Goal: Information Seeking & Learning: Compare options

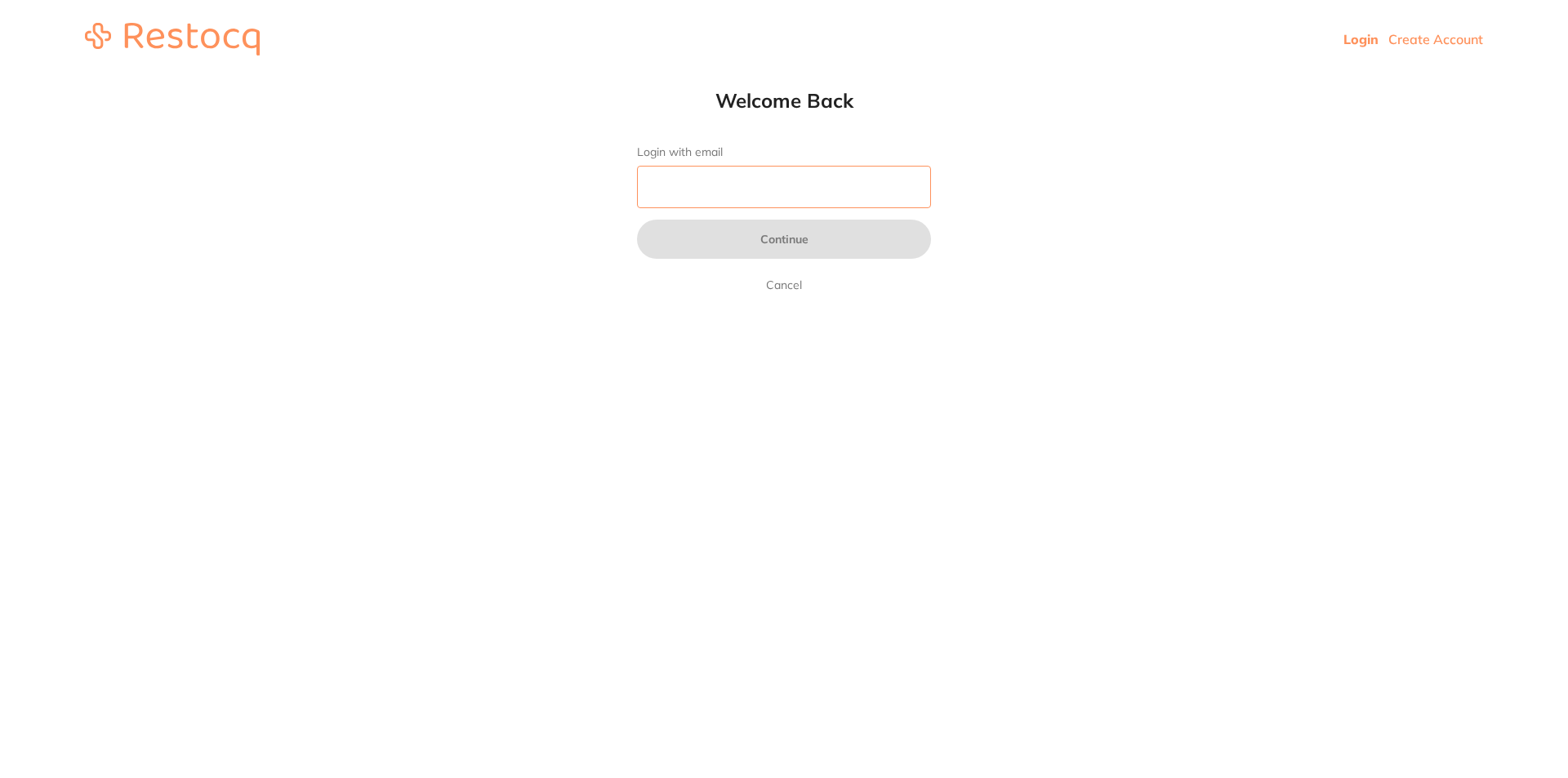
click at [805, 180] on input "Login with email" at bounding box center [784, 187] width 294 height 43
type input "[EMAIL_ADDRESS][DOMAIN_NAME]"
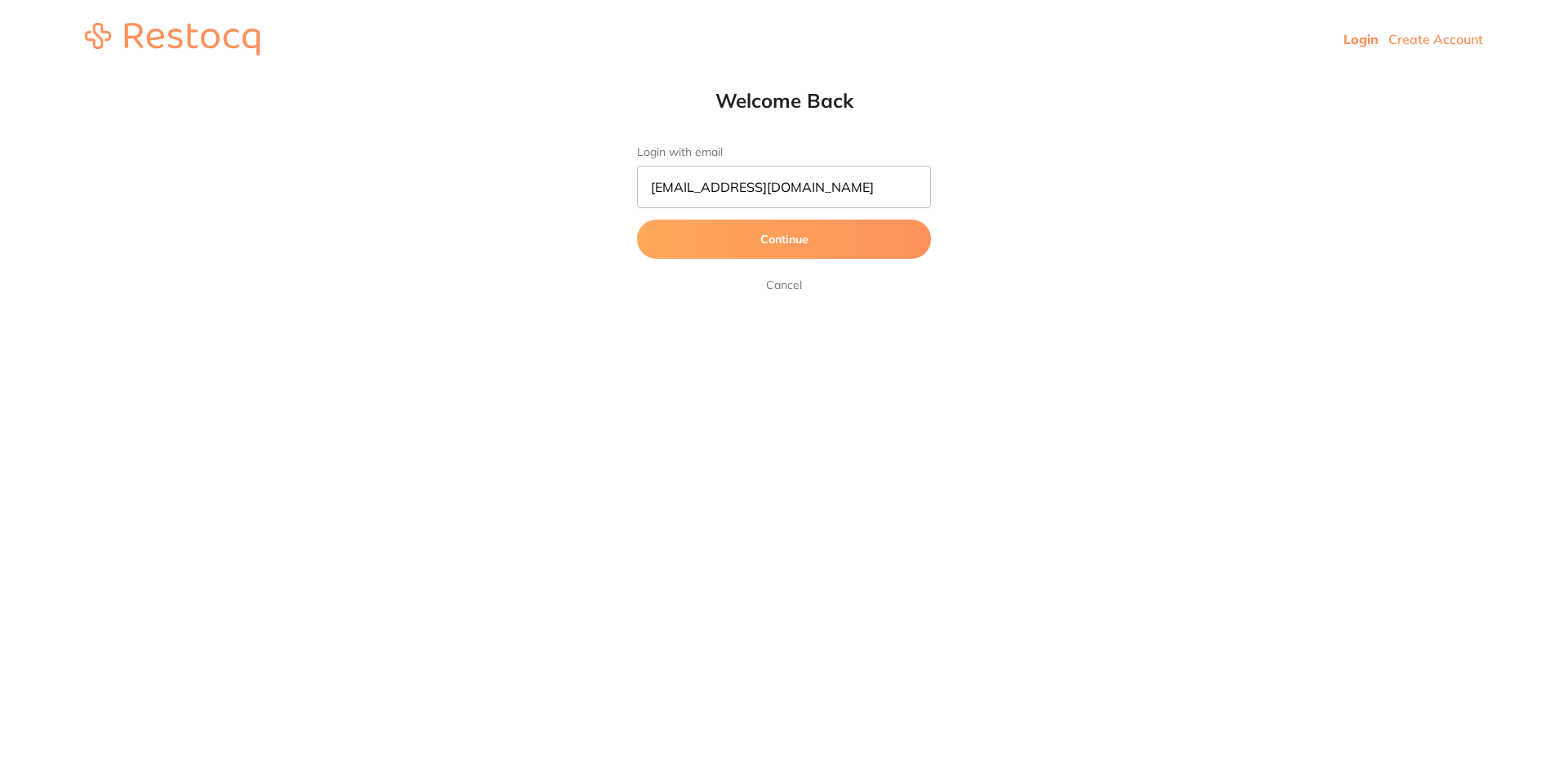
drag, startPoint x: 805, startPoint y: 209, endPoint x: 814, endPoint y: 269, distance: 60.7
click at [814, 271] on form "Login with email [EMAIL_ADDRESS][DOMAIN_NAME] Continue Cancel" at bounding box center [784, 219] width 294 height 149
click at [816, 236] on button "Continue" at bounding box center [784, 240] width 294 height 39
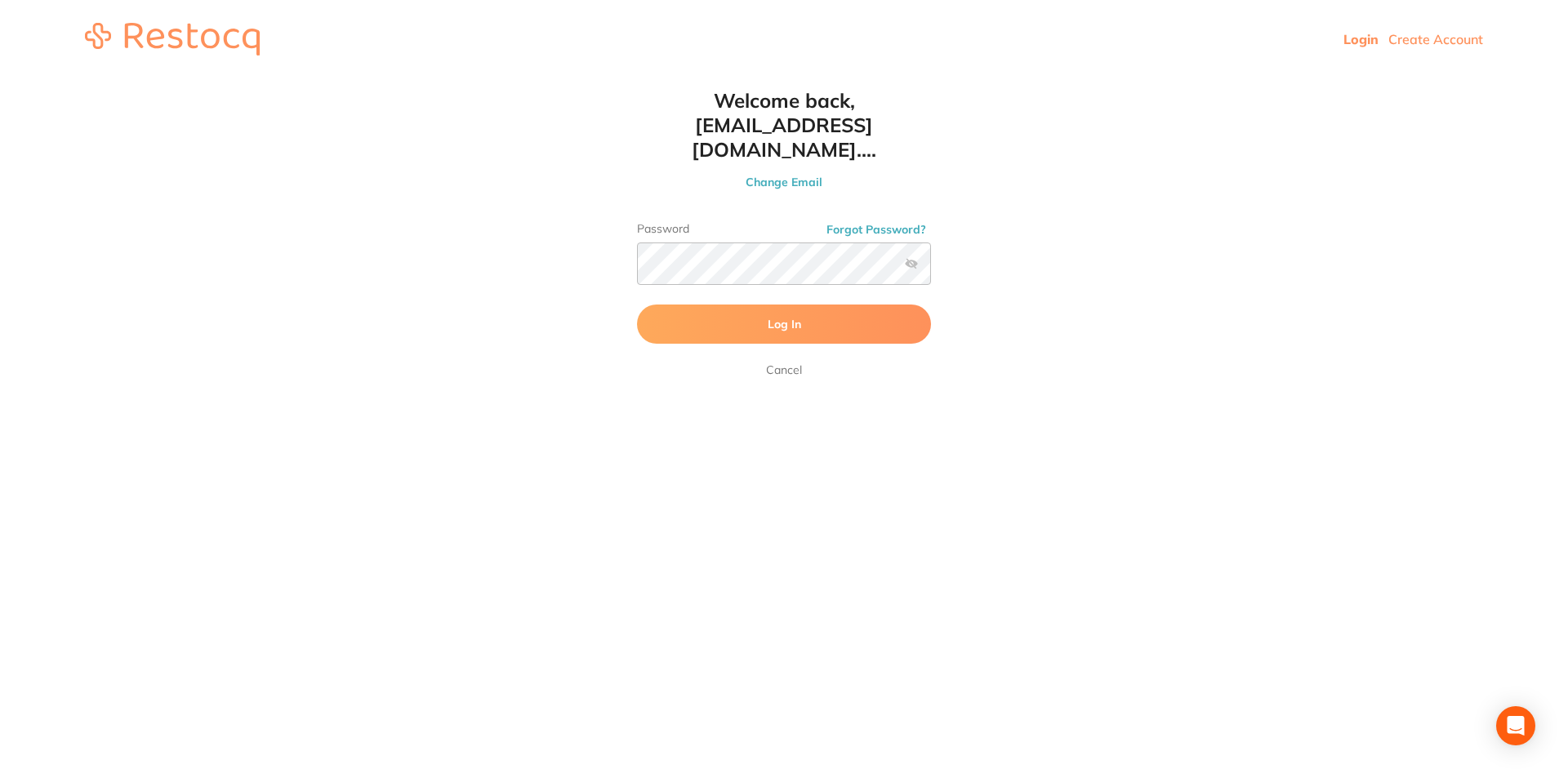
click at [807, 305] on button "Log In" at bounding box center [784, 324] width 294 height 39
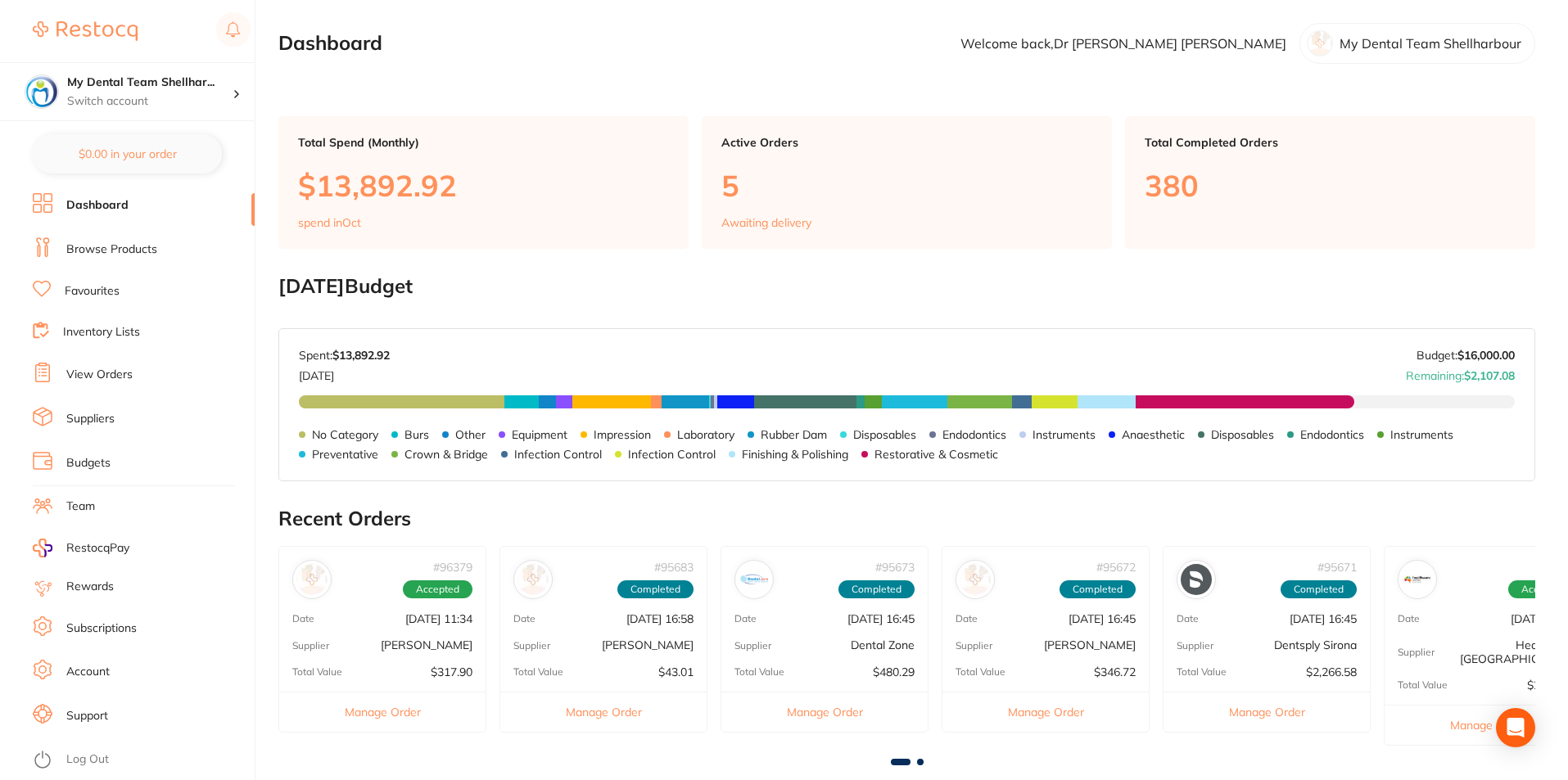
click at [139, 240] on li "Browse Products" at bounding box center [144, 249] width 222 height 24
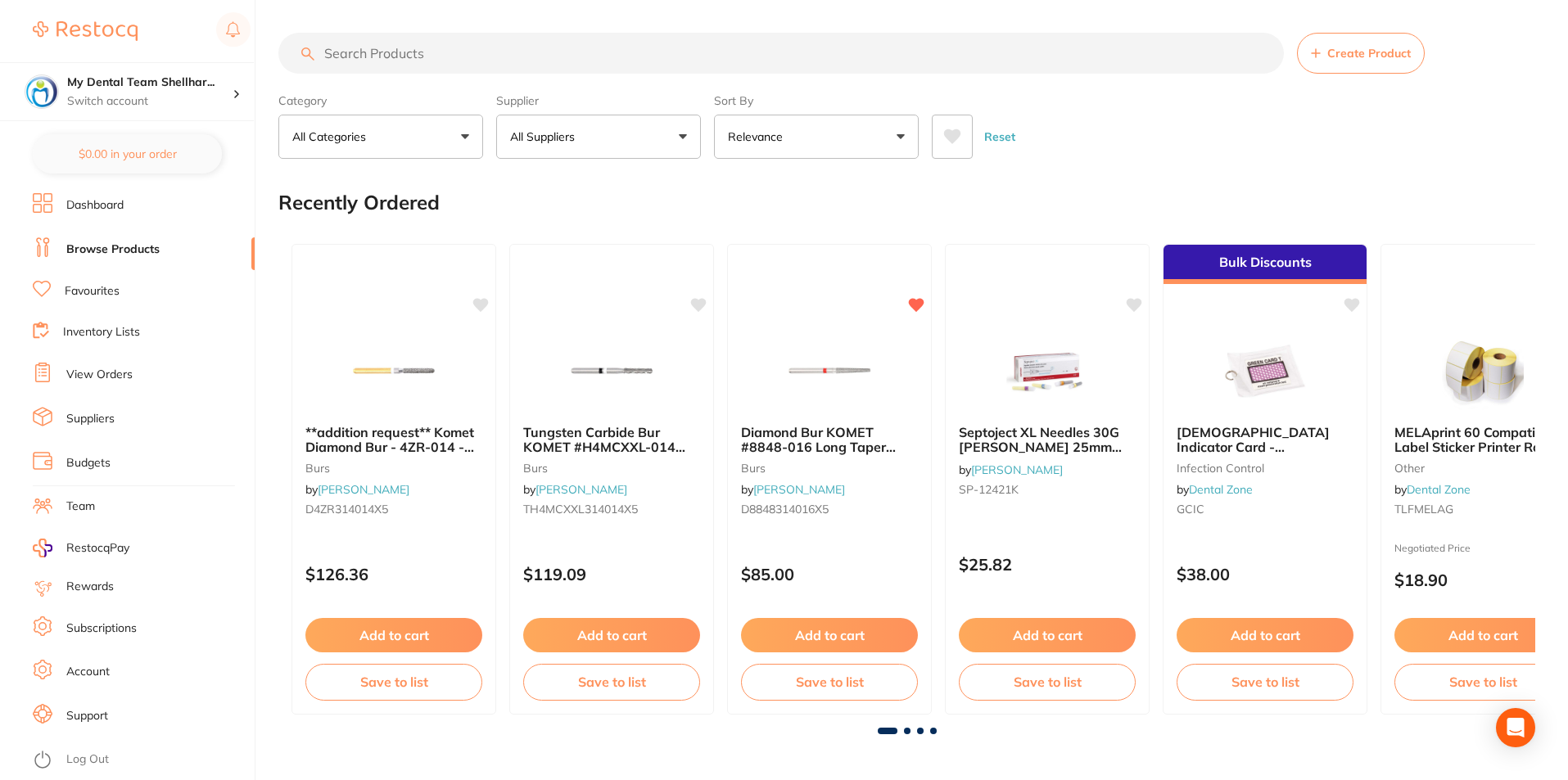
click at [709, 48] on input "search" at bounding box center [781, 54] width 1006 height 41
paste input "CD6630"
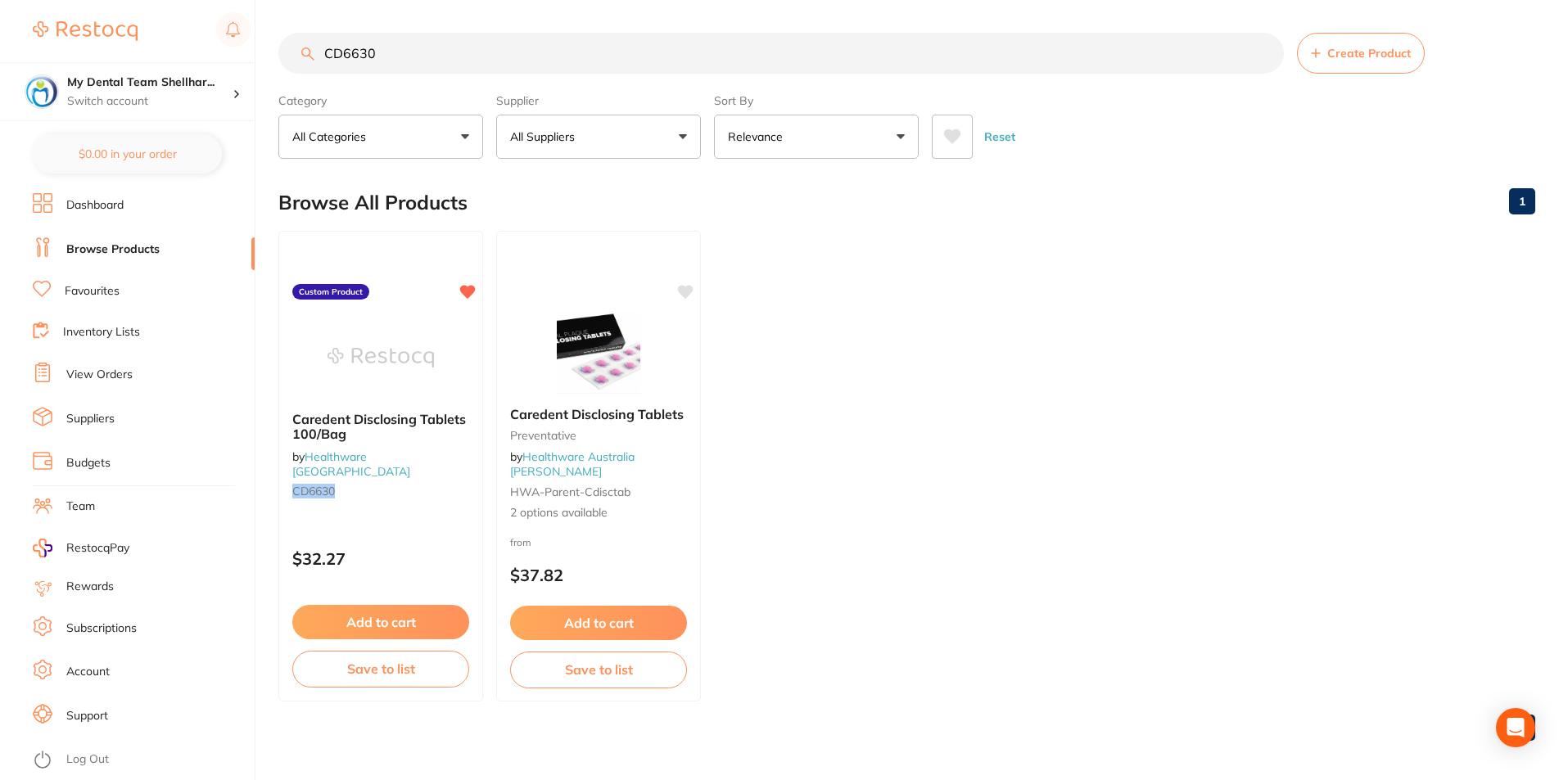
click at [851, 62] on input "CD6630" at bounding box center [781, 54] width 1006 height 41
paste input "AIPP"
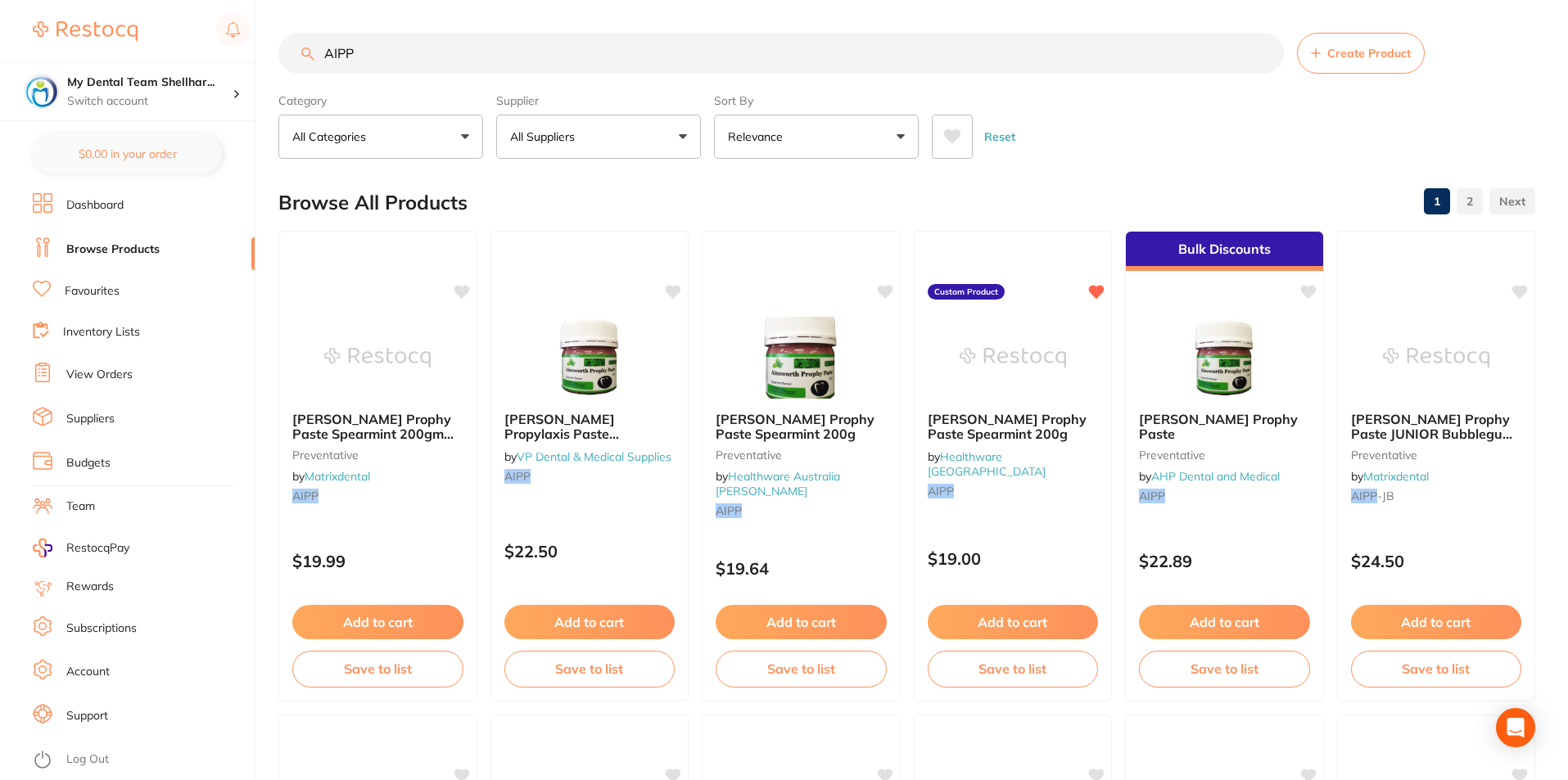
click at [1104, 39] on input "AIPP" at bounding box center [781, 54] width 1006 height 41
paste input "DMPC4R"
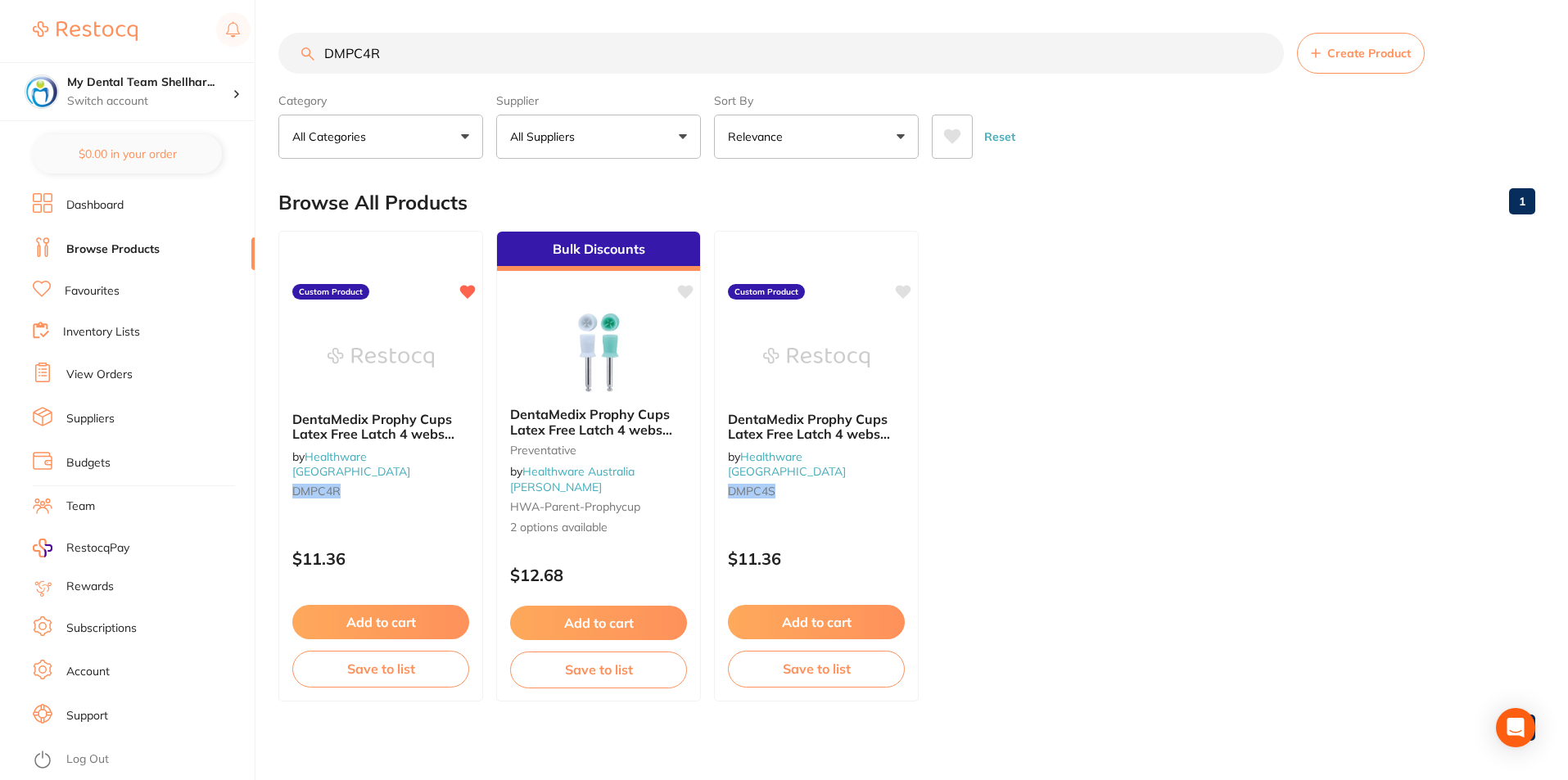
click at [967, 55] on input "DMPC4R" at bounding box center [781, 54] width 1006 height 41
paste input "JCL"
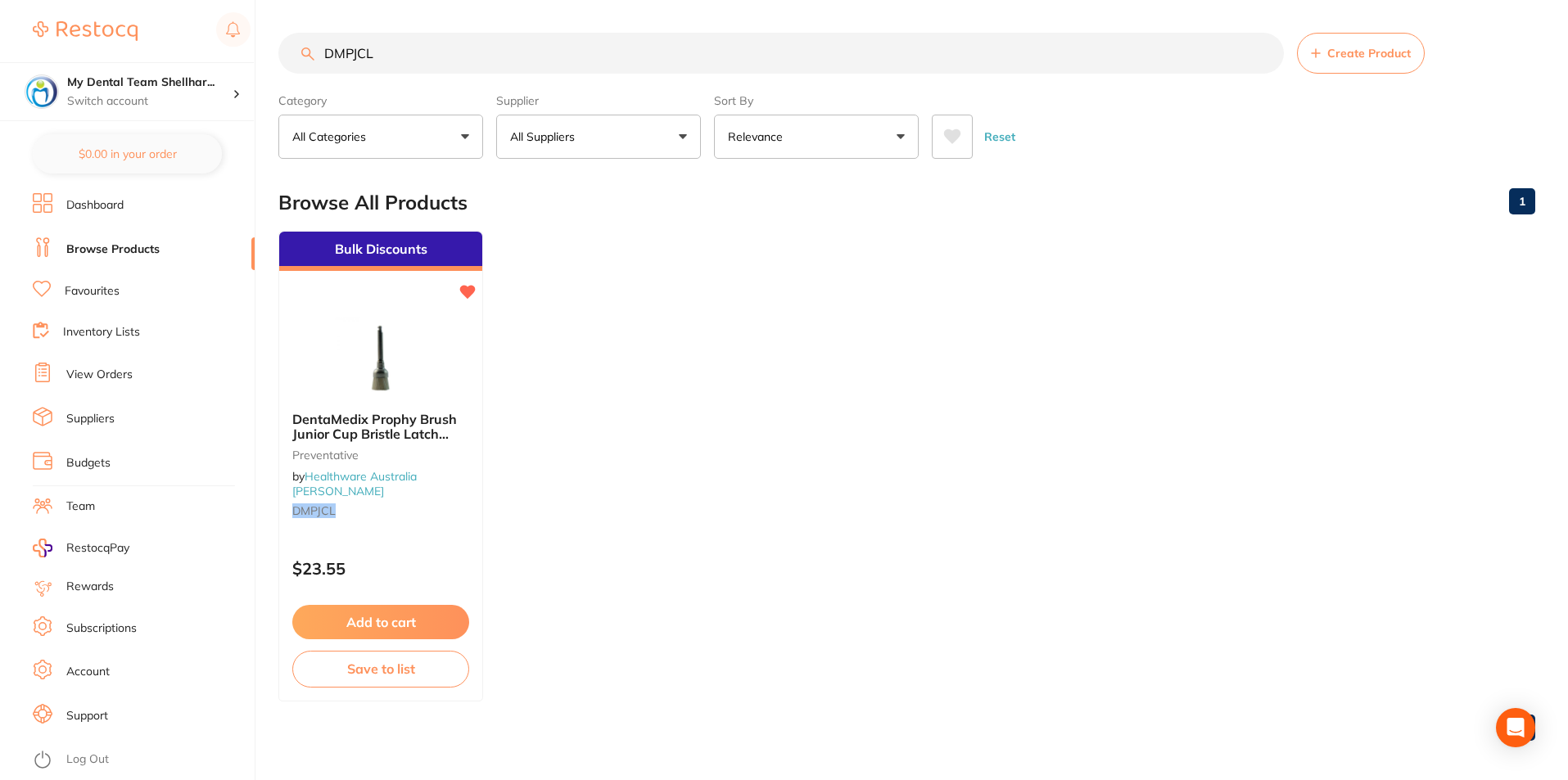
click at [1052, 59] on input "DMPJCL" at bounding box center [781, 54] width 1006 height 41
paste input "HSA-5722531"
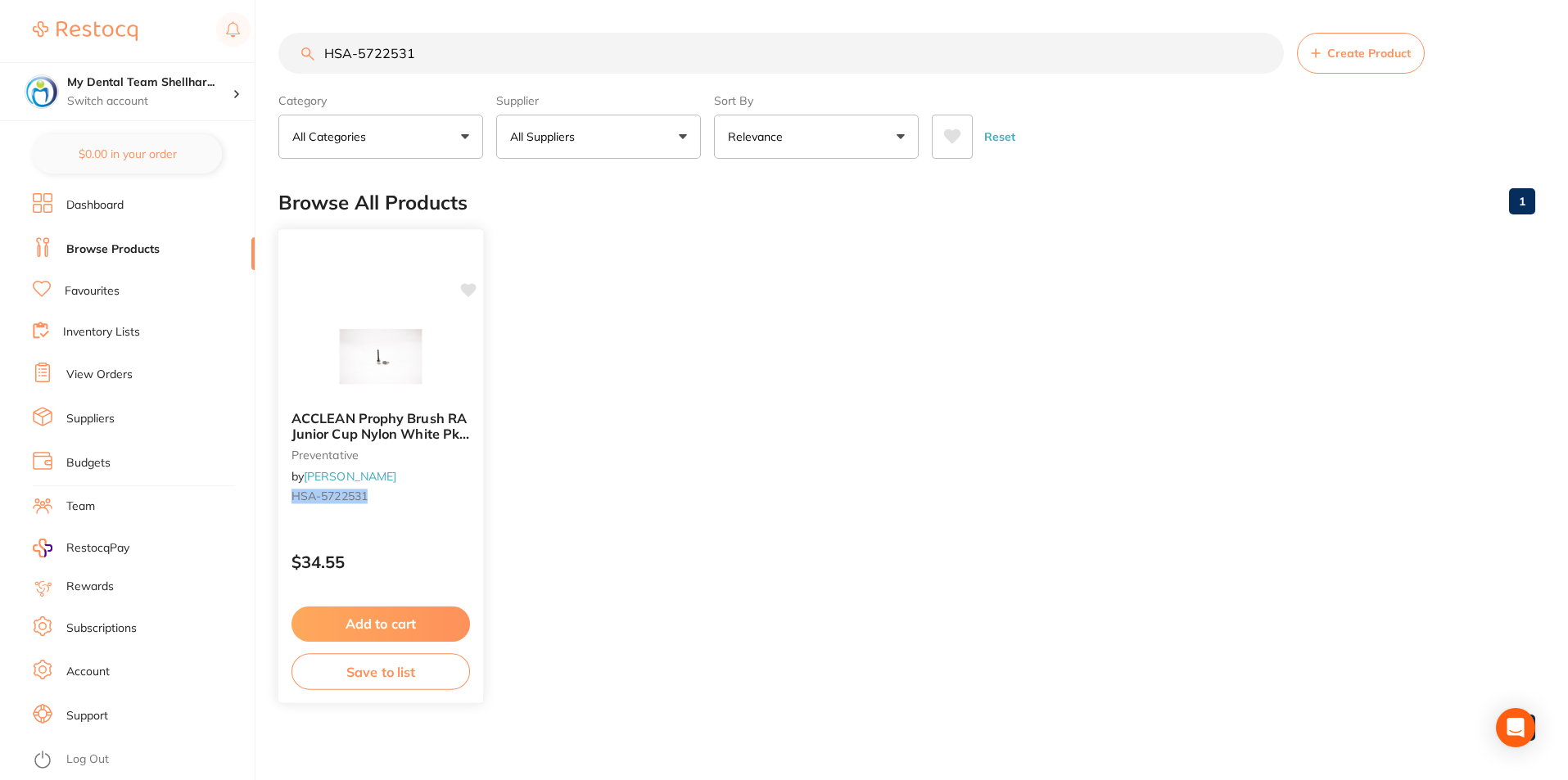
click at [468, 293] on icon at bounding box center [469, 290] width 16 height 14
click at [406, 303] on div "ACCLEAN Prophy Brush RA Junior Cup Nylon White Pk 50 preventative by [PERSON_NA…" at bounding box center [381, 466] width 205 height 471
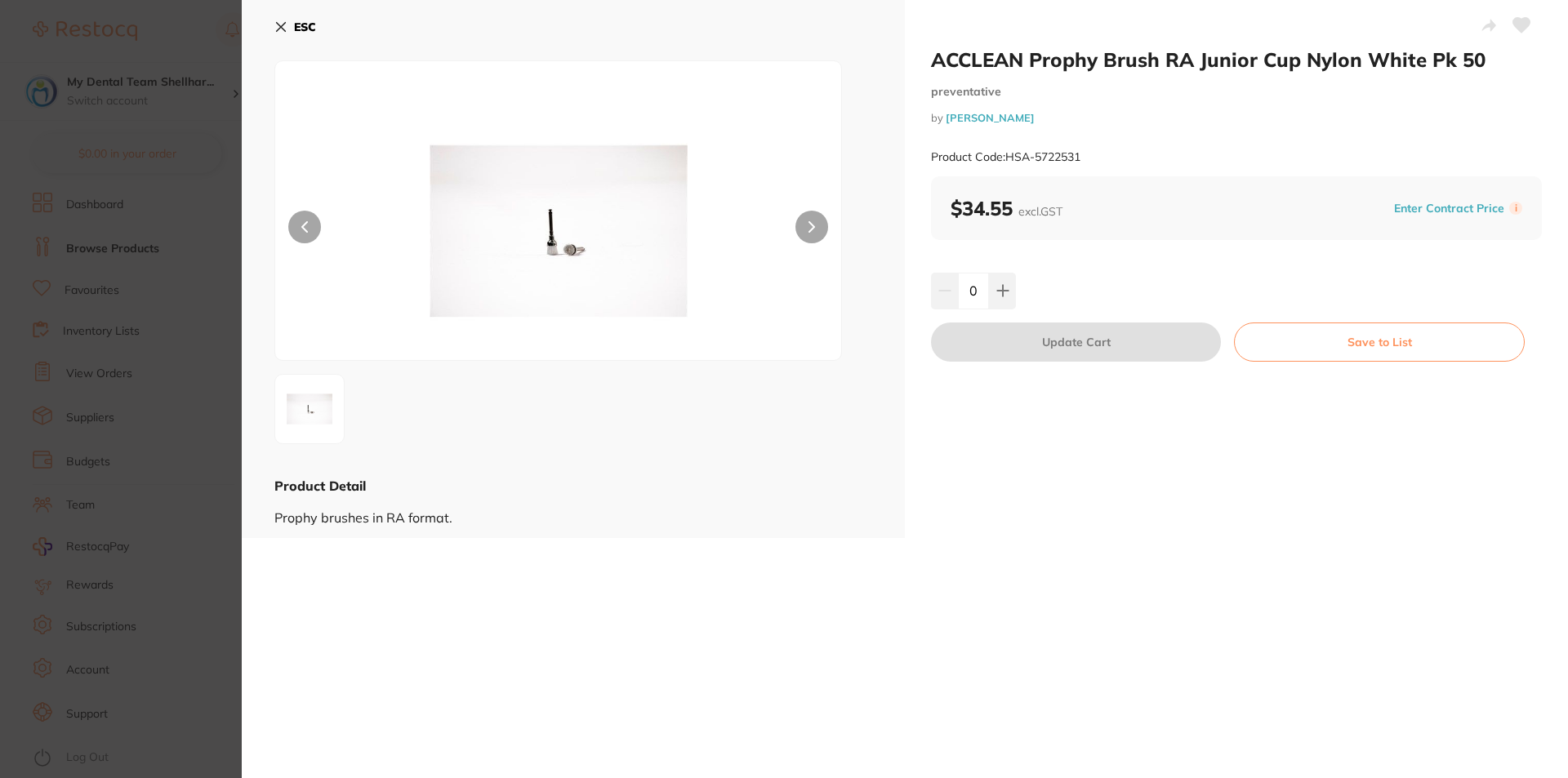
click at [1519, 19] on icon at bounding box center [1522, 24] width 18 height 15
drag, startPoint x: 195, startPoint y: 278, endPoint x: 490, endPoint y: 289, distance: 295.2
click at [196, 278] on section "ACCLEAN Prophy Brush RA Junior Cup Nylon White Pk 50 preventative by [PERSON_NA…" at bounding box center [784, 389] width 1568 height 778
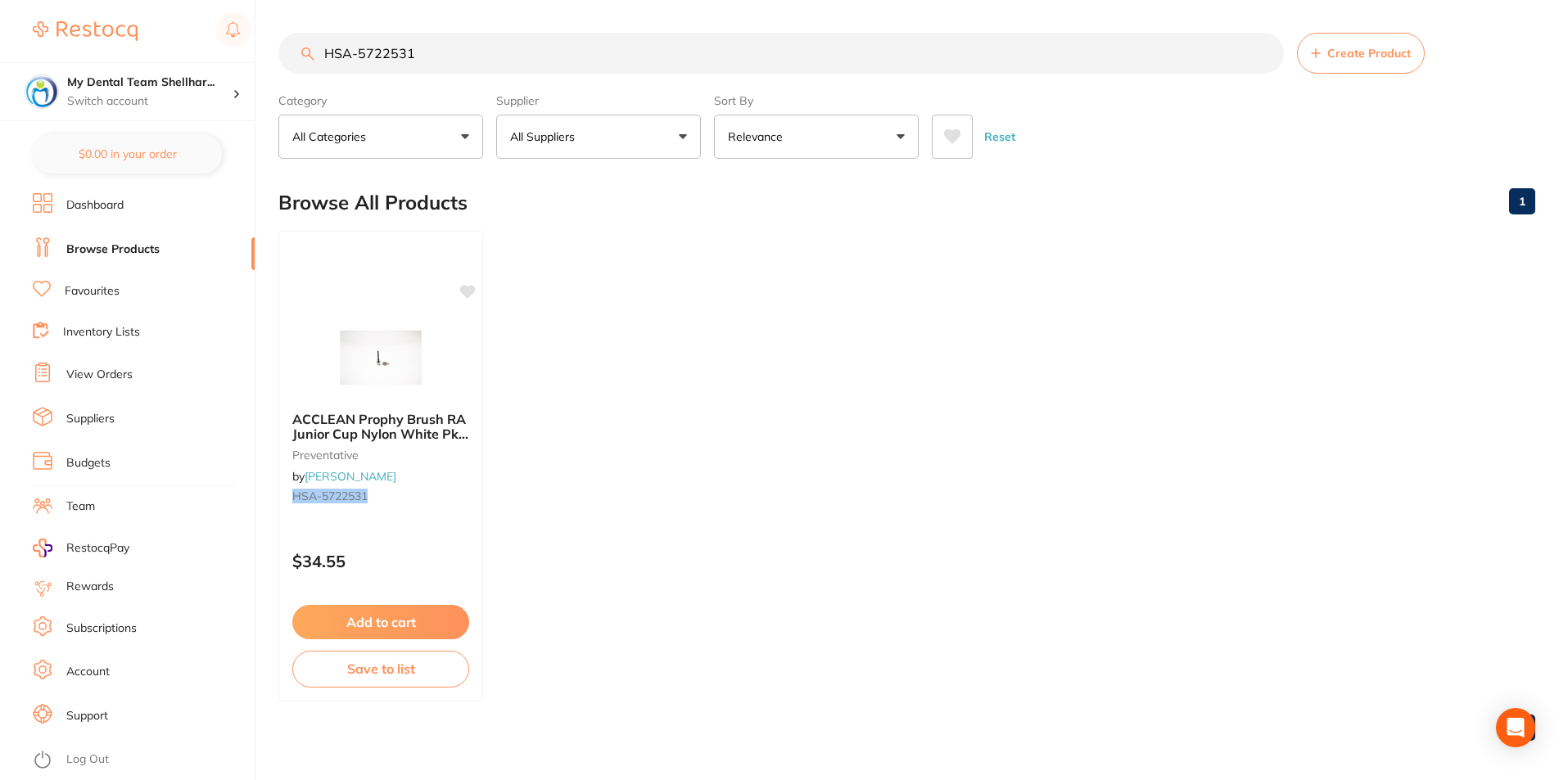
click at [582, 66] on input "HSA-5722531" at bounding box center [781, 54] width 1006 height 41
click at [582, 65] on input "HSA-5722531" at bounding box center [781, 54] width 1006 height 41
paste input "DMG-22041"
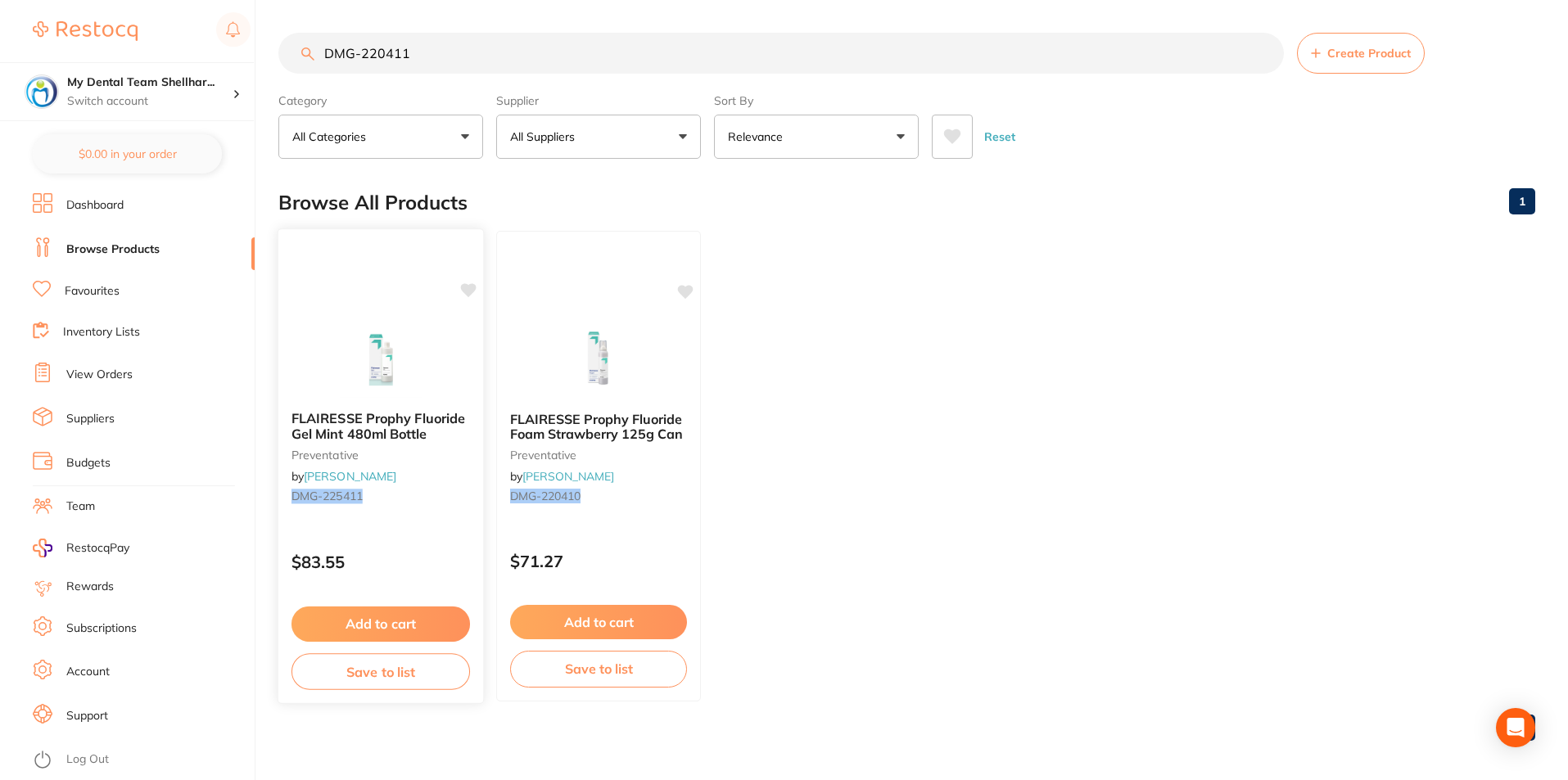
click at [435, 321] on div at bounding box center [381, 356] width 205 height 83
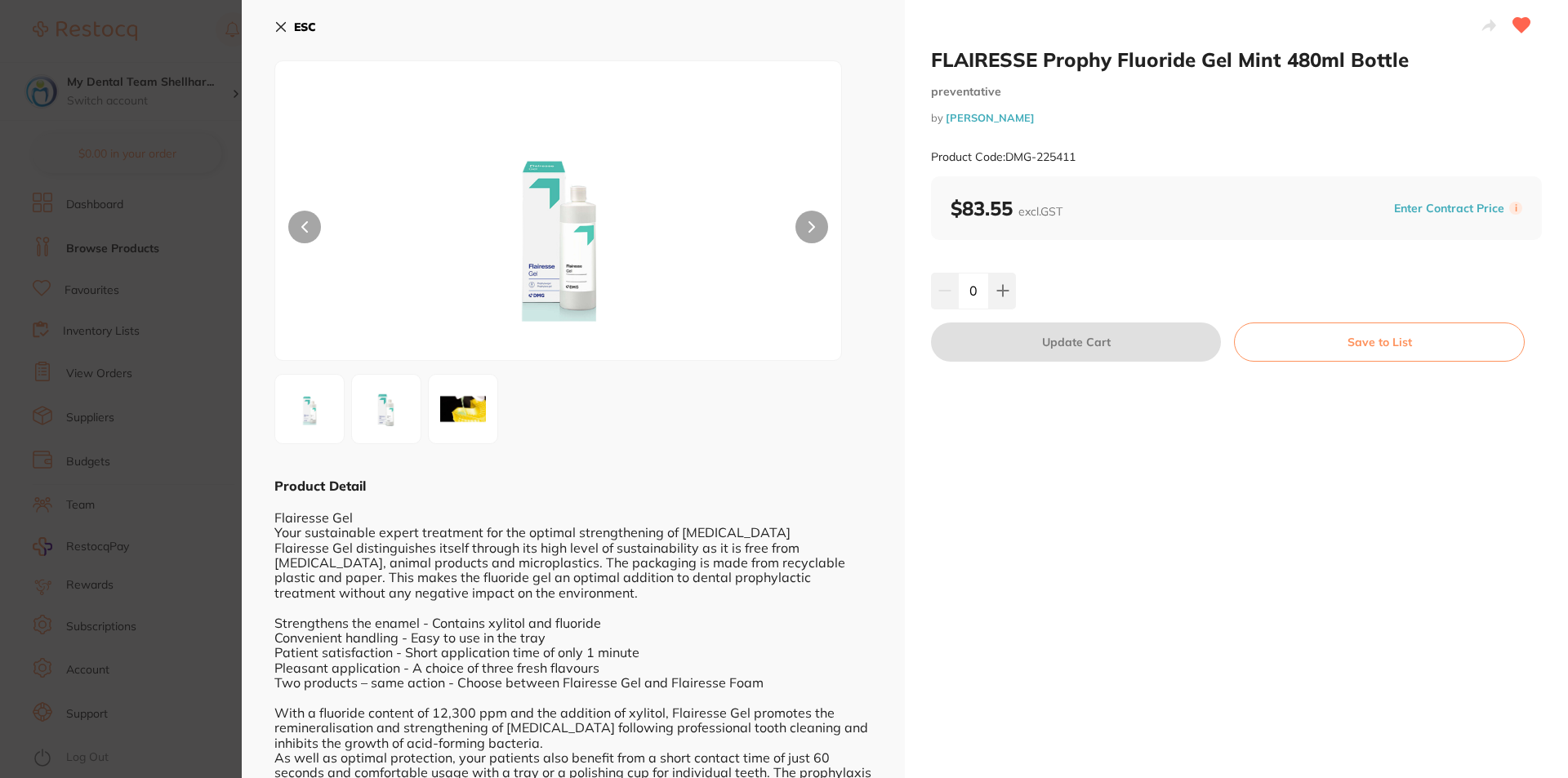
click at [285, 33] on icon at bounding box center [280, 26] width 13 height 13
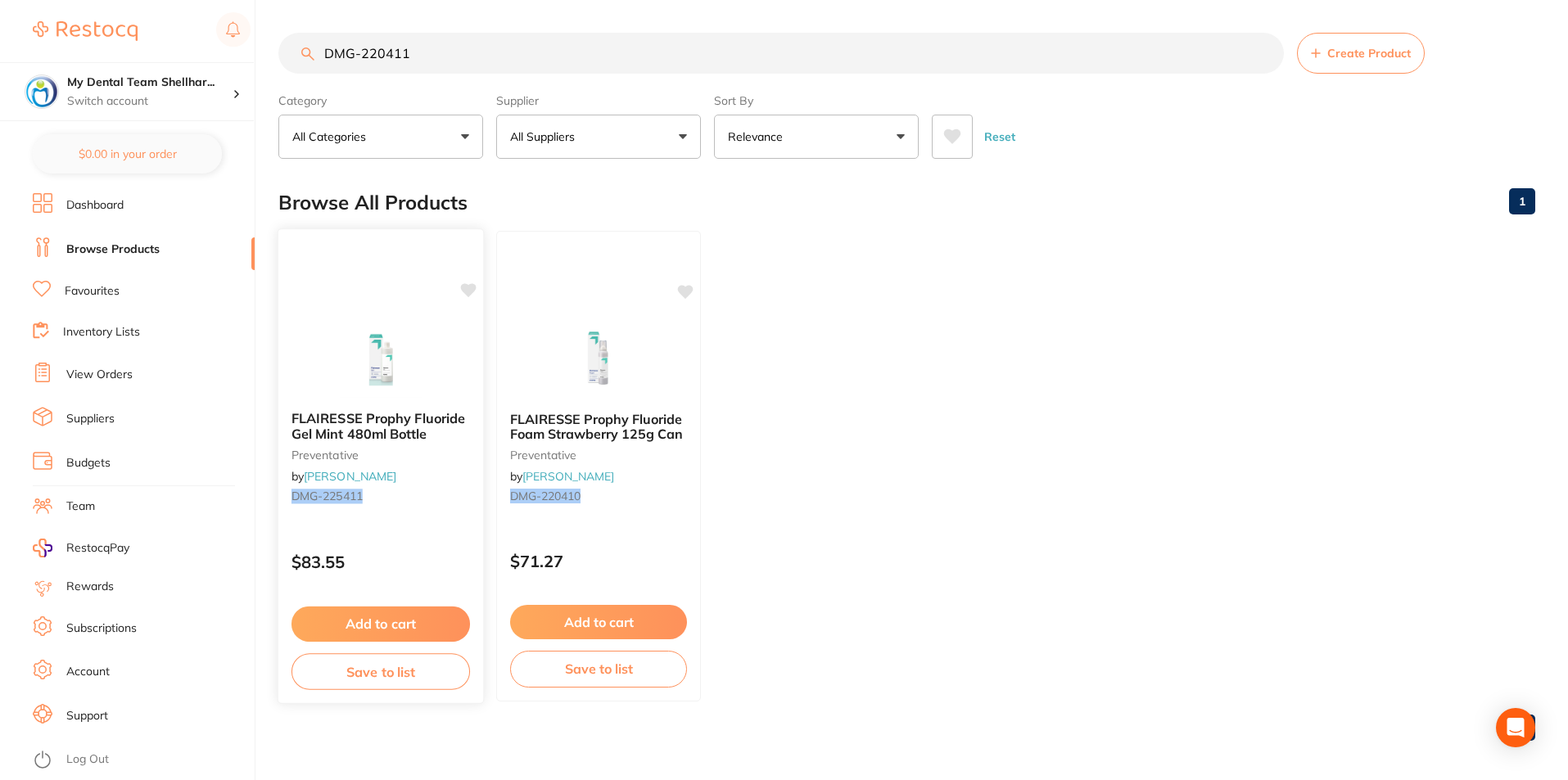
click at [469, 292] on icon at bounding box center [469, 290] width 16 height 14
click at [422, 390] on img at bounding box center [381, 356] width 107 height 83
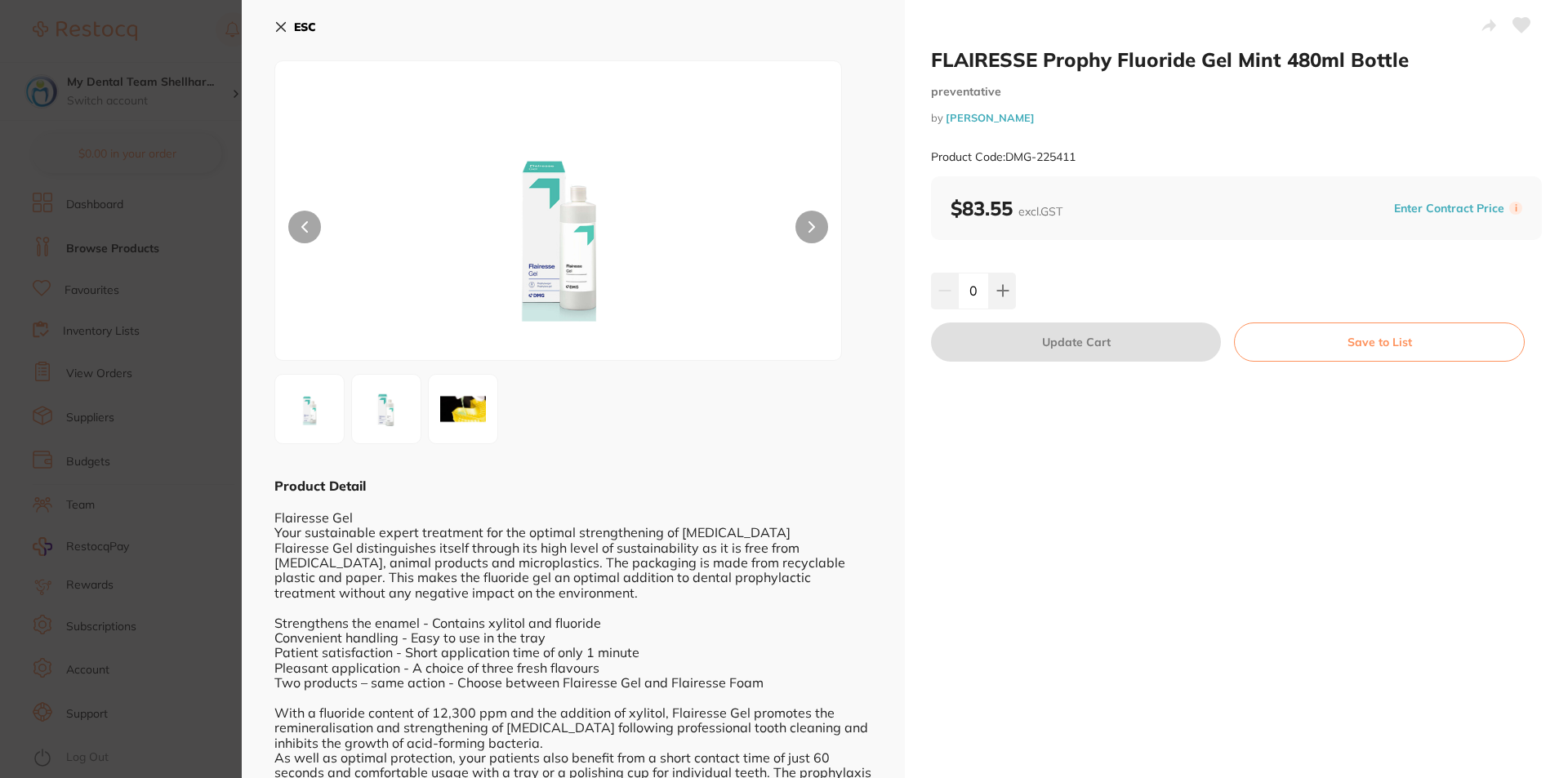
drag, startPoint x: 1523, startPoint y: 25, endPoint x: 1480, endPoint y: 38, distance: 44.9
click at [1520, 25] on icon at bounding box center [1522, 24] width 18 height 15
click at [99, 370] on section "FLAIRESSE Prophy Fluoride Gel Mint 480ml Bottle preventative by Henry Schein Ha…" at bounding box center [784, 389] width 1568 height 778
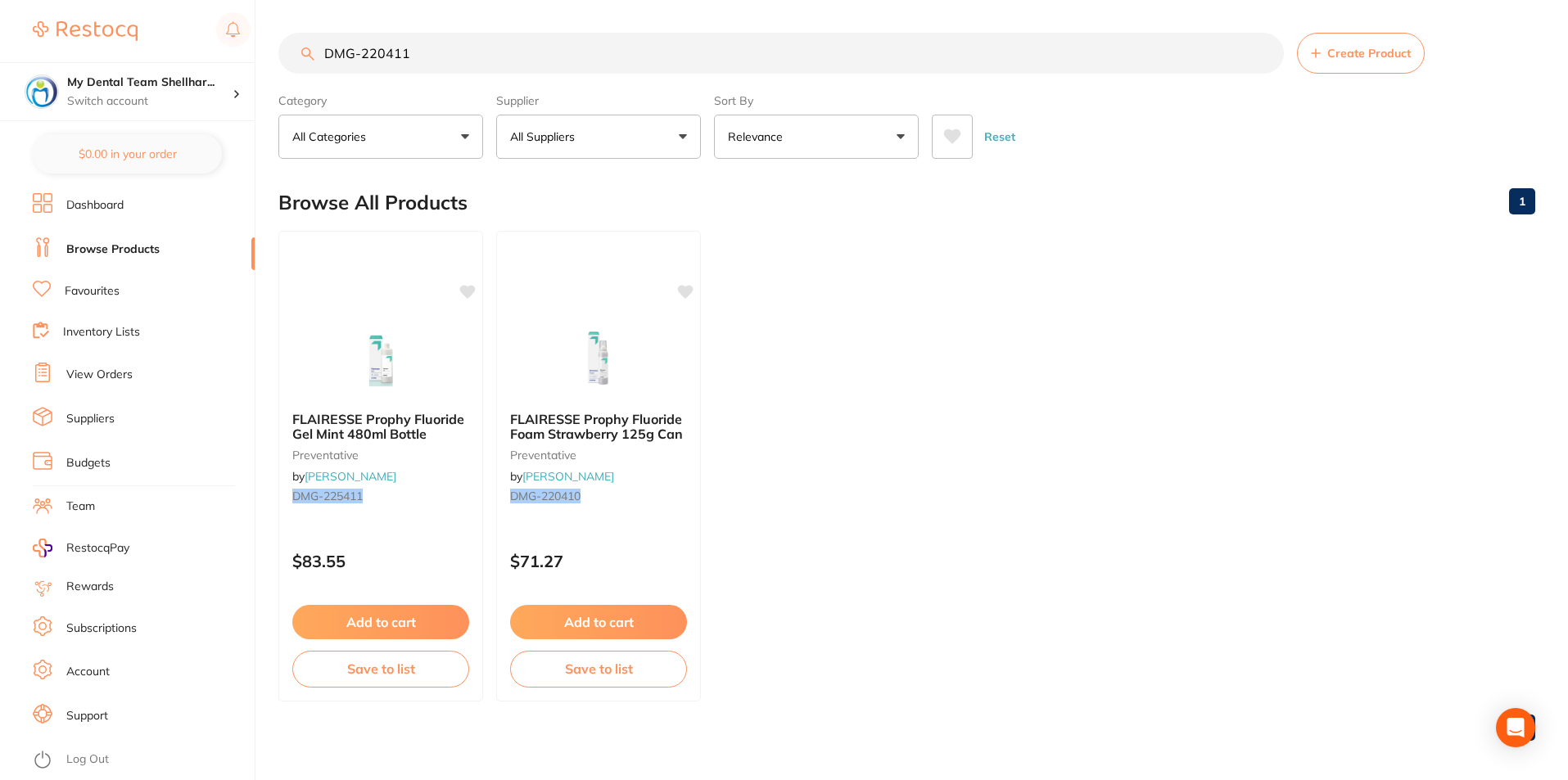
click at [754, 58] on input "DMG-220411" at bounding box center [781, 54] width 1006 height 41
click at [753, 58] on input "DMG-220411" at bounding box center [781, 54] width 1006 height 41
paste input "CG-1224347"
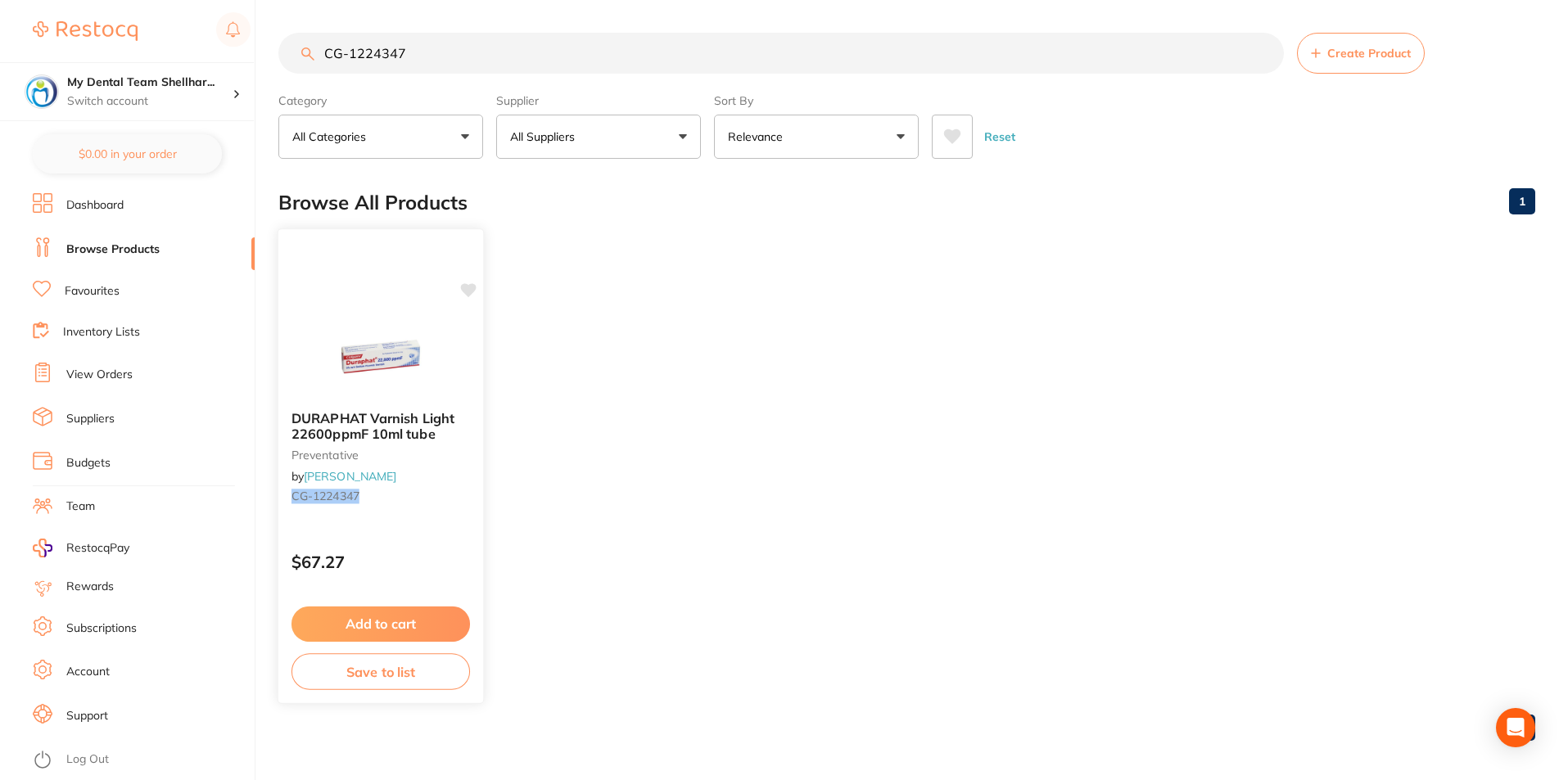
drag, startPoint x: 450, startPoint y: 316, endPoint x: 464, endPoint y: 310, distance: 15.2
click at [449, 316] on div at bounding box center [381, 357] width 203 height 82
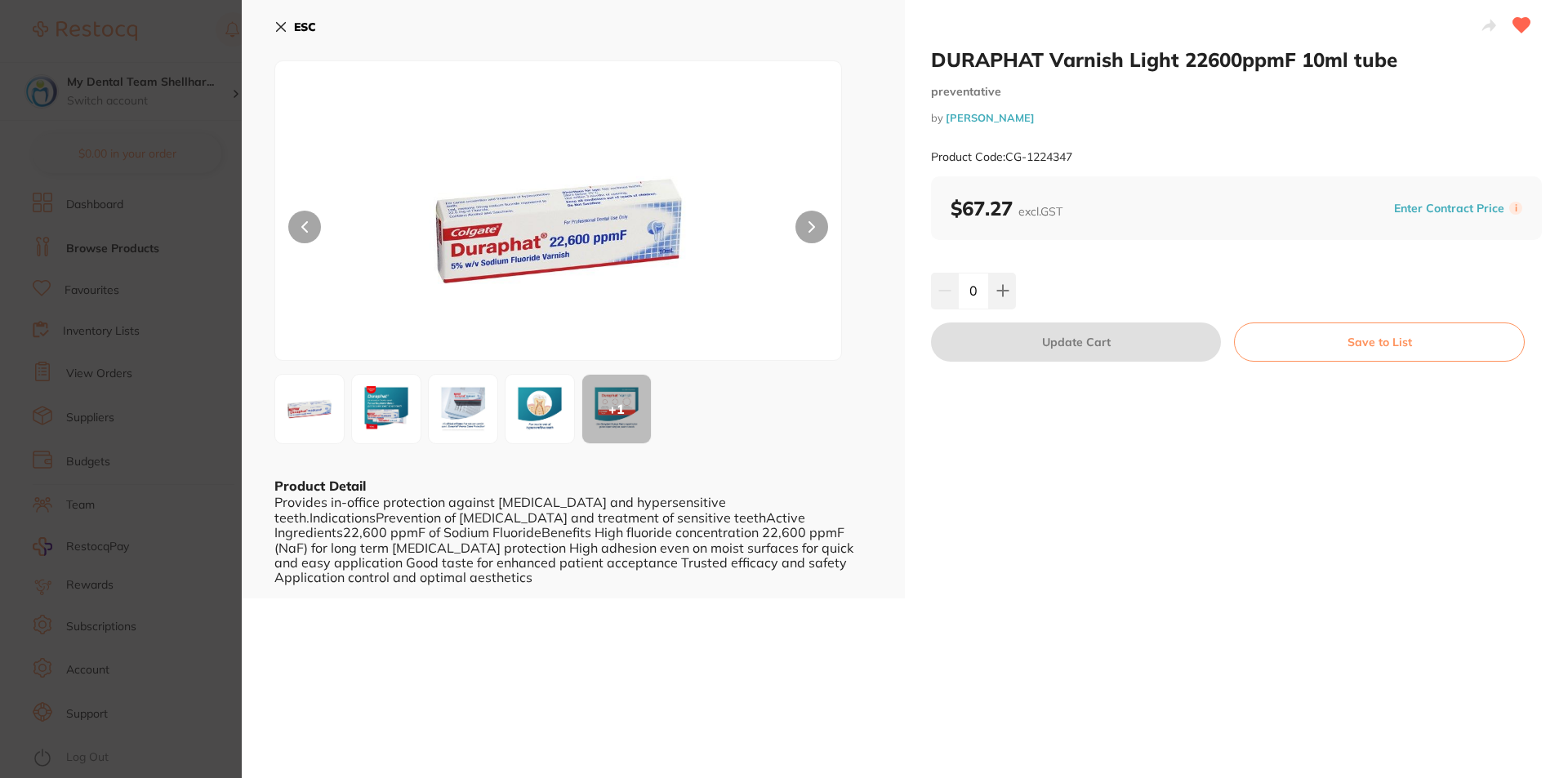
click at [204, 288] on section "DURAPHAT Varnish Light 22600ppmF 10ml tube preventative by Henry Schein Halas P…" at bounding box center [784, 389] width 1568 height 778
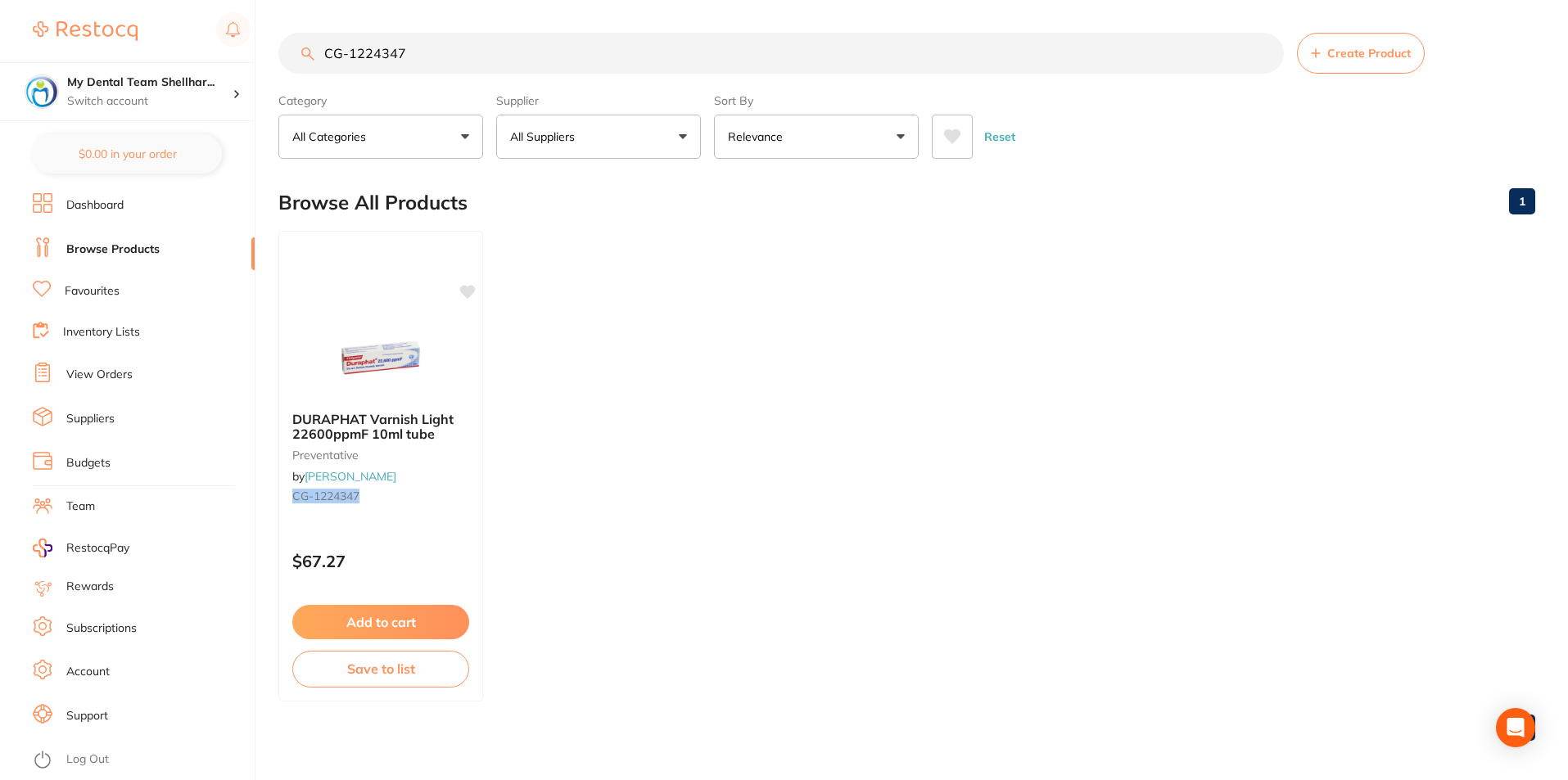
click at [872, 60] on input "CG-1224347" at bounding box center [781, 54] width 1006 height 41
paste input "AIPUF500J"
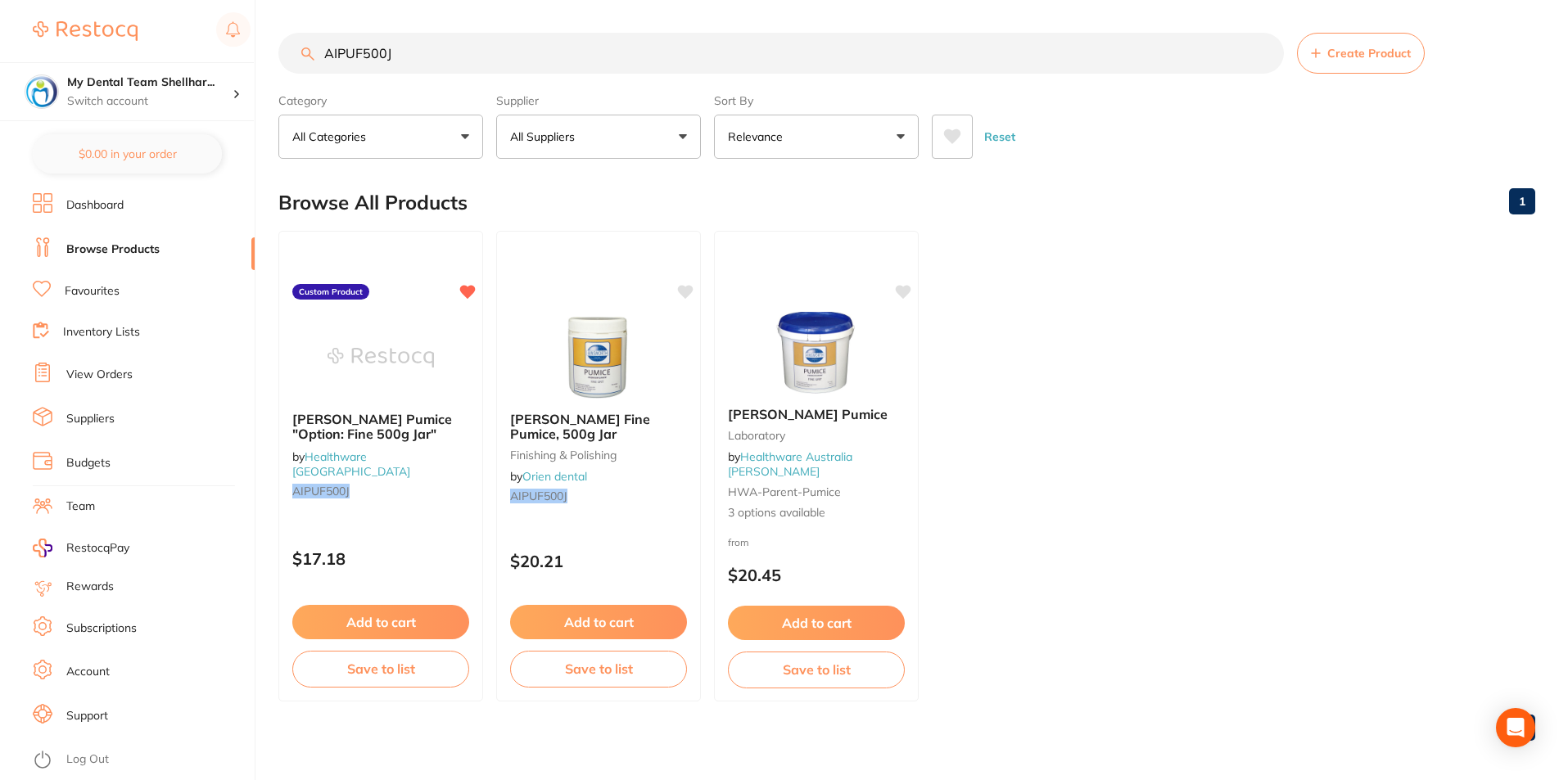
click at [900, 62] on input "AIPUF500J" at bounding box center [781, 54] width 1006 height 41
paste input "OB-80705281"
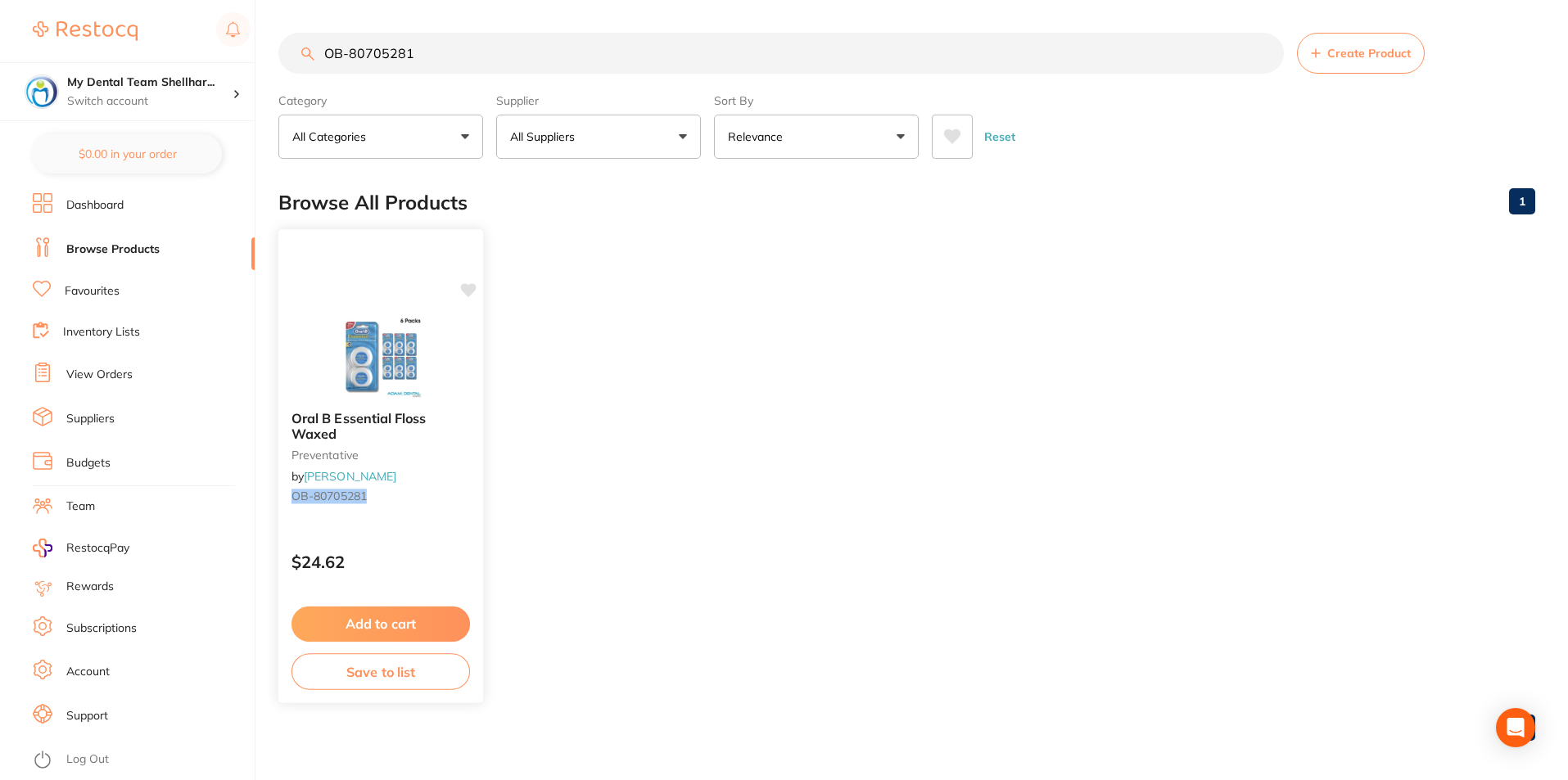
click at [359, 309] on div "Oral B Essential Floss Waxed preventative by Adam Dental OB-80705281 $24.62 Add…" at bounding box center [381, 466] width 207 height 475
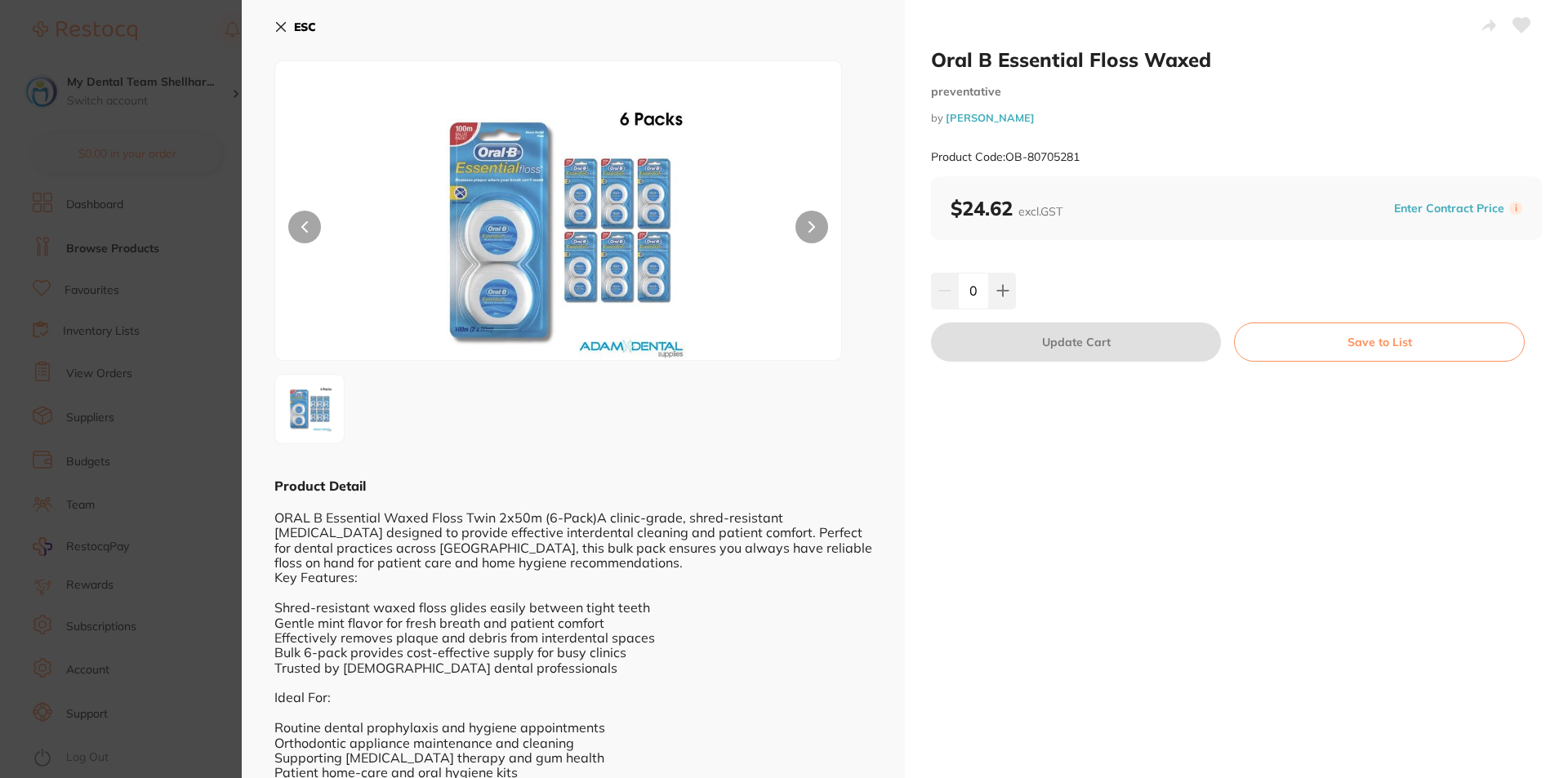
click at [1519, 28] on icon at bounding box center [1522, 24] width 18 height 15
click at [279, 27] on icon at bounding box center [280, 26] width 13 height 13
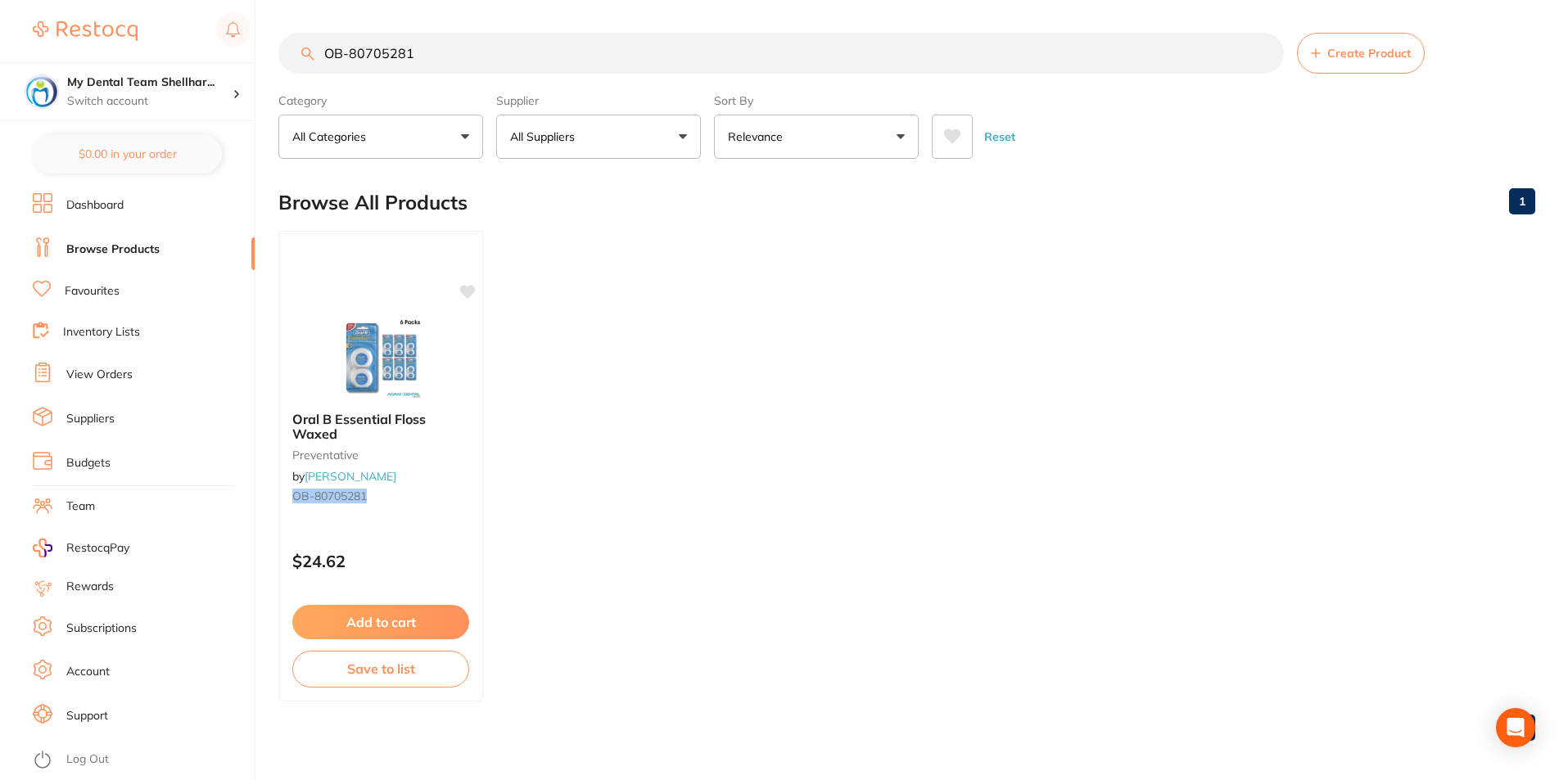
click at [424, 60] on input "OB-80705281" at bounding box center [781, 54] width 1006 height 41
paste input "EPLDFC016"
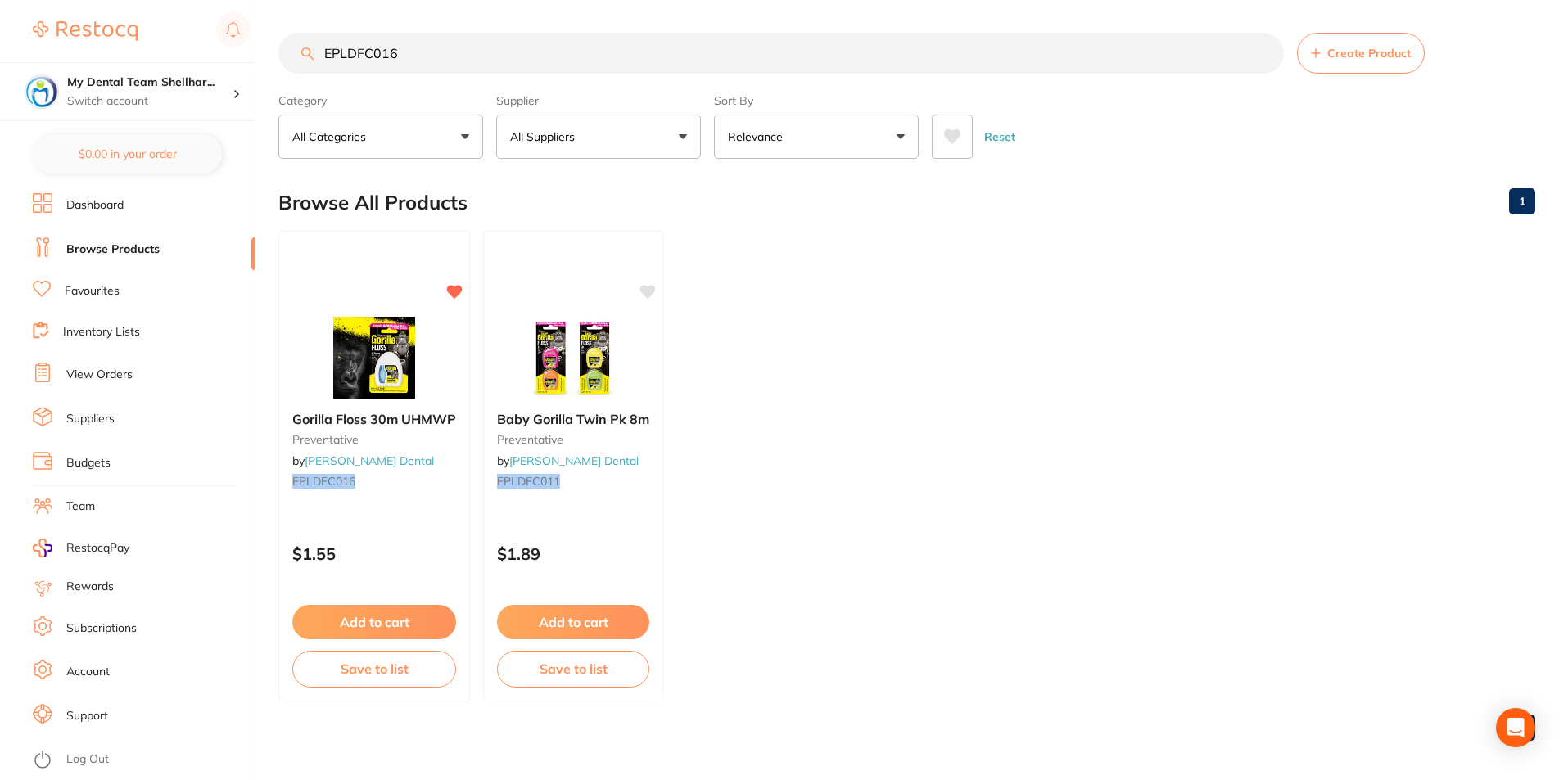
click at [746, 62] on input "EPLDFC016" at bounding box center [781, 54] width 1006 height 41
paste input "OB-13265230"
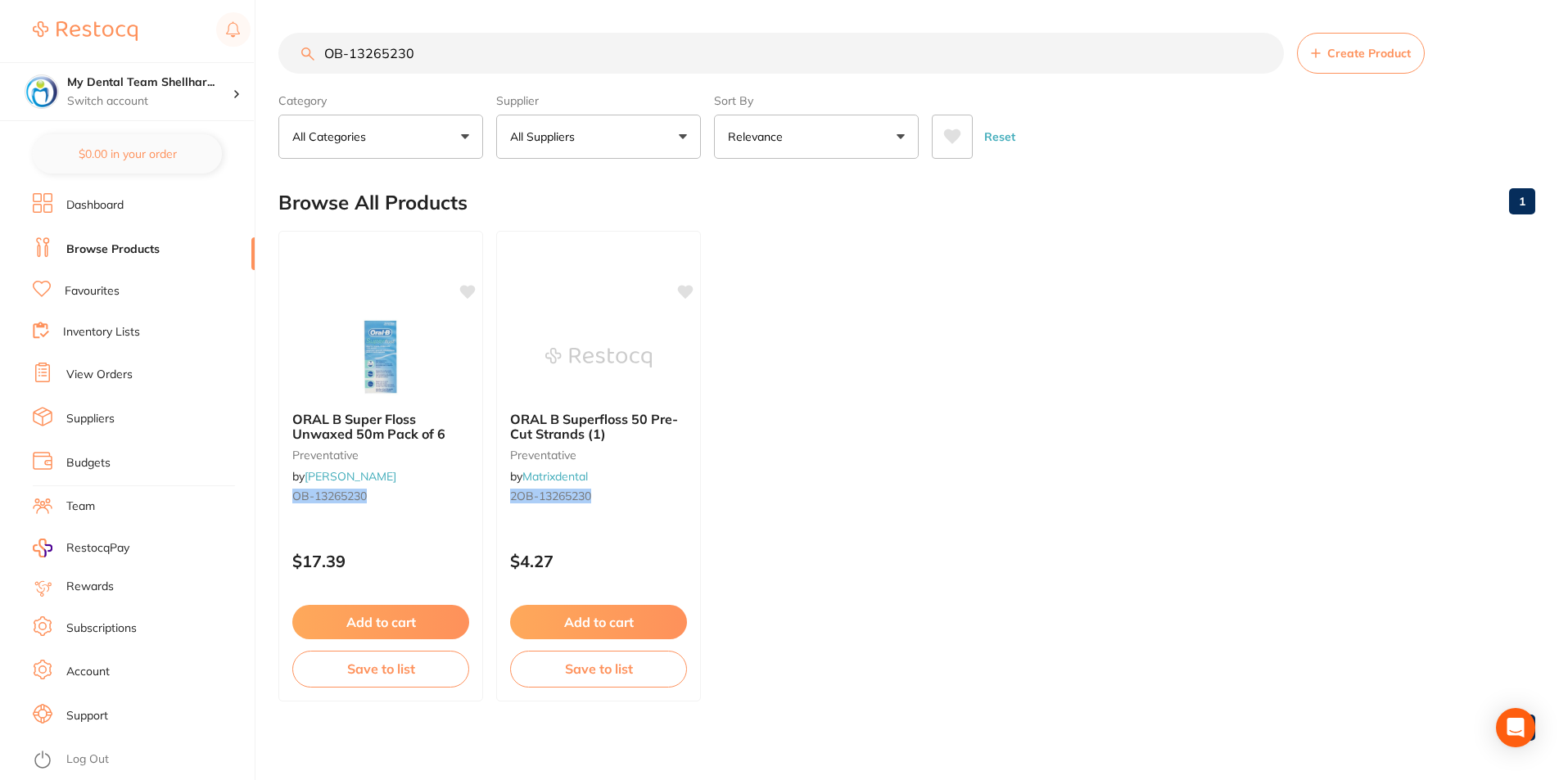
click at [641, 63] on input "OB-13265230" at bounding box center [781, 54] width 1006 height 41
paste input "EPLDFC016"
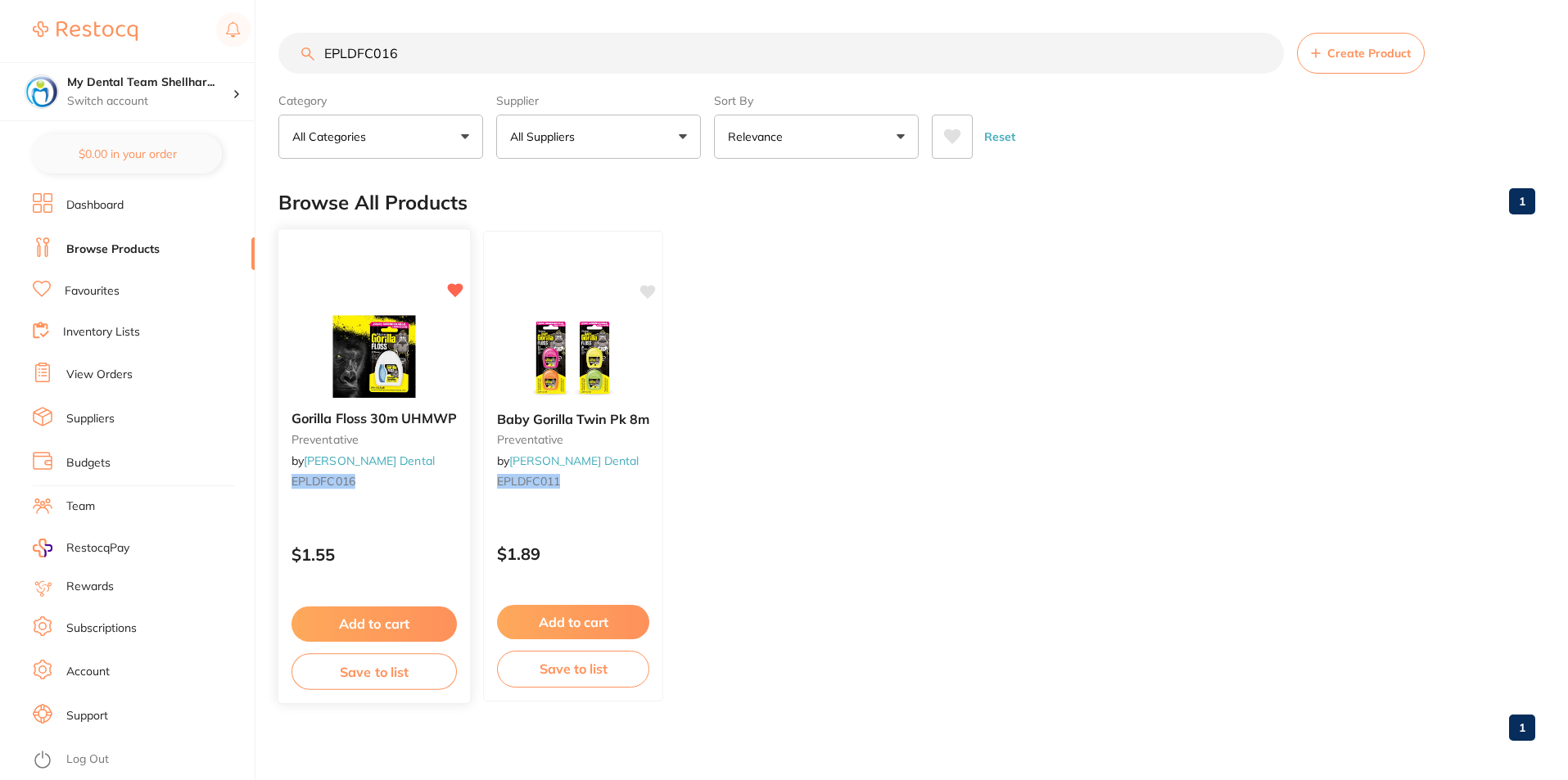
click at [426, 340] on img at bounding box center [374, 356] width 107 height 83
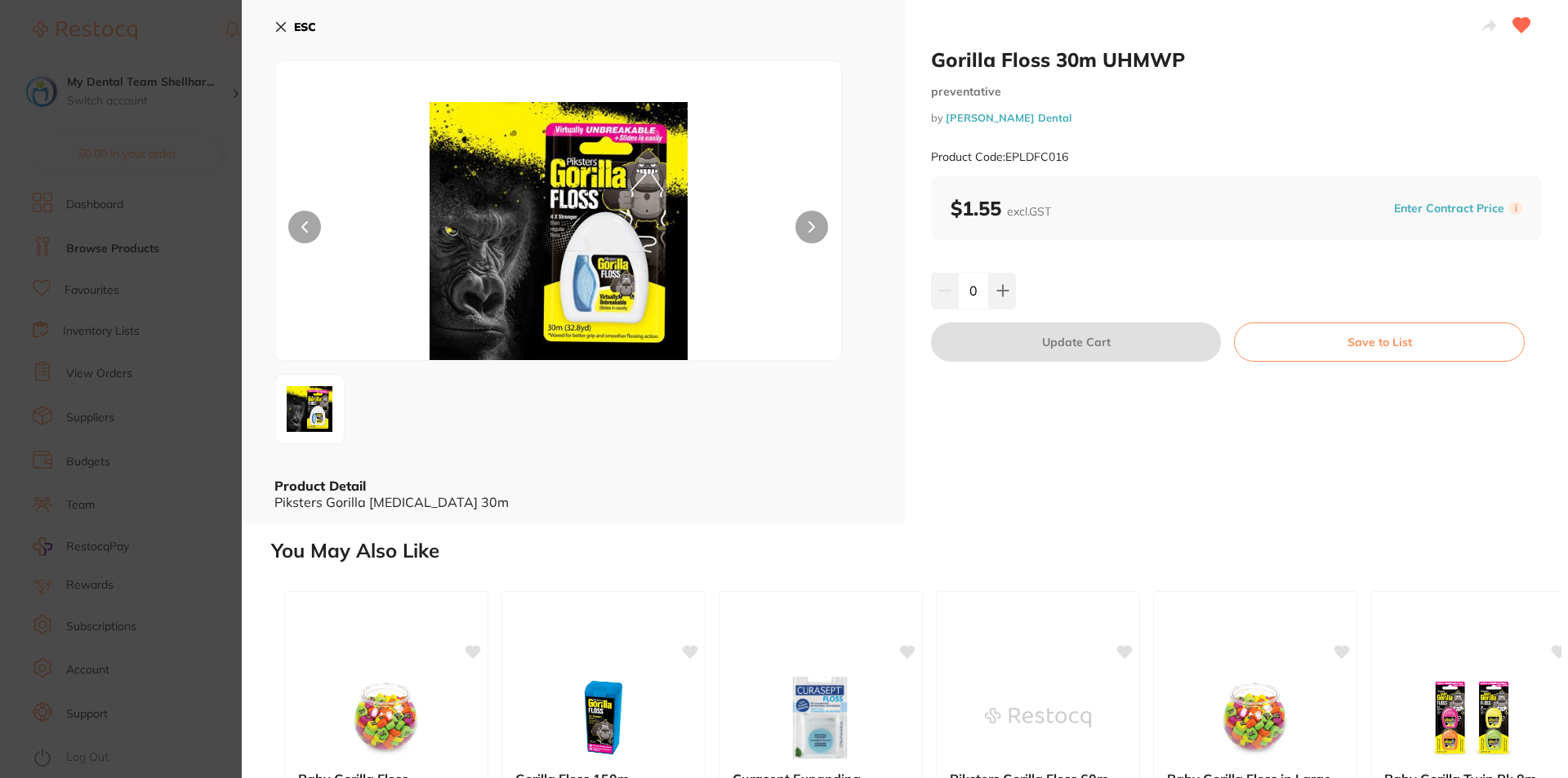
drag, startPoint x: 287, startPoint y: 24, endPoint x: 301, endPoint y: 24, distance: 14.0
click at [287, 24] on button "ESC" at bounding box center [295, 26] width 42 height 28
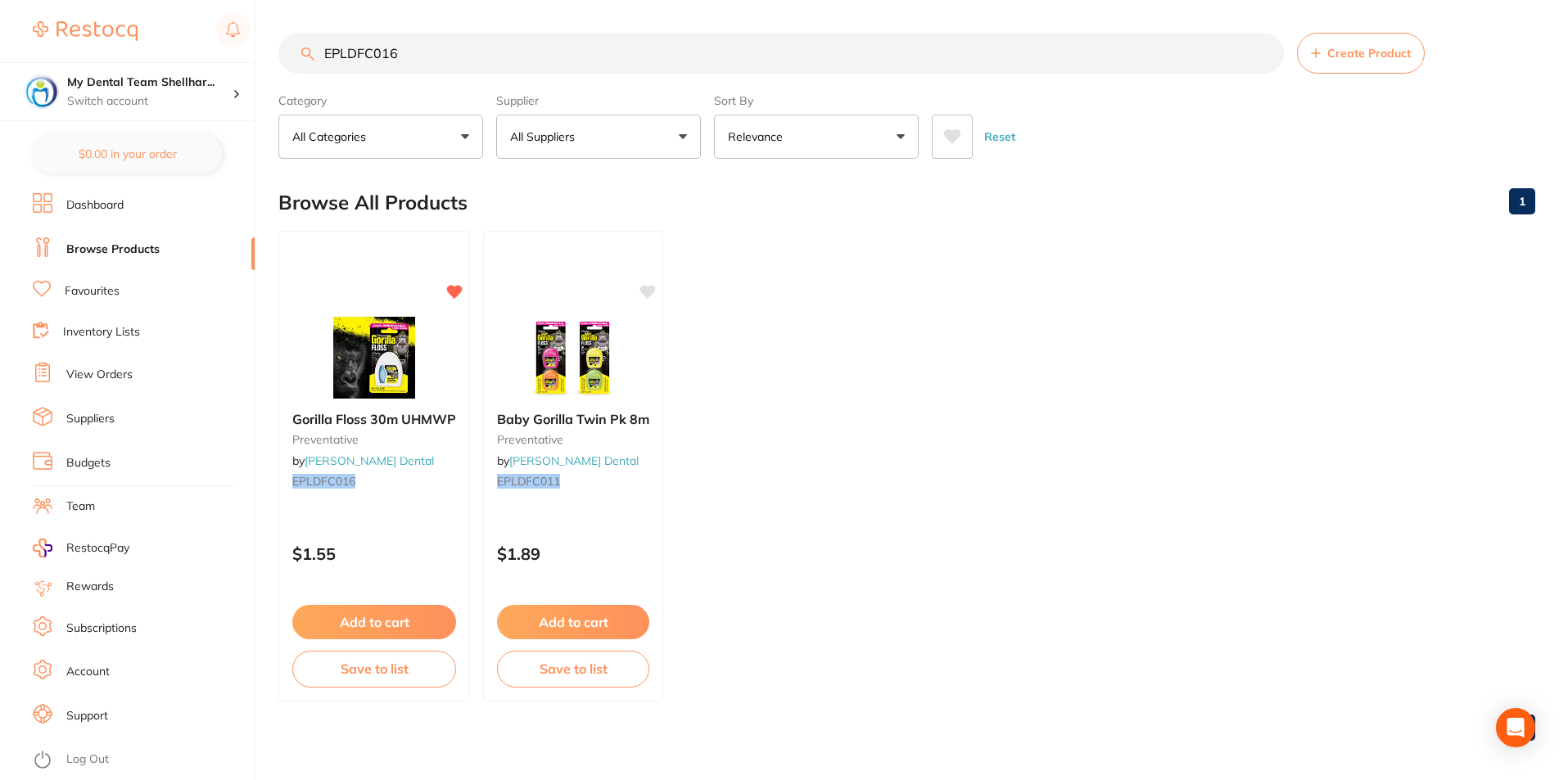
click at [494, 39] on input "EPLDFC016" at bounding box center [781, 54] width 1006 height 41
paste input "OB-13265230"
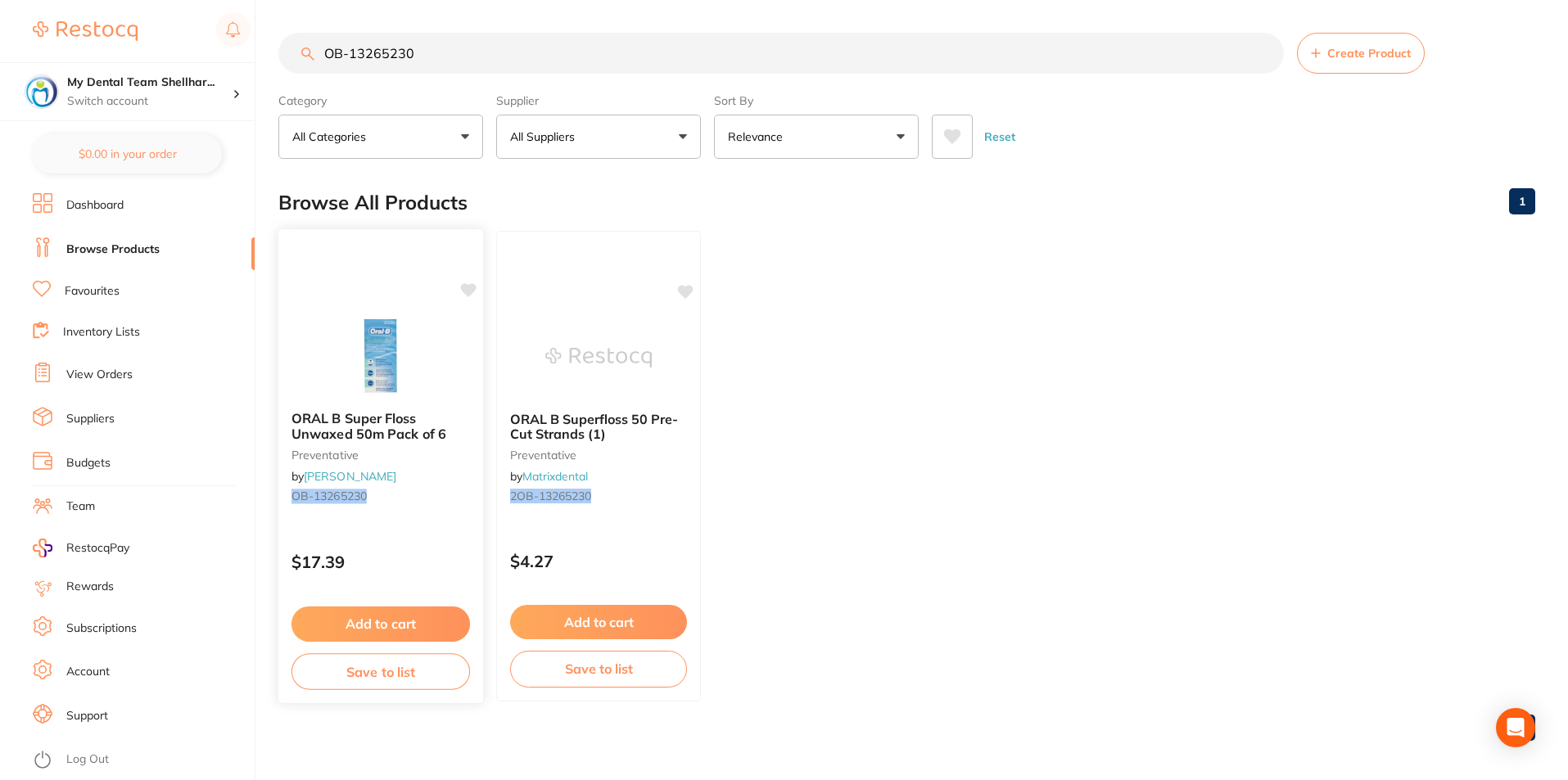
click at [384, 333] on img at bounding box center [381, 356] width 107 height 83
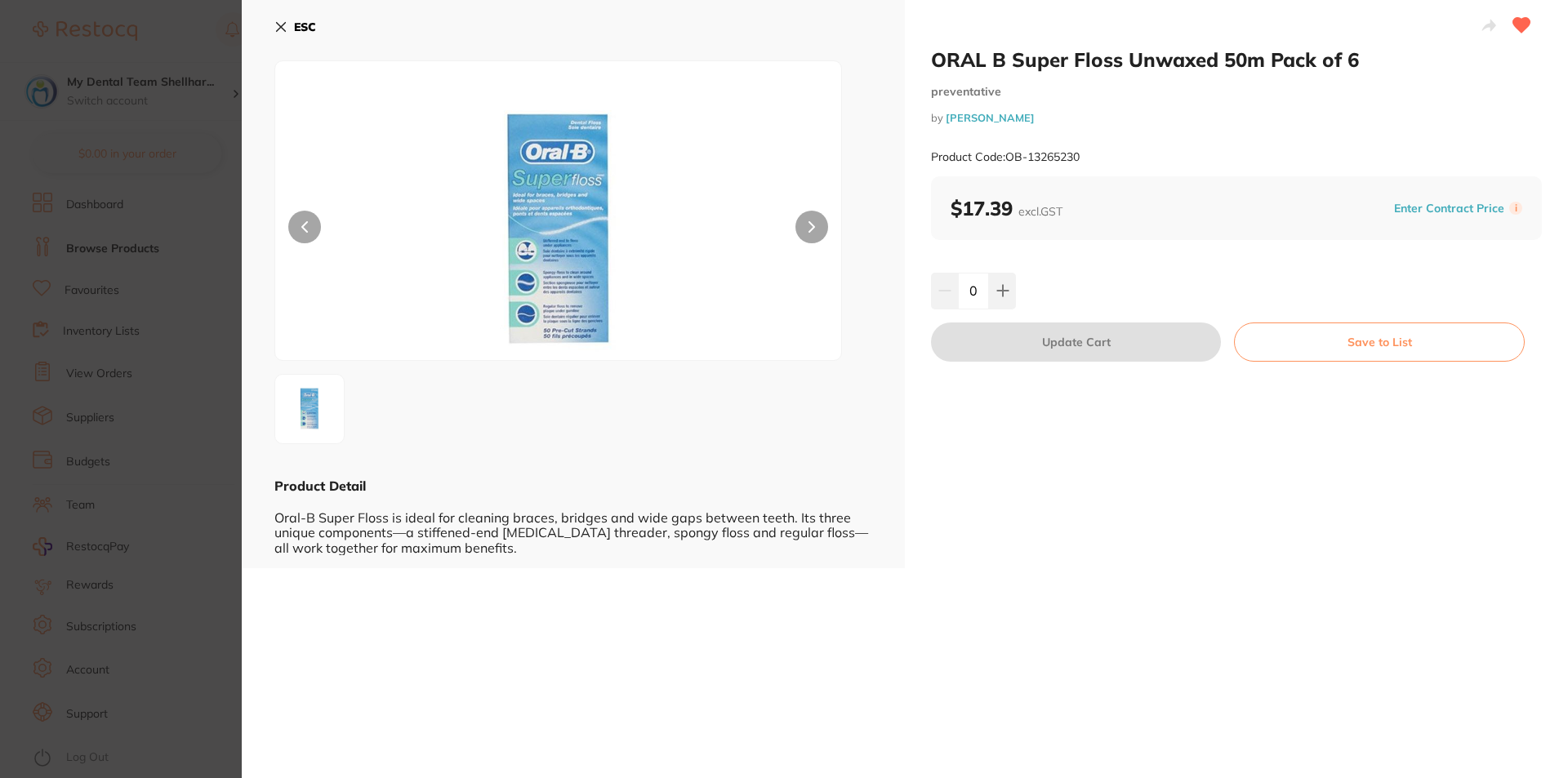
drag, startPoint x: 191, startPoint y: 142, endPoint x: 214, endPoint y: 137, distance: 23.5
click at [191, 142] on section "ORAL B Super Floss Unwaxed 50m Pack of 6 preventative by Henry Schein Halas Pro…" at bounding box center [784, 389] width 1568 height 778
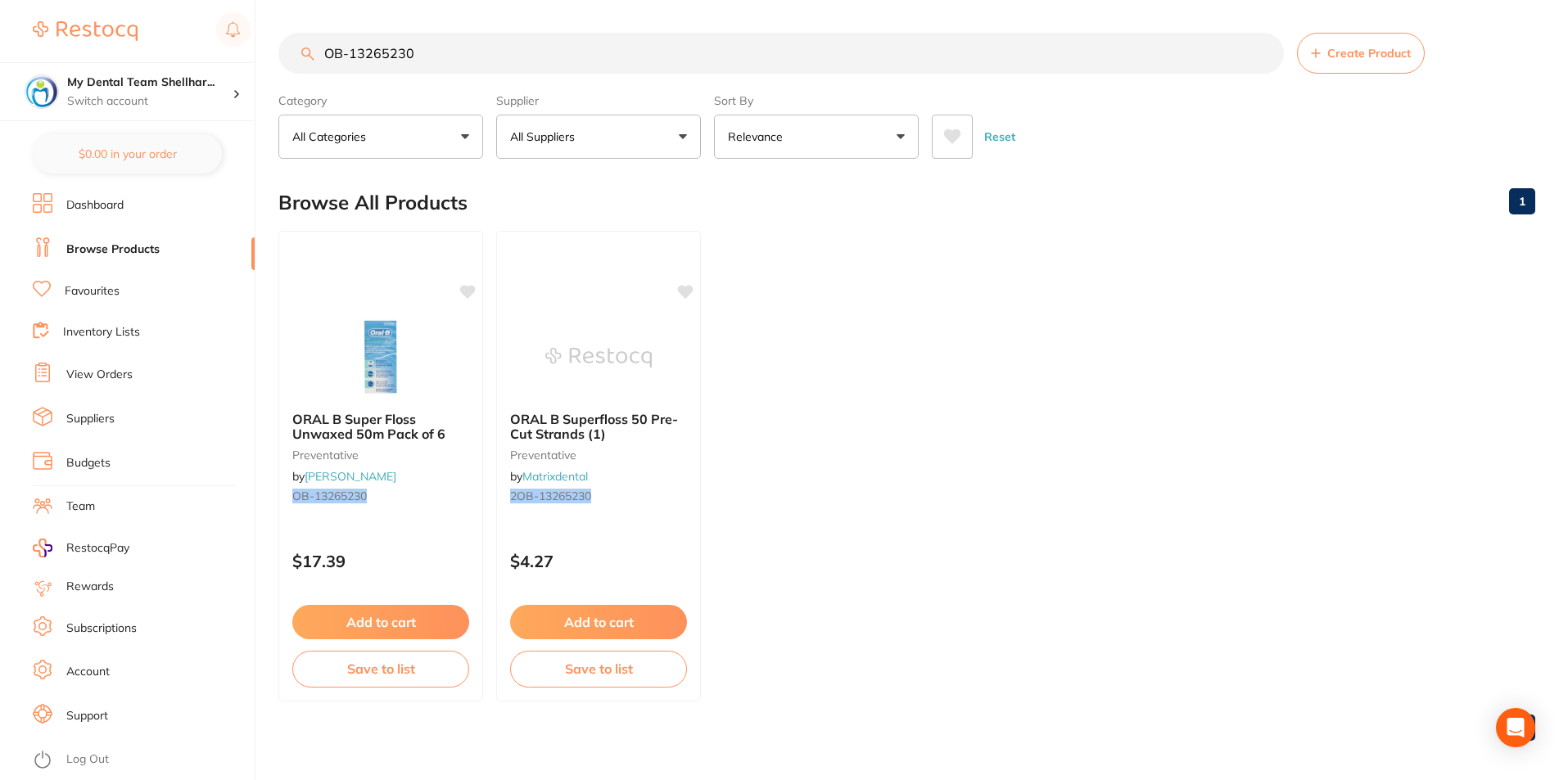
click at [447, 46] on input "OB-13265230" at bounding box center [781, 54] width 1006 height 41
paste input "GC-TMOUSSESTRAW"
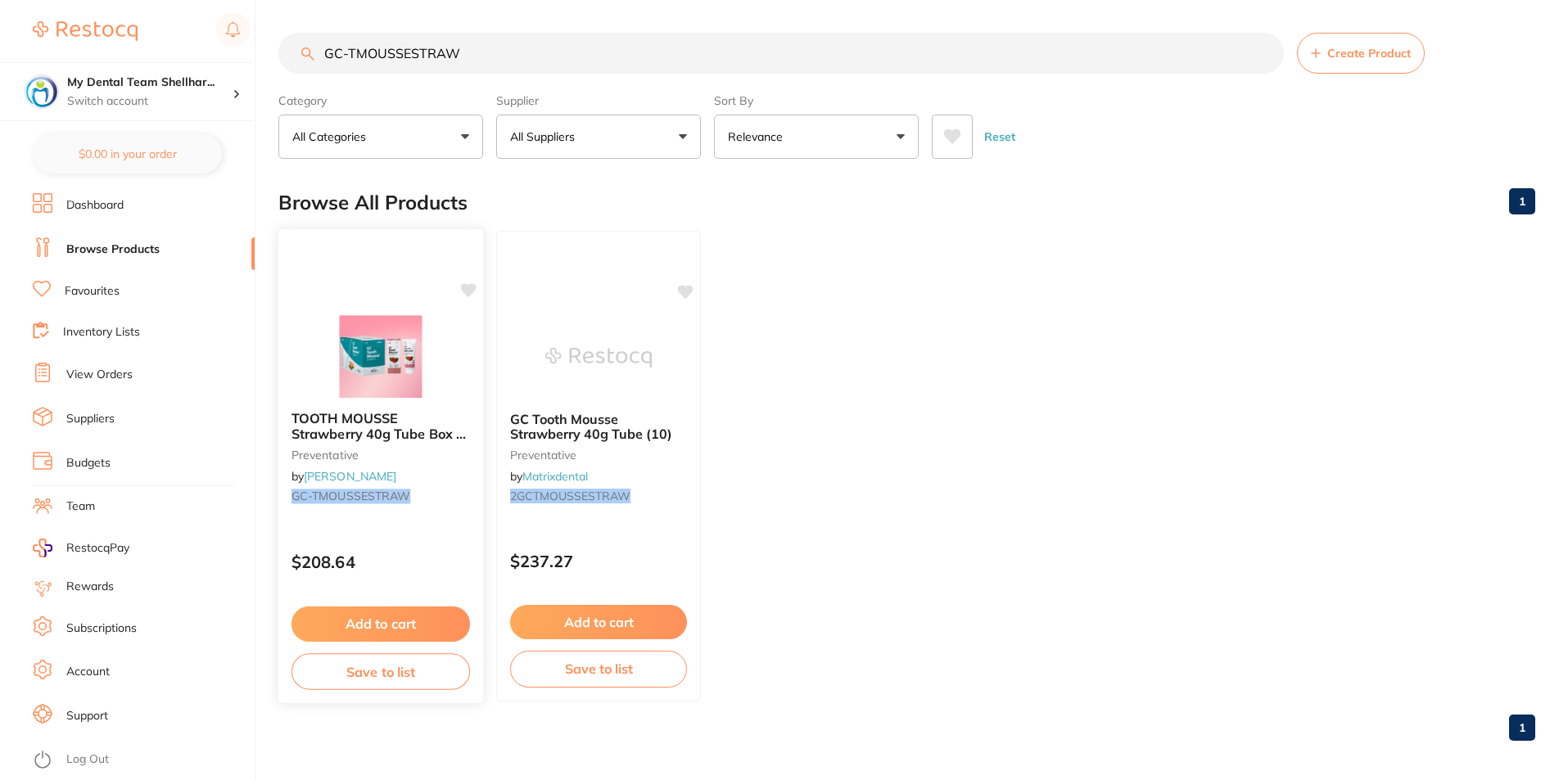
click at [427, 303] on div "TOOTH MOUSSE Strawberry 40g Tube Box of 10 preventative by Henry Schein Halas G…" at bounding box center [381, 466] width 207 height 475
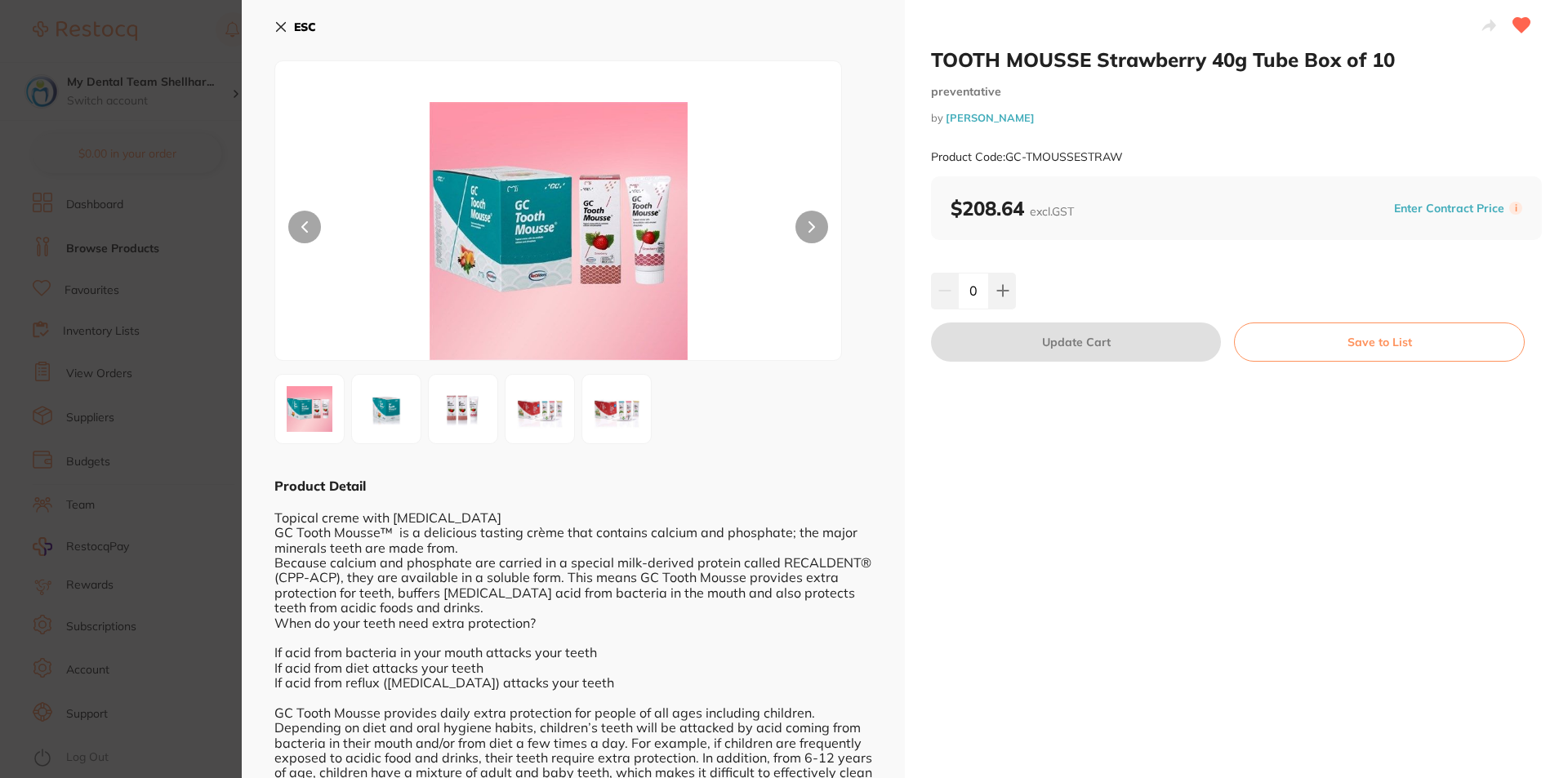
drag, startPoint x: 279, startPoint y: 26, endPoint x: 289, endPoint y: 37, distance: 14.9
click at [279, 26] on icon at bounding box center [280, 26] width 13 height 13
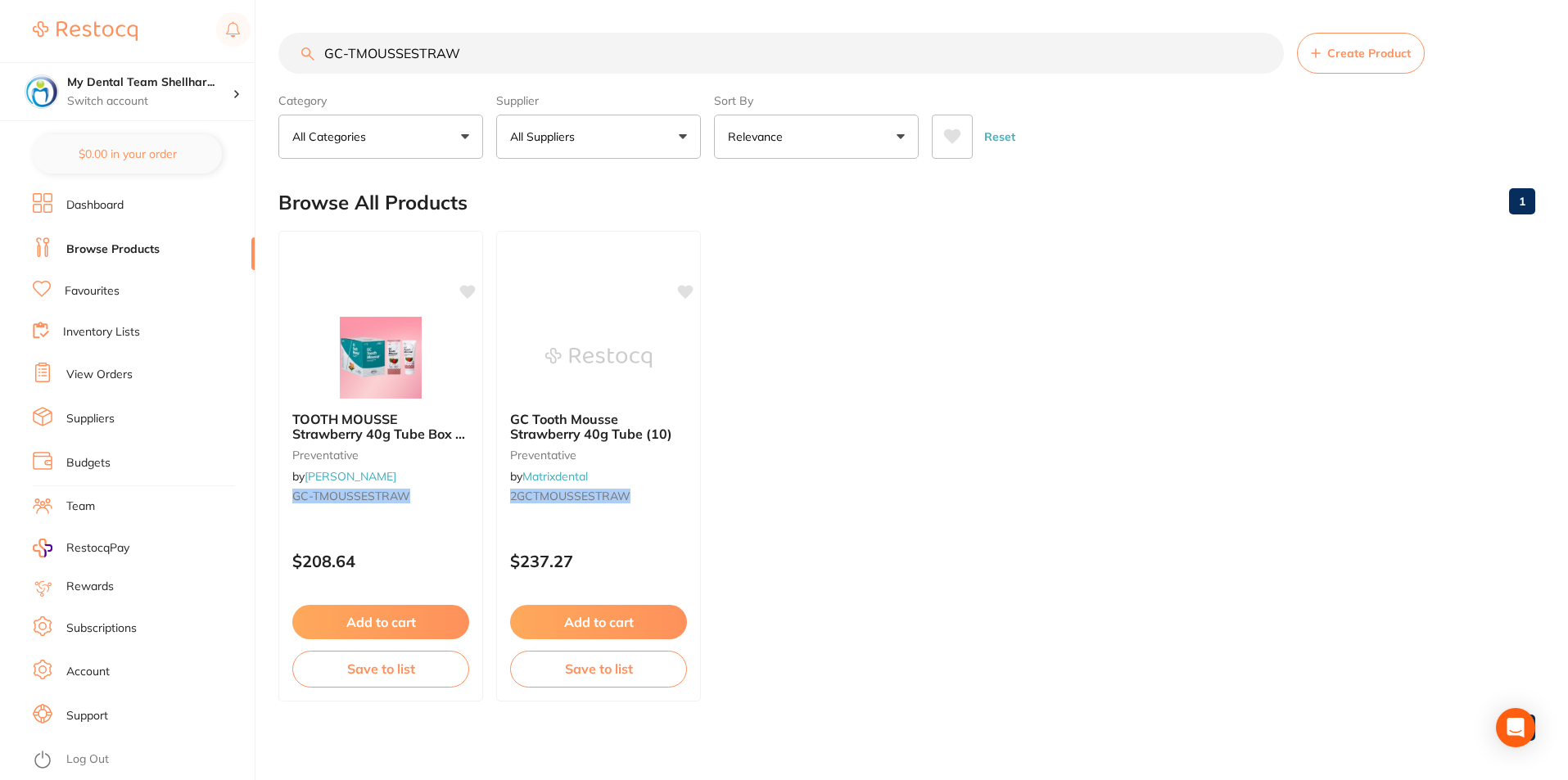
click at [501, 68] on input "GC-TMOUSSESTRAW" at bounding box center [781, 54] width 1006 height 41
paste input "MINT"
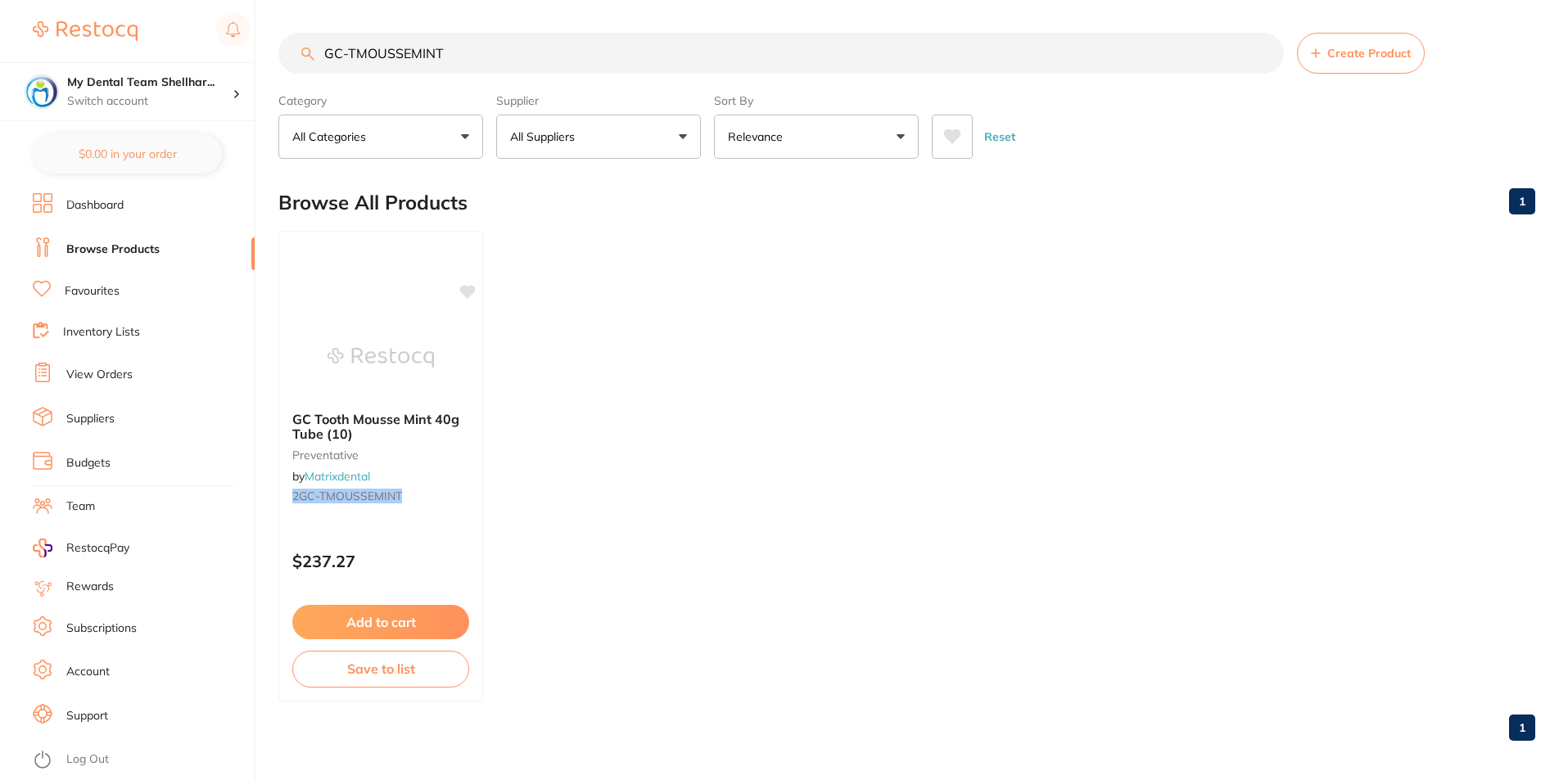
click at [377, 322] on img at bounding box center [380, 357] width 106 height 82
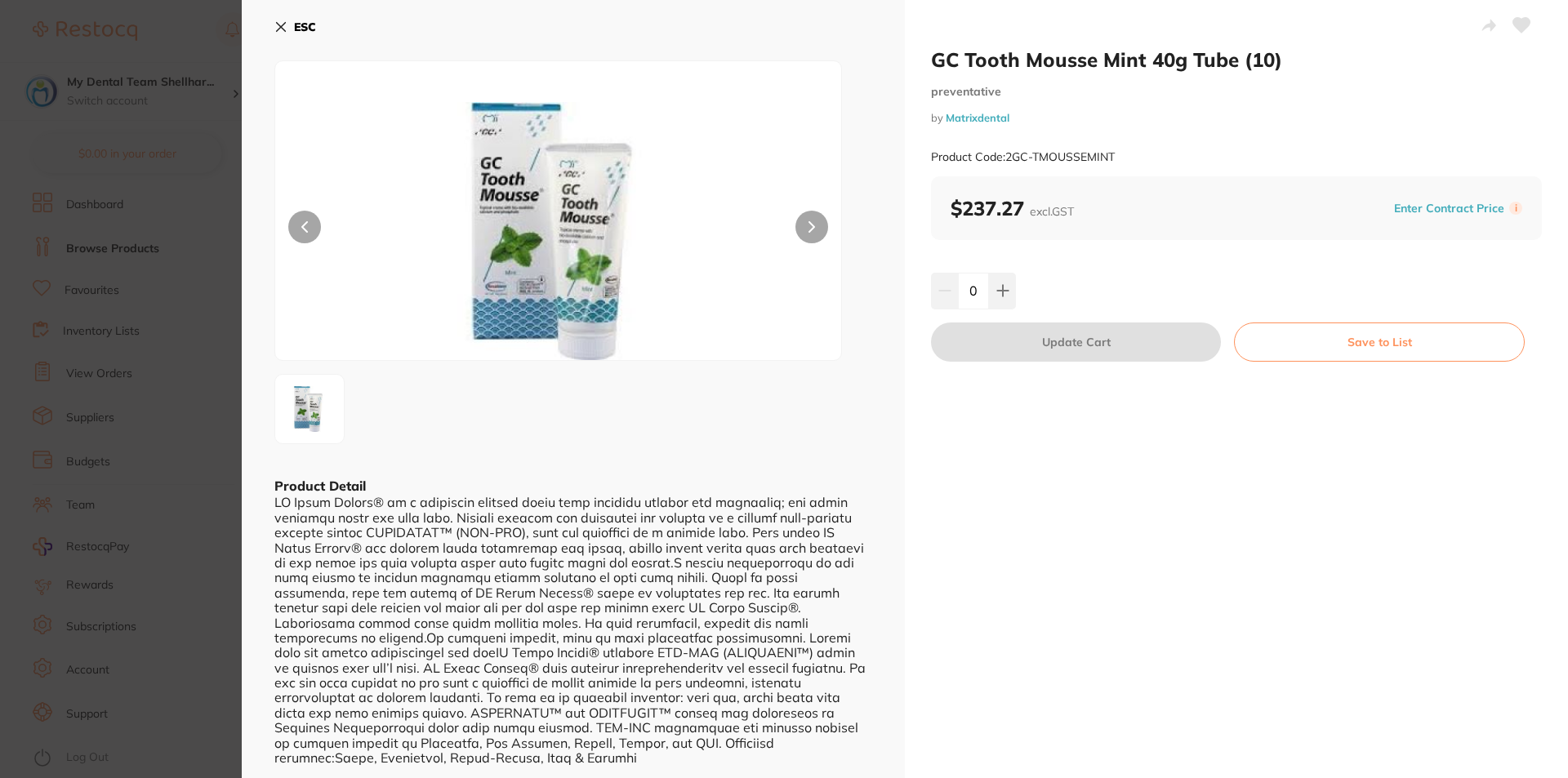
click at [1516, 24] on icon at bounding box center [1522, 24] width 18 height 15
click at [283, 34] on button "ESC" at bounding box center [295, 26] width 42 height 28
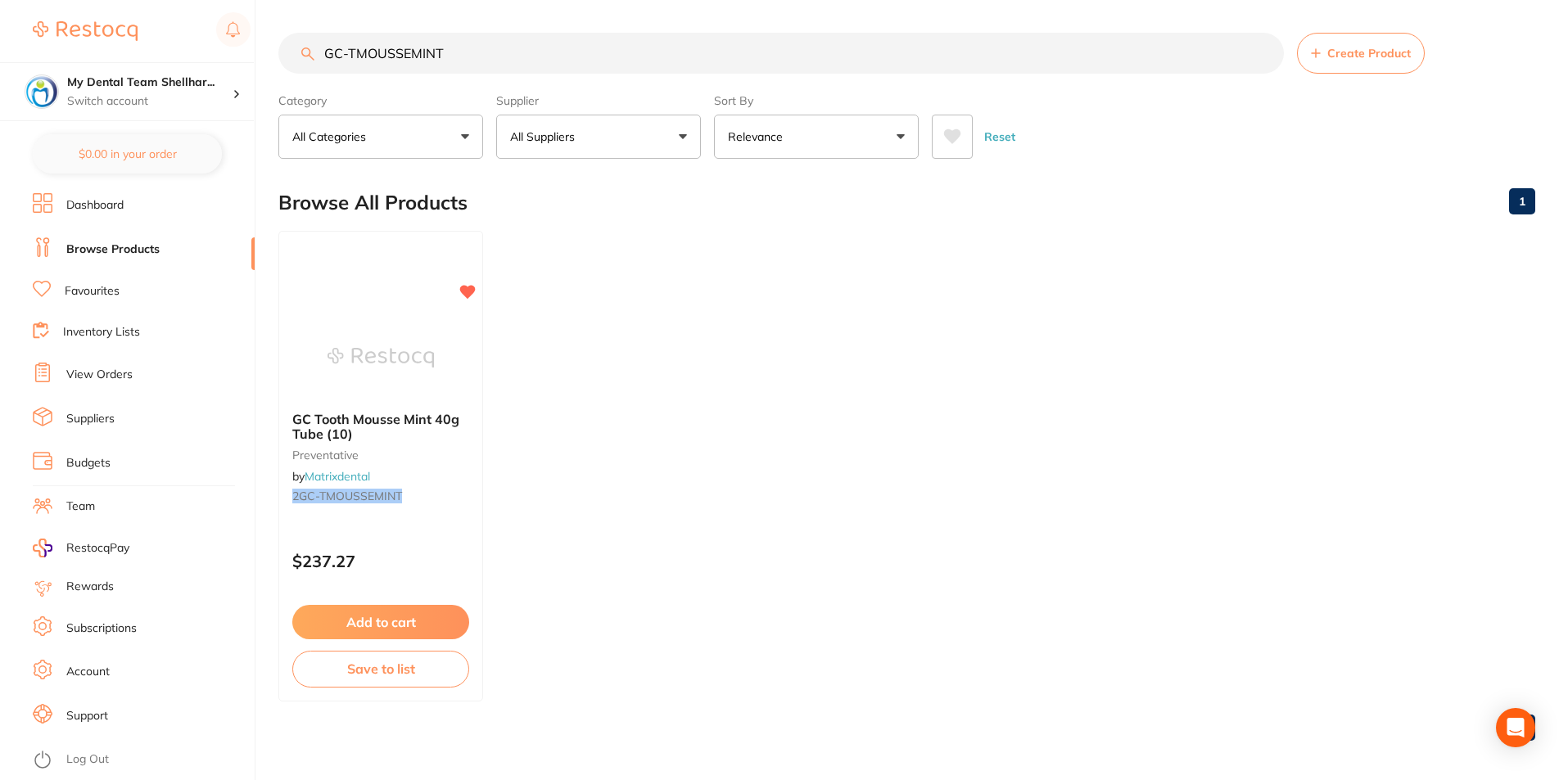
click at [443, 51] on input "GC-TMOUSSEMINT" at bounding box center [781, 54] width 1006 height 41
click at [441, 51] on input "GC-TMOUSSEMINT" at bounding box center [781, 54] width 1006 height 41
click at [441, 52] on input "GC-TMOUSSEMINT" at bounding box center [781, 54] width 1006 height 41
paste input "PLUS"
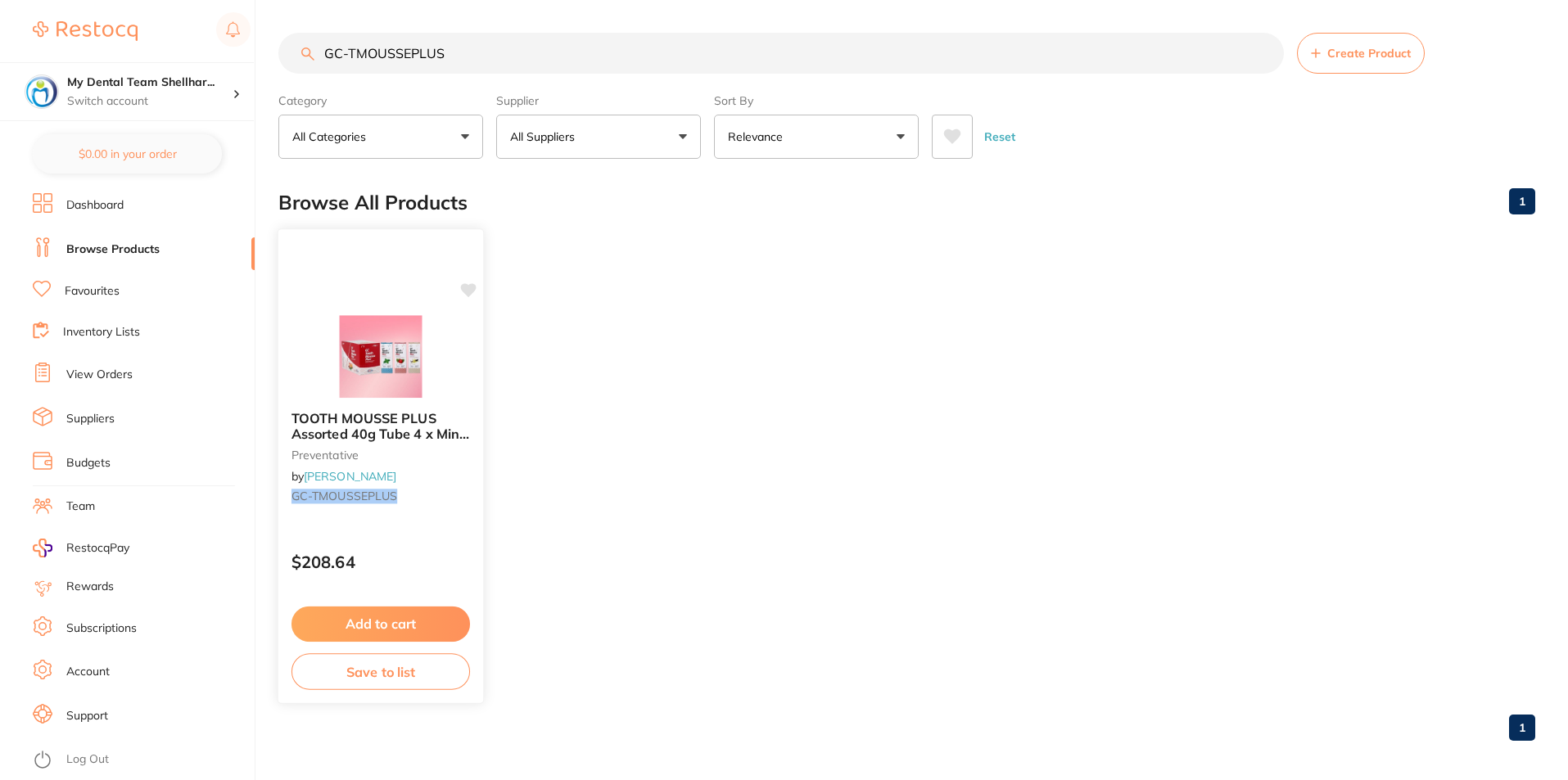
type input "GC-TMOUSSEPLUS"
click at [426, 327] on img at bounding box center [381, 356] width 107 height 83
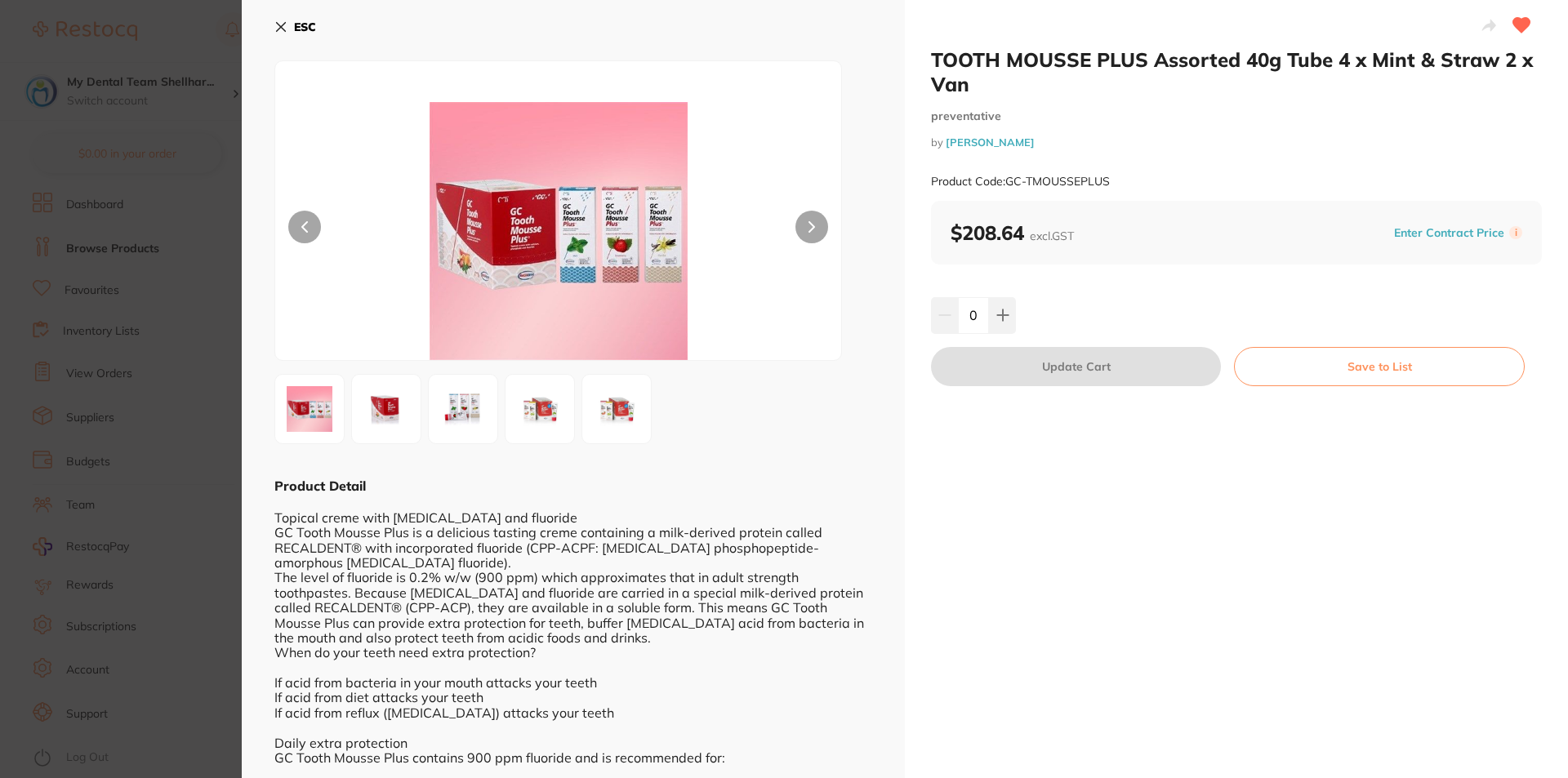
click at [284, 26] on icon at bounding box center [280, 26] width 13 height 13
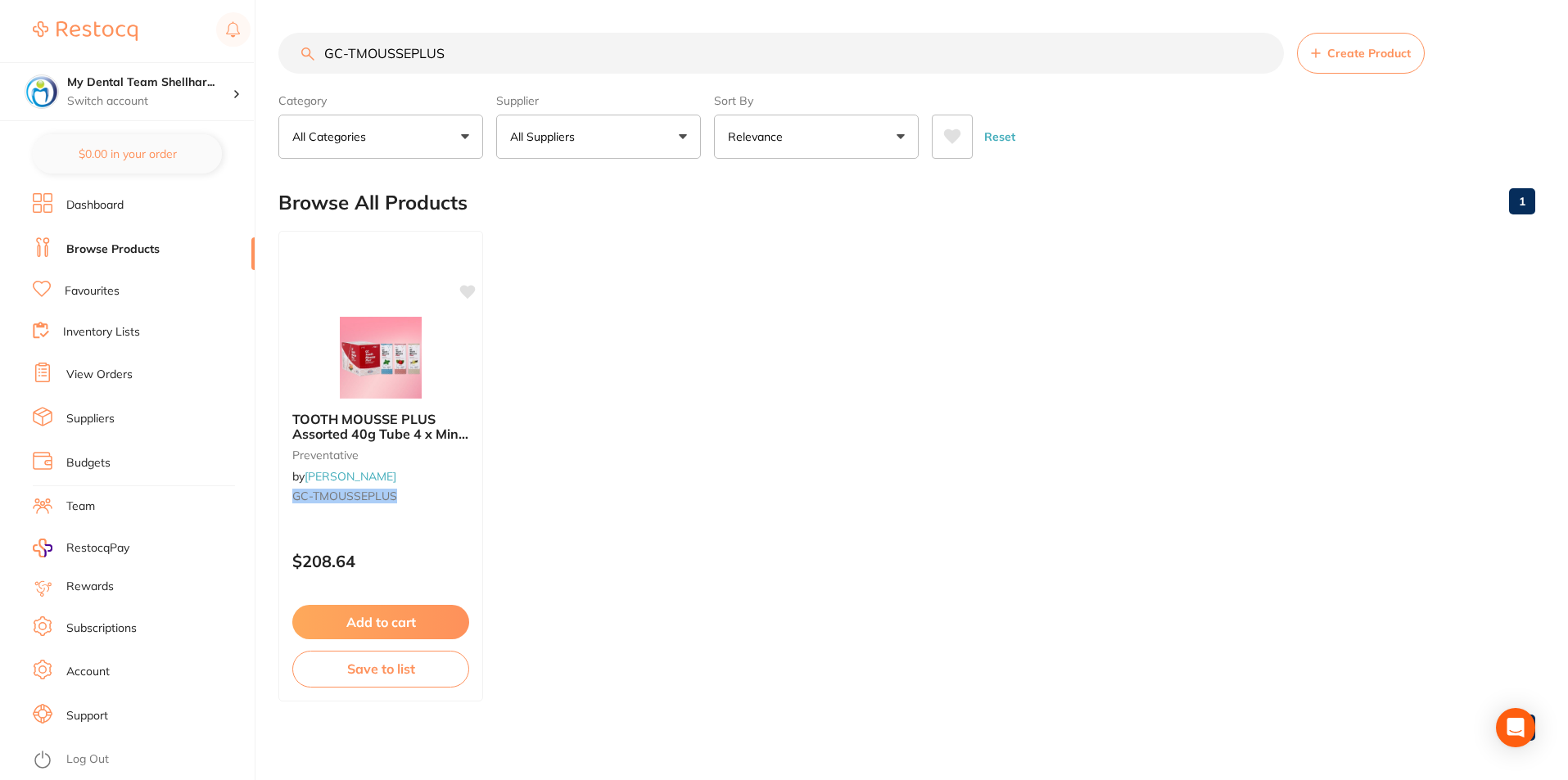
click at [541, 40] on input "GC-TMOUSSEPLUS" at bounding box center [781, 54] width 1006 height 41
click at [540, 40] on input "GC-TMOUSSEPLUS" at bounding box center [781, 54] width 1006 height 41
click at [539, 40] on input "GC-TMOUSSEPLUS" at bounding box center [781, 54] width 1006 height 41
paste input "DMG-225411"
click at [540, 48] on input "GC-TMOUSSEPLUSDMG-225411" at bounding box center [781, 54] width 1006 height 41
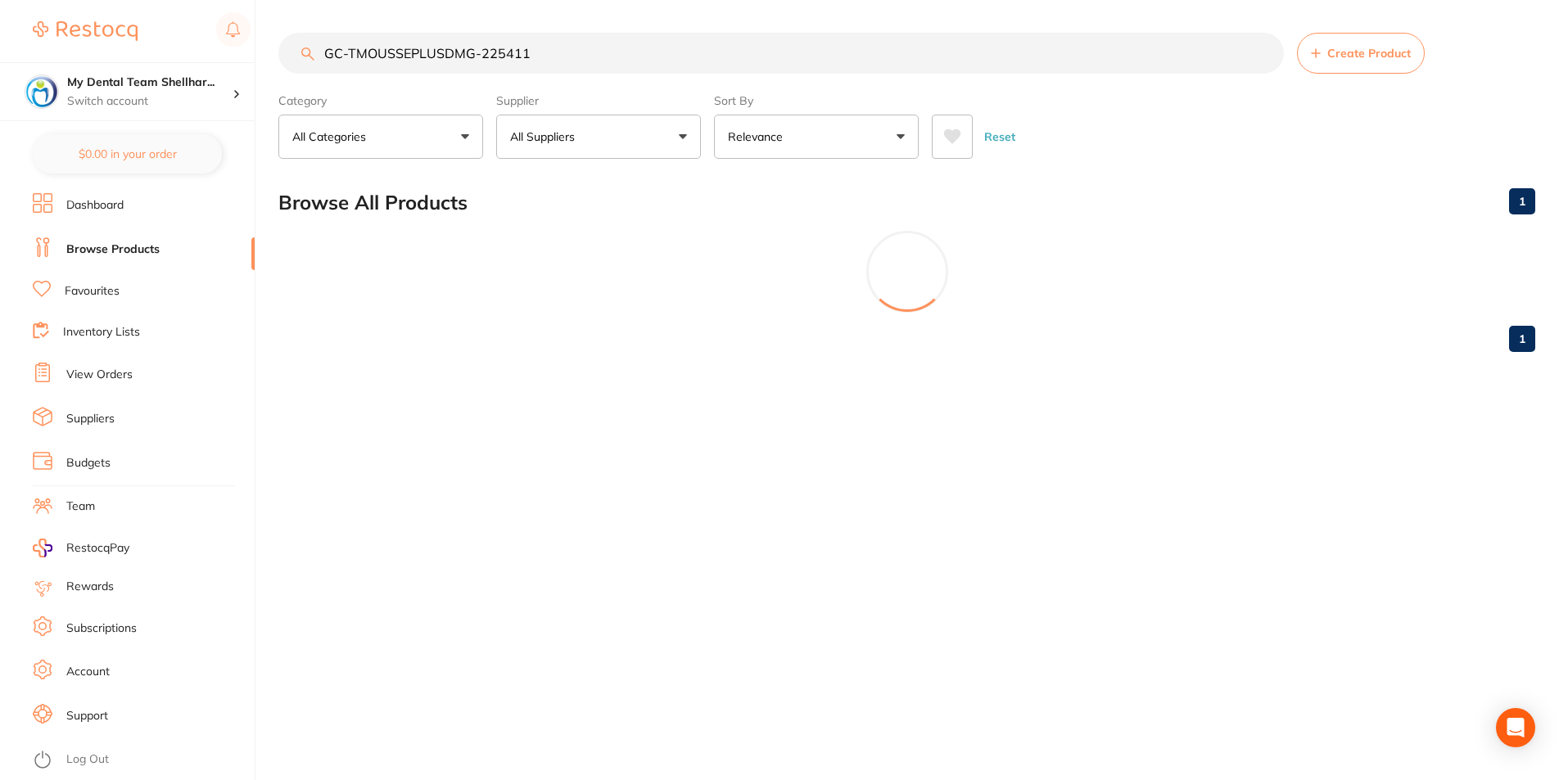
click at [540, 48] on input "GC-TMOUSSEPLUSDMG-225411" at bounding box center [781, 54] width 1006 height 41
click at [540, 48] on input "GC-TMOUSSEPLUSDMG-225411" at bounding box center [782, 54] width 1009 height 41
paste input "search"
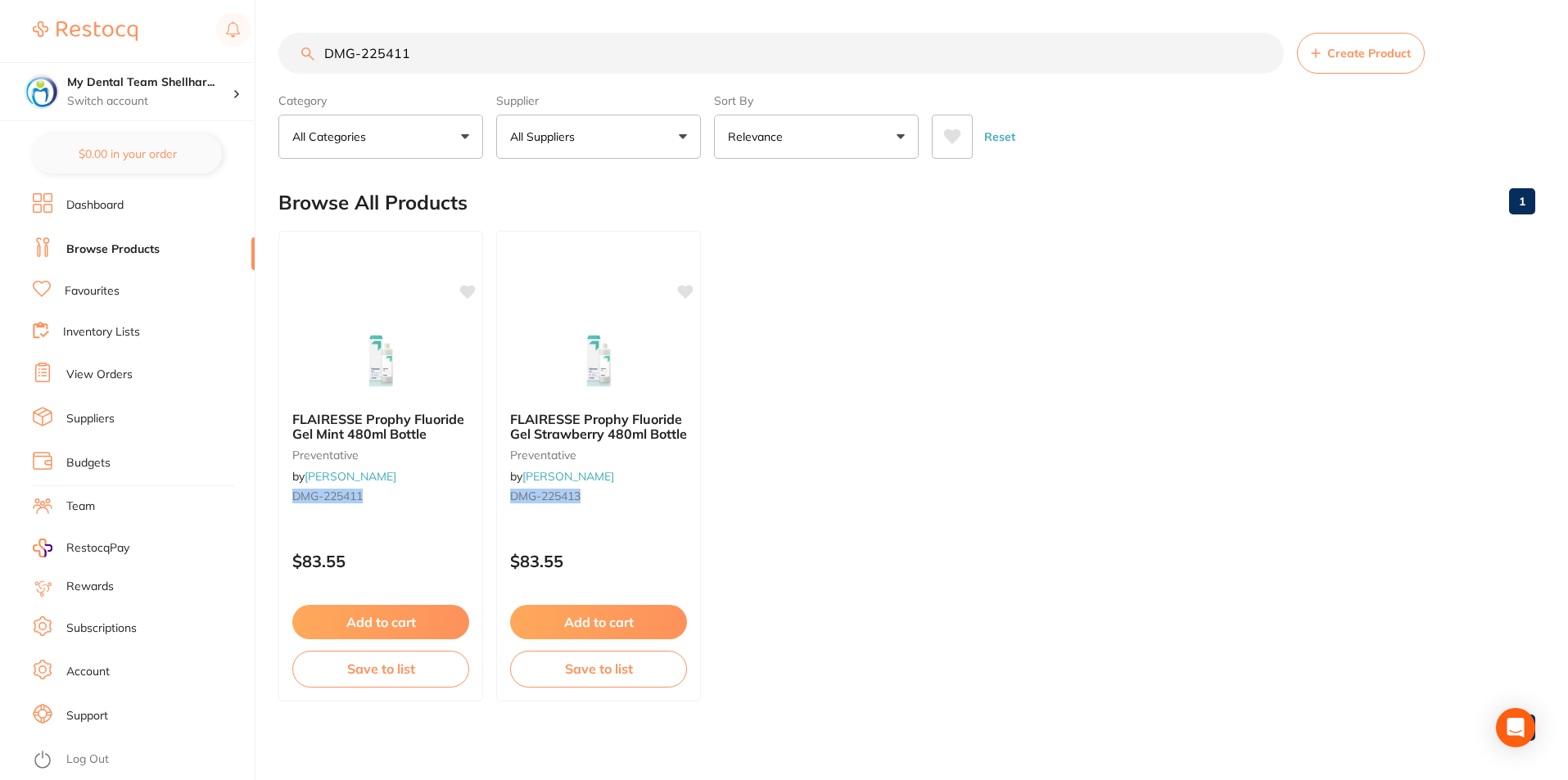
drag, startPoint x: 418, startPoint y: 331, endPoint x: 515, endPoint y: 315, distance: 98.3
click at [417, 331] on img at bounding box center [380, 357] width 106 height 82
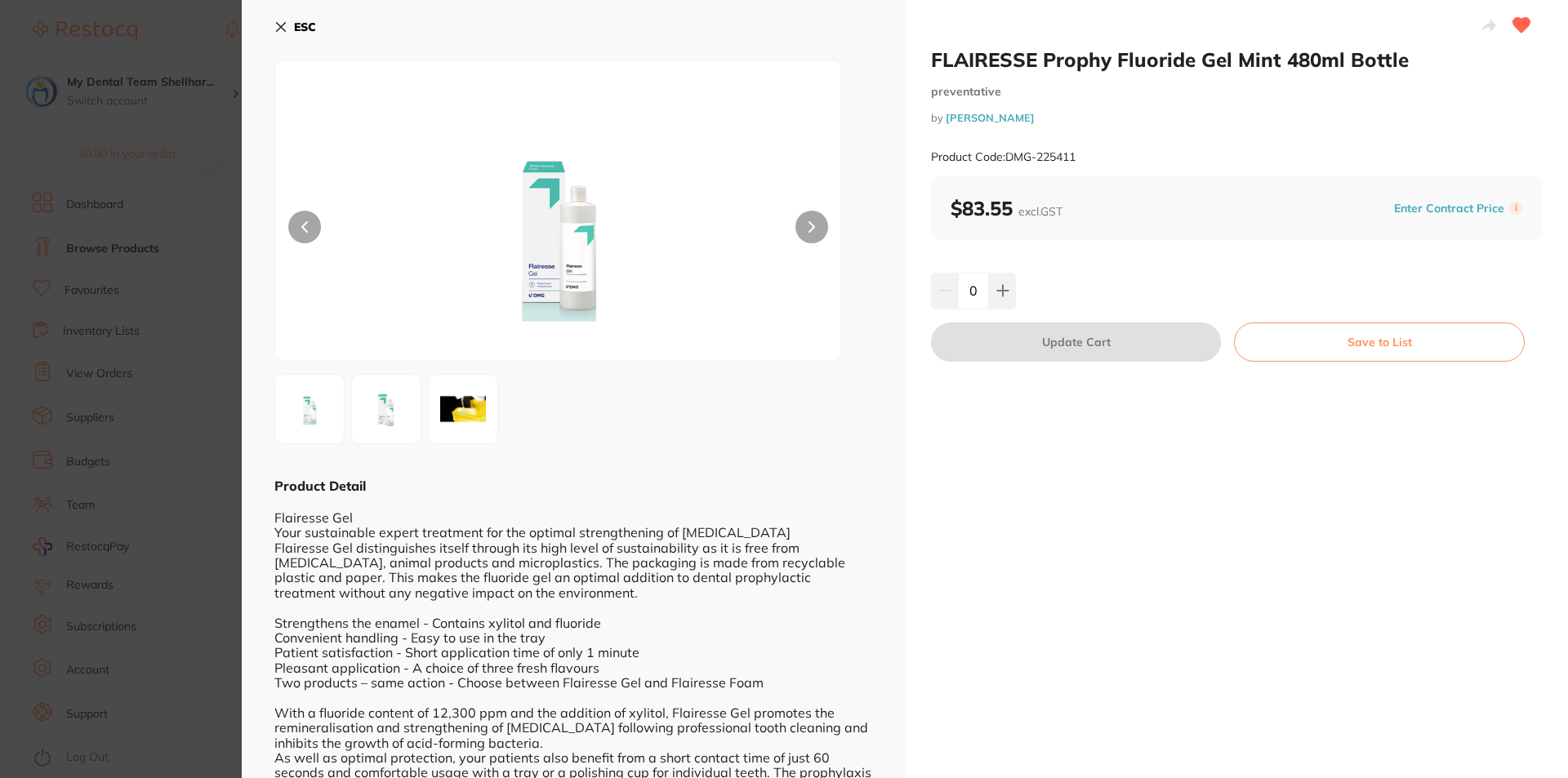
drag, startPoint x: 200, startPoint y: 263, endPoint x: 433, endPoint y: 260, distance: 233.0
click at [203, 262] on section "FLAIRESSE Prophy Fluoride Gel Mint 480ml Bottle preventative by [PERSON_NAME] P…" at bounding box center [784, 389] width 1568 height 778
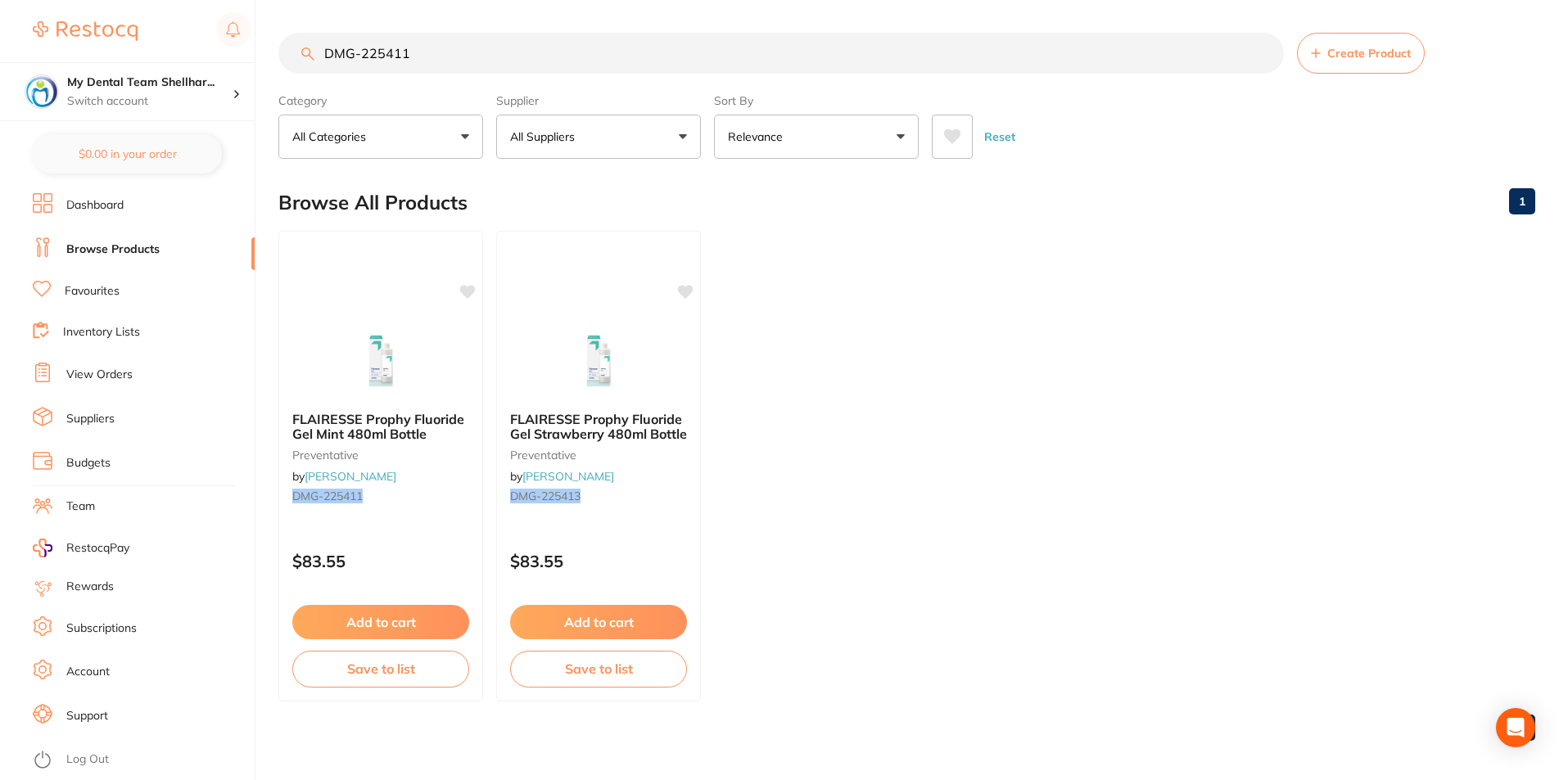
click at [745, 48] on input "DMG-225411" at bounding box center [781, 54] width 1006 height 41
click at [744, 48] on input "DMG-225411" at bounding box center [781, 54] width 1006 height 41
paste input "CTA3"
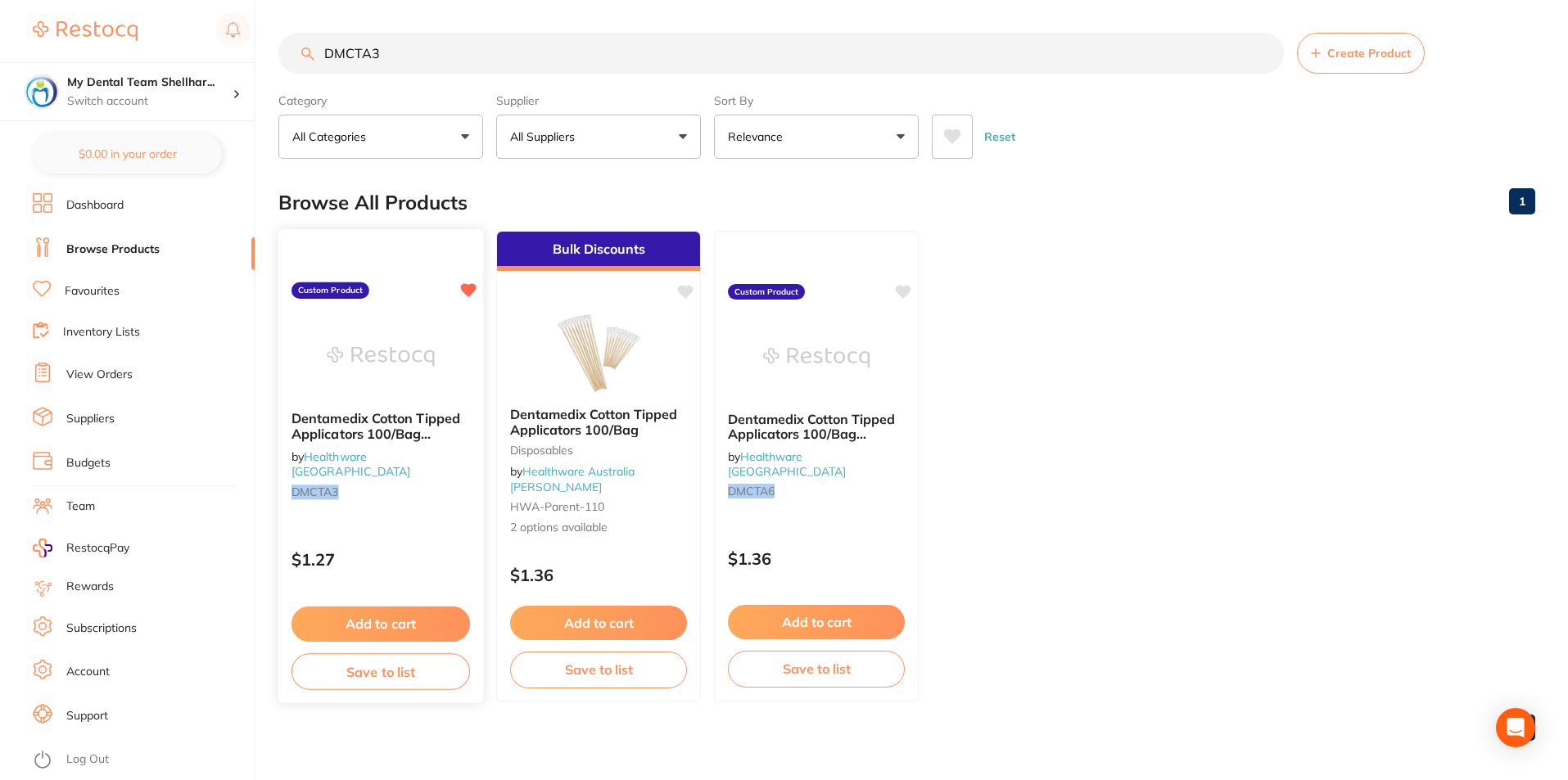
click at [418, 367] on img at bounding box center [381, 356] width 107 height 83
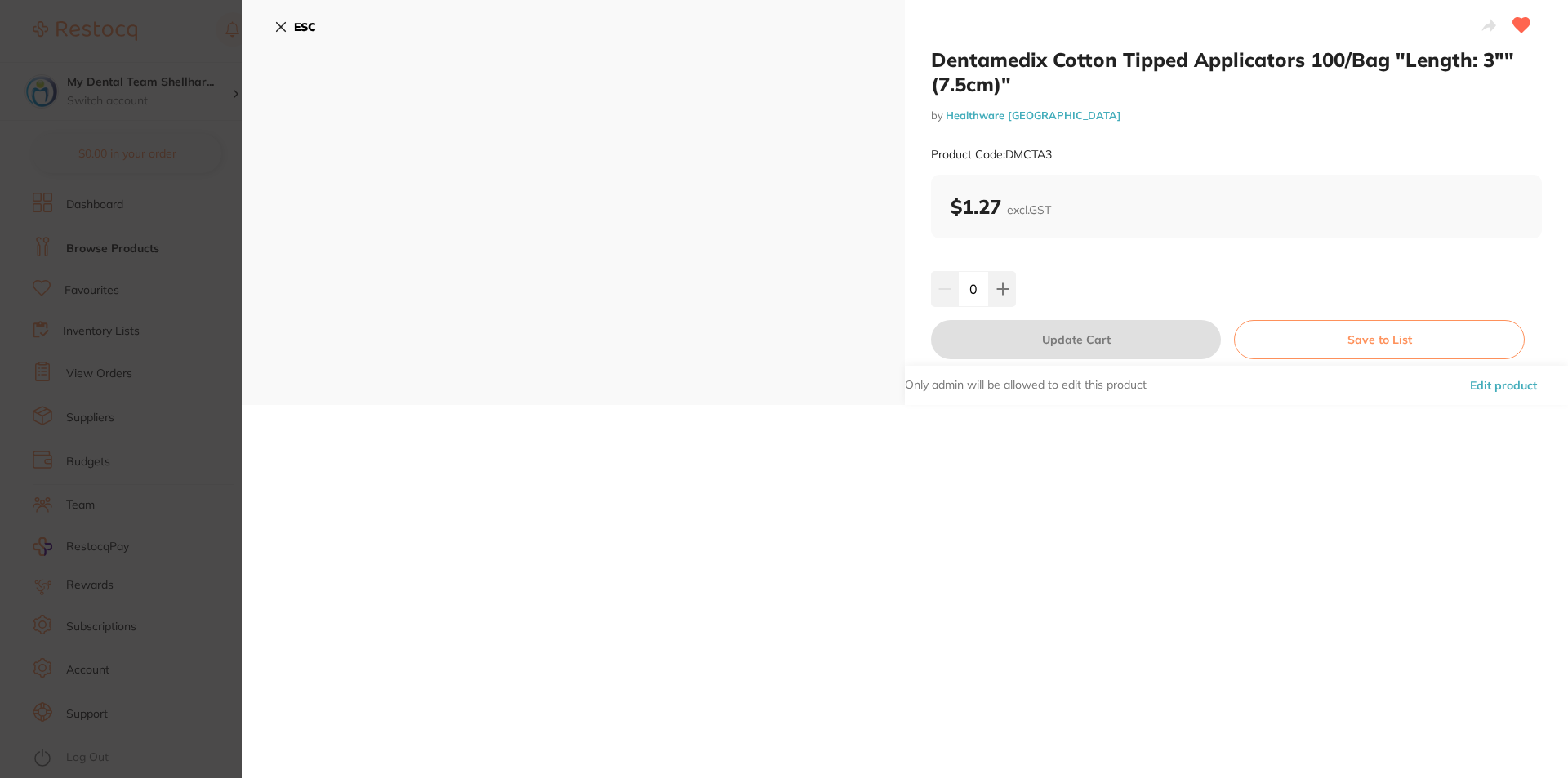
click at [195, 171] on section "Dentamedix Cotton Tipped Applicators 100/Bag "Length: 3"" (7.5cm)" by Healthwar…" at bounding box center [784, 389] width 1568 height 778
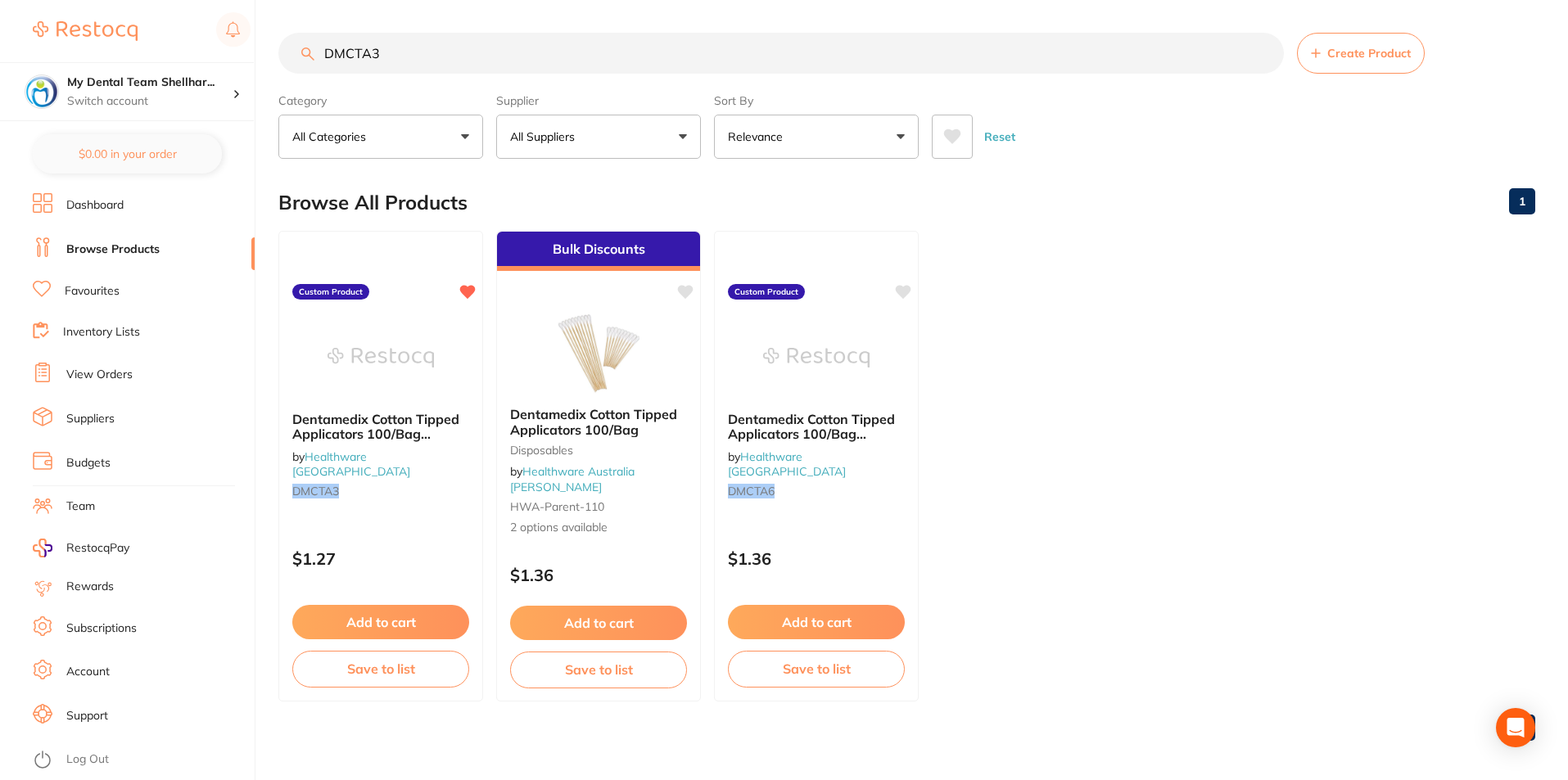
click at [445, 52] on input "DMCTA3" at bounding box center [781, 54] width 1006 height 41
paste input "SG608"
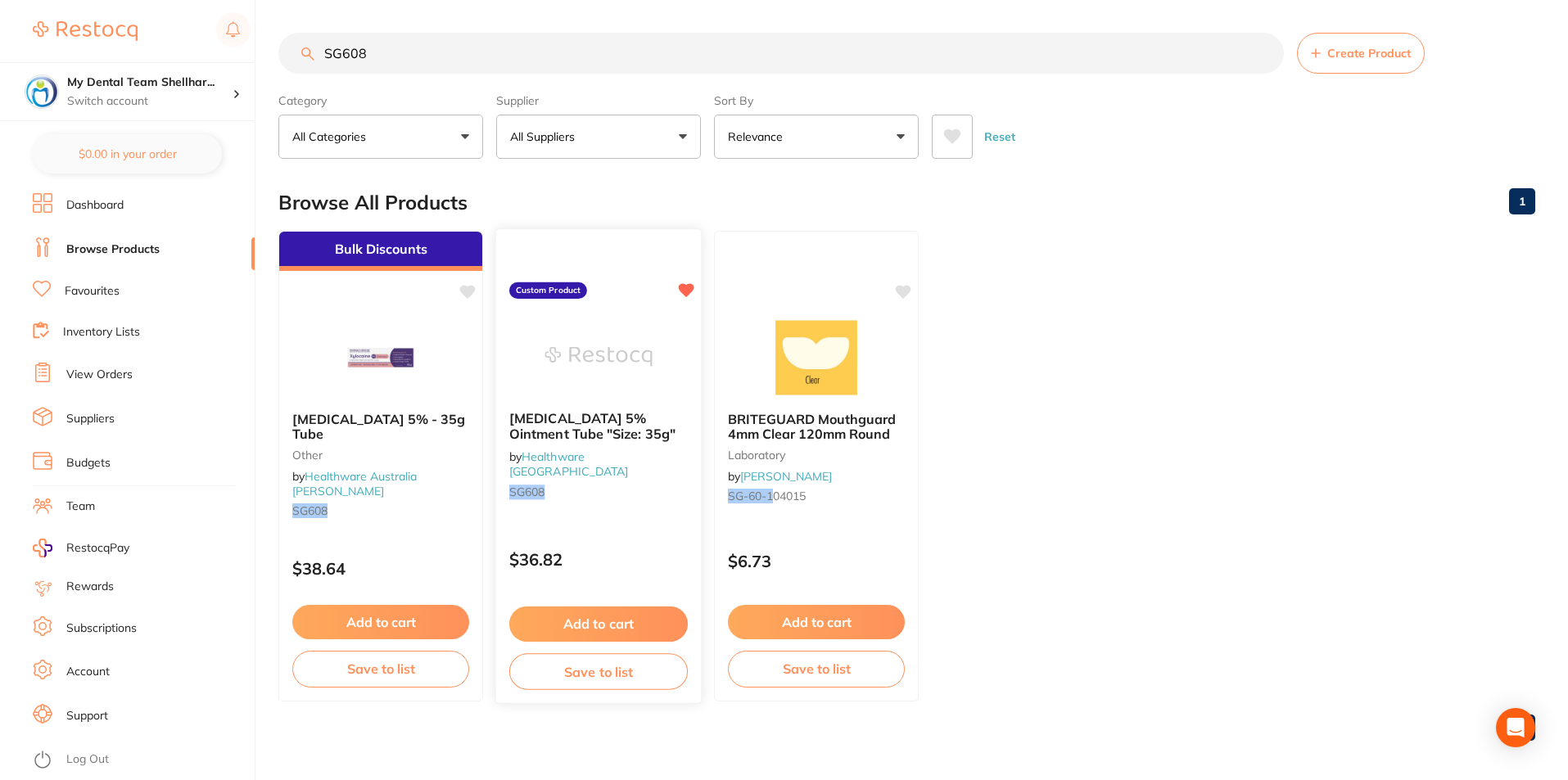
click at [584, 330] on img at bounding box center [598, 356] width 107 height 83
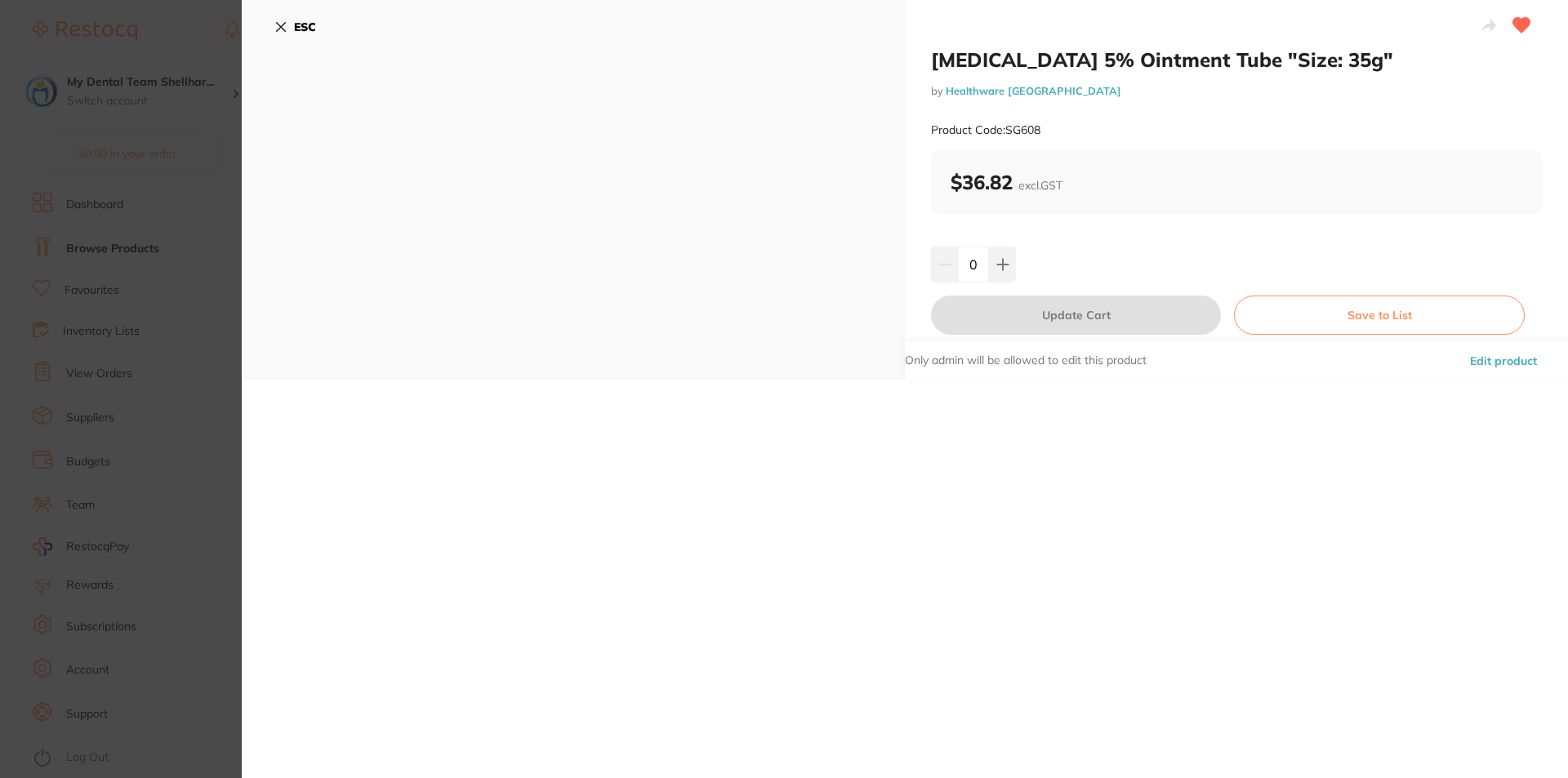
click at [203, 206] on section "Xylocaine 5% Ointment Tube "Size: 35g" by Healthware Australia Product Code: SG…" at bounding box center [784, 389] width 1568 height 778
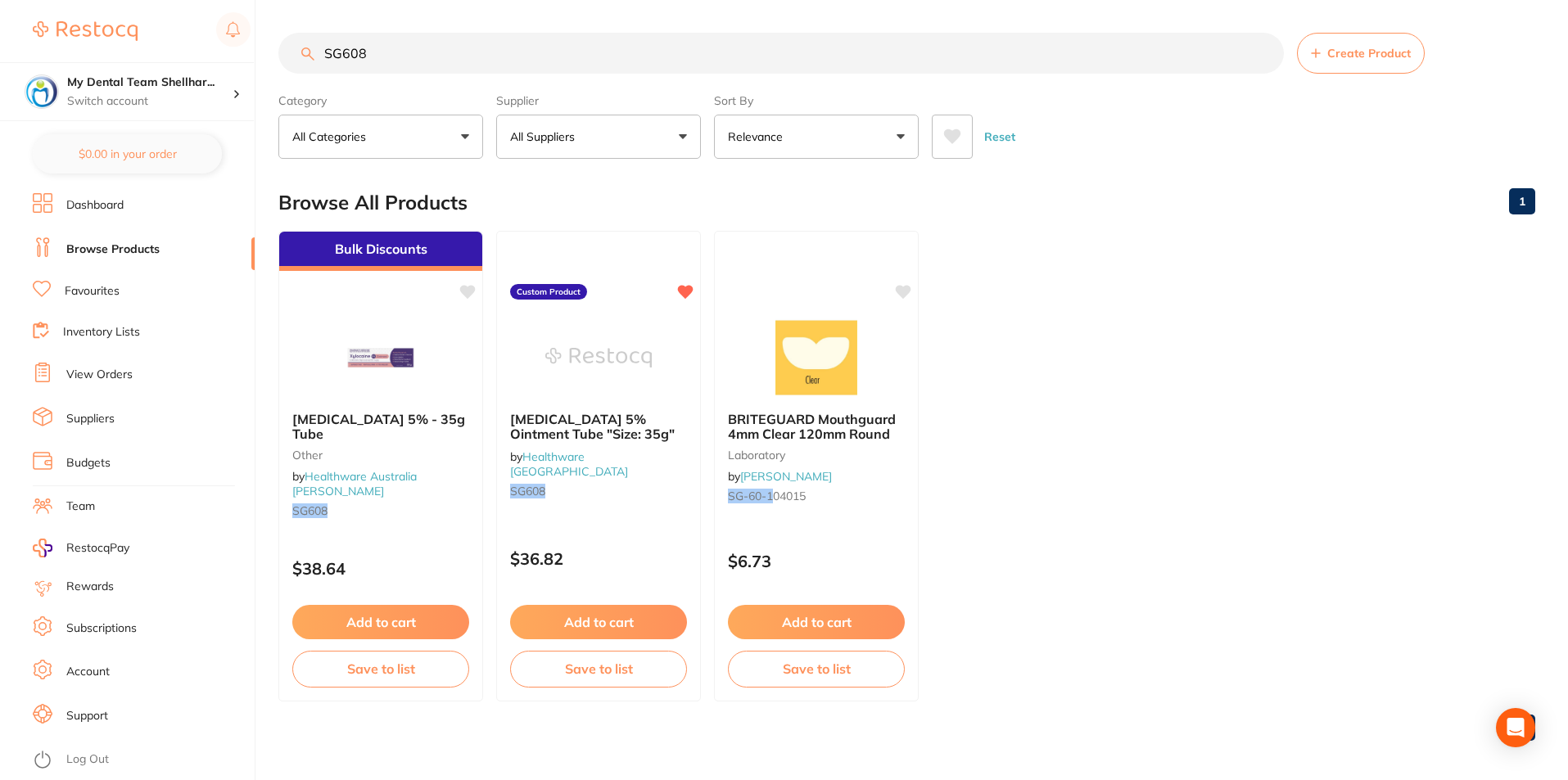
click at [418, 55] on input "SG608" at bounding box center [781, 54] width 1006 height 41
paste input "P-4049-100"
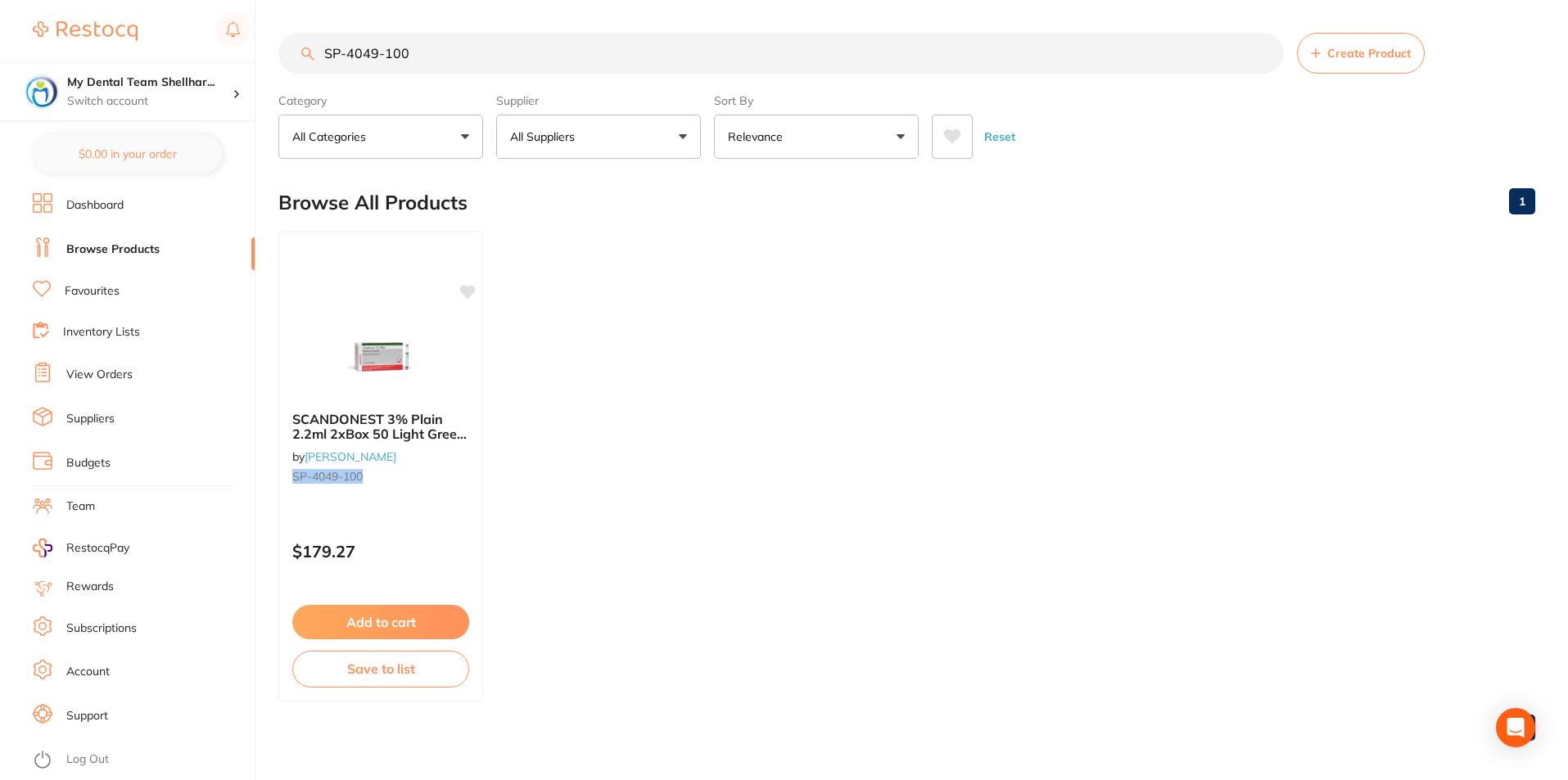
click at [357, 332] on img at bounding box center [380, 357] width 106 height 82
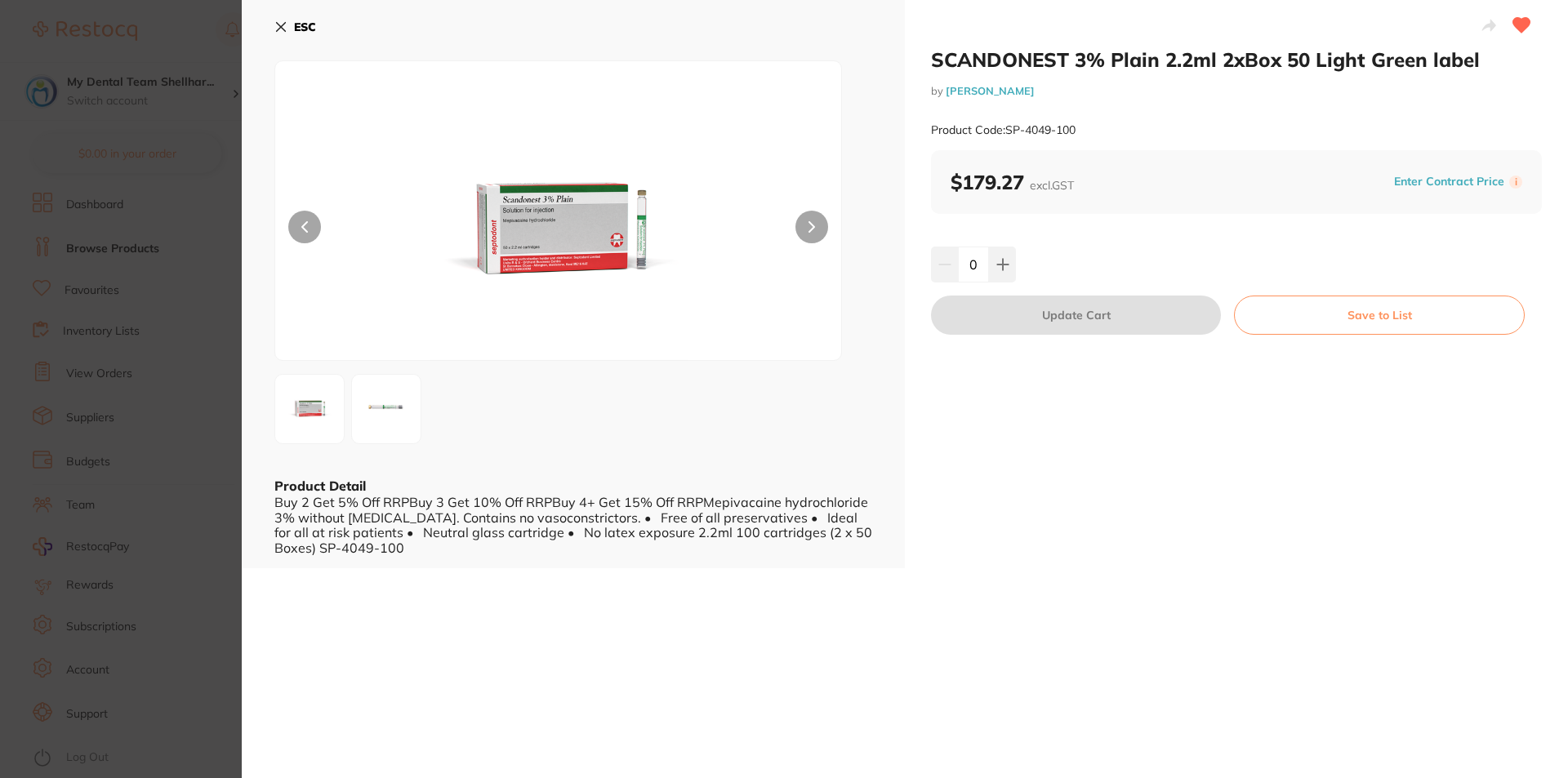
click at [281, 22] on icon at bounding box center [280, 26] width 13 height 13
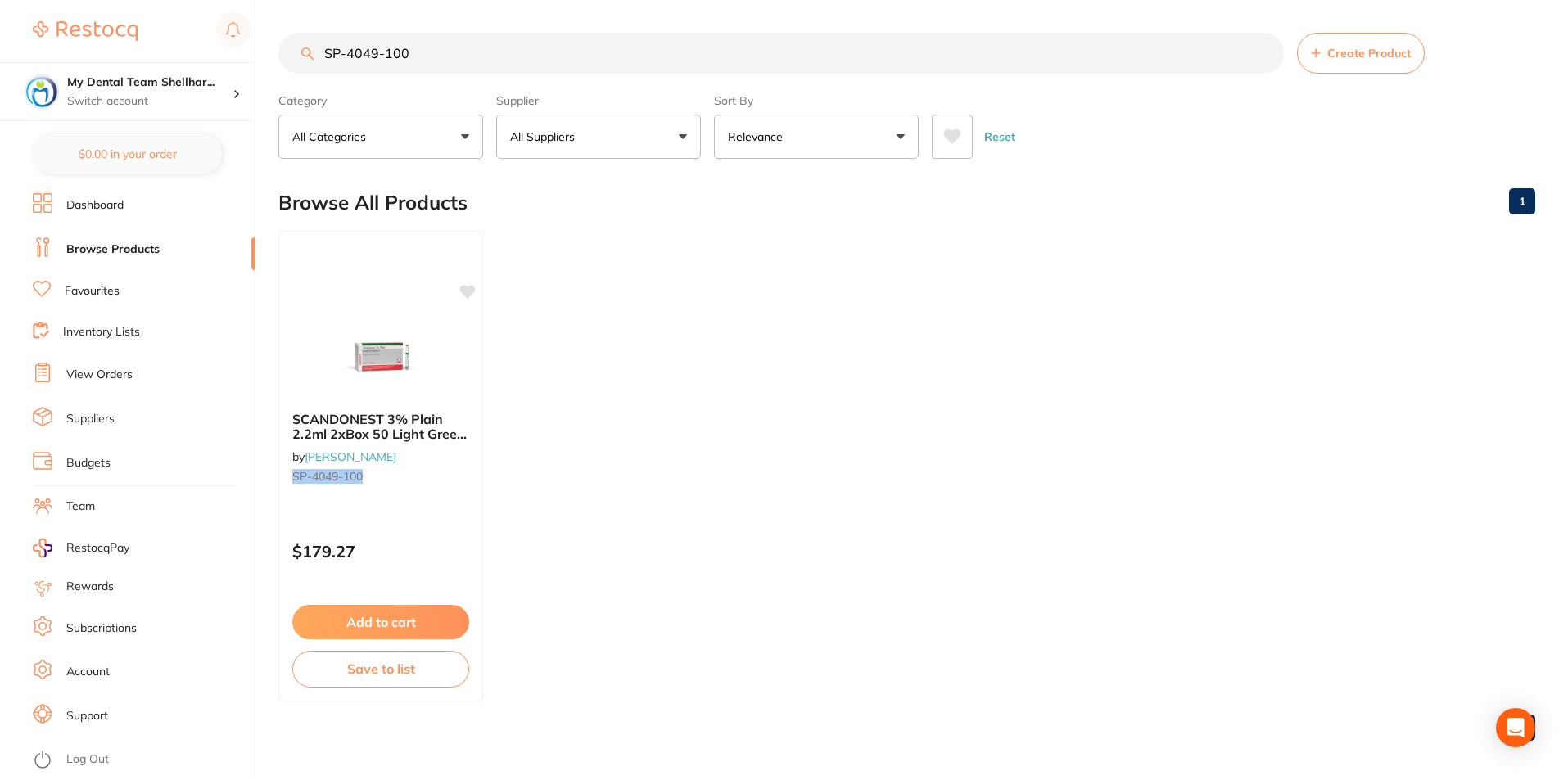
click at [447, 45] on input "SP-4049-100" at bounding box center [781, 54] width 1006 height 41
click at [446, 48] on input "SP-4049-100" at bounding box center [781, 54] width 1006 height 41
click at [448, 54] on input "SP-4049-100" at bounding box center [781, 54] width 1006 height 41
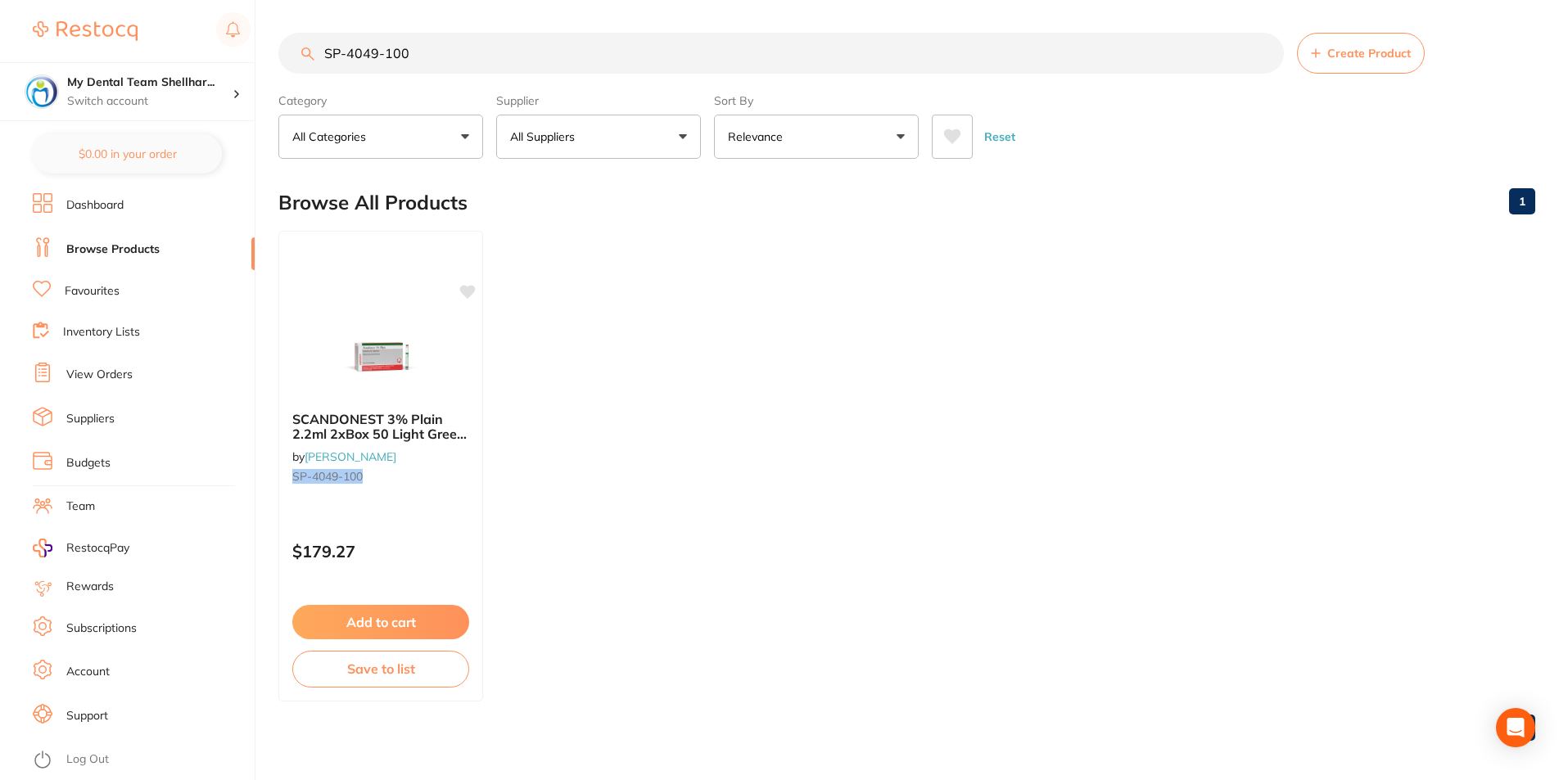
drag, startPoint x: 448, startPoint y: 54, endPoint x: 433, endPoint y: 54, distance: 15.0
click at [433, 54] on input "SP-4049-100" at bounding box center [781, 54] width 1006 height 41
click at [383, 49] on input "SP-4049-100" at bounding box center [781, 54] width 1006 height 41
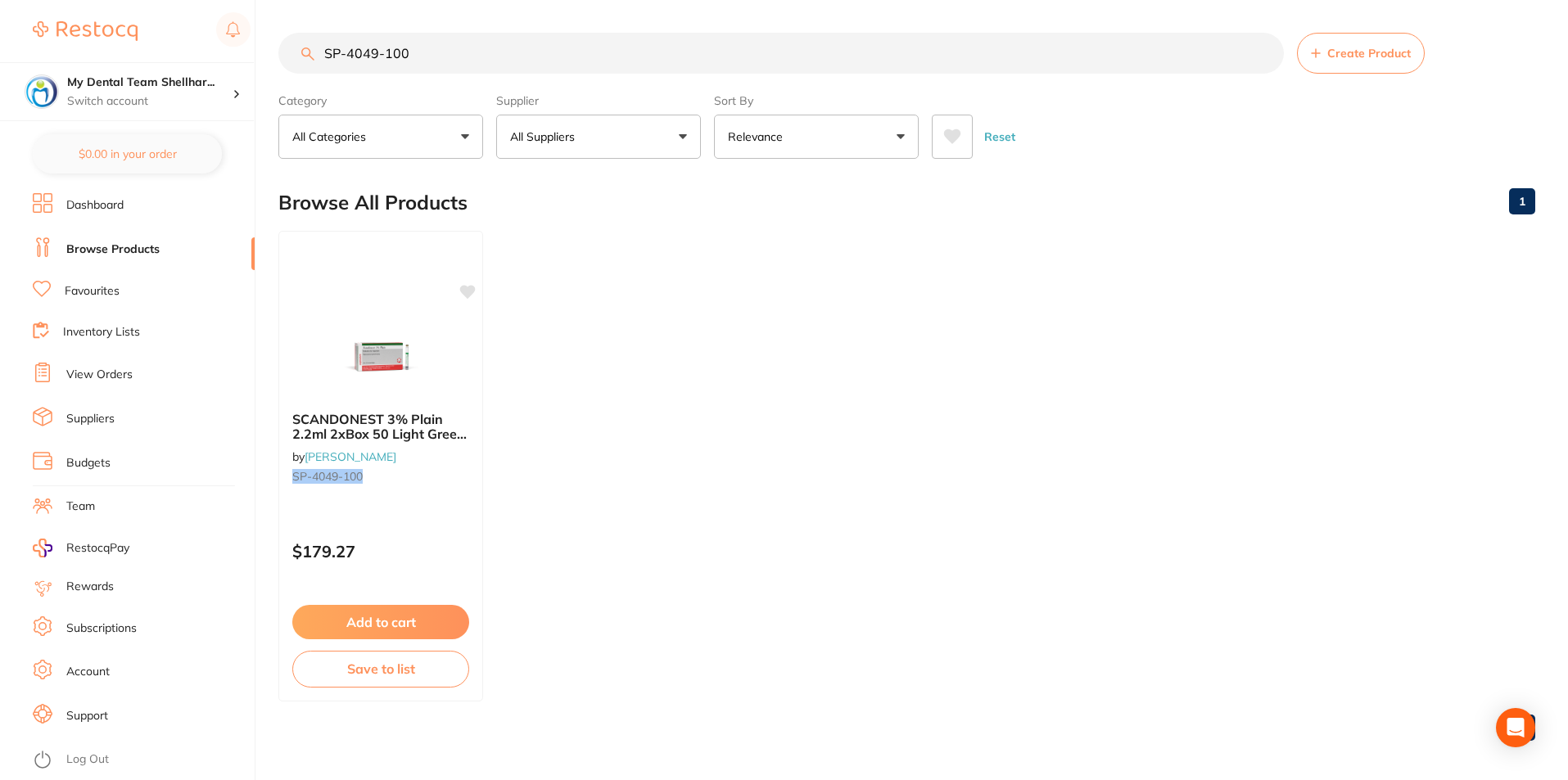
click at [383, 49] on input "SP-4049-100" at bounding box center [781, 54] width 1006 height 41
paste input "90"
drag, startPoint x: 409, startPoint y: 352, endPoint x: 651, endPoint y: 318, distance: 244.4
click at [410, 352] on img at bounding box center [380, 357] width 106 height 82
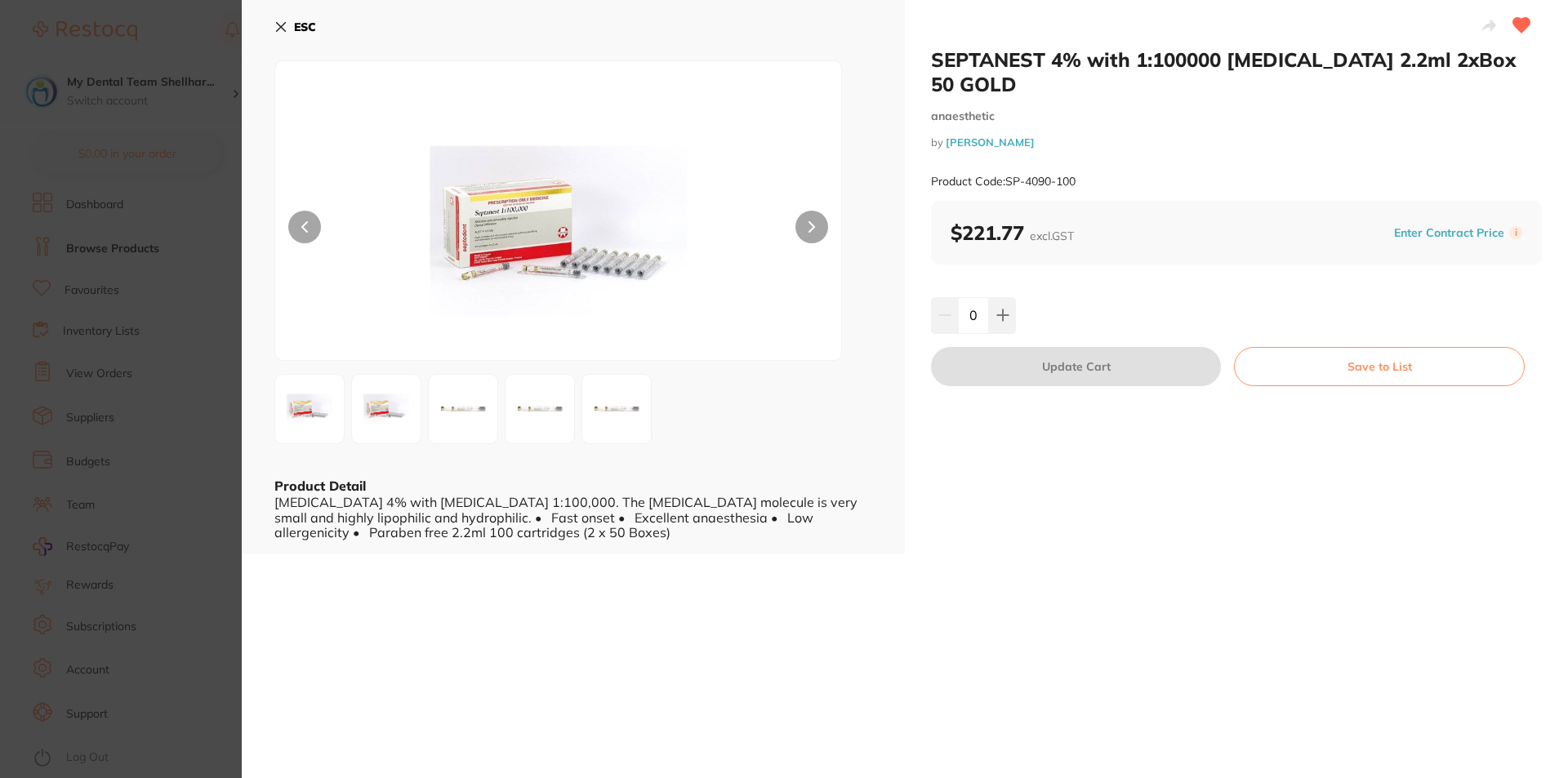
click at [280, 28] on icon at bounding box center [280, 26] width 9 height 9
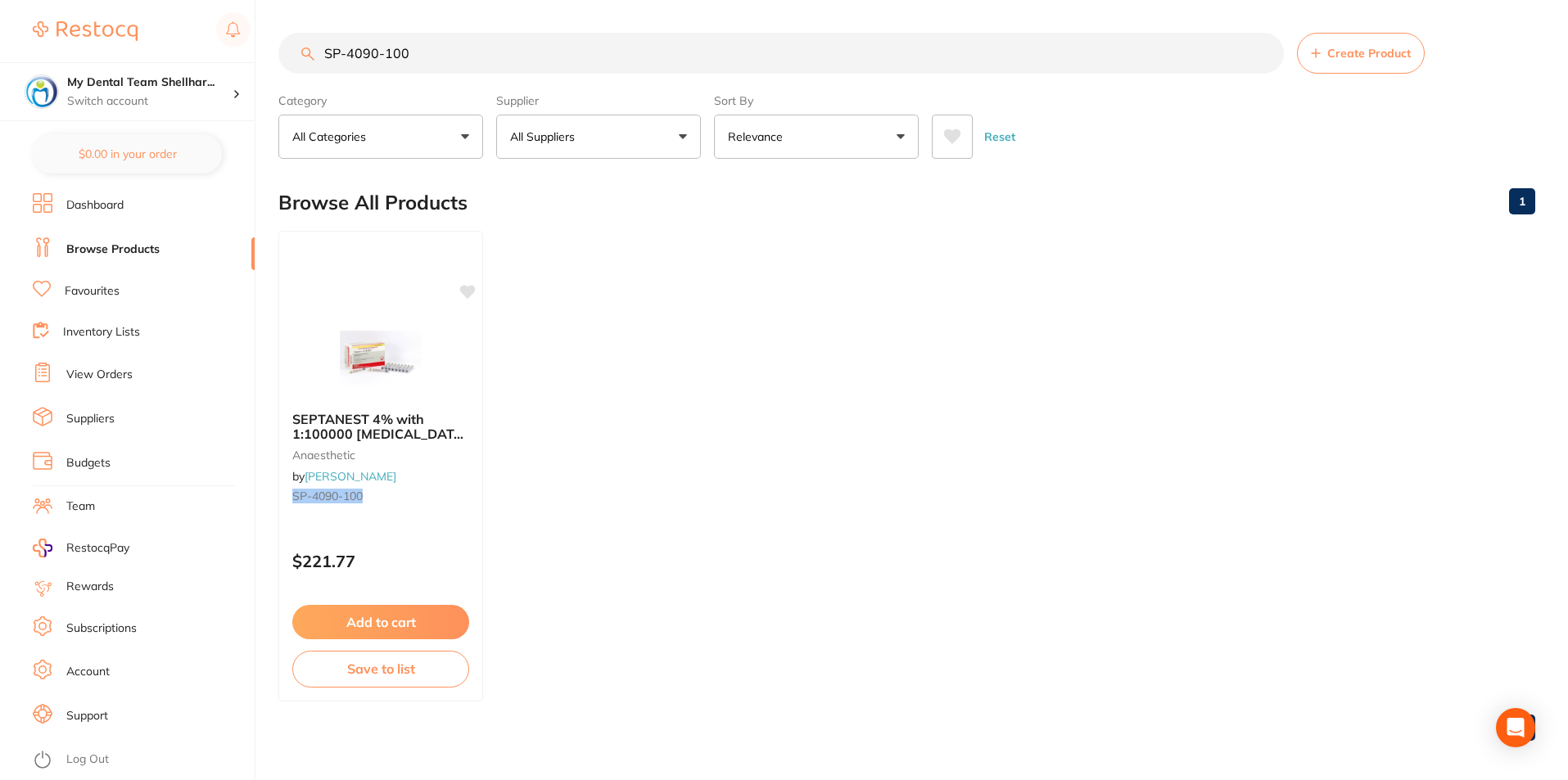
click at [516, 63] on input "SP-4090-100" at bounding box center [781, 54] width 1006 height 41
click at [515, 62] on input "SP-4090-100" at bounding box center [781, 54] width 1006 height 41
paste input "36"
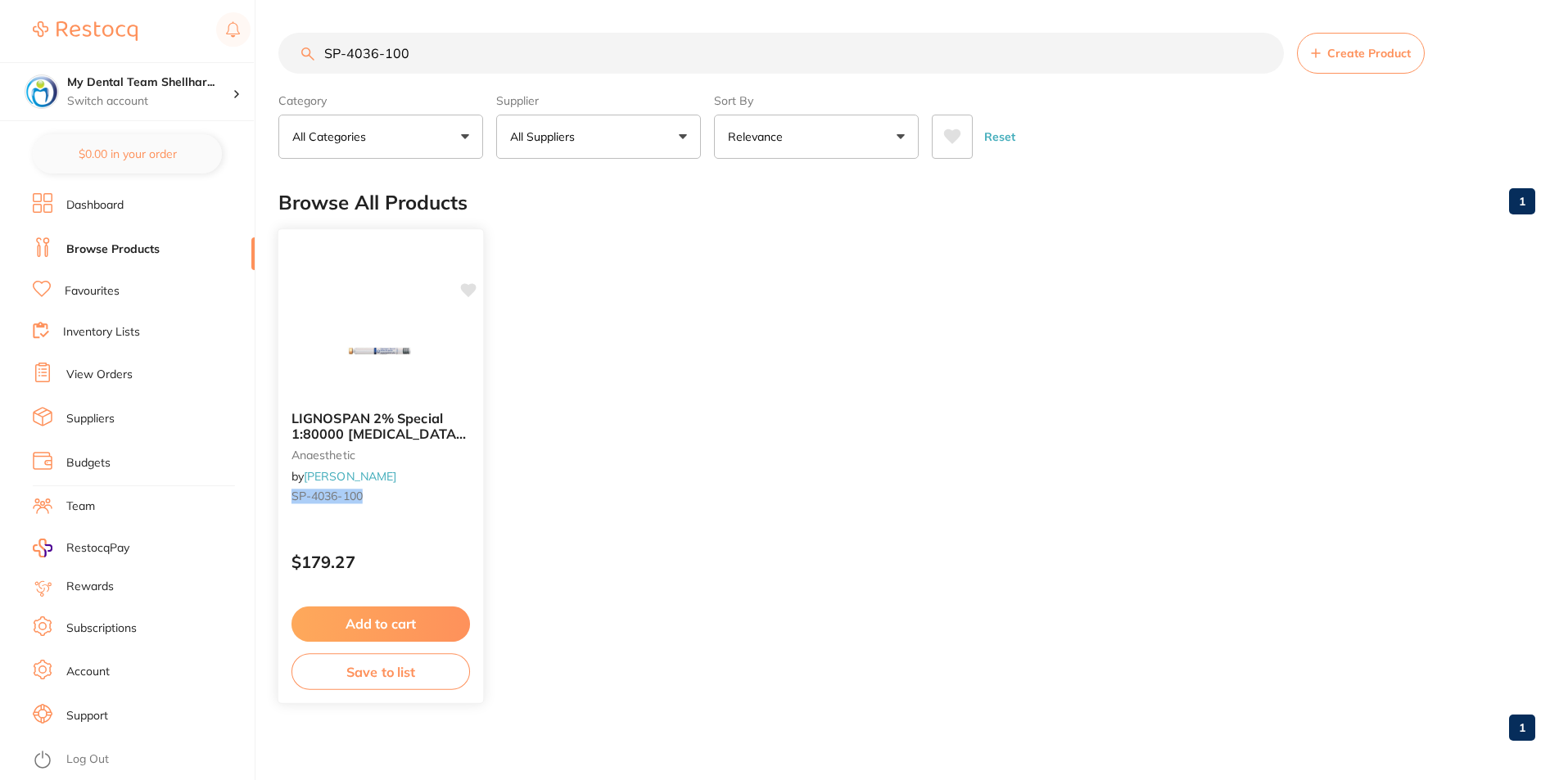
type input "SP-4036-100"
drag, startPoint x: 407, startPoint y: 298, endPoint x: 453, endPoint y: 291, distance: 46.5
click at [404, 299] on div "LIGNOSPAN 2% Special 1:80000 adrenalin 2.2ml 2xBox 50 Blue anaesthetic by Henry…" at bounding box center [381, 466] width 205 height 471
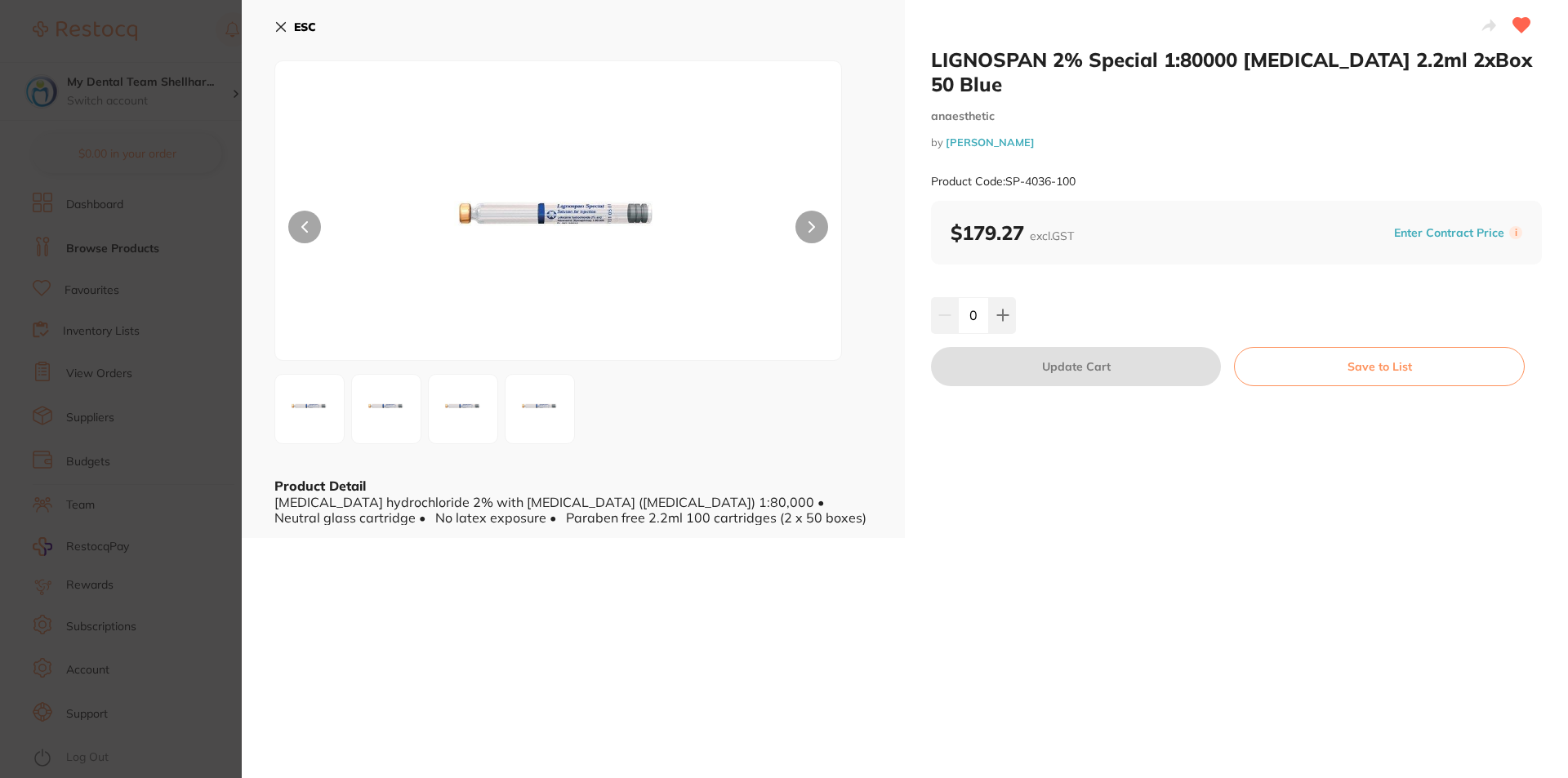
click at [280, 19] on button "ESC" at bounding box center [295, 26] width 42 height 28
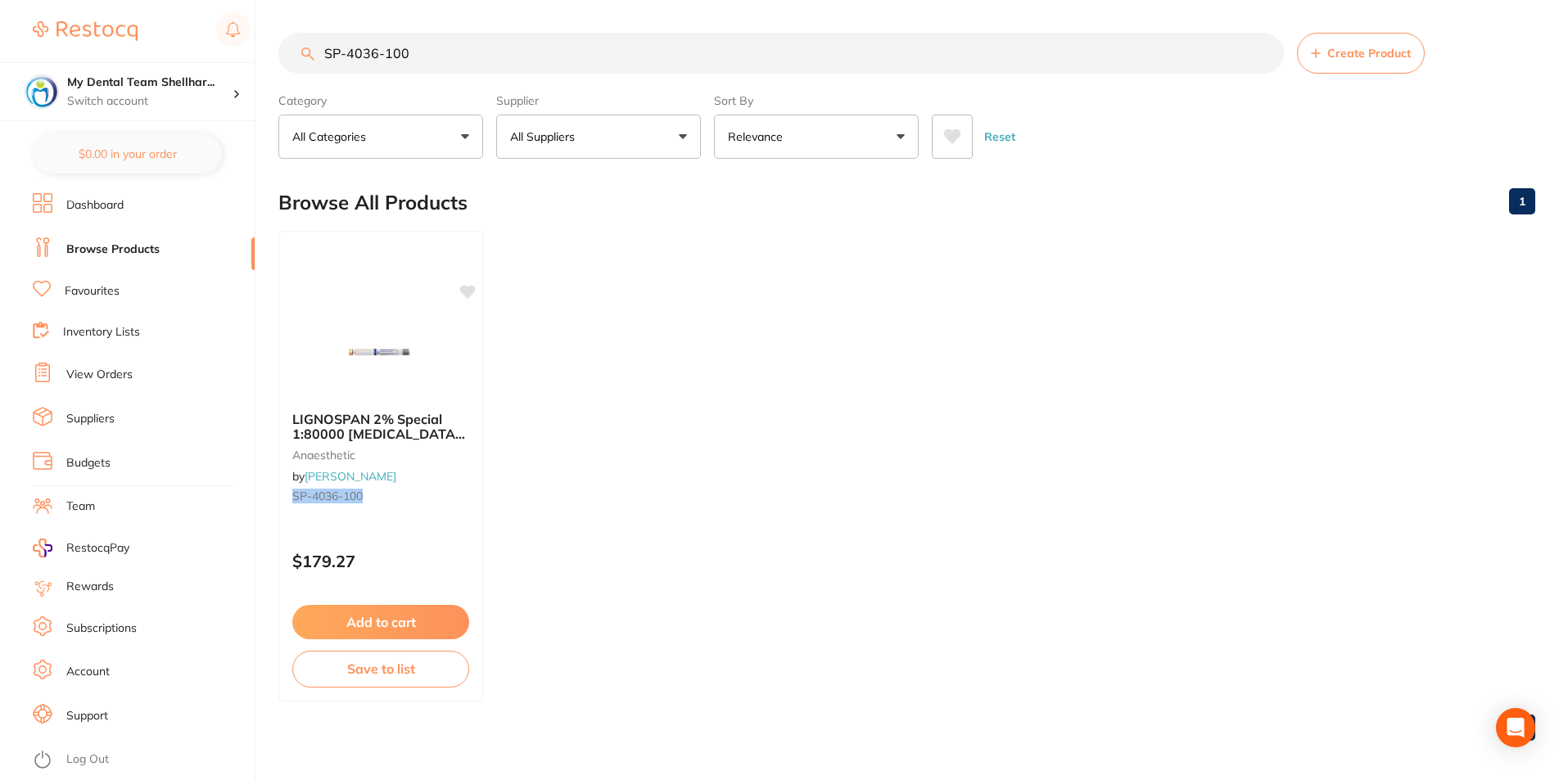
click at [479, 42] on input "SP-4036-100" at bounding box center [781, 54] width 1006 height 41
click at [477, 41] on input "SP-4036-100" at bounding box center [781, 54] width 1006 height 41
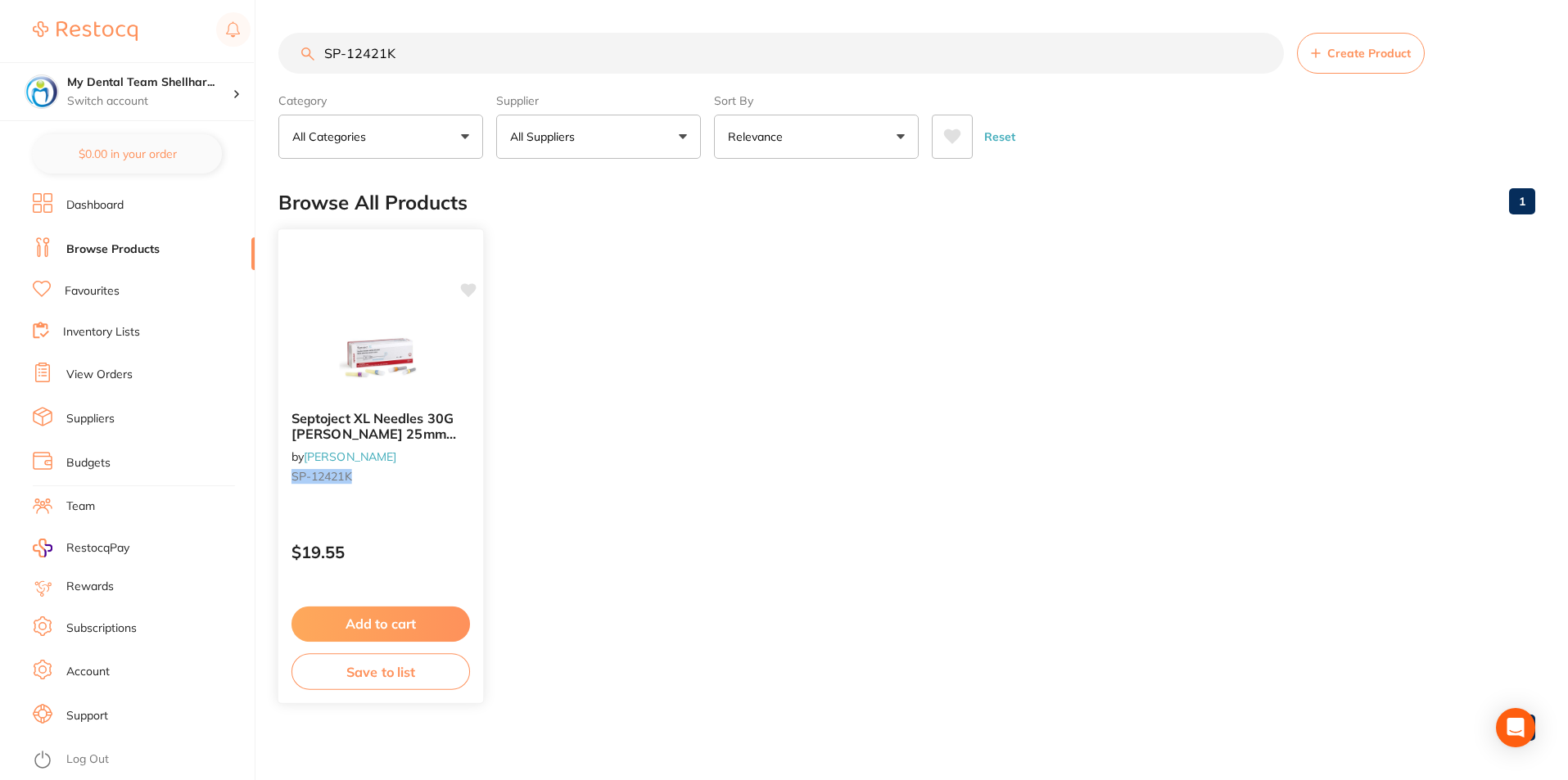
click at [369, 365] on img at bounding box center [381, 356] width 107 height 83
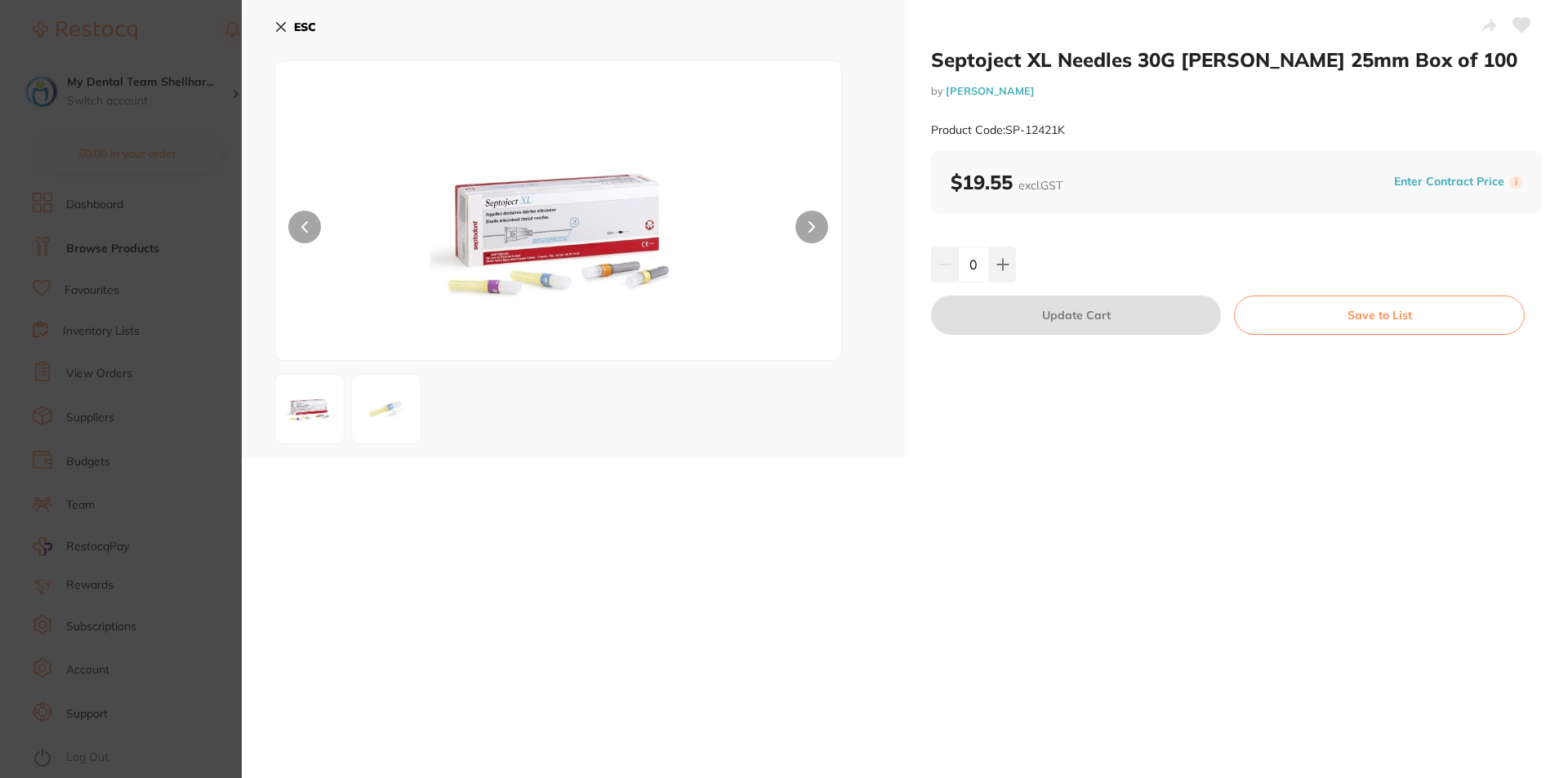
click at [1513, 25] on icon at bounding box center [1522, 24] width 18 height 15
click at [217, 279] on section "Septoject XL Needles 30G Opal Short 25mm Box of 100 by Henry Schein Halas Produ…" at bounding box center [784, 389] width 1568 height 778
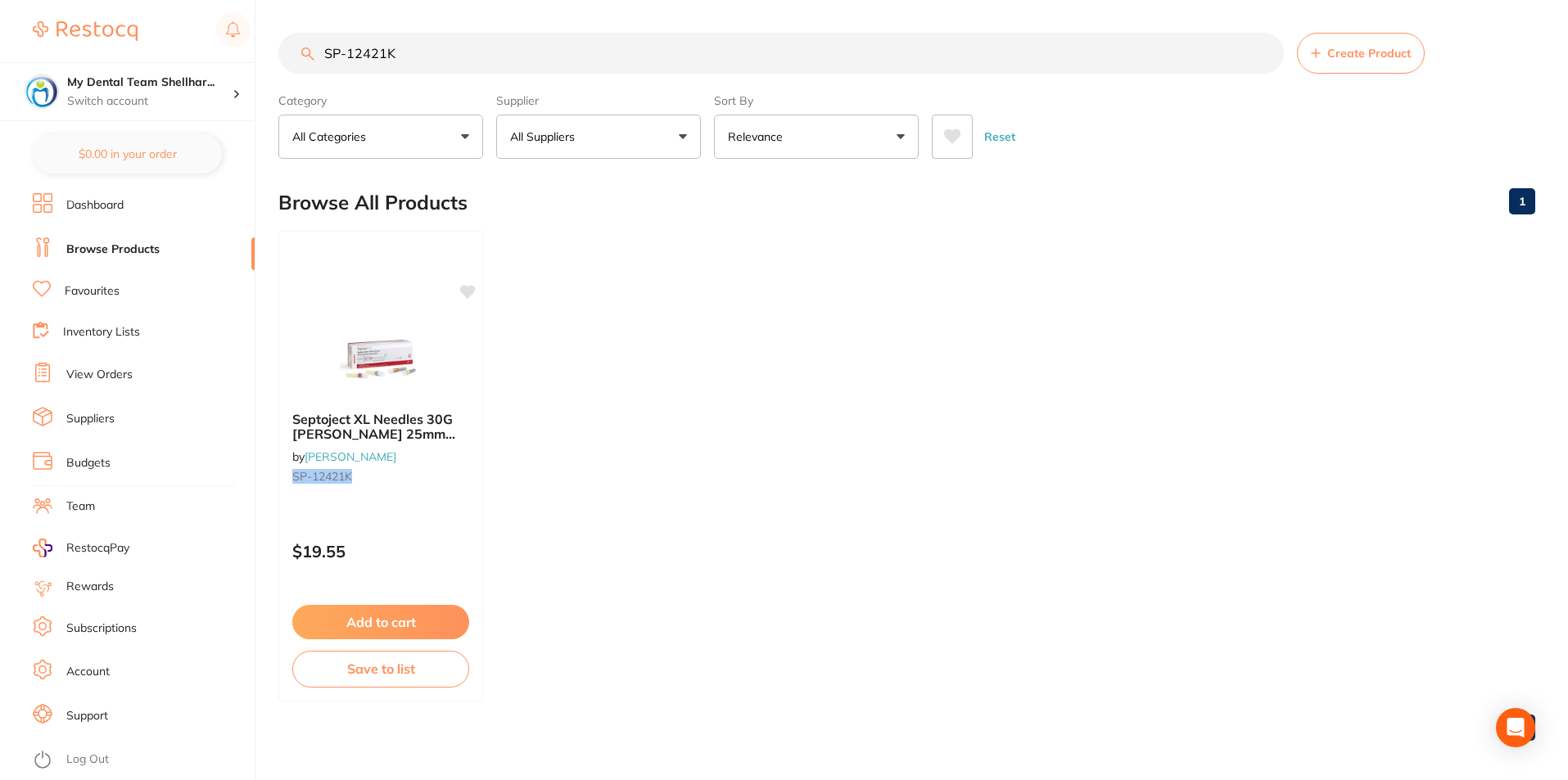
click at [846, 54] on input "SP-12421K" at bounding box center [781, 54] width 1006 height 41
click at [846, 54] on input "SP-12421K" at bounding box center [781, 54] width 1006 height 41
paste input "33w"
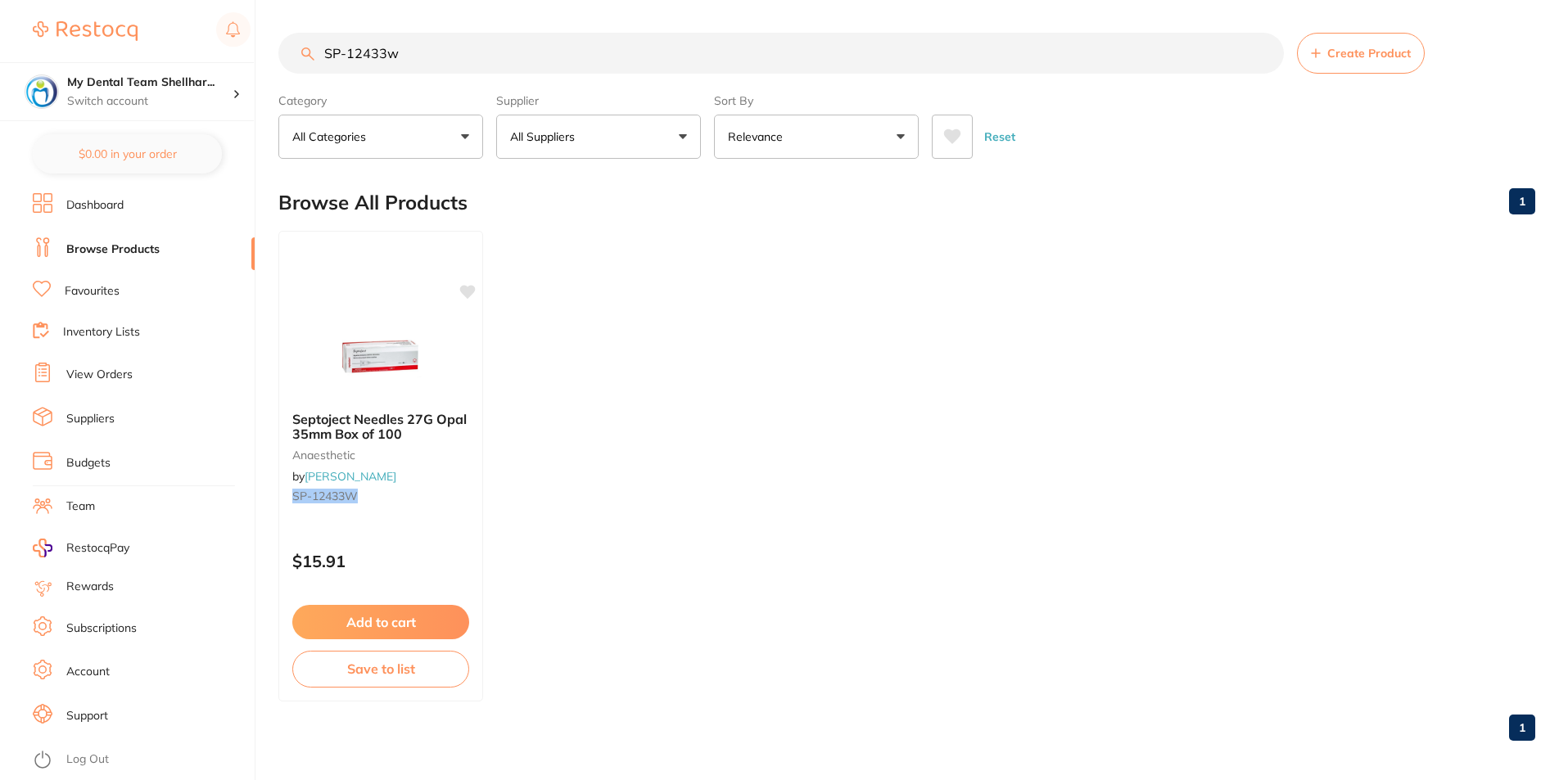
drag, startPoint x: 351, startPoint y: 337, endPoint x: 361, endPoint y: 333, distance: 10.8
click at [352, 337] on img at bounding box center [380, 357] width 106 height 82
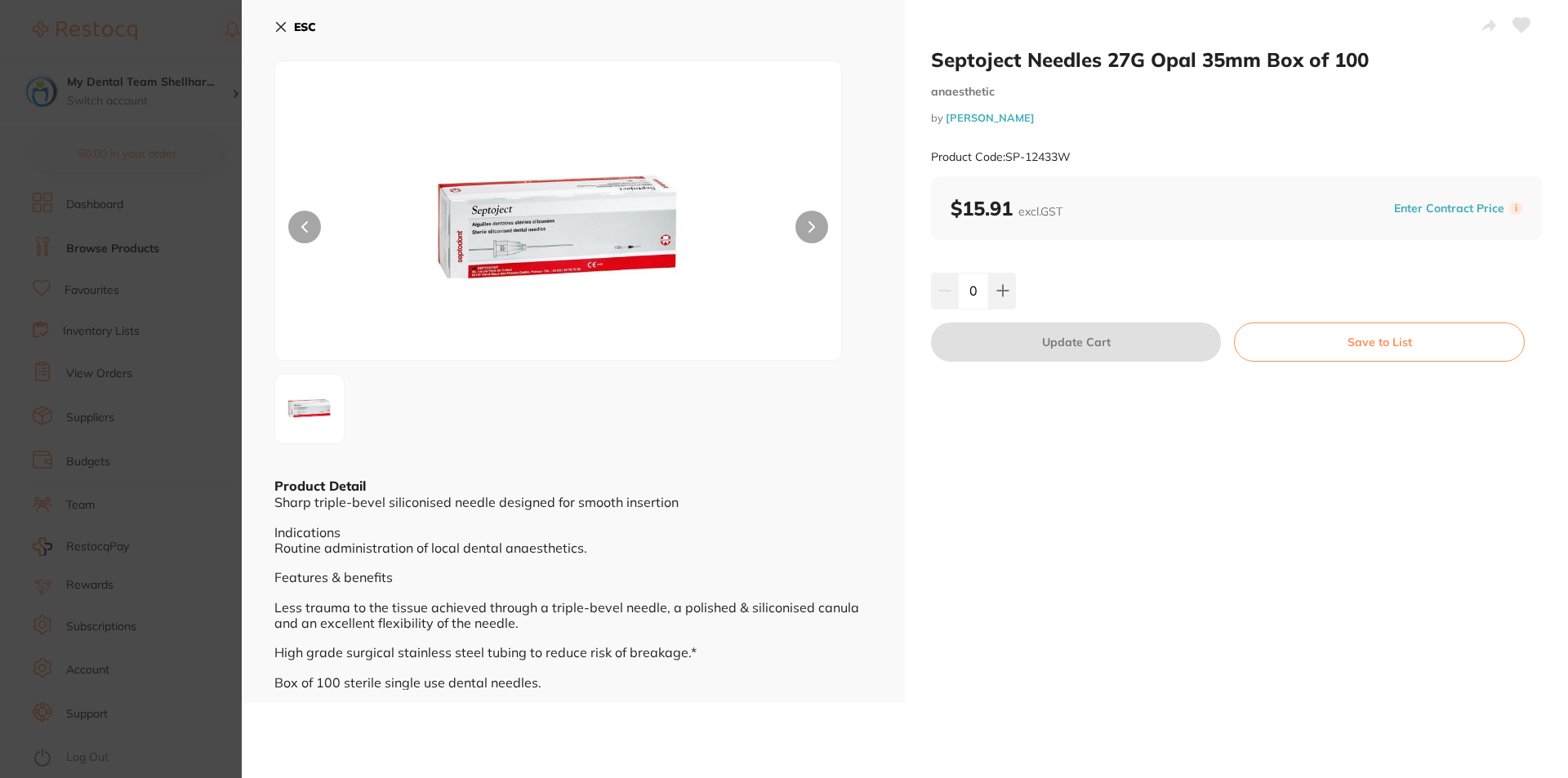
drag, startPoint x: 1515, startPoint y: 27, endPoint x: 1549, endPoint y: 48, distance: 40.0
click at [1516, 28] on icon at bounding box center [1522, 24] width 18 height 15
drag, startPoint x: 286, startPoint y: 21, endPoint x: 296, endPoint y: 20, distance: 10.0
click at [285, 23] on icon at bounding box center [280, 26] width 13 height 13
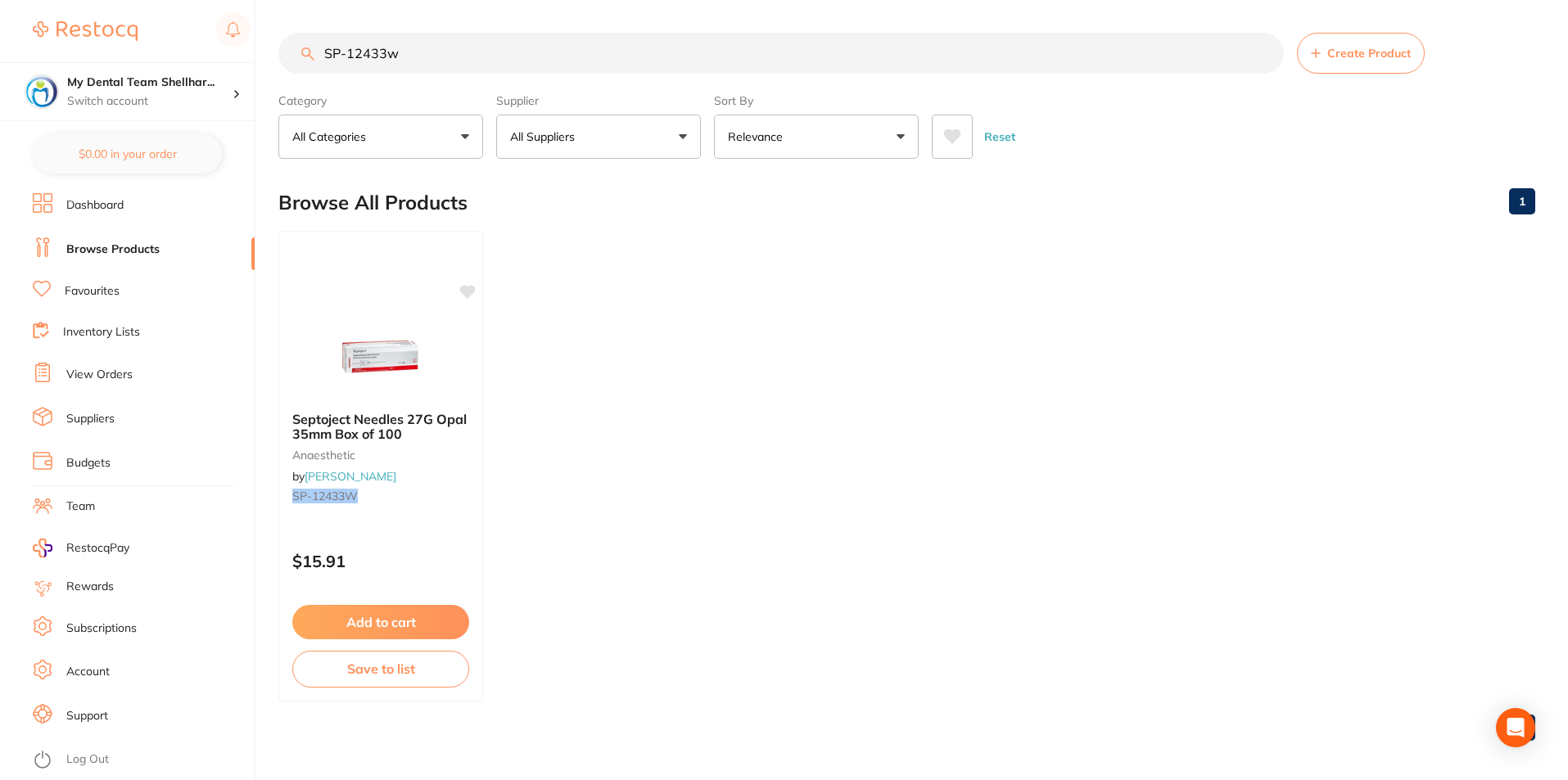
click at [596, 48] on input "SP-12433w" at bounding box center [781, 54] width 1006 height 41
paste input "BDF-6955"
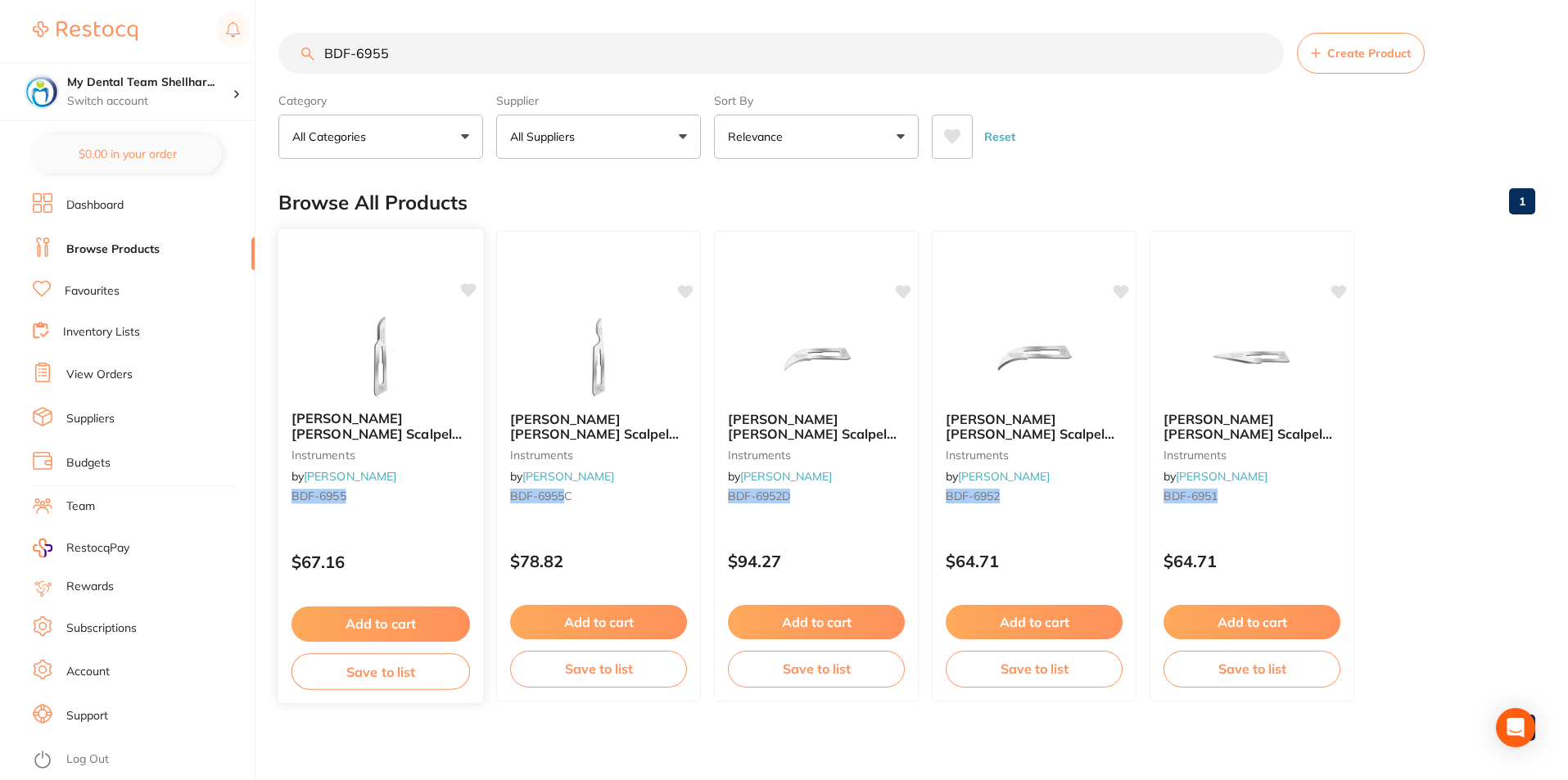
click at [403, 344] on img at bounding box center [381, 356] width 107 height 83
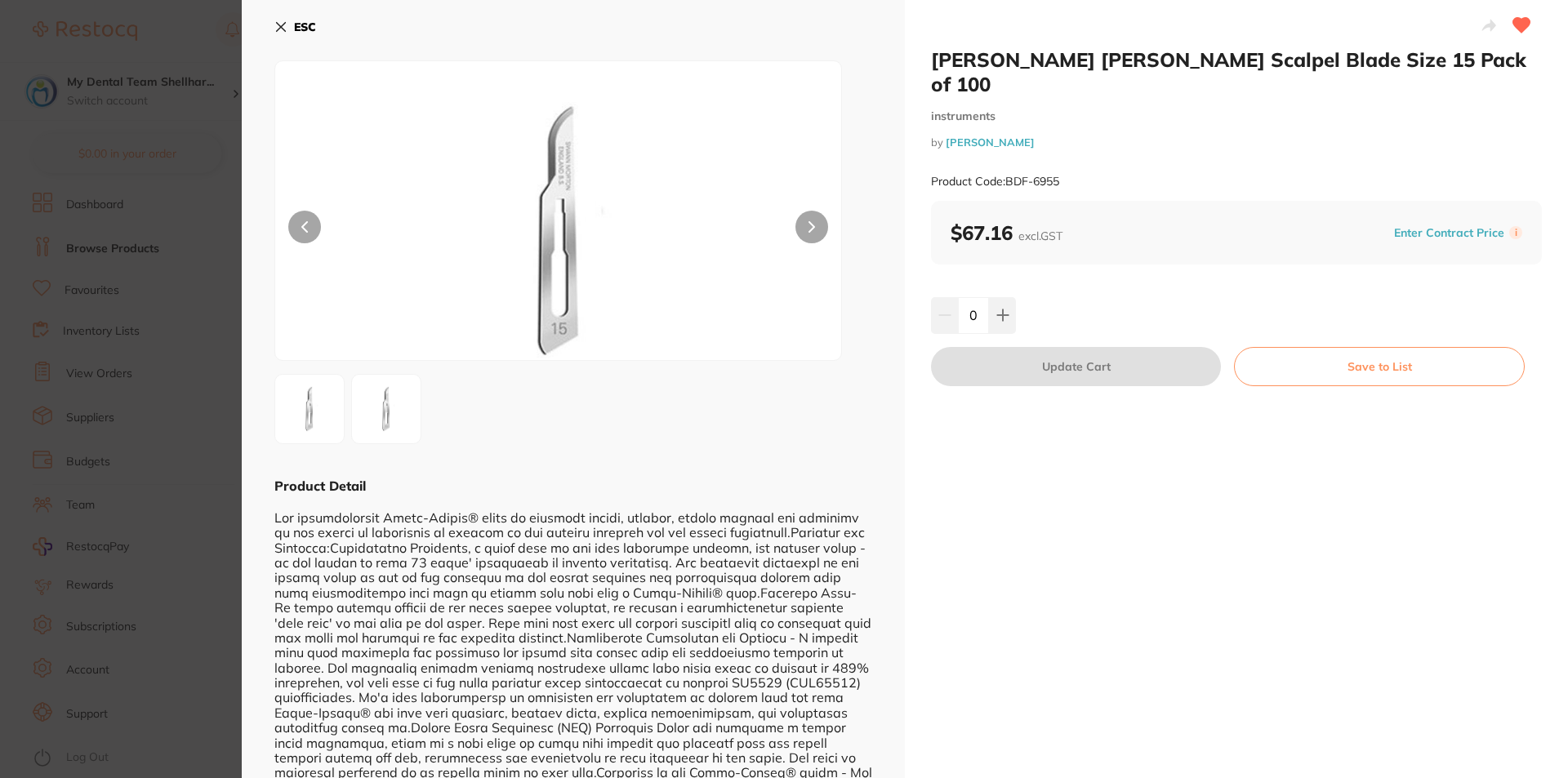
click at [266, 22] on div "ESC Product Detail" at bounding box center [573, 434] width 663 height 869
click at [282, 30] on icon at bounding box center [280, 26] width 13 height 13
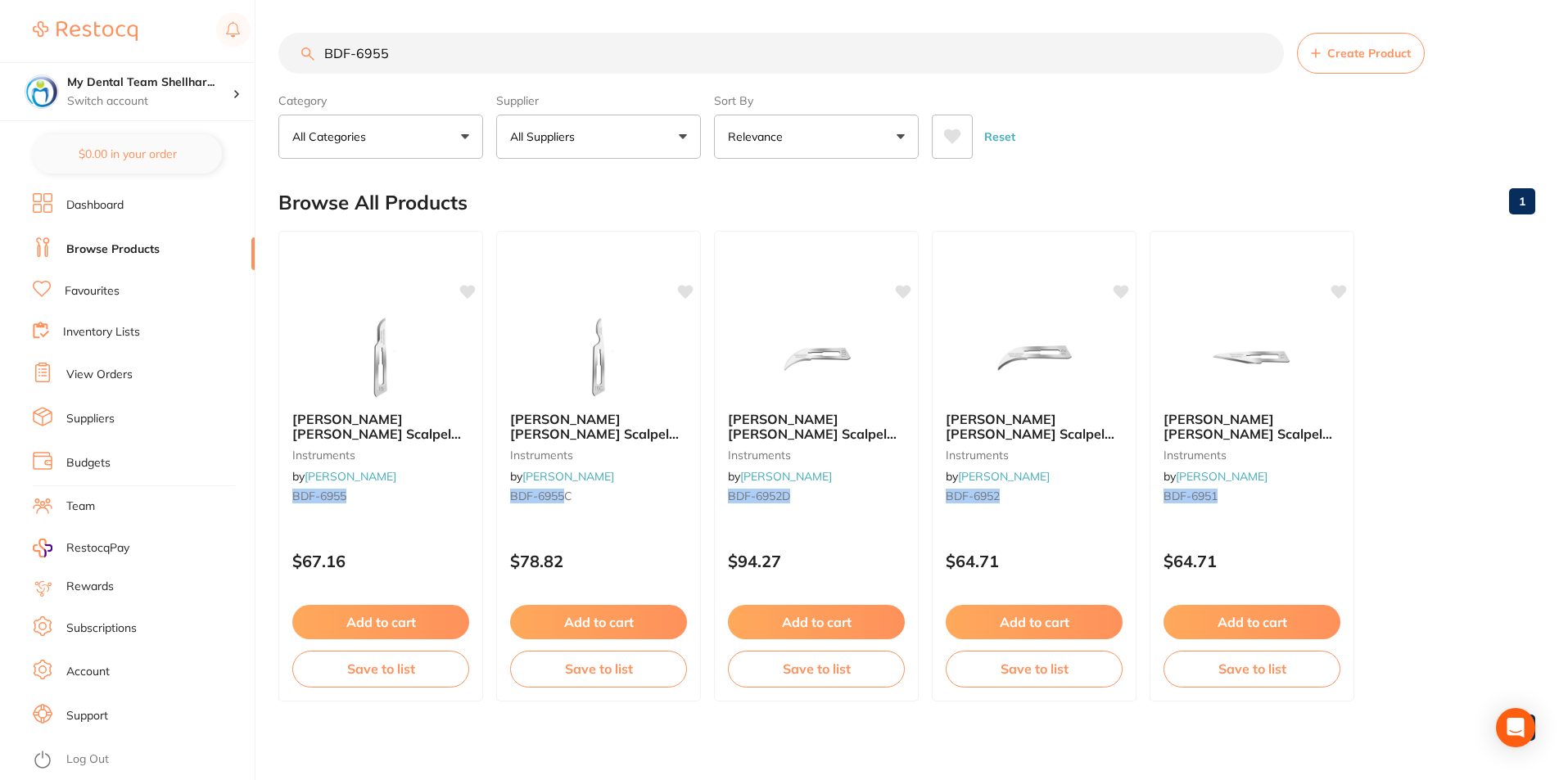
click at [689, 54] on input "BDF-6955" at bounding box center [781, 54] width 1006 height 41
paste input "2"
drag, startPoint x: 371, startPoint y: 352, endPoint x: 793, endPoint y: 181, distance: 455.3
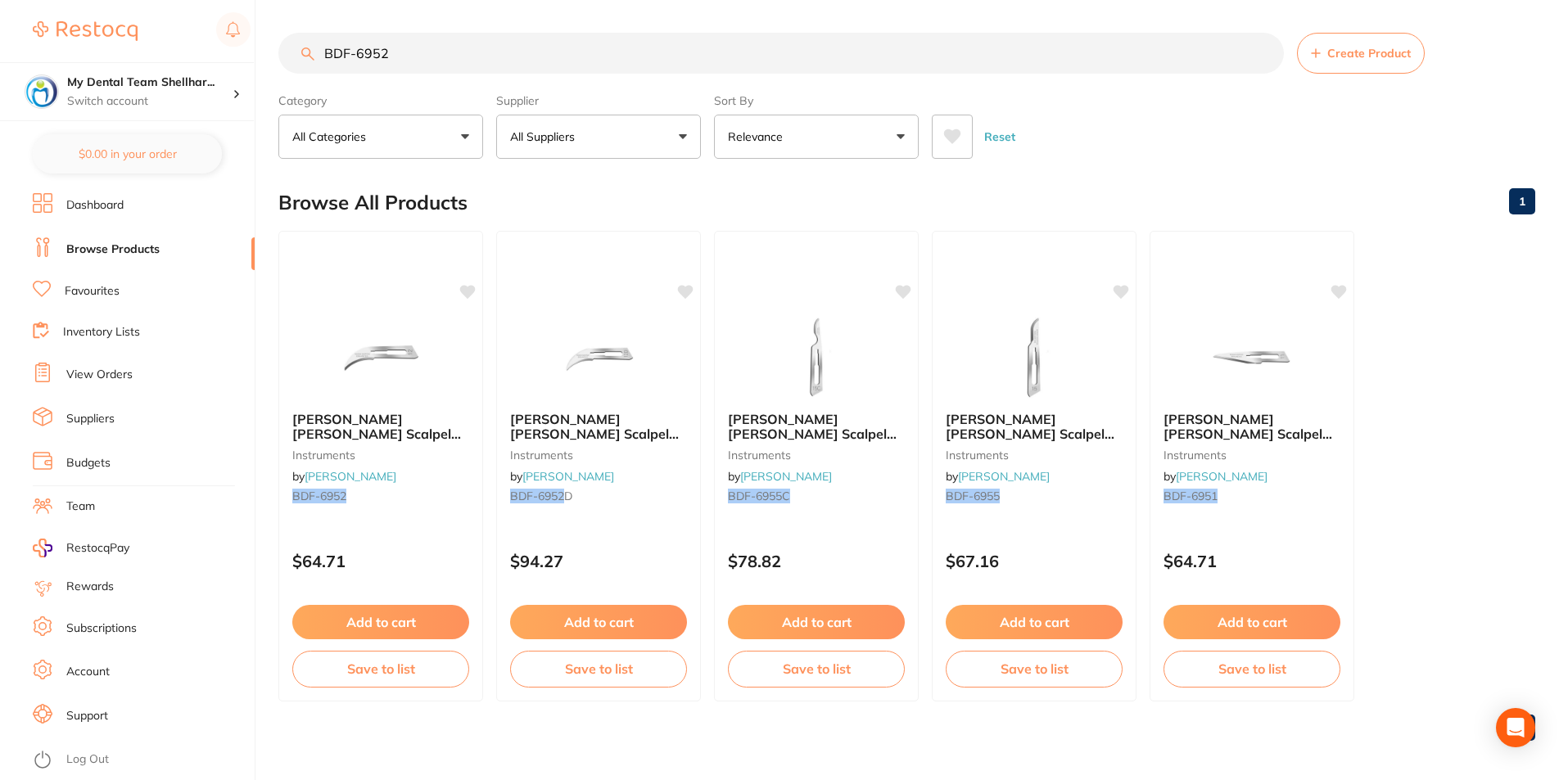
click at [373, 351] on img at bounding box center [380, 357] width 106 height 82
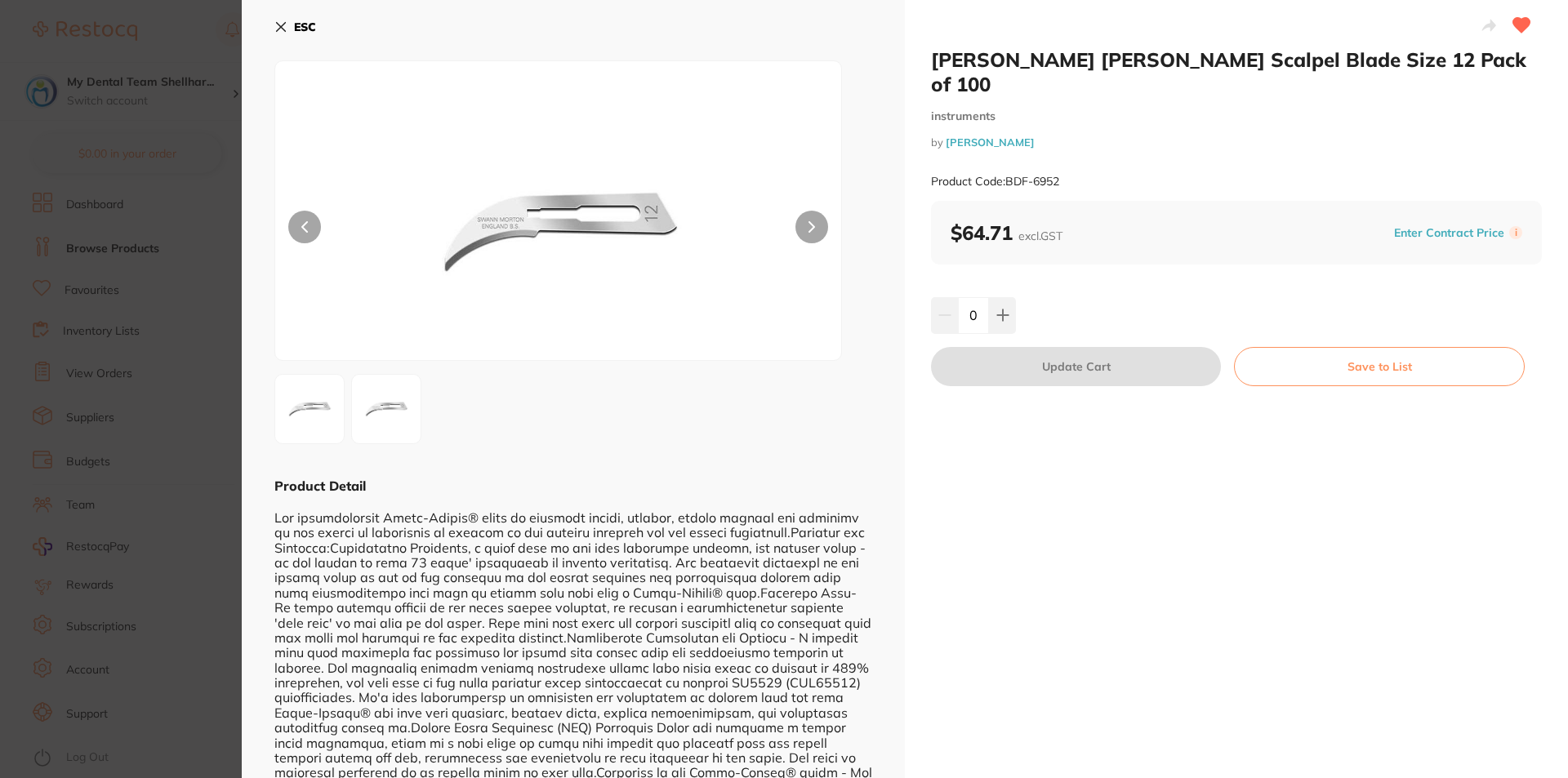
drag, startPoint x: 284, startPoint y: 27, endPoint x: 508, endPoint y: 22, distance: 224.1
click at [285, 27] on icon at bounding box center [280, 26] width 13 height 13
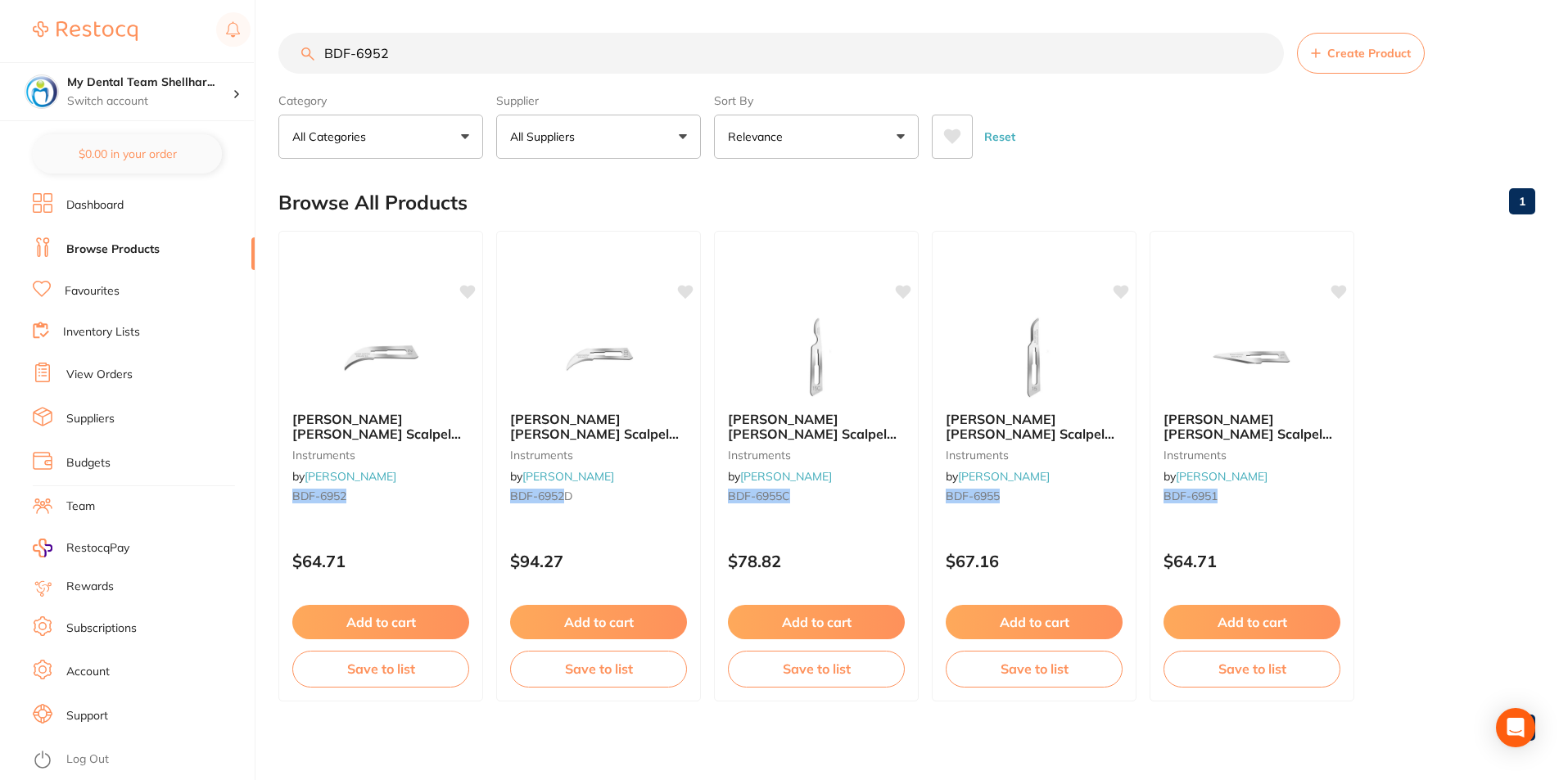
click at [804, 62] on input "BDF-6952" at bounding box center [781, 54] width 1006 height 41
click at [804, 61] on input "BDF-6952" at bounding box center [781, 54] width 1006 height 41
paste input "SP-8936"
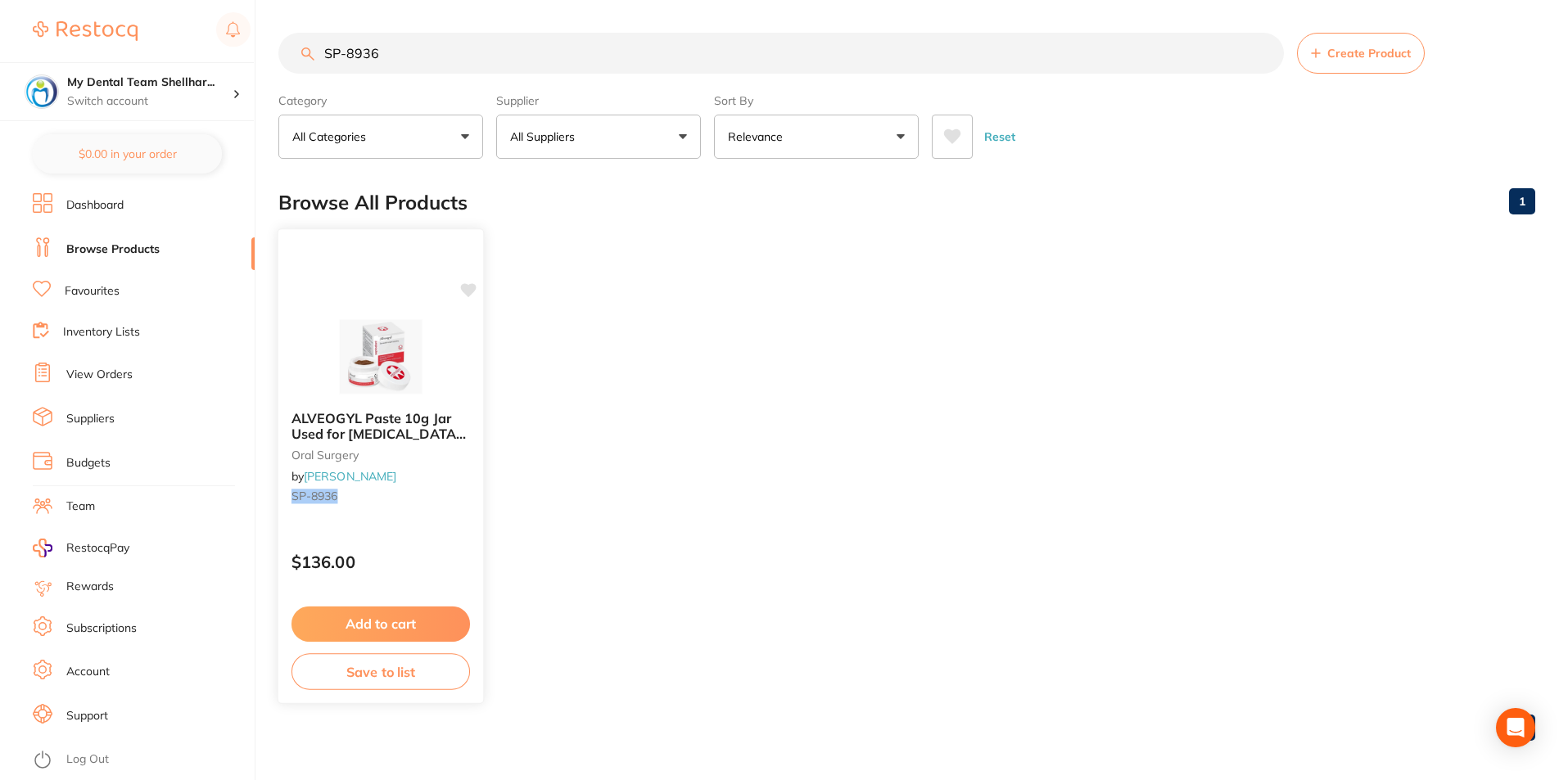
type input "SP-8936"
click at [247, 339] on li "Inventory Lists" at bounding box center [144, 333] width 222 height 22
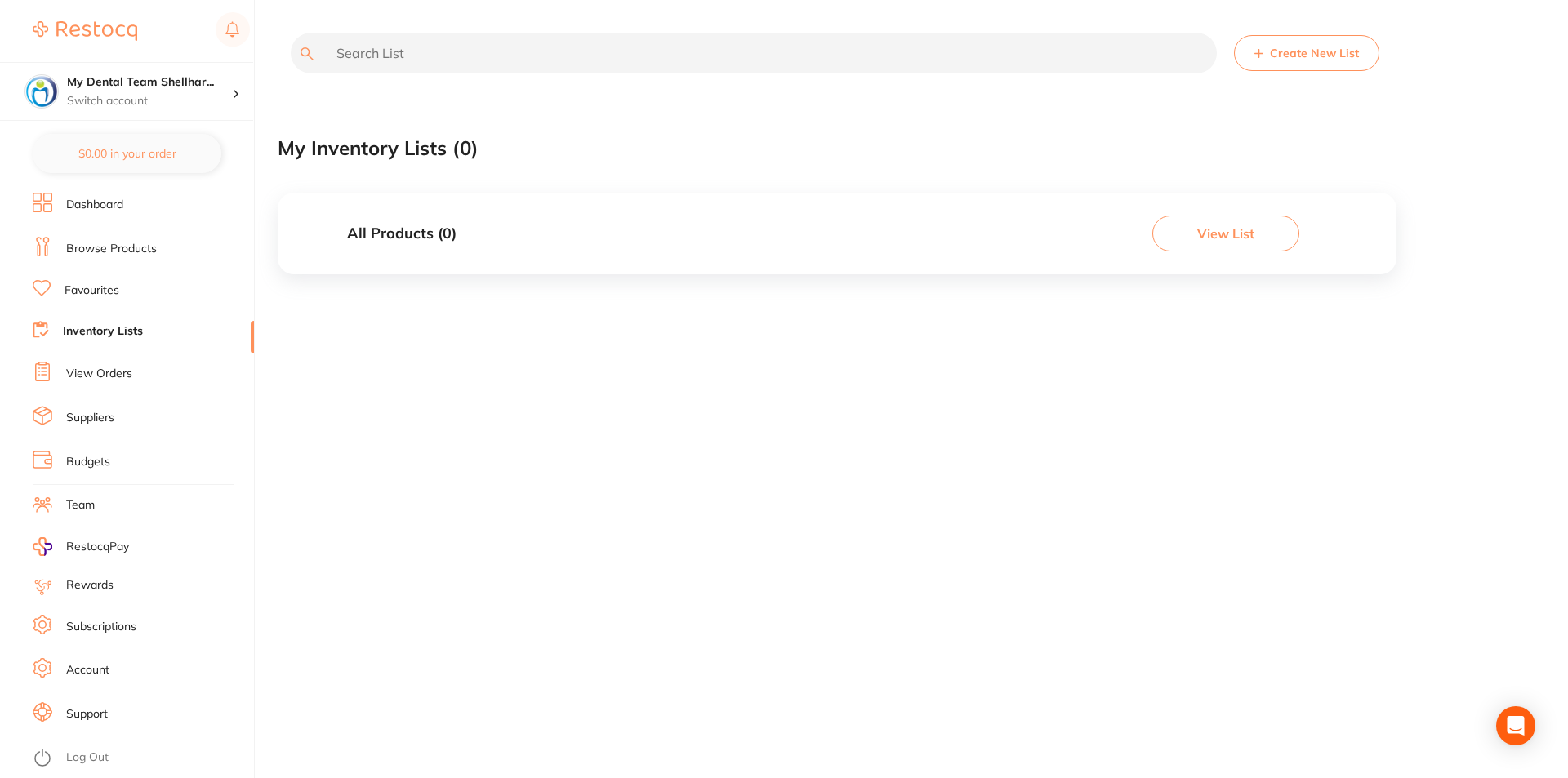
drag, startPoint x: 141, startPoint y: 242, endPoint x: 209, endPoint y: 233, distance: 68.6
click at [142, 242] on link "Browse Products" at bounding box center [111, 248] width 91 height 17
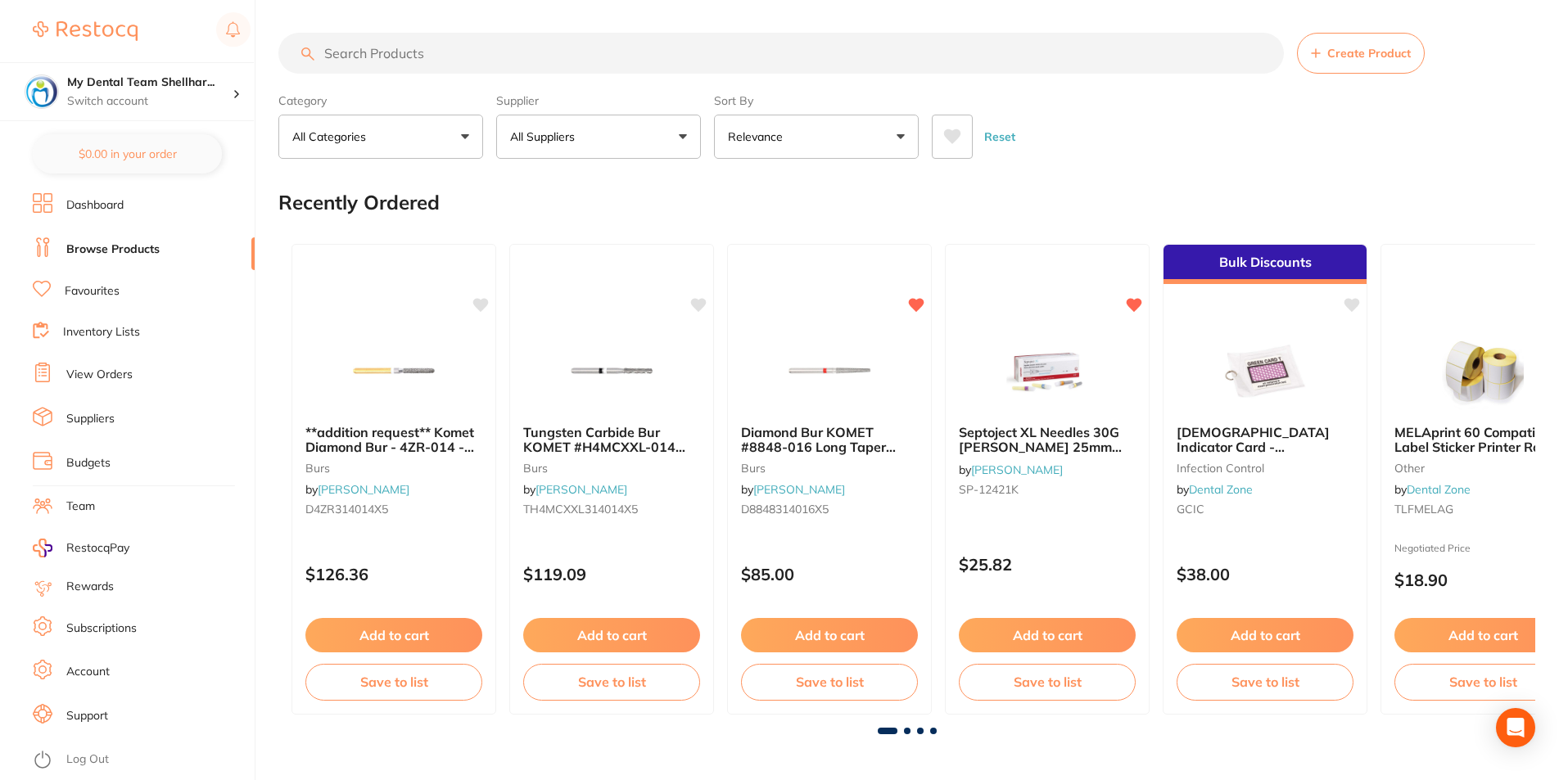
click at [417, 54] on input "search" at bounding box center [781, 54] width 1006 height 41
paste input "SP-8936"
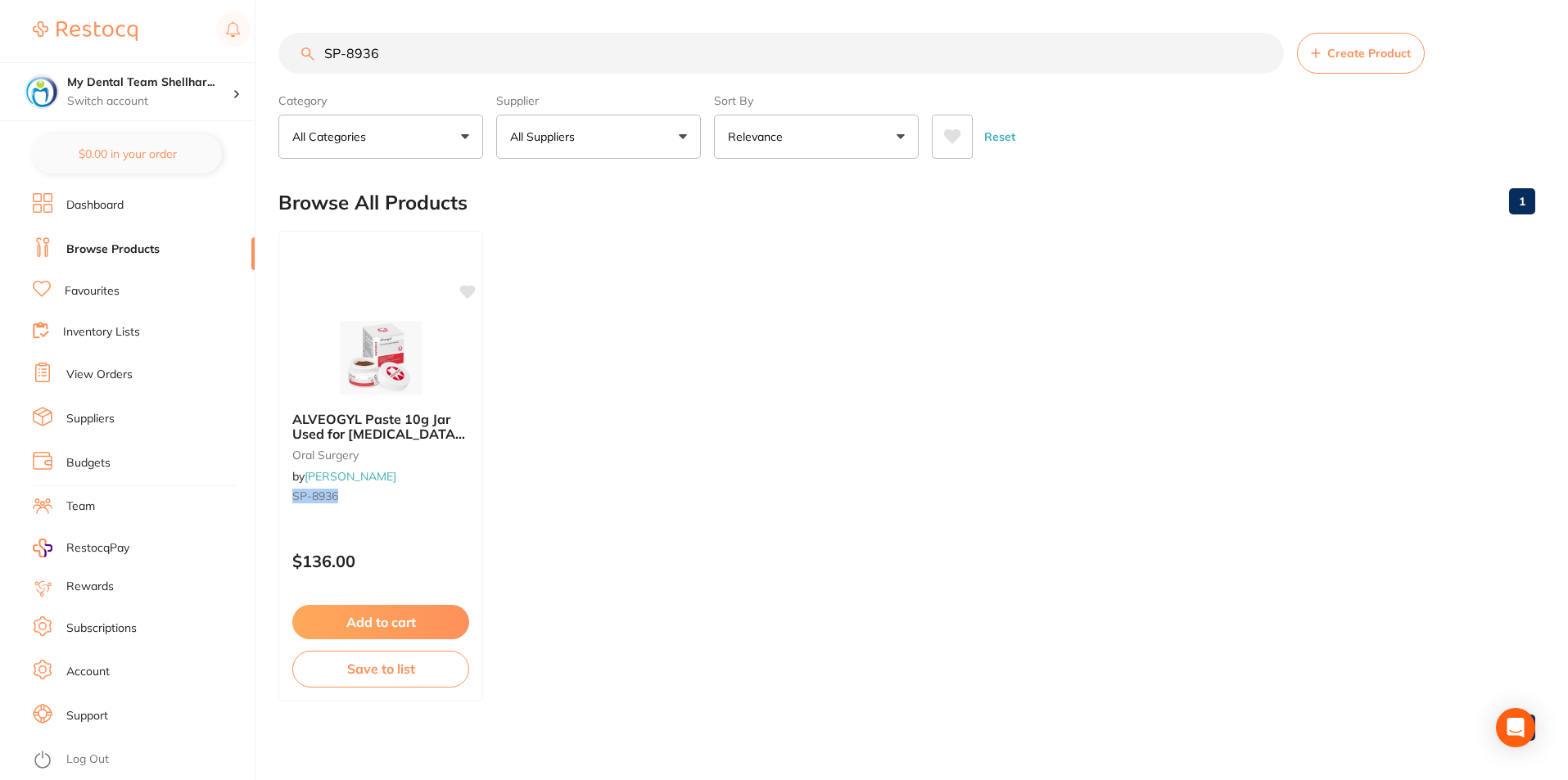
click at [434, 344] on div at bounding box center [381, 357] width 203 height 82
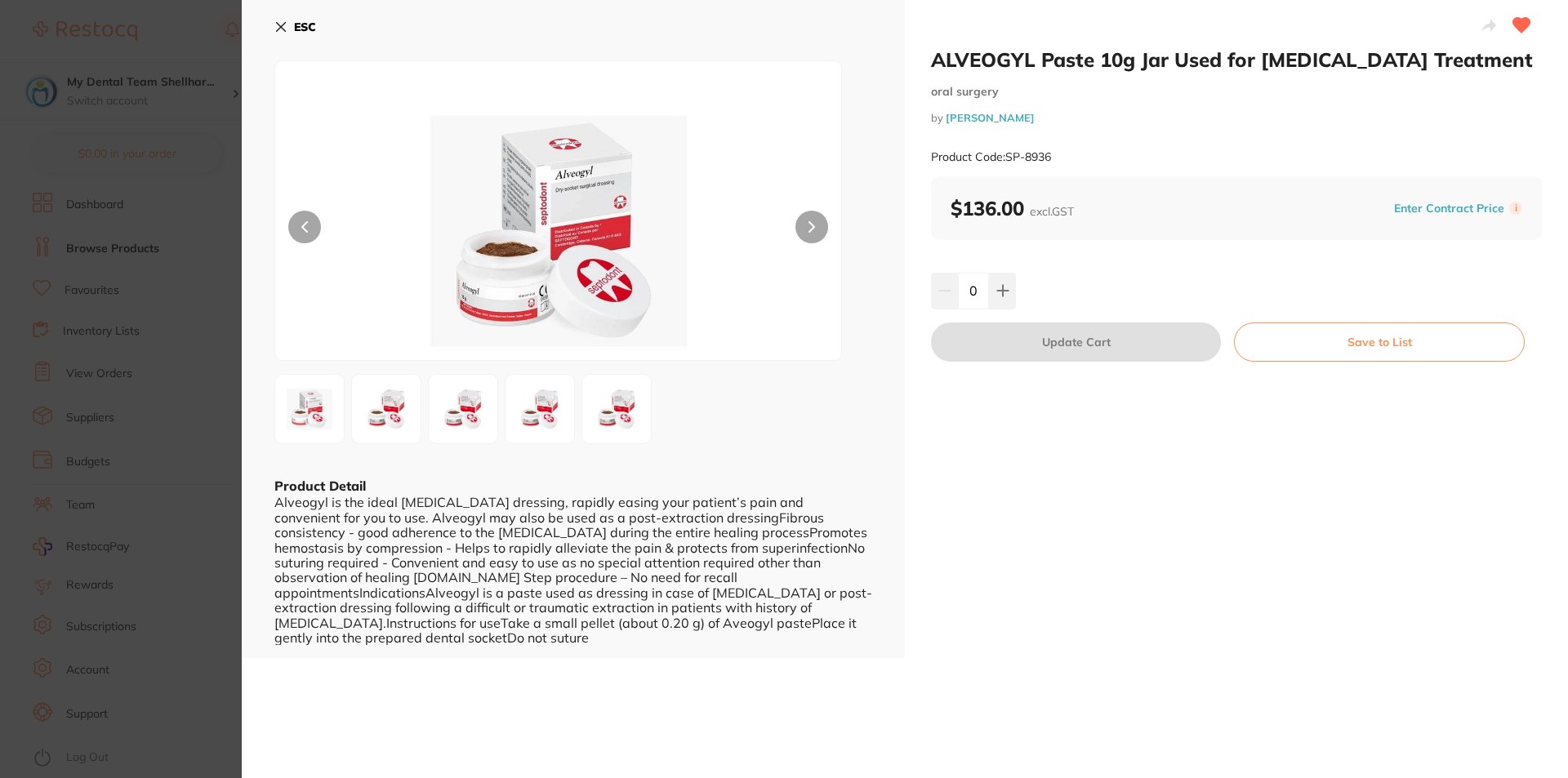
click at [287, 32] on button "ESC" at bounding box center [295, 26] width 42 height 28
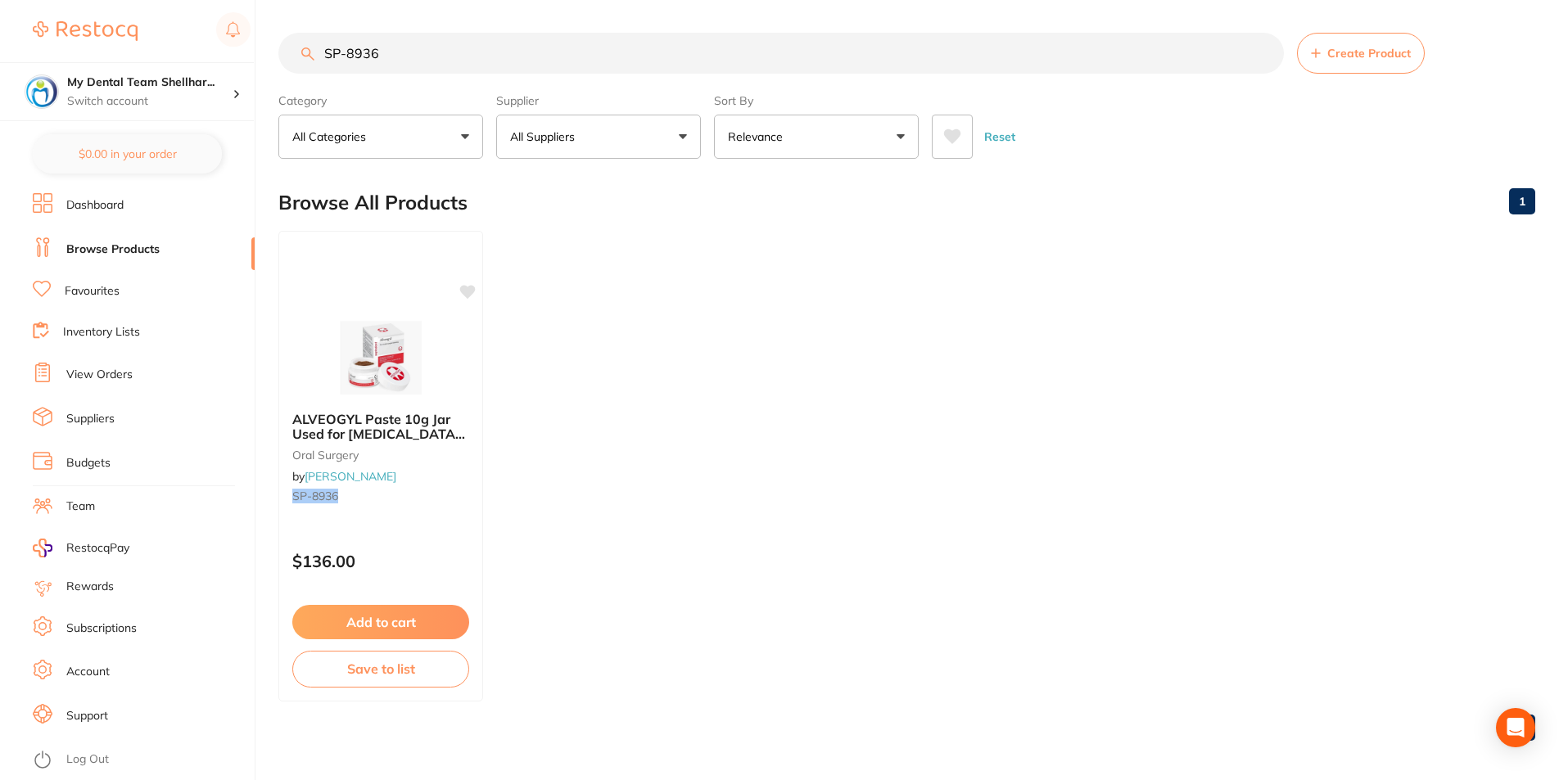
click at [616, 43] on input "SP-8936" at bounding box center [781, 54] width 1006 height 41
click at [612, 43] on input "SP-8936" at bounding box center [781, 54] width 1006 height 41
click at [611, 43] on input "SP-8936" at bounding box center [781, 54] width 1006 height 41
paste input "JJMS0005"
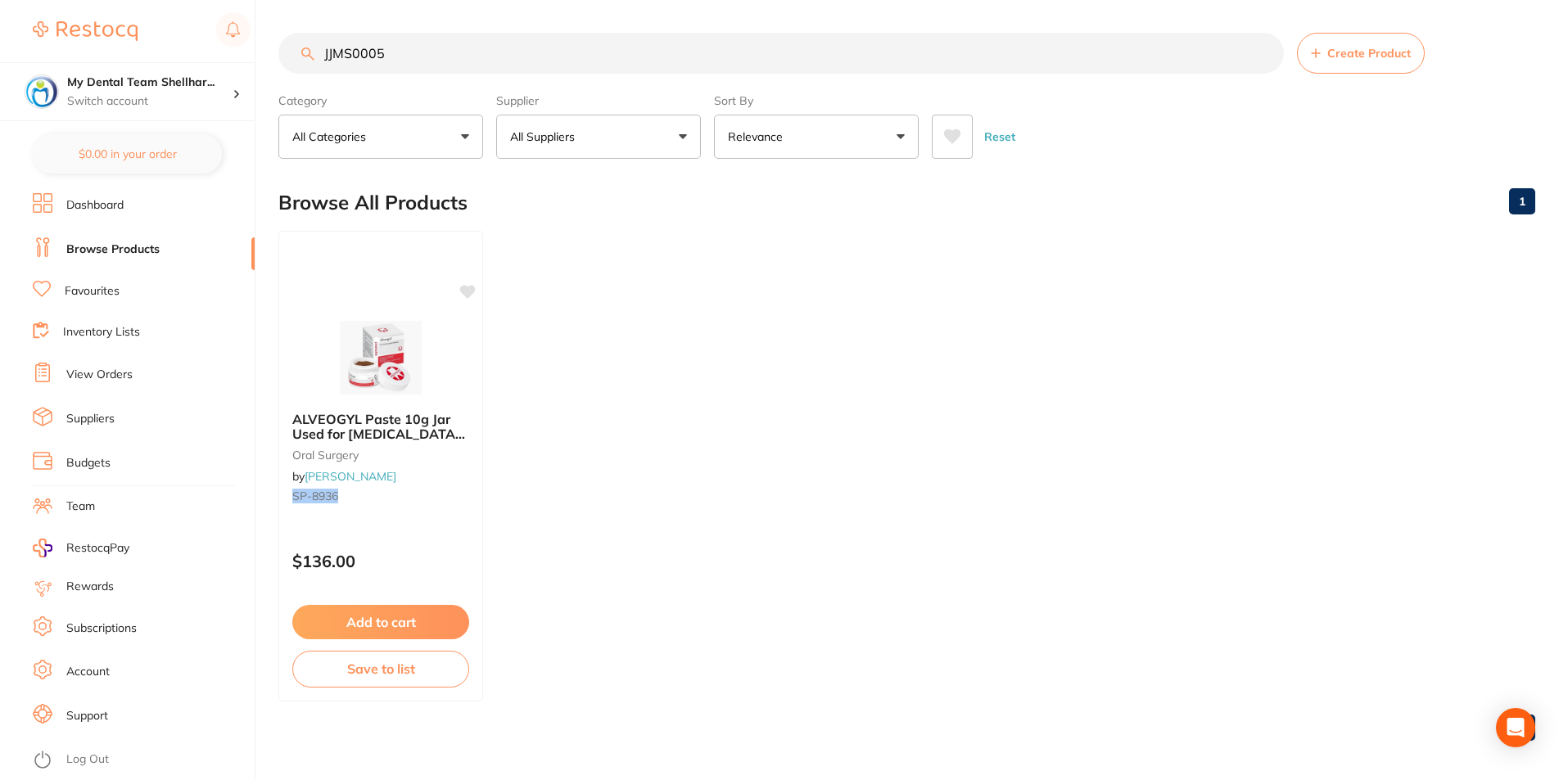
type input "JJMS0005"
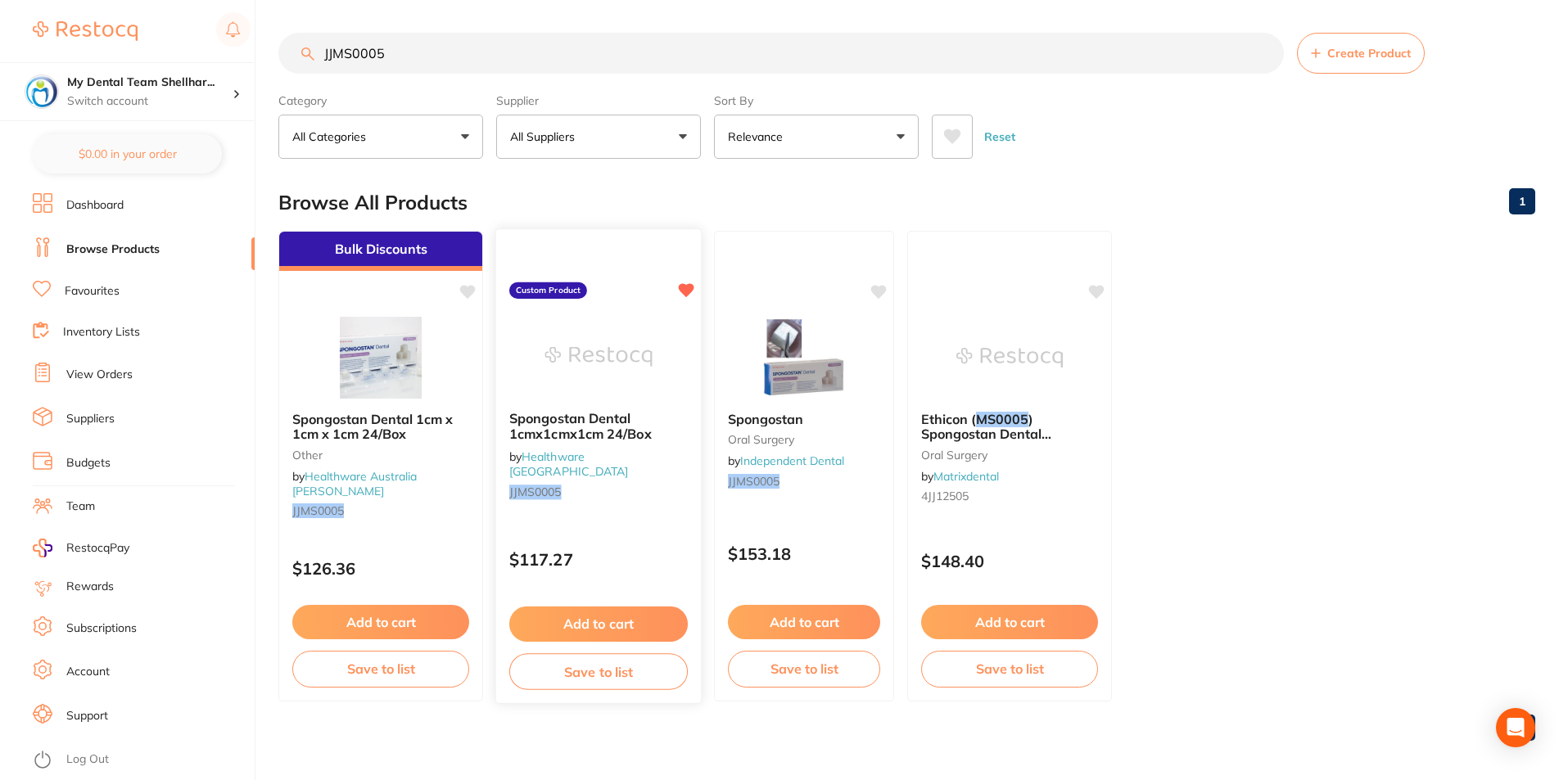
click at [656, 357] on div at bounding box center [598, 356] width 205 height 83
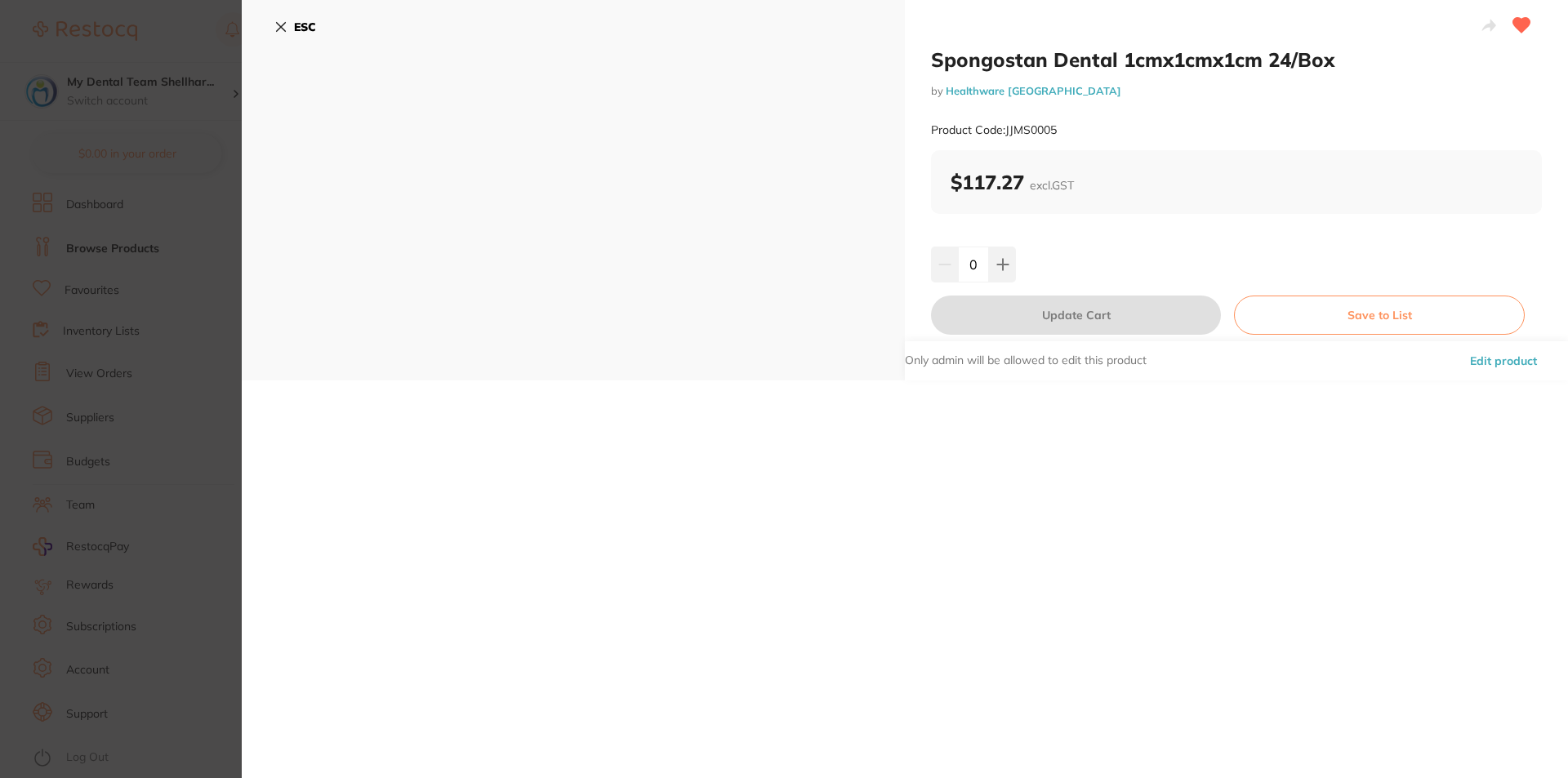
drag, startPoint x: 280, startPoint y: 30, endPoint x: 378, endPoint y: 25, distance: 98.1
click at [280, 30] on icon at bounding box center [280, 26] width 13 height 13
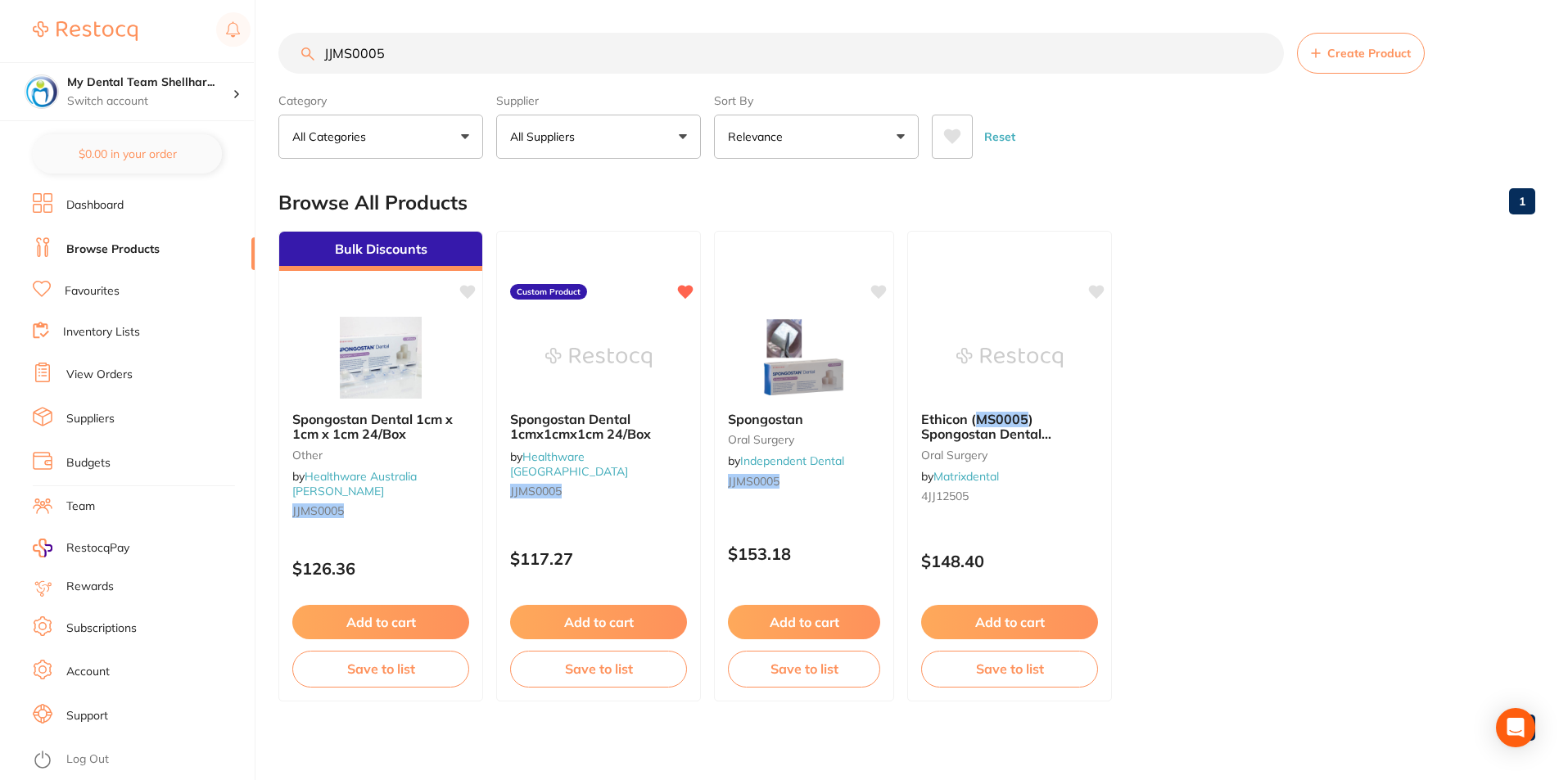
click at [758, 64] on input "JJMS0005" at bounding box center [781, 54] width 1006 height 41
paste input "BRISC305075S"
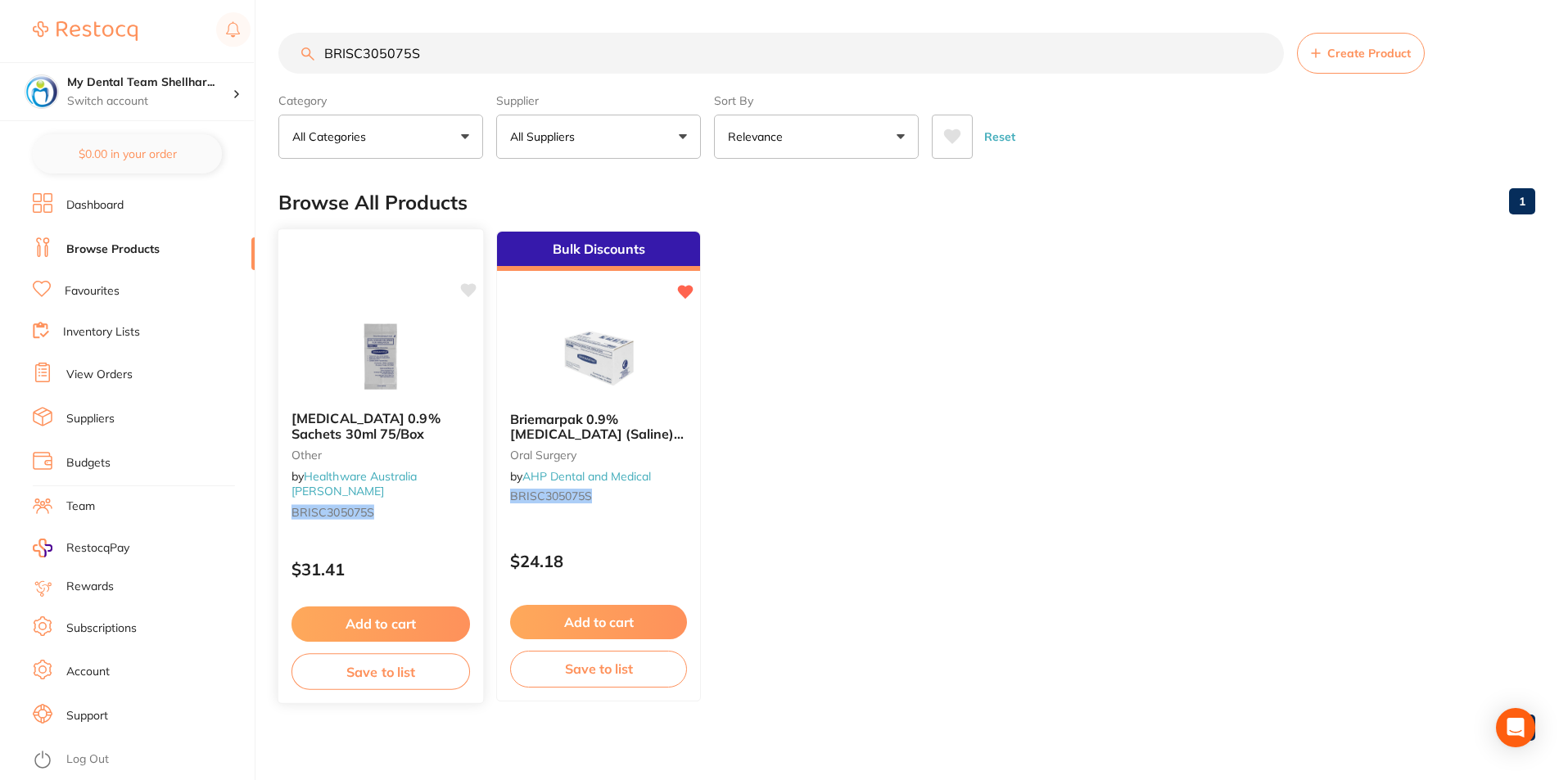
click at [474, 286] on icon at bounding box center [469, 290] width 16 height 14
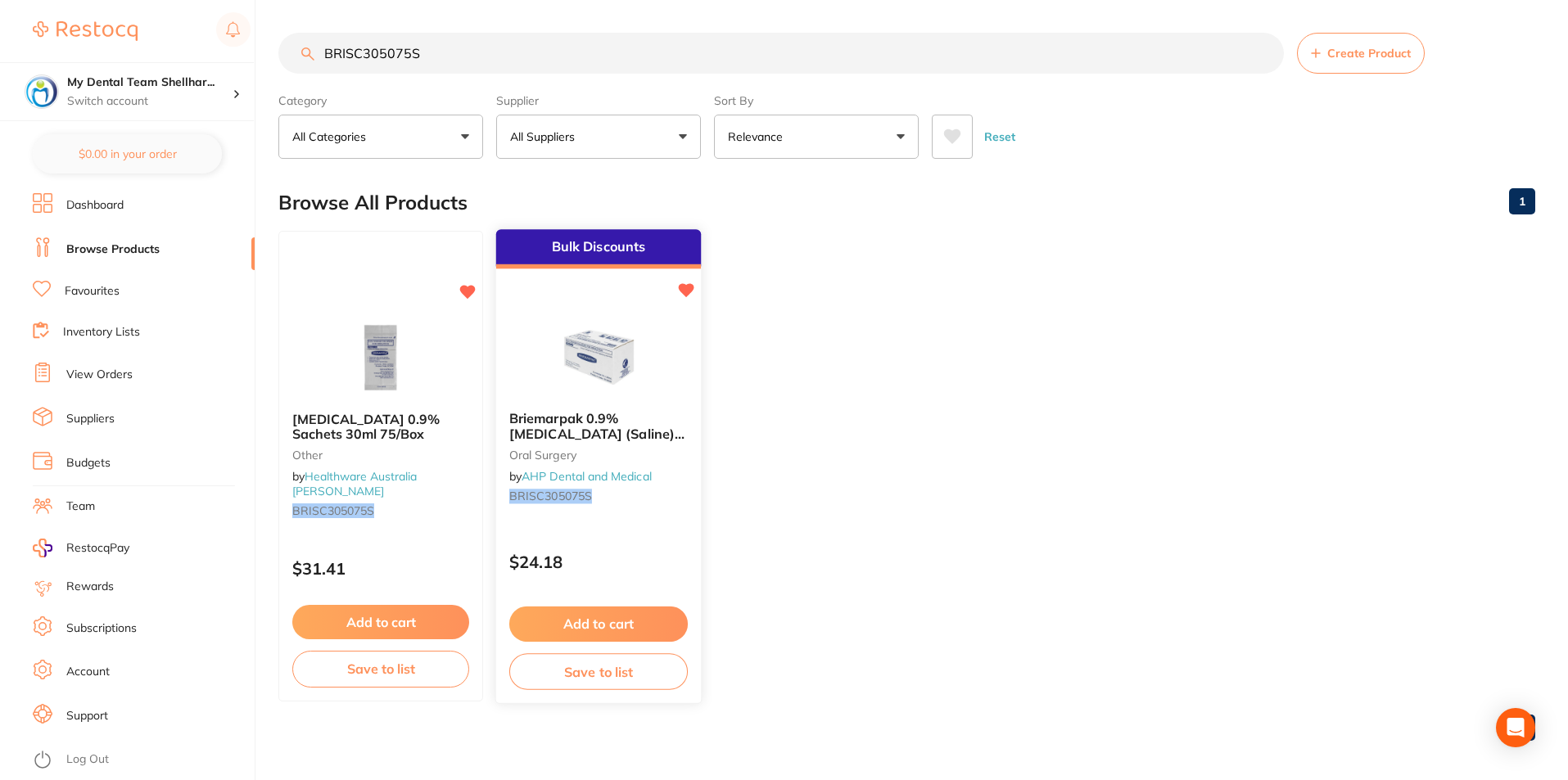
click at [683, 290] on icon at bounding box center [686, 290] width 16 height 14
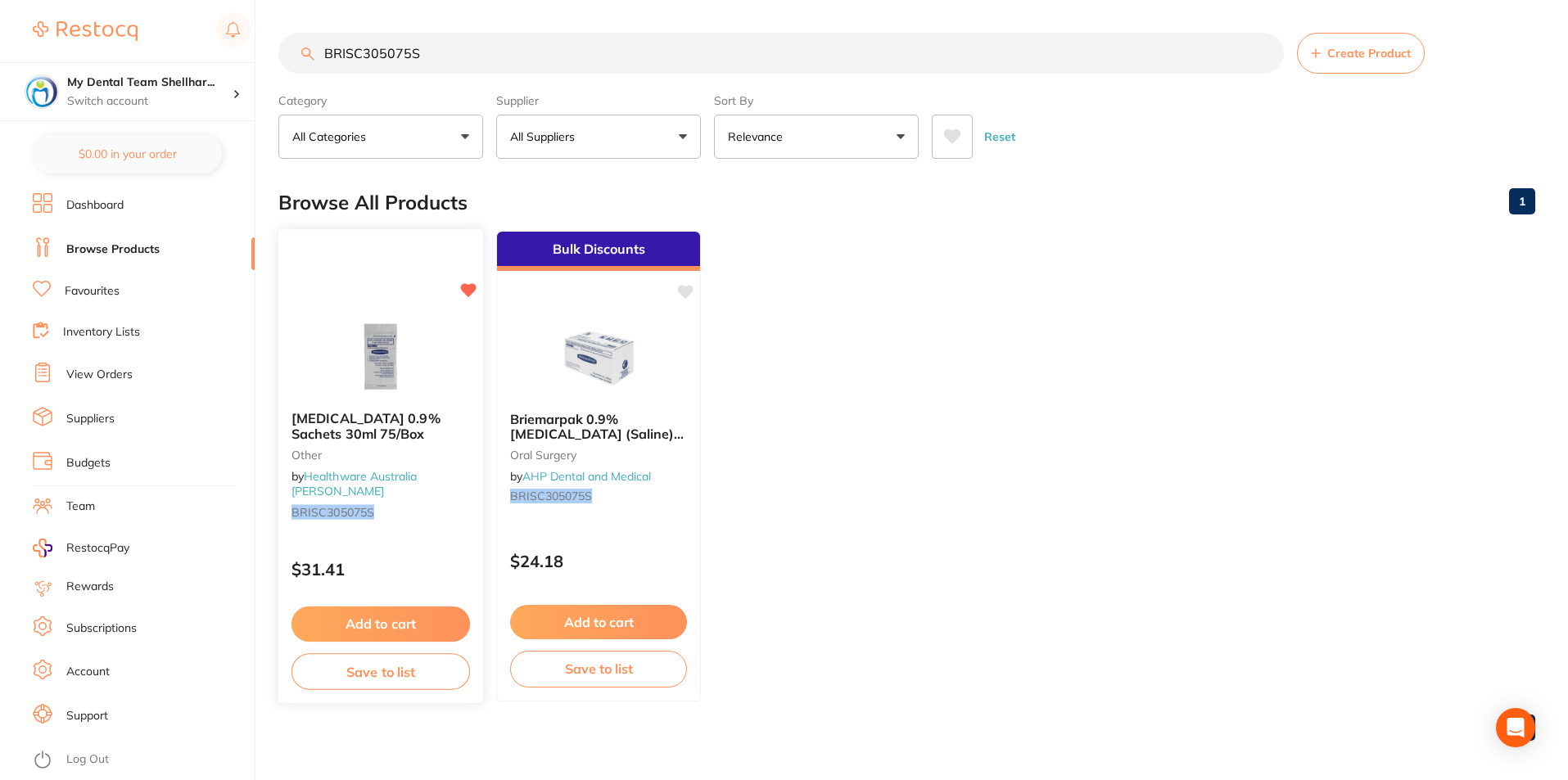
drag, startPoint x: 394, startPoint y: 347, endPoint x: 423, endPoint y: 343, distance: 29.3
click at [392, 347] on img at bounding box center [380, 357] width 106 height 82
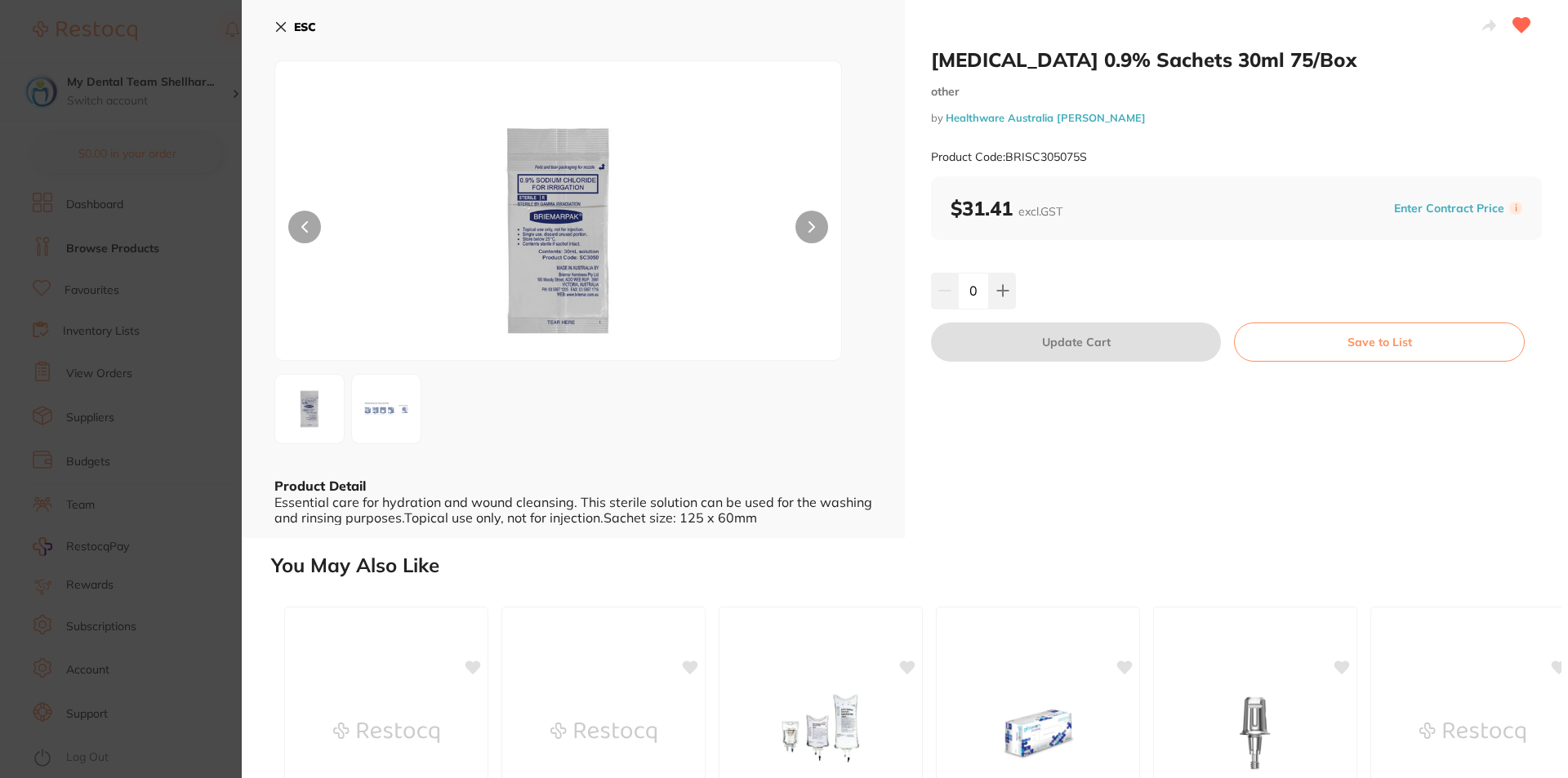
drag, startPoint x: 280, startPoint y: 31, endPoint x: 340, endPoint y: 50, distance: 62.9
click at [280, 32] on icon at bounding box center [280, 26] width 13 height 13
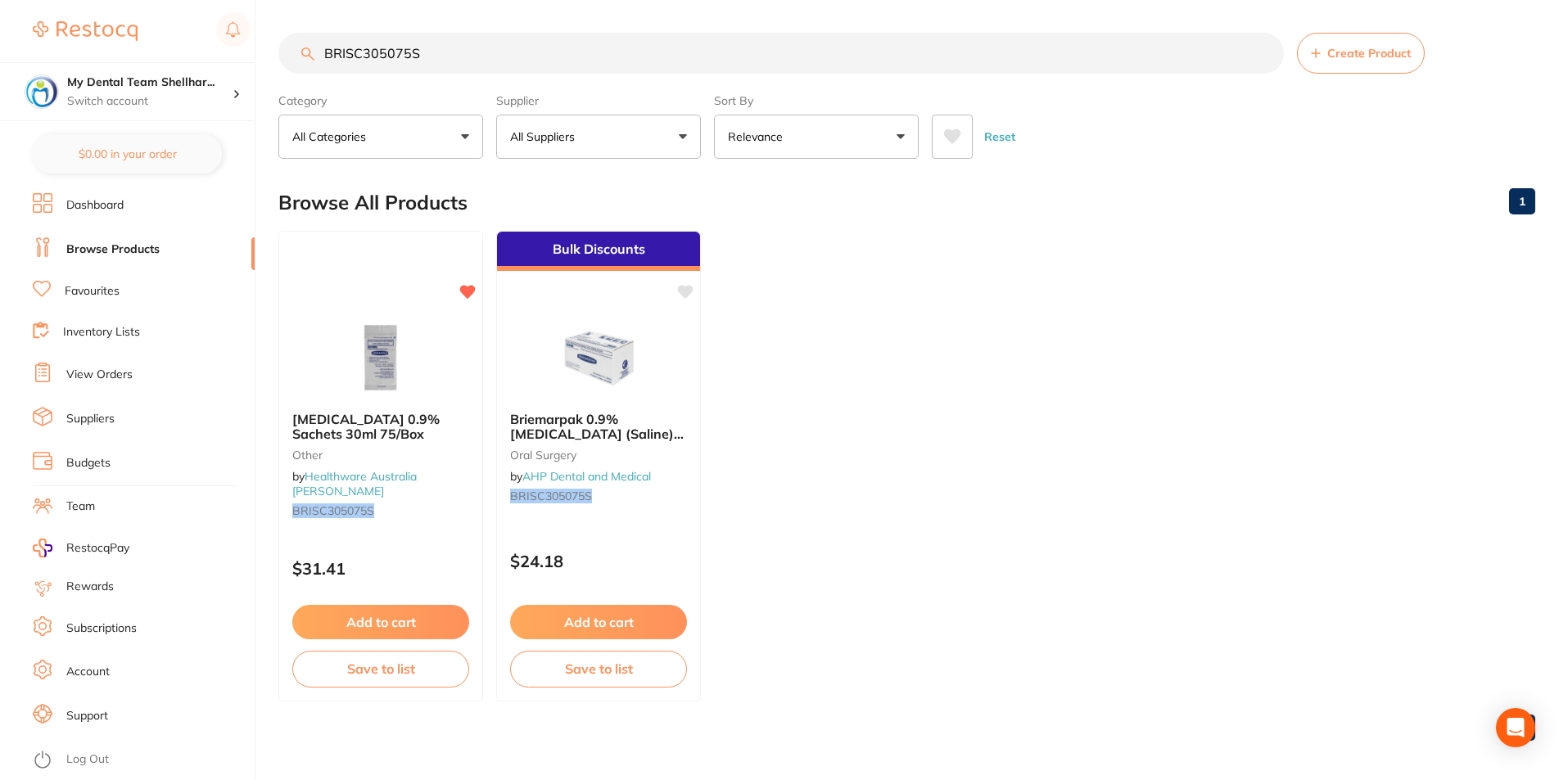
click at [610, 58] on input "BRISC305075S" at bounding box center [781, 54] width 1006 height 41
paste input "DMUSC"
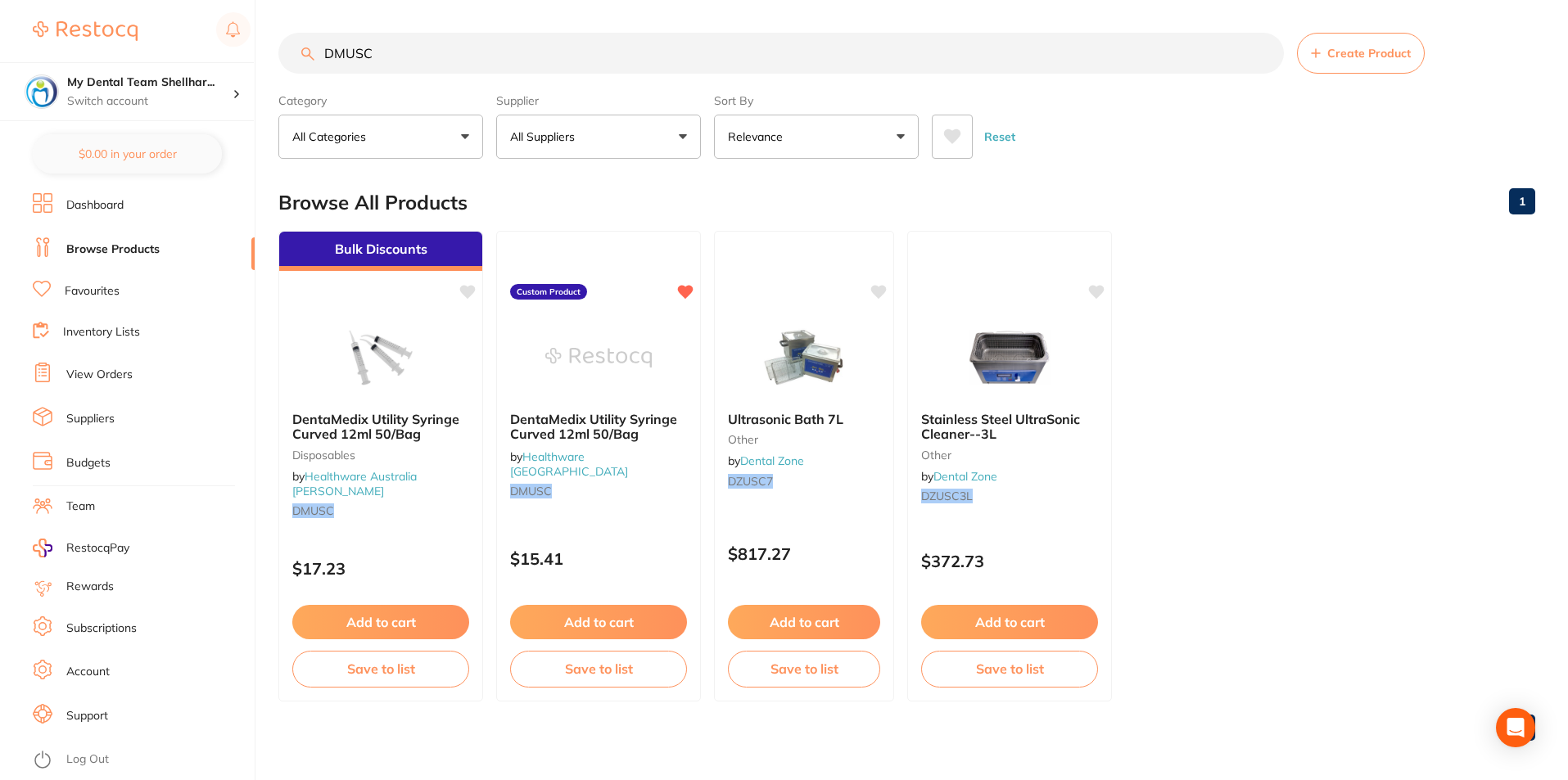
click at [928, 46] on input "DMUSC" at bounding box center [781, 54] width 1006 height 41
paste input "KY-281220"
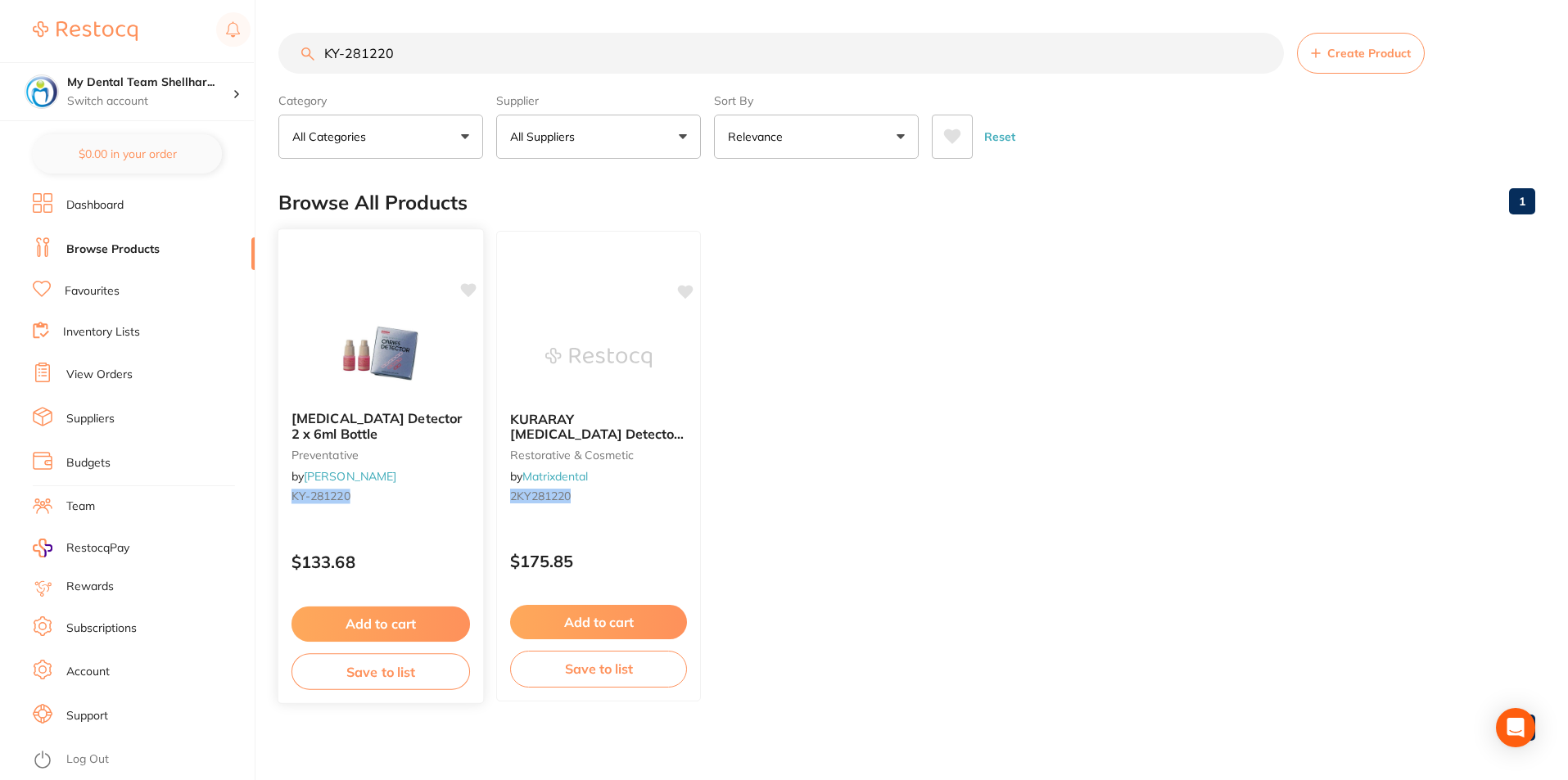
click at [418, 349] on img at bounding box center [381, 356] width 107 height 83
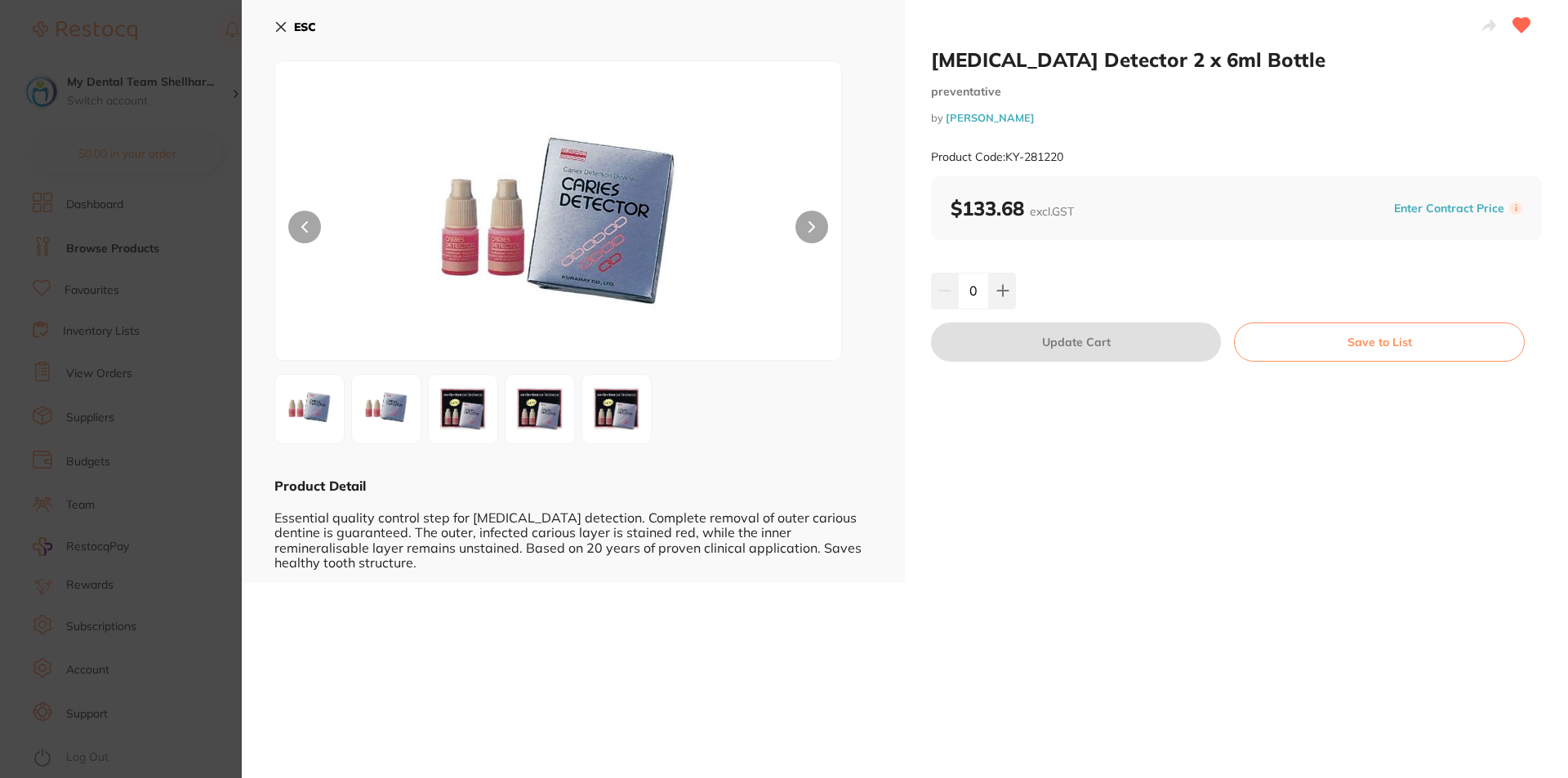
click at [275, 24] on div "ESC Product Detail Essential quality control step for caries detection. Complet…" at bounding box center [573, 291] width 663 height 583
click at [276, 28] on icon at bounding box center [280, 26] width 13 height 13
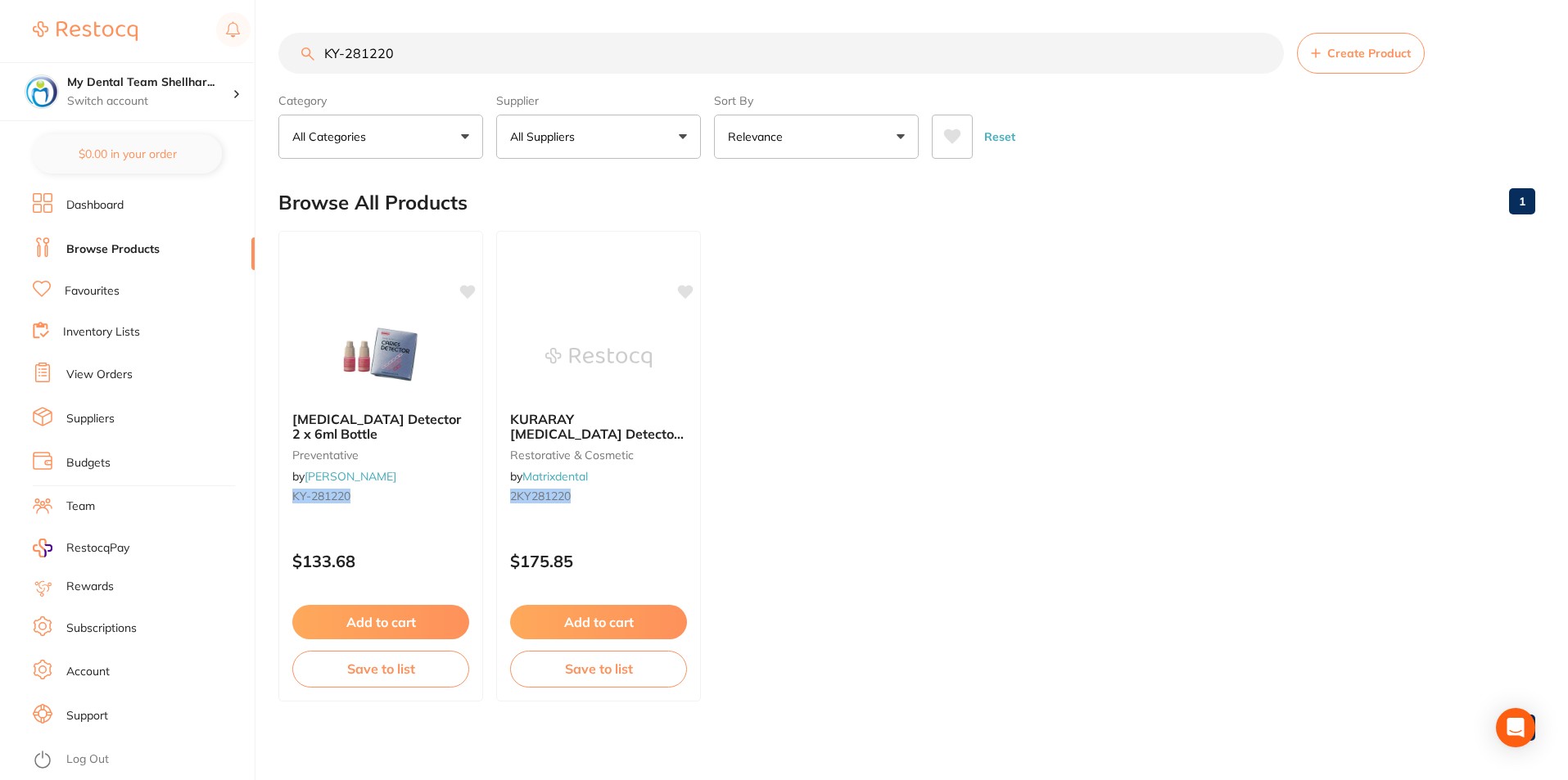
click at [689, 54] on input "KY-281220" at bounding box center [781, 54] width 1006 height 41
click at [687, 54] on input "KY-281220" at bounding box center [781, 54] width 1006 height 41
click at [686, 54] on input "KY-281220" at bounding box center [781, 54] width 1006 height 41
click at [685, 54] on input "KY-281220" at bounding box center [781, 54] width 1006 height 41
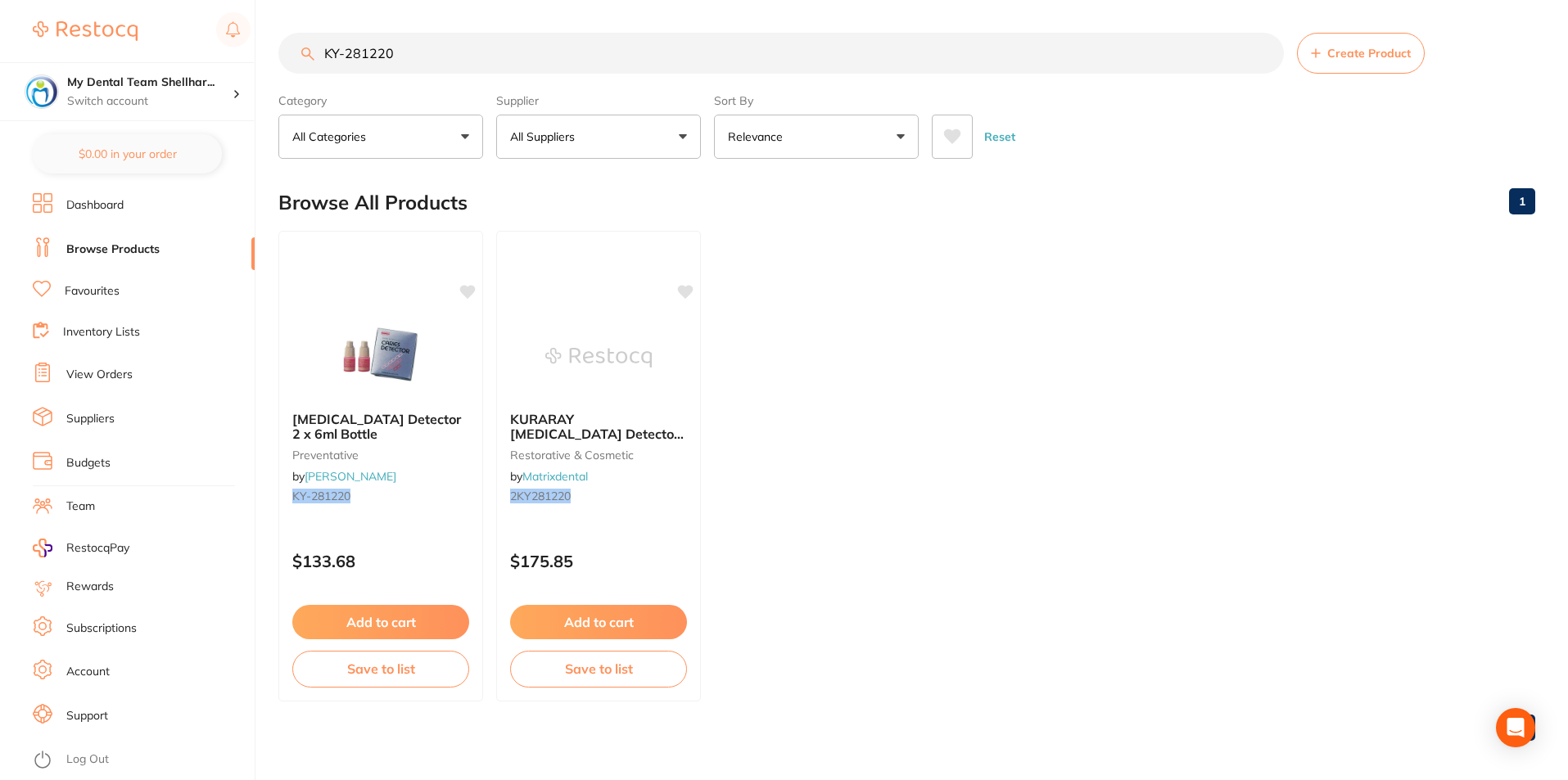
click at [687, 54] on input "KY-281220" at bounding box center [781, 54] width 1006 height 41
drag, startPoint x: 687, startPoint y: 54, endPoint x: 711, endPoint y: 37, distance: 29.4
click at [688, 54] on input "KY-281220" at bounding box center [781, 54] width 1006 height 41
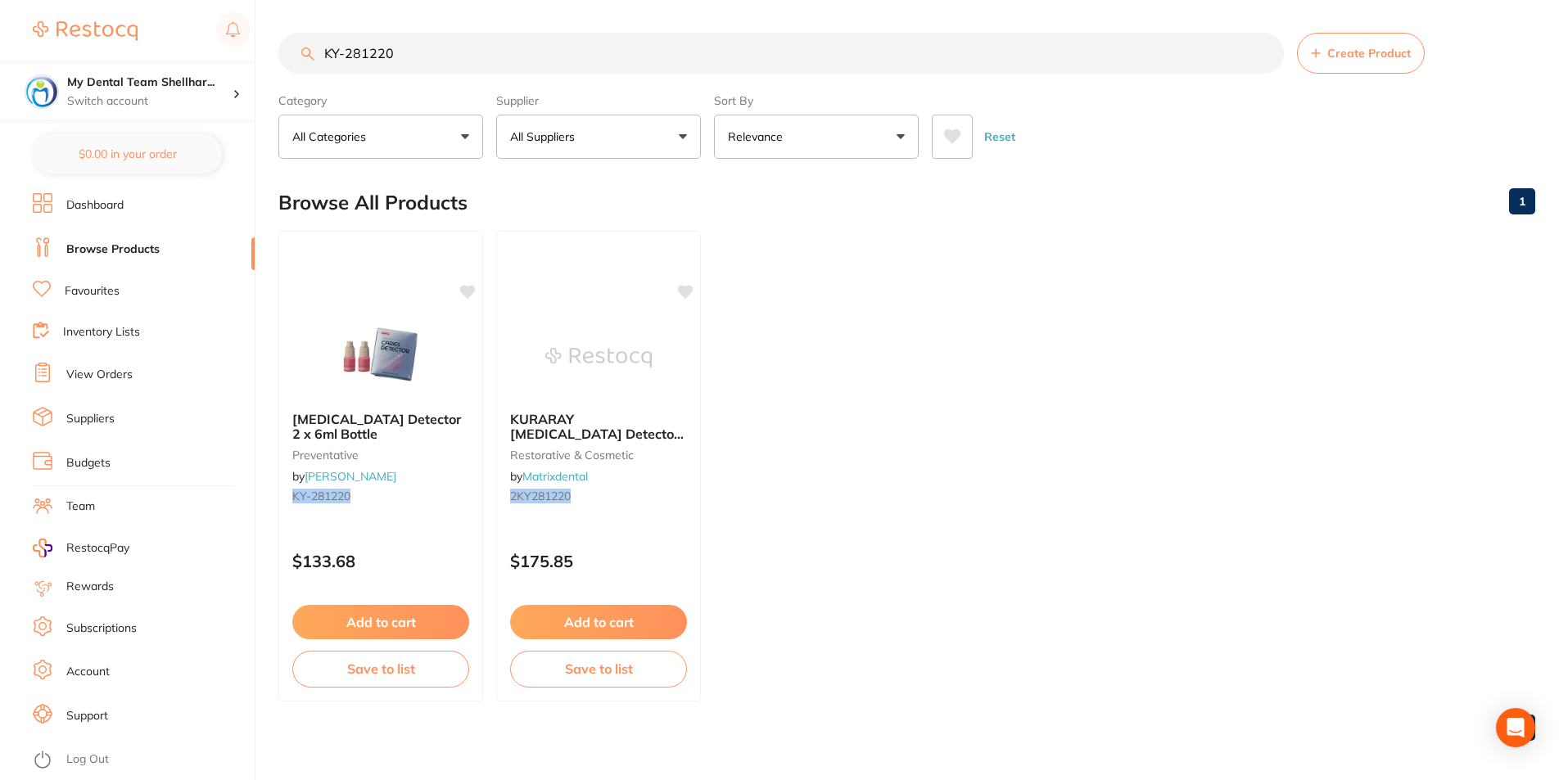
paste input "GC-5040518"
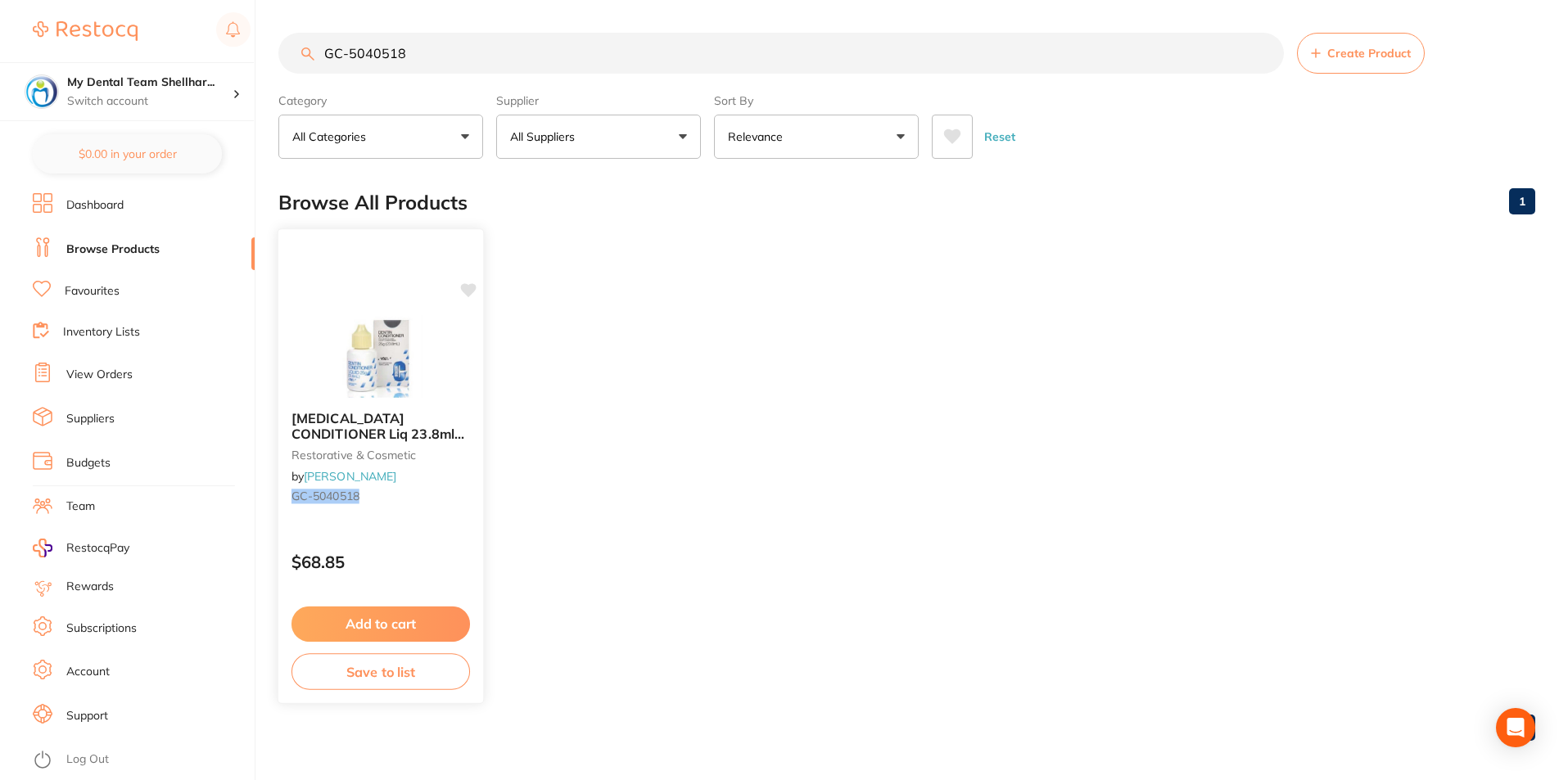
click at [375, 338] on img at bounding box center [381, 356] width 107 height 83
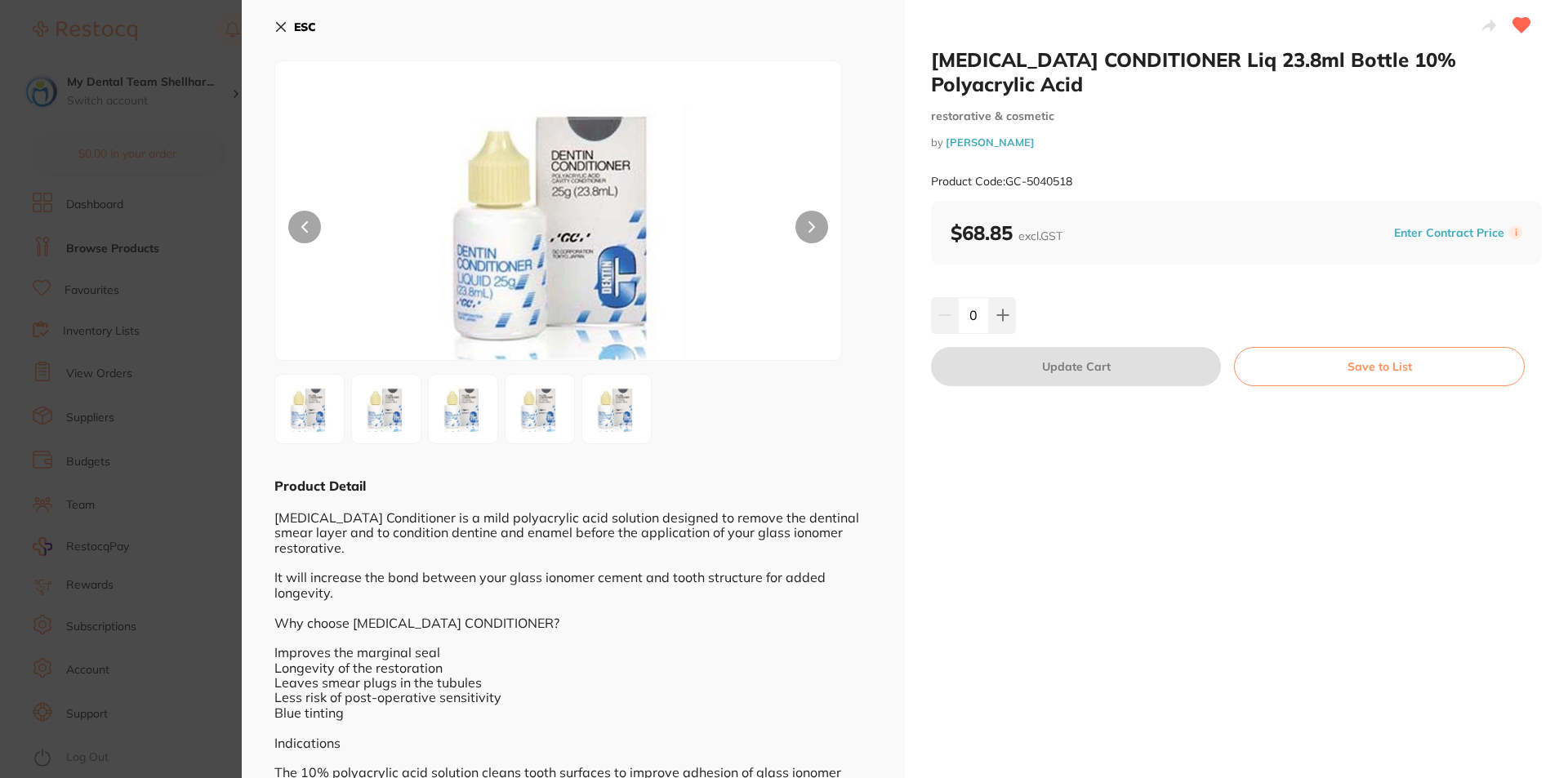
click at [287, 22] on button "ESC" at bounding box center [295, 26] width 42 height 28
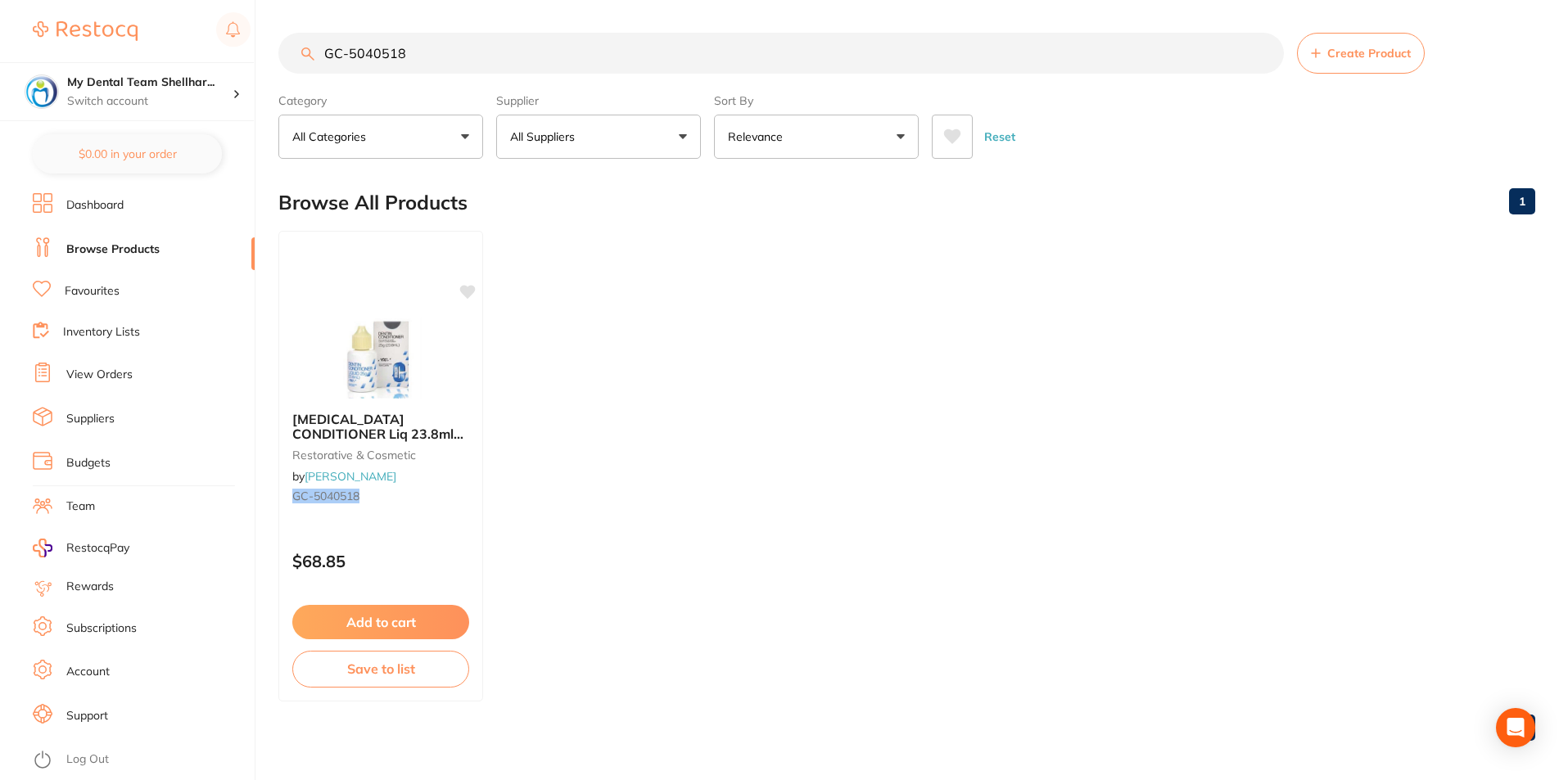
click at [433, 43] on input "GC-5040518" at bounding box center [781, 54] width 1006 height 41
paste input "SD-8100046"
click at [380, 297] on div "HENRY SCHEIN Super Etch 10 x 2ml Syringes and 50 Tips restorative & cosmetic by…" at bounding box center [381, 466] width 207 height 475
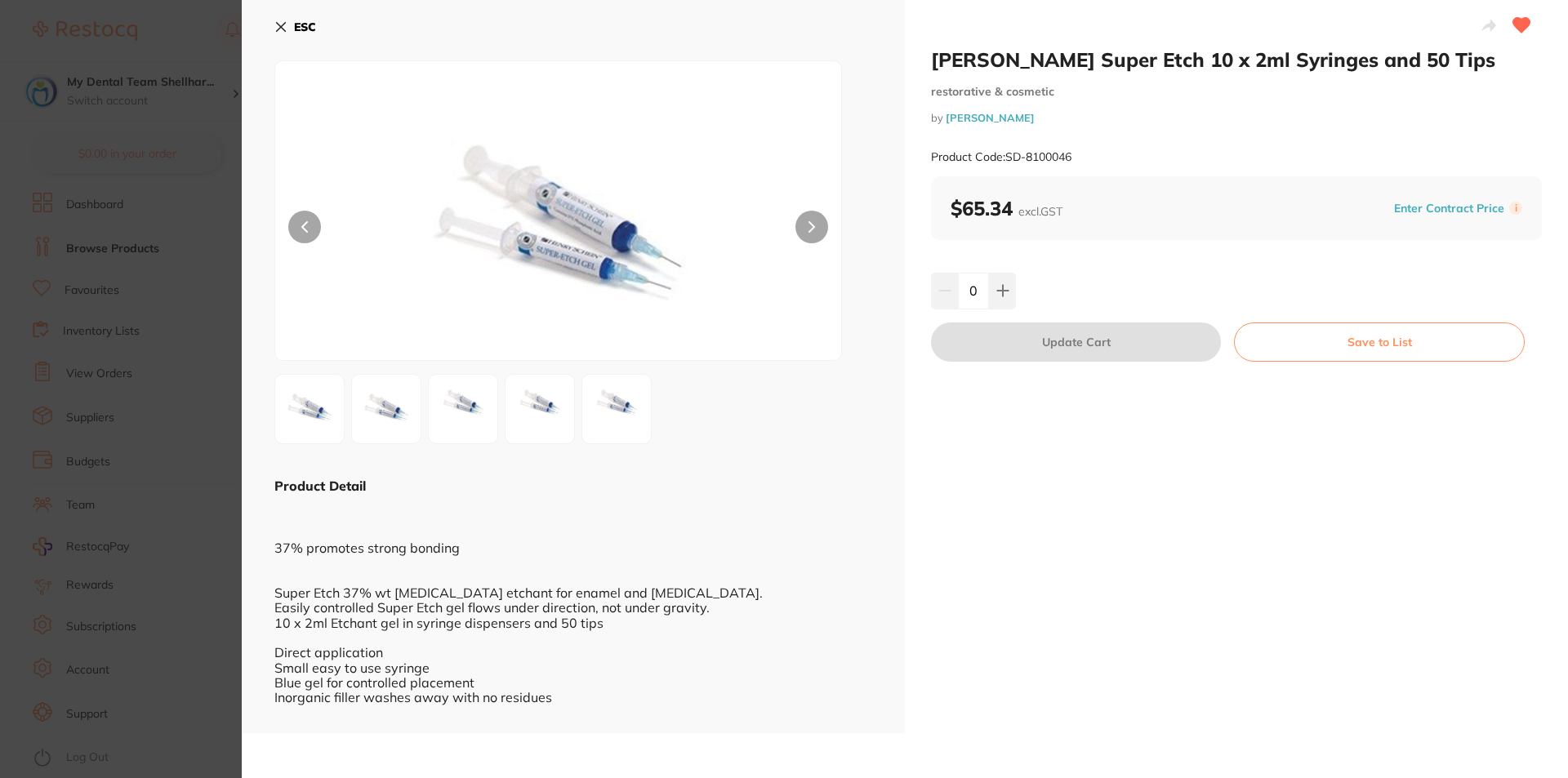
click at [280, 32] on icon at bounding box center [280, 26] width 13 height 13
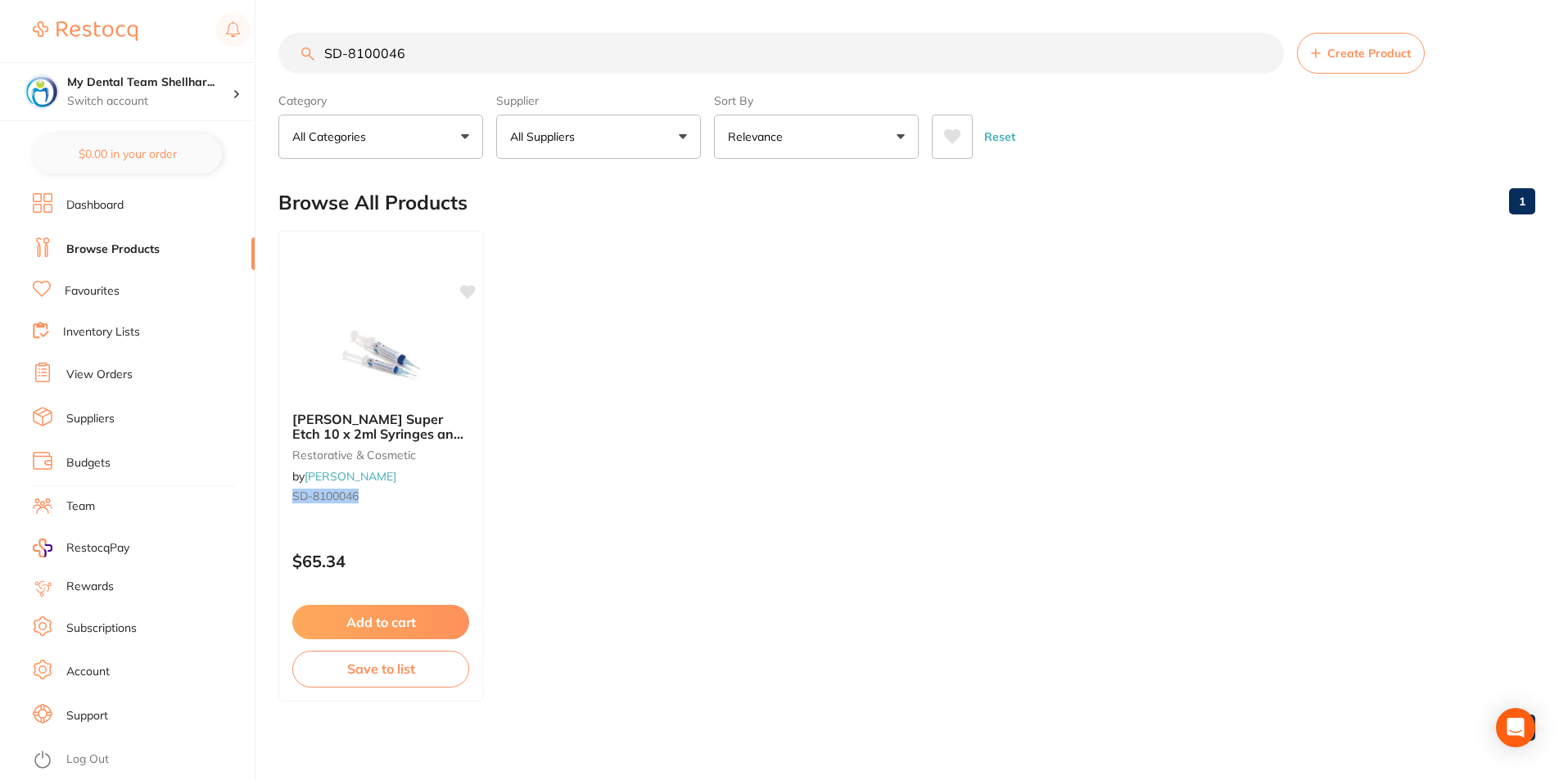
click at [541, 54] on input "SD-8100046" at bounding box center [781, 54] width 1006 height 41
click at [540, 54] on input "SD-8100046" at bounding box center [781, 54] width 1006 height 41
paste input "990870"
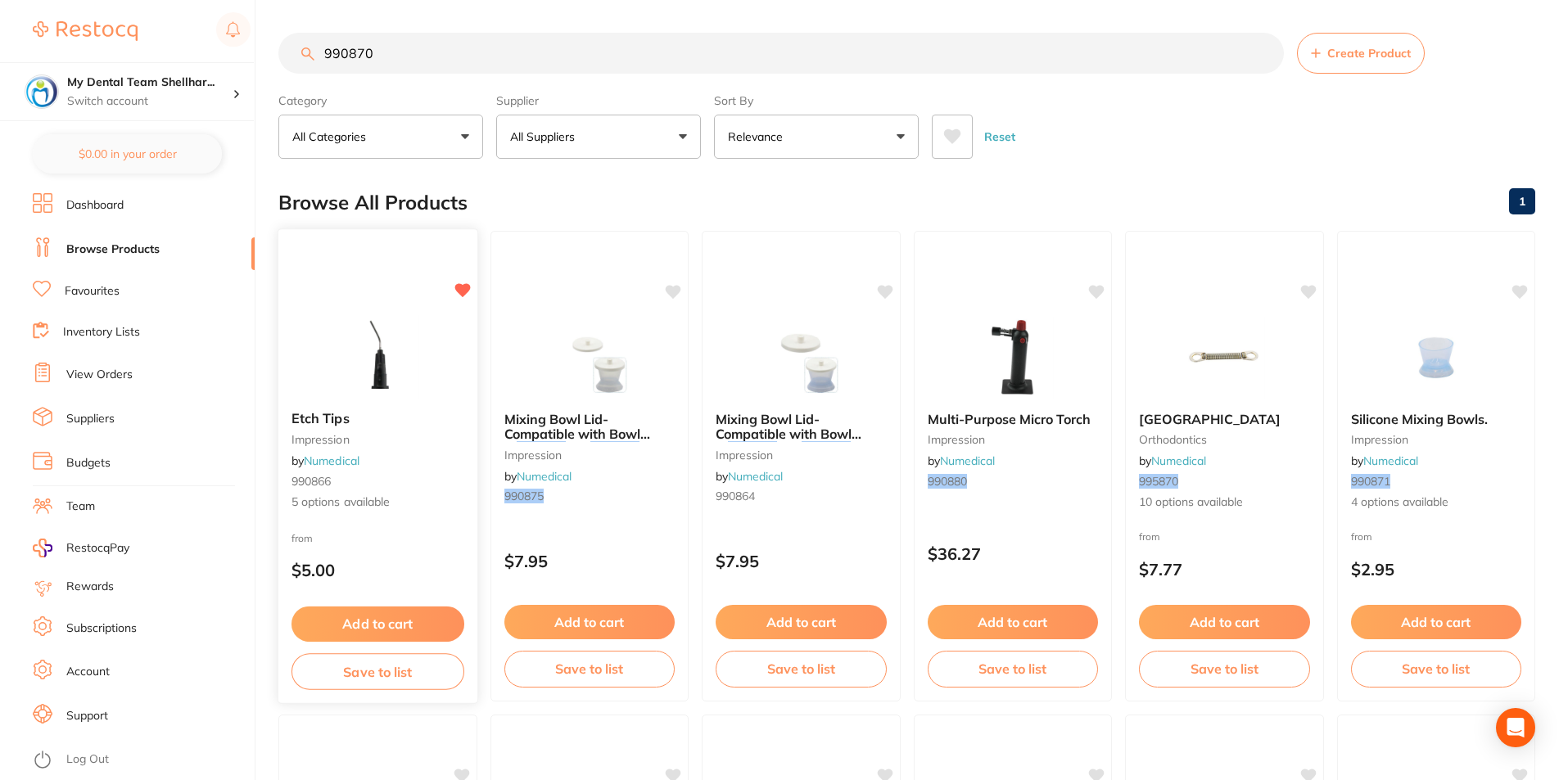
click at [393, 412] on b "Etch Tips" at bounding box center [378, 419] width 173 height 16
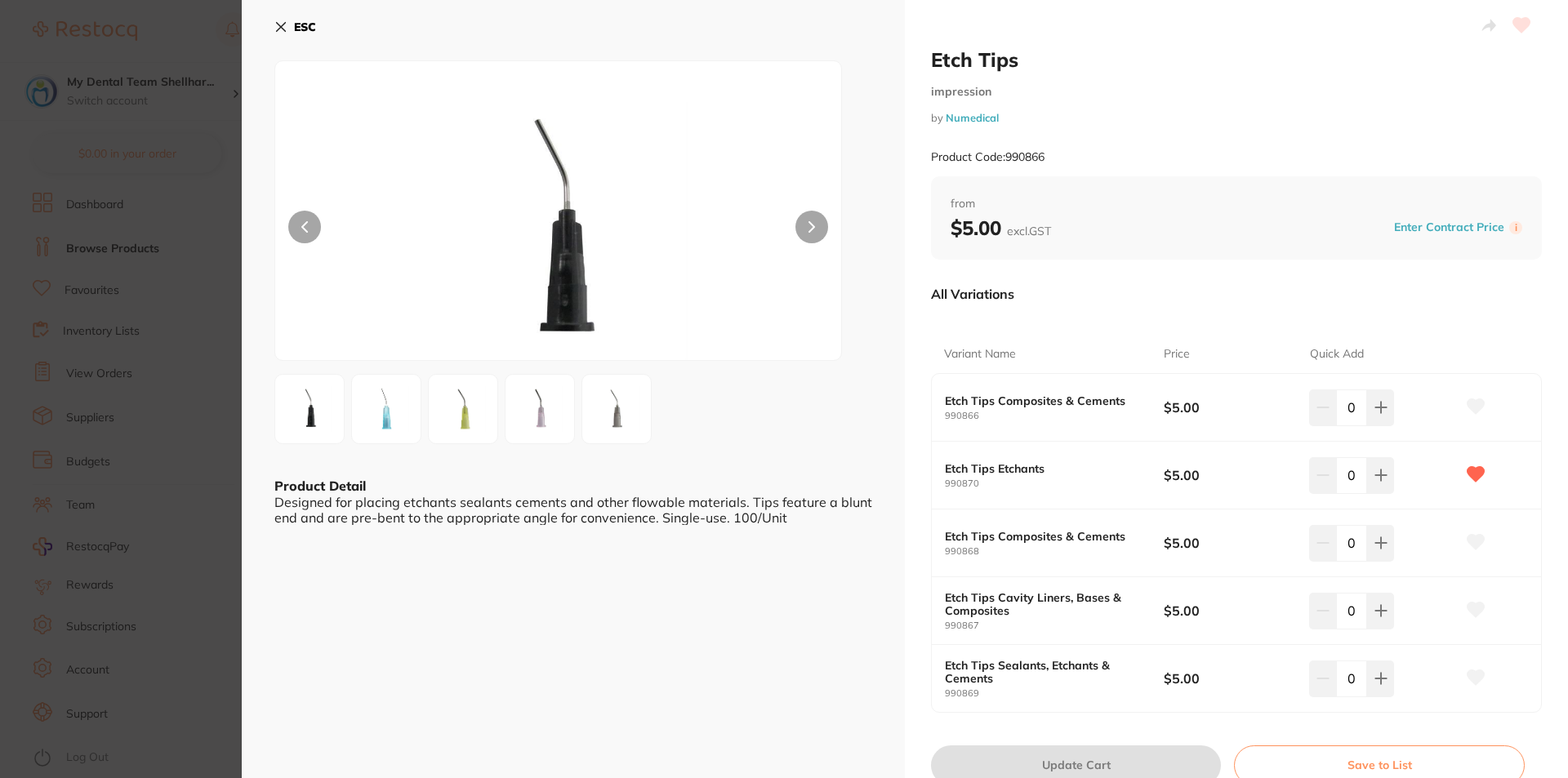
click at [278, 33] on icon at bounding box center [280, 26] width 13 height 13
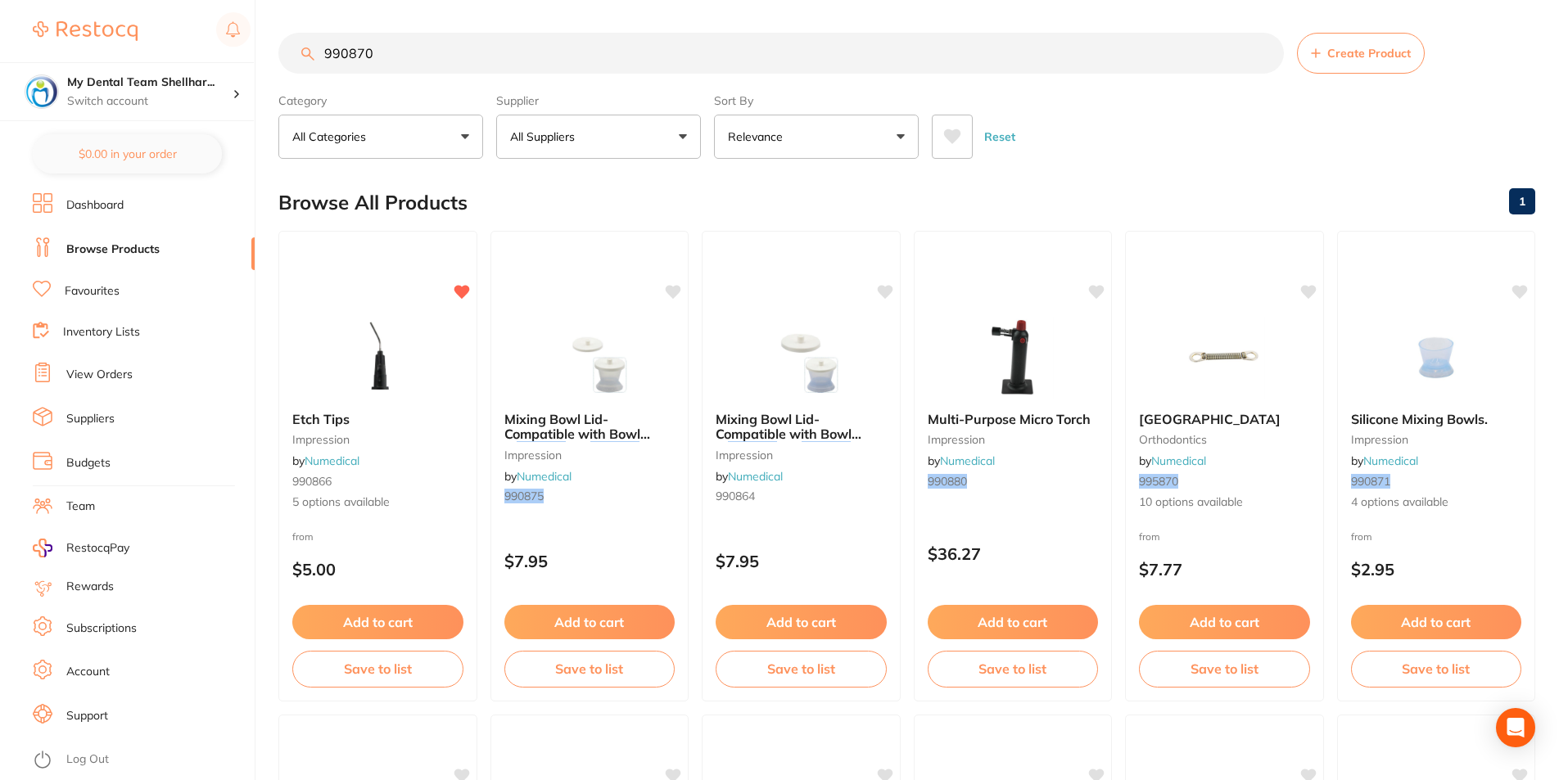
click at [449, 39] on input "990870" at bounding box center [781, 54] width 1006 height 41
click at [448, 40] on input "990870" at bounding box center [781, 54] width 1006 height 41
click at [448, 41] on input "990870" at bounding box center [781, 54] width 1006 height 41
click at [447, 45] on input "990870" at bounding box center [781, 54] width 1006 height 41
click at [446, 47] on input "990870" at bounding box center [781, 54] width 1006 height 41
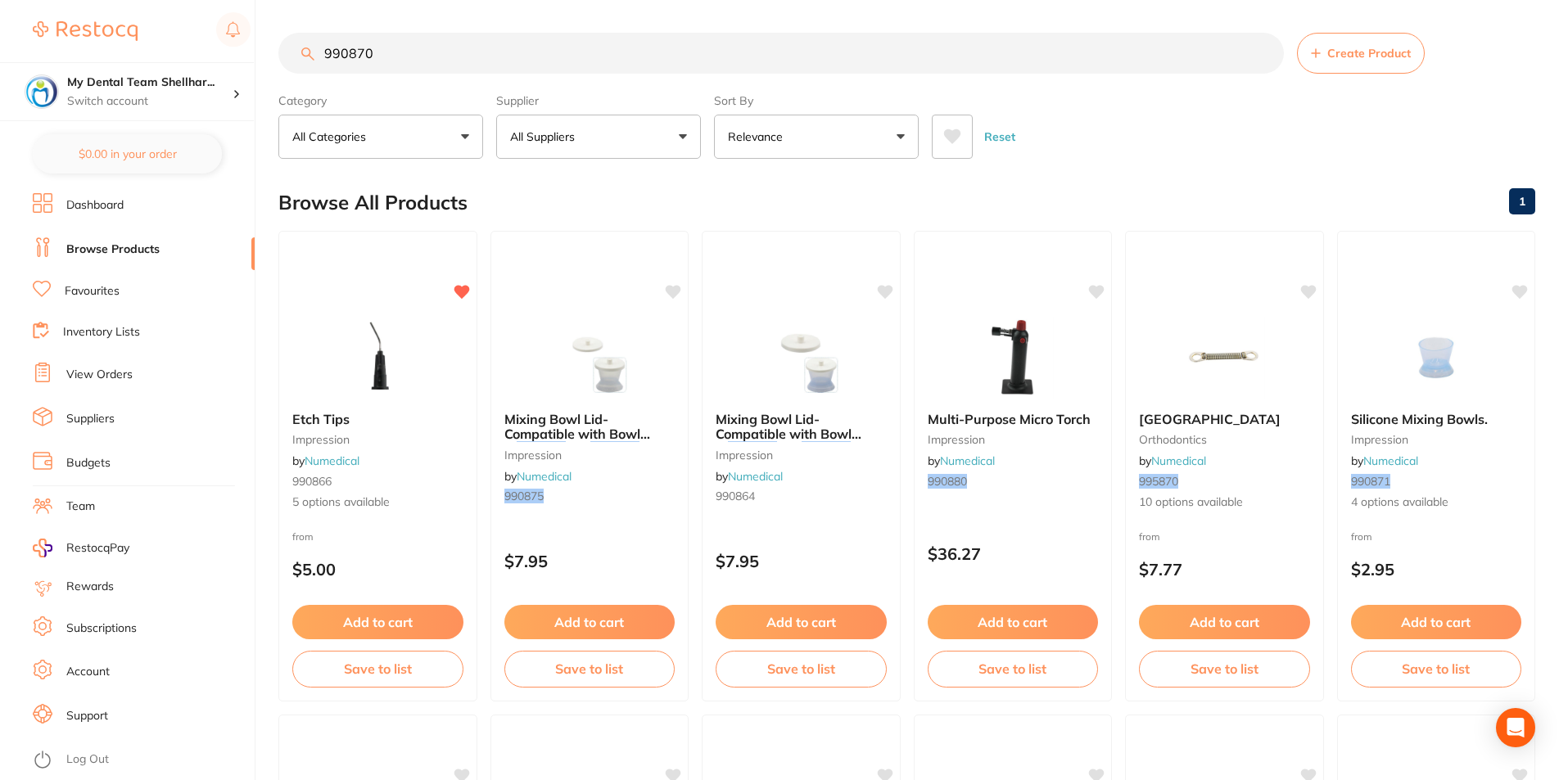
click at [446, 47] on input "990870" at bounding box center [781, 54] width 1006 height 41
paste input "RMBAXF"
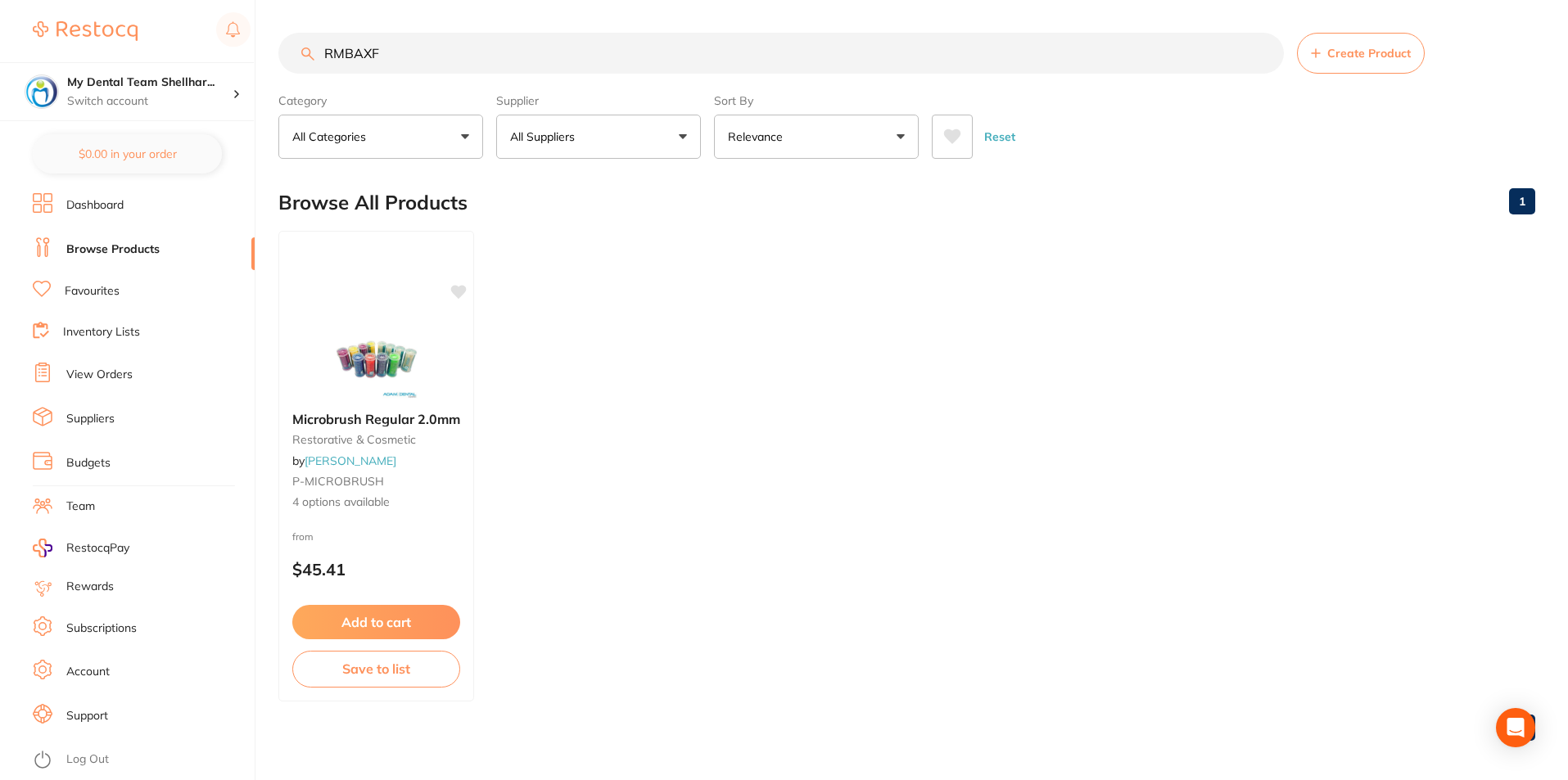
drag, startPoint x: 381, startPoint y: 312, endPoint x: 426, endPoint y: 308, distance: 45.2
click at [383, 312] on div "Microbrush Regular 2.0mm restorative & cosmetic by Adam Dental P-MICROBRUSH 4 o…" at bounding box center [376, 466] width 195 height 471
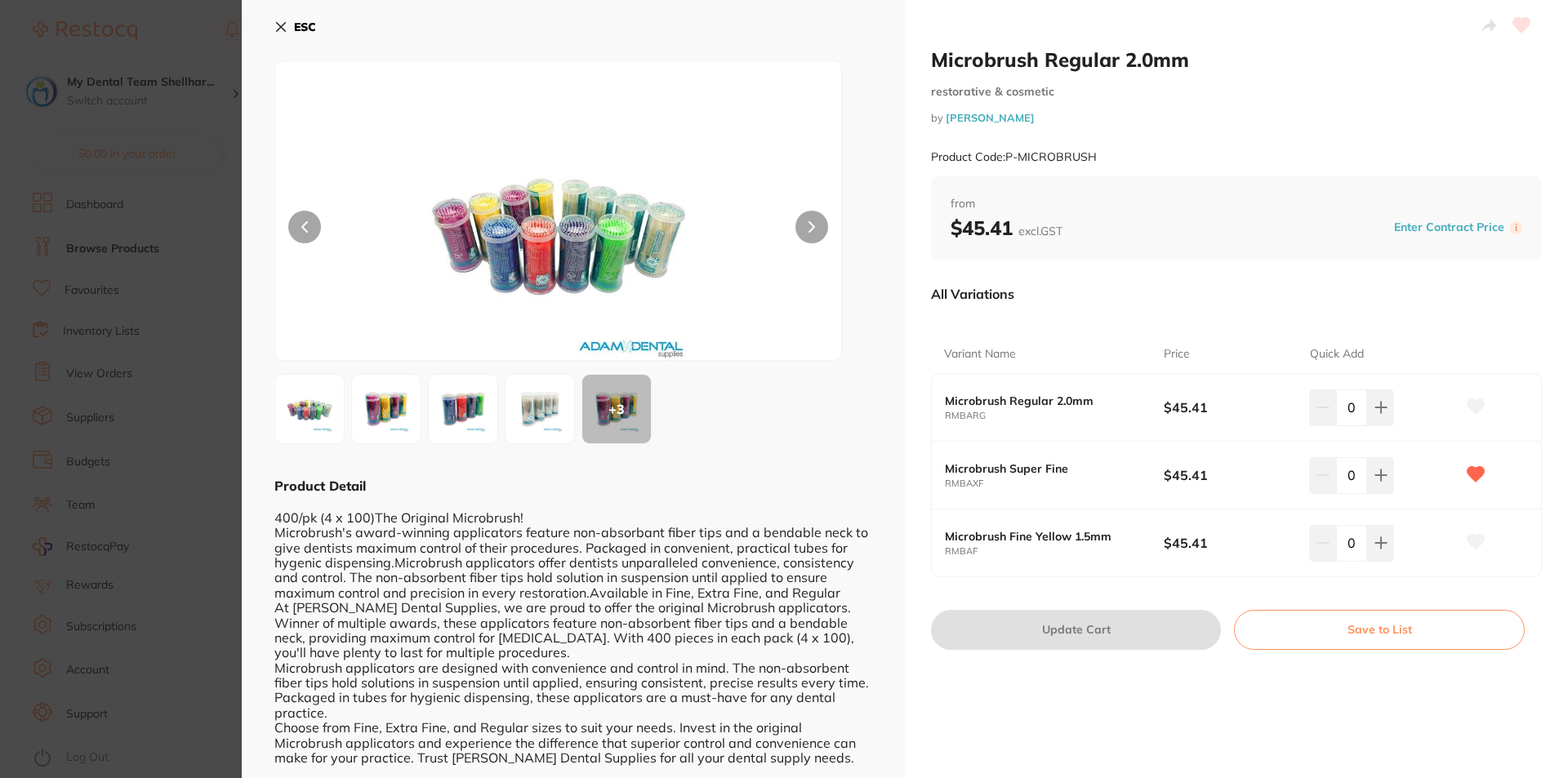
click at [282, 25] on icon at bounding box center [280, 26] width 9 height 9
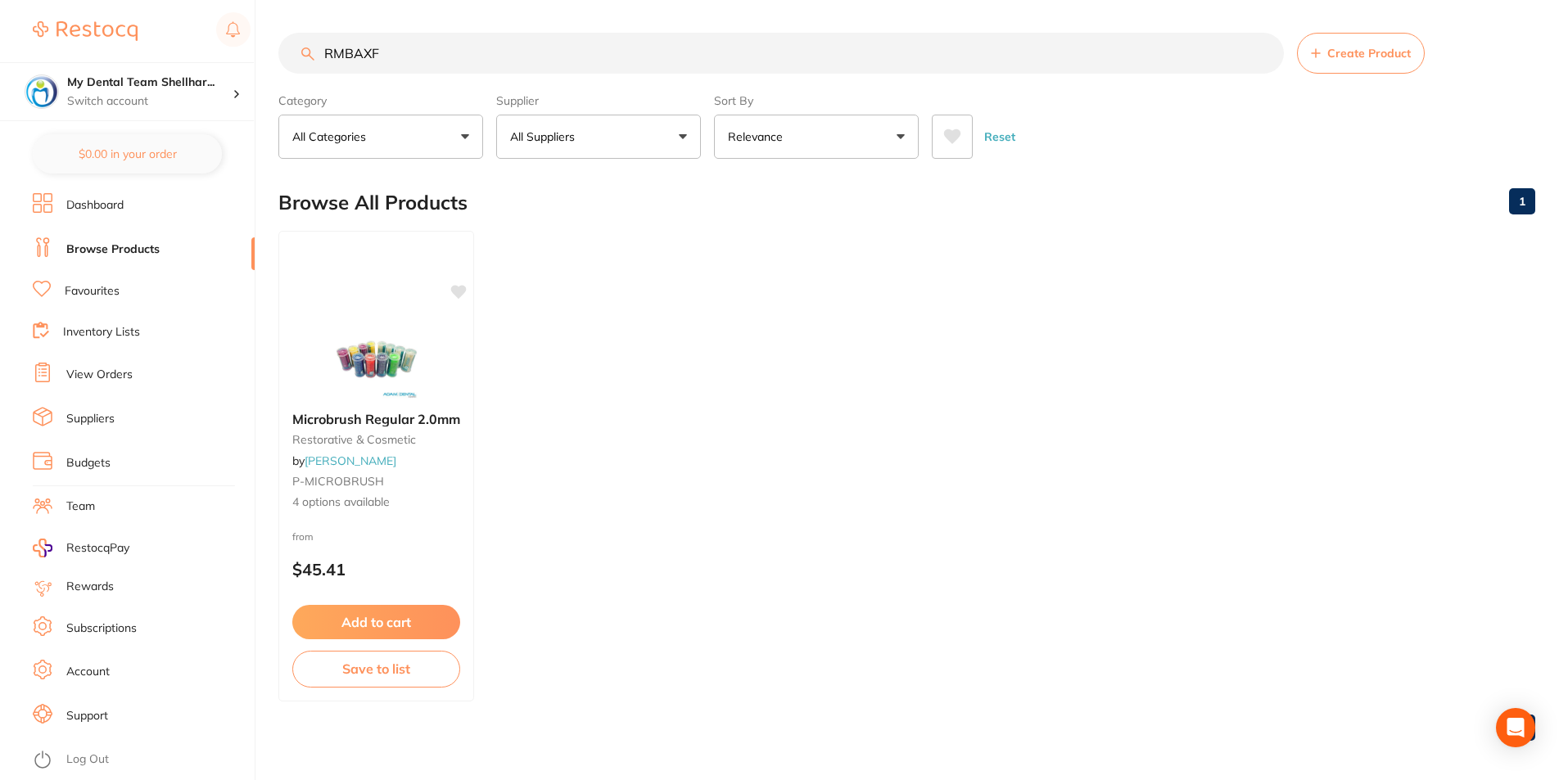
click at [486, 58] on input "RMBAXF" at bounding box center [781, 54] width 1006 height 41
paste input "DMCR2"
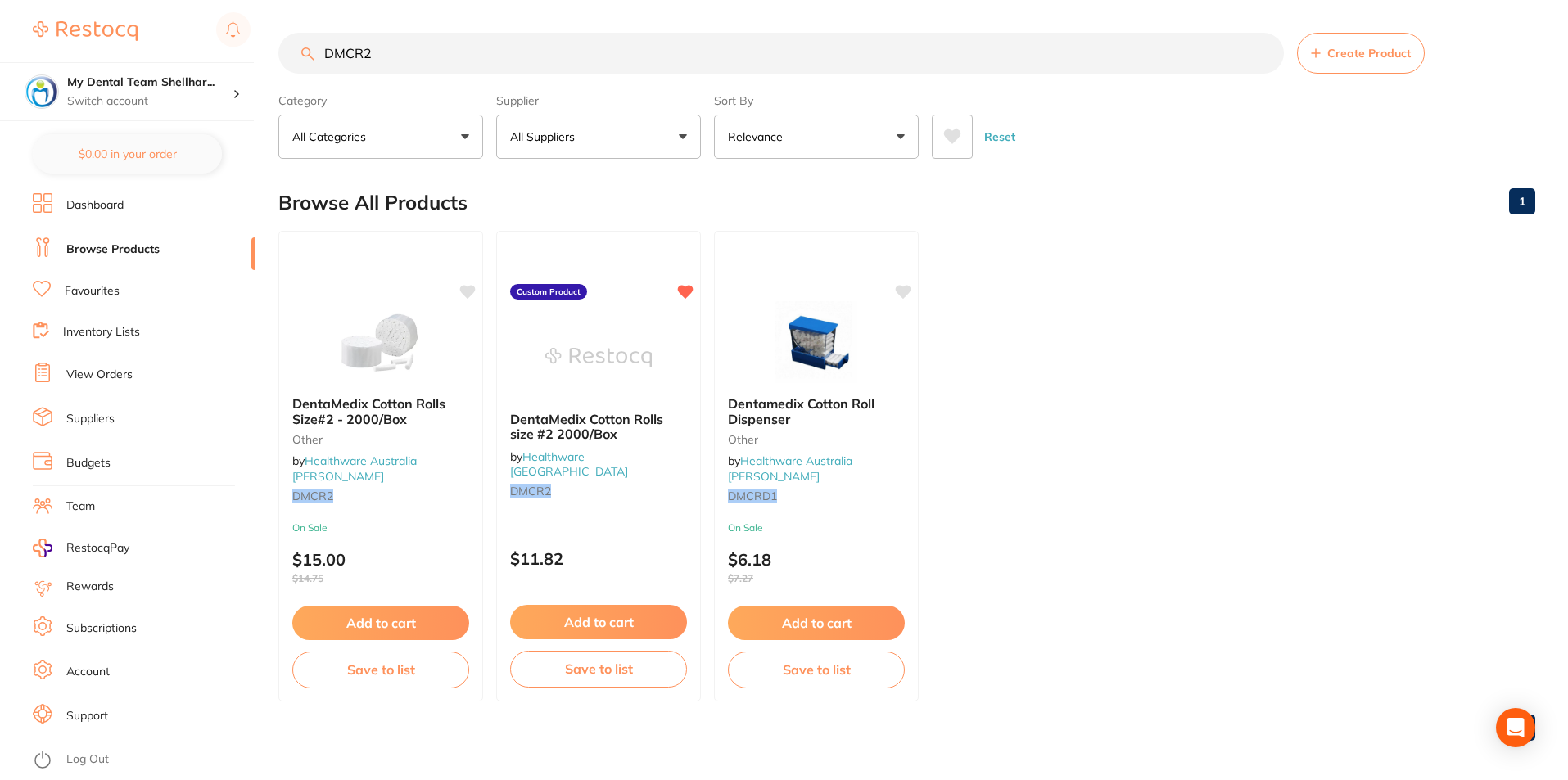
click at [908, 53] on input "DMCR2" at bounding box center [781, 54] width 1006 height 41
paste input "MCDYS"
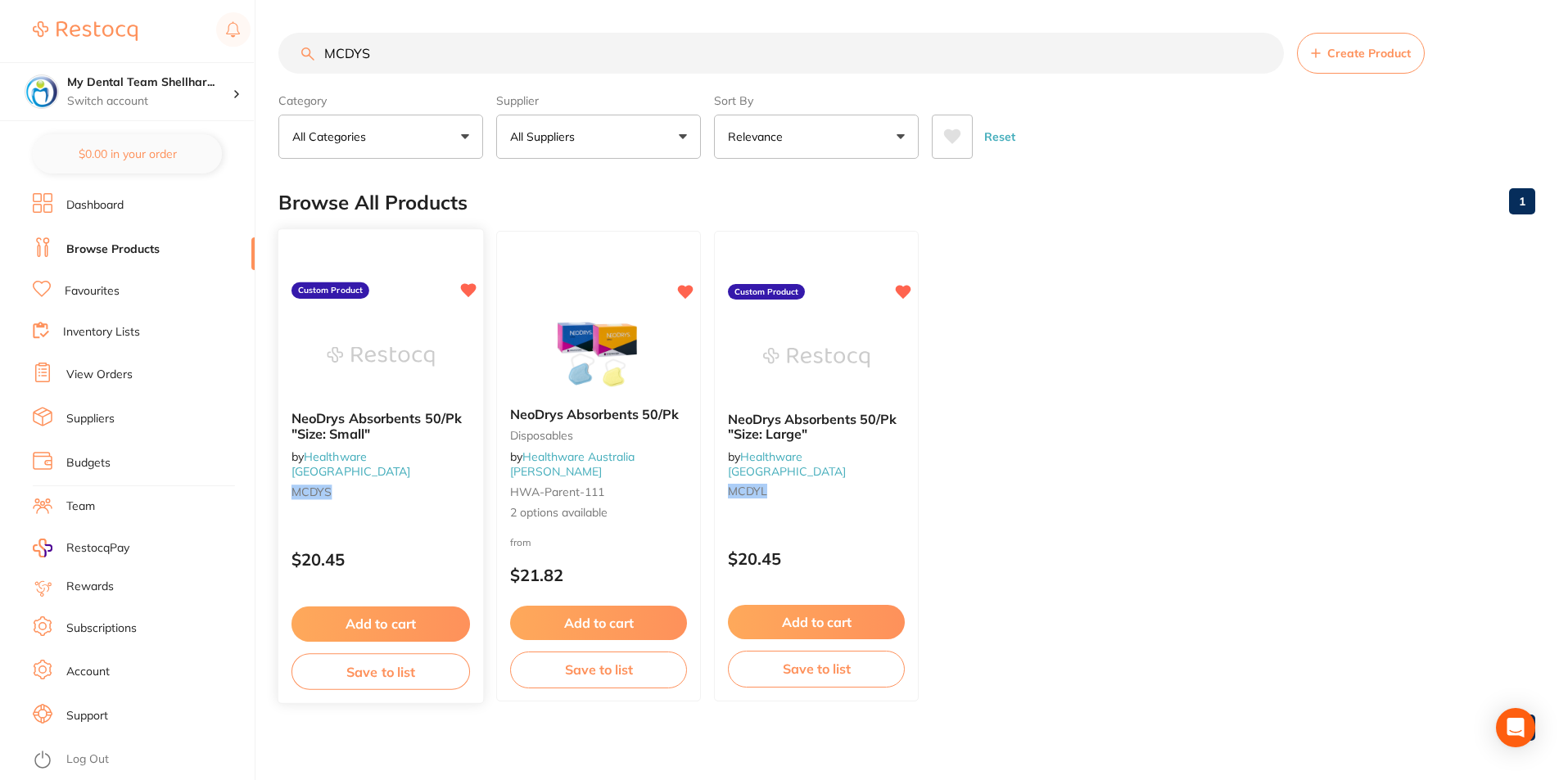
click at [354, 357] on img at bounding box center [381, 356] width 107 height 83
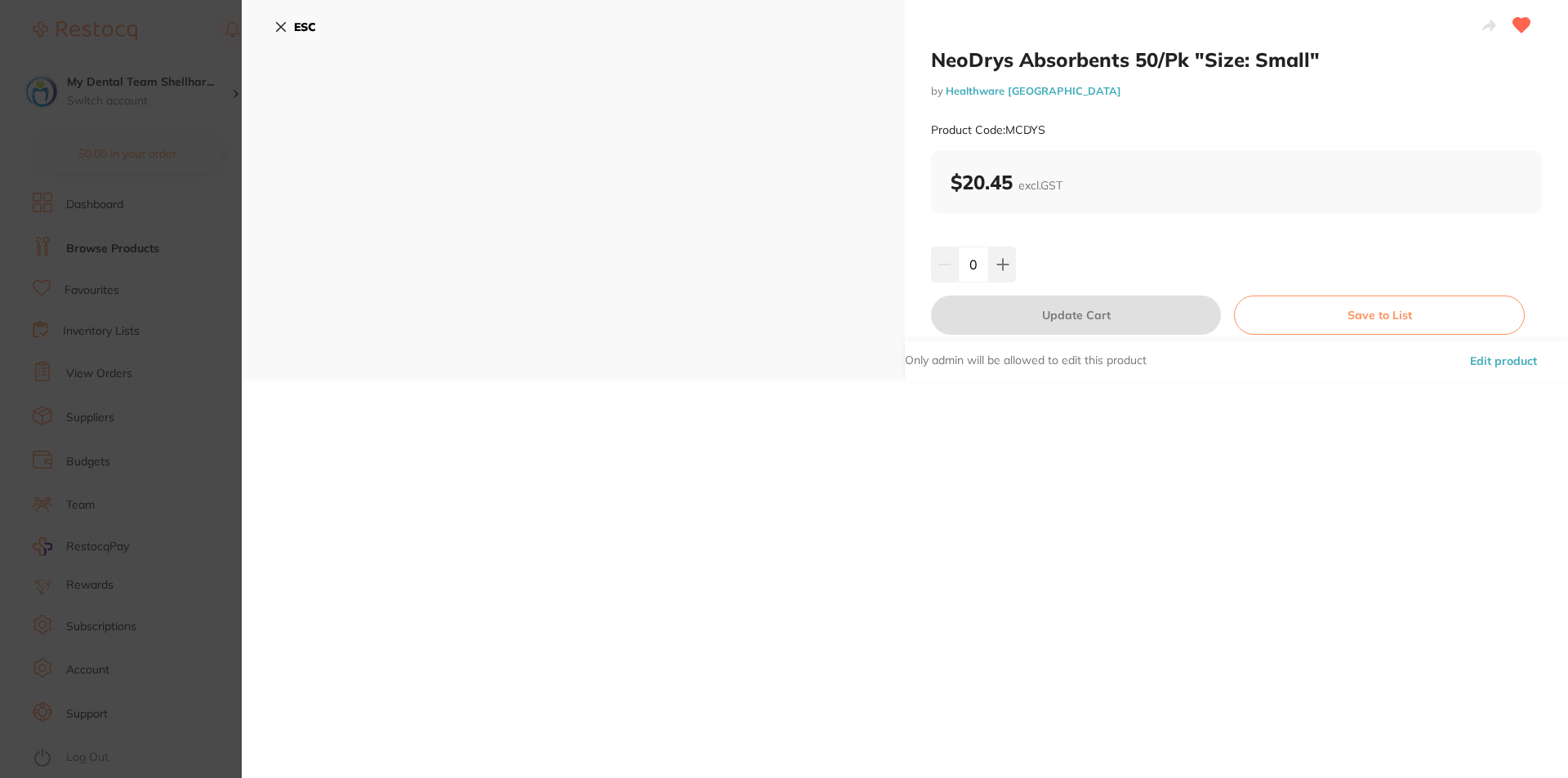
click at [275, 14] on button "ESC" at bounding box center [295, 26] width 42 height 28
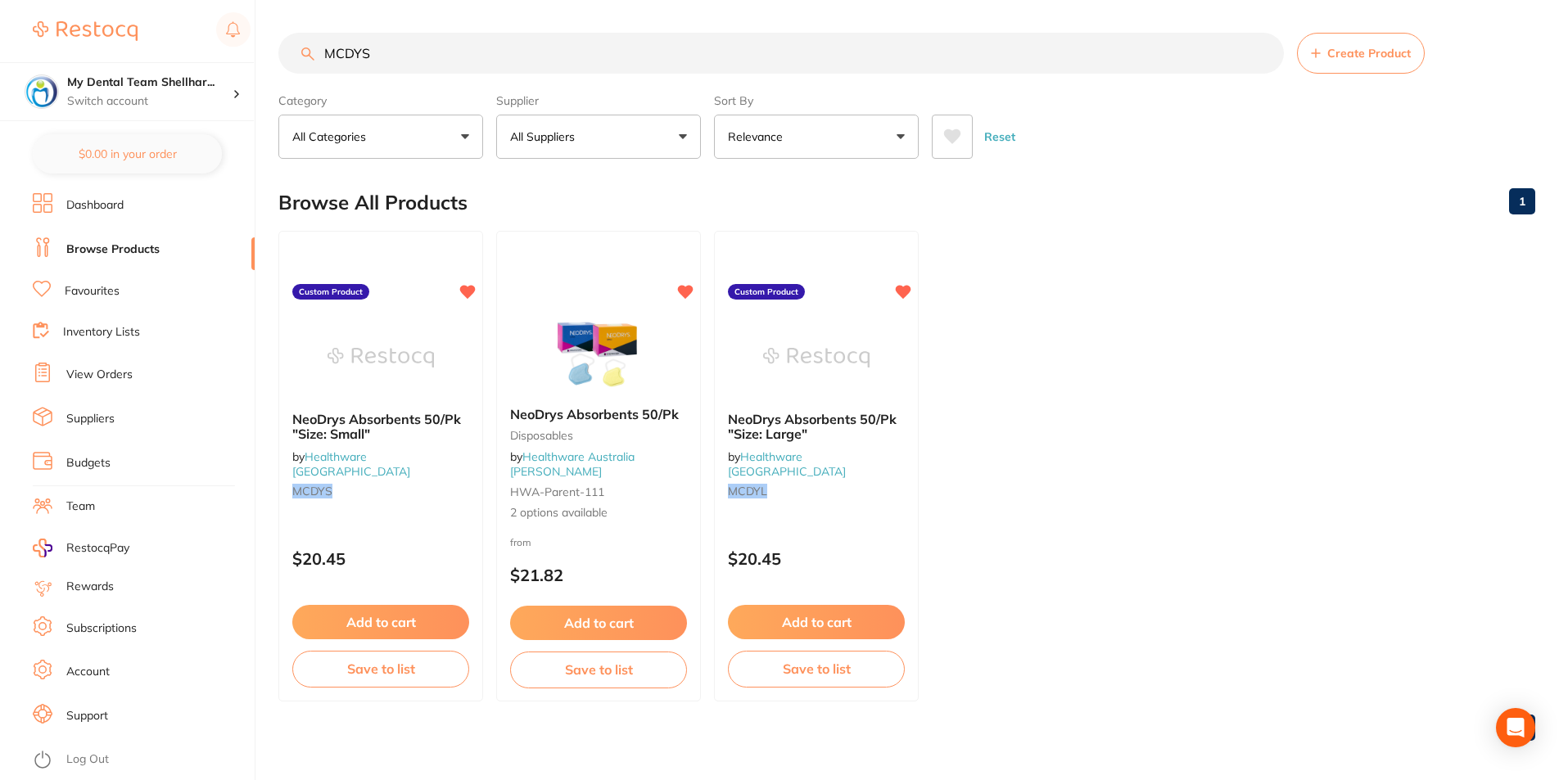
click at [415, 57] on input "MCDYS" at bounding box center [781, 54] width 1006 height 41
paste input "L"
type input "MCDYL"
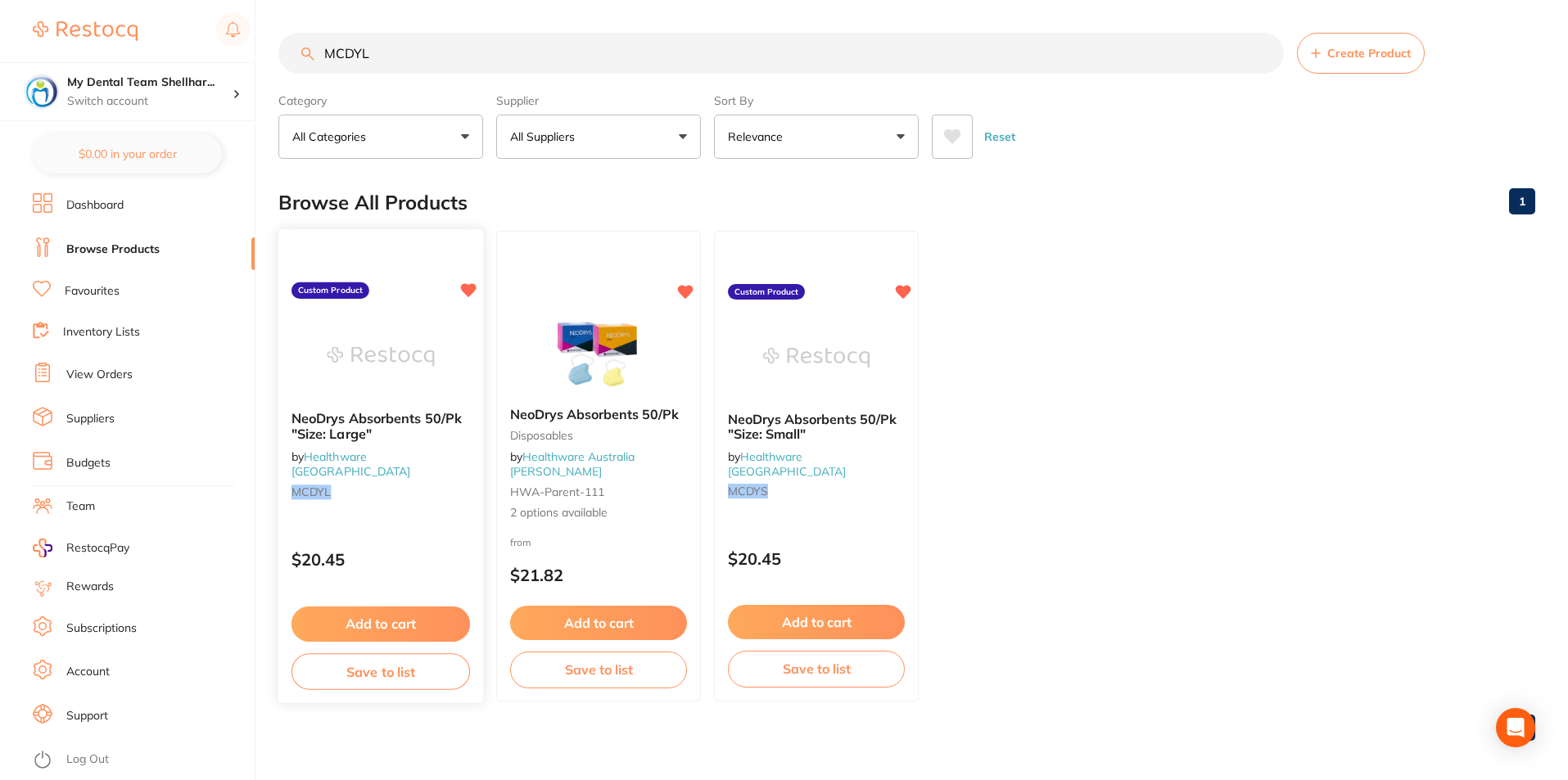
click at [427, 326] on img at bounding box center [381, 356] width 107 height 83
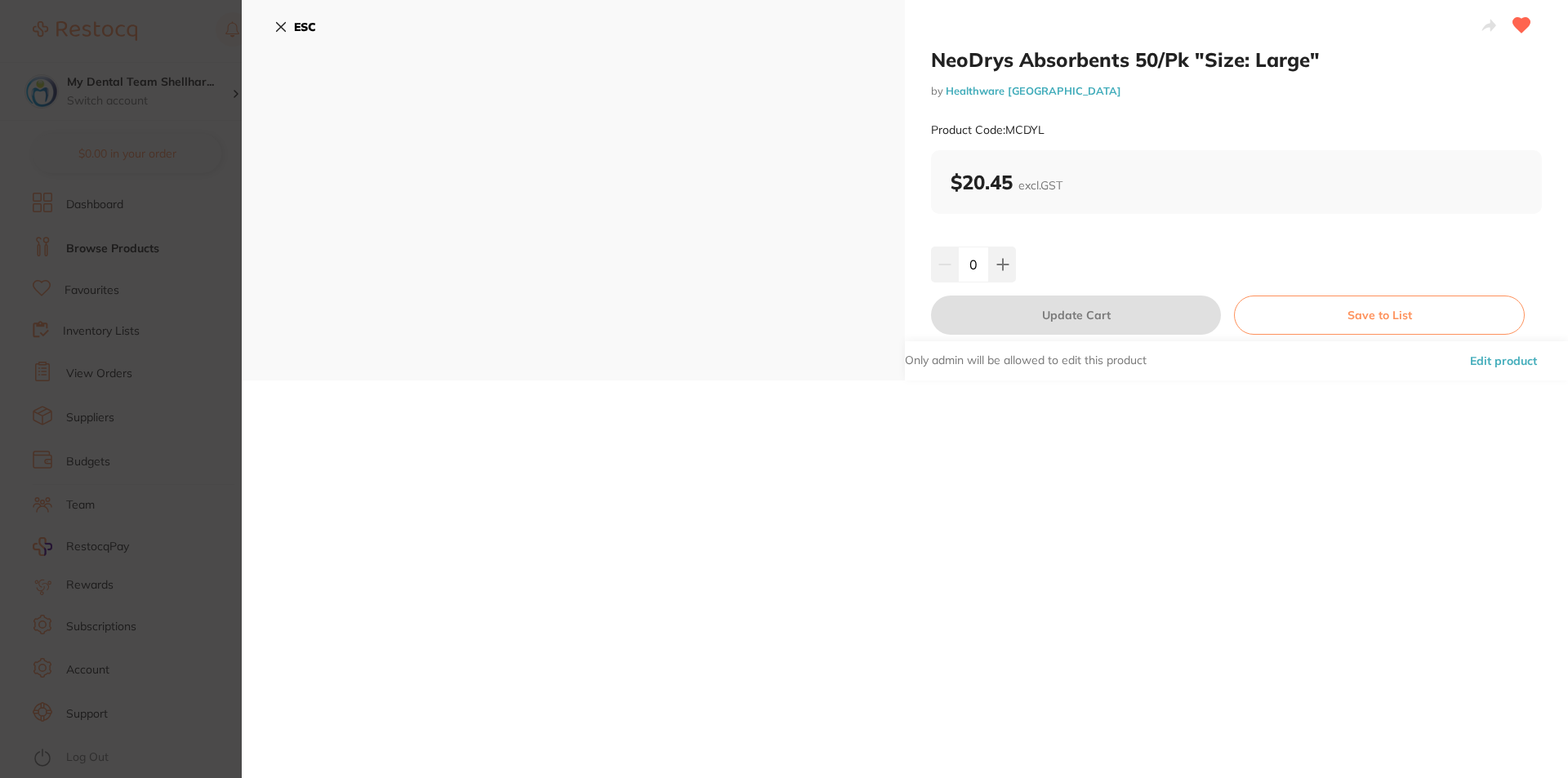
click at [278, 31] on icon at bounding box center [280, 26] width 9 height 9
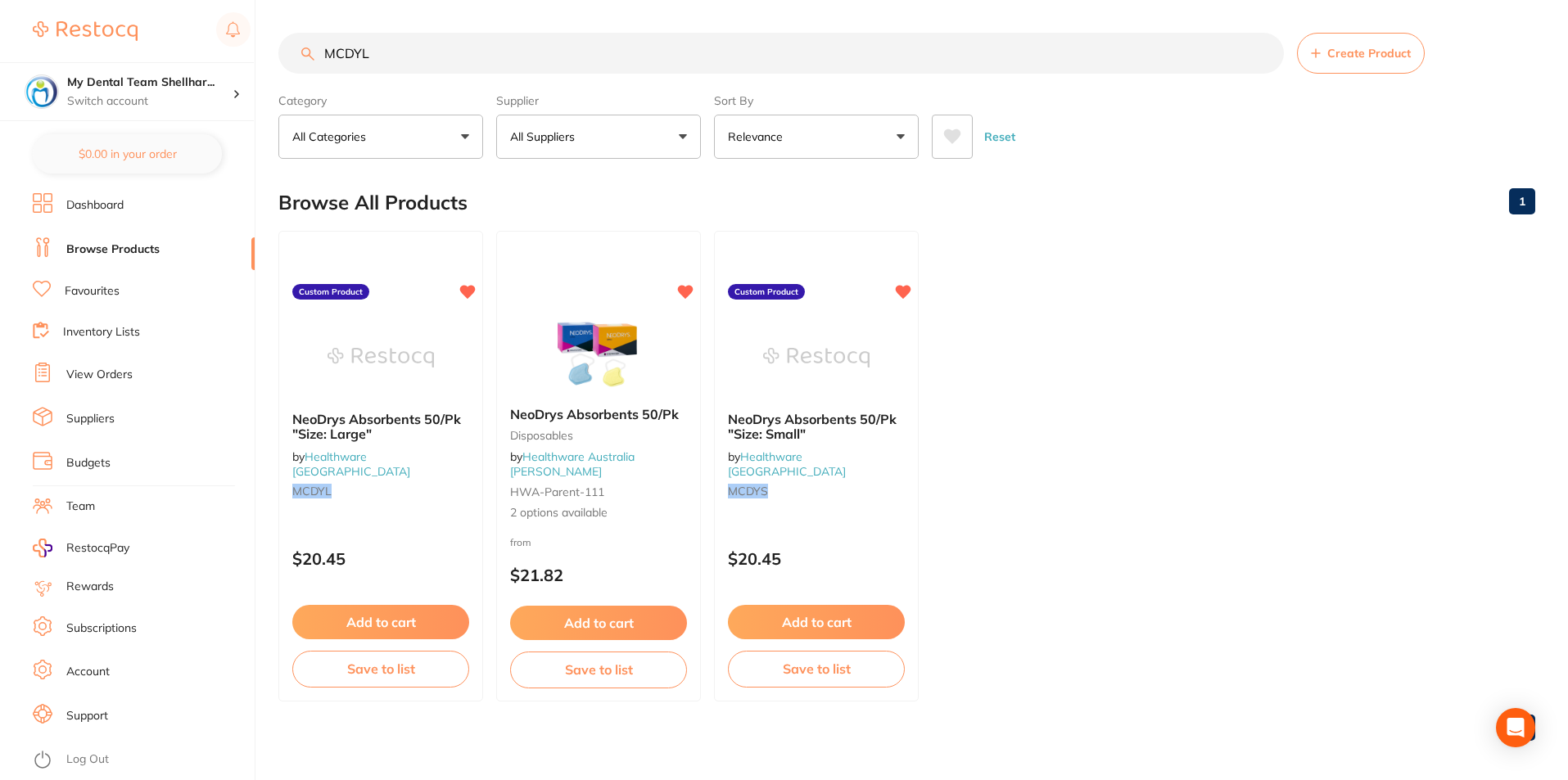
click at [446, 48] on input "MCDYL" at bounding box center [781, 54] width 1006 height 41
paste input "TM-7572"
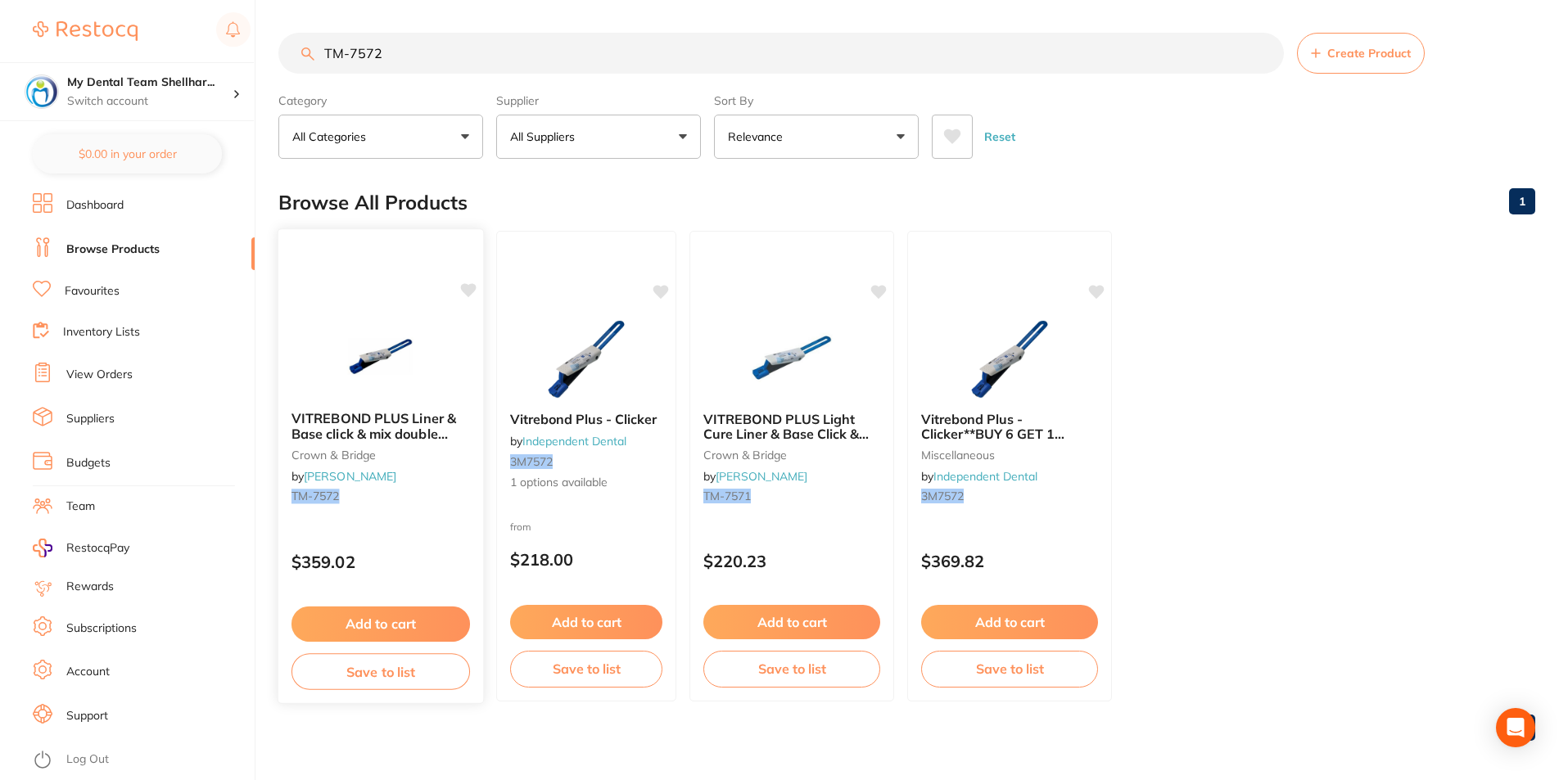
click at [415, 332] on img at bounding box center [381, 356] width 107 height 83
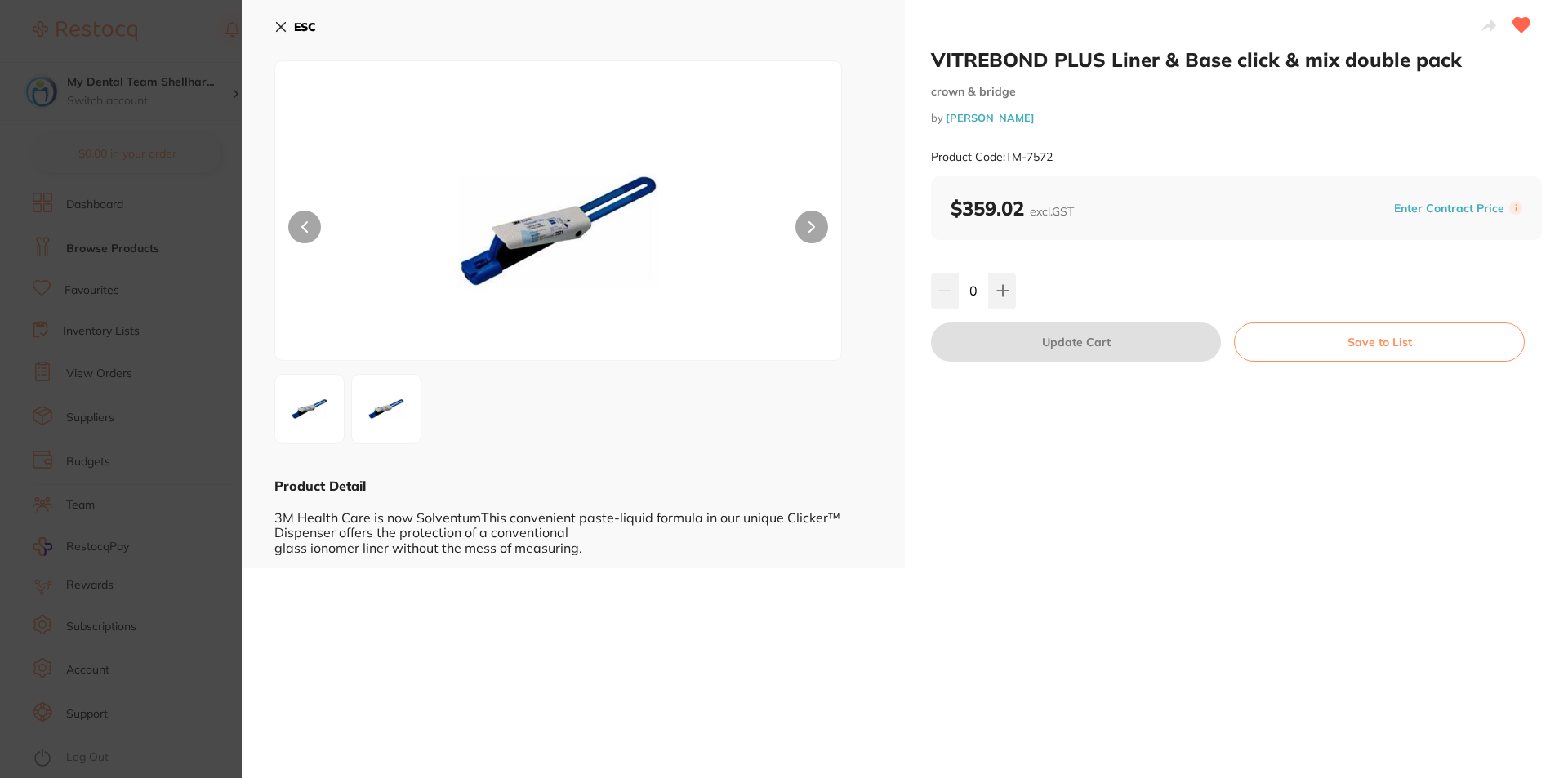
click at [276, 25] on icon at bounding box center [280, 26] width 13 height 13
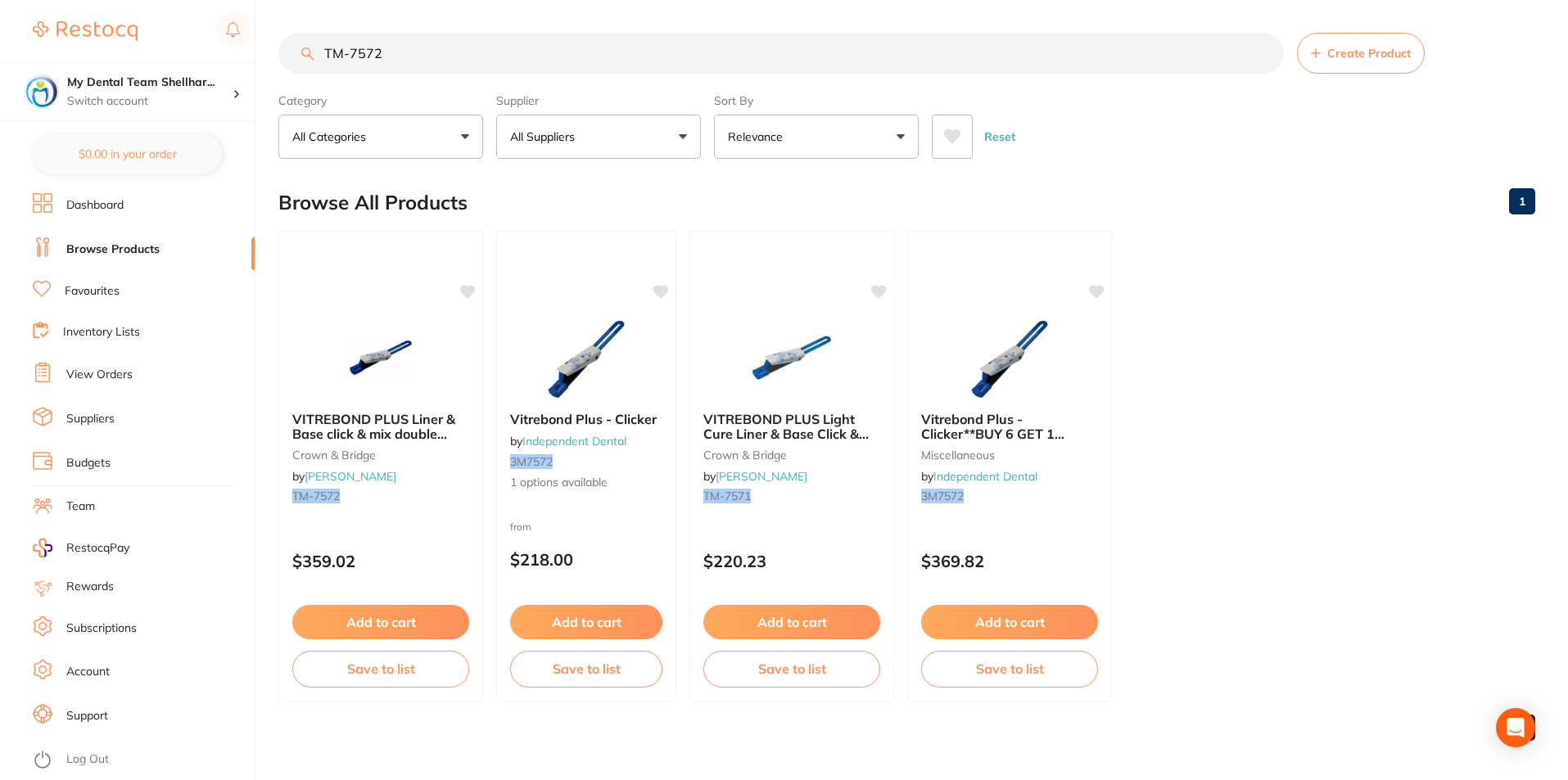
click at [519, 49] on input "TM-7572" at bounding box center [781, 54] width 1006 height 41
paste input "KE-29674"
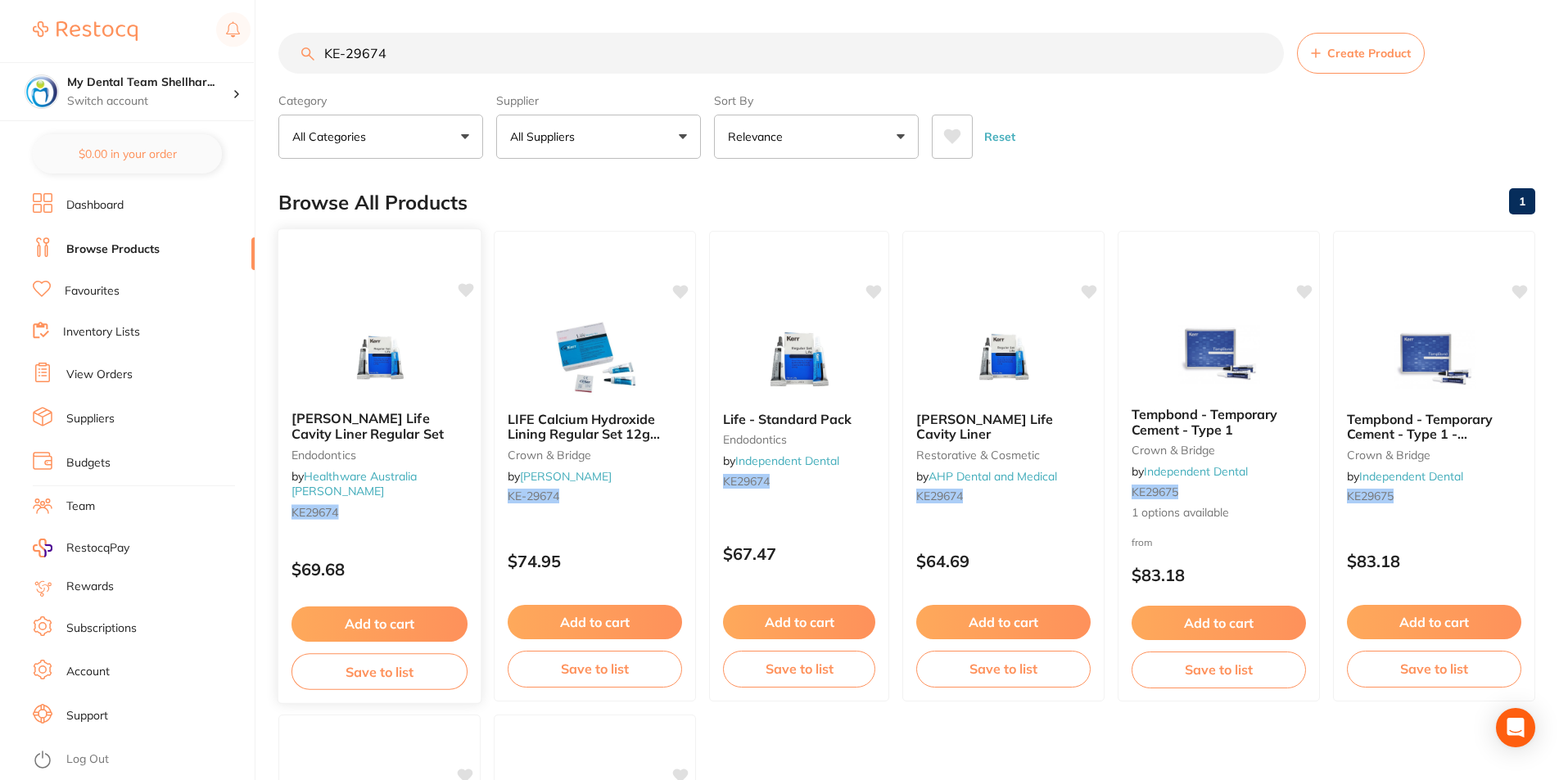
click at [403, 328] on img at bounding box center [380, 356] width 107 height 83
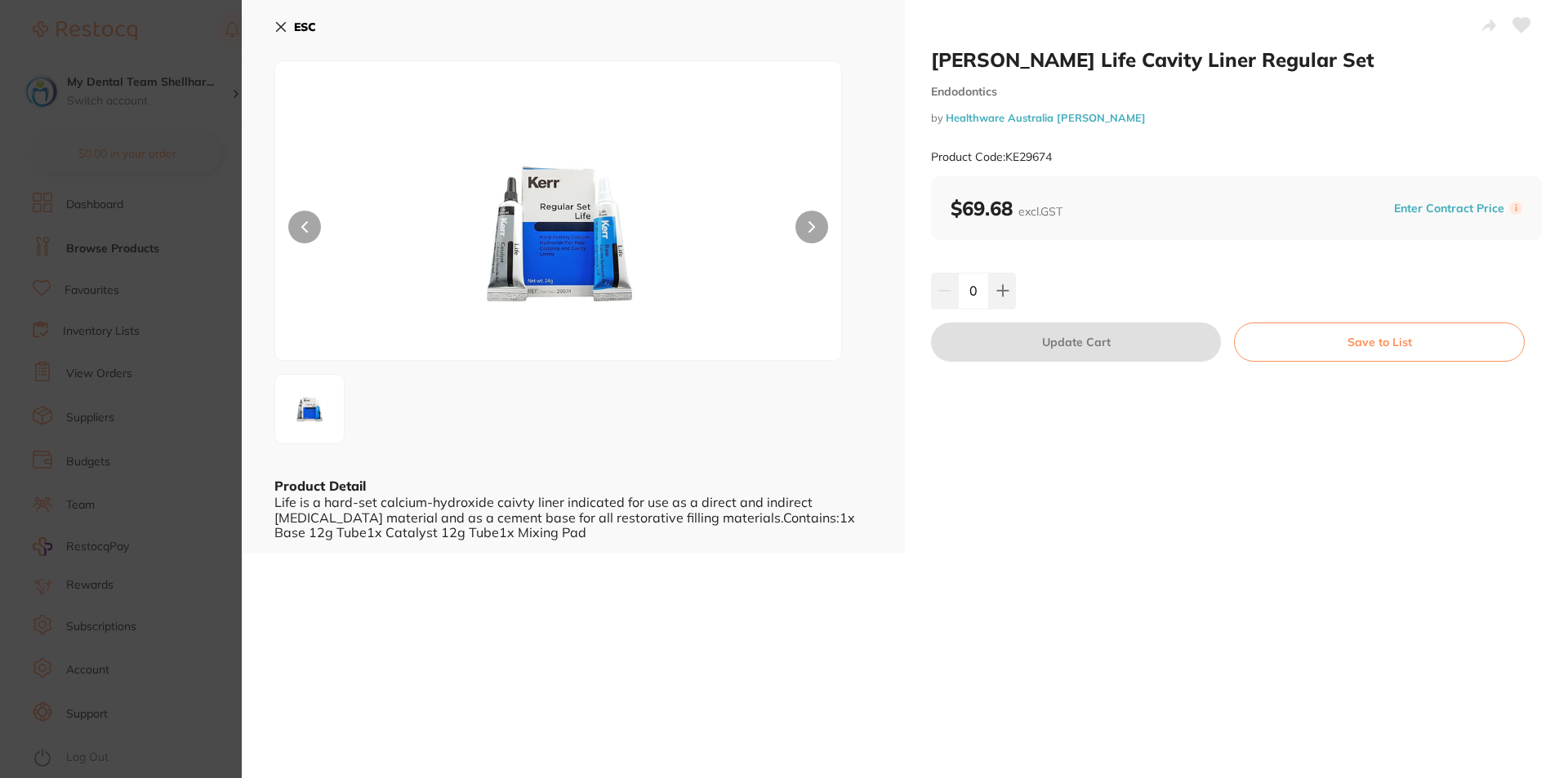
click at [1513, 19] on icon at bounding box center [1522, 24] width 18 height 15
click at [285, 23] on icon at bounding box center [280, 26] width 13 height 13
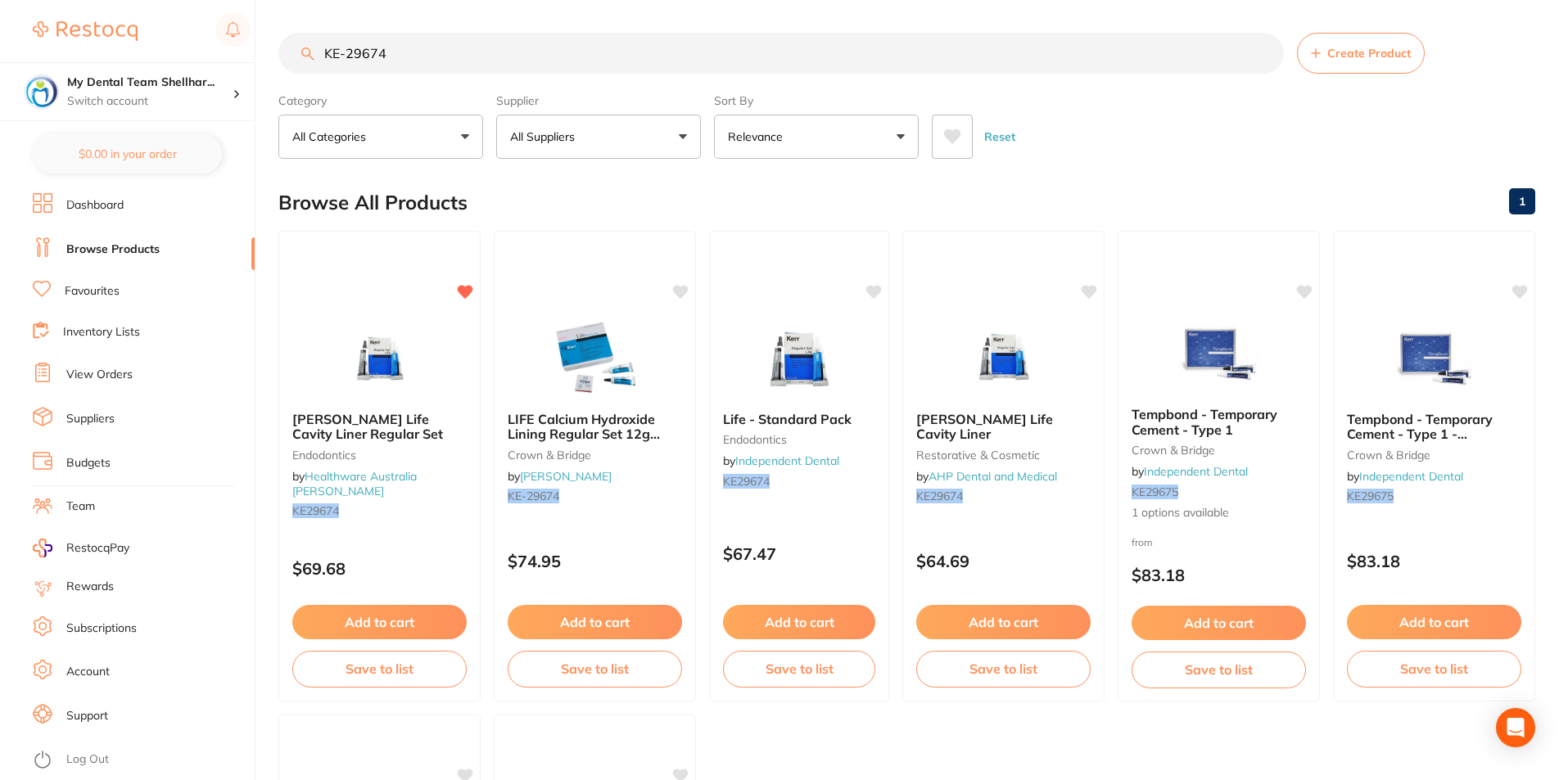
click at [396, 61] on input "KE-29674" at bounding box center [781, 54] width 1006 height 41
paste input "3M4129"
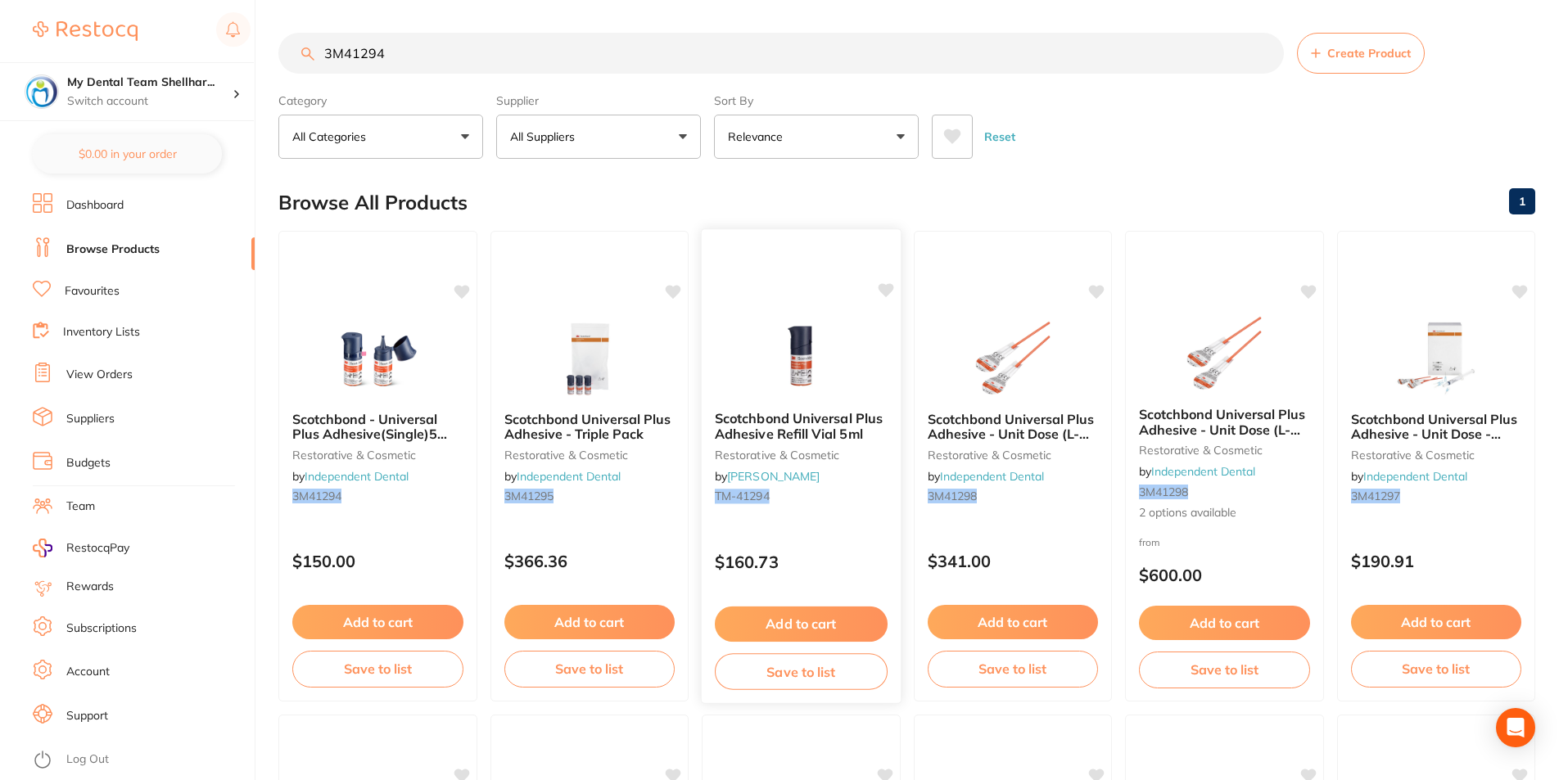
click at [790, 341] on img at bounding box center [802, 356] width 107 height 83
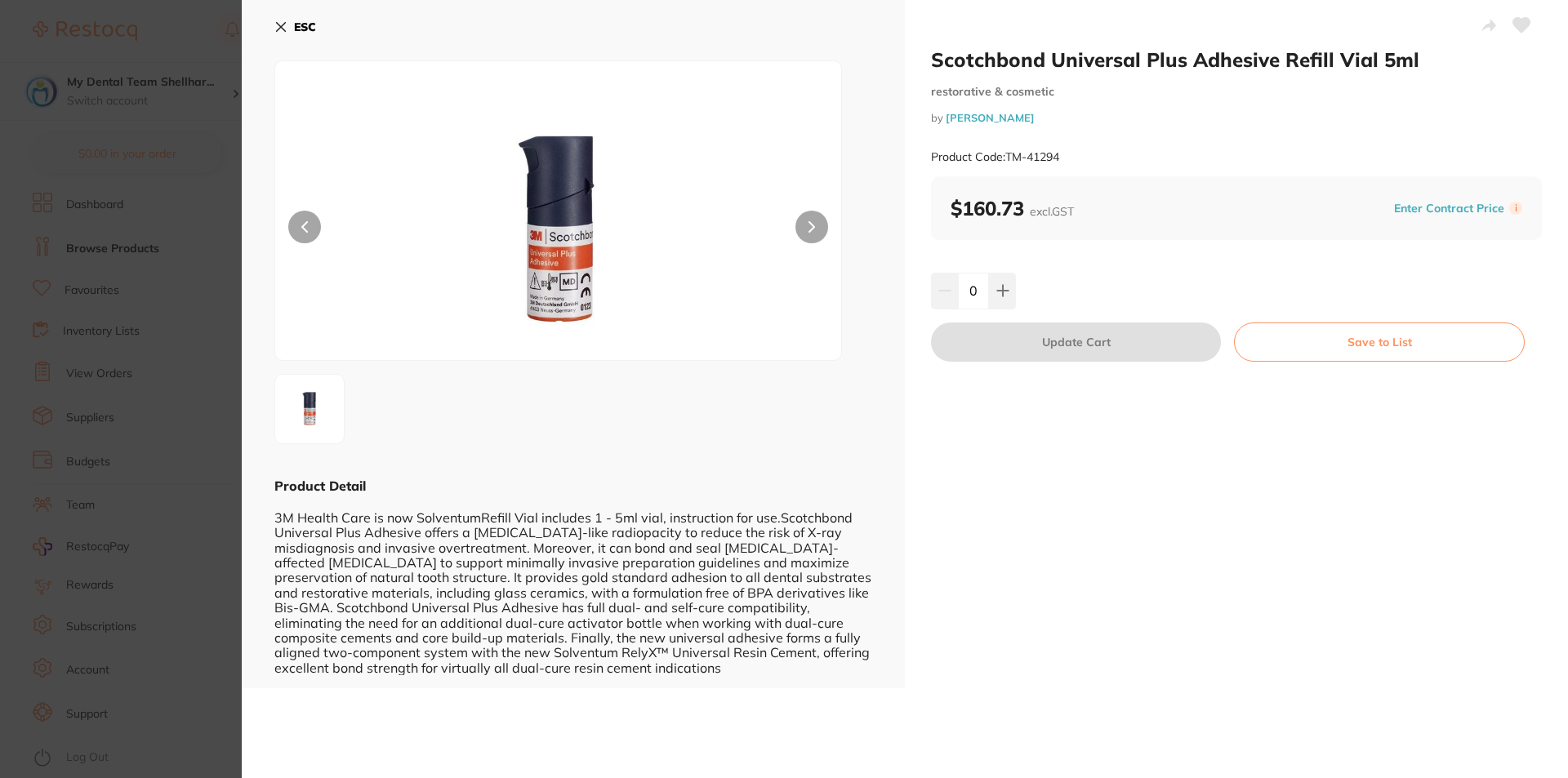
click at [1032, 149] on div "Product Code: TM-41294" at bounding box center [1236, 157] width 611 height 40
click at [1035, 157] on small "Product Code: TM-41294" at bounding box center [995, 157] width 129 height 14
click at [1036, 157] on small "Product Code: TM-41294" at bounding box center [995, 157] width 129 height 14
click at [1054, 154] on small "Product Code: TM-41294" at bounding box center [995, 157] width 129 height 14
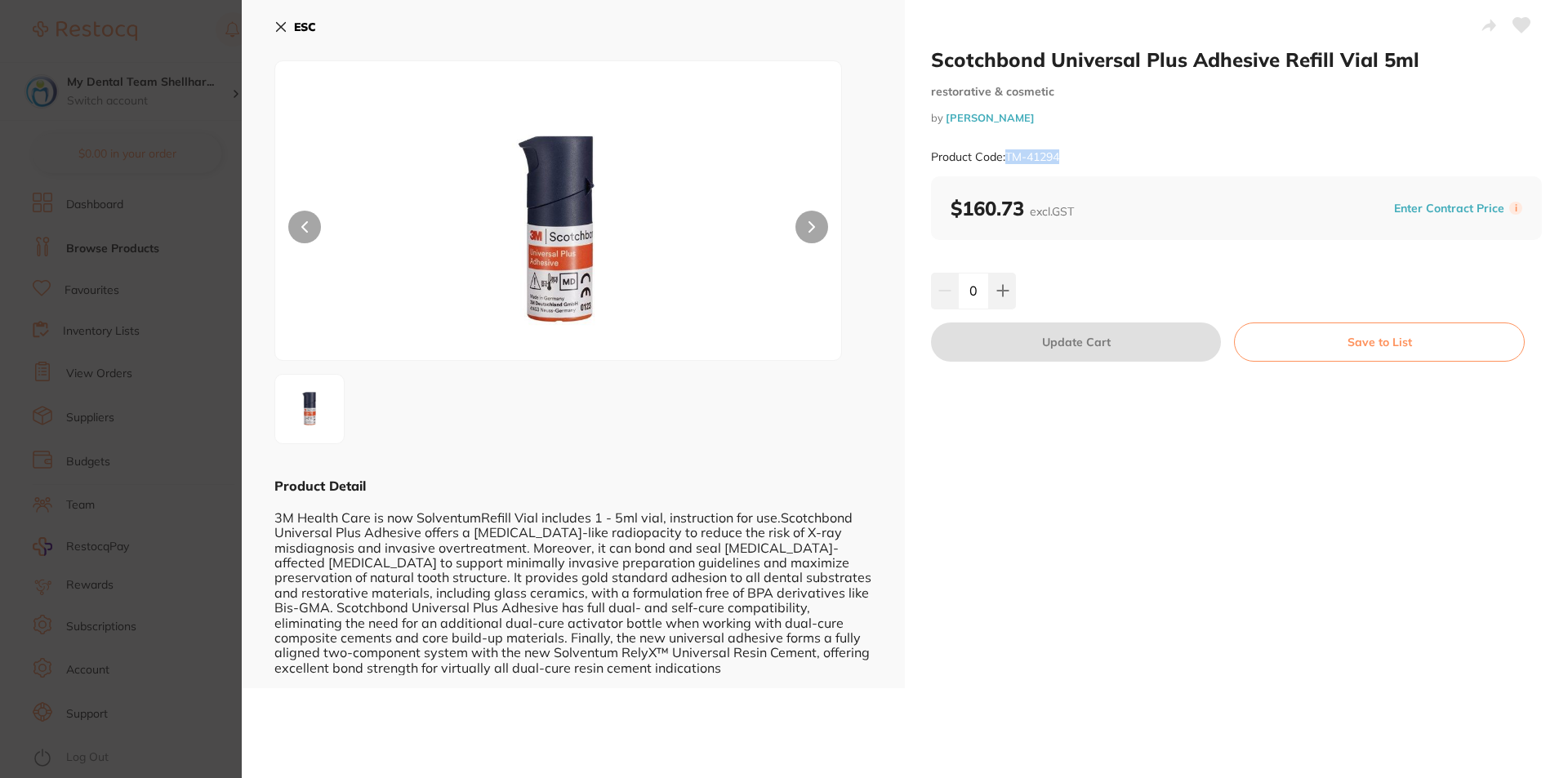
drag, startPoint x: 1064, startPoint y: 154, endPoint x: 1008, endPoint y: 157, distance: 56.1
click at [1008, 157] on div "Product Code: TM-41294" at bounding box center [1236, 157] width 611 height 40
copy small "TM-41294"
click at [282, 25] on icon at bounding box center [280, 26] width 9 height 9
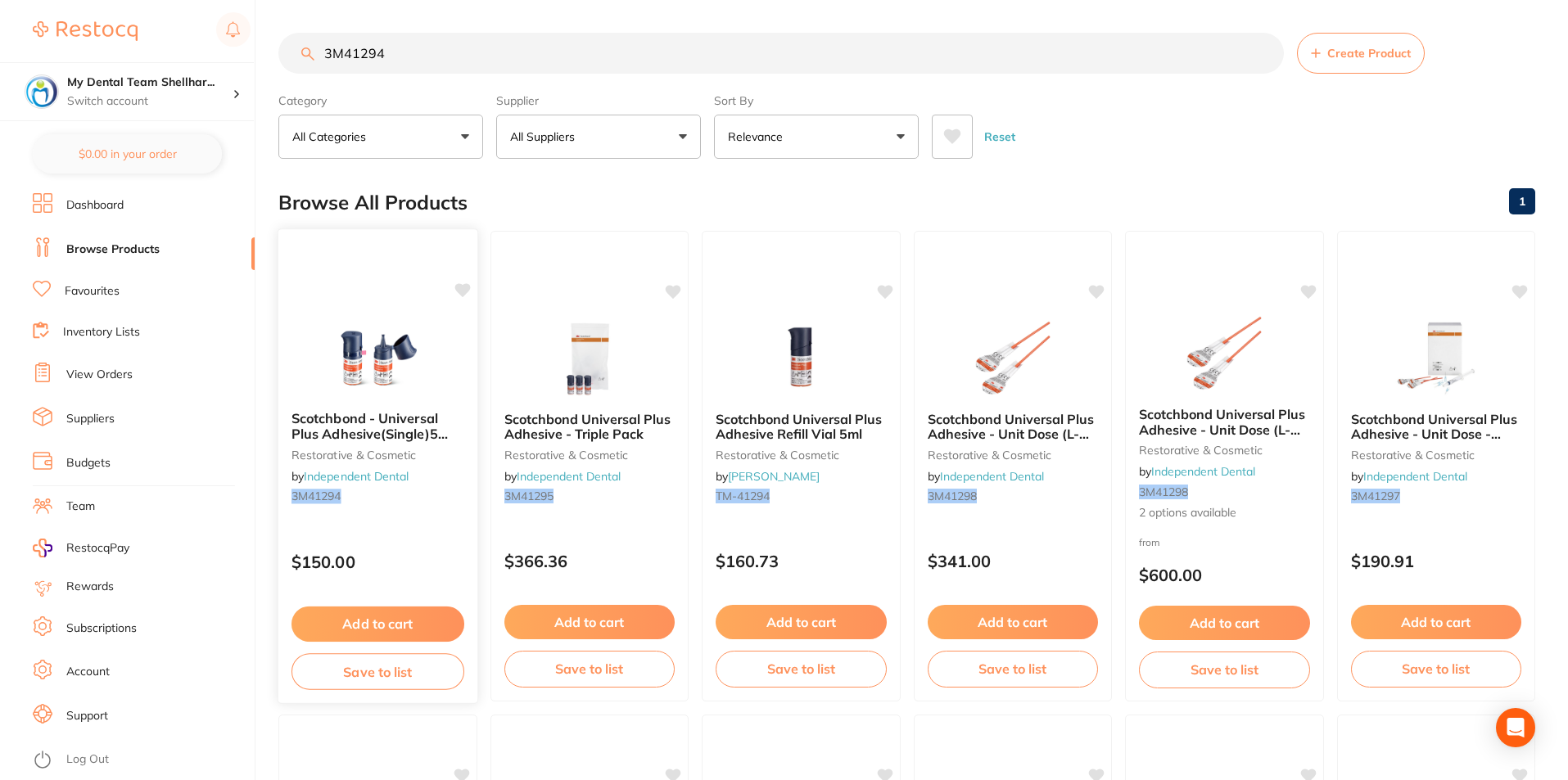
click at [351, 343] on img at bounding box center [378, 356] width 107 height 83
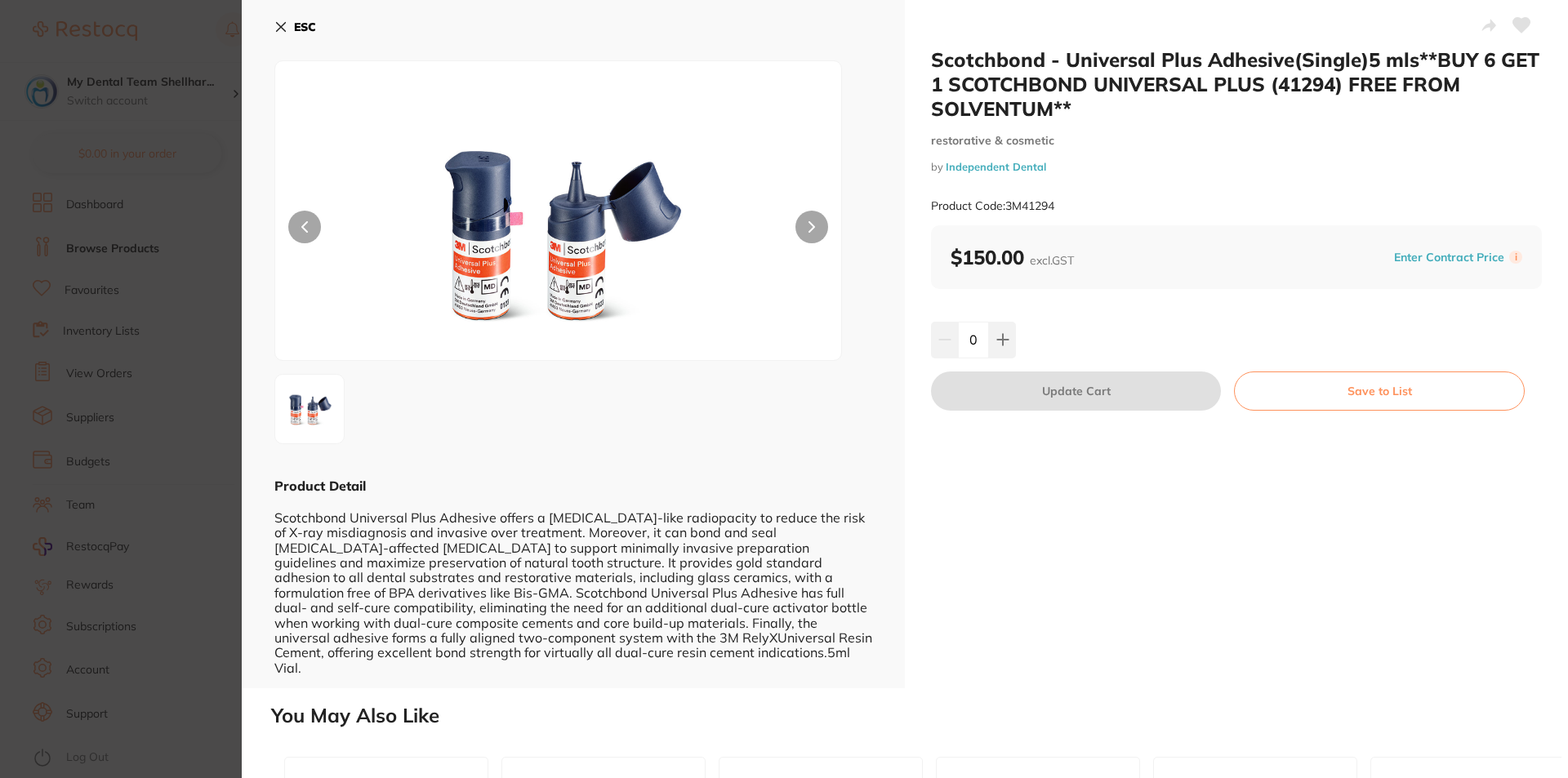
click at [282, 31] on icon at bounding box center [280, 26] width 13 height 13
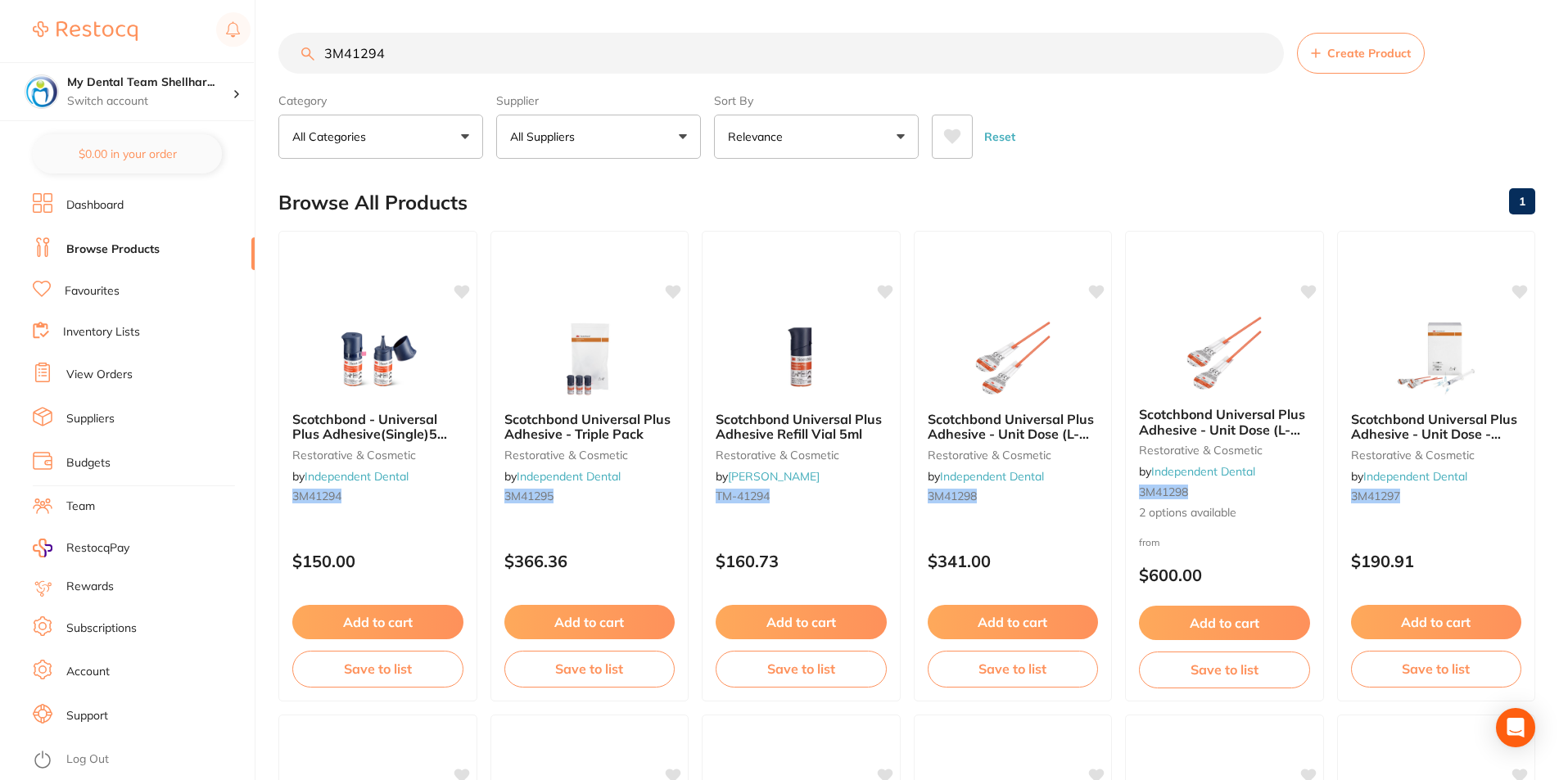
click at [489, 54] on input "3M41294" at bounding box center [781, 54] width 1006 height 41
paste input "GC-014415"
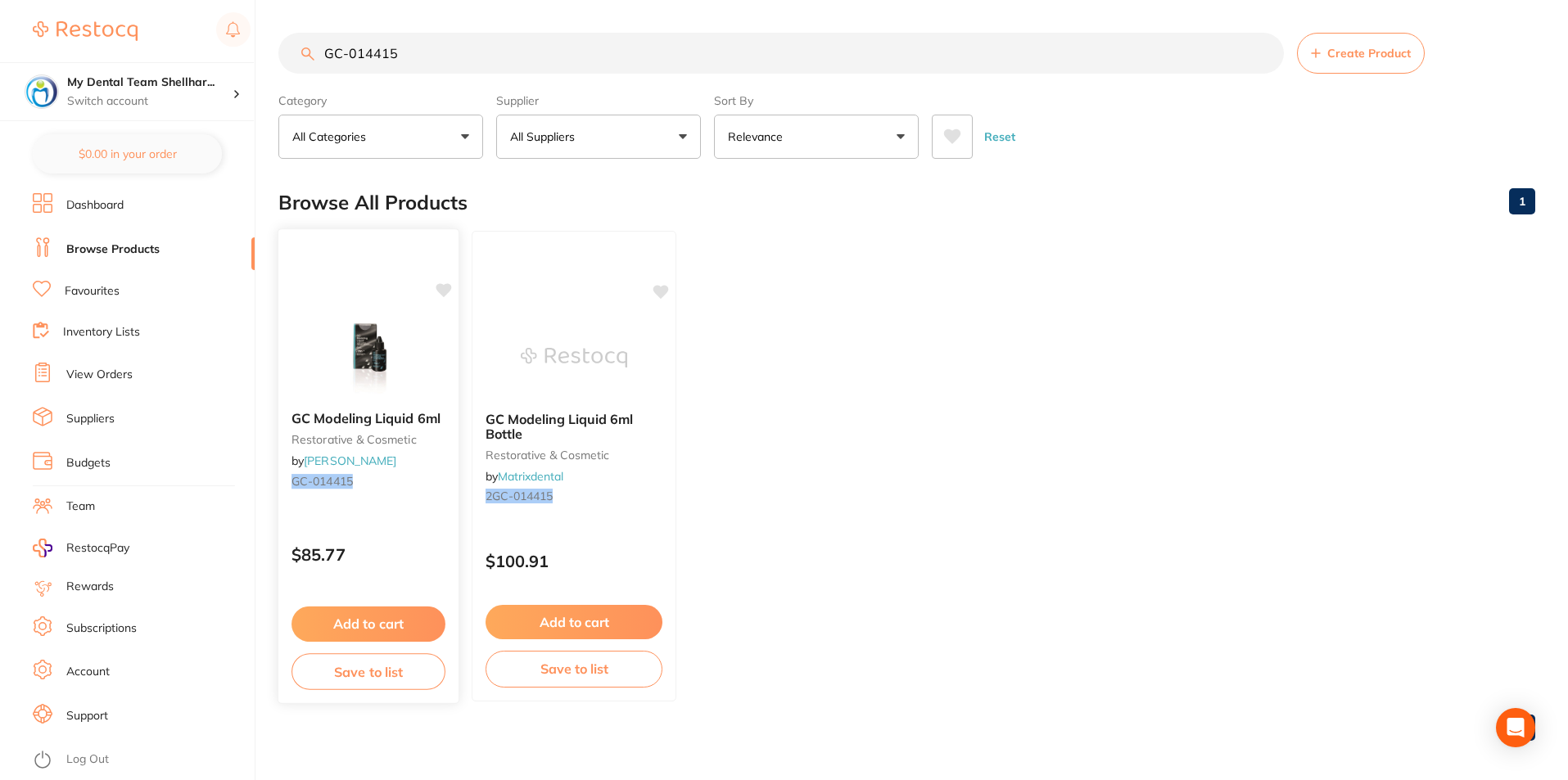
click at [398, 340] on img at bounding box center [368, 356] width 107 height 83
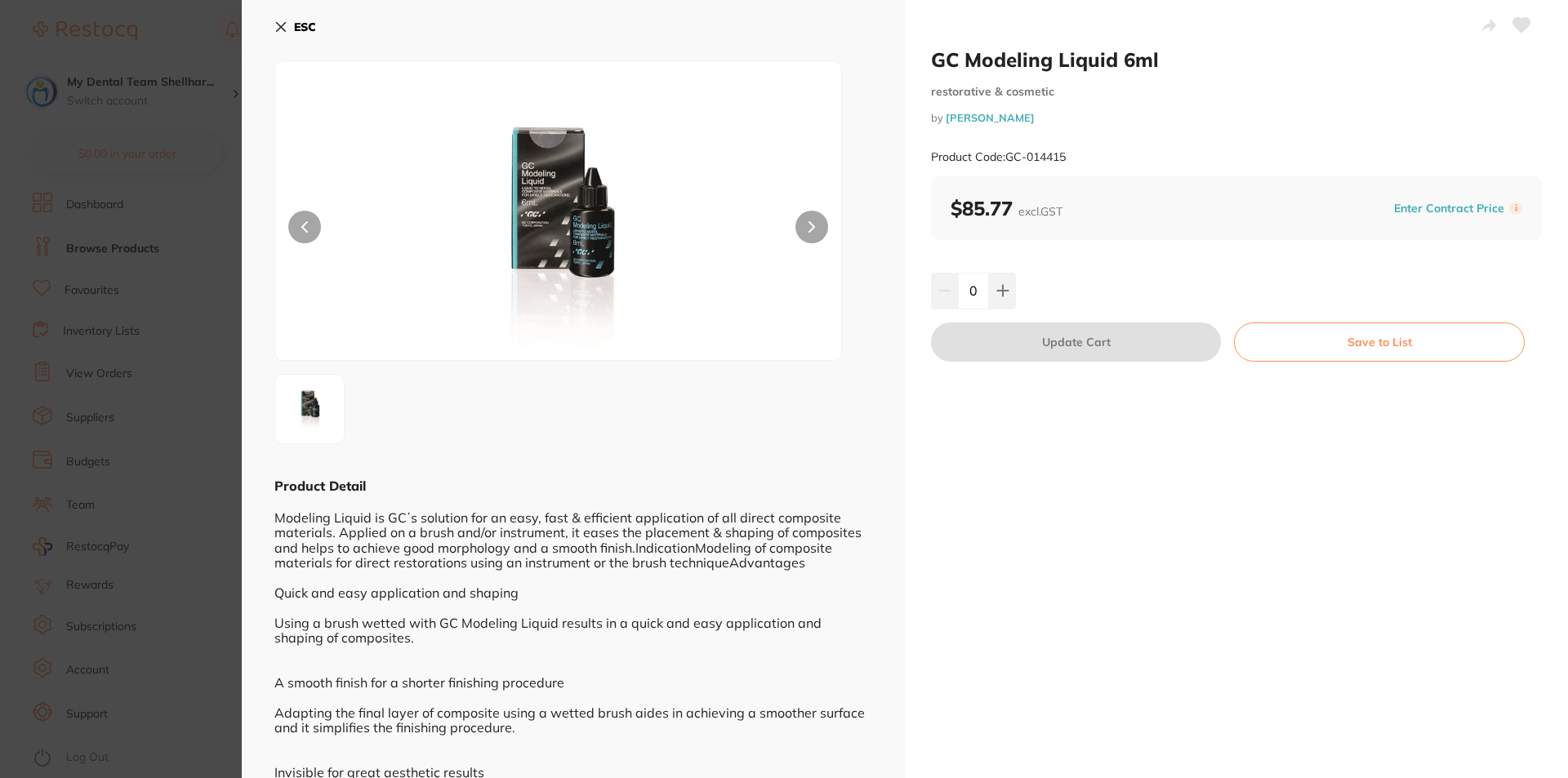
click at [1519, 32] on icon at bounding box center [1522, 24] width 18 height 15
click at [279, 30] on icon at bounding box center [280, 26] width 9 height 9
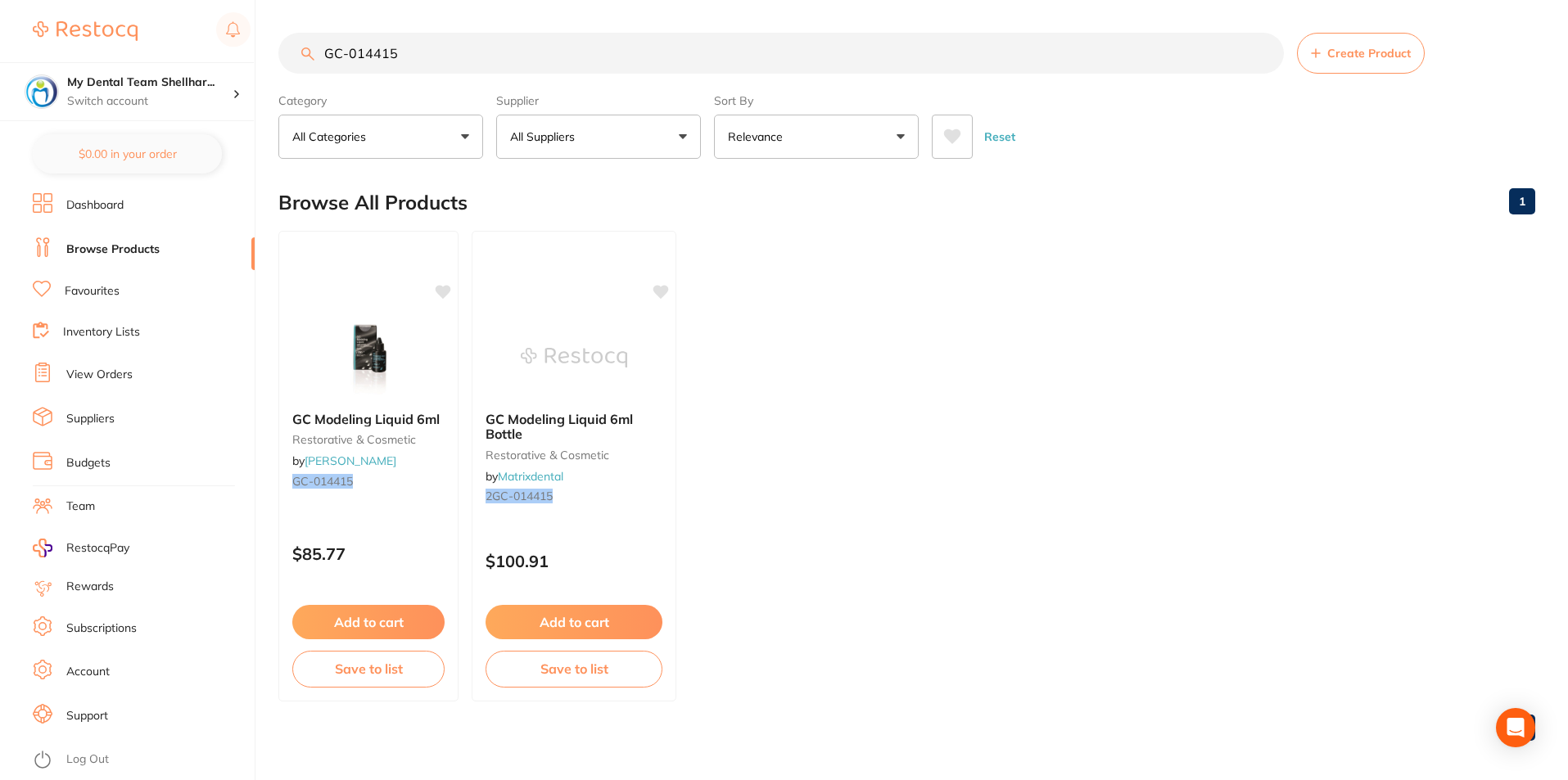
click at [553, 47] on input "GC-014415" at bounding box center [781, 54] width 1006 height 41
click at [552, 47] on input "GC-014415" at bounding box center [781, 54] width 1006 height 41
paste input "KY-282402"
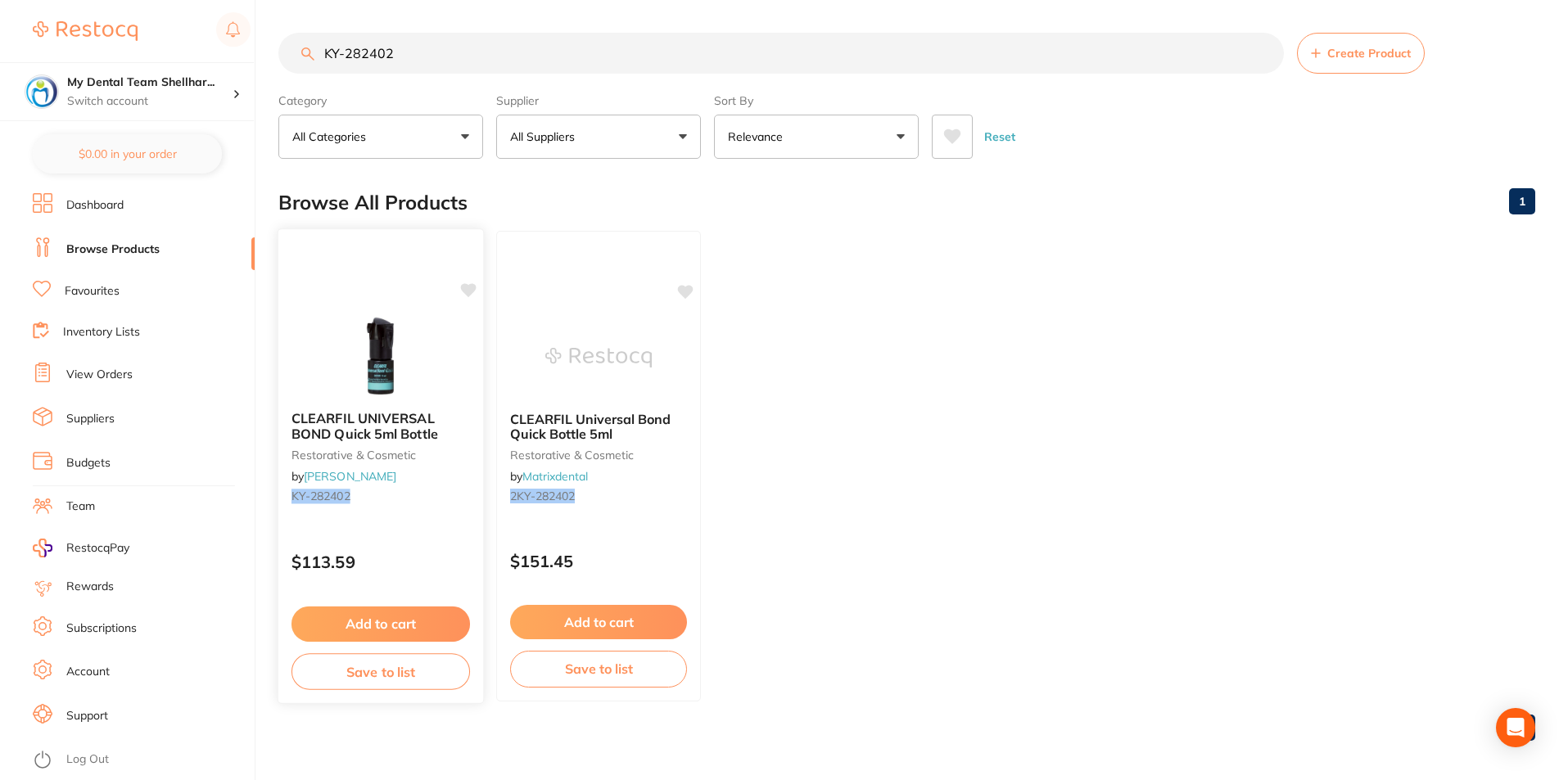
click at [422, 357] on img at bounding box center [381, 356] width 107 height 83
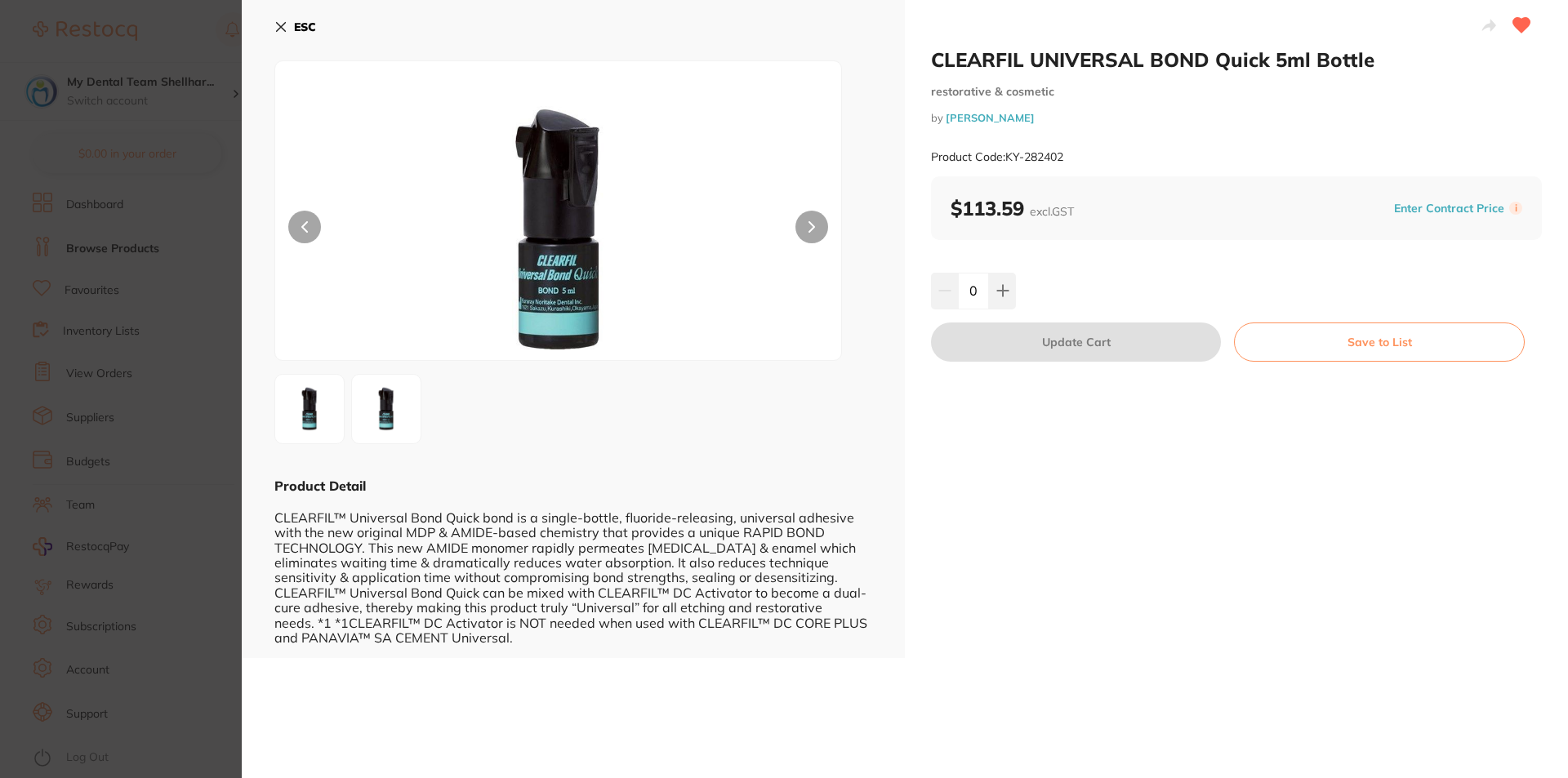
click at [280, 28] on icon at bounding box center [280, 26] width 9 height 9
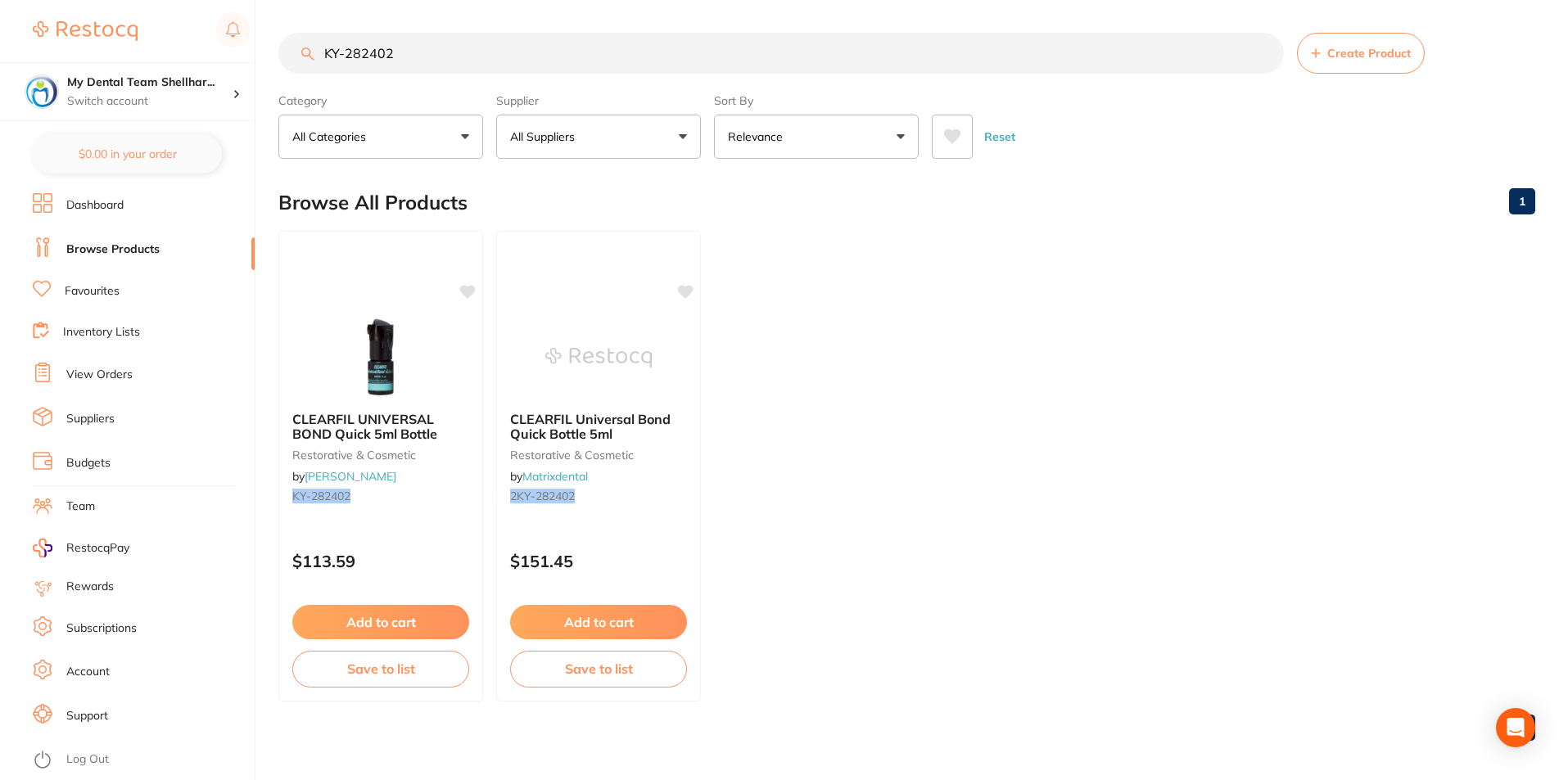
click at [376, 53] on input "KY-282402" at bounding box center [781, 54] width 1006 height 41
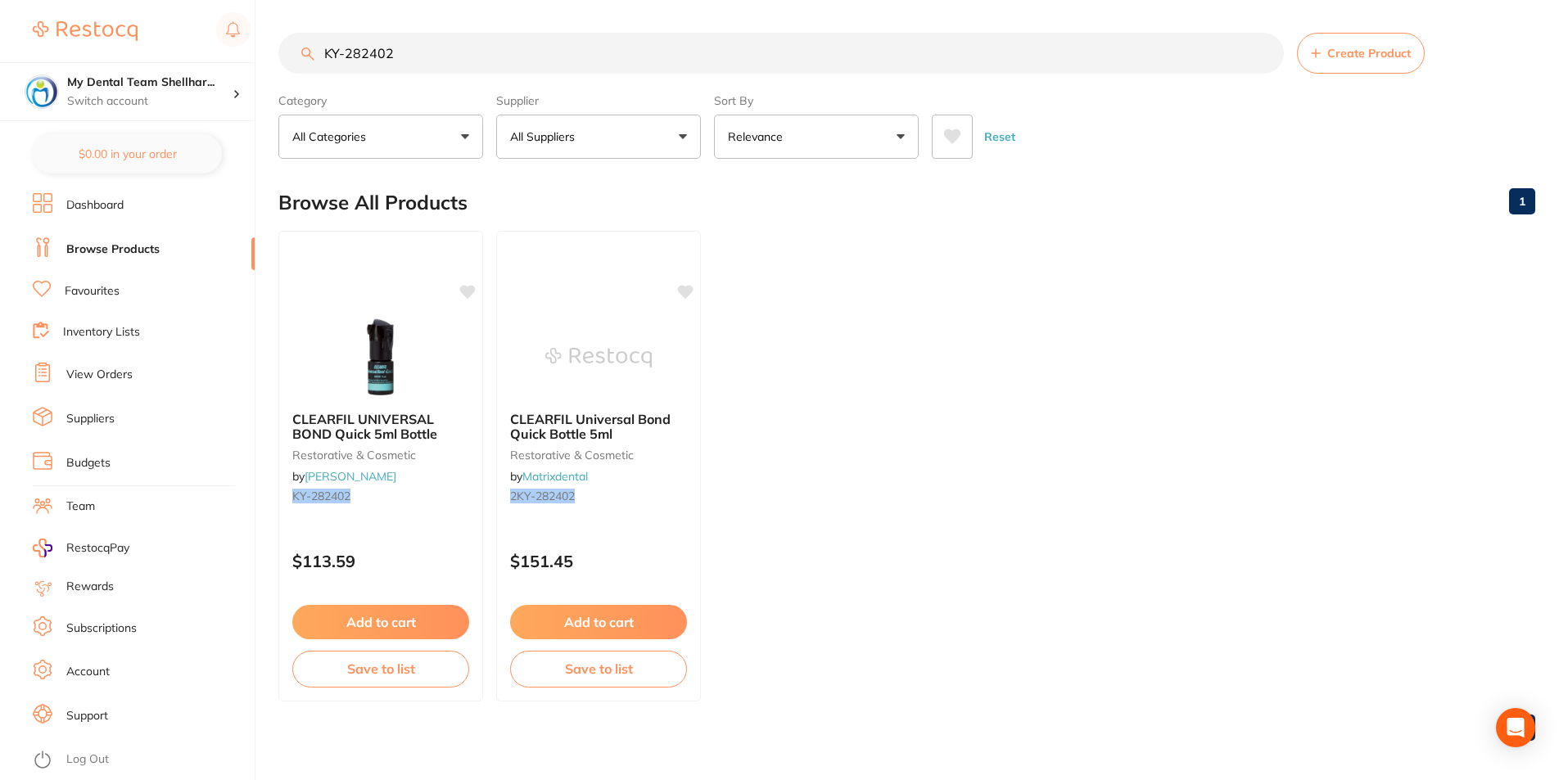
click at [376, 53] on input "KY-282402" at bounding box center [781, 54] width 1006 height 41
paste input "27"
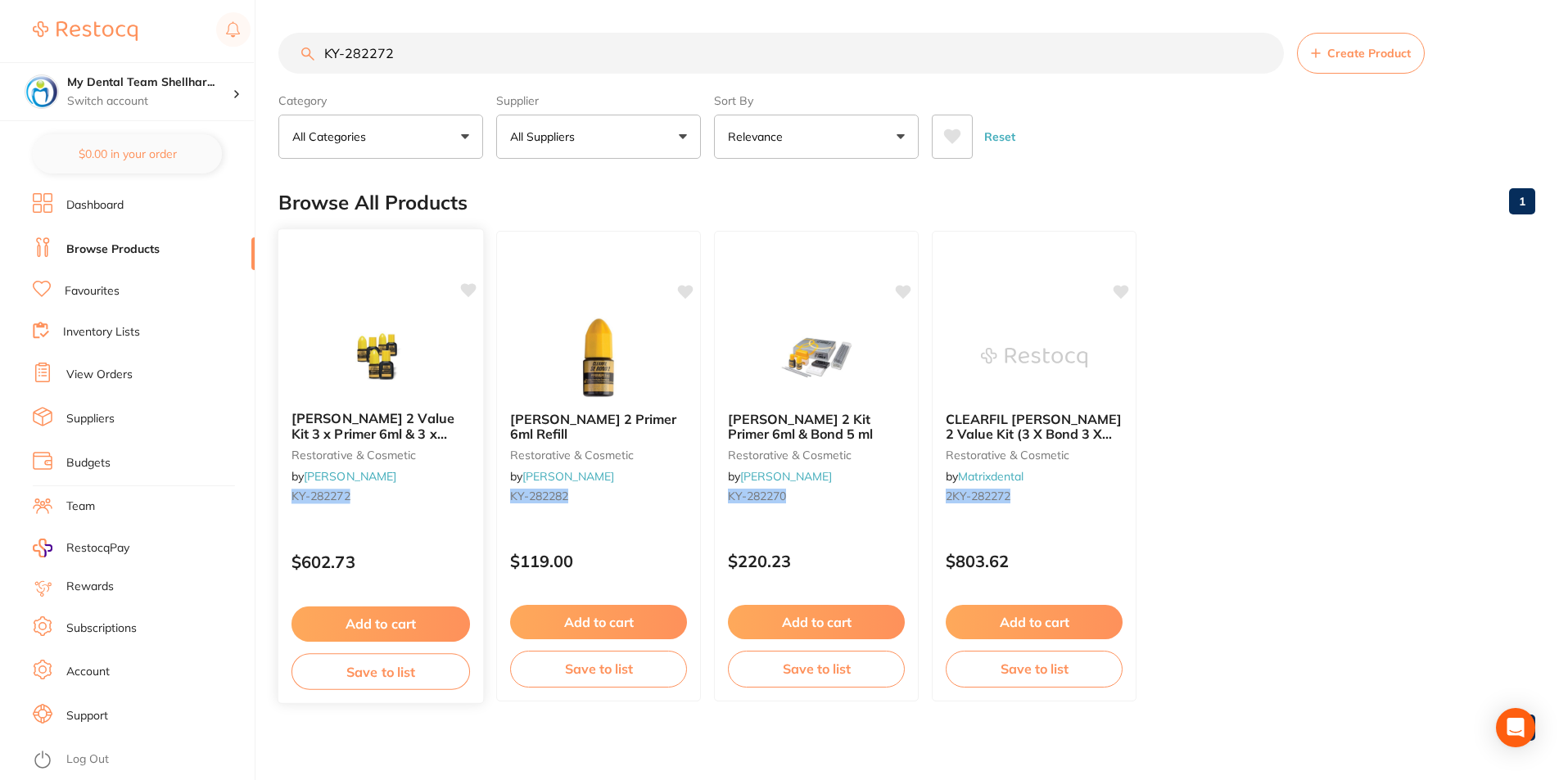
type input "KY-282272"
click at [378, 342] on img at bounding box center [381, 356] width 107 height 83
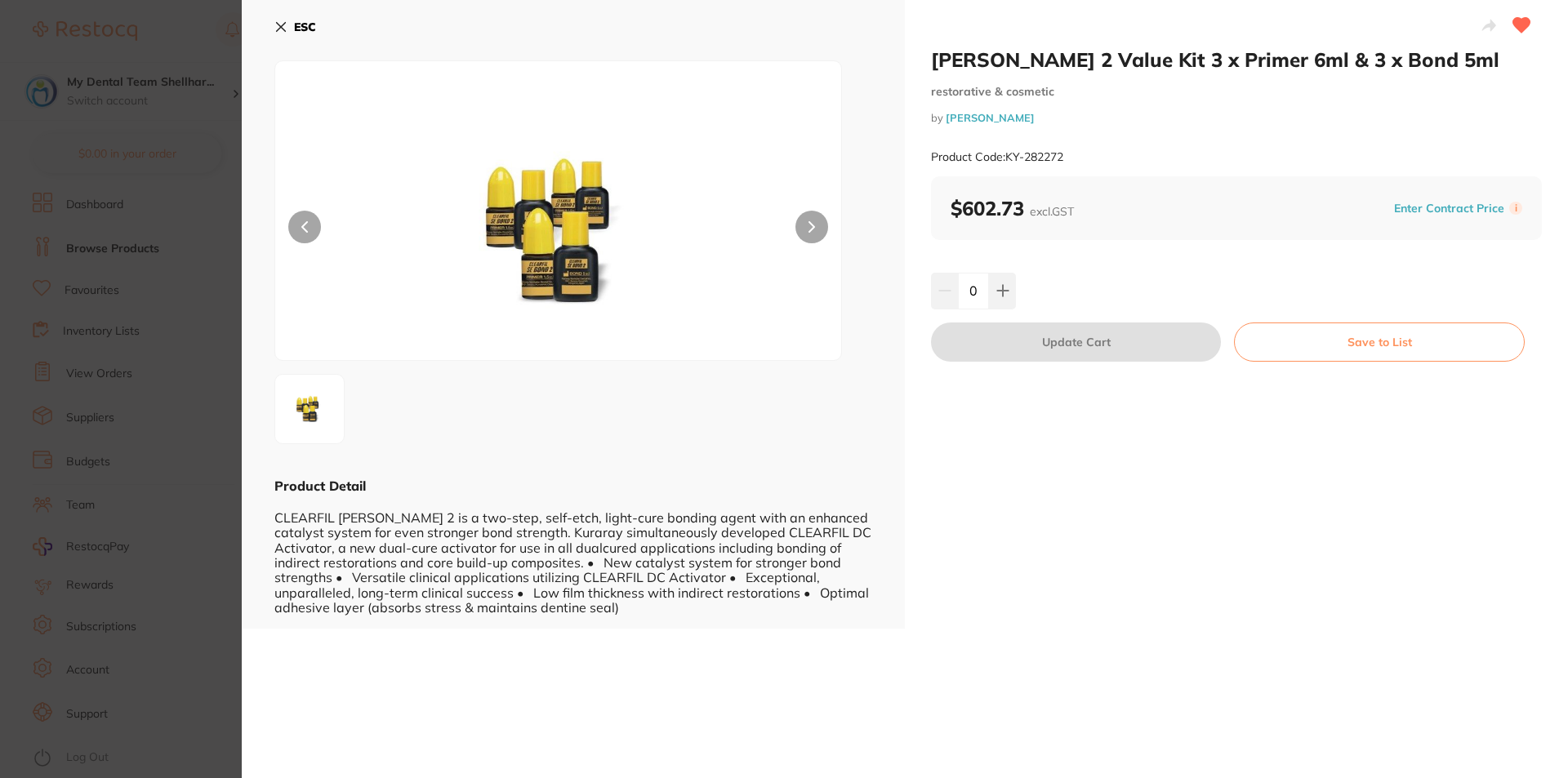
click at [280, 19] on button "ESC" at bounding box center [295, 26] width 42 height 28
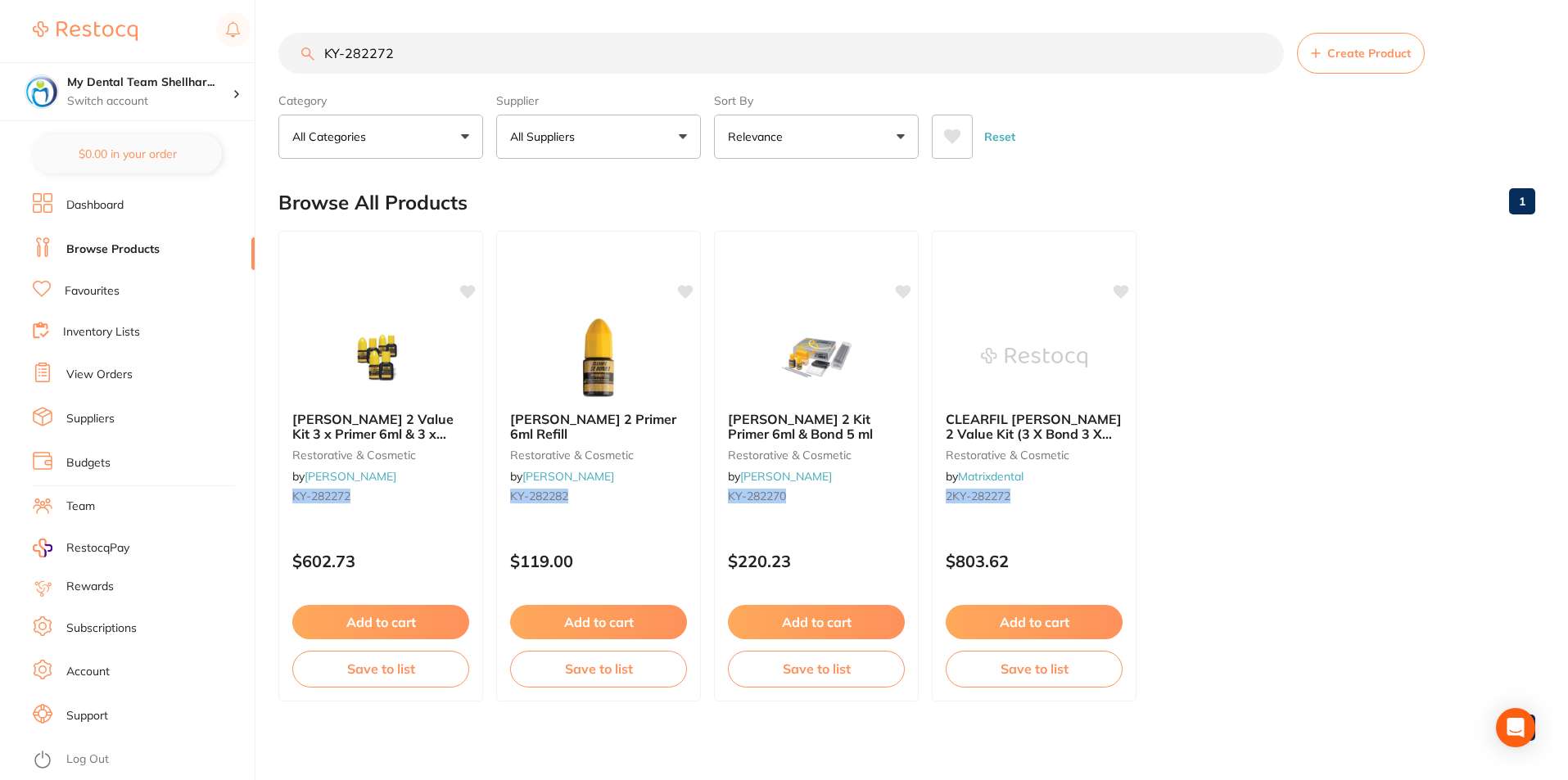
click at [477, 56] on input "KY-282272" at bounding box center [781, 54] width 1006 height 41
click at [476, 56] on input "KY-282272" at bounding box center [781, 54] width 1006 height 41
paste input "81"
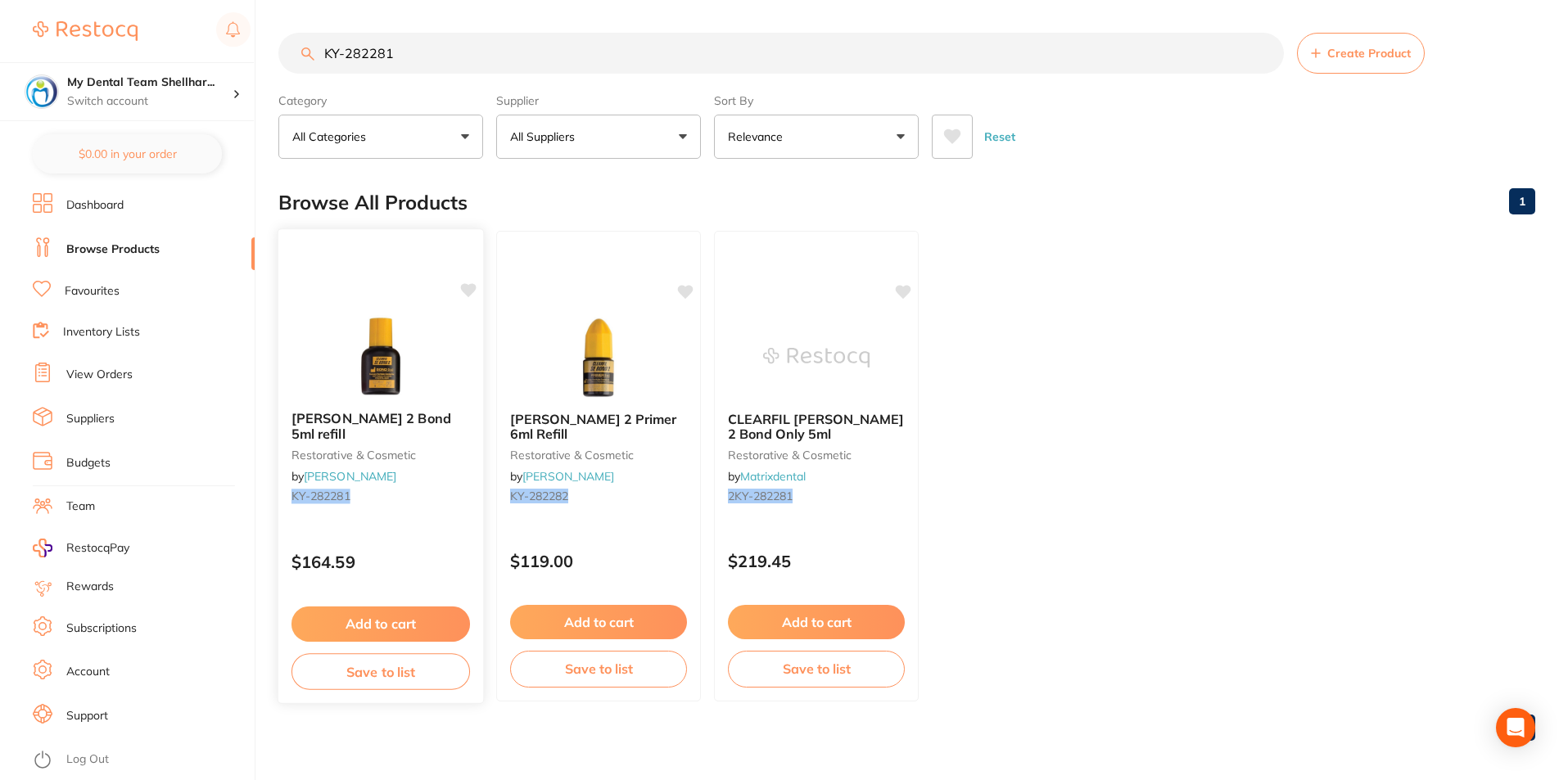
click at [414, 320] on img at bounding box center [381, 356] width 107 height 83
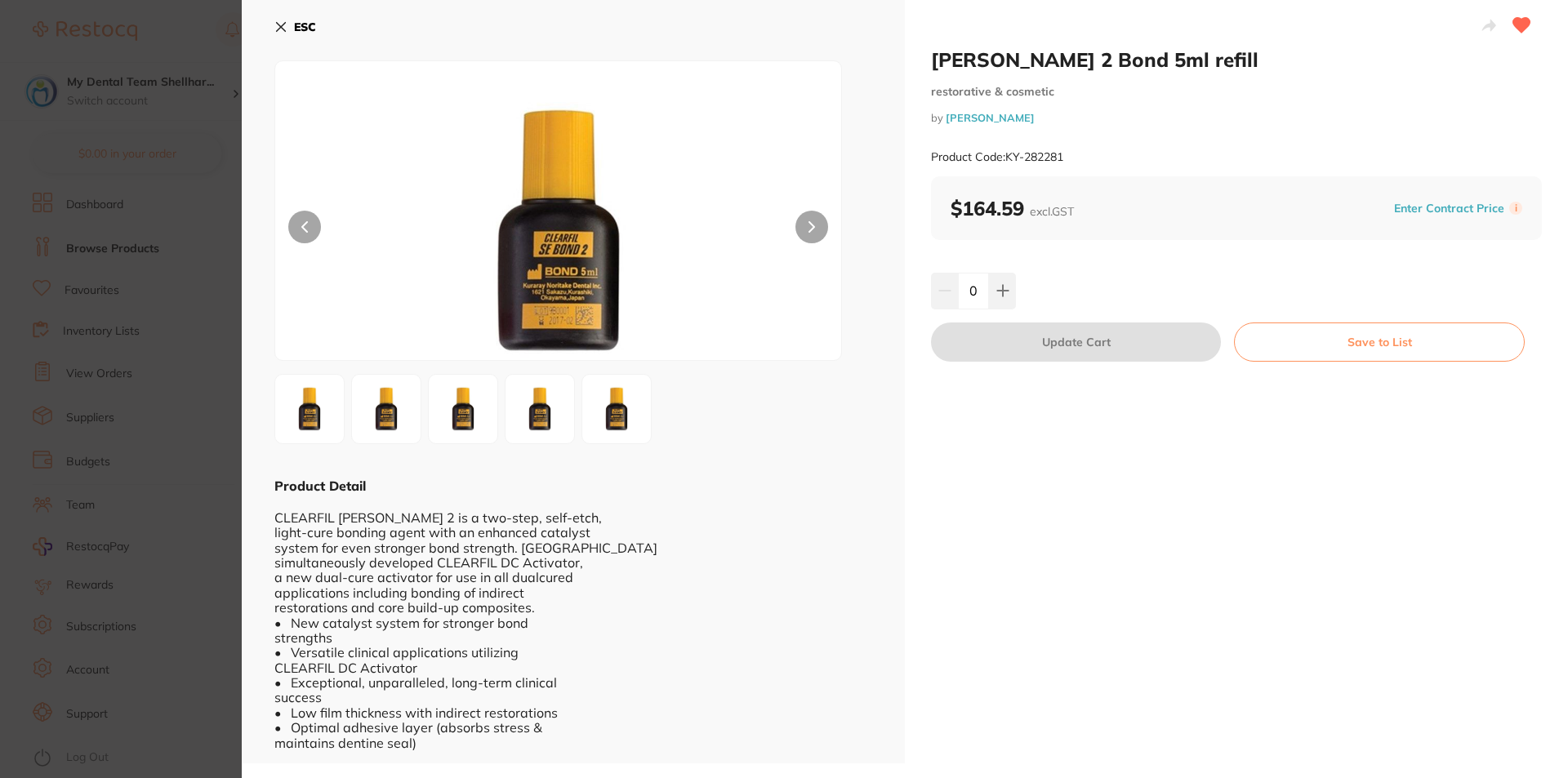
click at [272, 28] on div "ESC Product Detail CLEARFIL SE BOND 2 is a two-step, self-etch, light-cure bond…" at bounding box center [573, 382] width 663 height 763
click at [285, 26] on icon at bounding box center [280, 26] width 13 height 13
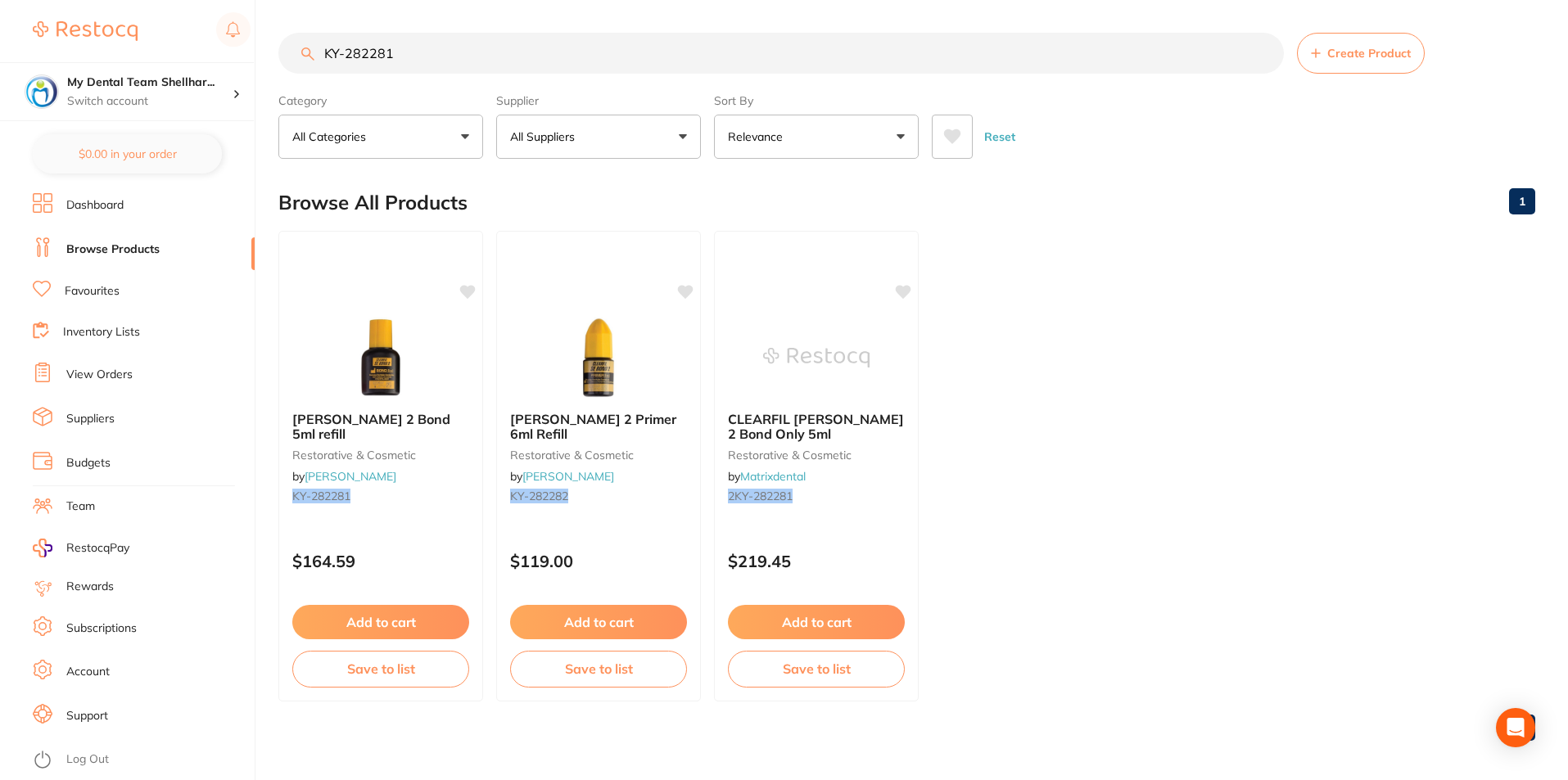
click at [545, 43] on input "KY-282281" at bounding box center [781, 54] width 1006 height 41
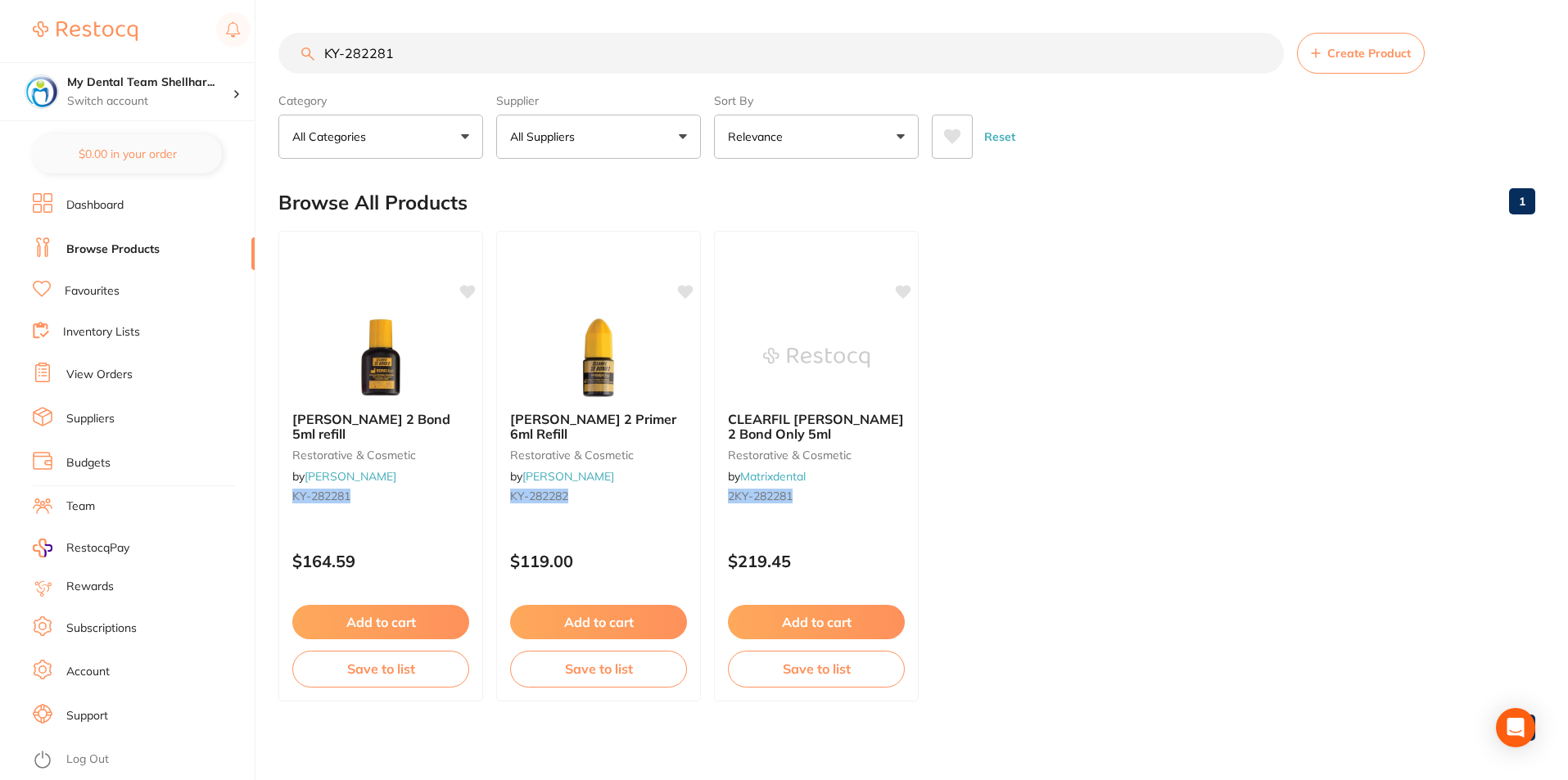
click at [545, 43] on input "KY-282281" at bounding box center [781, 54] width 1006 height 41
paste input "2"
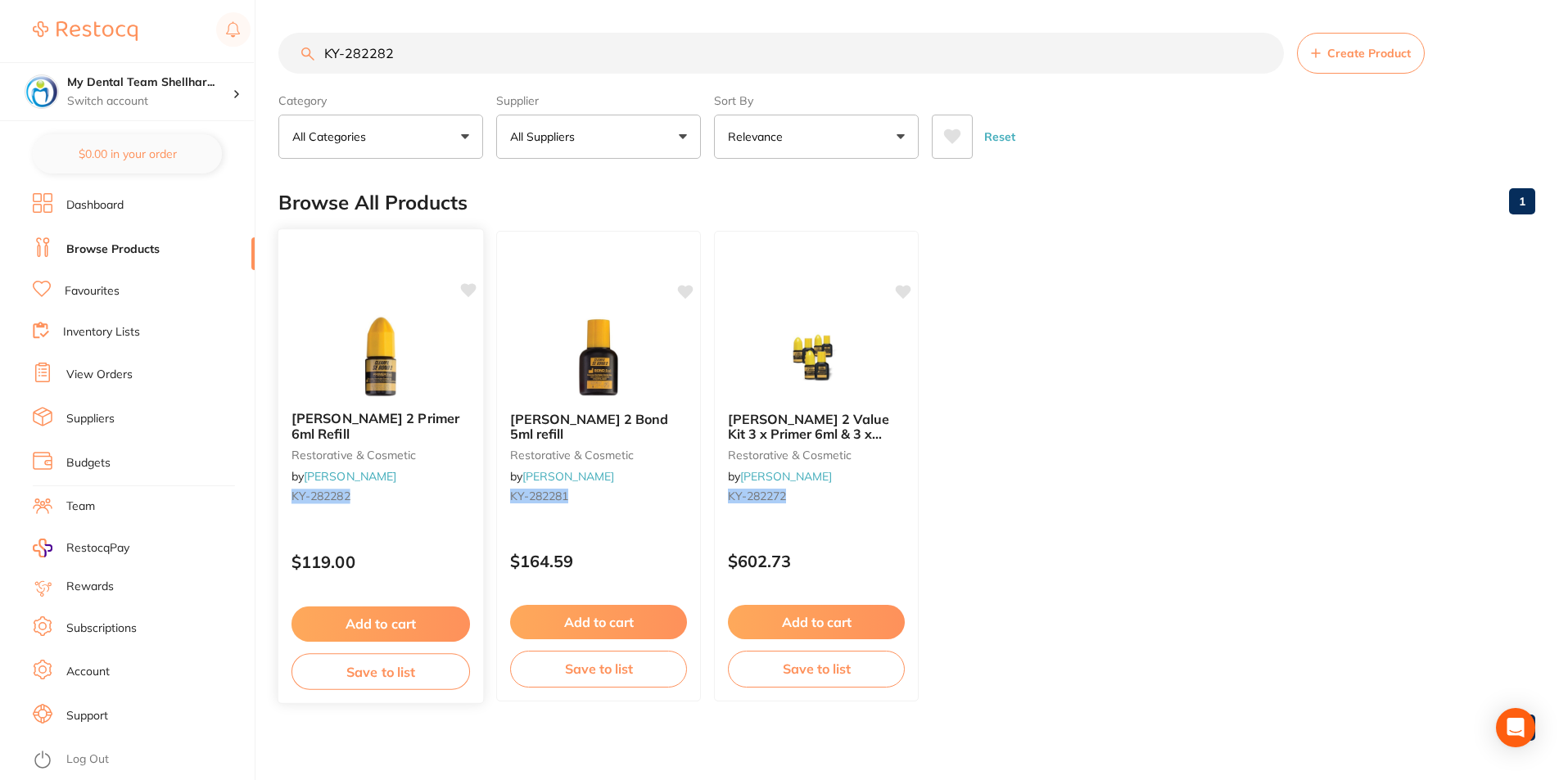
click at [378, 375] on img at bounding box center [381, 356] width 107 height 83
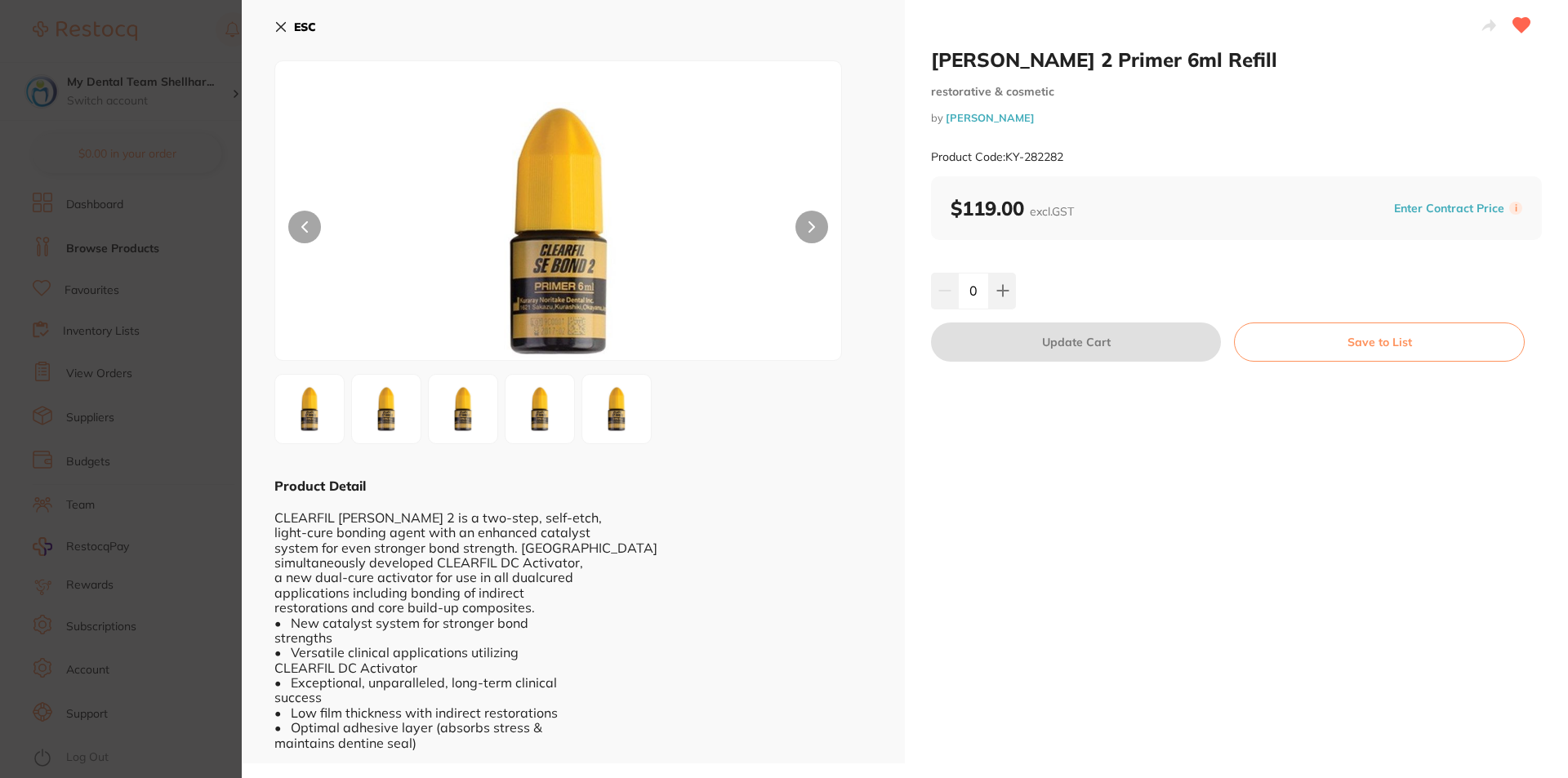
click at [284, 26] on icon at bounding box center [280, 26] width 13 height 13
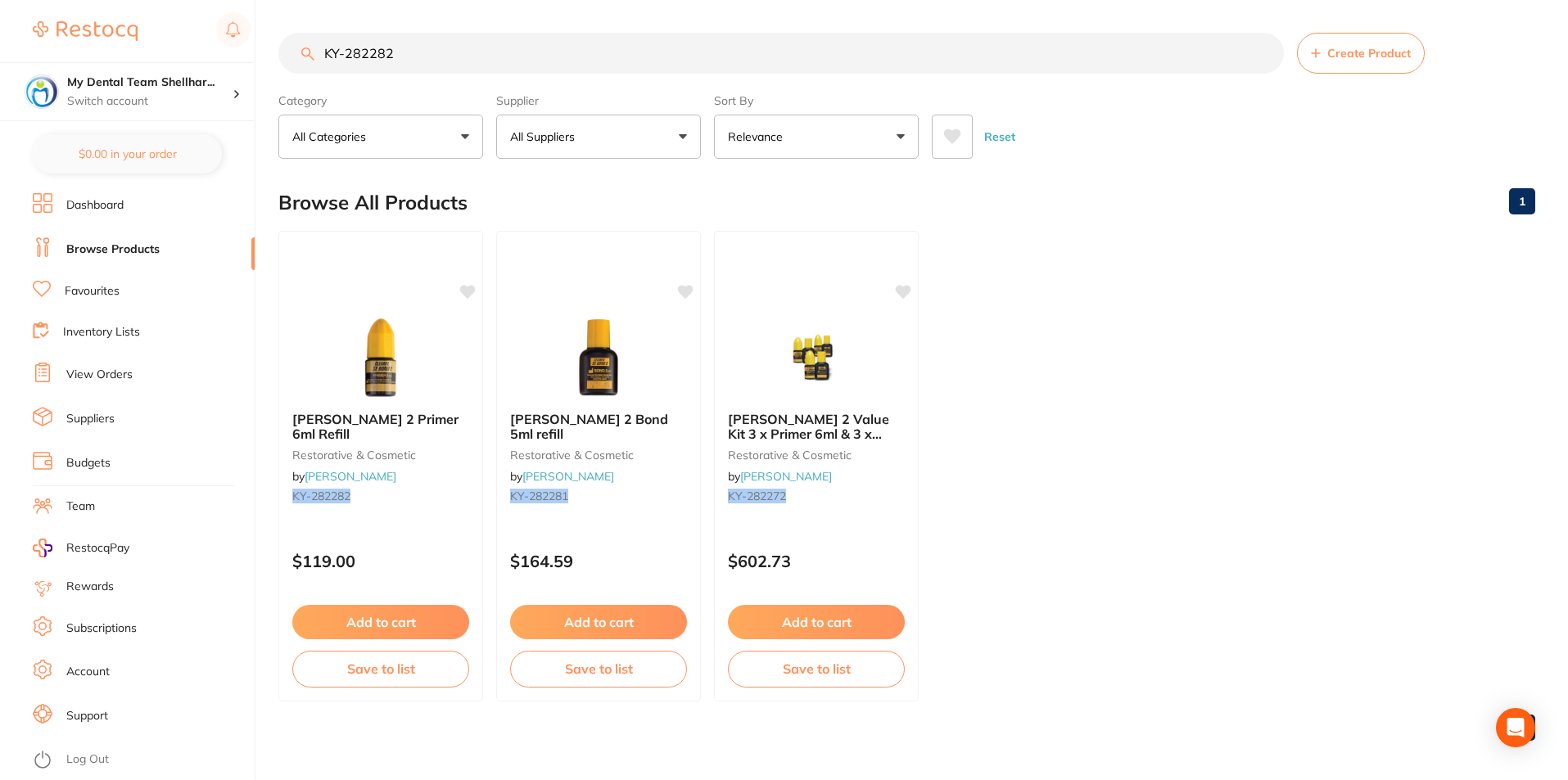
click at [482, 47] on input "KY-282282" at bounding box center [781, 54] width 1006 height 41
paste input "TM-12647"
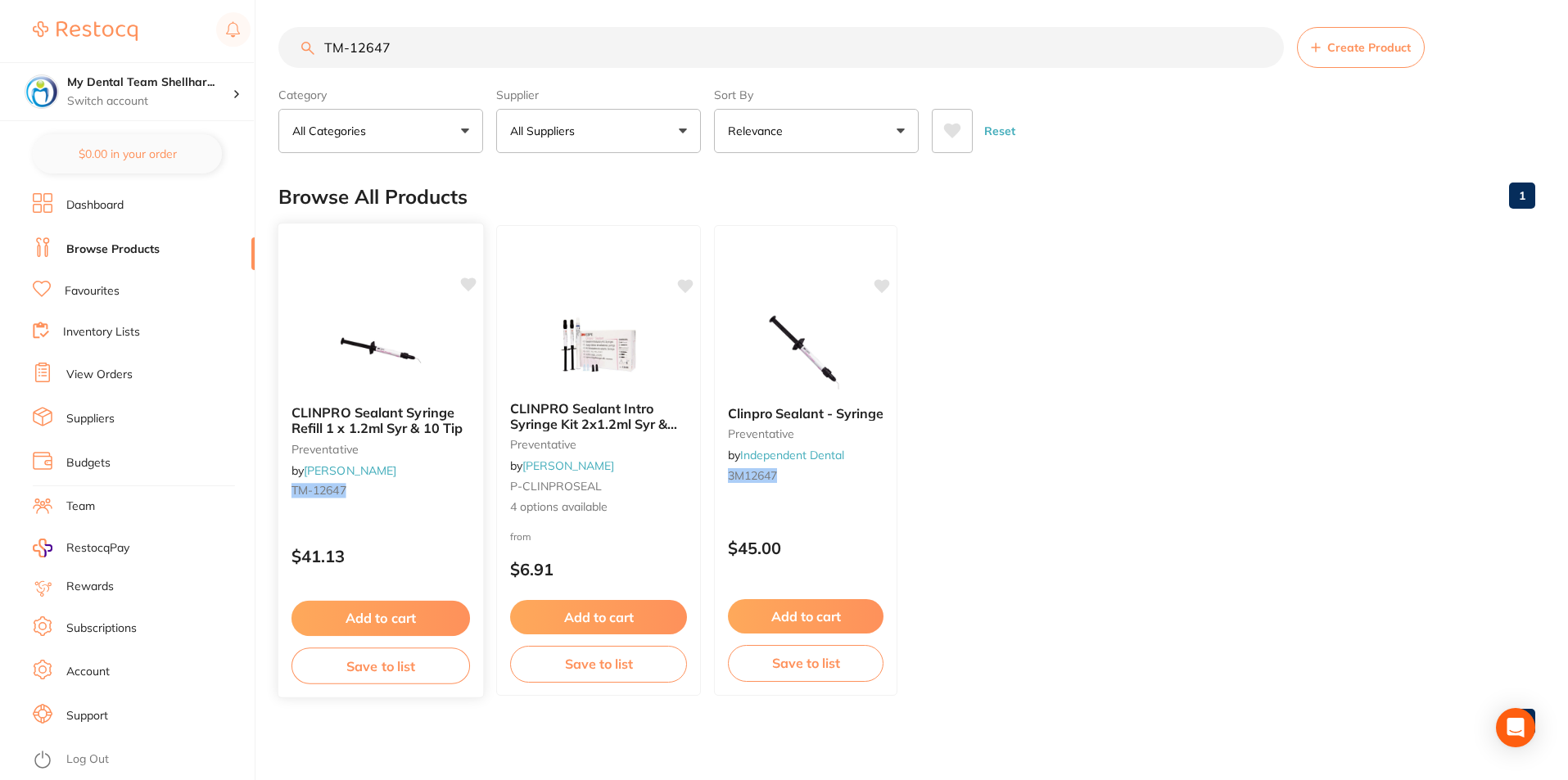
scroll to position [7, 0]
click at [373, 327] on img at bounding box center [381, 349] width 107 height 83
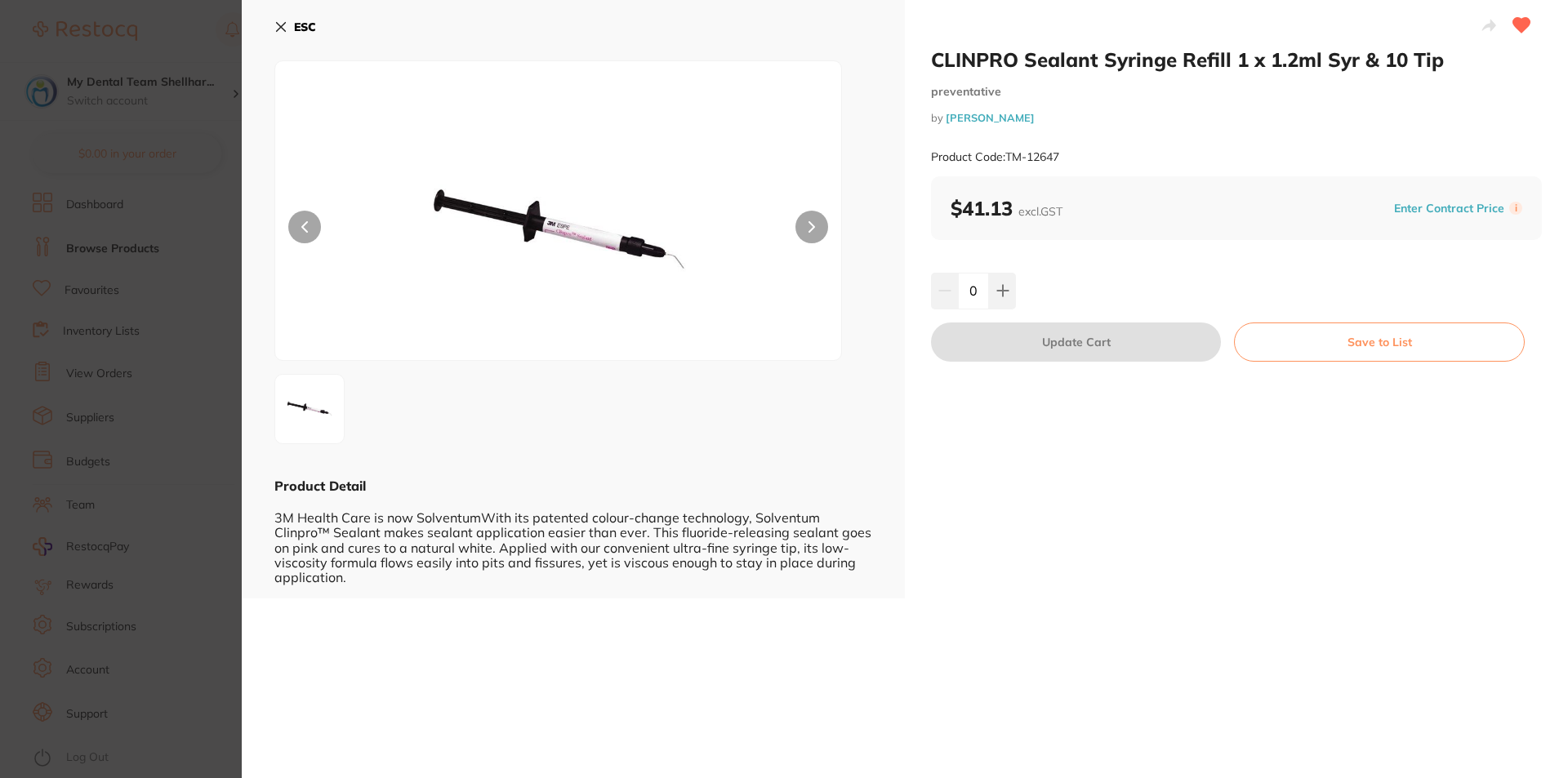
click at [268, 29] on div "ESC Product Detail 3M Health Care is now SolventumWith its patented colour-chan…" at bounding box center [573, 299] width 663 height 599
drag, startPoint x: 278, startPoint y: 26, endPoint x: 455, endPoint y: 0, distance: 178.9
click at [279, 26] on icon at bounding box center [280, 26] width 13 height 13
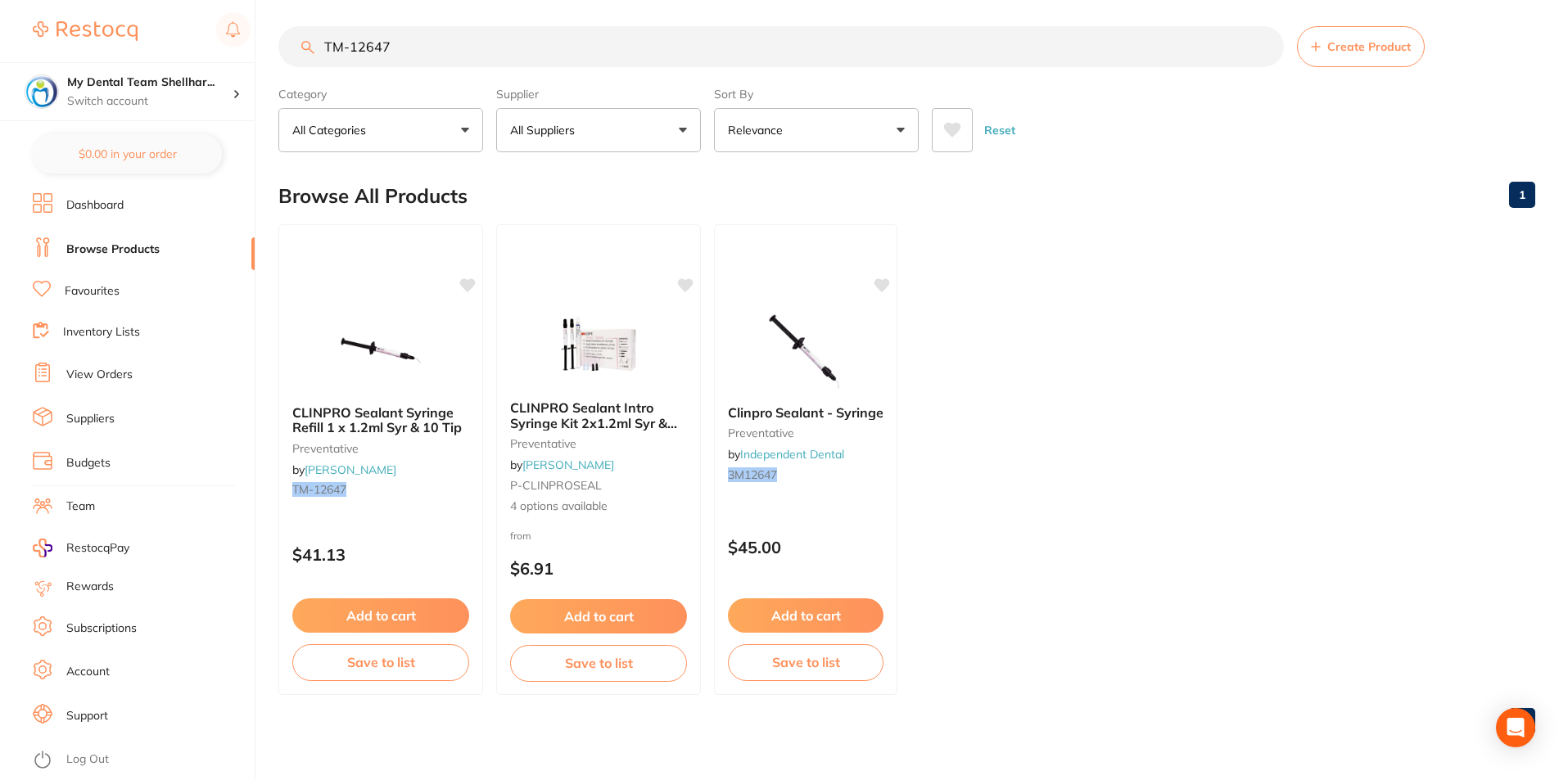
click at [679, 38] on input "TM-12647" at bounding box center [781, 47] width 1006 height 41
click at [678, 38] on input "TM-12647" at bounding box center [781, 47] width 1006 height 41
click at [677, 38] on input "TM-12647" at bounding box center [781, 47] width 1006 height 41
click at [676, 39] on input "TM-12647" at bounding box center [781, 47] width 1006 height 41
click at [677, 39] on input "TM-12647" at bounding box center [781, 47] width 1006 height 41
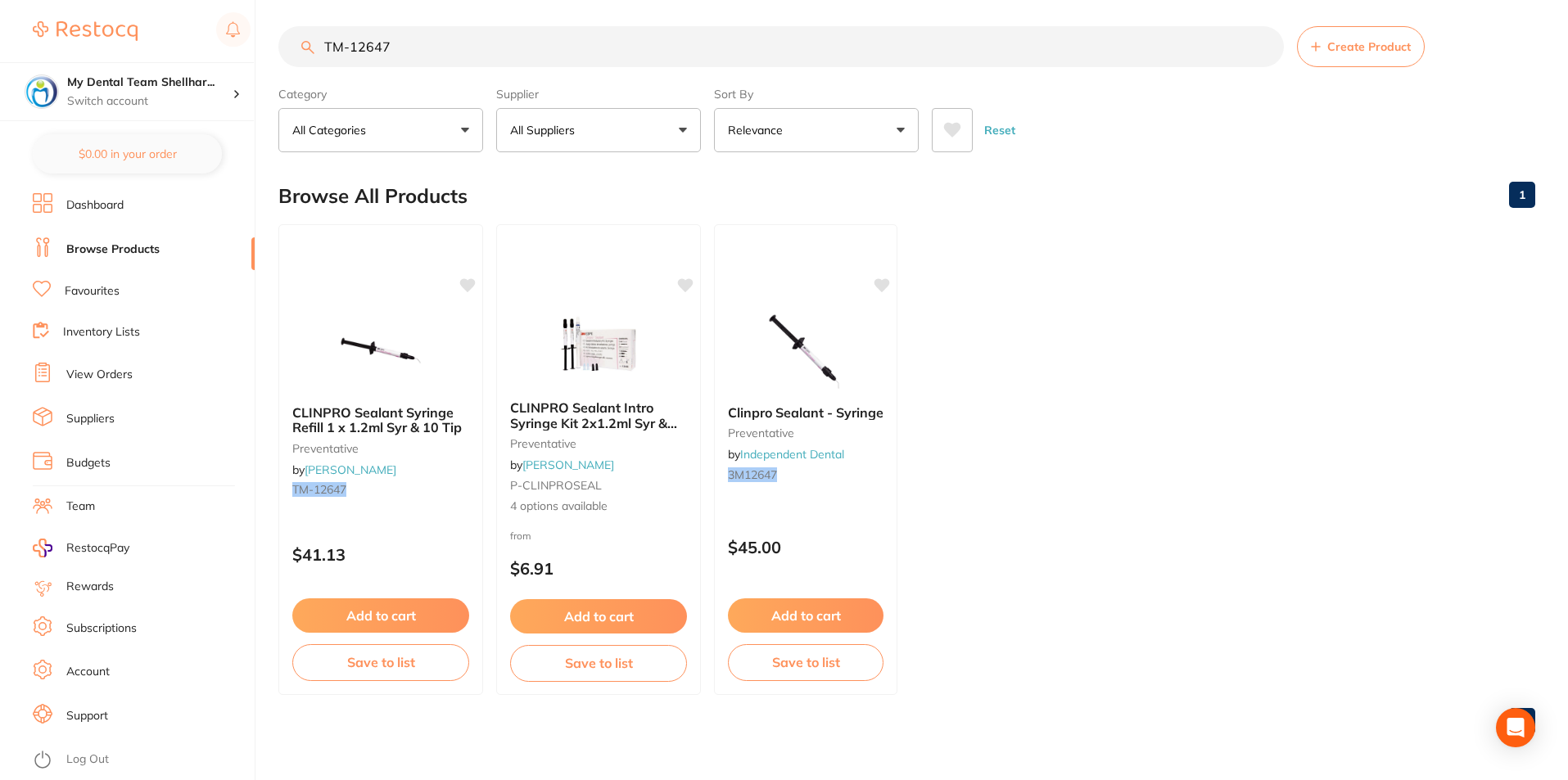
click at [677, 39] on input "TM-12647" at bounding box center [781, 47] width 1006 height 41
paste input "26T"
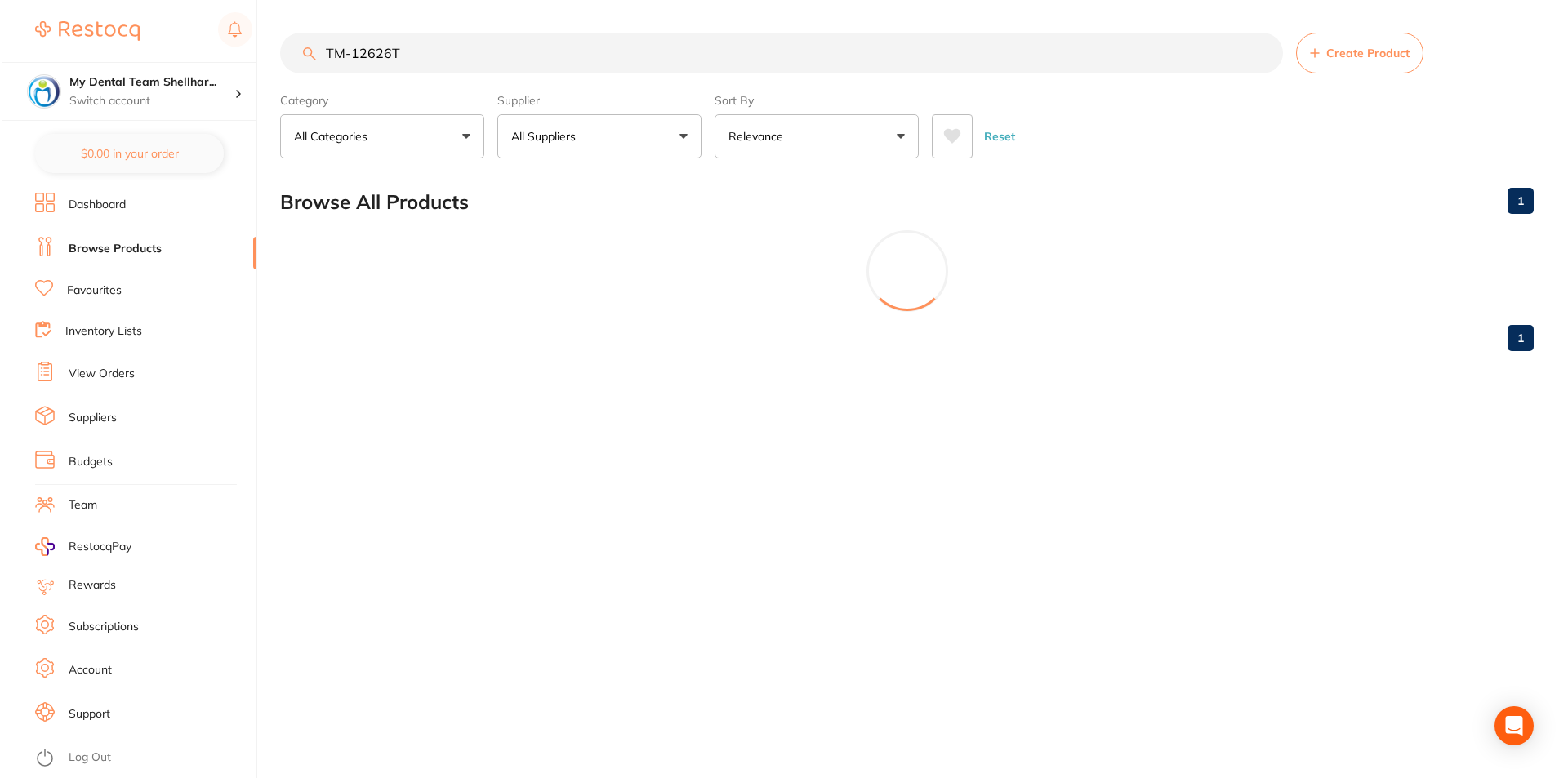
scroll to position [0, 0]
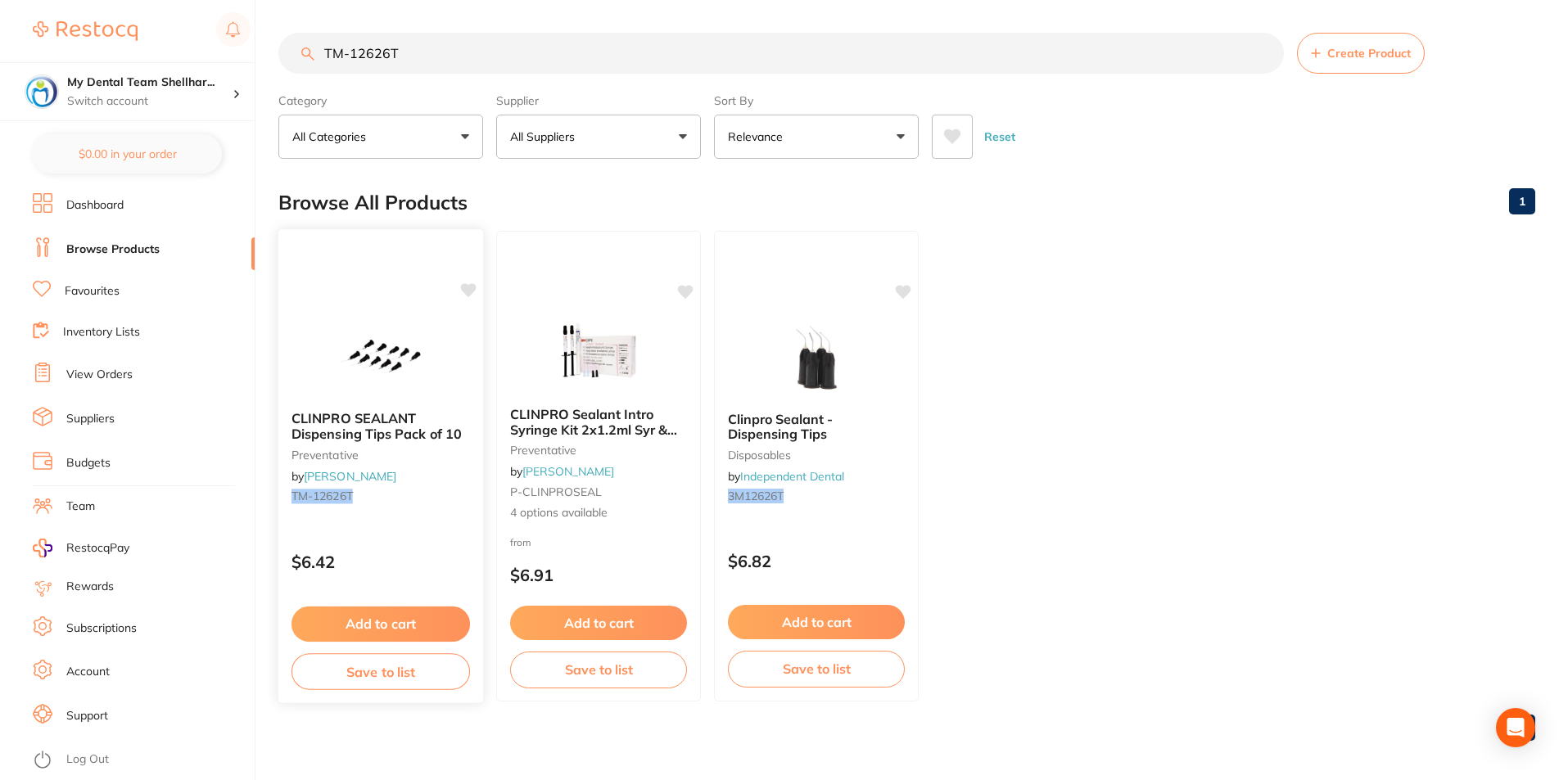
click at [356, 340] on img at bounding box center [381, 356] width 107 height 83
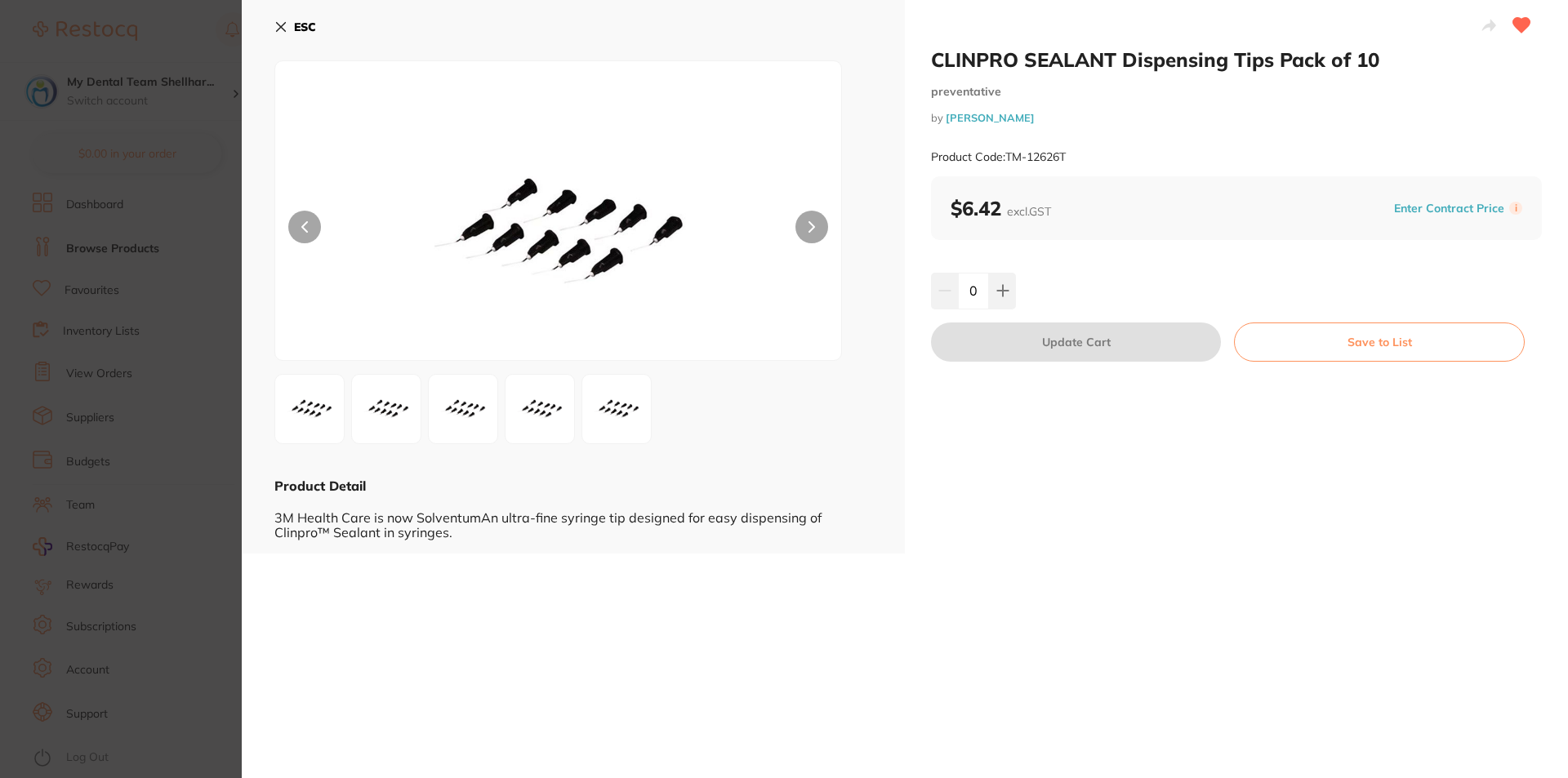
click at [276, 30] on icon at bounding box center [280, 26] width 13 height 13
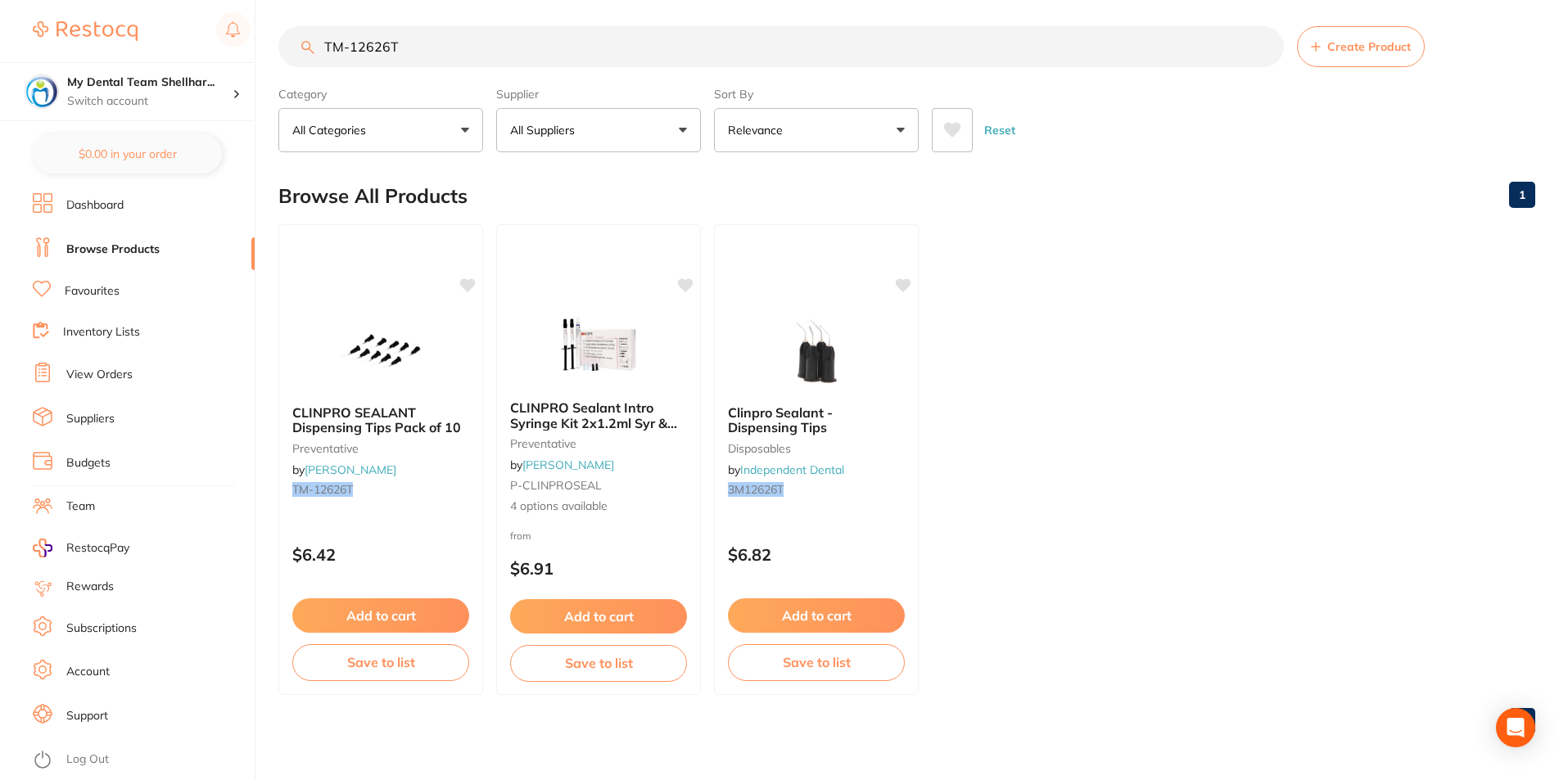
click at [419, 63] on input "TM-12626T" at bounding box center [781, 47] width 1006 height 41
click at [413, 54] on input "TM-12626T" at bounding box center [781, 47] width 1006 height 41
paste input "GC-FUJILCCAPA3"
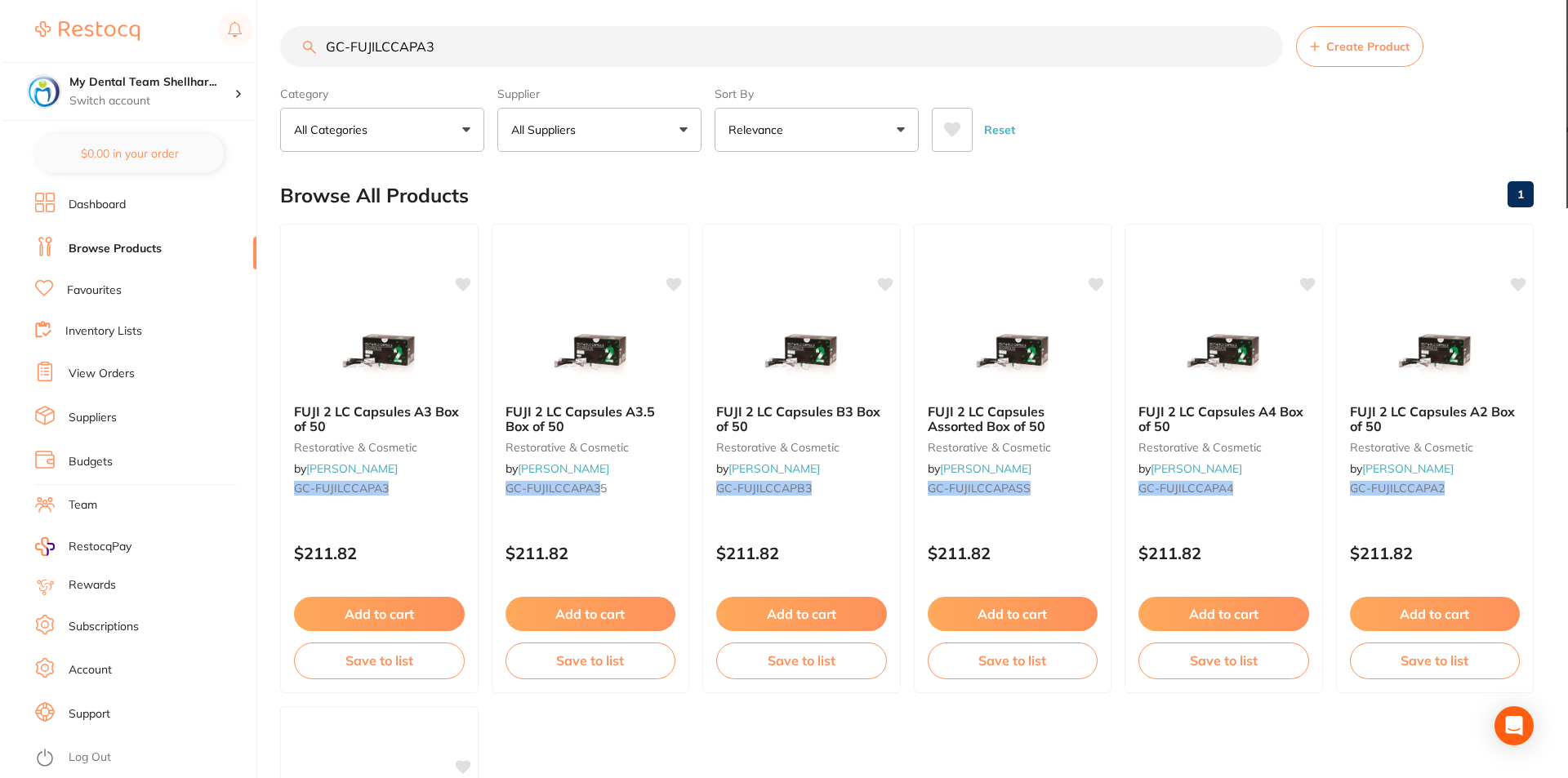
scroll to position [0, 0]
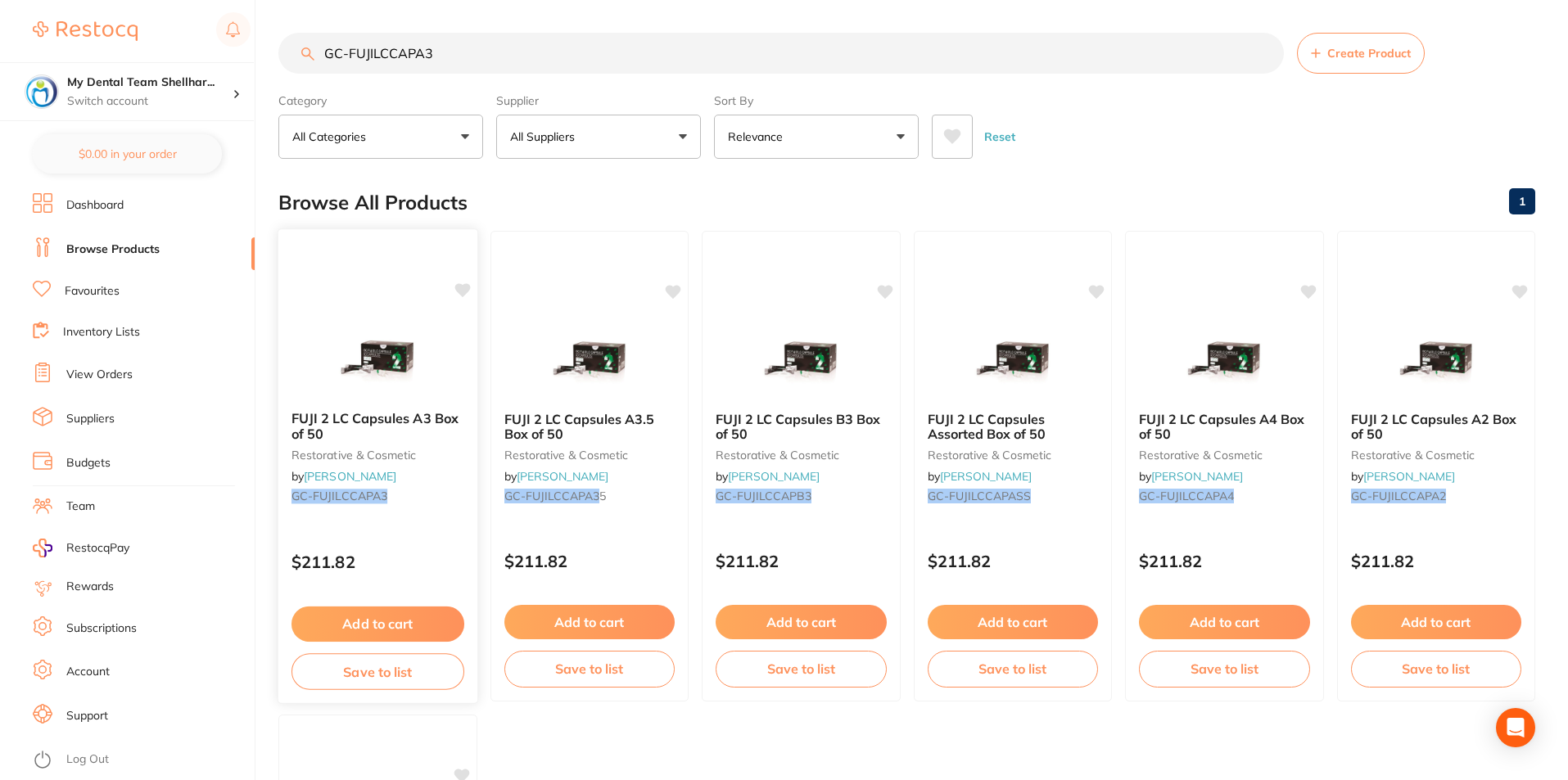
click at [384, 315] on img at bounding box center [378, 356] width 107 height 83
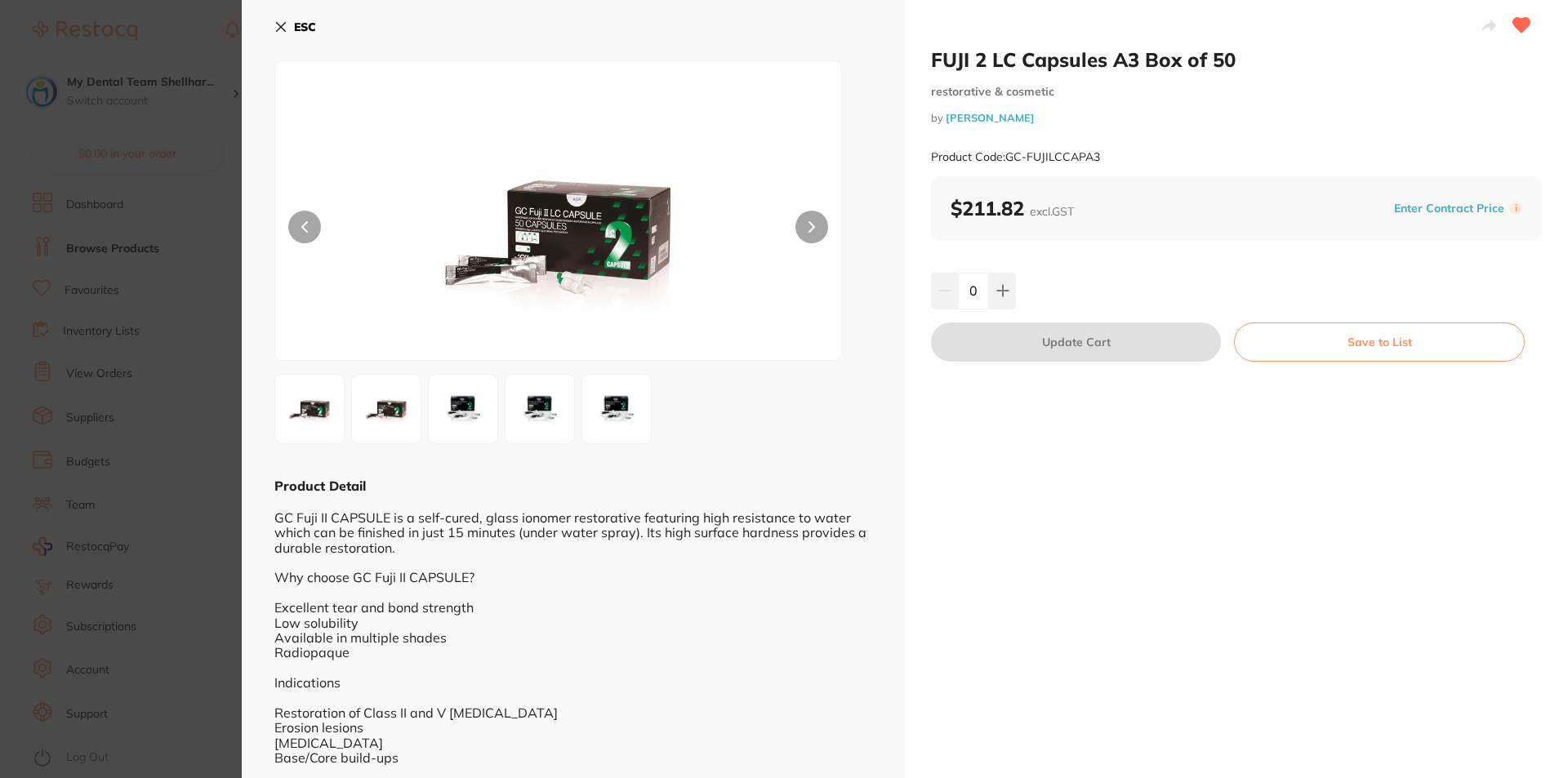
click at [278, 28] on icon at bounding box center [280, 26] width 13 height 13
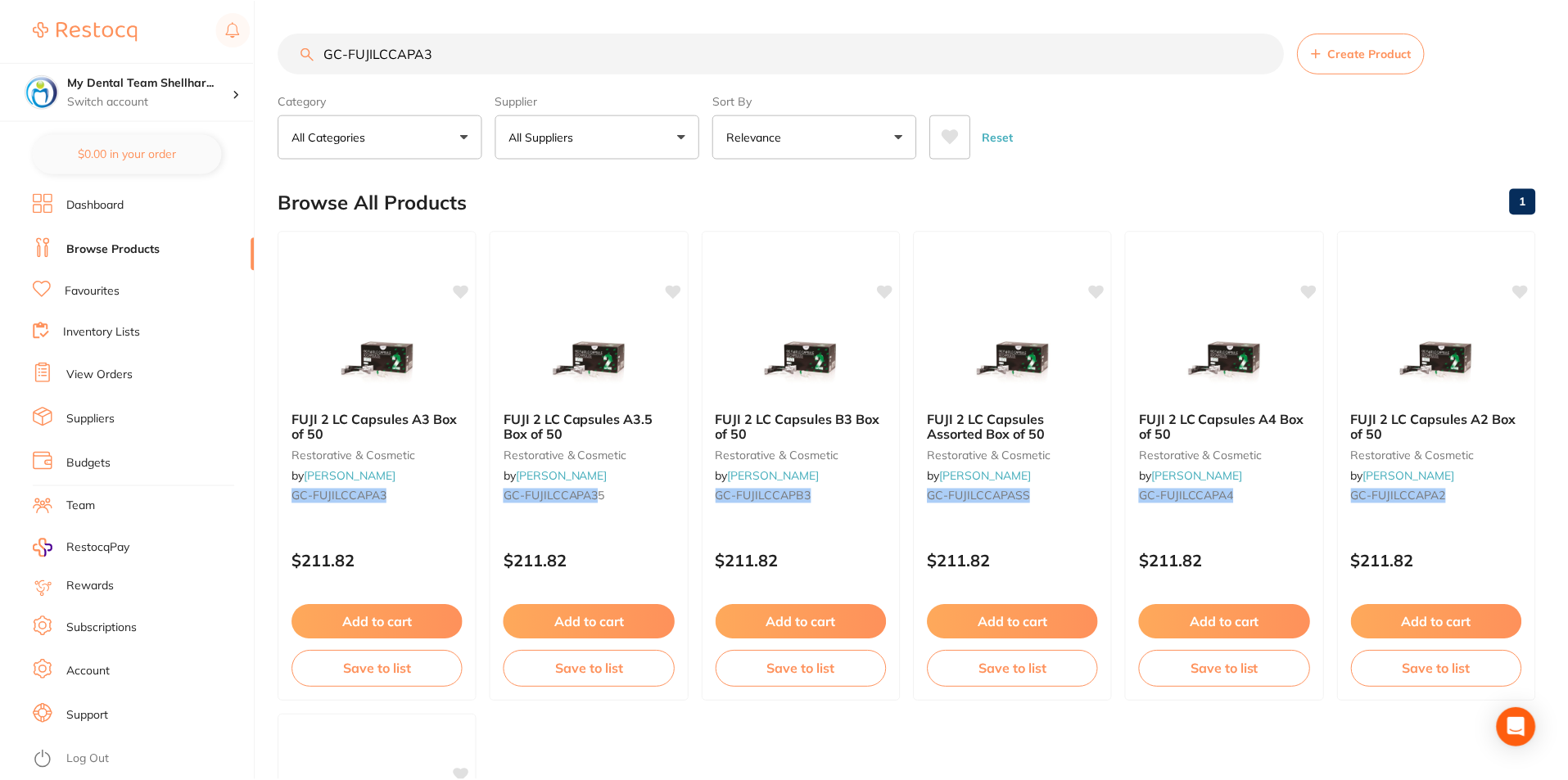
scroll to position [7, 0]
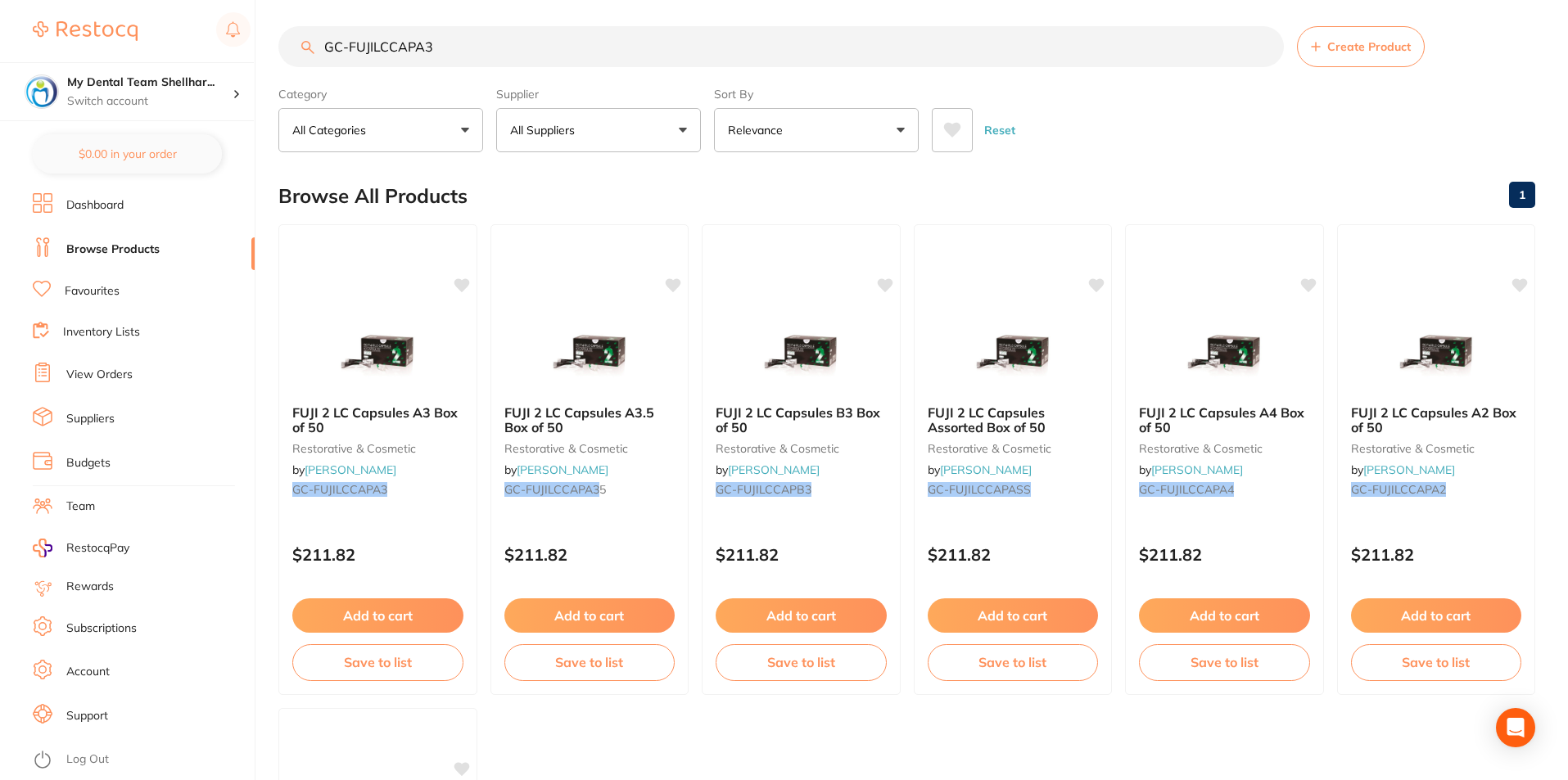
click at [764, 33] on input "GC-FUJILCCAPA3" at bounding box center [781, 47] width 1006 height 41
paste input "IXA3FST"
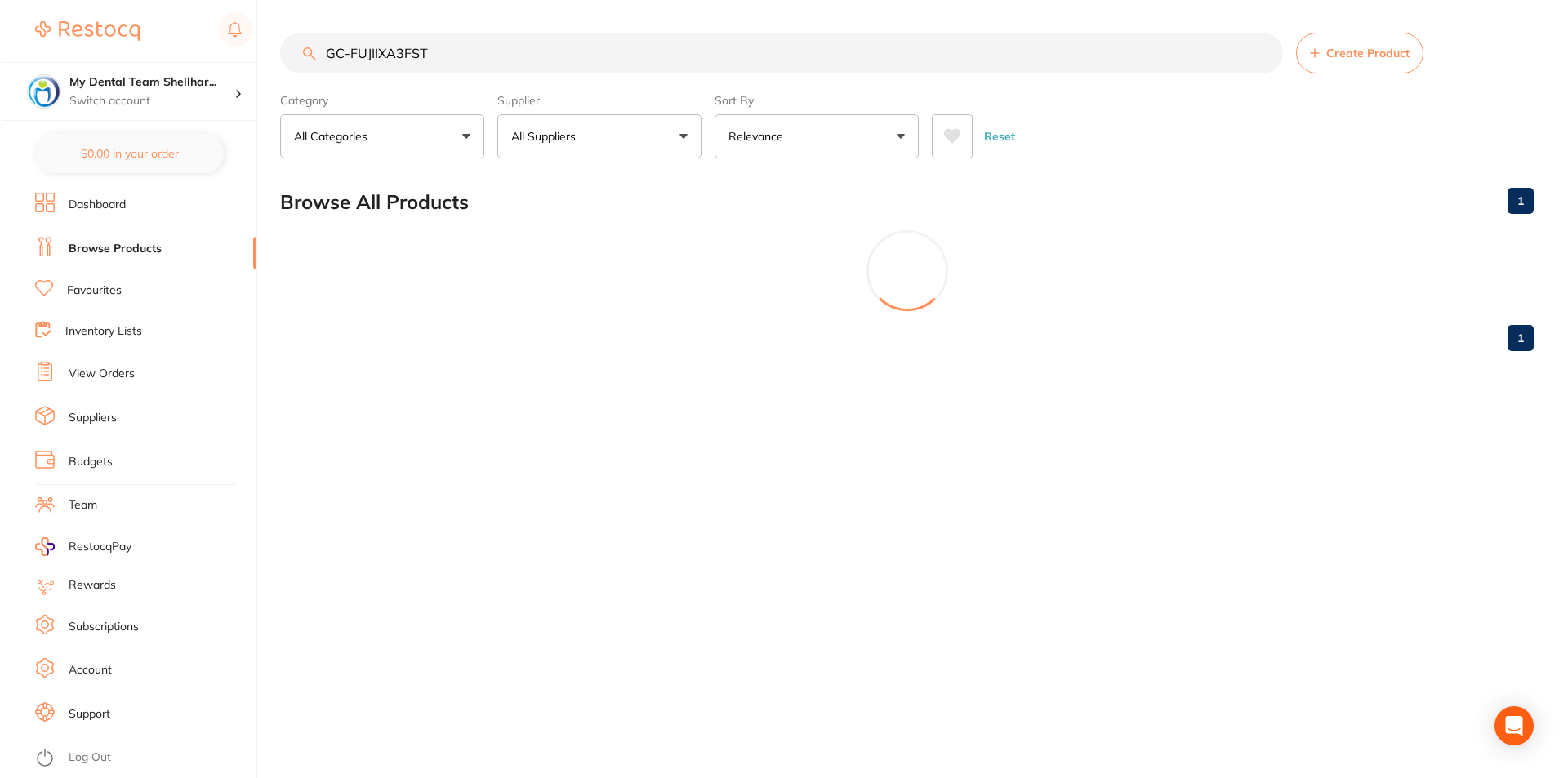
scroll to position [0, 0]
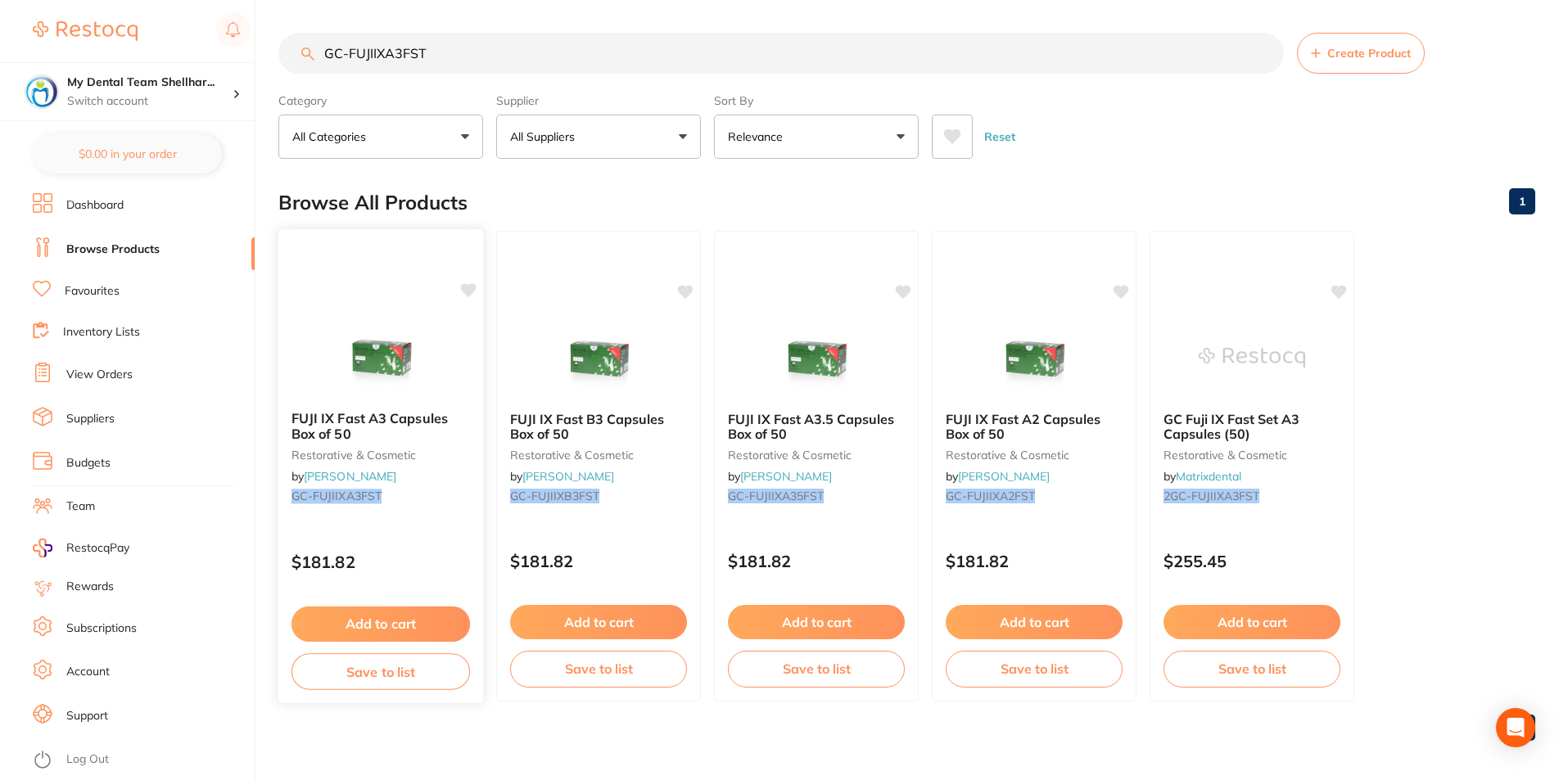
click at [431, 314] on div "FUJI IX Fast A3 Capsules Box of 50 restorative & cosmetic by Henry Schein Halas…" at bounding box center [381, 466] width 207 height 475
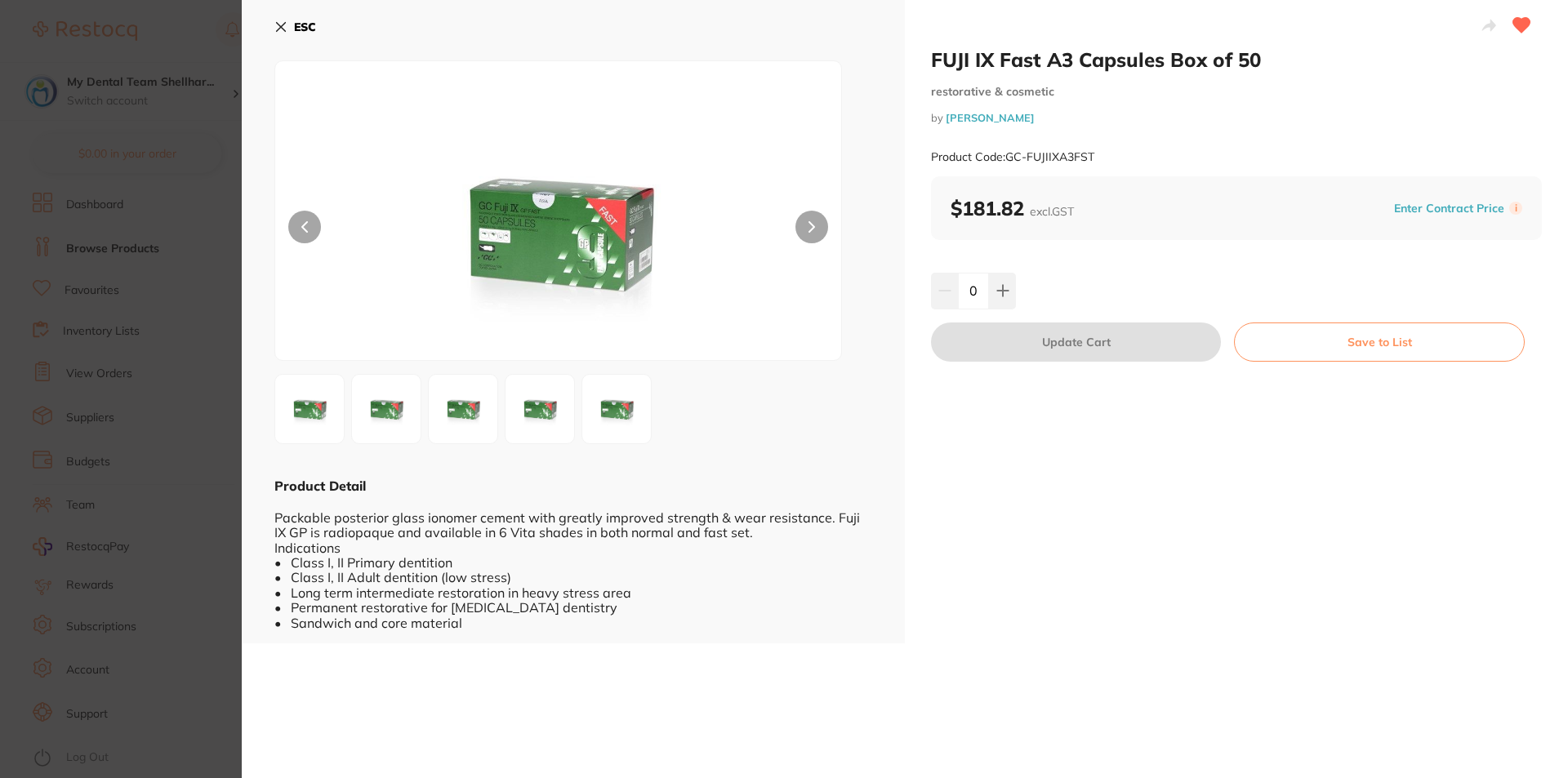
click at [283, 24] on icon at bounding box center [280, 26] width 9 height 9
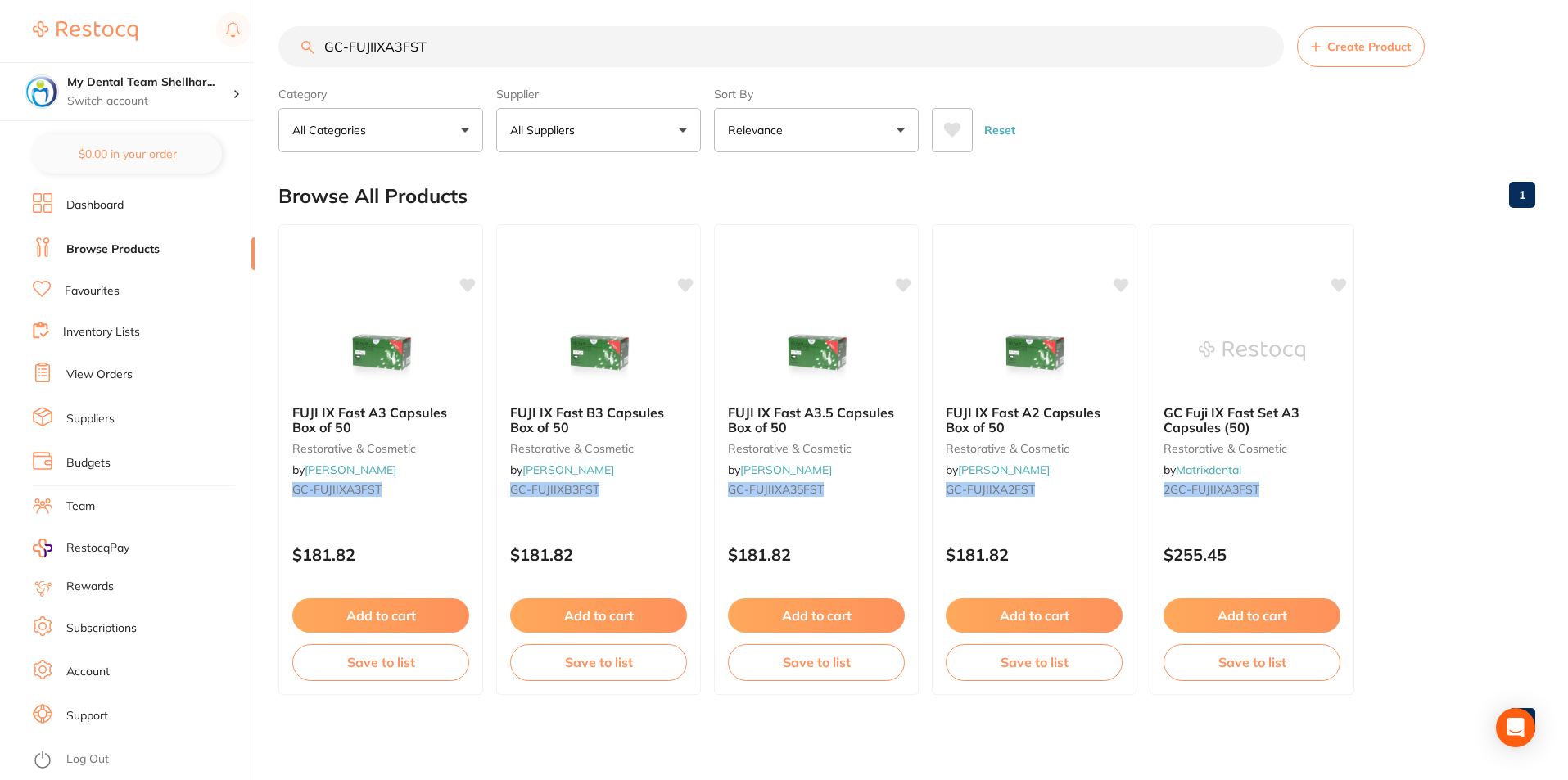
click at [598, 37] on input "GC-FUJIIXA3FST" at bounding box center [781, 47] width 1006 height 41
paste input "7CAP"
type input "GC-FUJI7CAP"
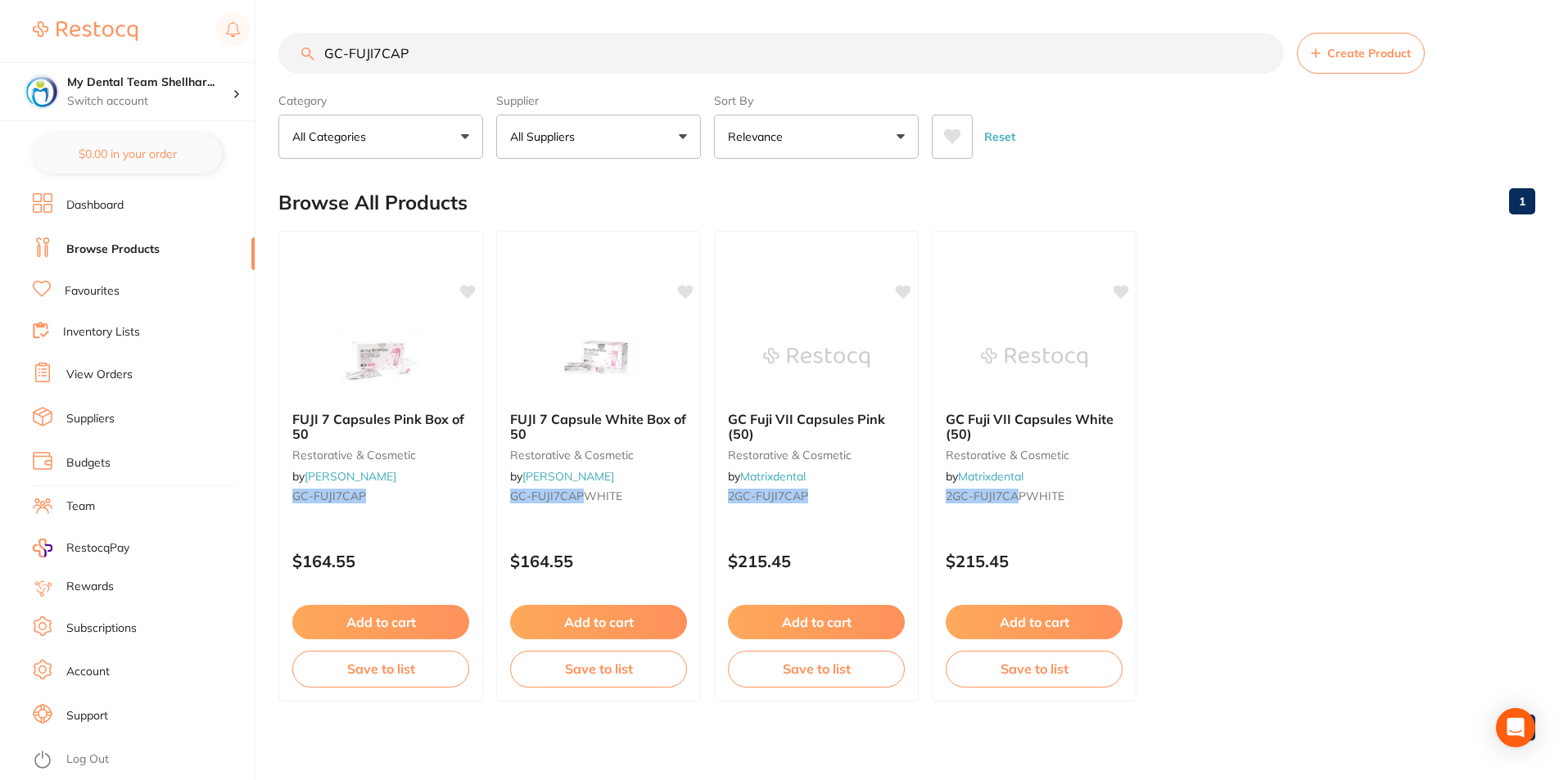
click at [386, 330] on img at bounding box center [380, 357] width 106 height 82
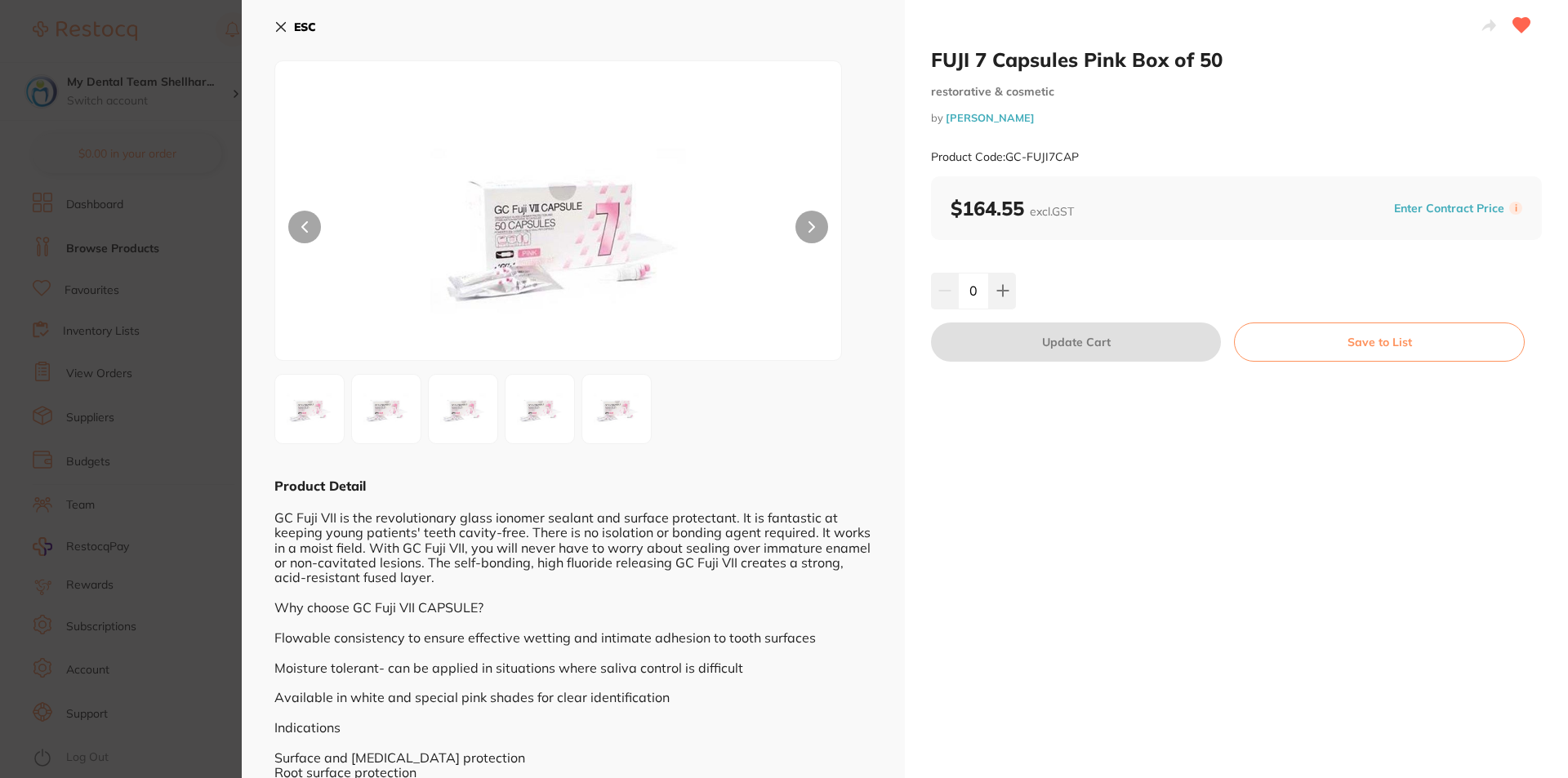
click at [286, 28] on icon at bounding box center [280, 26] width 13 height 13
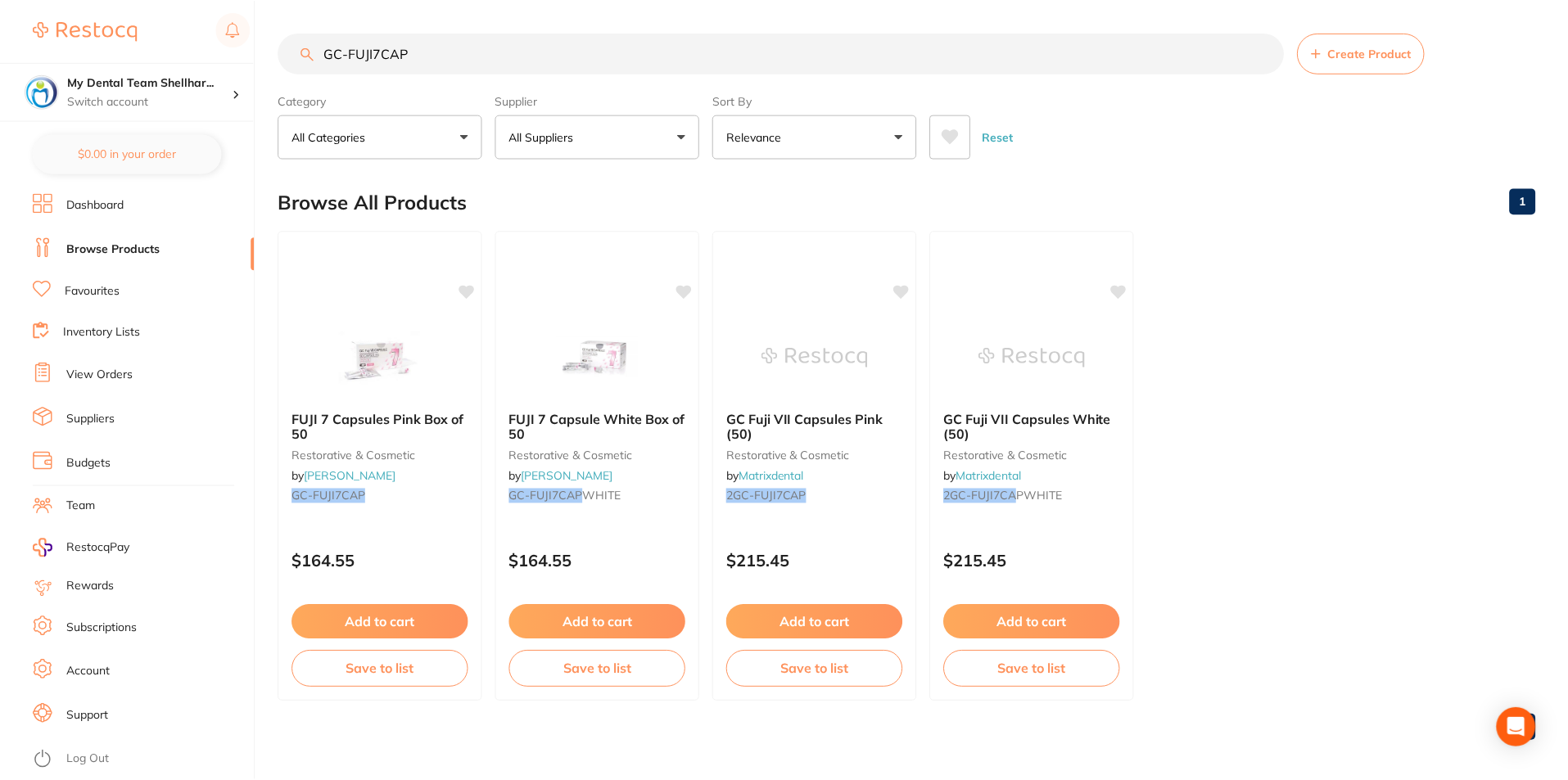
scroll to position [7, 0]
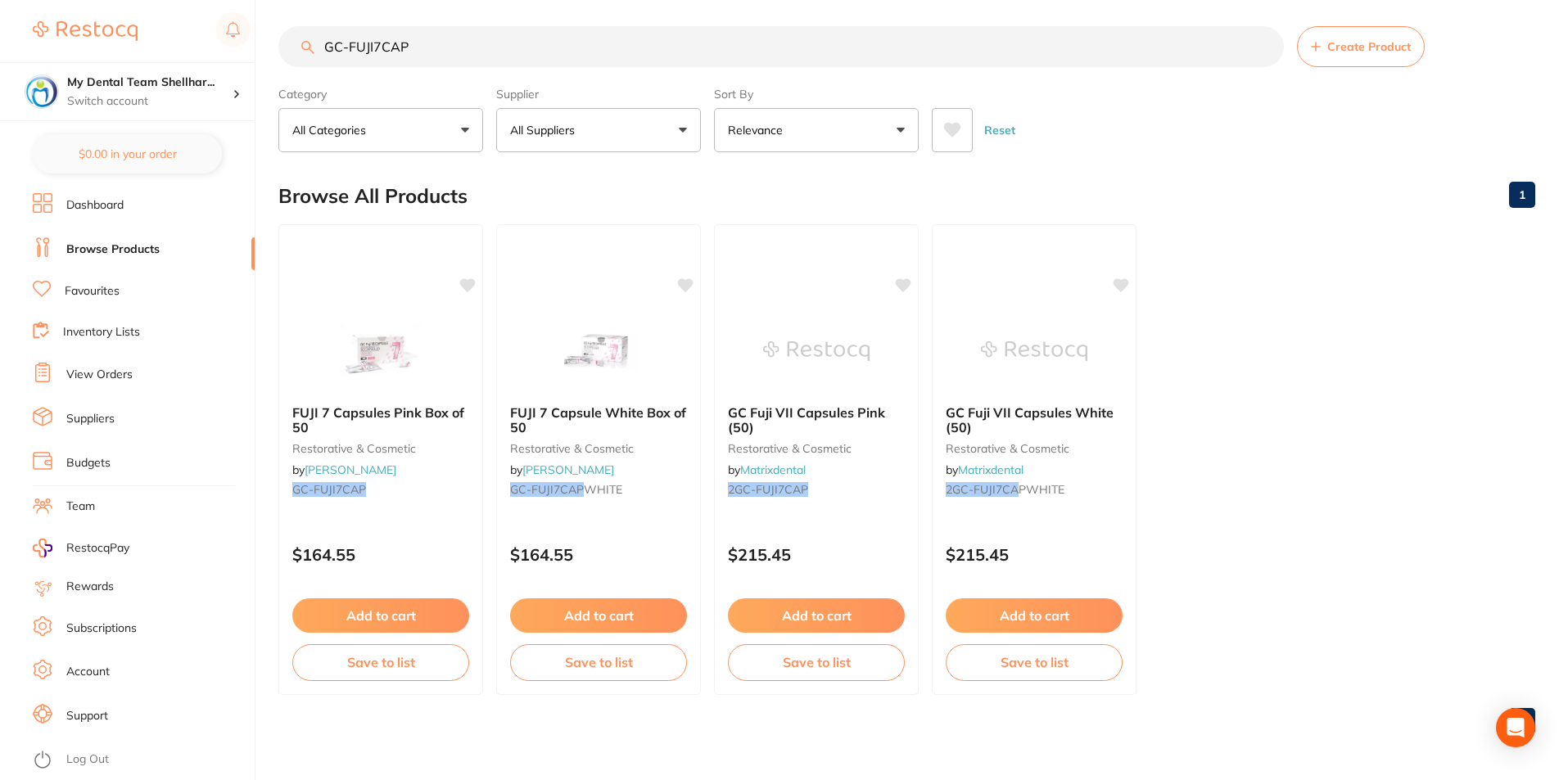
click at [840, 58] on input "GC-FUJI7CAP" at bounding box center [781, 47] width 1006 height 41
paste input "013148"
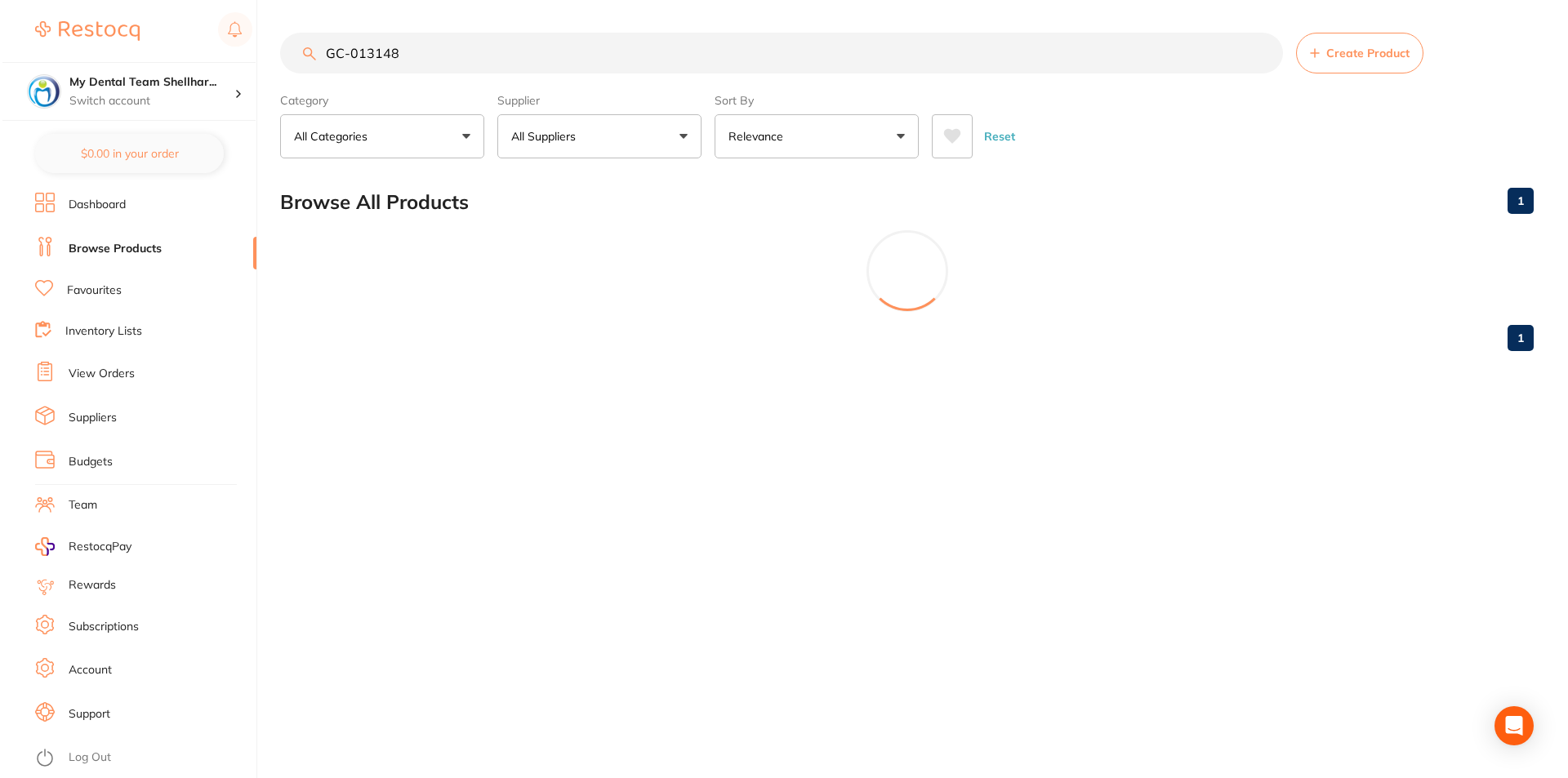
scroll to position [0, 0]
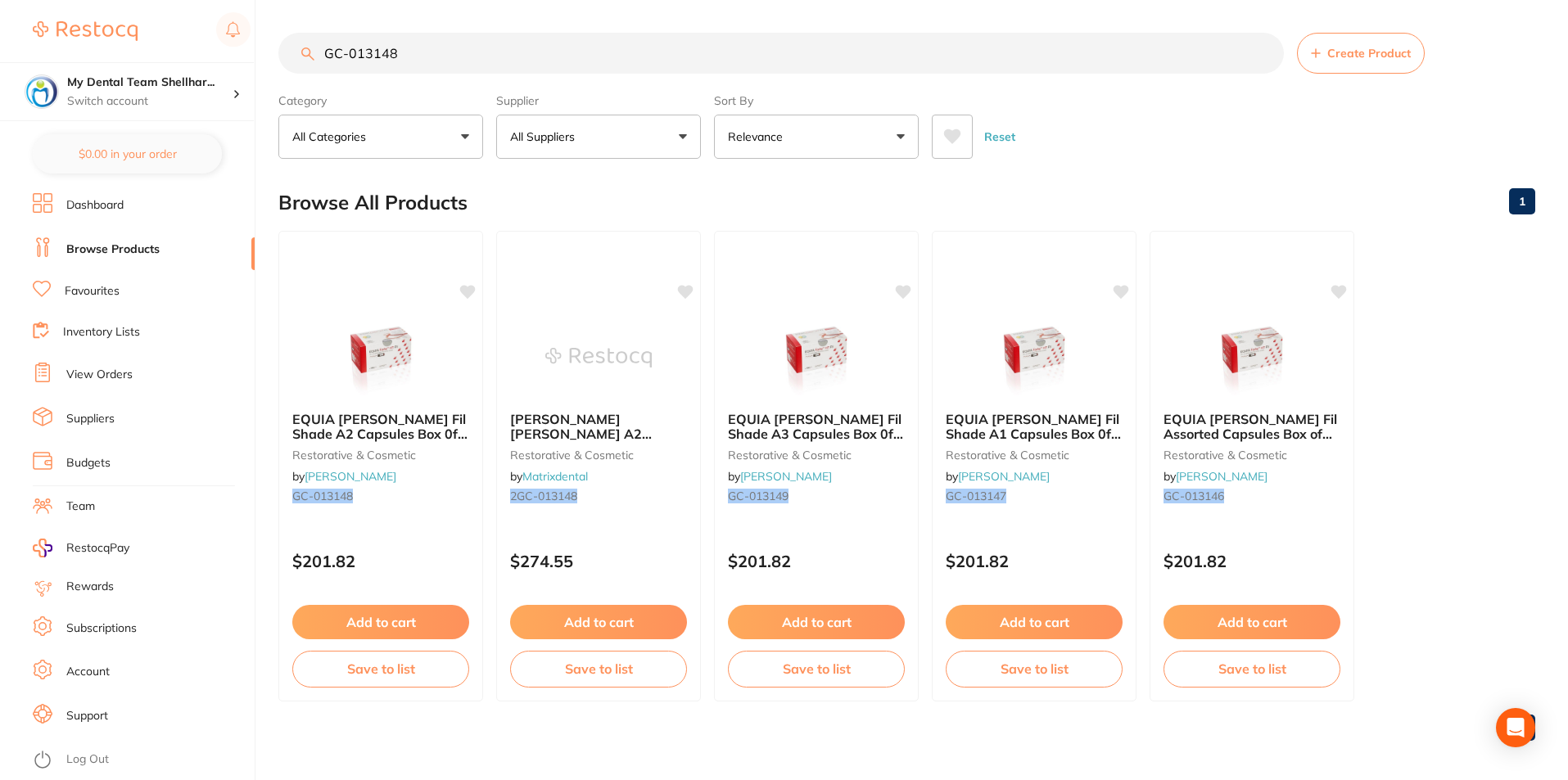
drag, startPoint x: 403, startPoint y: 327, endPoint x: 444, endPoint y: 313, distance: 43.3
click at [402, 327] on img at bounding box center [380, 357] width 106 height 82
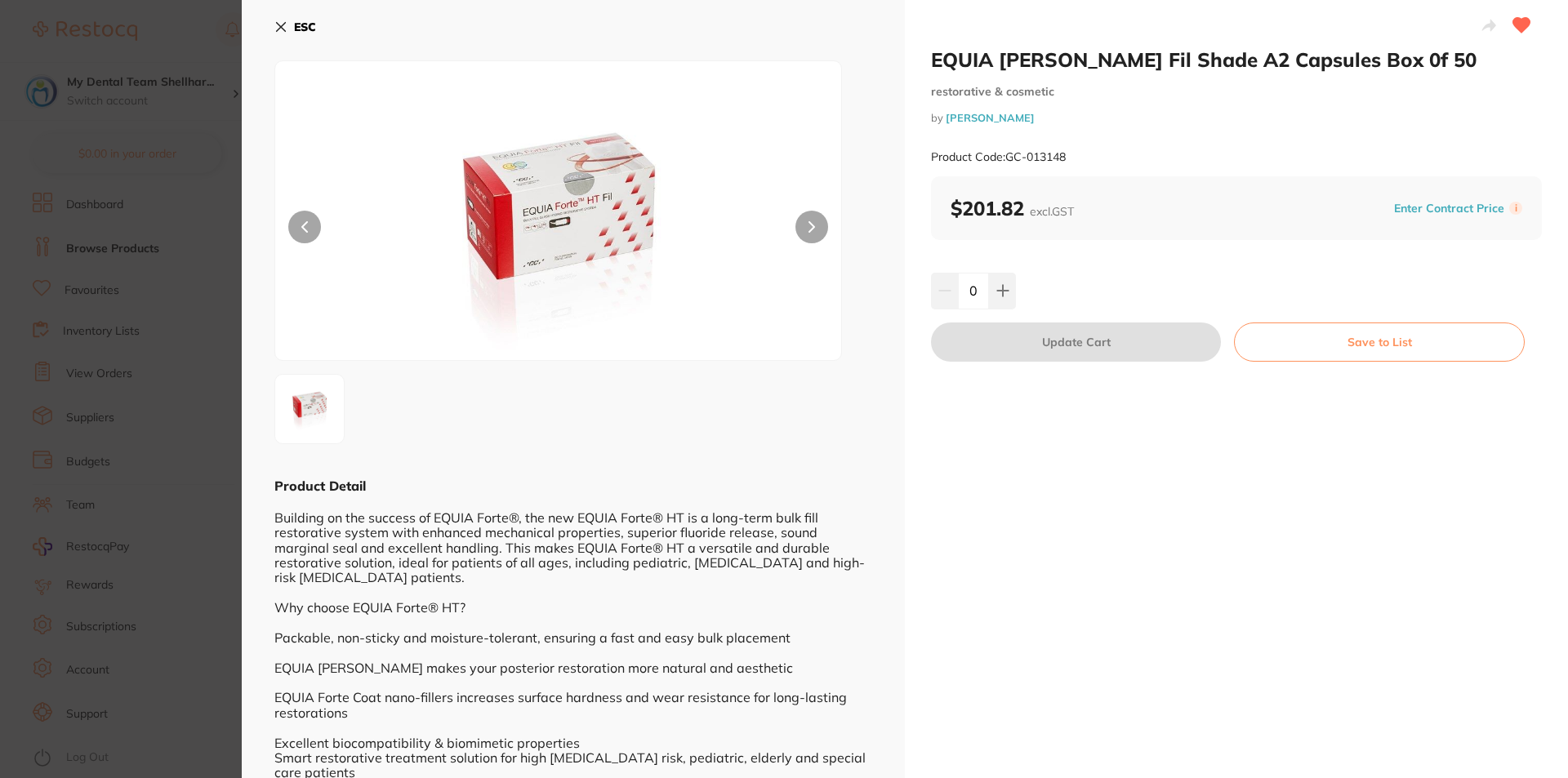
drag, startPoint x: 286, startPoint y: 28, endPoint x: 663, endPoint y: 22, distance: 377.0
click at [286, 28] on icon at bounding box center [280, 26] width 13 height 13
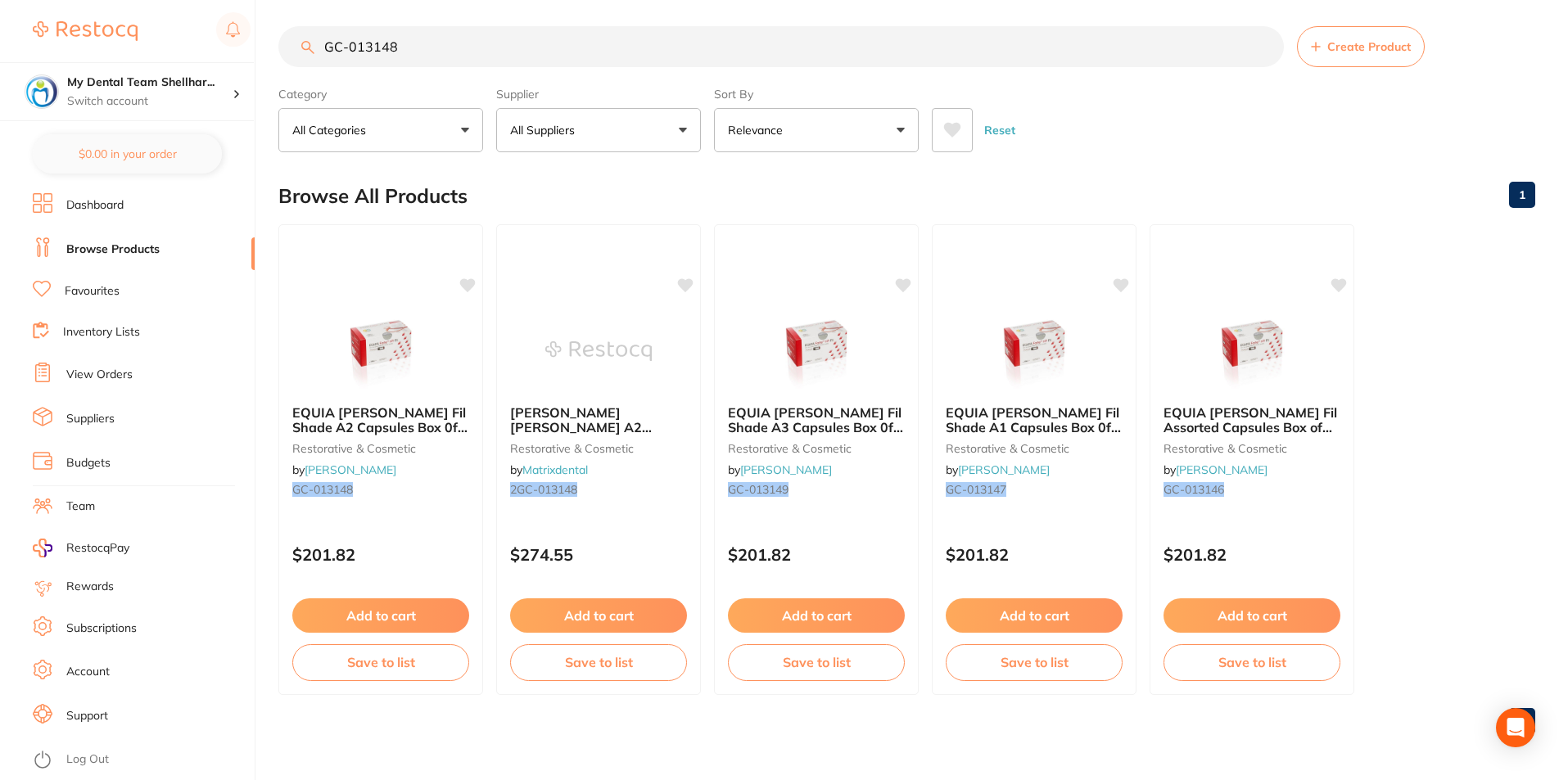
click at [700, 55] on input "GC-013148" at bounding box center [781, 47] width 1006 height 41
paste input "GAENIALFLOA1"
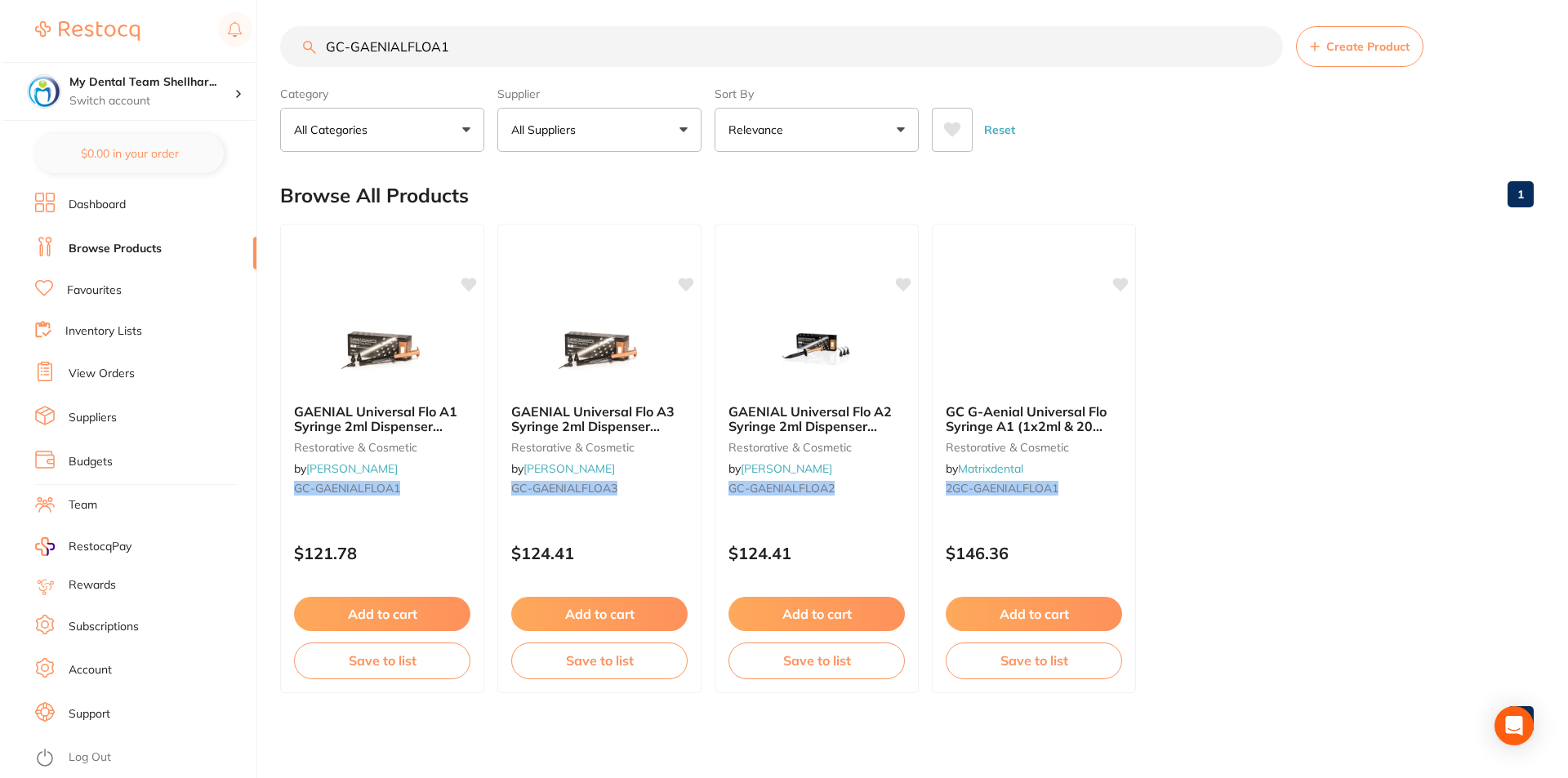
scroll to position [0, 0]
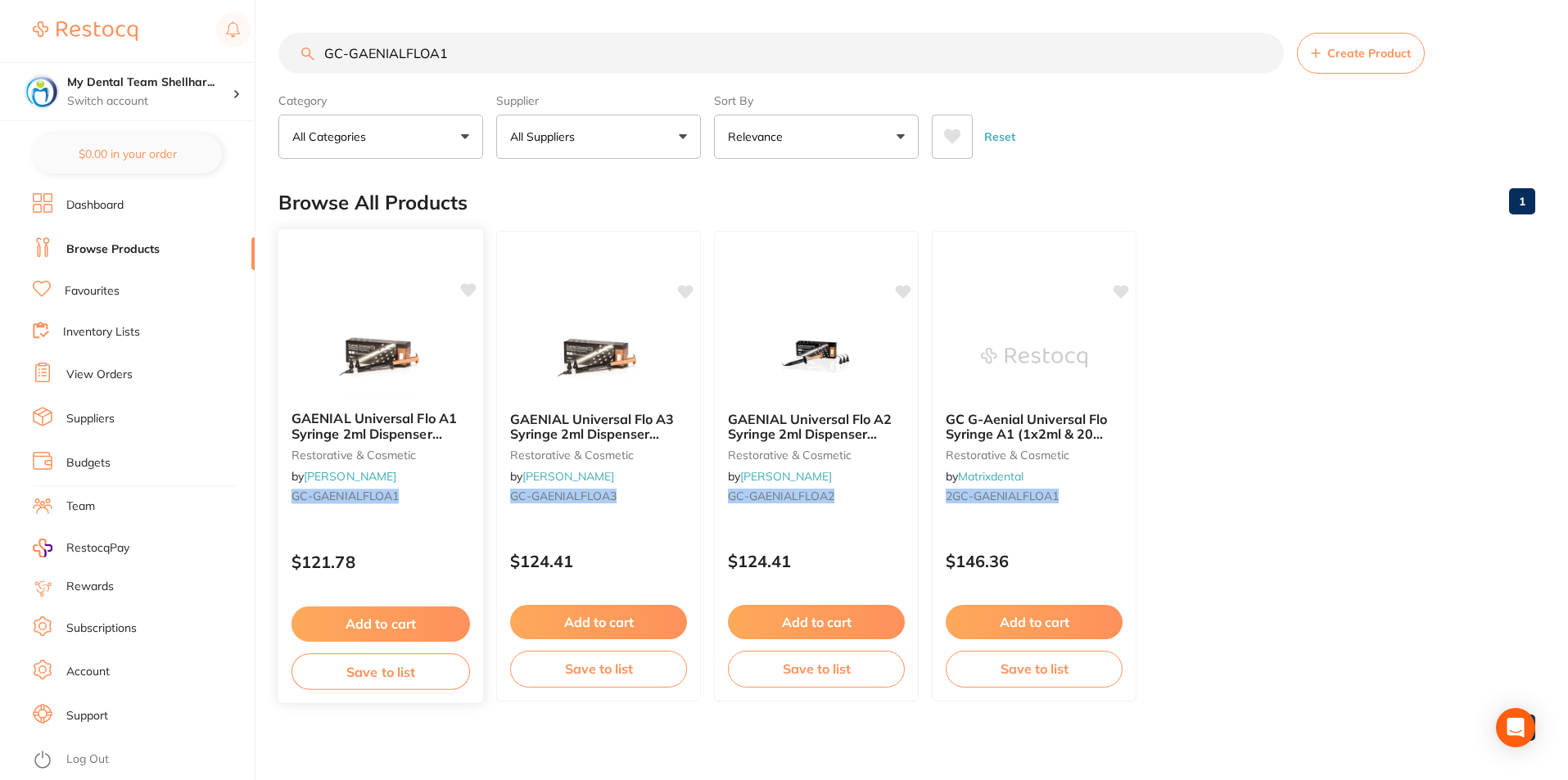
click at [392, 340] on img at bounding box center [381, 356] width 107 height 83
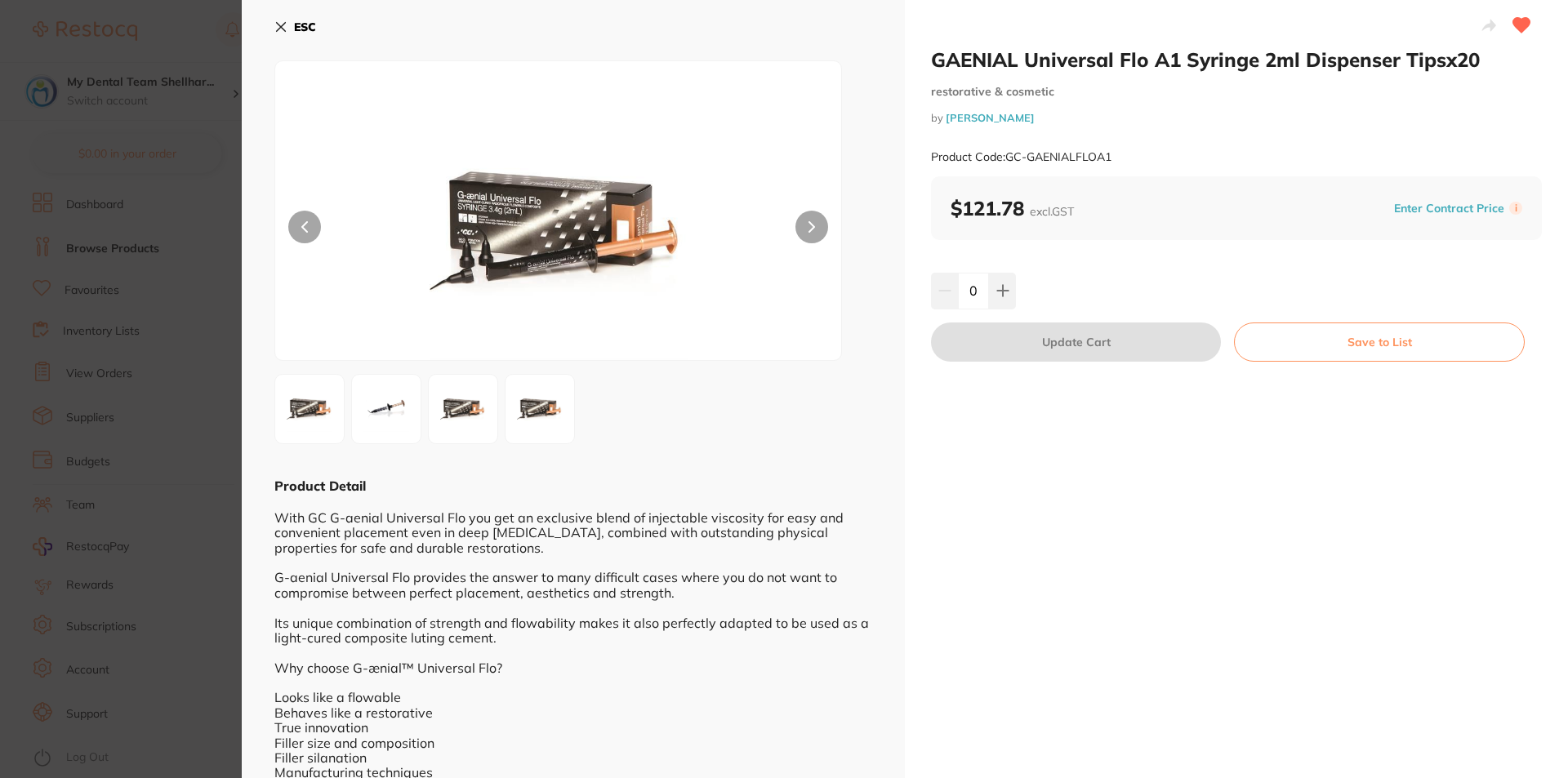
click at [281, 28] on icon at bounding box center [280, 26] width 9 height 9
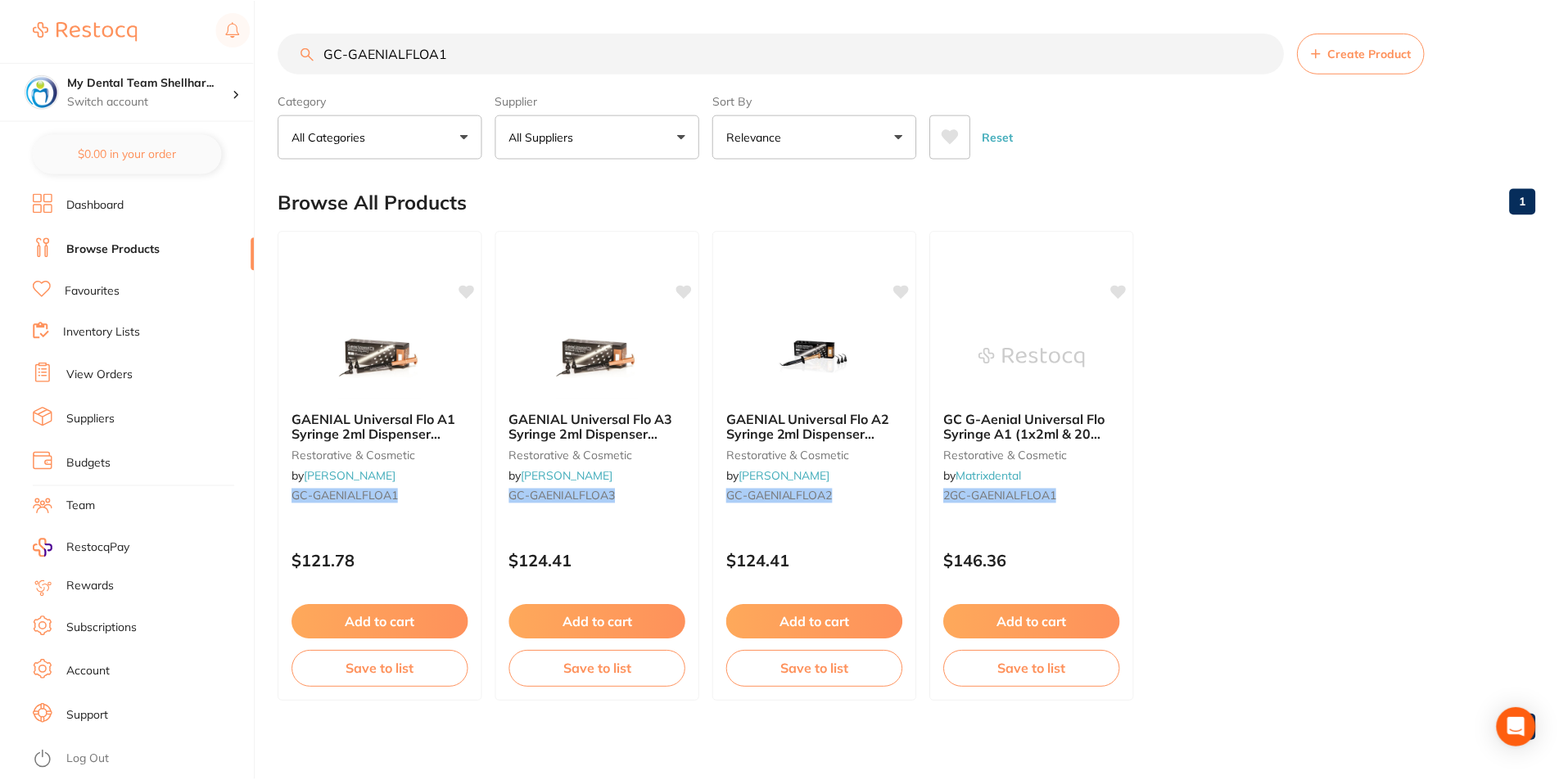
scroll to position [7, 0]
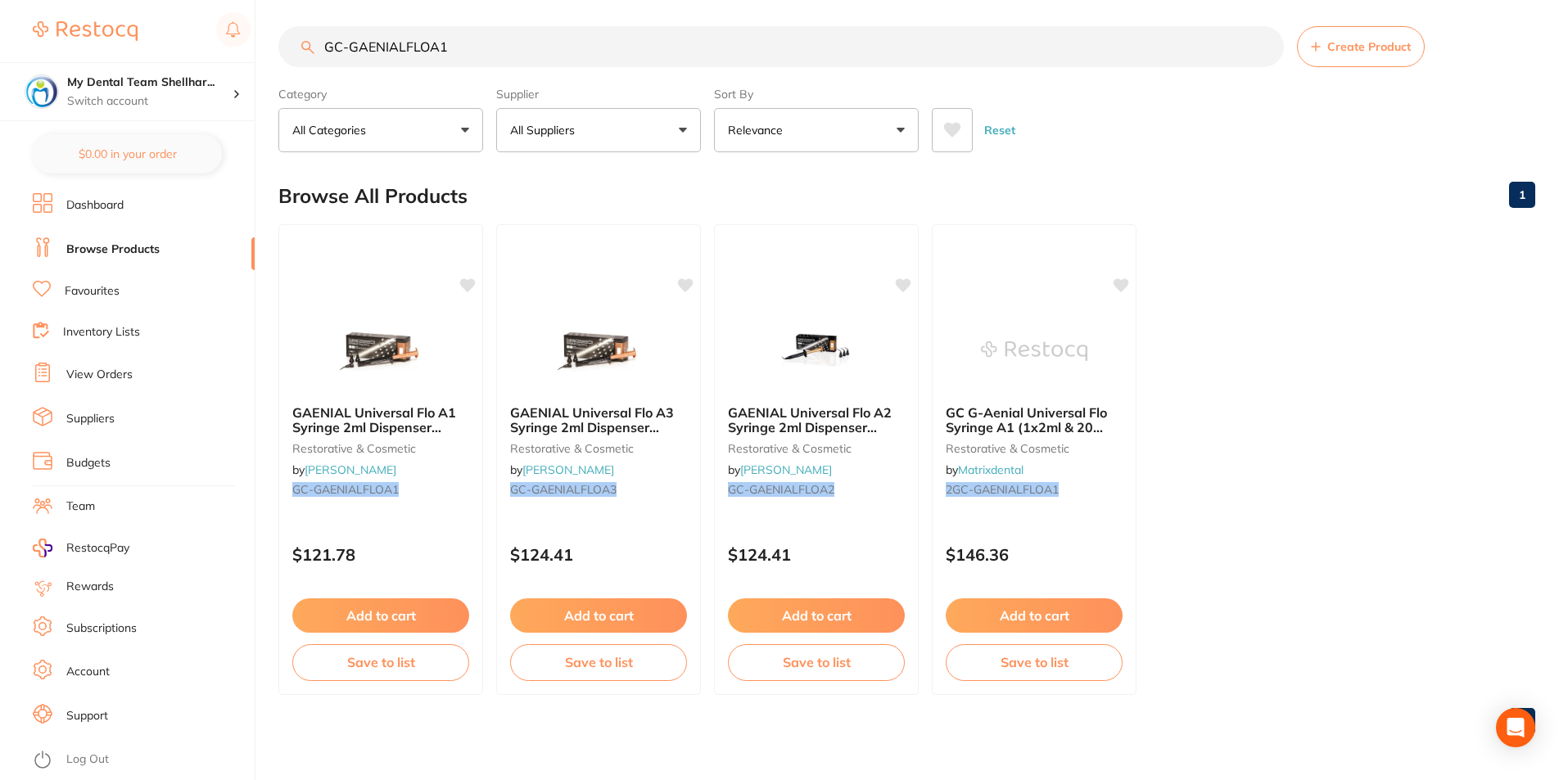
click at [479, 49] on input "GC-GAENIALFLOA1" at bounding box center [781, 47] width 1006 height 41
paste input "2"
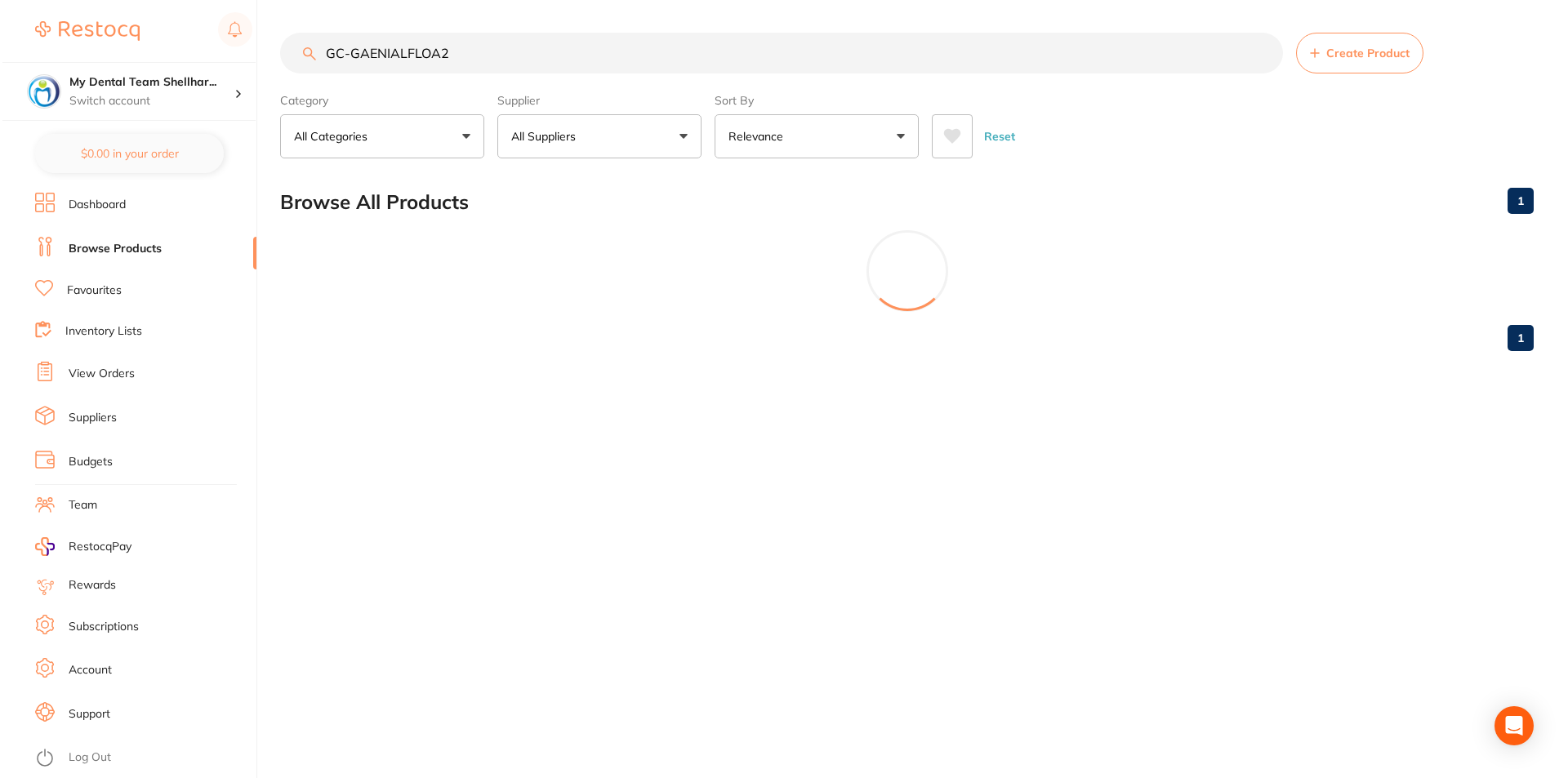
scroll to position [0, 0]
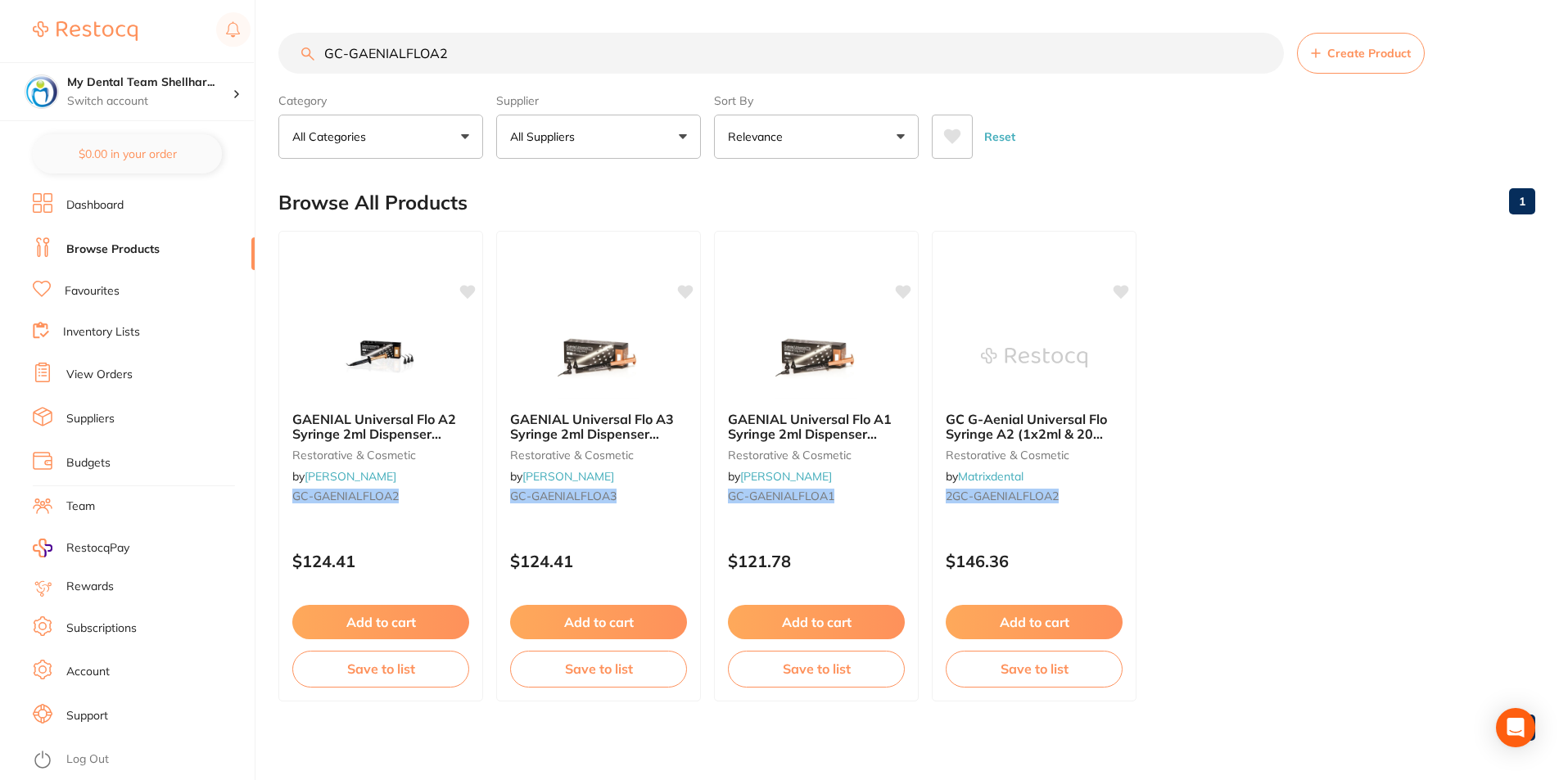
click at [805, 42] on input "GC-GAENIALFLOA2" at bounding box center [781, 54] width 1006 height 41
click at [805, 42] on input "GC-GAENIALFLOA2" at bounding box center [781, 54] width 1006 height 41
paste input "1"
click at [367, 332] on img at bounding box center [381, 356] width 107 height 83
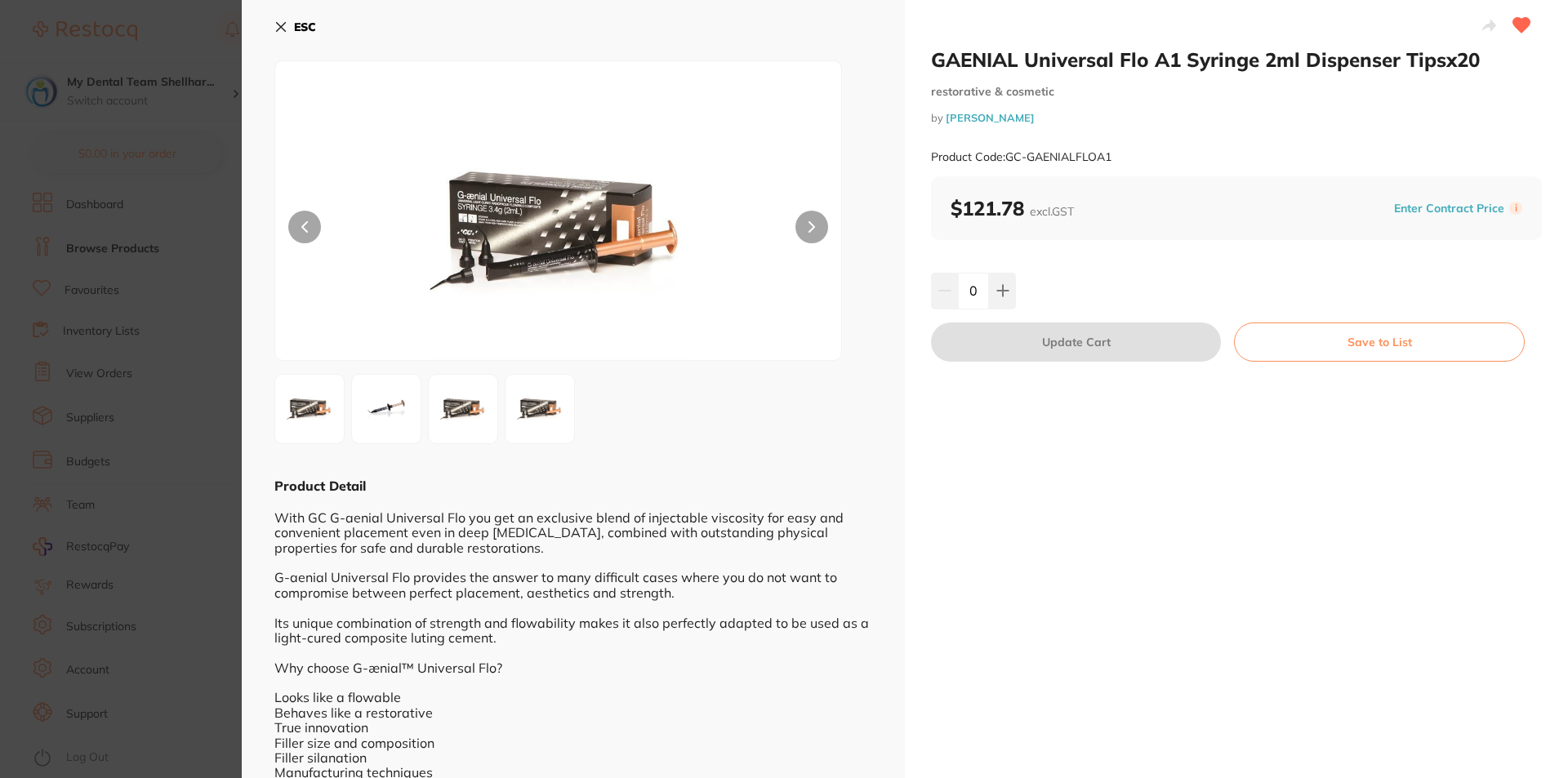
drag, startPoint x: 182, startPoint y: 272, endPoint x: 493, endPoint y: 283, distance: 311.2
click at [184, 272] on section "GAENIAL Universal Flo A1 Syringe 2ml Dispenser Tipsx20 restorative & cosmetic b…" at bounding box center [784, 389] width 1568 height 778
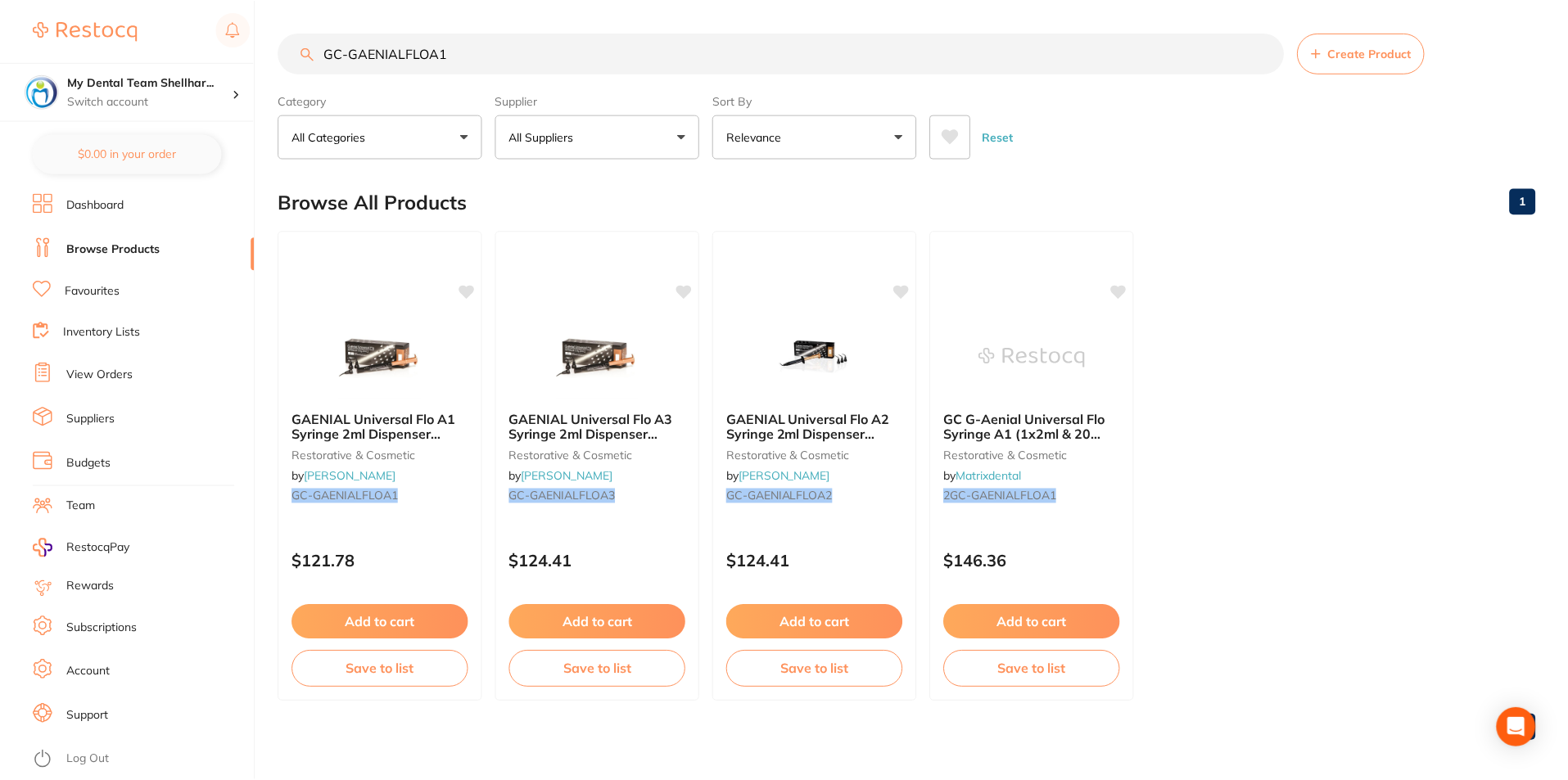
scroll to position [7, 0]
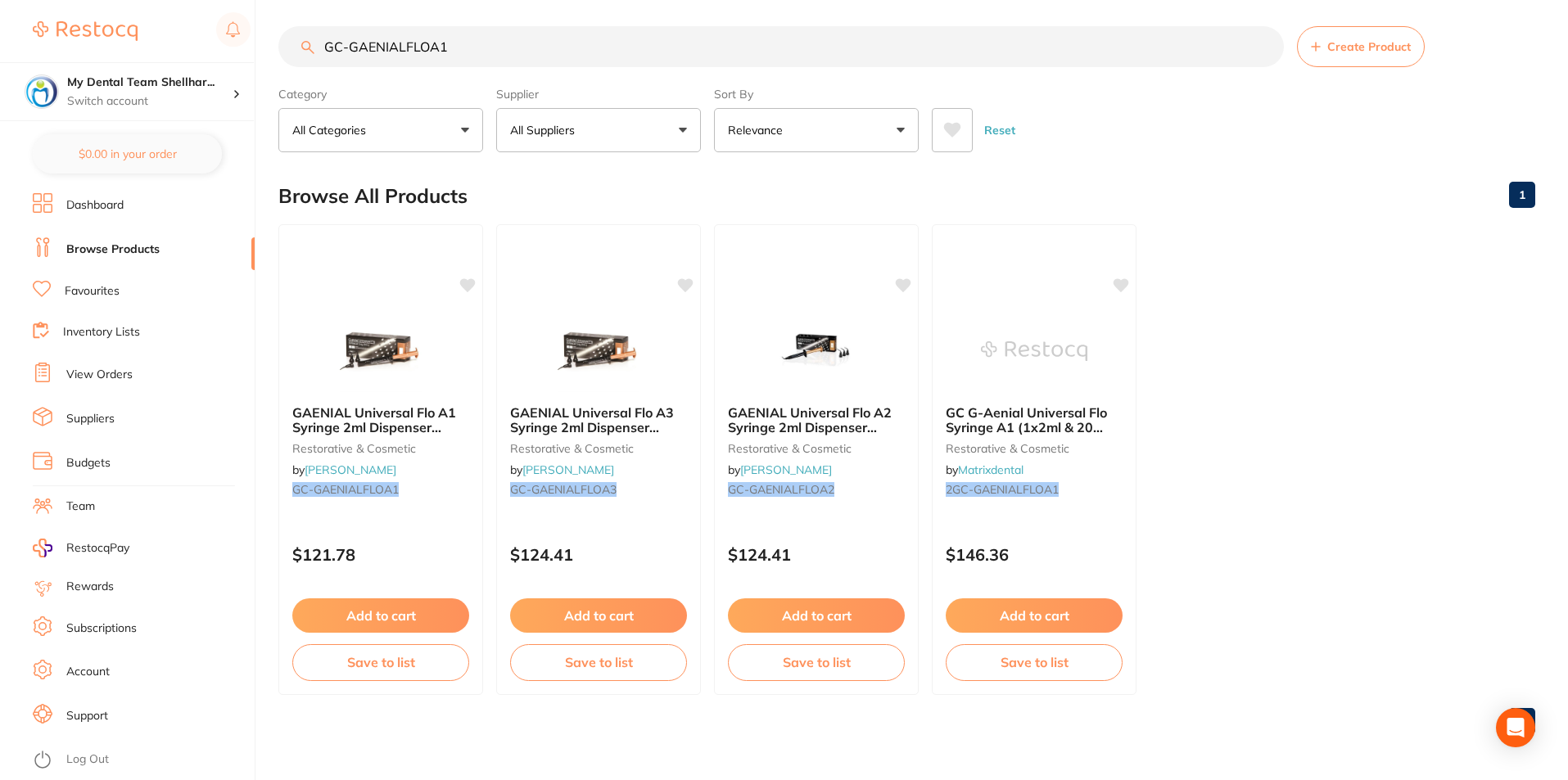
click at [581, 40] on input "GC-GAENIALFLOA1" at bounding box center [781, 47] width 1006 height 41
click at [416, 327] on img at bounding box center [381, 349] width 107 height 83
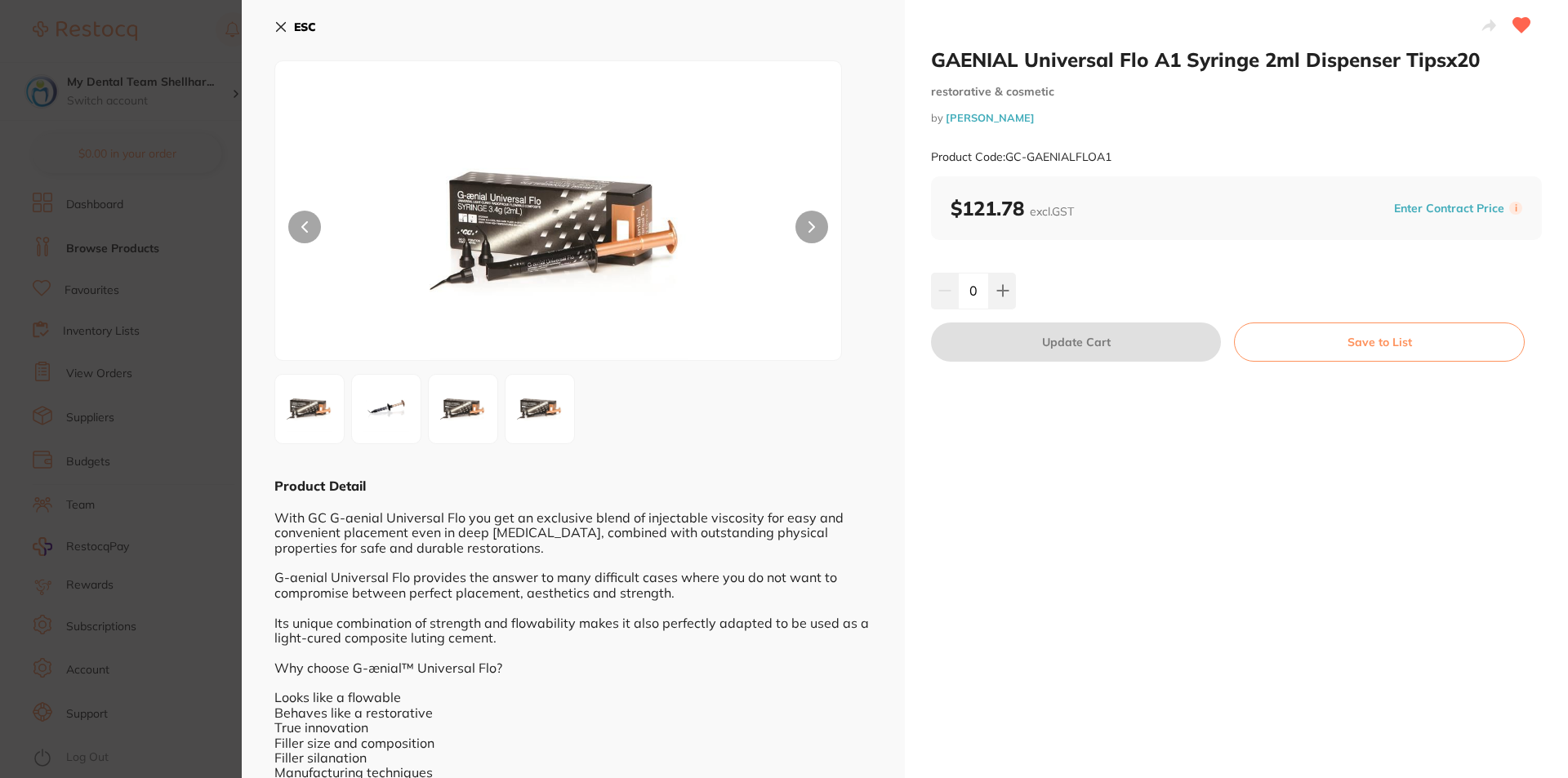
click at [276, 28] on icon at bounding box center [280, 26] width 13 height 13
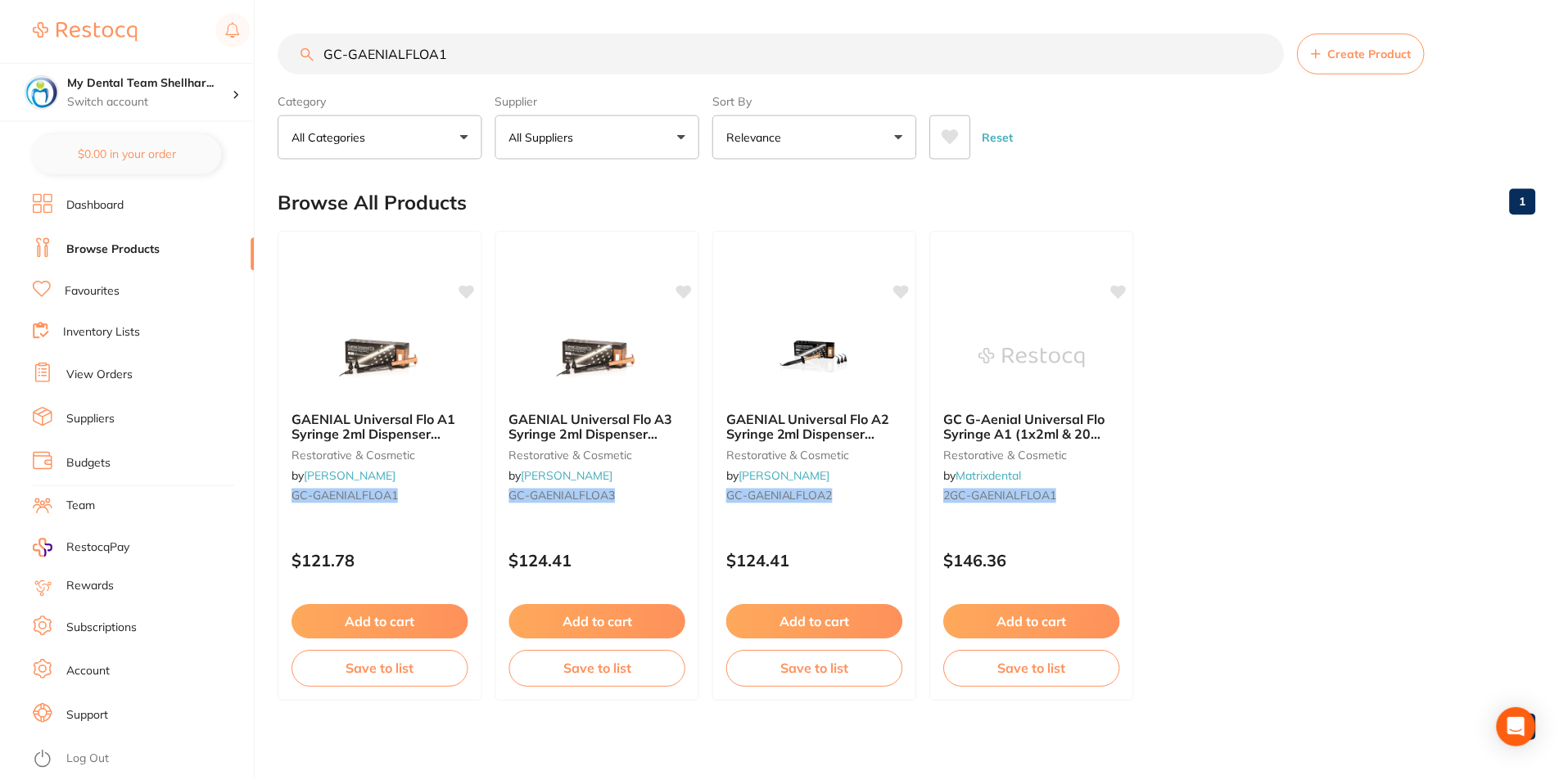
scroll to position [7, 0]
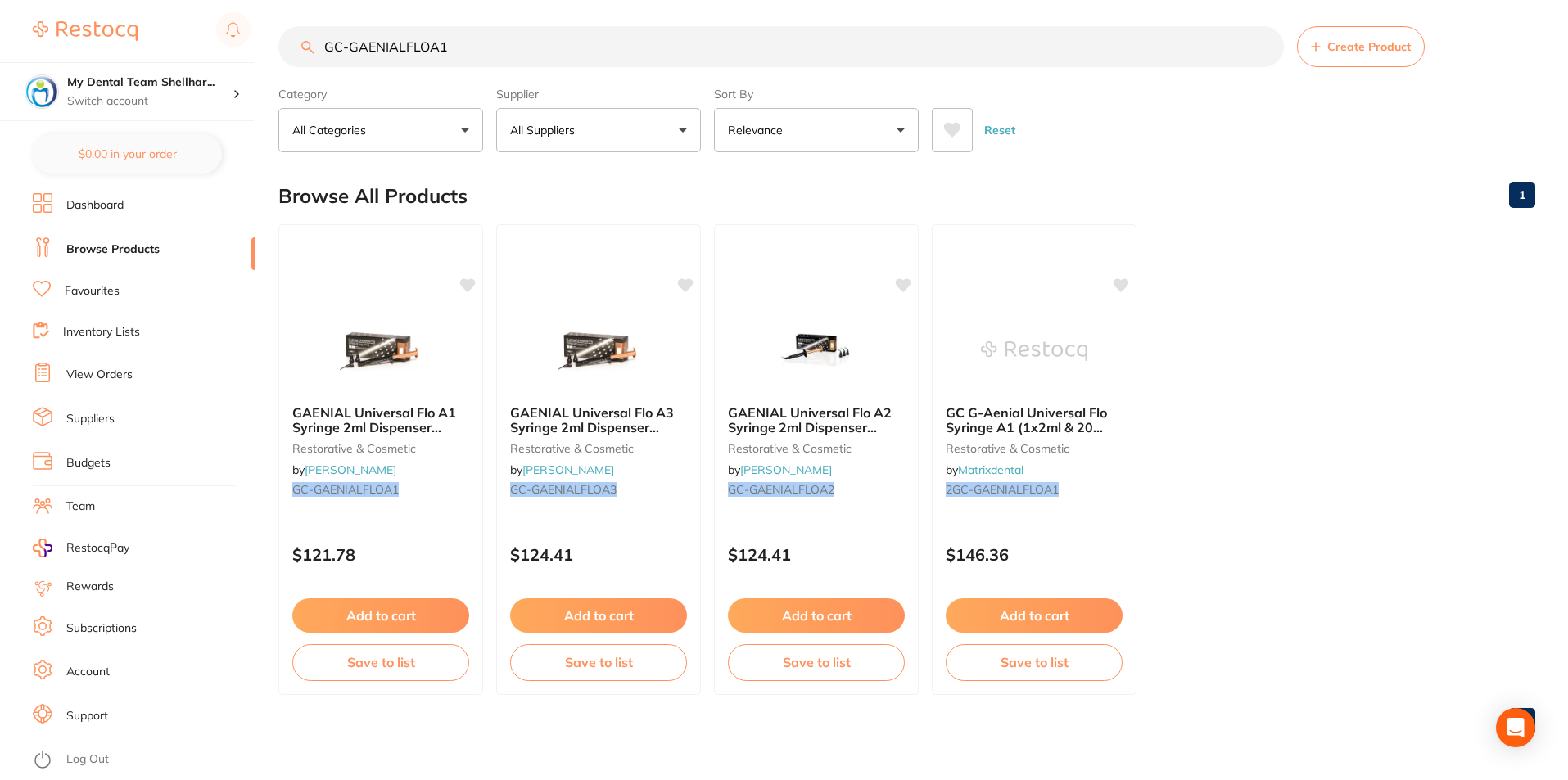
click at [470, 50] on input "GC-GAENIALFLOA1" at bounding box center [781, 47] width 1006 height 41
paste input "2"
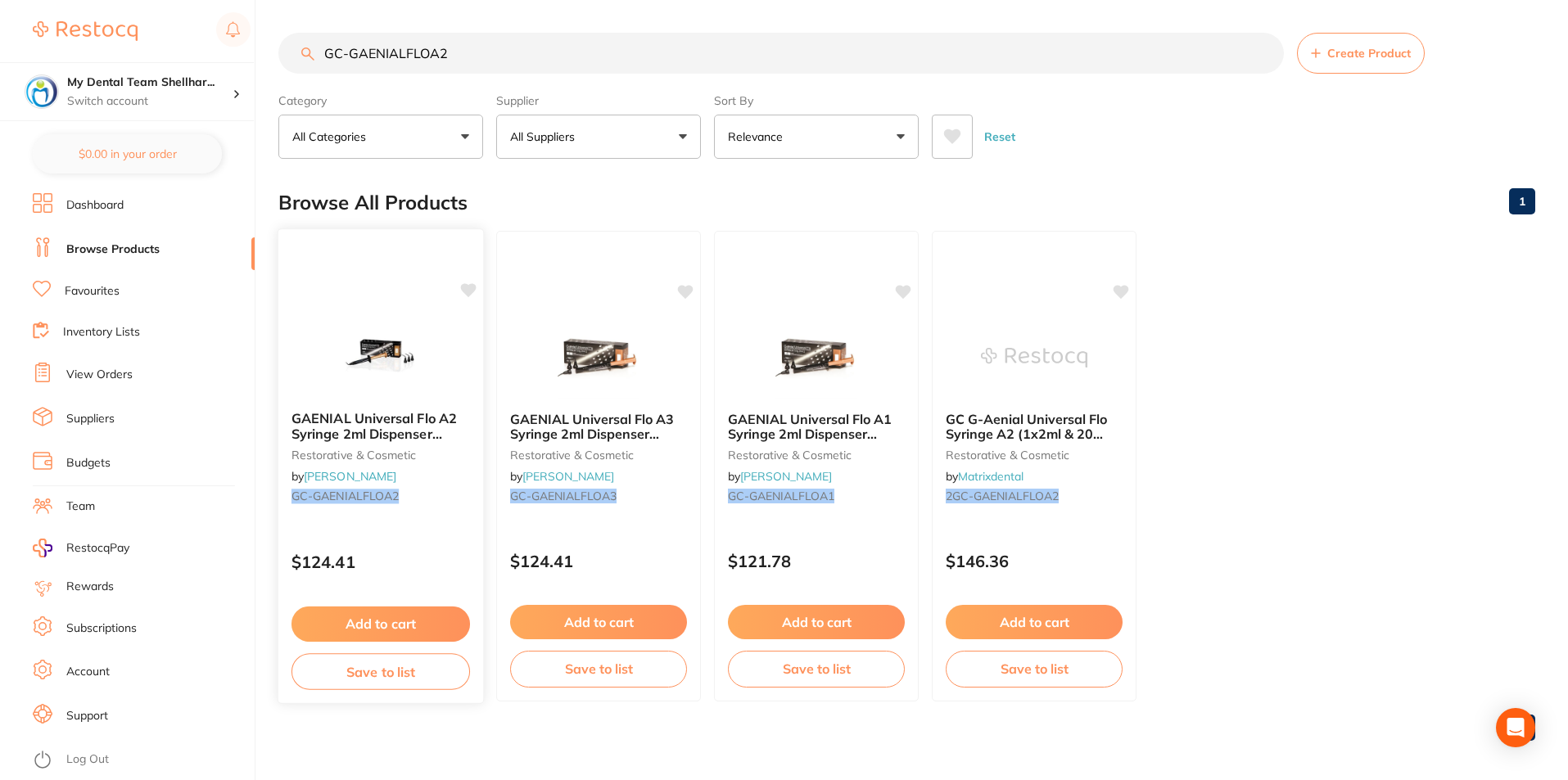
type input "GC-GAENIALFLOA2"
click at [403, 306] on div "GAENIAL Universal Flo A2 Syringe 2ml Dispenser Tipsx20 restorative & cosmetic b…" at bounding box center [381, 466] width 207 height 475
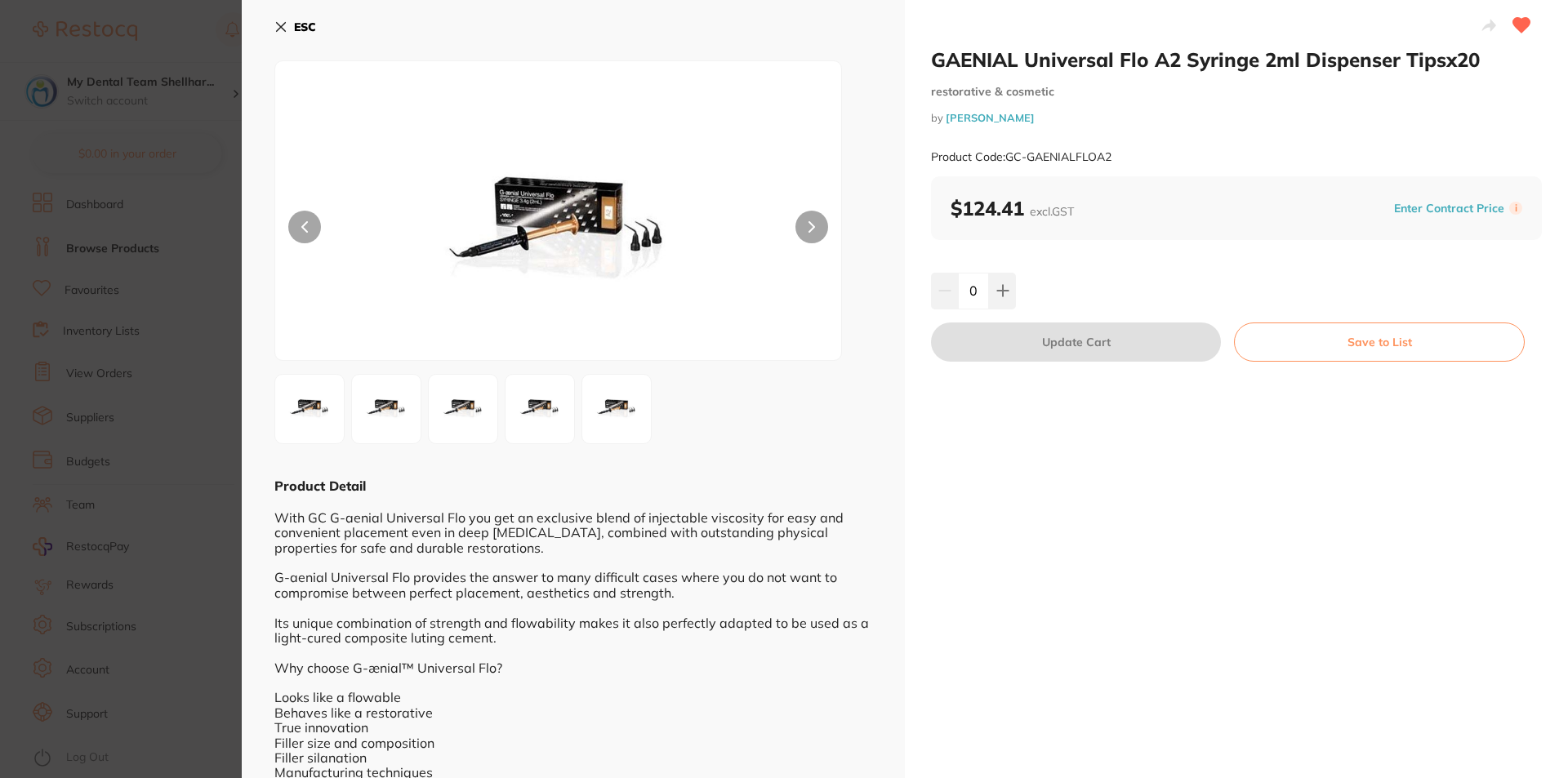
click at [283, 23] on icon at bounding box center [280, 26] width 9 height 9
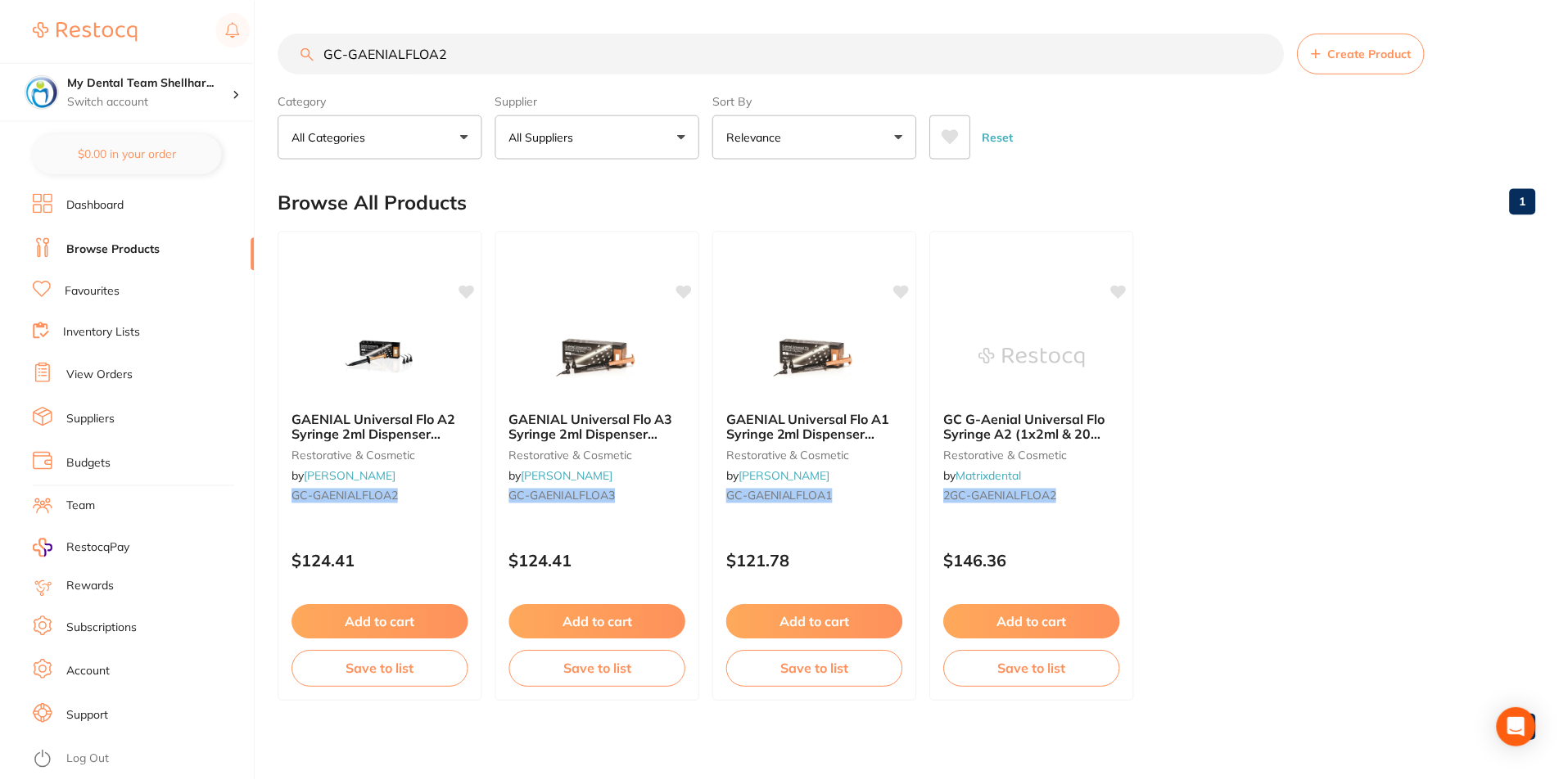
scroll to position [7, 0]
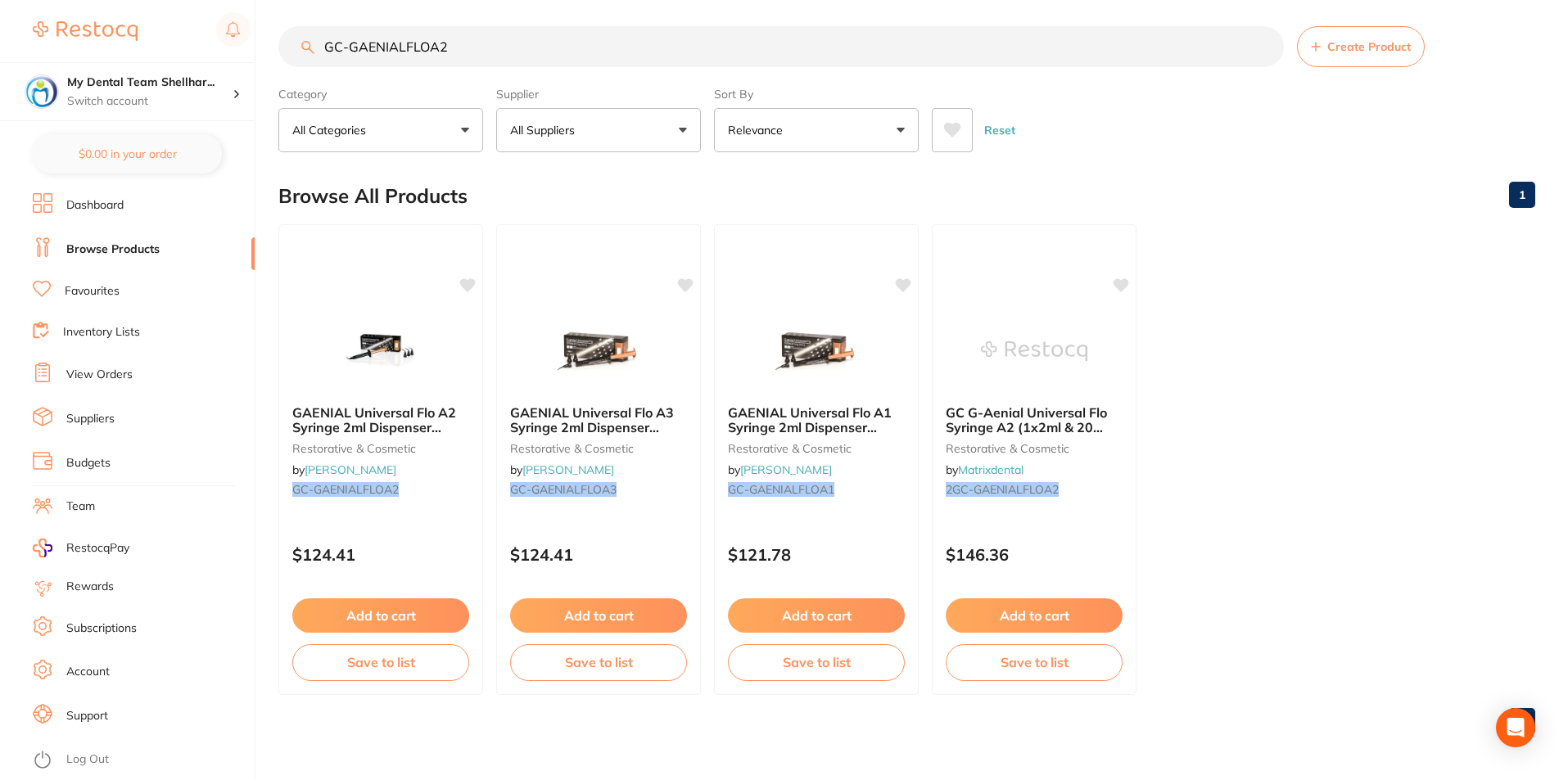
click at [399, 38] on input "GC-GAENIALFLOA2" at bounding box center [781, 47] width 1006 height 41
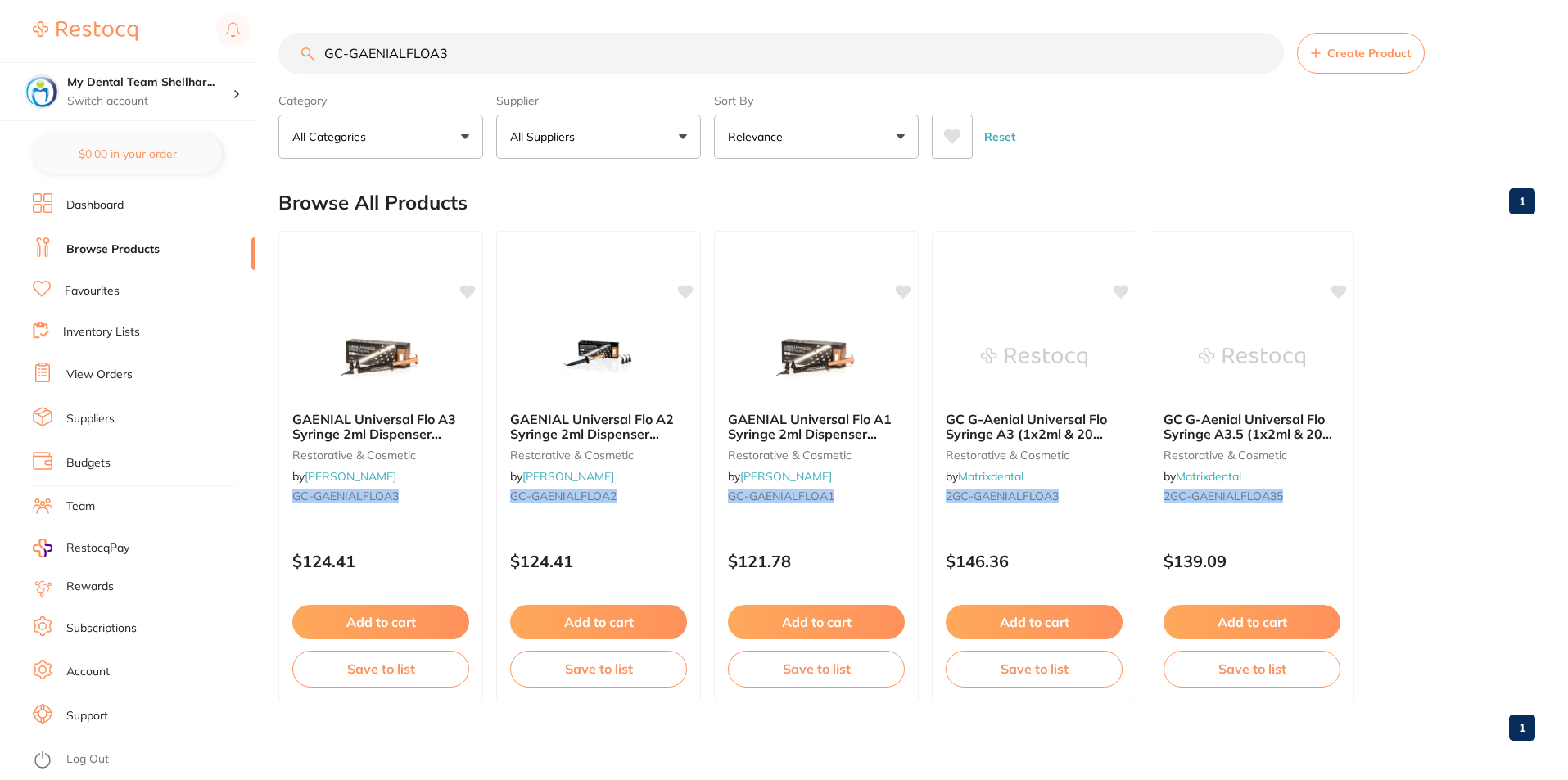
click at [433, 334] on img at bounding box center [380, 357] width 106 height 82
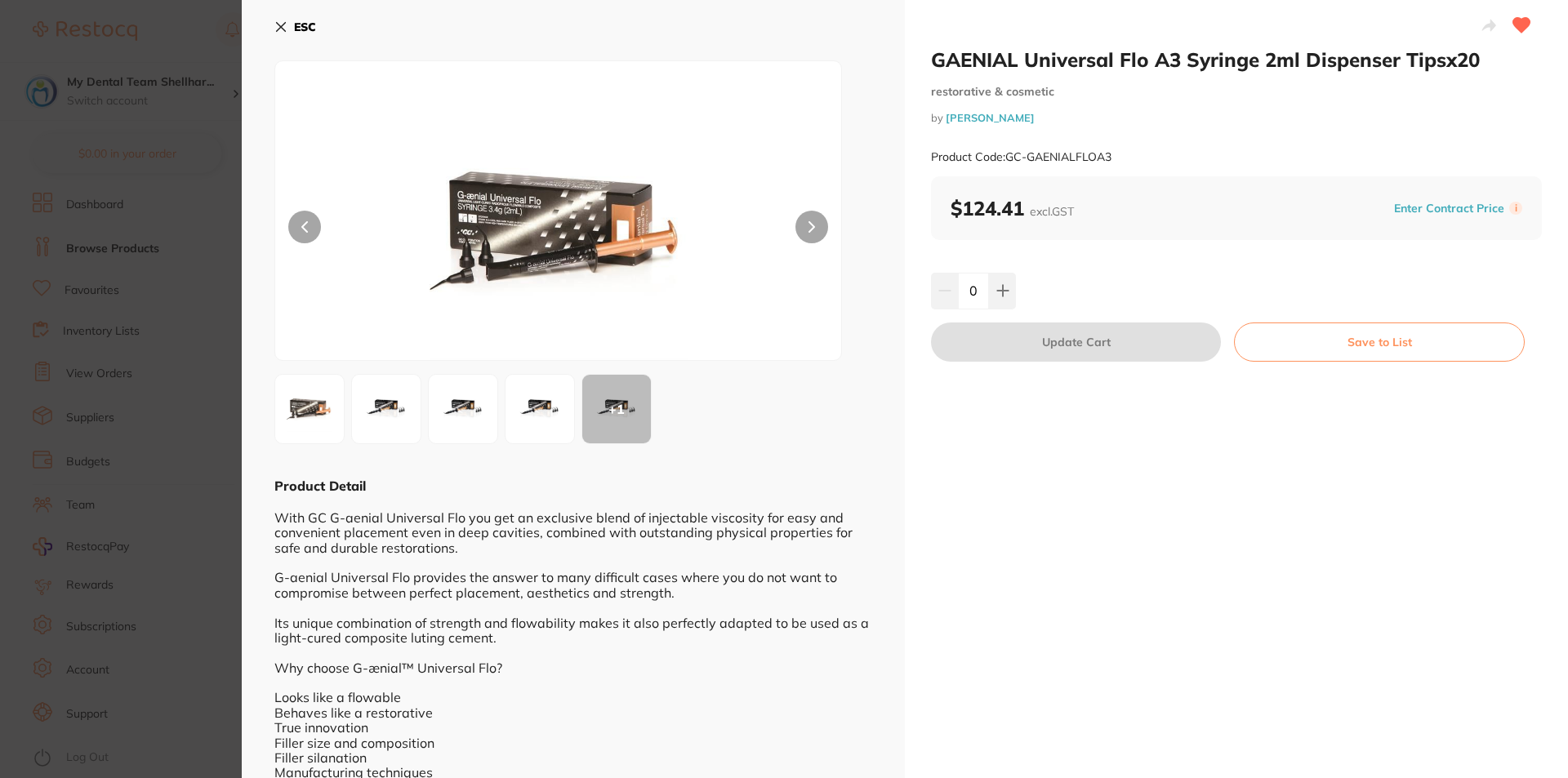
drag, startPoint x: 280, startPoint y: 21, endPoint x: 357, endPoint y: 22, distance: 77.0
click at [281, 22] on icon at bounding box center [280, 26] width 13 height 13
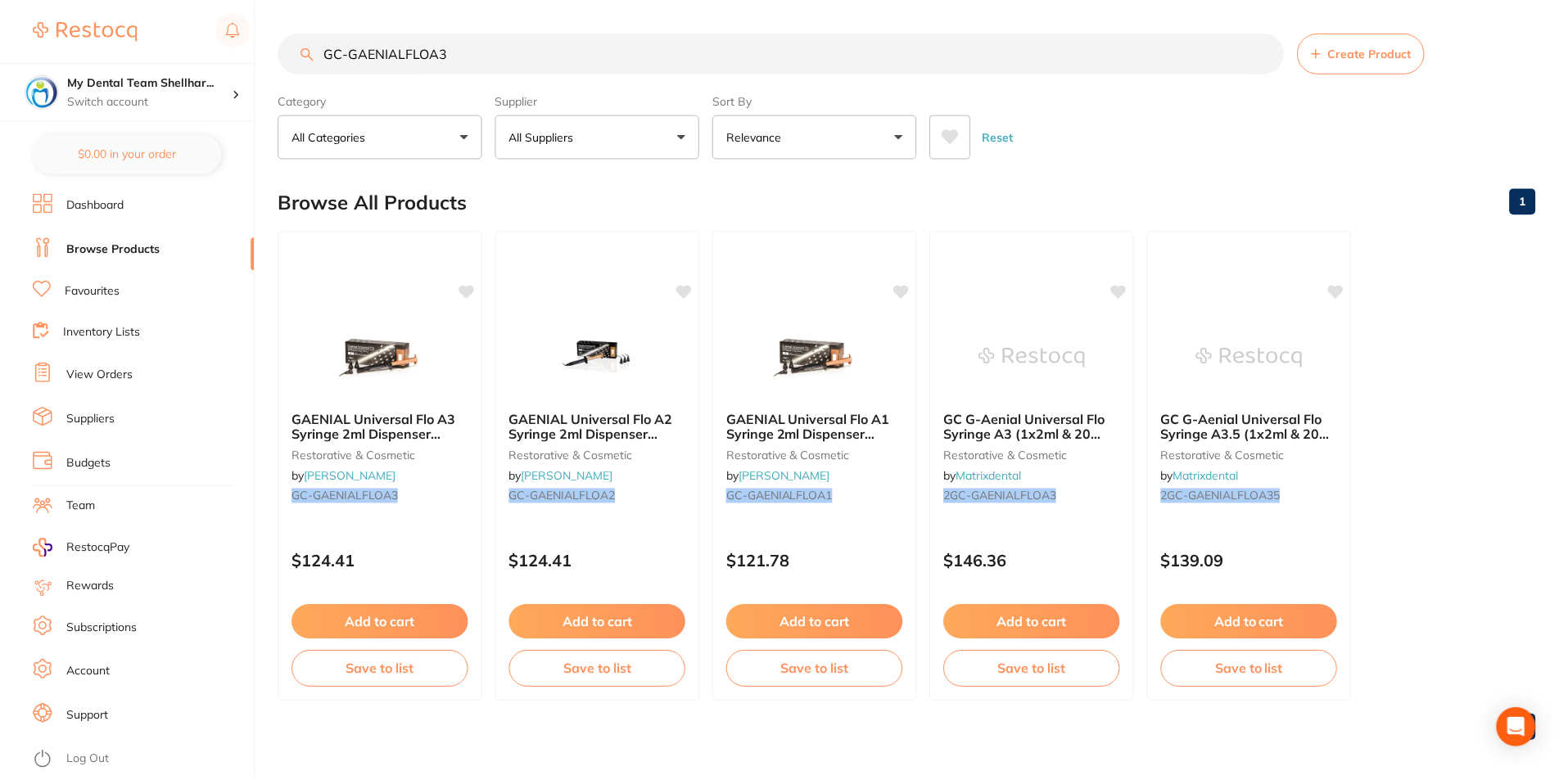
scroll to position [7, 0]
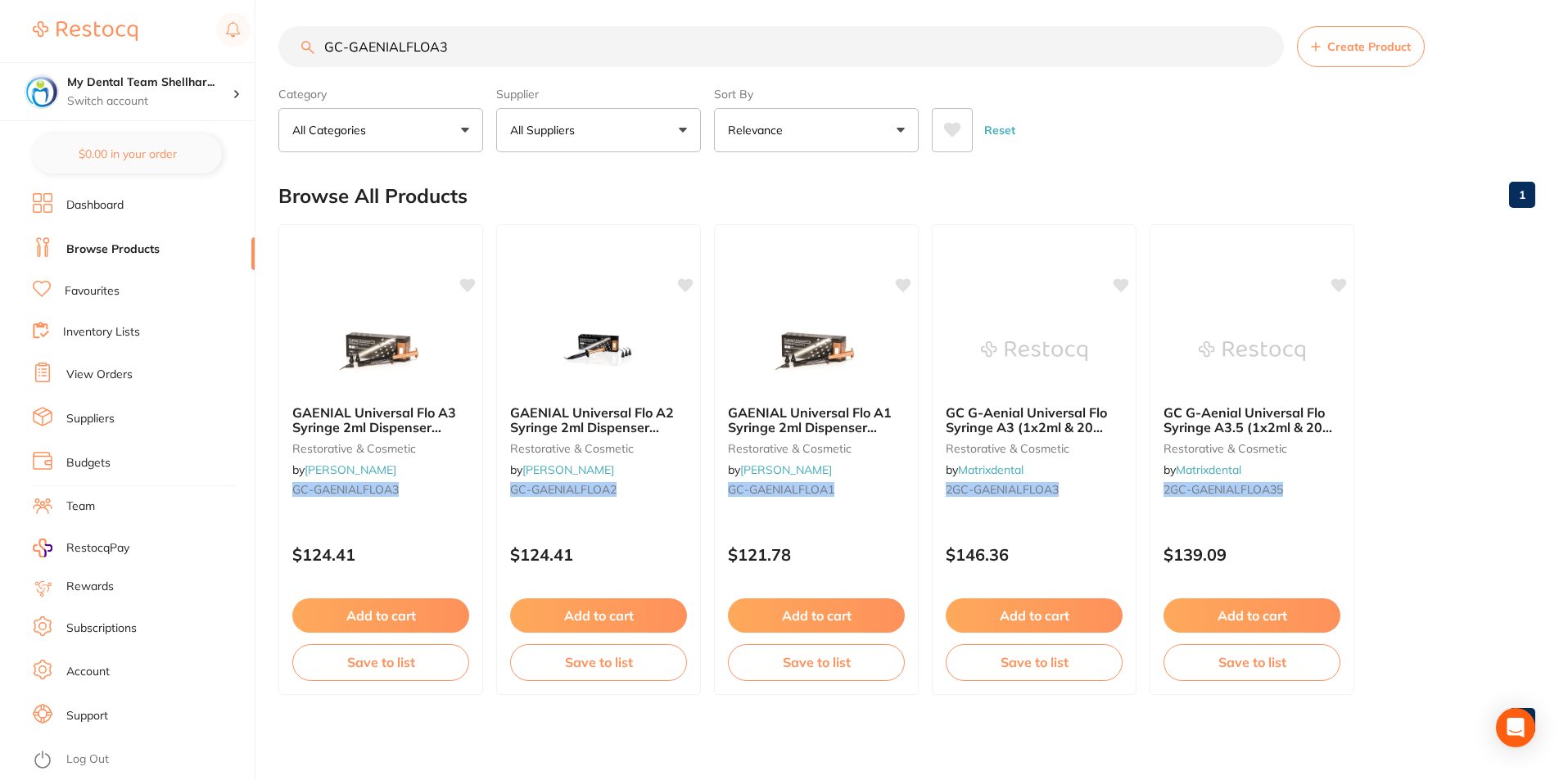
click at [535, 32] on input "GC-GAENIALFLOA3" at bounding box center [781, 47] width 1006 height 41
paste input "FXA2"
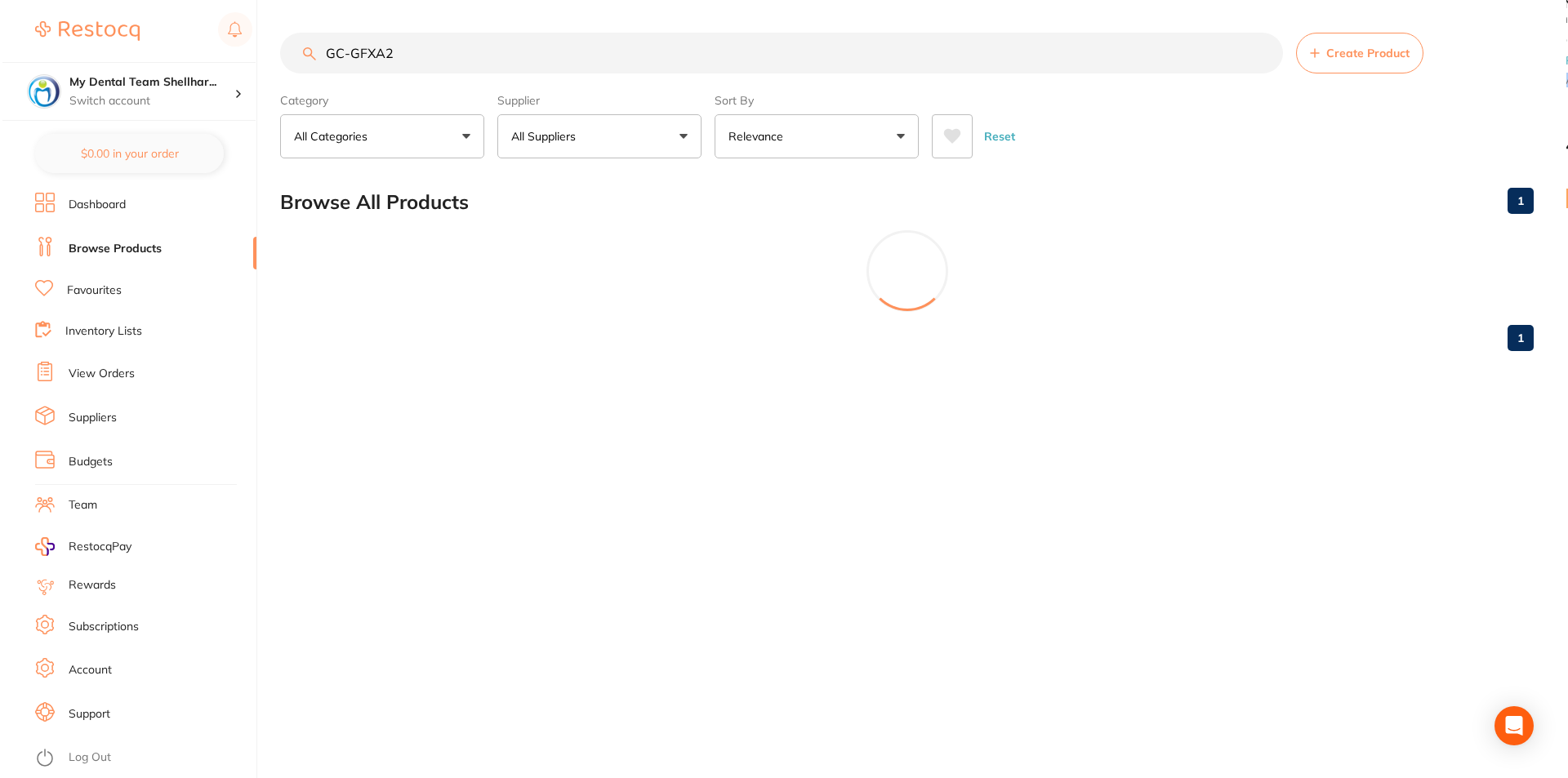
scroll to position [0, 0]
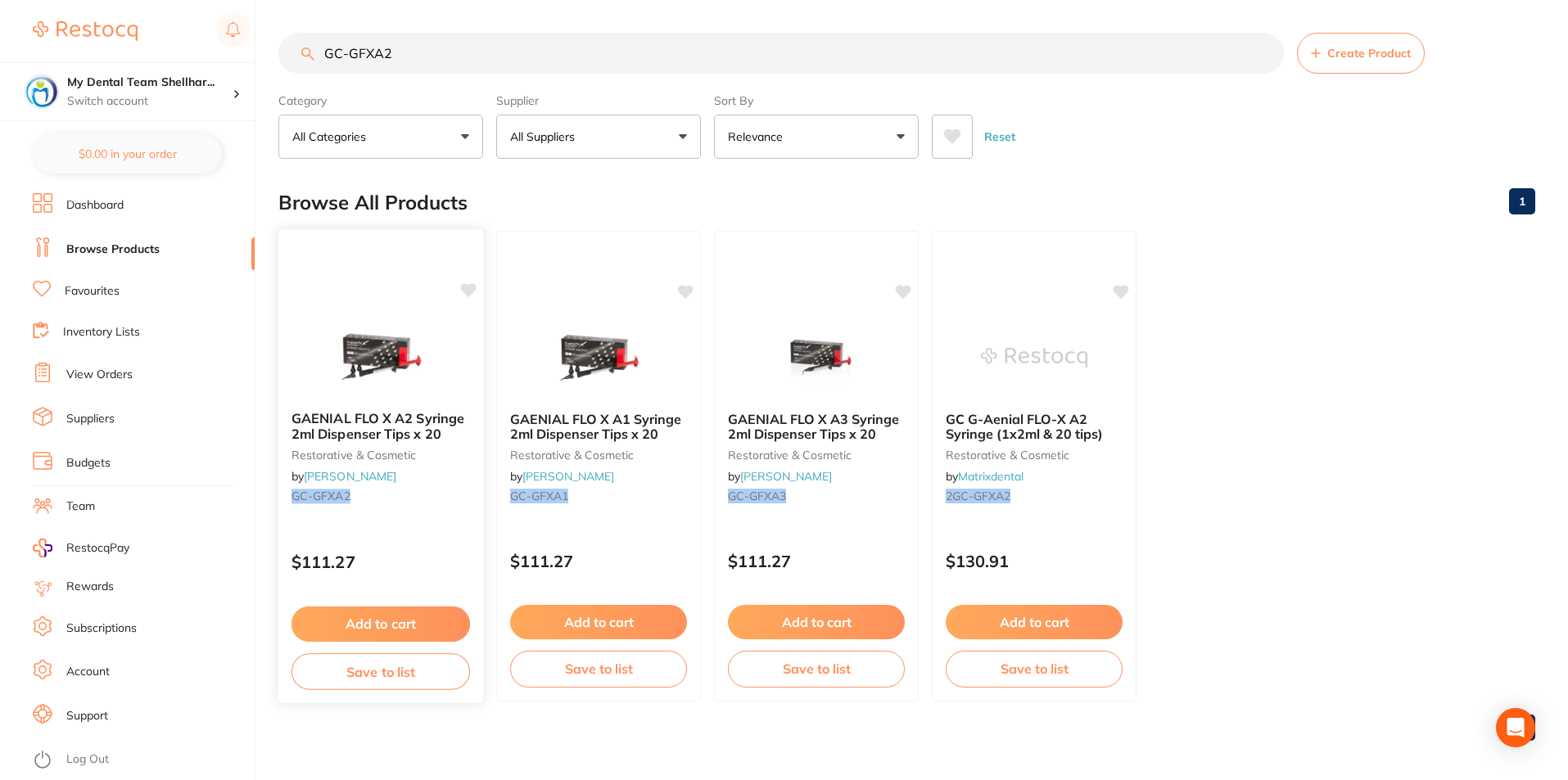
click at [413, 346] on img at bounding box center [381, 356] width 107 height 83
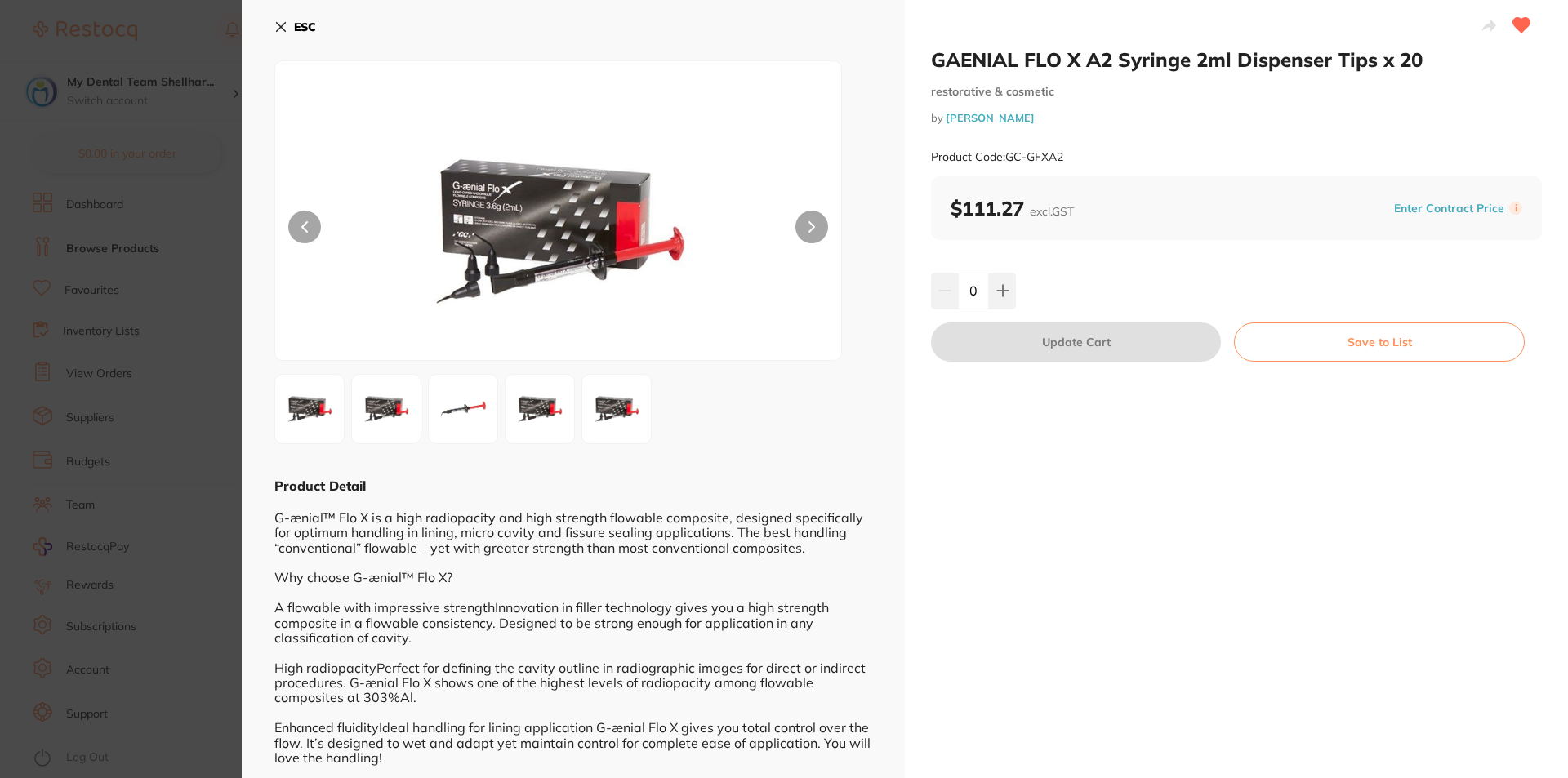
click at [215, 190] on section "GAENIAL FLO X A2 Syringe 2ml Dispenser Tips x 20 restorative & cosmetic by [PER…" at bounding box center [784, 389] width 1568 height 778
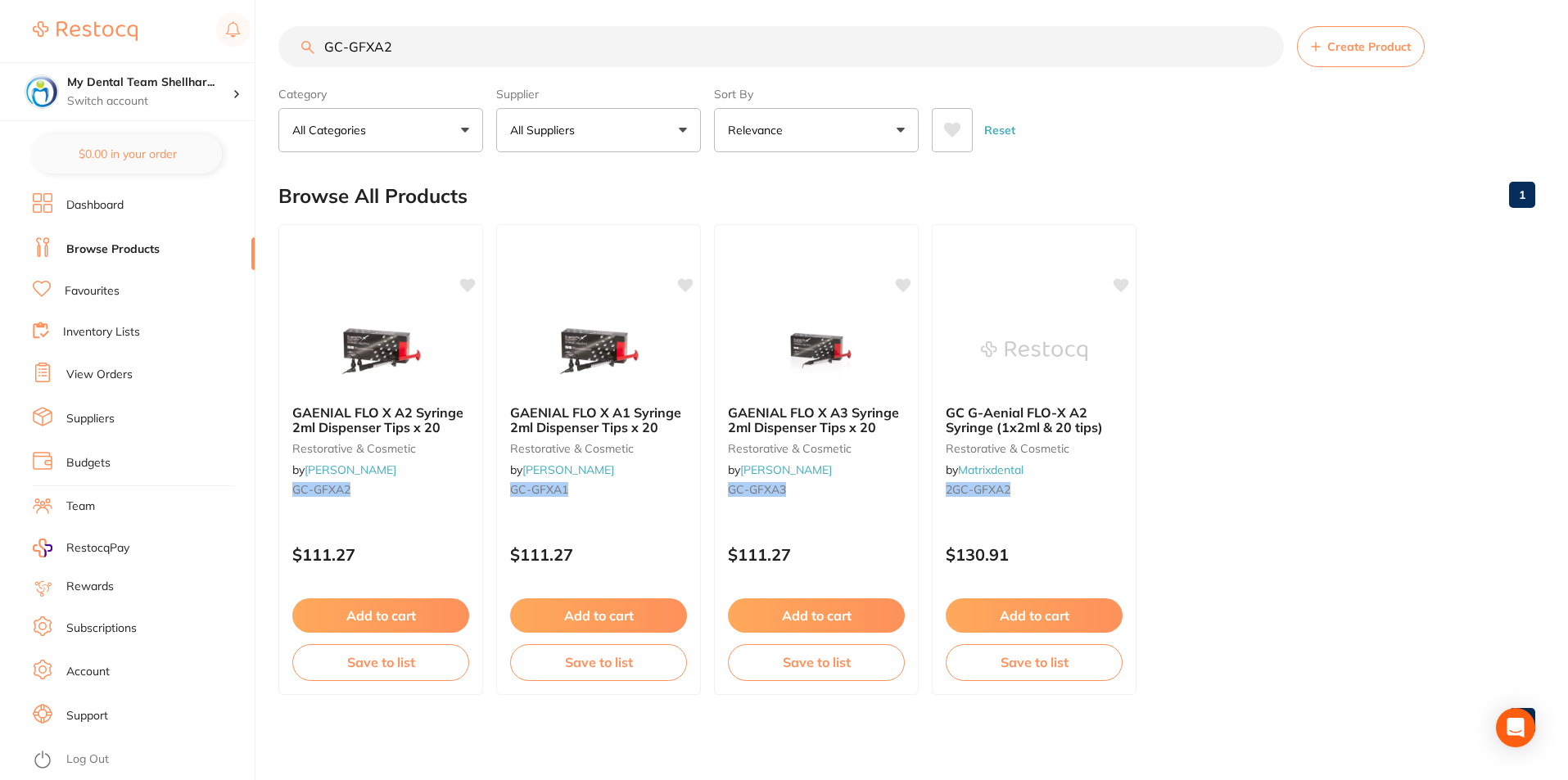
click at [516, 36] on input "GC-GFXA2" at bounding box center [781, 47] width 1006 height 41
paste input "AENIALTIP30P"
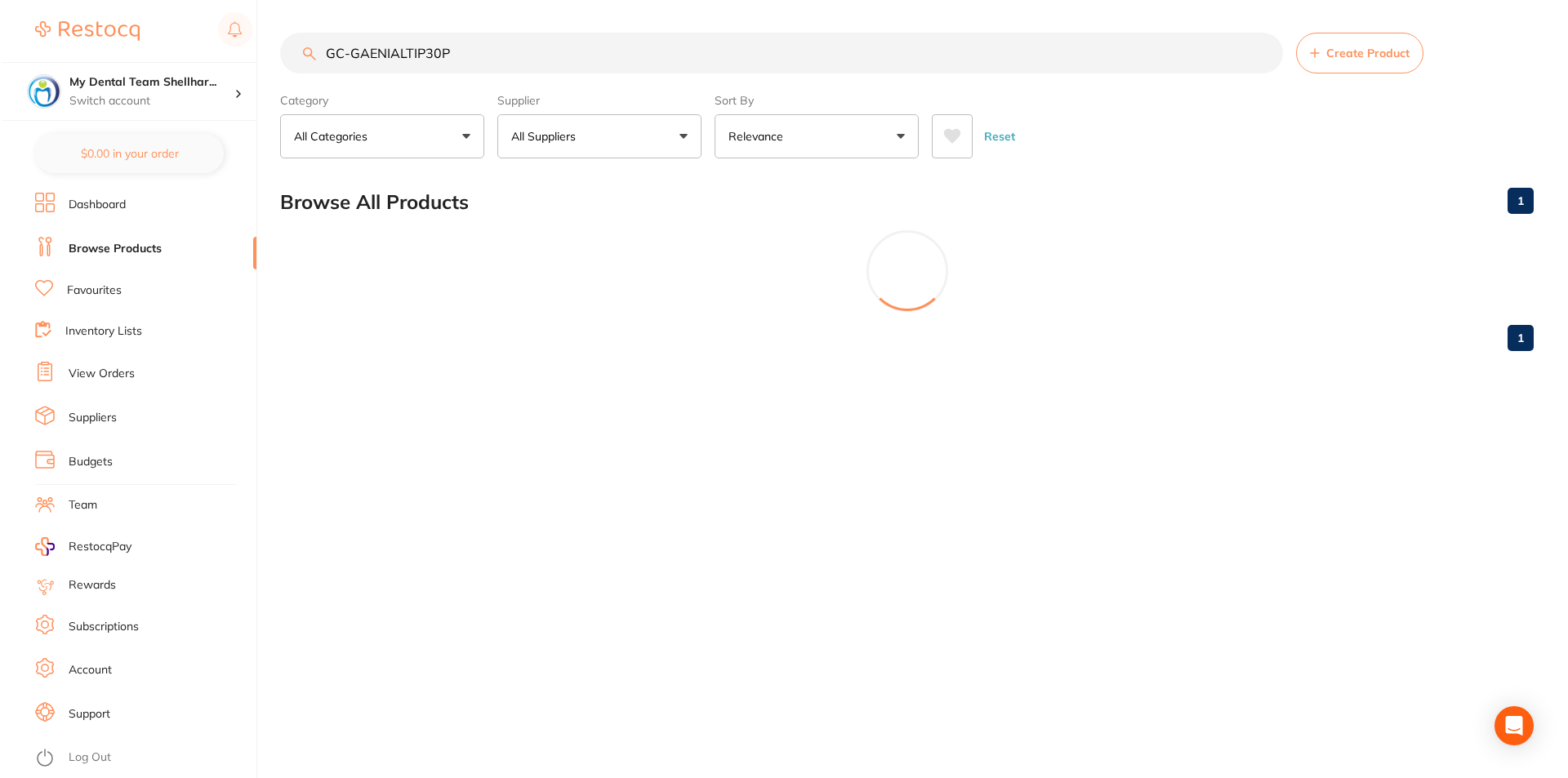
scroll to position [0, 0]
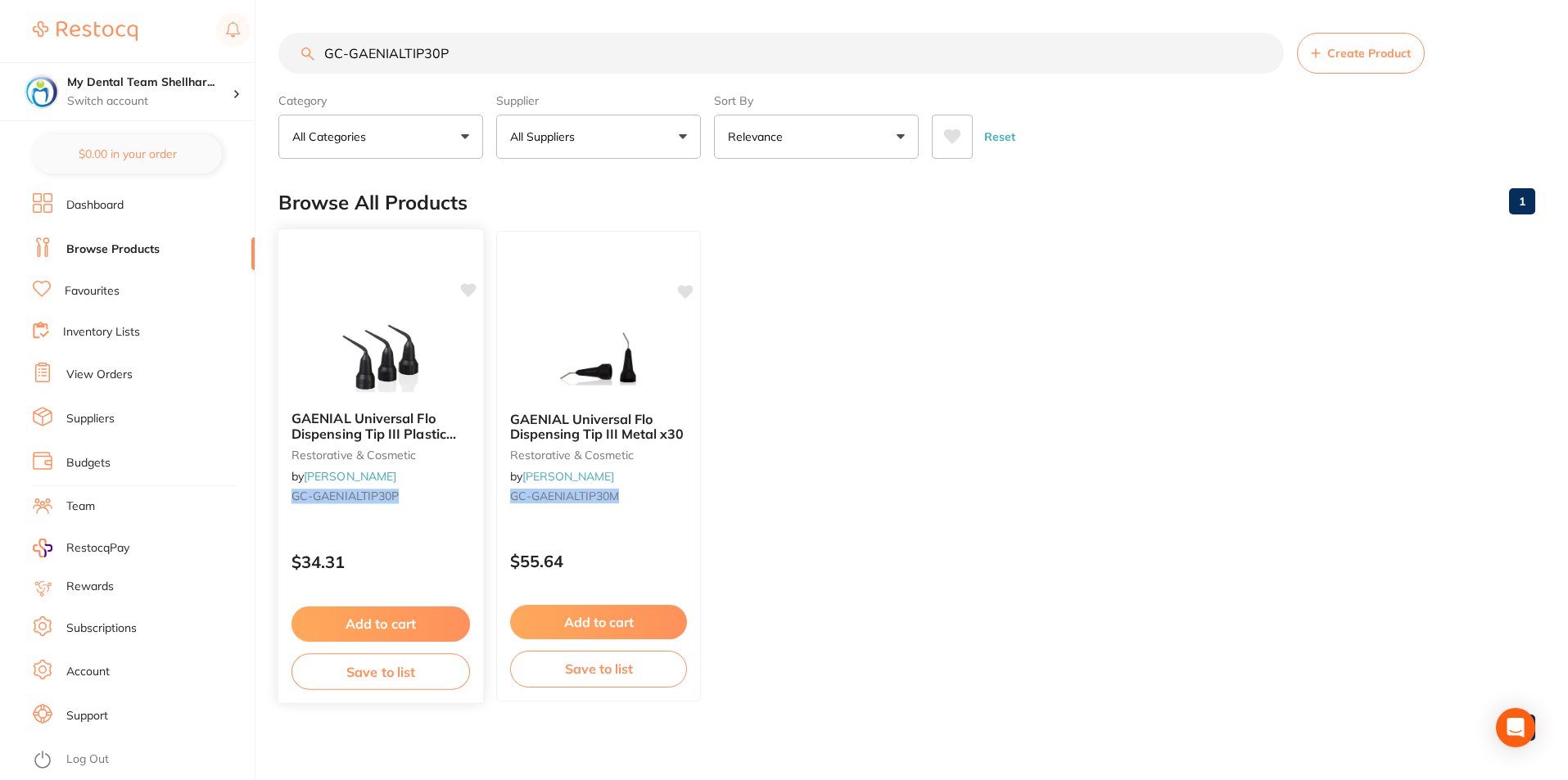
click at [415, 354] on img at bounding box center [381, 356] width 107 height 83
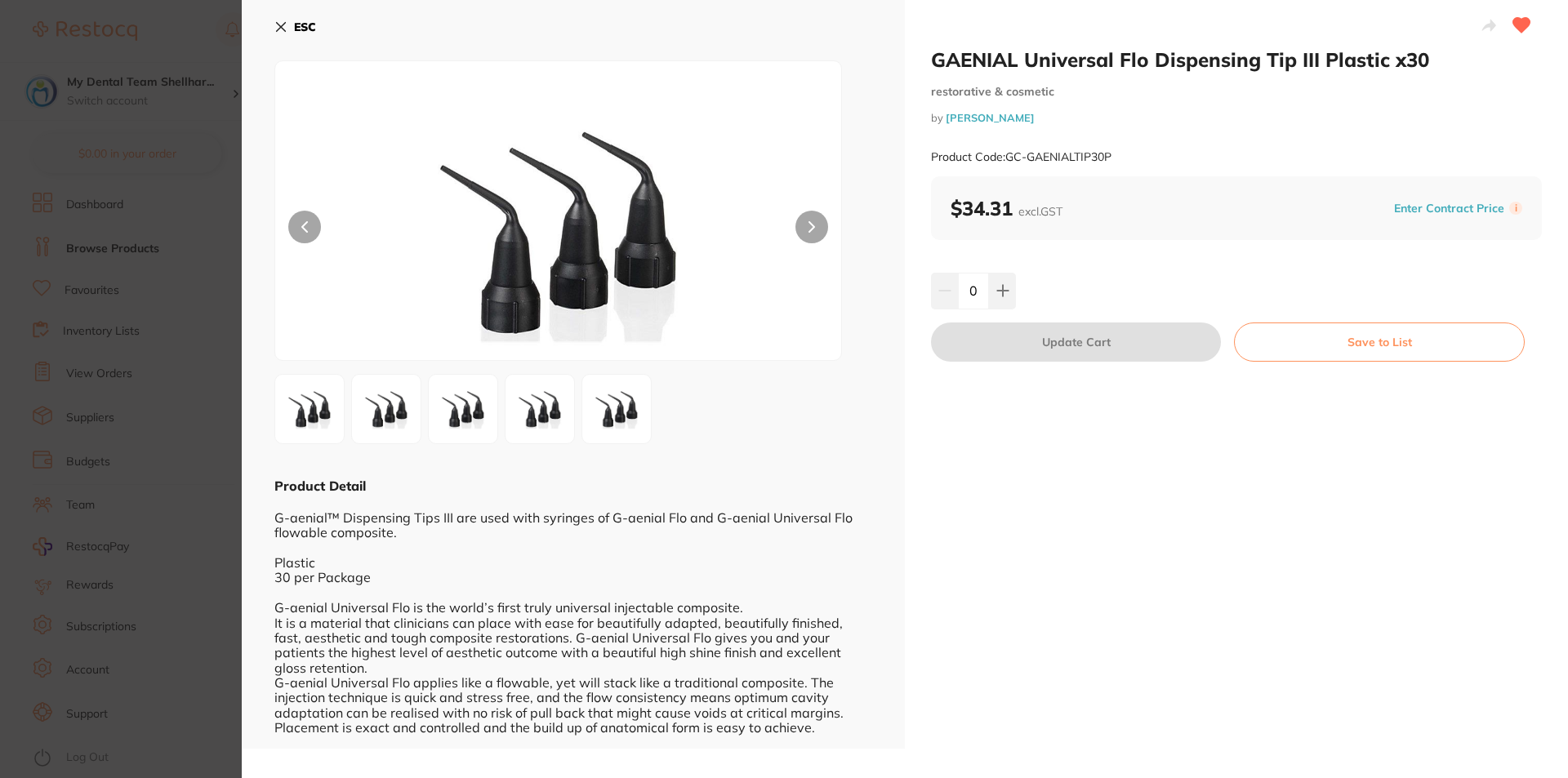
click at [276, 18] on button "ESC" at bounding box center [295, 26] width 42 height 28
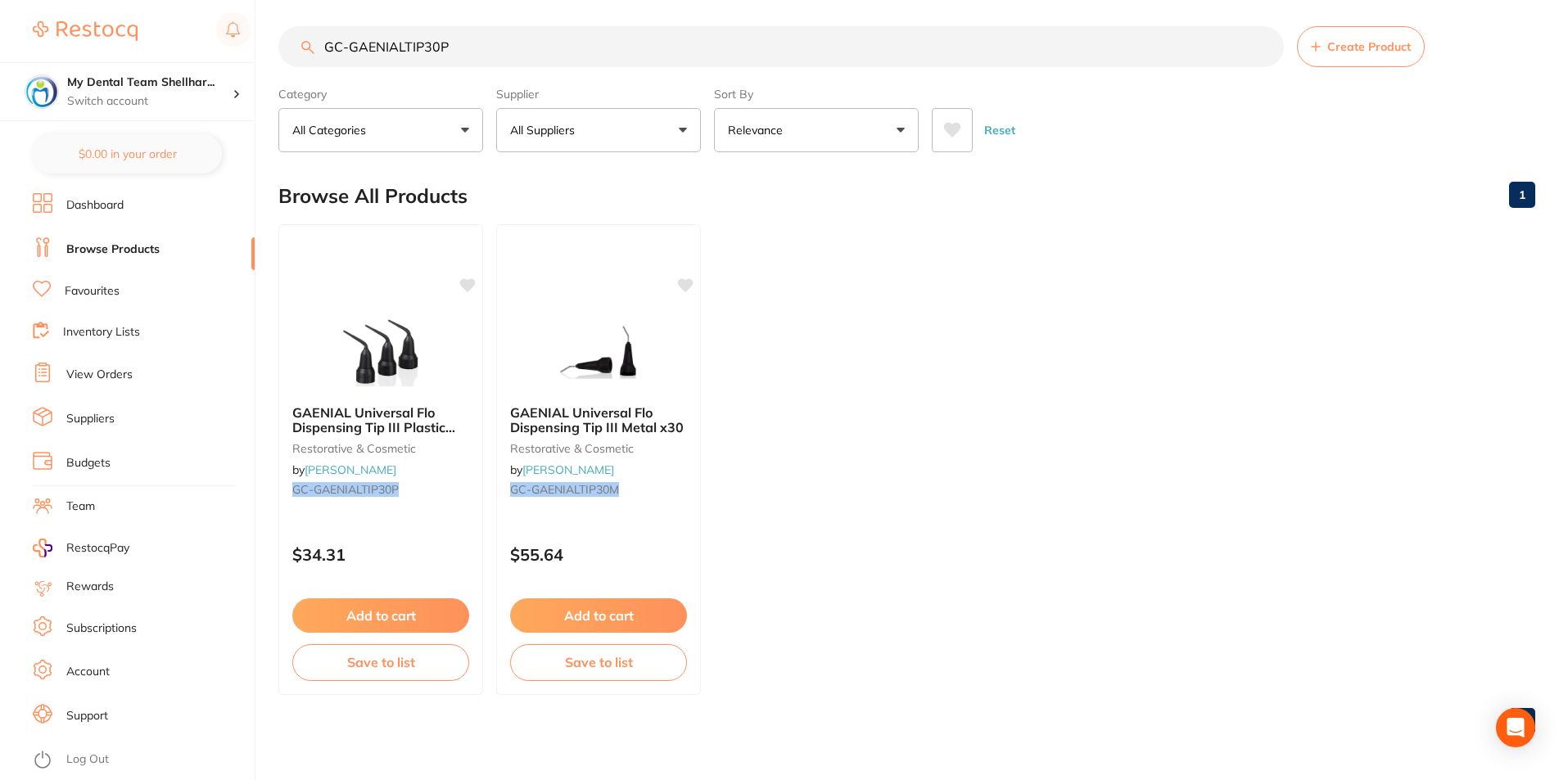
click at [427, 43] on input "GC-GAENIALTIP30P" at bounding box center [781, 47] width 1006 height 41
click at [427, 42] on input "GC-GAENIALTIP30P" at bounding box center [781, 47] width 1006 height 41
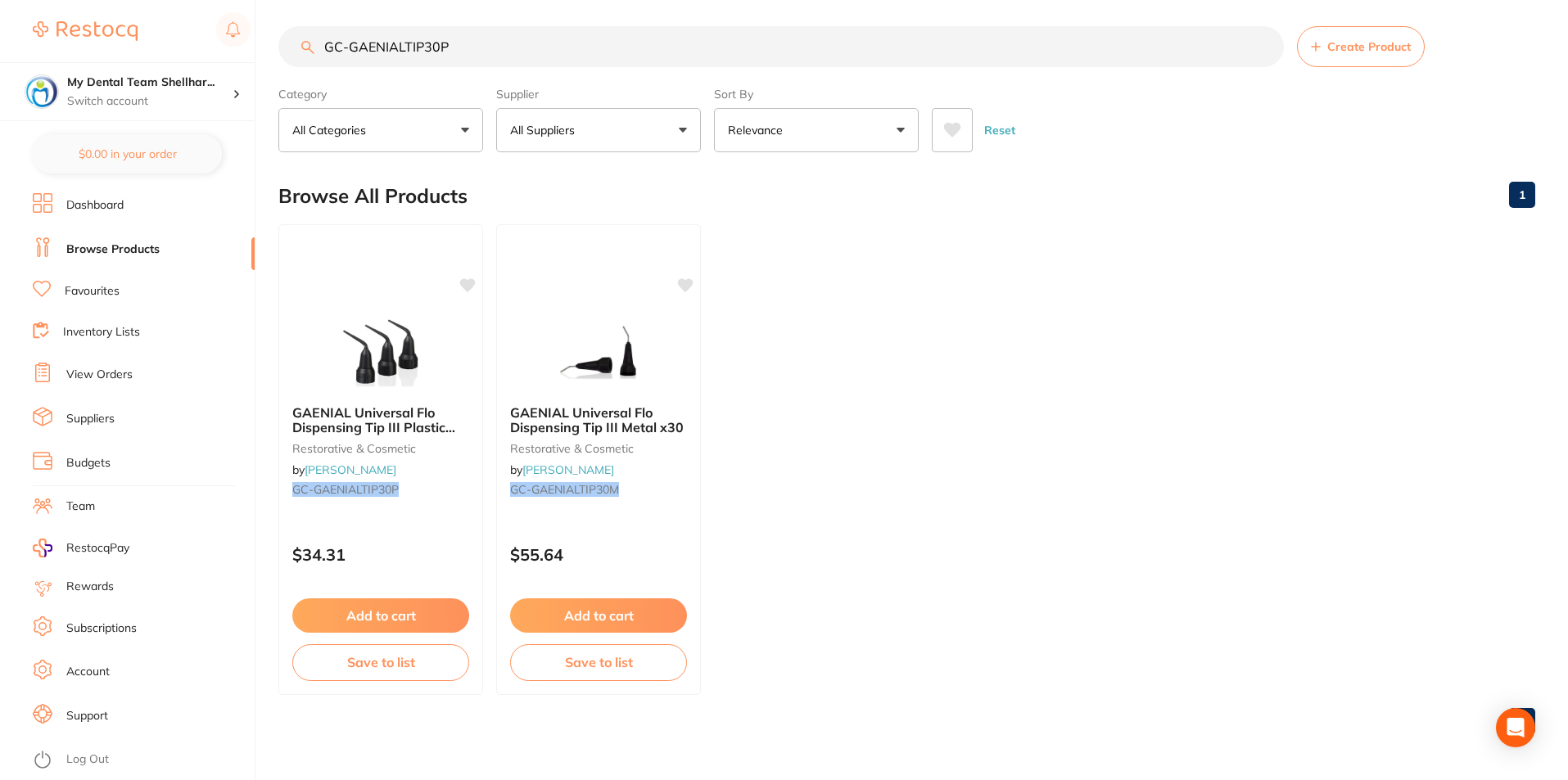
paste input "TM-5914A1B"
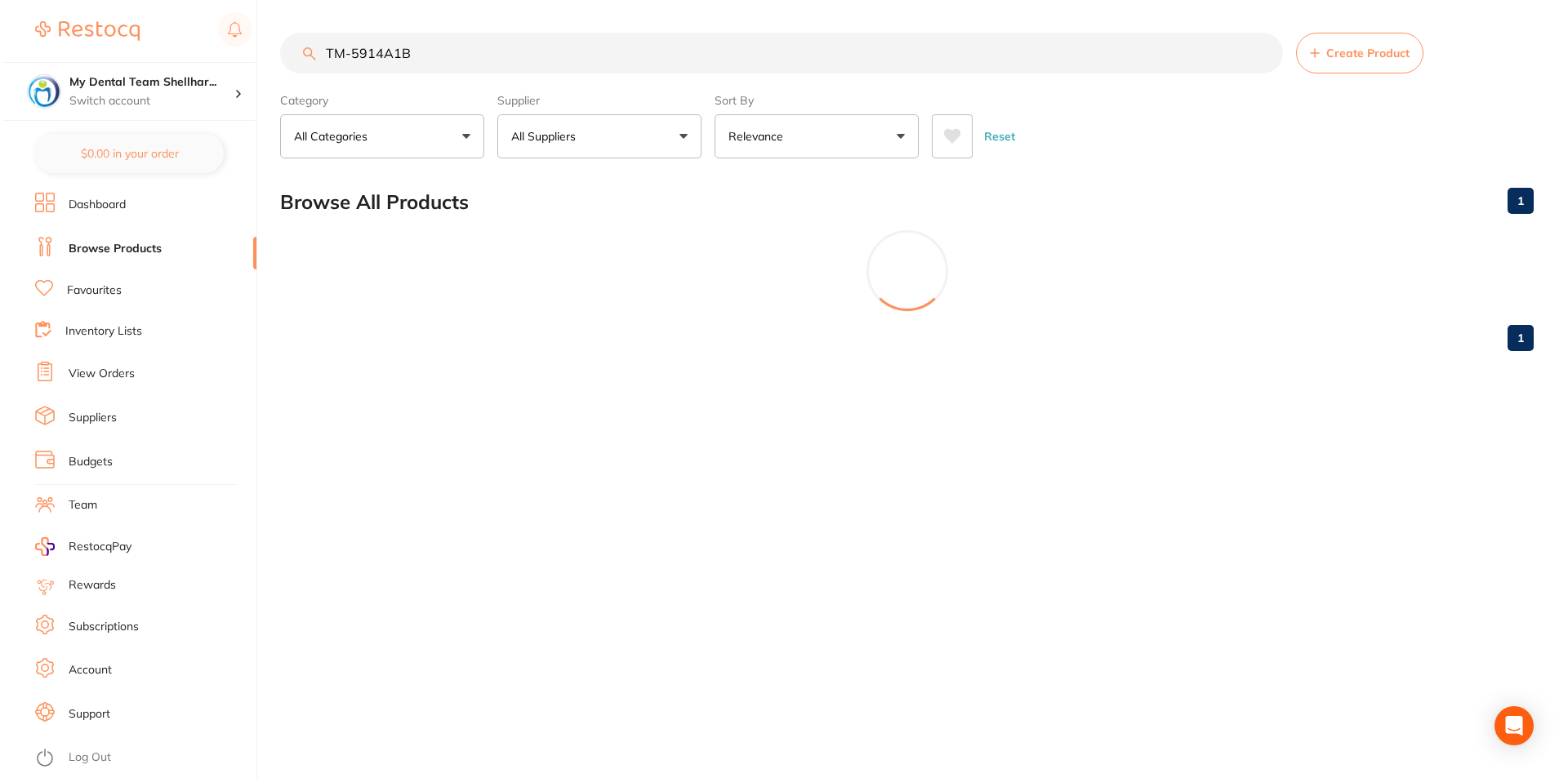
scroll to position [0, 0]
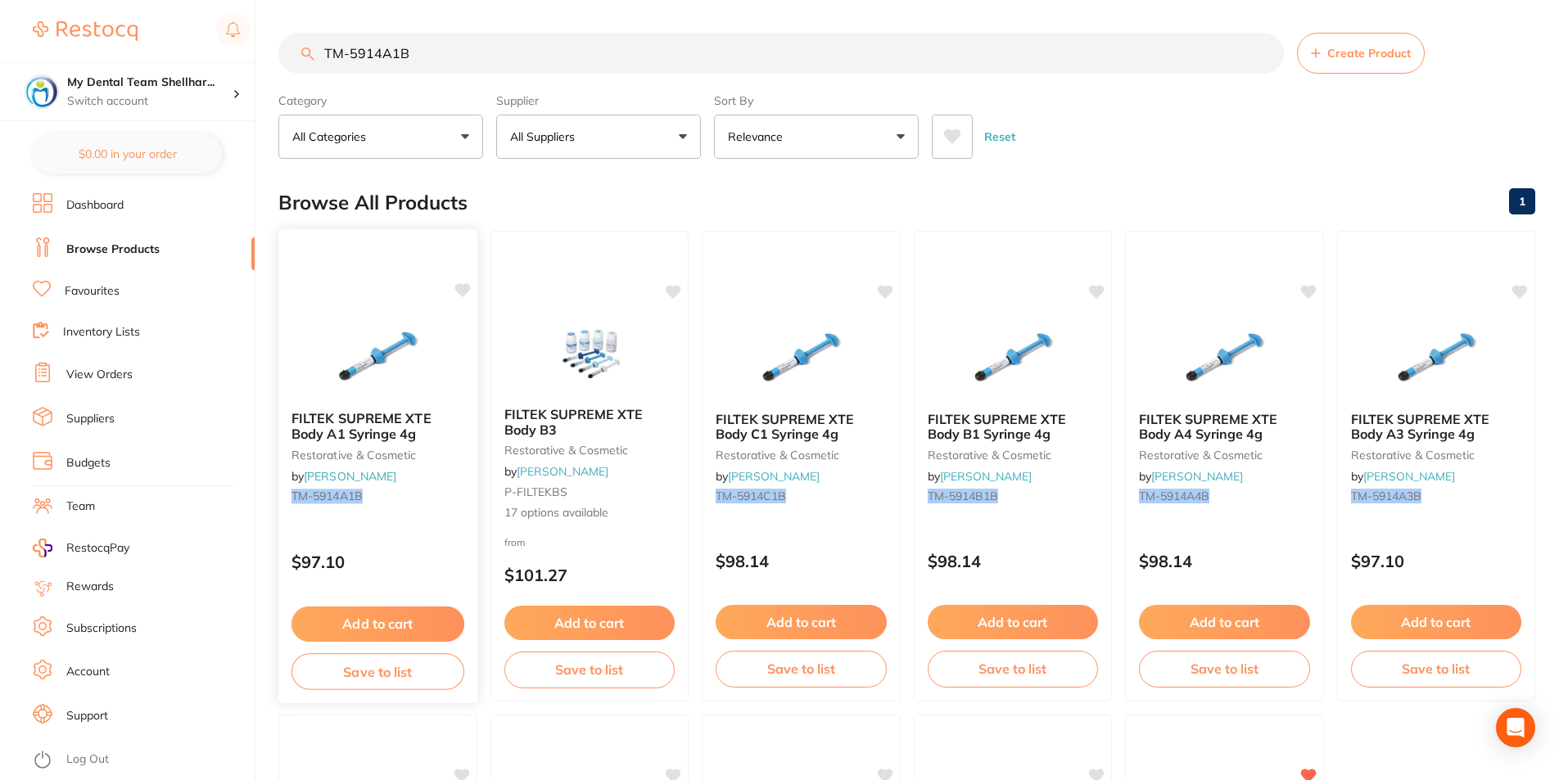
click at [373, 325] on img at bounding box center [378, 356] width 107 height 83
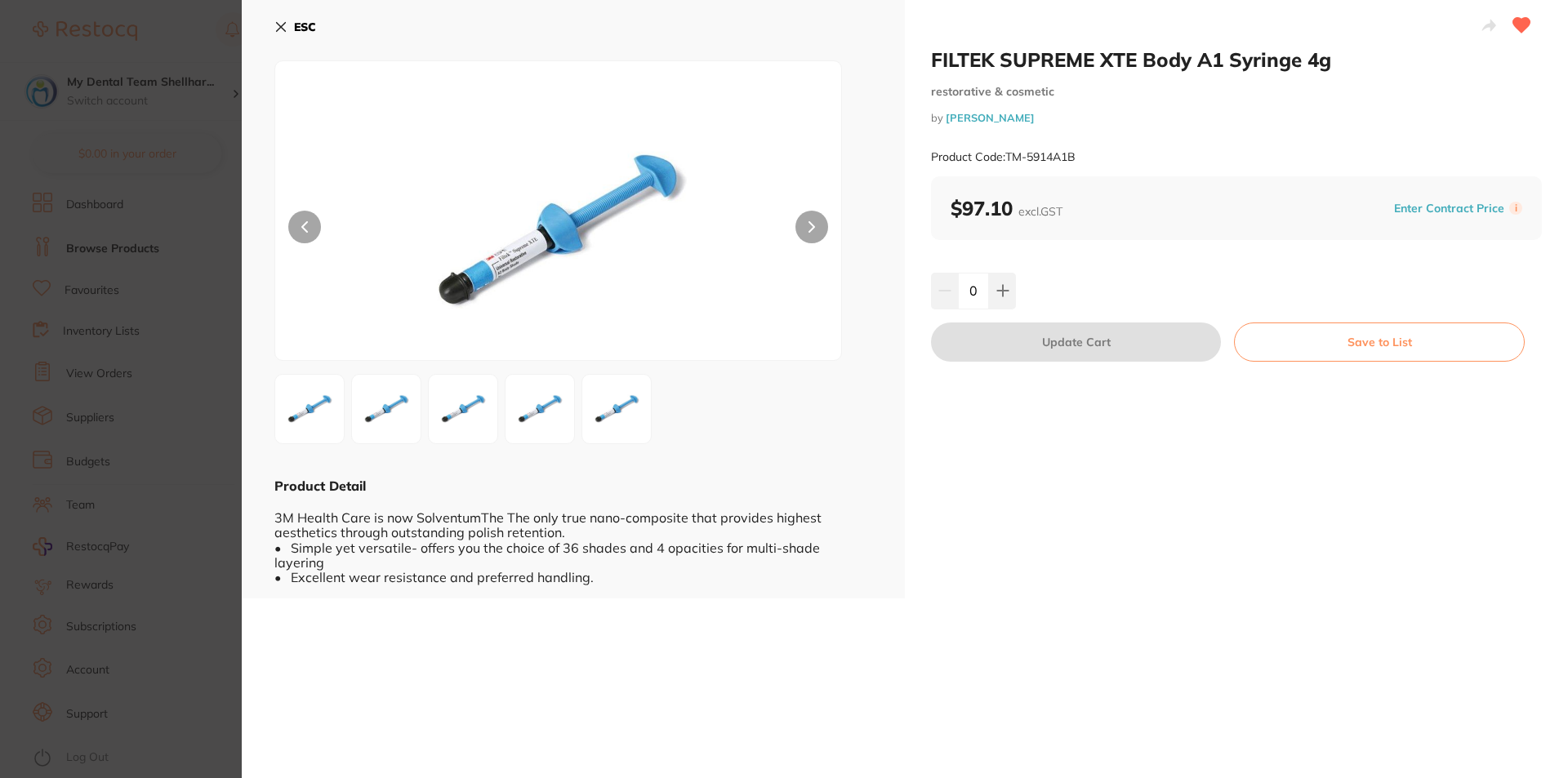
click at [281, 39] on button "ESC" at bounding box center [295, 26] width 42 height 28
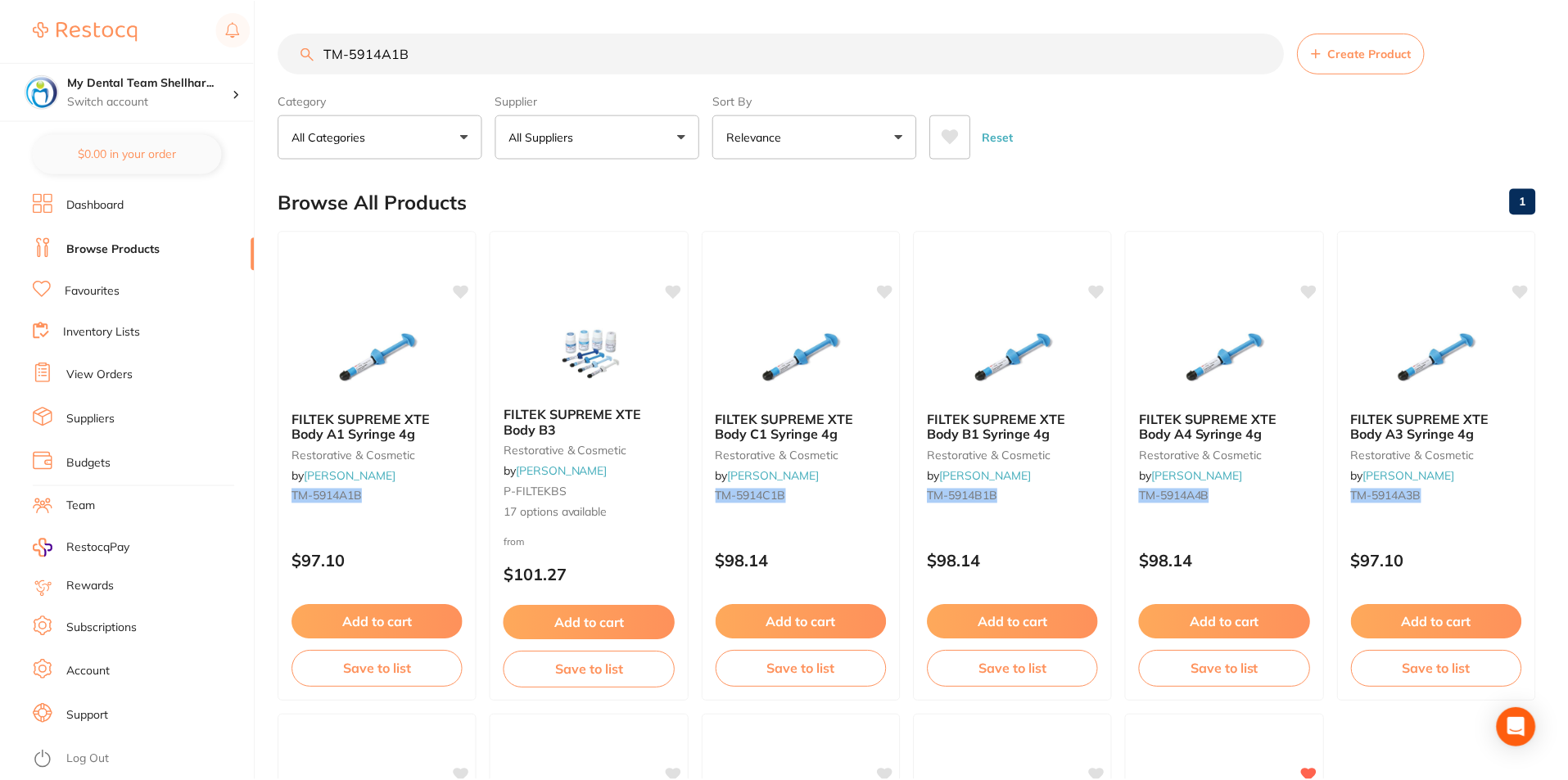
scroll to position [7, 0]
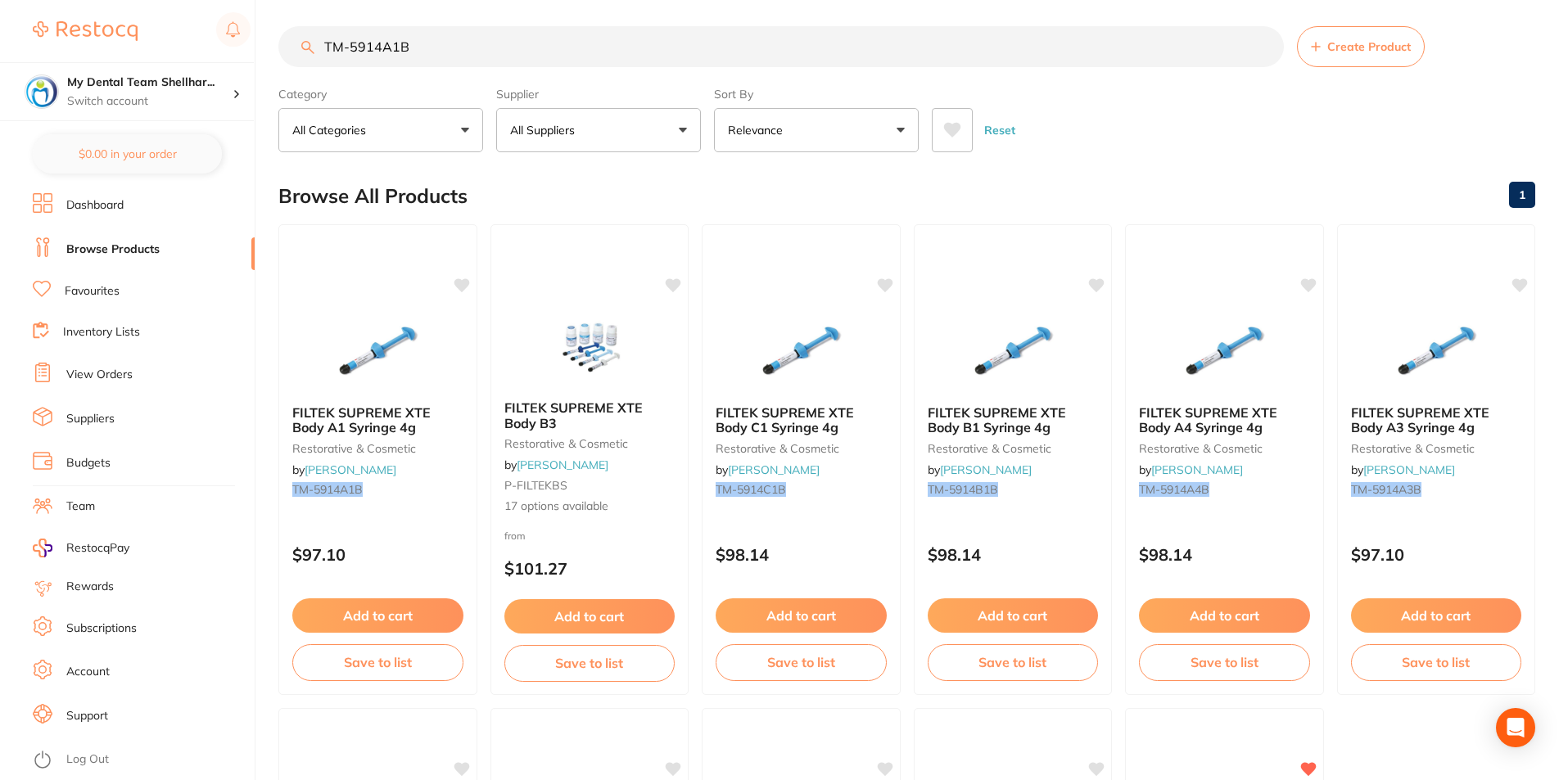
click at [493, 65] on input "TM-5914A1B" at bounding box center [781, 47] width 1006 height 41
click at [491, 61] on input "TM-5914A1B" at bounding box center [781, 47] width 1006 height 41
click at [490, 61] on input "TM-5914A1B" at bounding box center [781, 47] width 1006 height 41
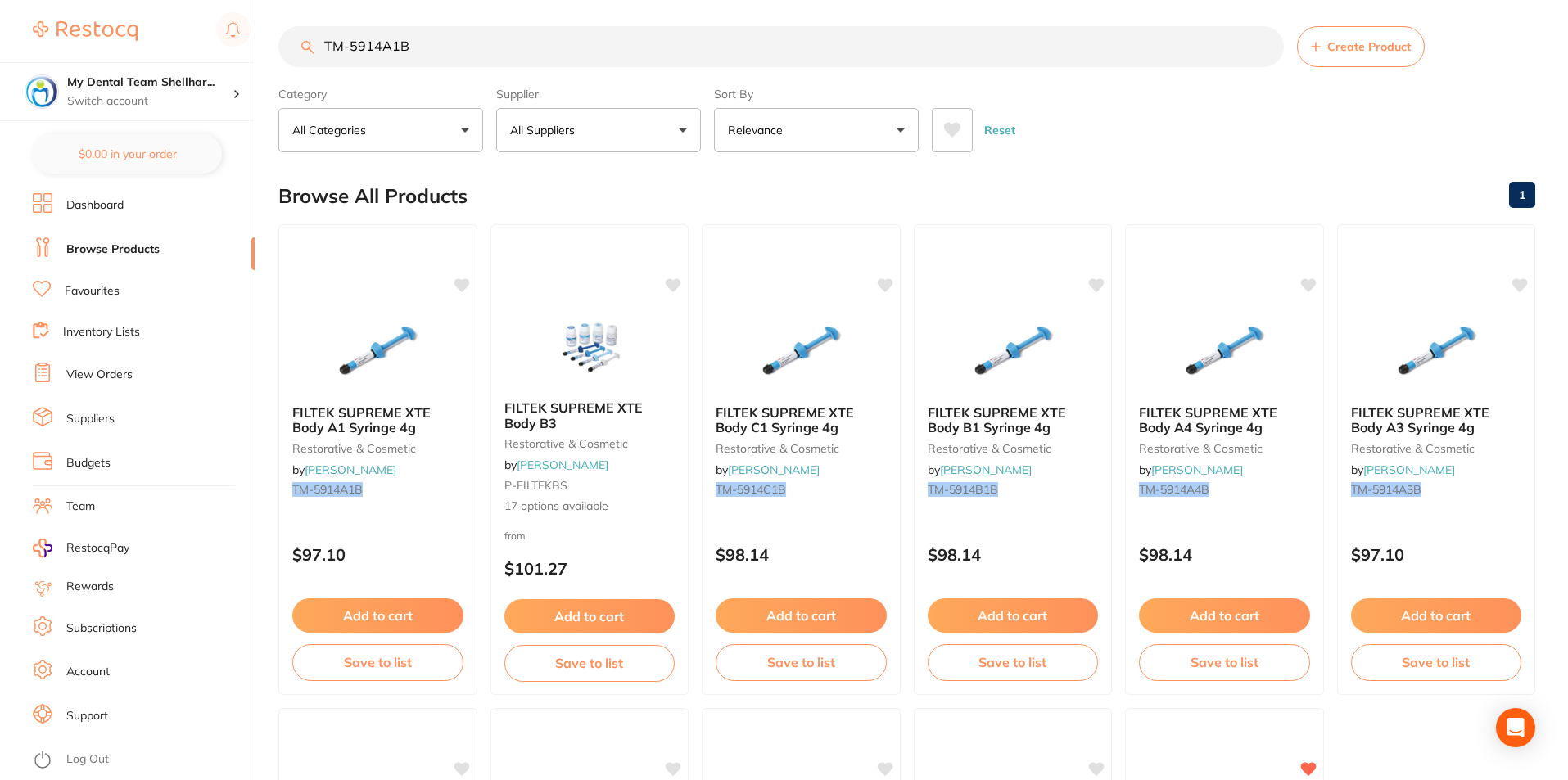
paste input "2"
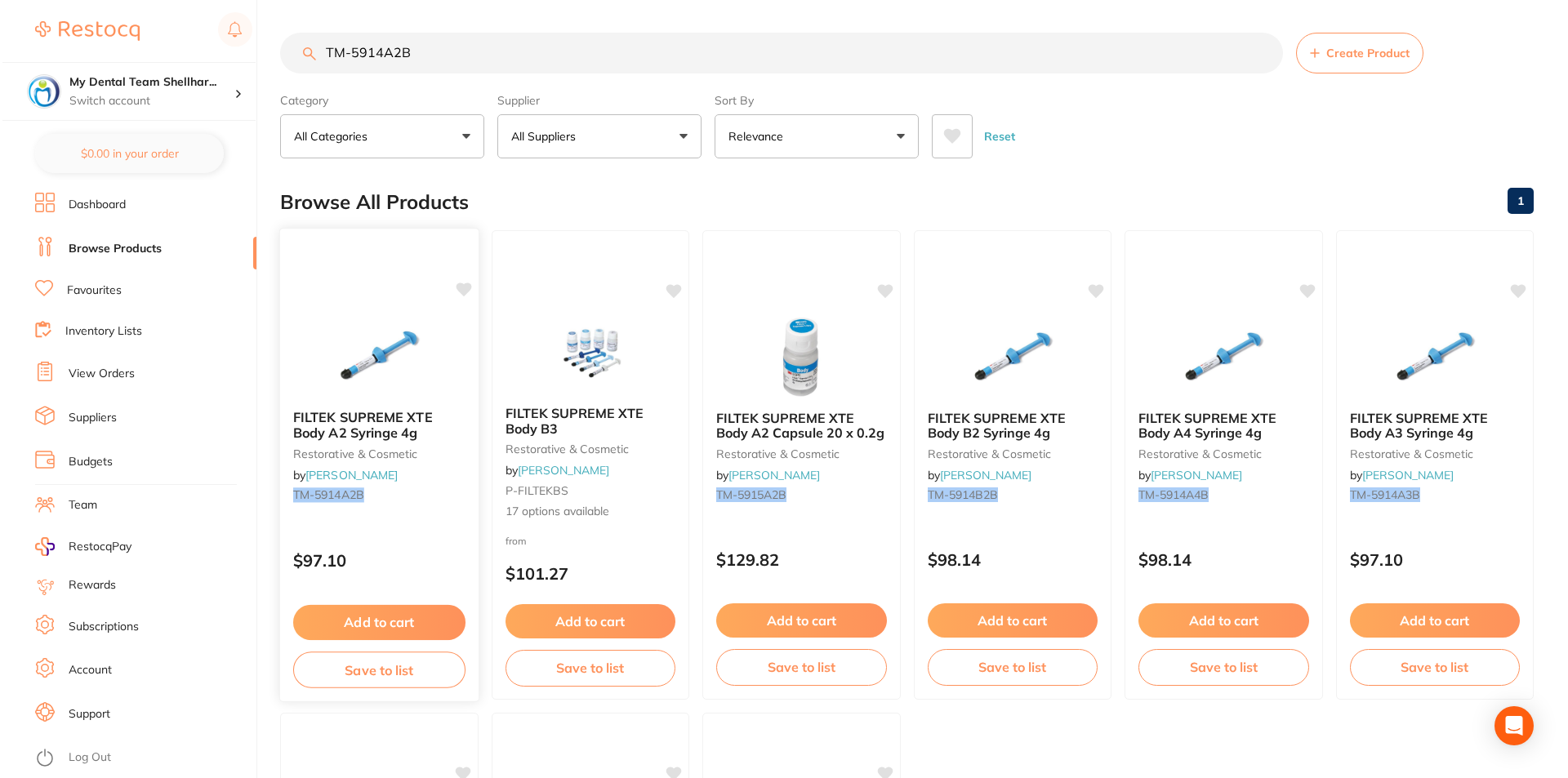
scroll to position [0, 0]
click at [355, 374] on img at bounding box center [377, 355] width 107 height 83
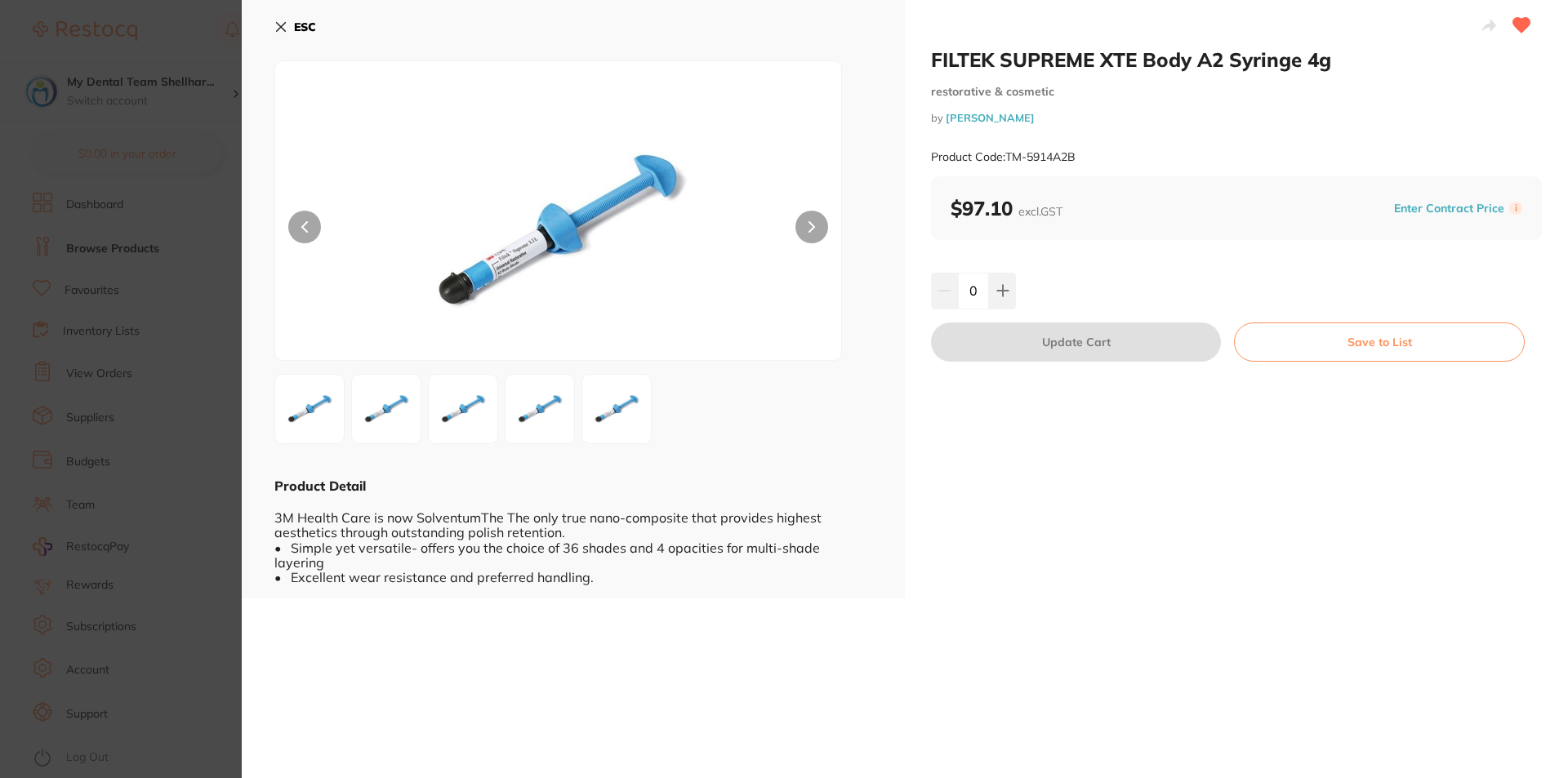
click at [275, 26] on div "ESC Product Detail 3M Health Care is now SolventumThe The only true nano-compos…" at bounding box center [573, 299] width 663 height 599
click at [285, 28] on icon at bounding box center [280, 26] width 13 height 13
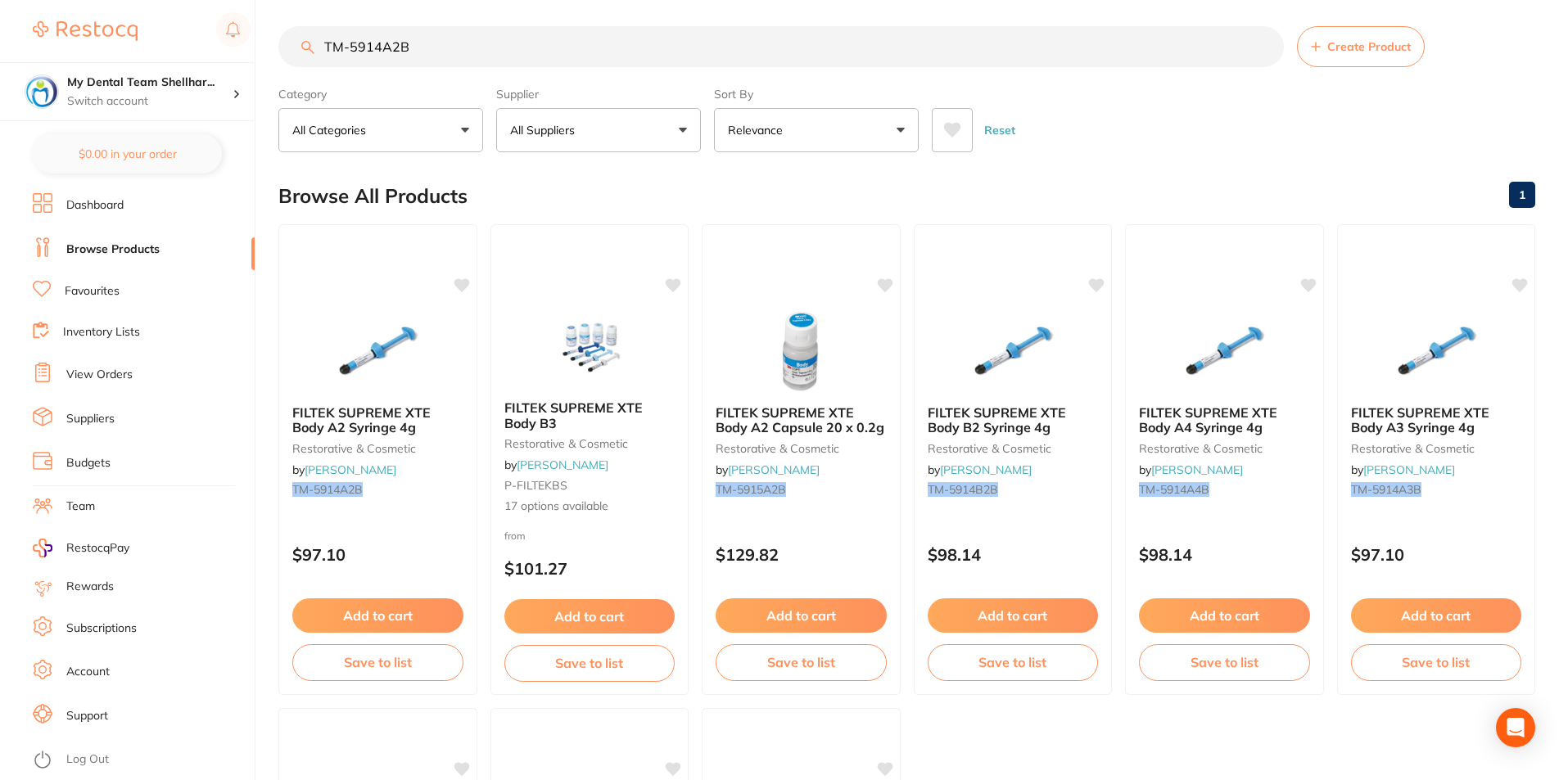
click at [433, 47] on input "TM-5914A2B" at bounding box center [781, 47] width 1006 height 41
paste input "3"
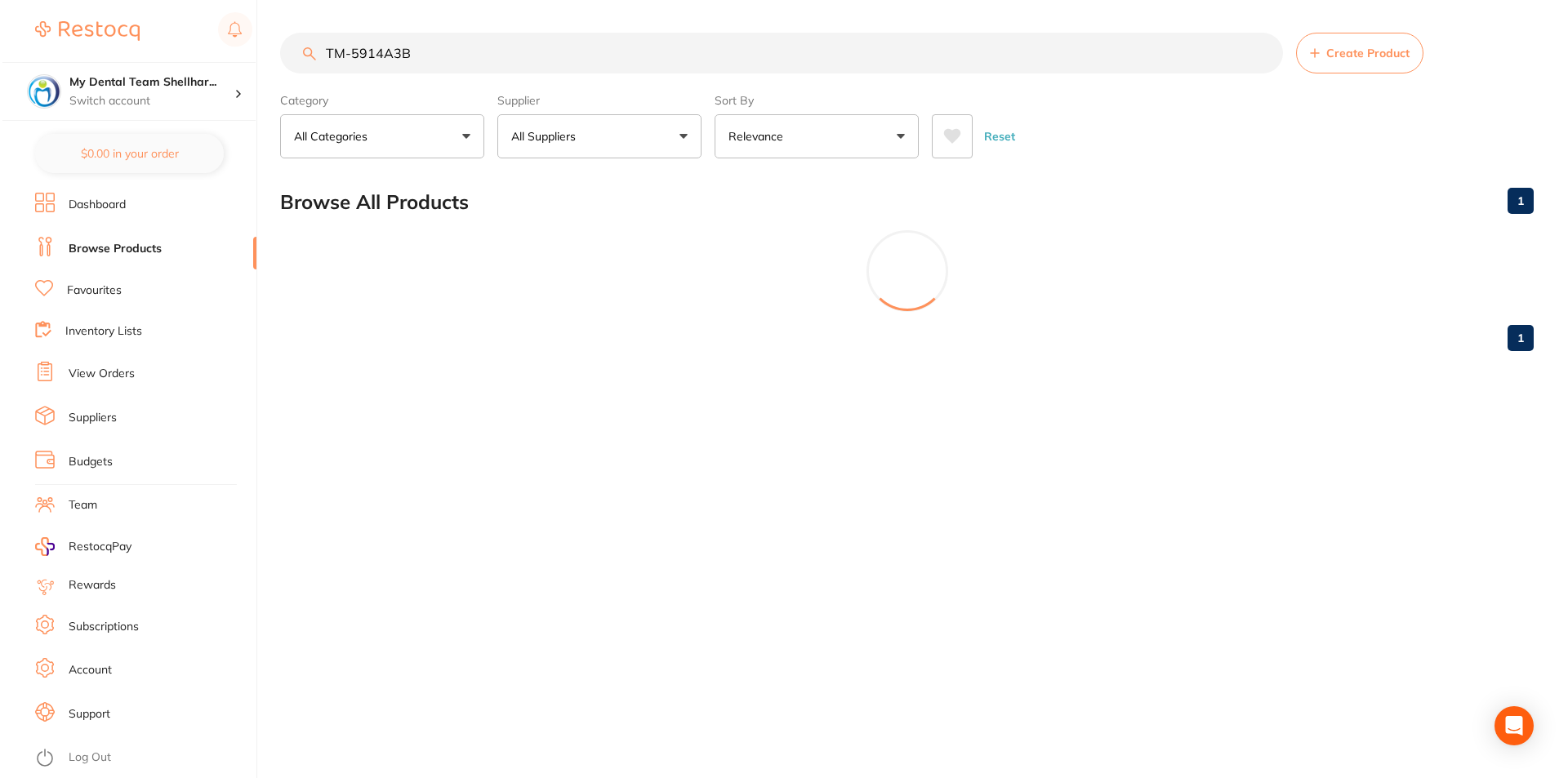
scroll to position [0, 0]
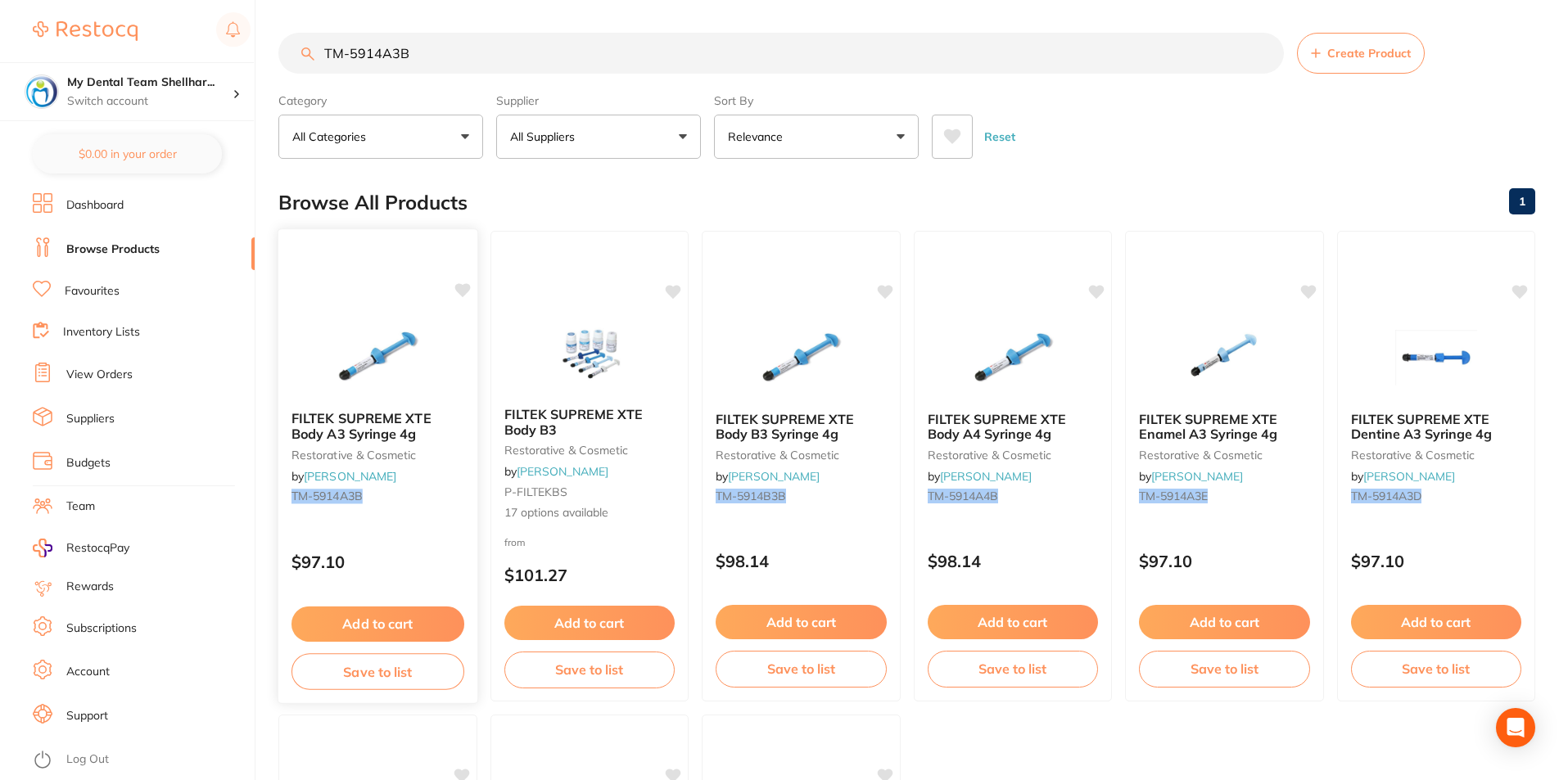
type input "TM-5914A3B"
drag, startPoint x: 392, startPoint y: 358, endPoint x: 459, endPoint y: 345, distance: 68.2
click at [392, 358] on img at bounding box center [377, 357] width 106 height 82
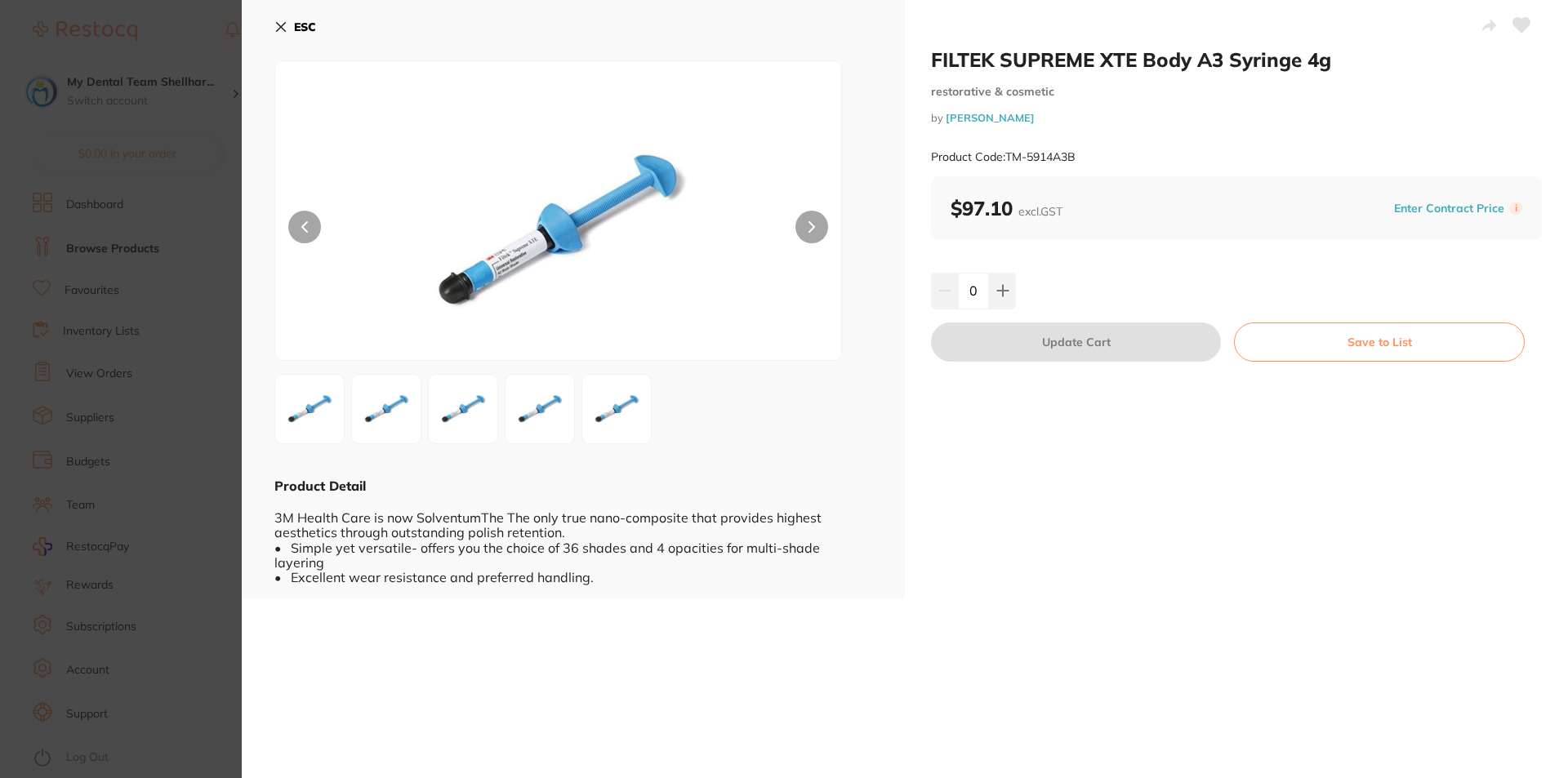
click at [296, 25] on b "ESC" at bounding box center [305, 26] width 22 height 15
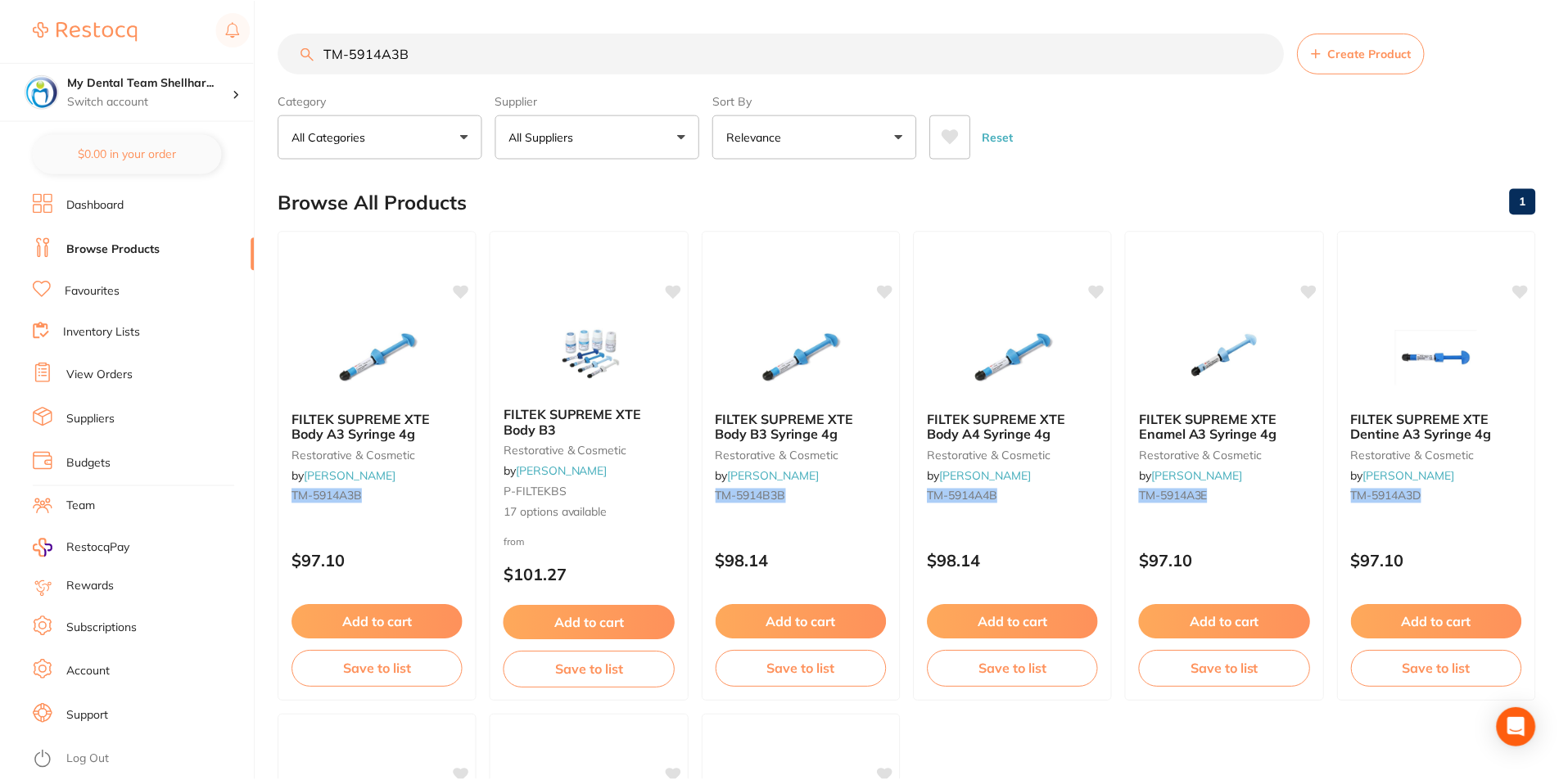
scroll to position [7, 0]
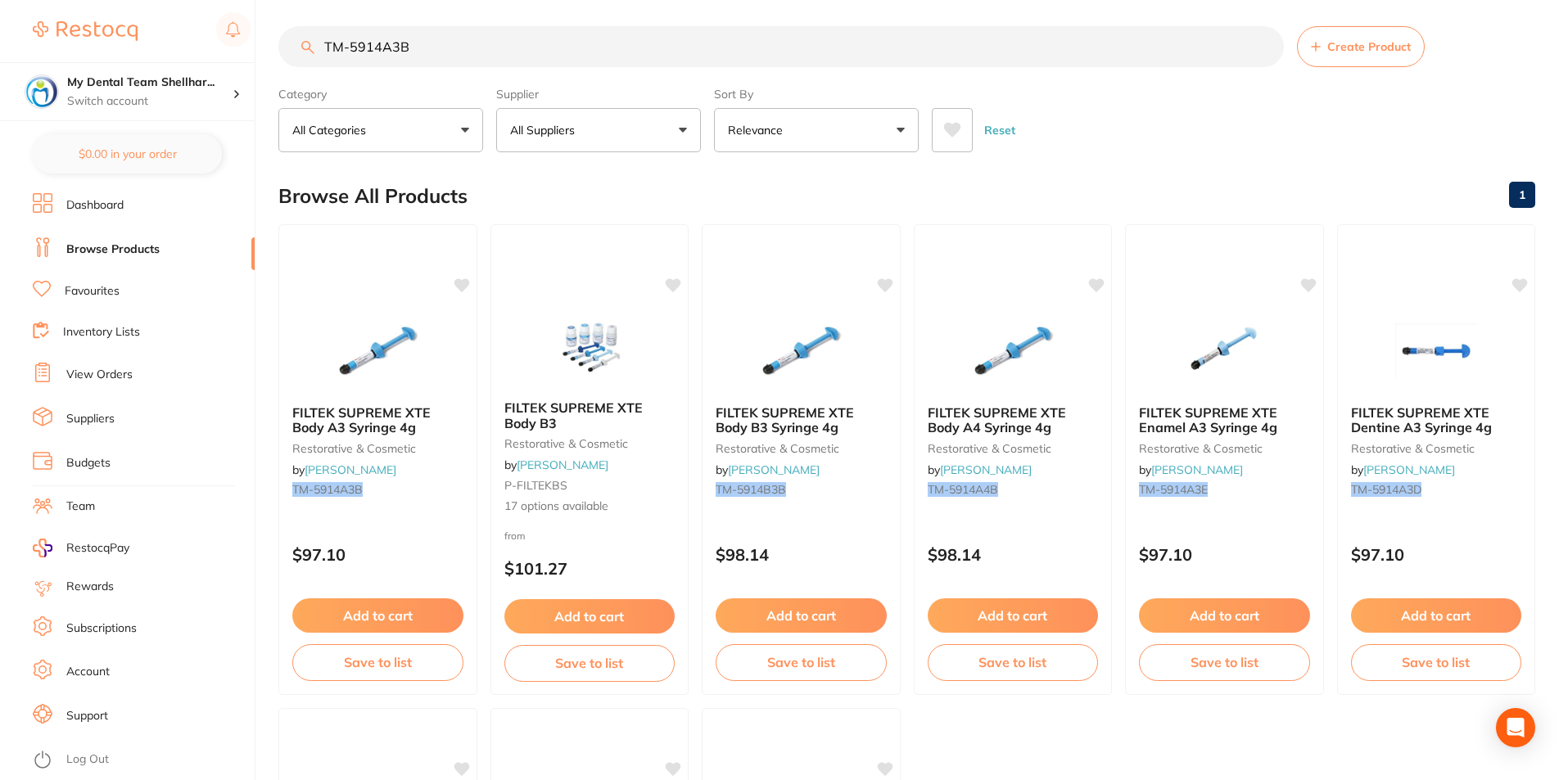
click at [489, 36] on input "TM-5914A3B" at bounding box center [781, 47] width 1006 height 41
paste input "5"
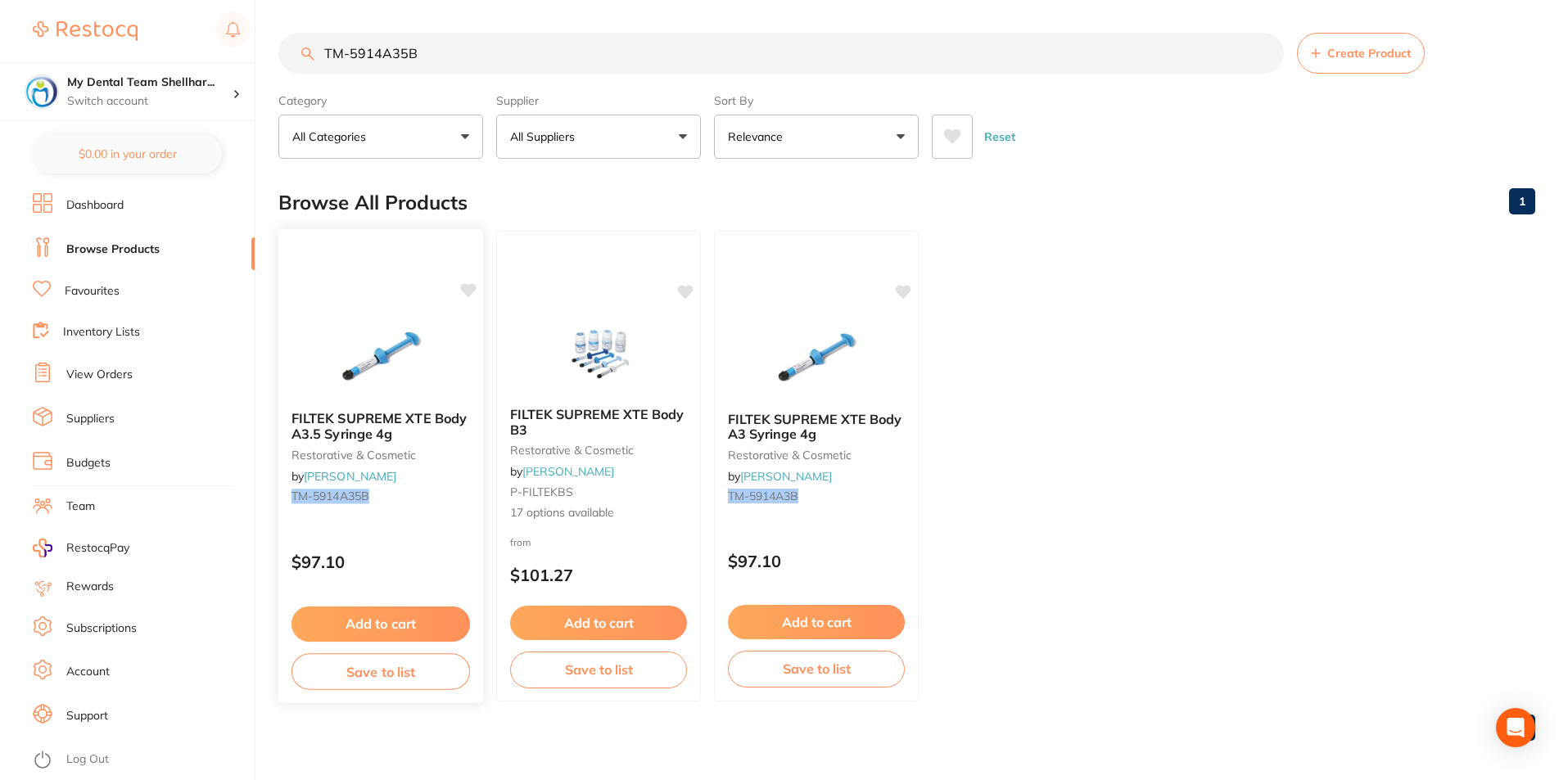
click at [421, 332] on img at bounding box center [381, 356] width 107 height 83
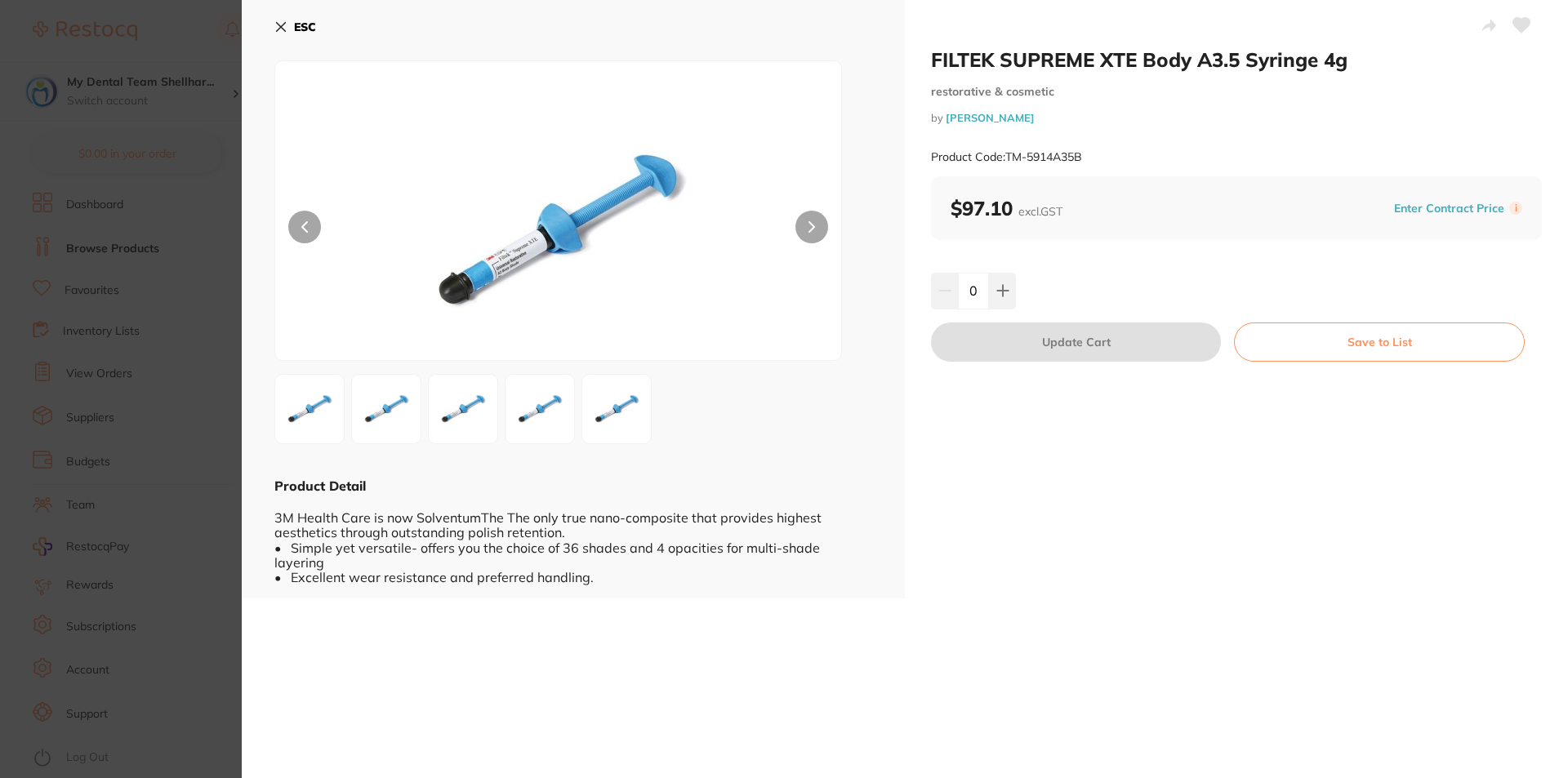
click at [1522, 22] on icon at bounding box center [1522, 24] width 18 height 15
click at [278, 27] on icon at bounding box center [280, 26] width 13 height 13
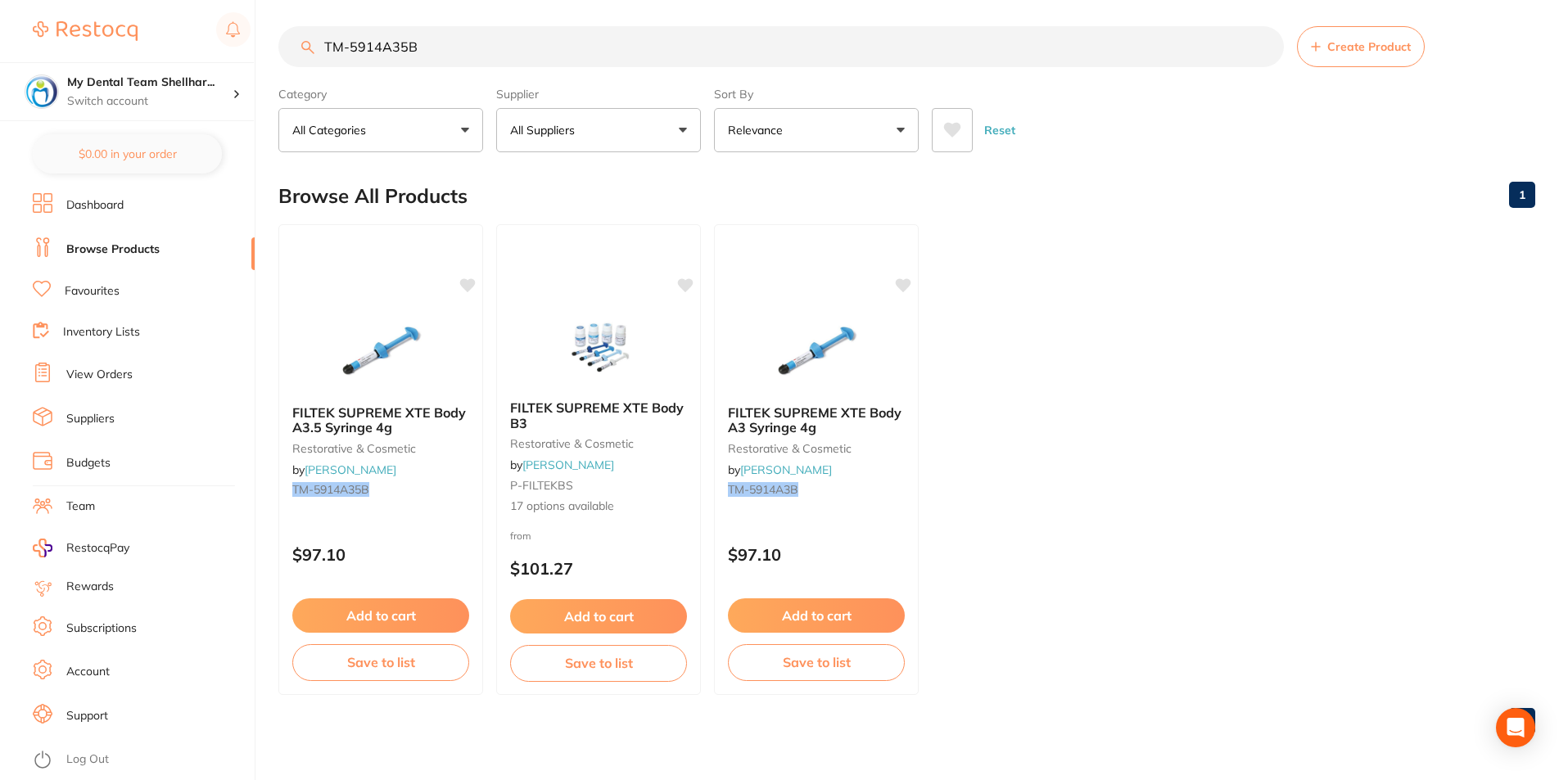
click at [640, 49] on input "TM-5914A35B" at bounding box center [781, 47] width 1006 height 41
paste input "4"
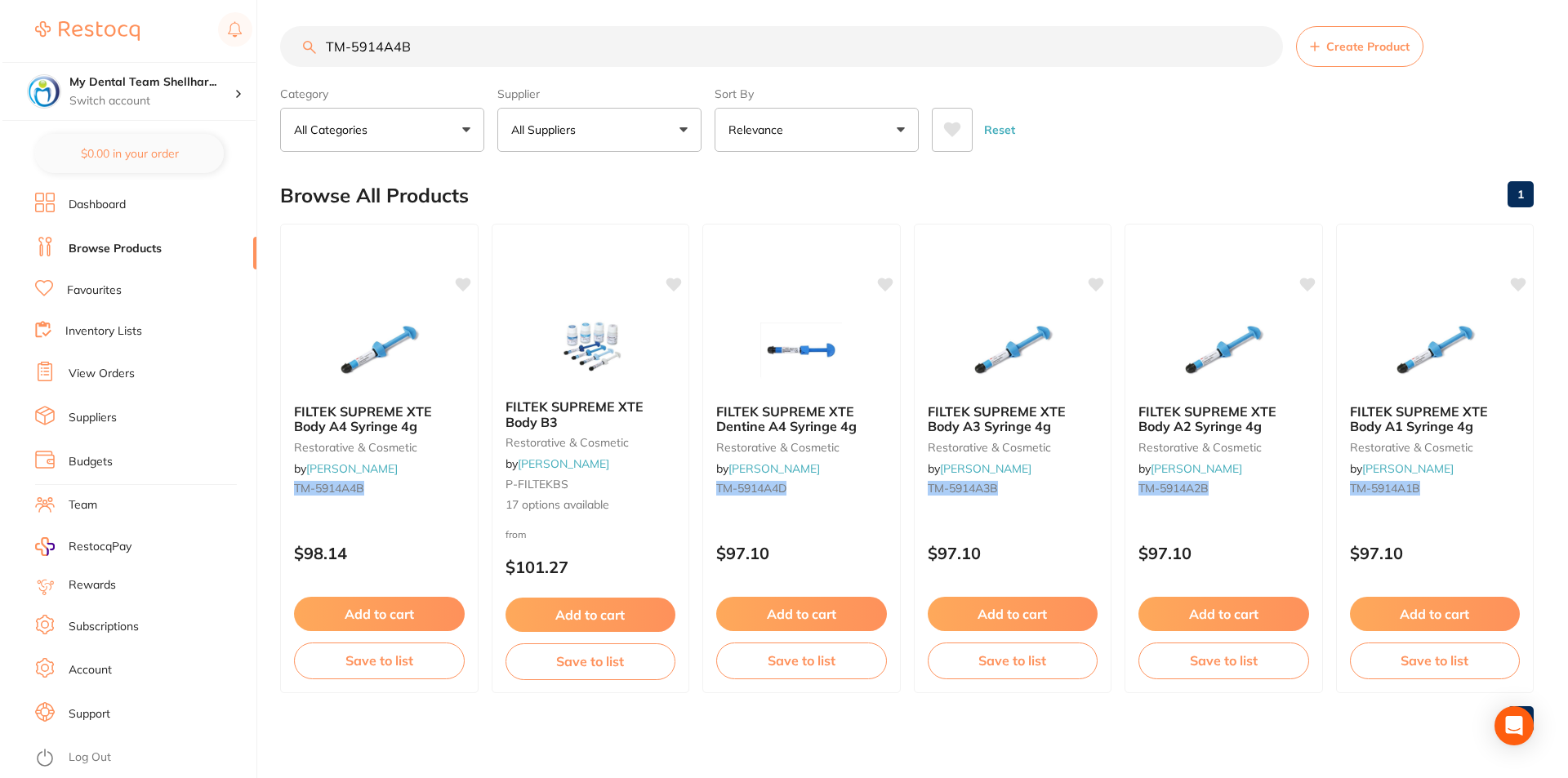
scroll to position [0, 0]
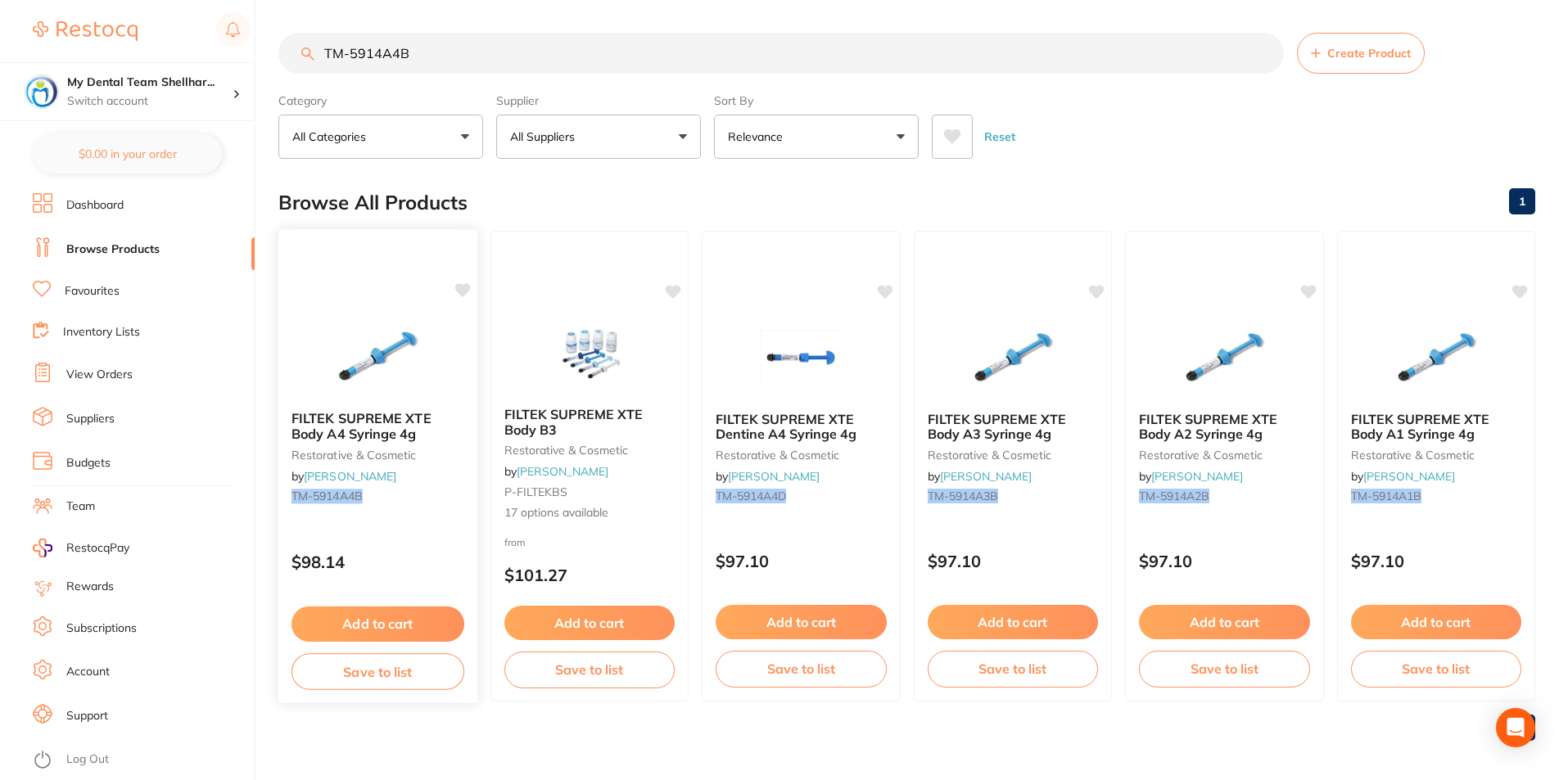
click at [398, 332] on img at bounding box center [378, 356] width 107 height 83
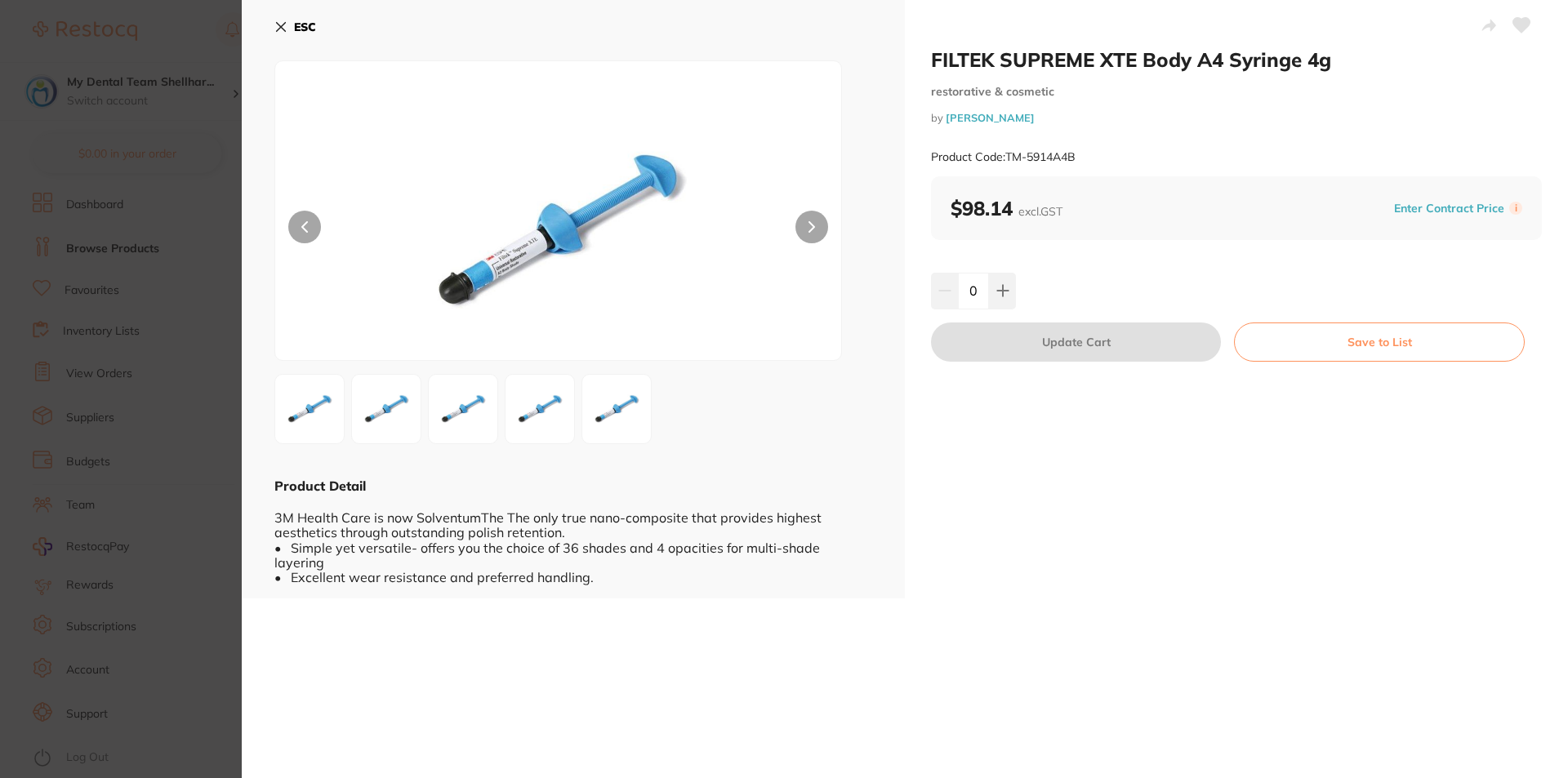
click at [1524, 24] on icon at bounding box center [1522, 24] width 18 height 15
click at [267, 22] on div "ESC Product Detail 3M Health Care is now SolventumThe The only true nano-compos…" at bounding box center [573, 299] width 663 height 599
drag, startPoint x: 276, startPoint y: 28, endPoint x: 285, endPoint y: 41, distance: 15.8
click at [277, 28] on icon at bounding box center [280, 26] width 13 height 13
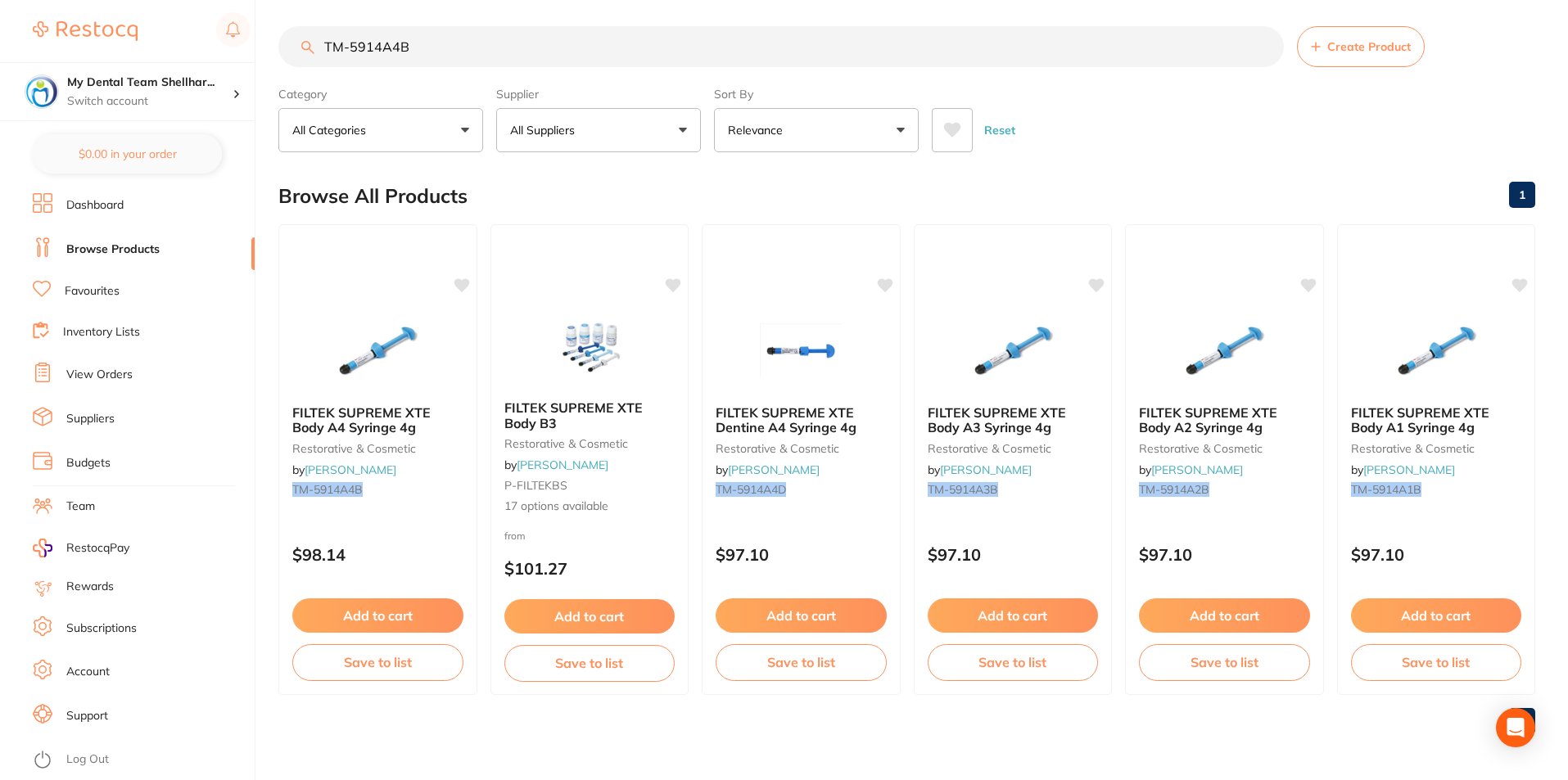
click at [581, 32] on input "TM-5914A4B" at bounding box center [781, 47] width 1006 height 41
paste input "B1"
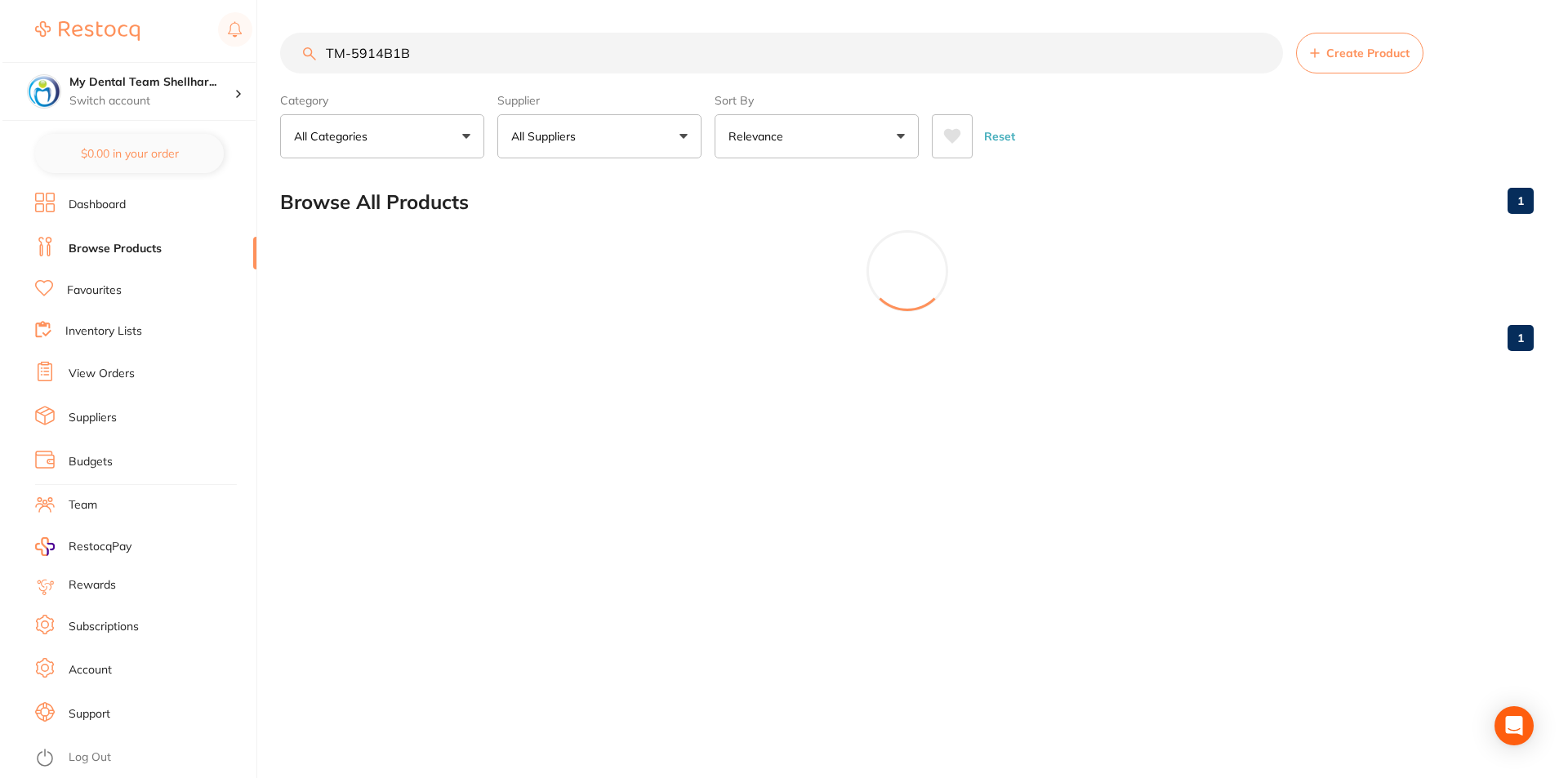
scroll to position [0, 0]
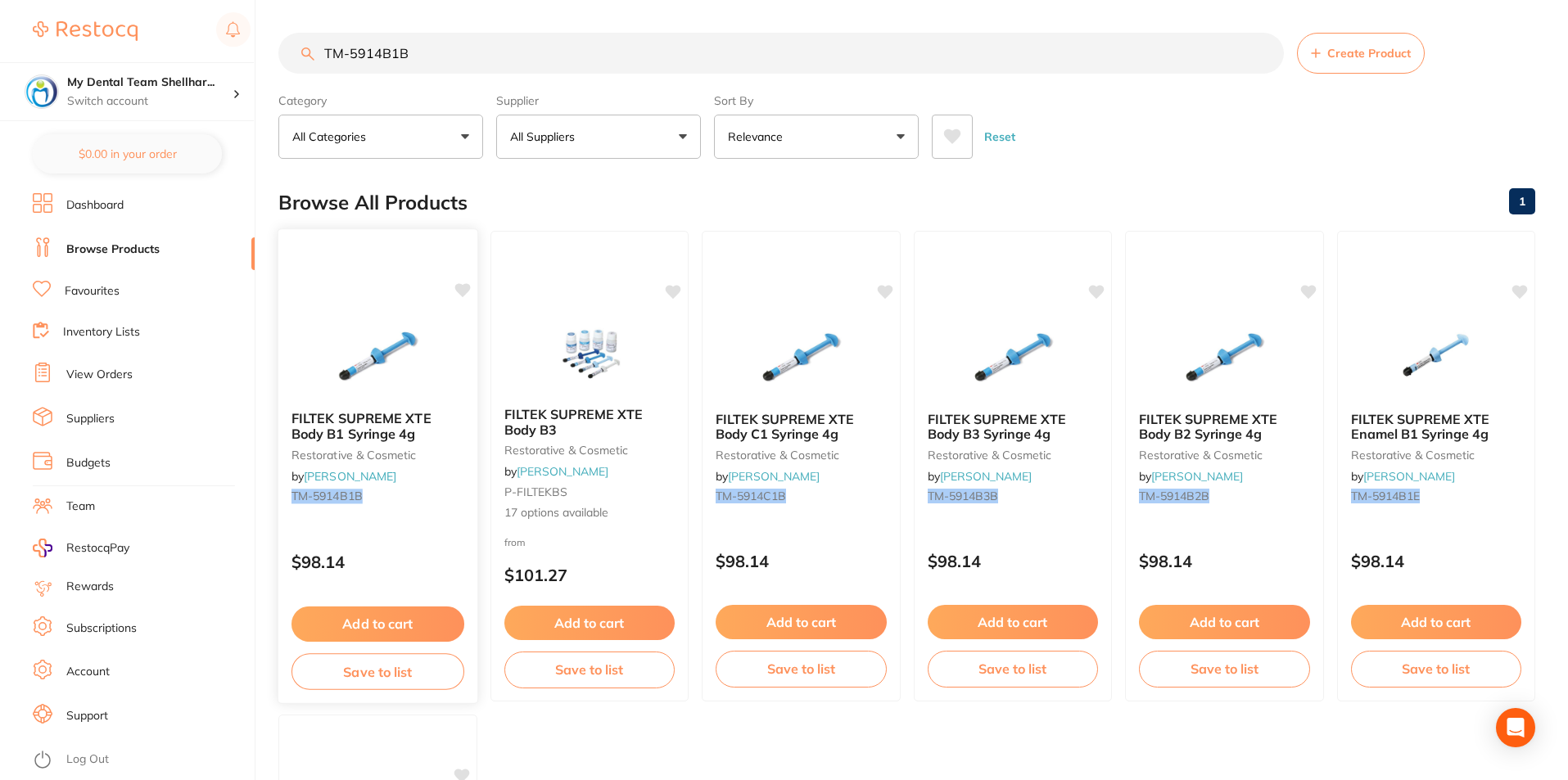
click at [382, 332] on img at bounding box center [378, 356] width 107 height 83
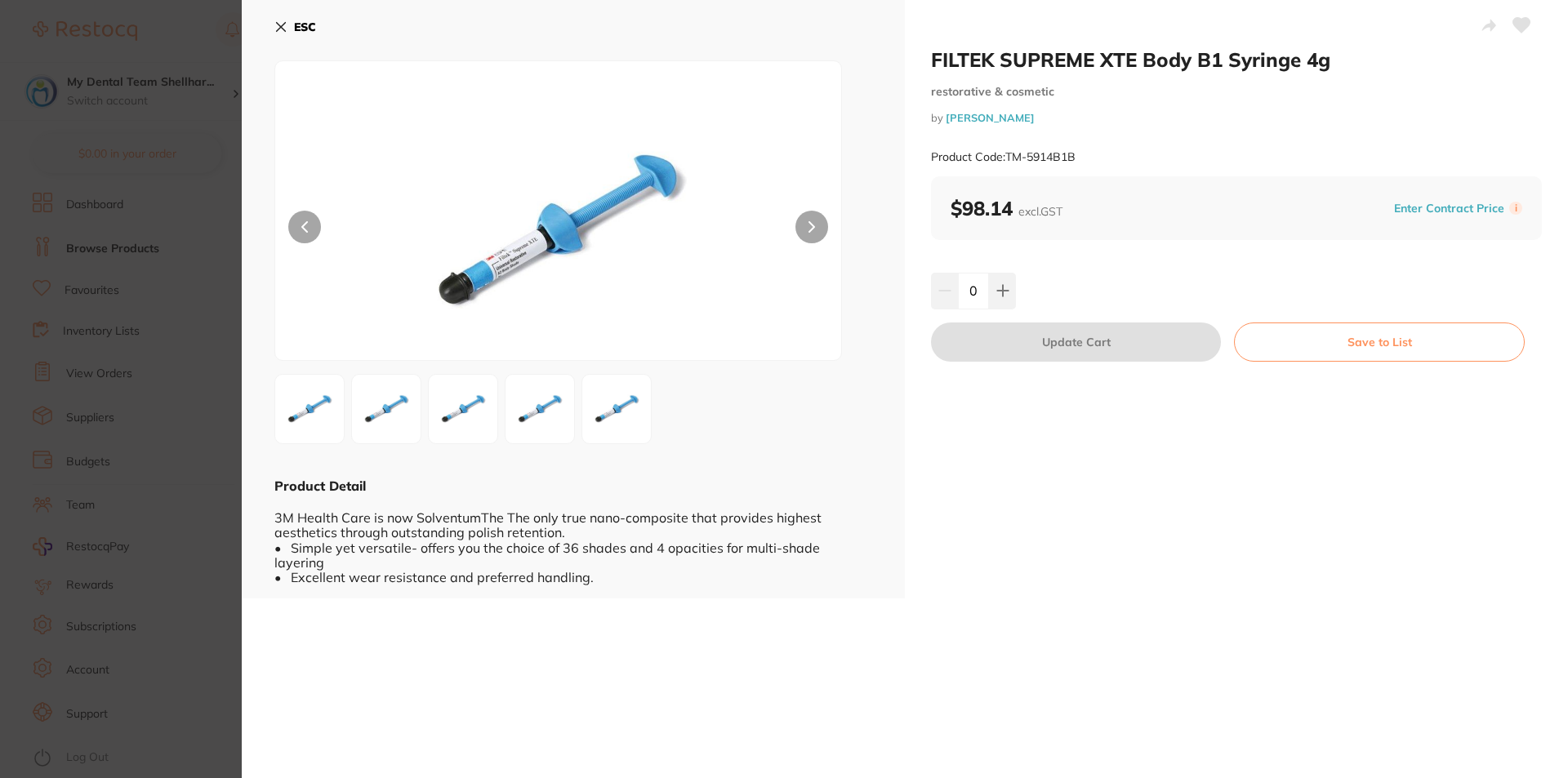
click at [1518, 27] on icon at bounding box center [1522, 24] width 18 height 15
click at [278, 25] on icon at bounding box center [280, 26] width 13 height 13
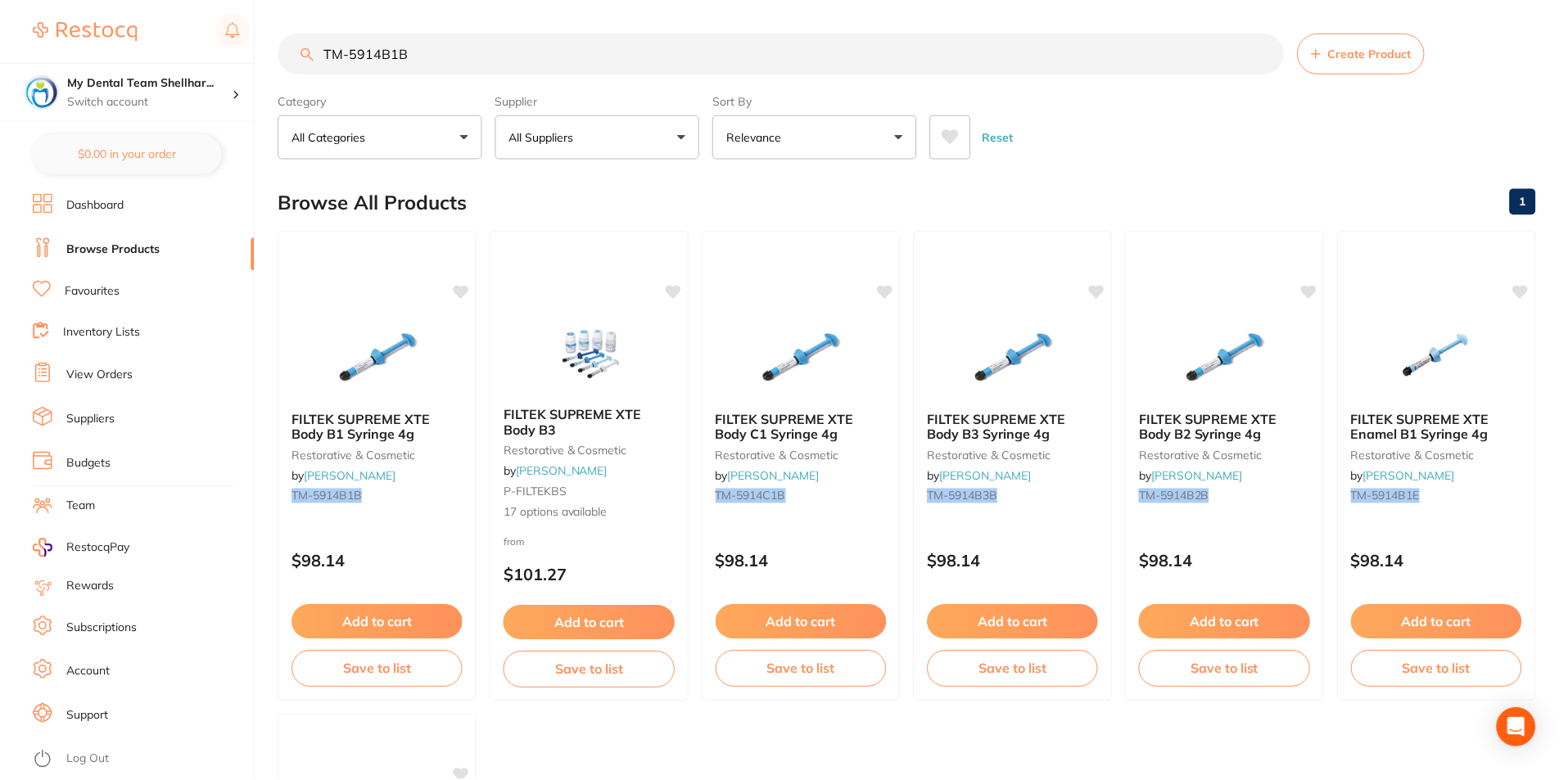
scroll to position [7, 0]
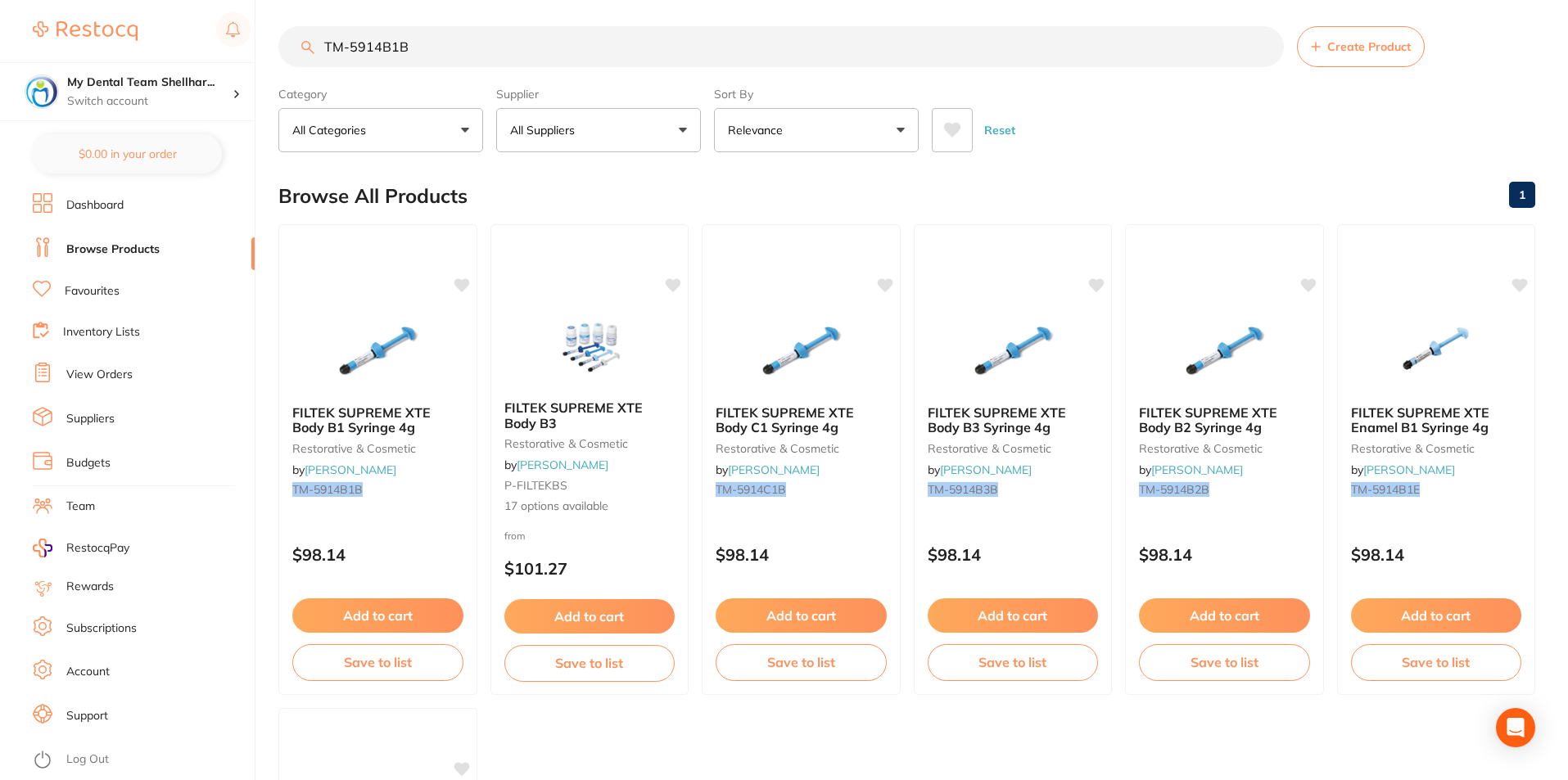
click at [388, 43] on input "TM-5914B1B" at bounding box center [781, 47] width 1006 height 41
paste input "2"
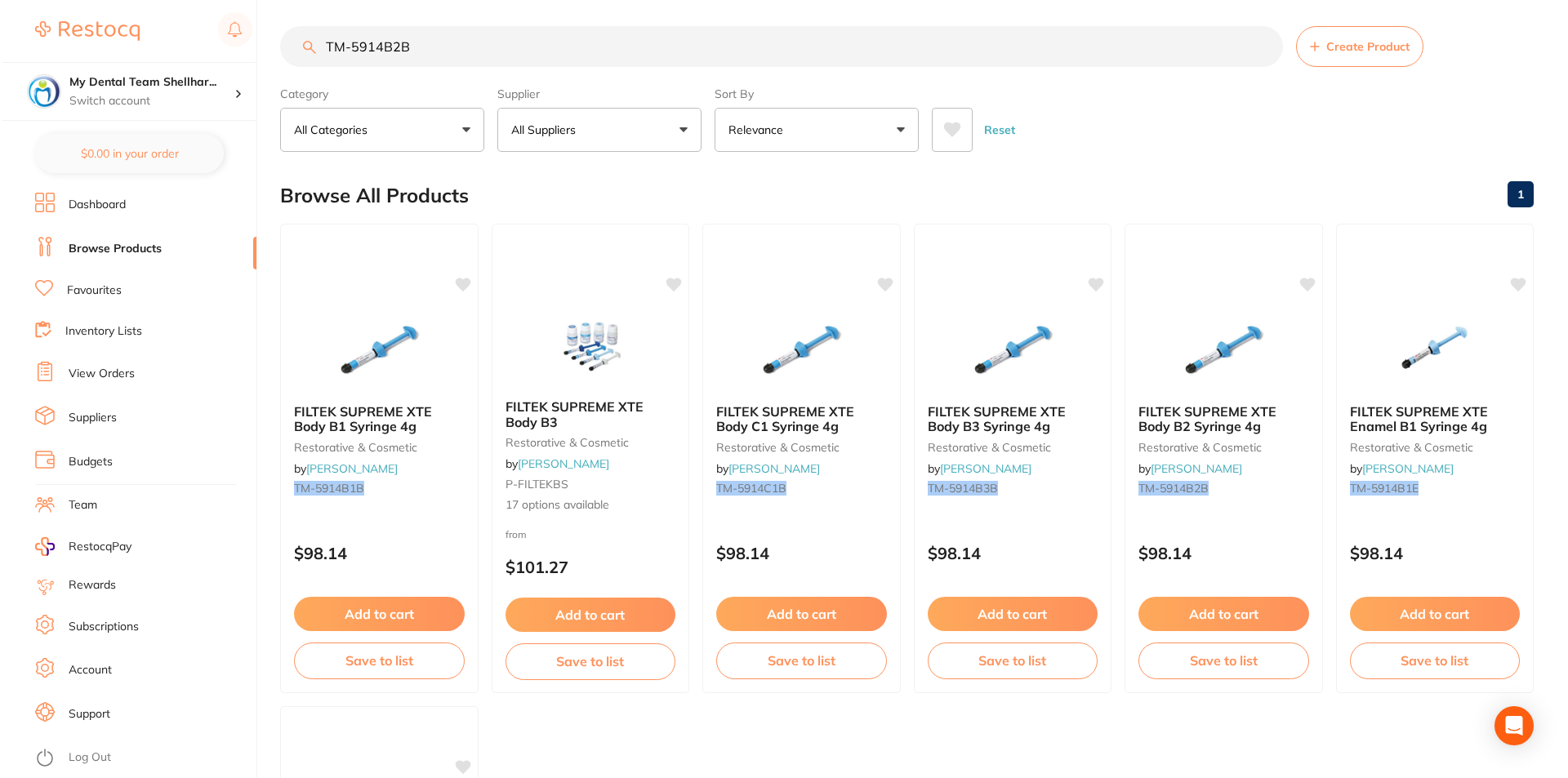
scroll to position [0, 0]
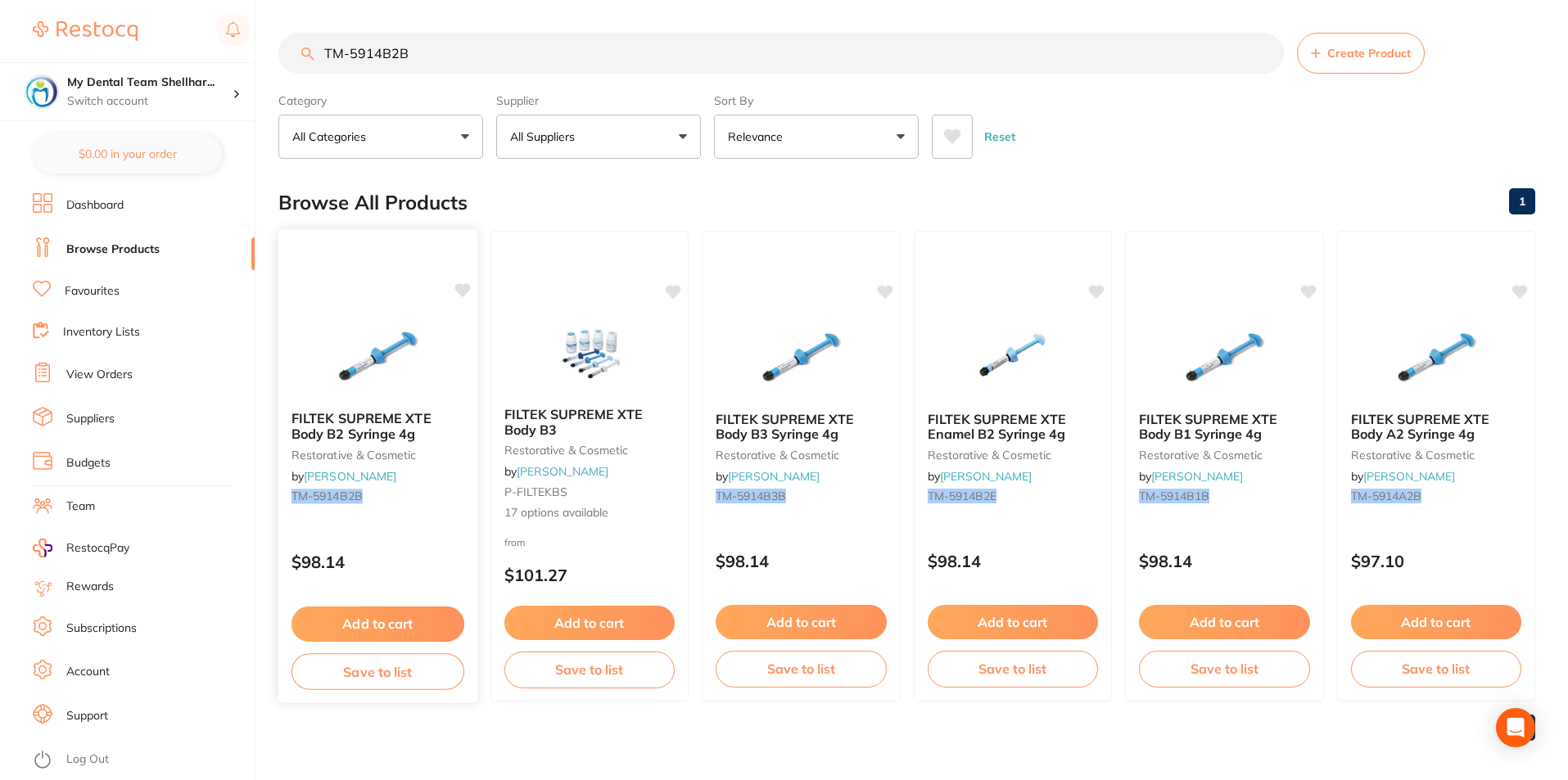
click at [373, 303] on div "FILTEK SUPREME XTE Body B2 Syringe 4g restorative & cosmetic by Henry Schein Ha…" at bounding box center [377, 466] width 200 height 475
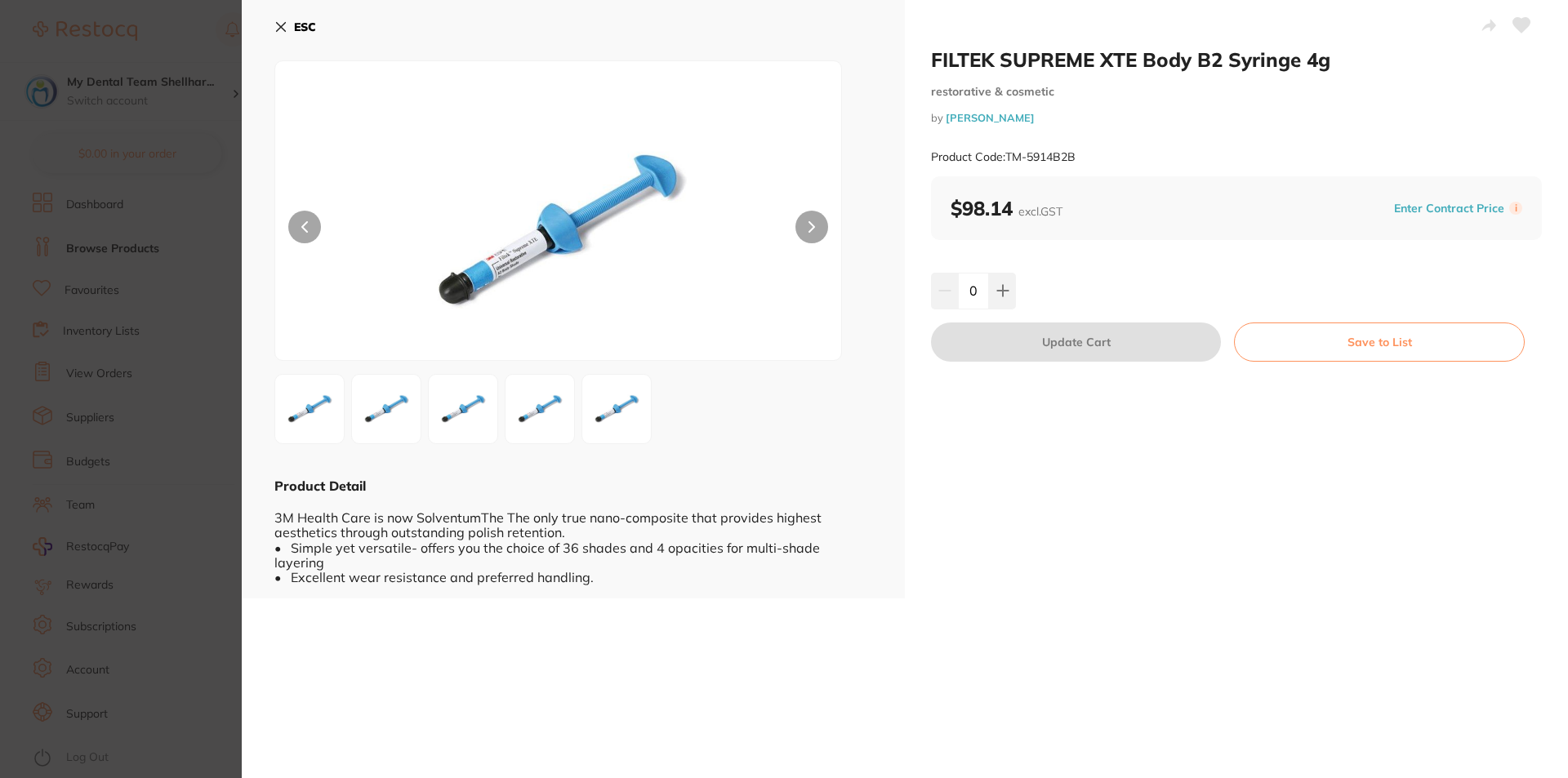
click at [1515, 22] on icon at bounding box center [1522, 24] width 18 height 15
drag, startPoint x: 271, startPoint y: 25, endPoint x: 380, endPoint y: 13, distance: 109.7
click at [274, 25] on div "ESC Product Detail 3M Health Care is now SolventumThe The only true nano-compos…" at bounding box center [573, 299] width 663 height 599
drag, startPoint x: 274, startPoint y: 26, endPoint x: 417, endPoint y: 26, distance: 143.0
click at [278, 26] on div "ESC Product Detail 3M Health Care is now SolventumThe The only true nano-compos…" at bounding box center [573, 299] width 663 height 599
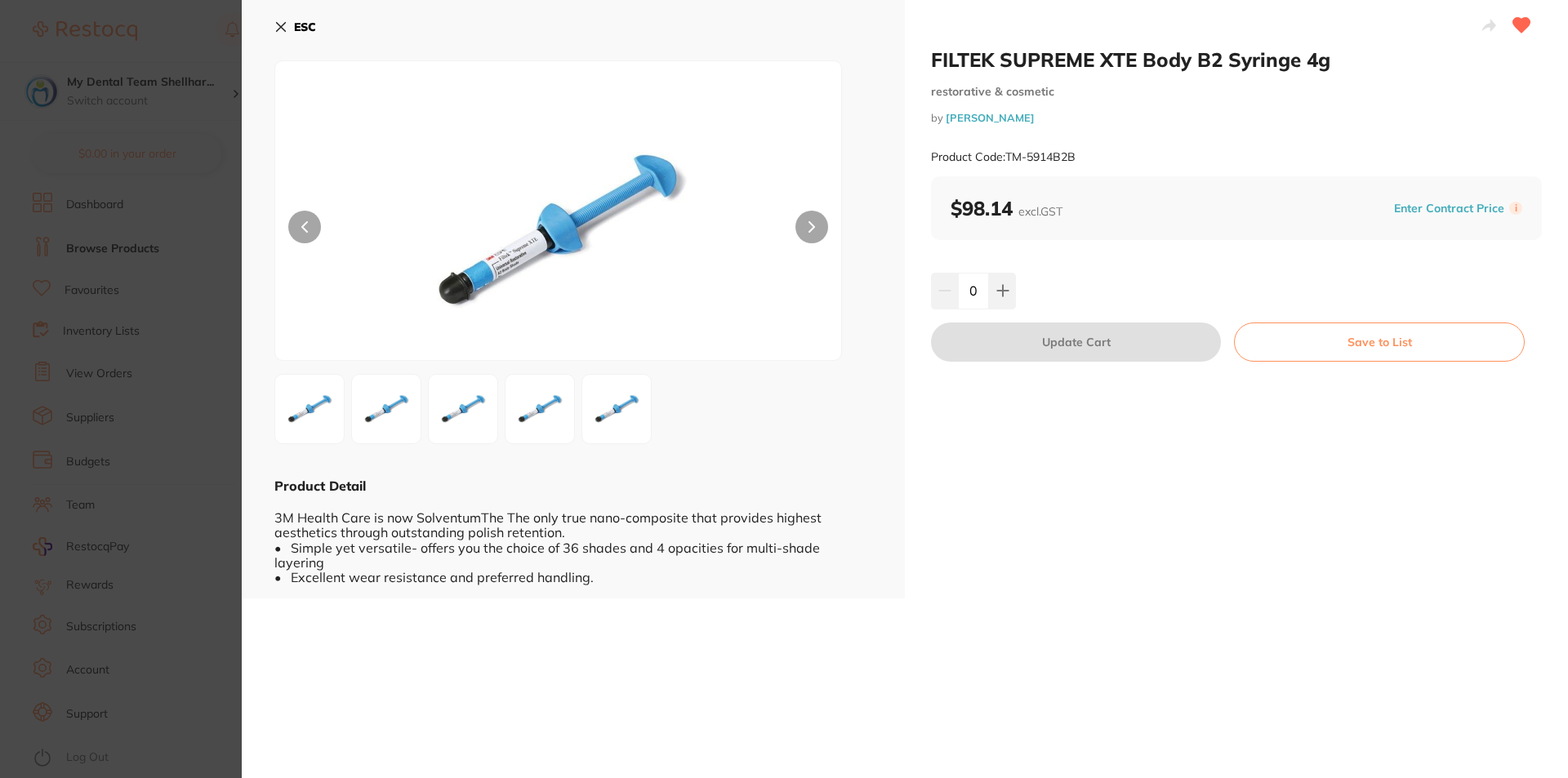
click at [286, 33] on icon at bounding box center [280, 26] width 13 height 13
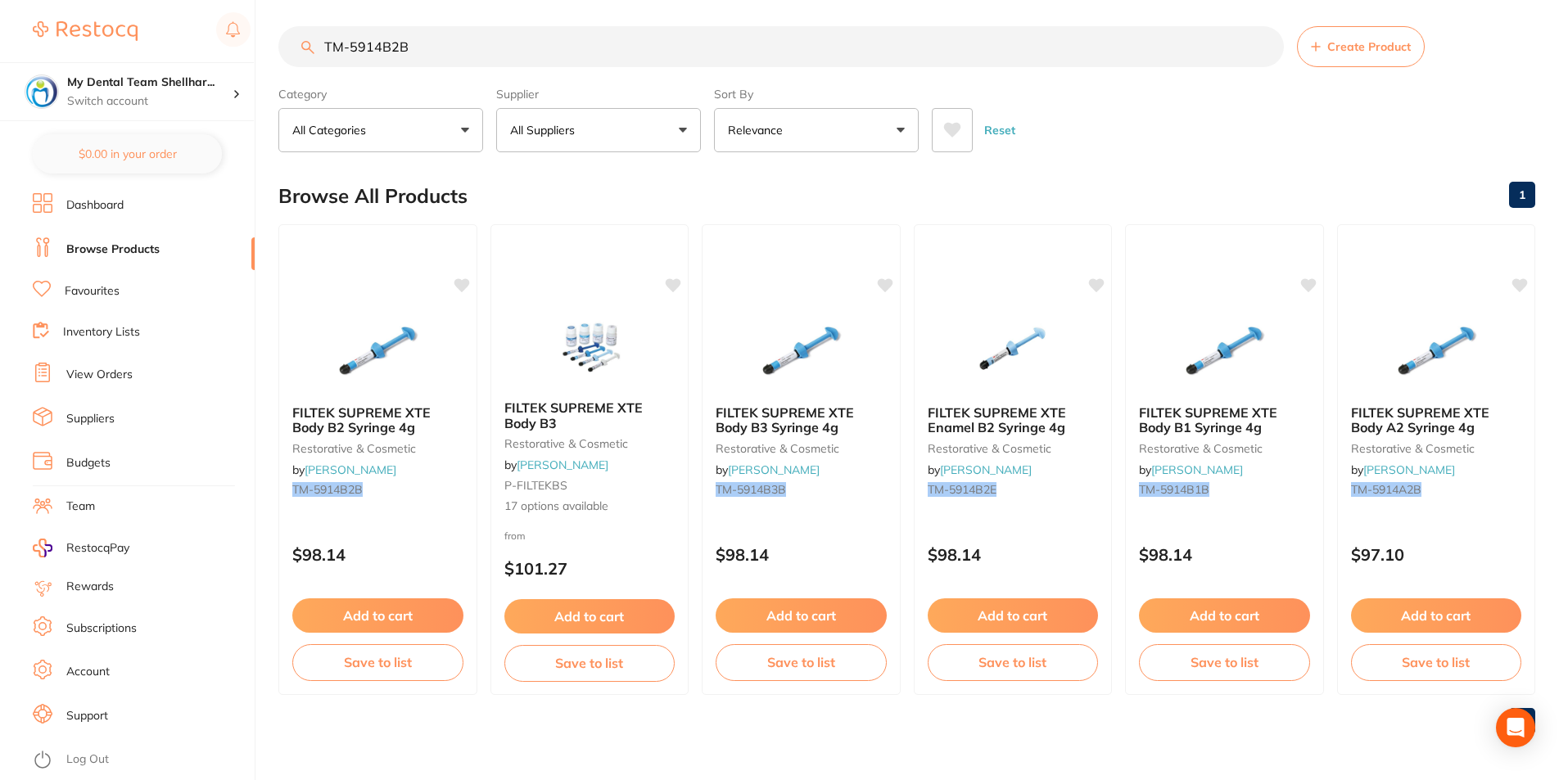
click at [513, 43] on input "TM-5914B2B" at bounding box center [781, 47] width 1006 height 41
click at [511, 43] on input "TM-5914B2B" at bounding box center [781, 47] width 1006 height 41
paste input "C1"
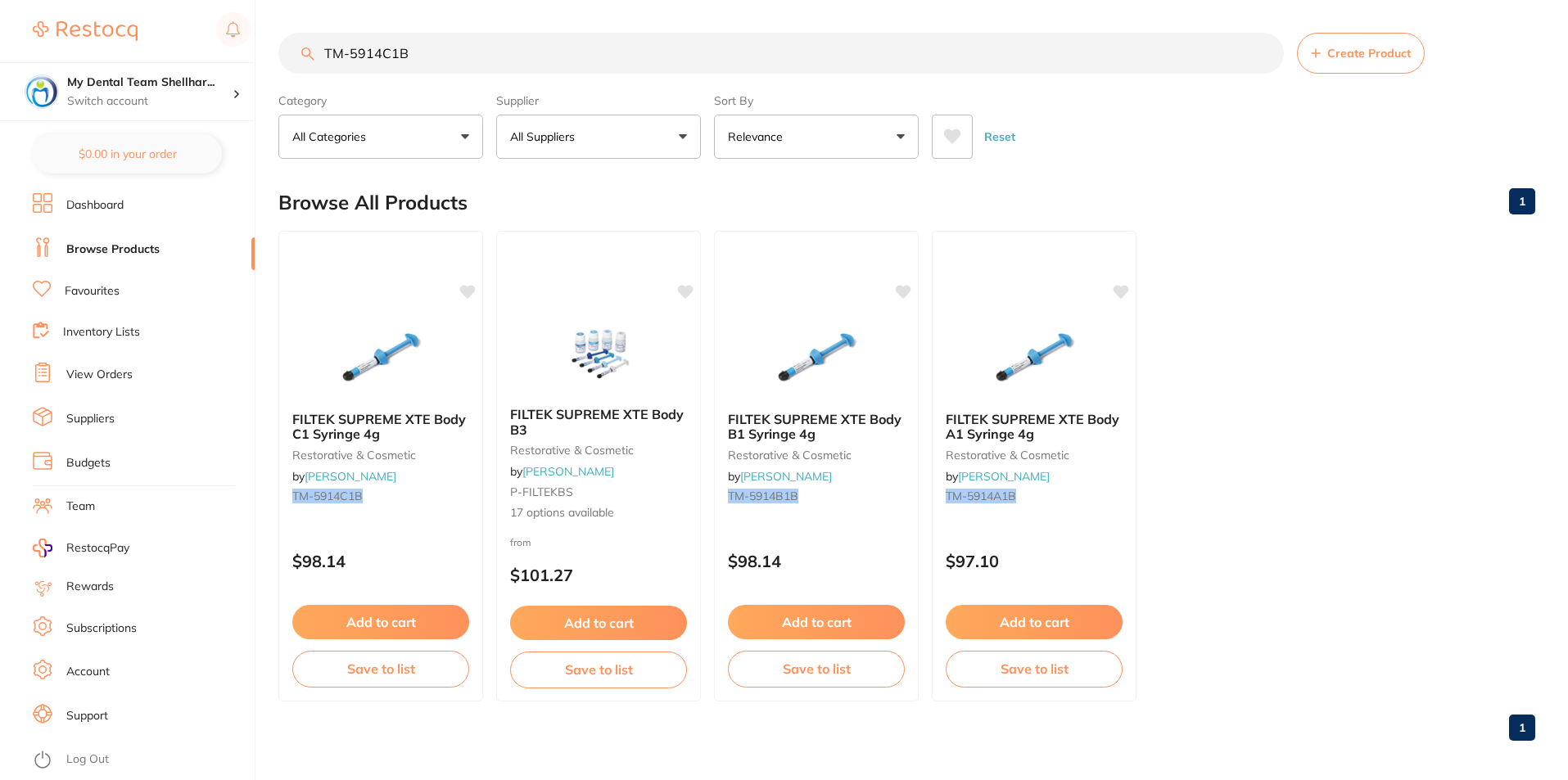
click at [359, 380] on img at bounding box center [380, 357] width 106 height 82
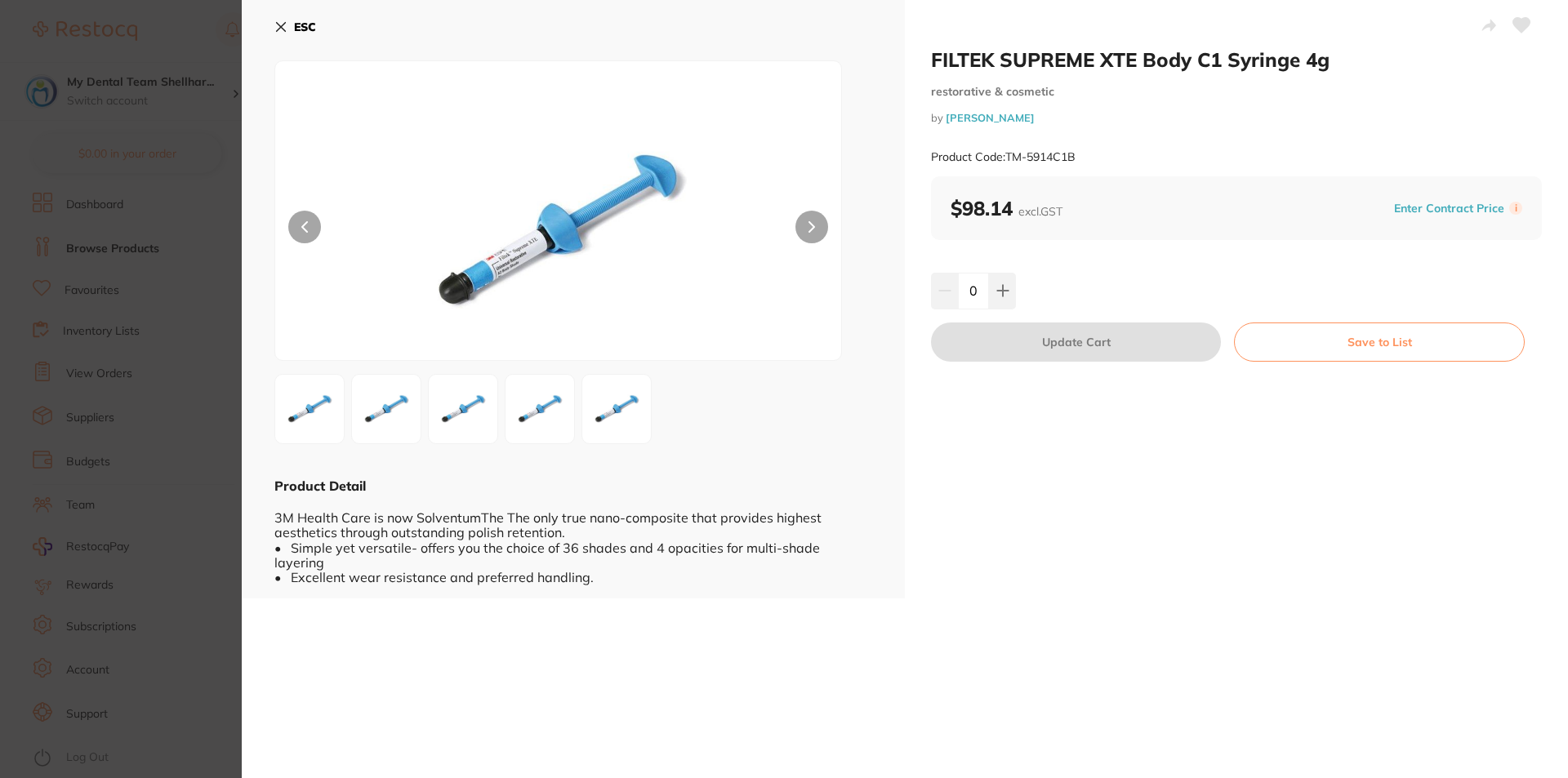
click at [1523, 21] on icon at bounding box center [1522, 24] width 18 height 15
click at [181, 184] on section "FILTEK SUPREME XTE Body C1 Syringe 4g restorative & cosmetic by Henry Schein Ha…" at bounding box center [784, 389] width 1568 height 778
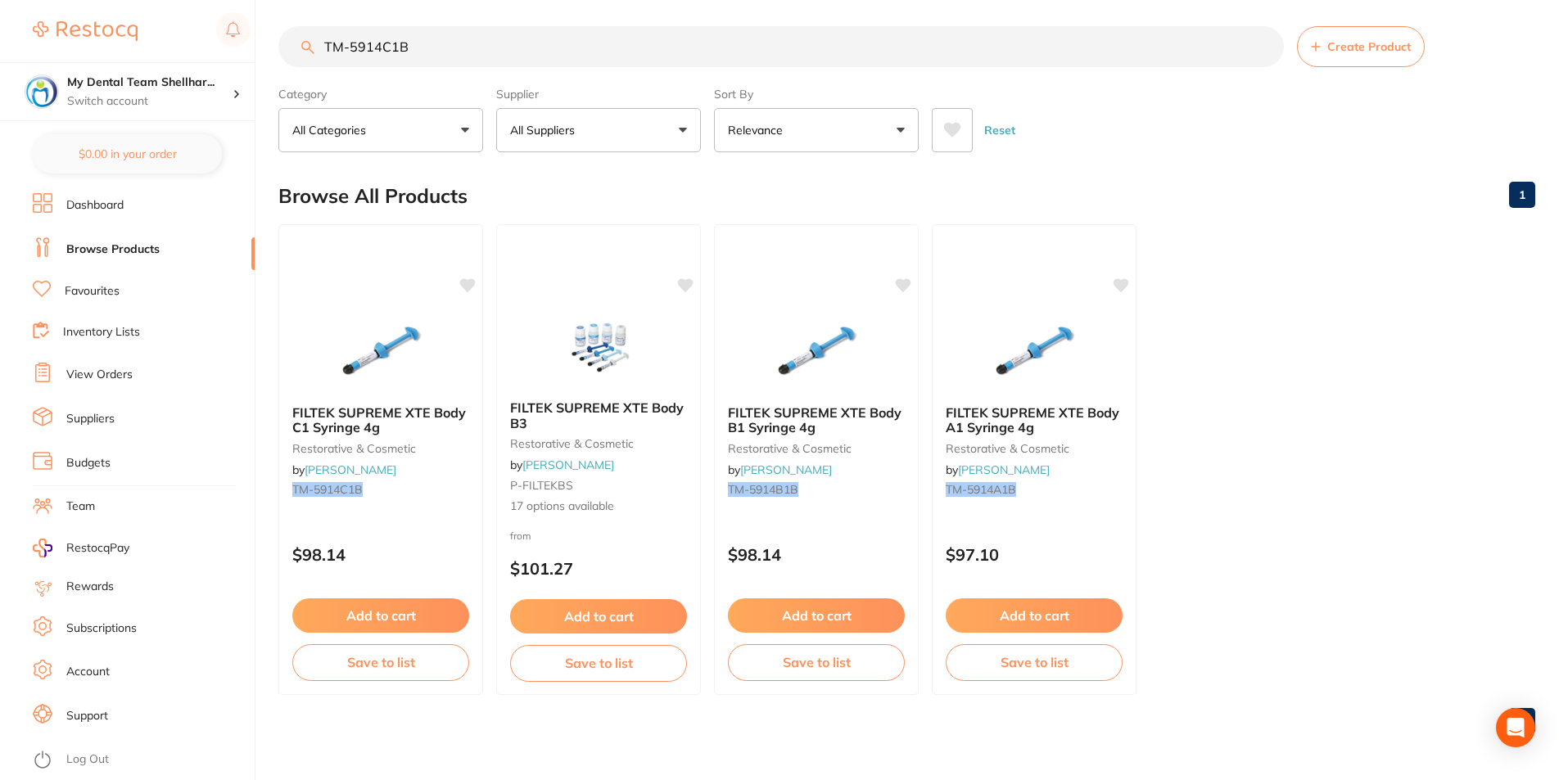
click at [357, 49] on input "TM-5914C1B" at bounding box center [781, 47] width 1006 height 41
click at [358, 49] on input "TM-5914C1B" at bounding box center [781, 47] width 1006 height 41
paste input "2"
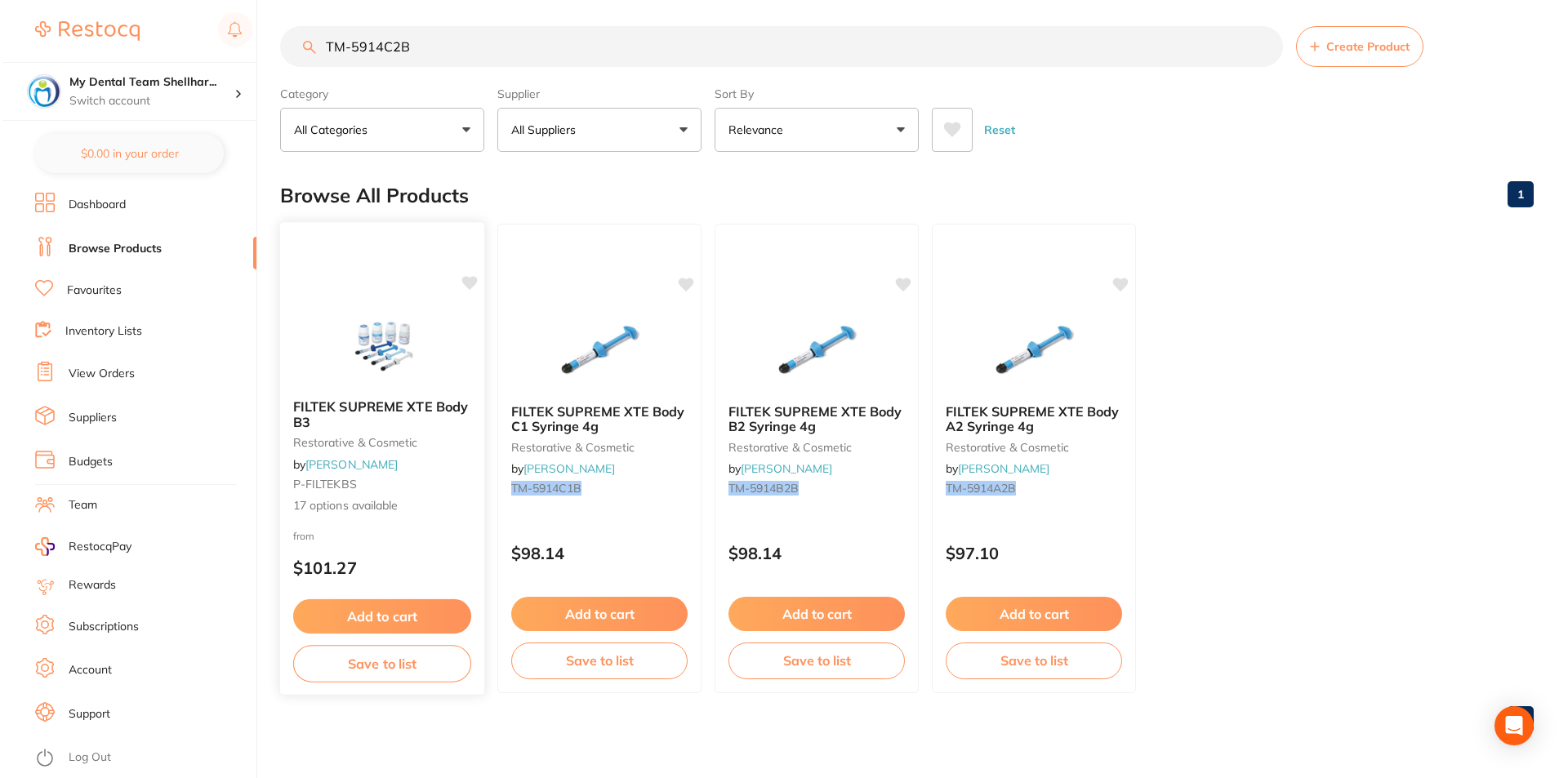
scroll to position [0, 0]
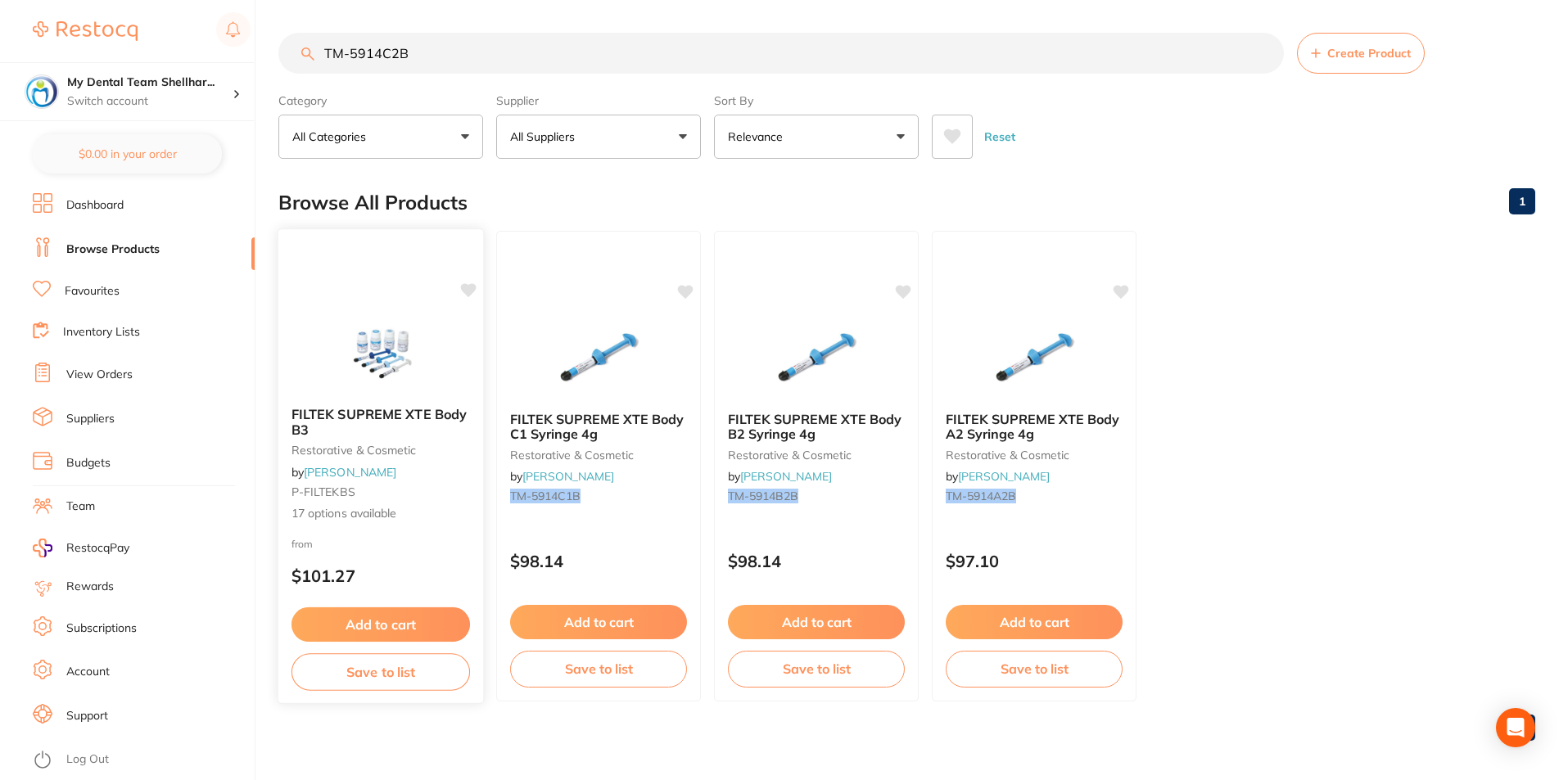
click at [414, 285] on div "FILTEK SUPREME XTE Body B3 restorative & cosmetic by Adam Dental P-FILTEKBS 17 …" at bounding box center [381, 466] width 207 height 475
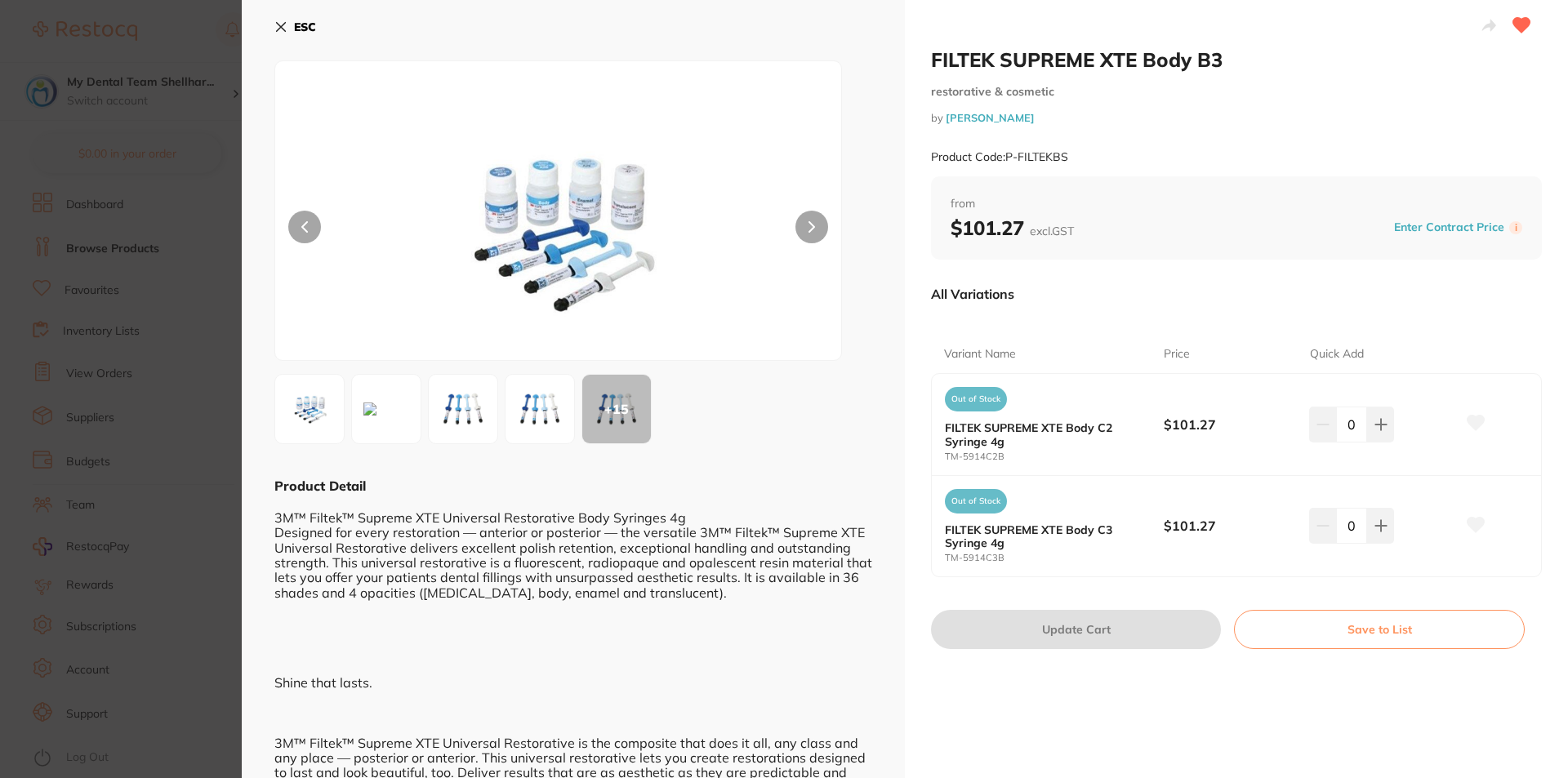
click at [283, 23] on icon at bounding box center [280, 26] width 9 height 9
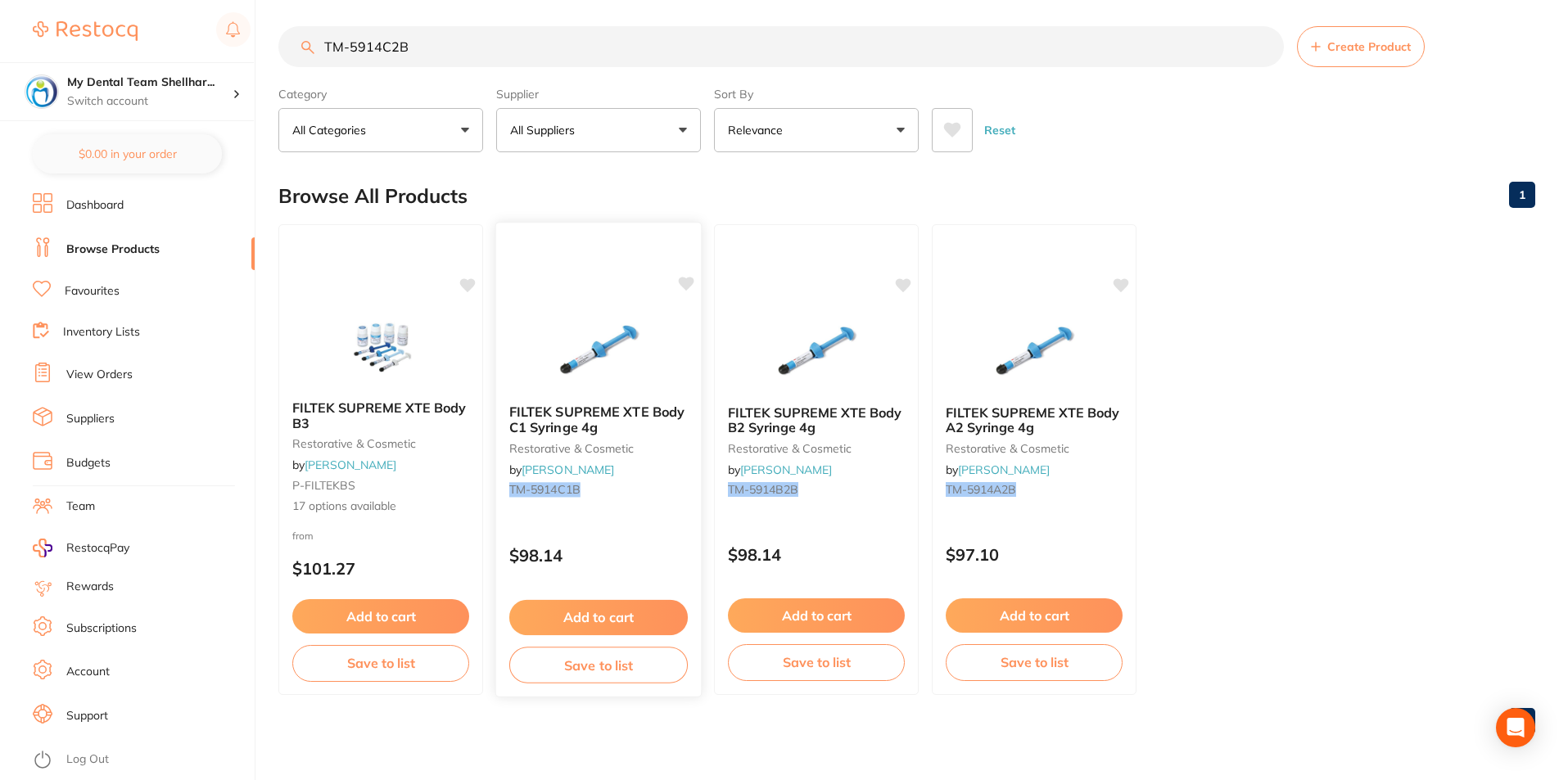
click at [602, 304] on div "FILTEK SUPREME XTE Body C1 Syringe 4g restorative & cosmetic by Henry Schein Ha…" at bounding box center [598, 459] width 207 height 475
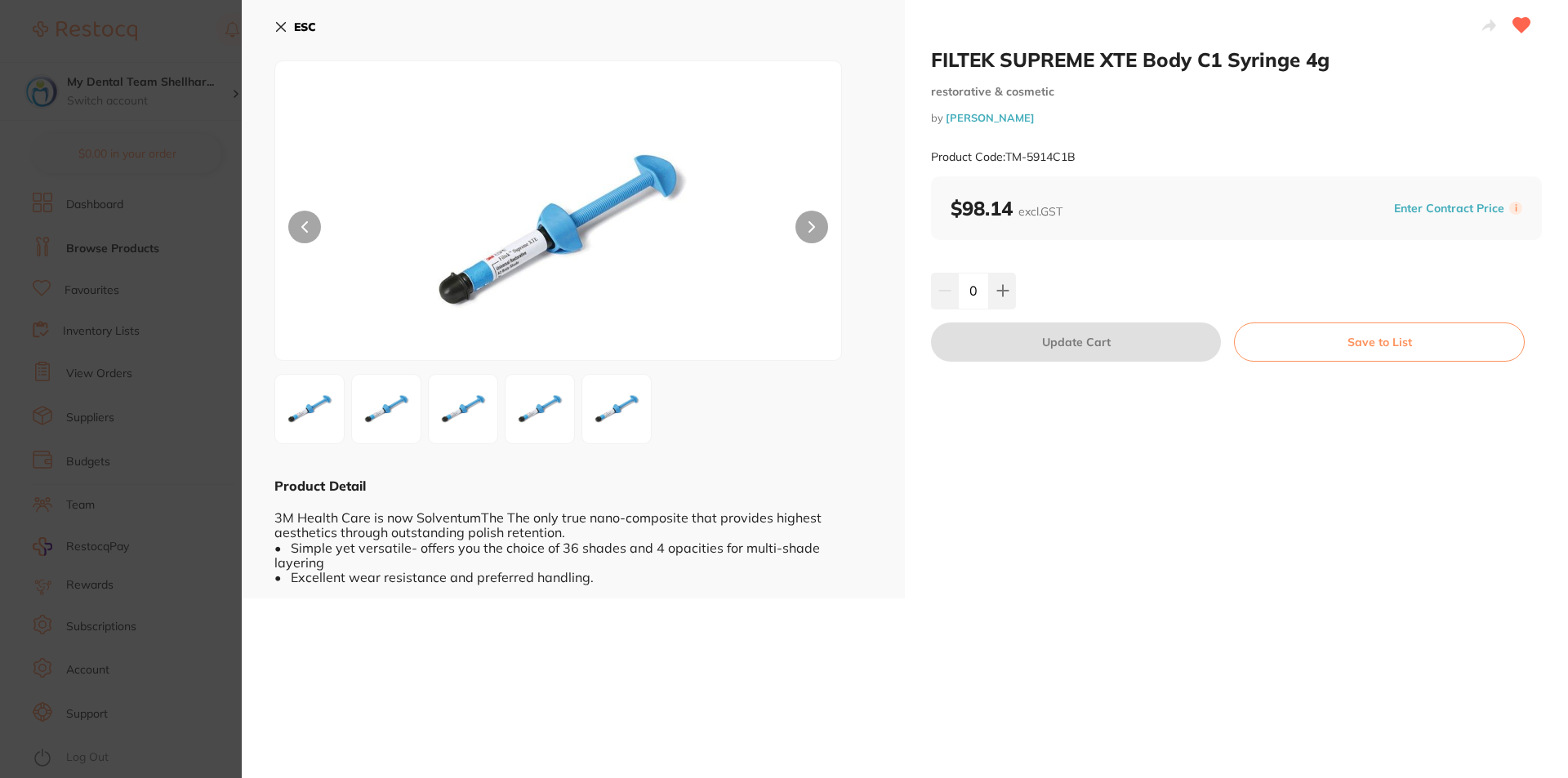
click at [267, 28] on div "ESC Product Detail 3M Health Care is now SolventumThe The only true nano-compos…" at bounding box center [573, 299] width 663 height 599
click at [279, 24] on icon at bounding box center [280, 26] width 13 height 13
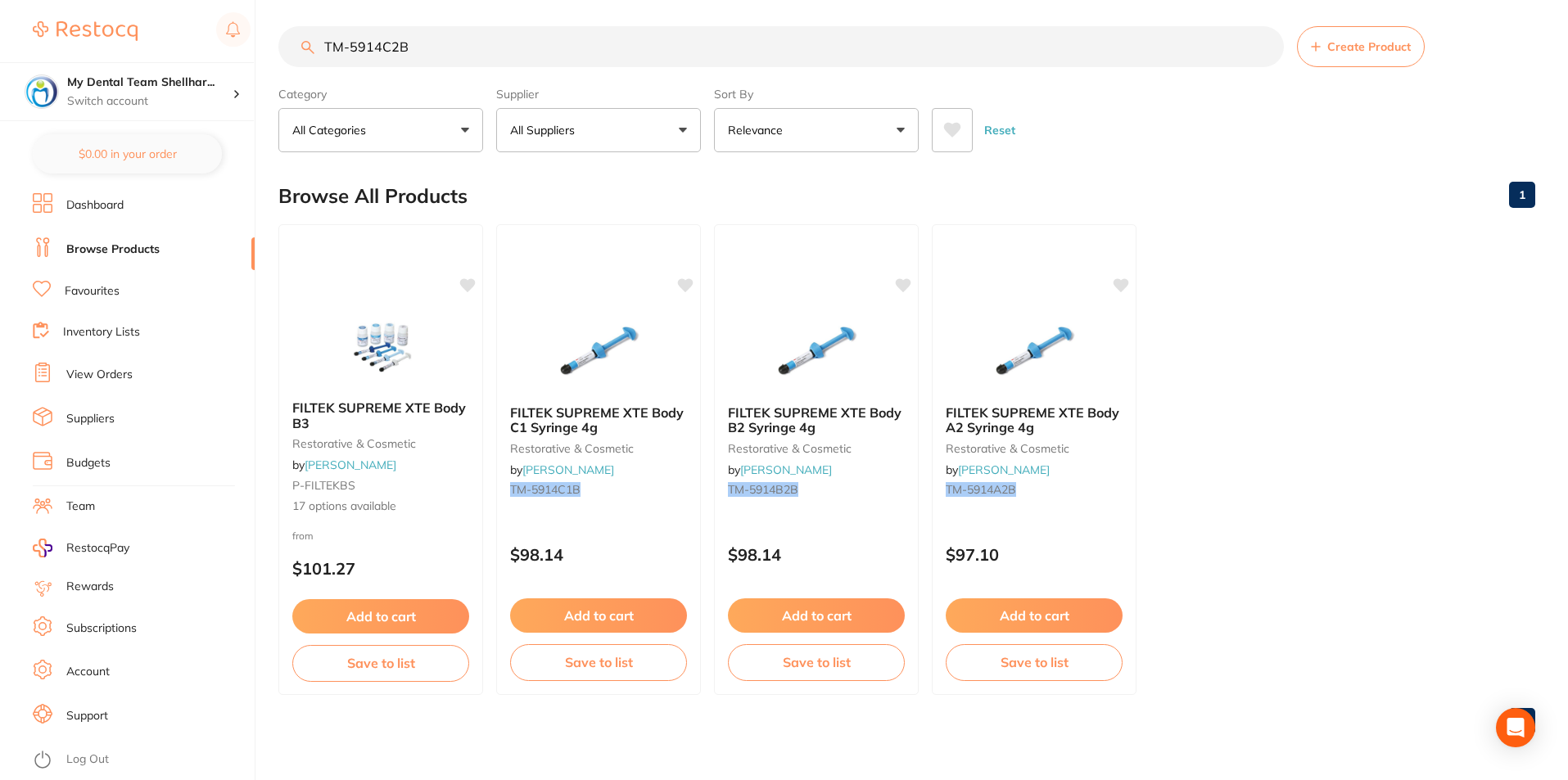
click at [464, 45] on input "TM-5914C2B" at bounding box center [781, 47] width 1006 height 41
paste input "3"
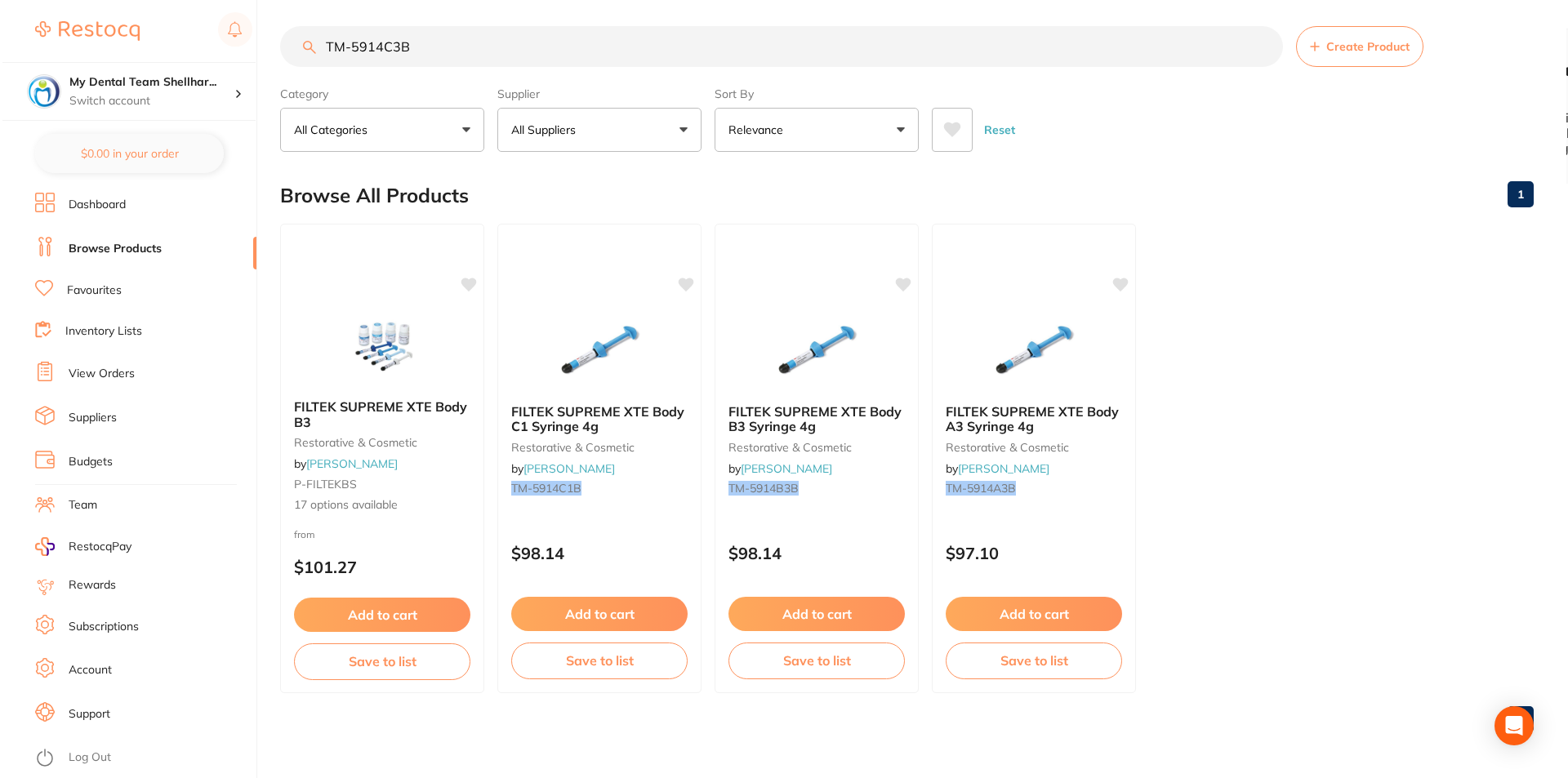
scroll to position [0, 0]
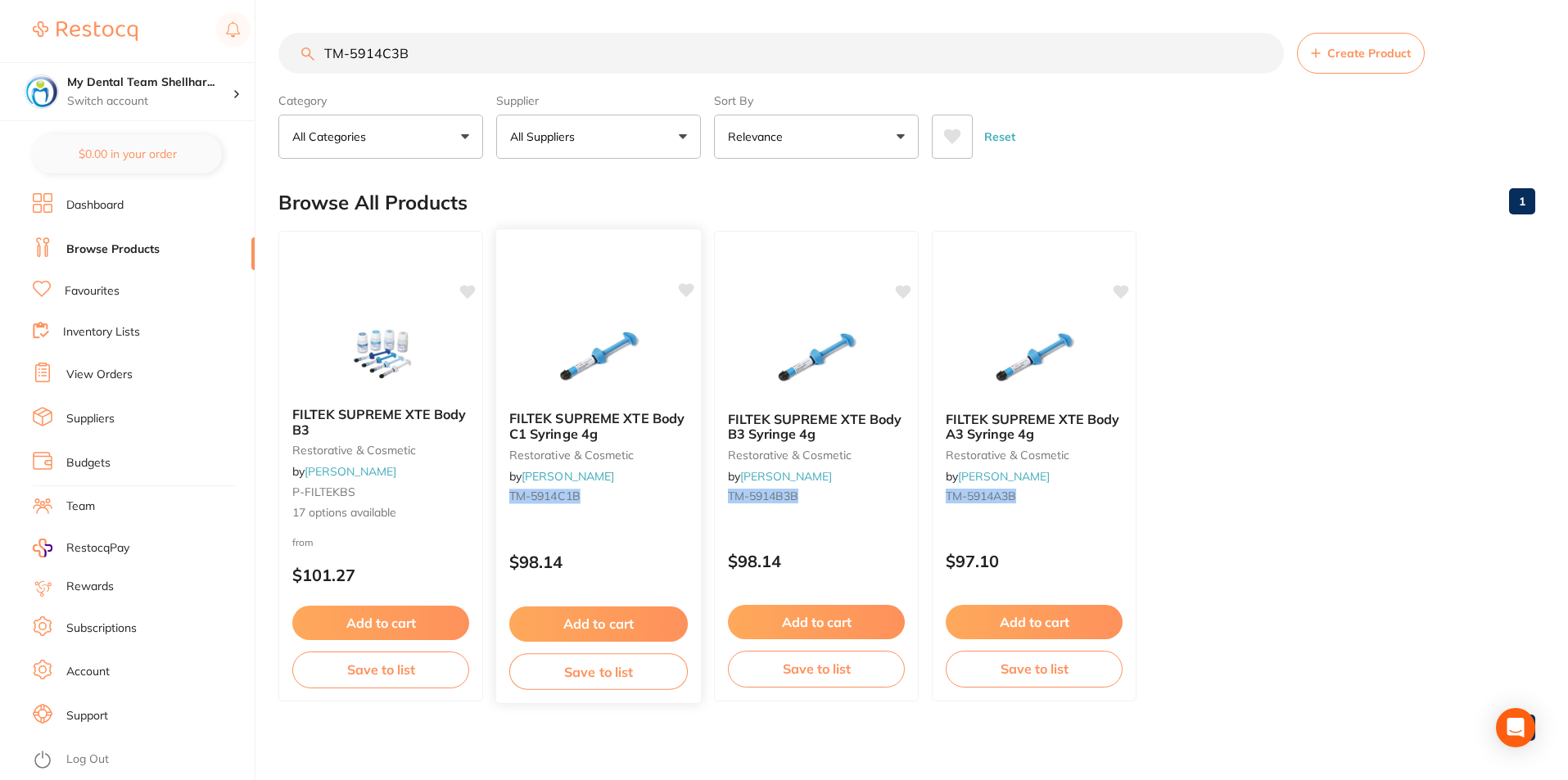
type input "TM-5914C3B"
click at [596, 327] on img at bounding box center [598, 356] width 107 height 83
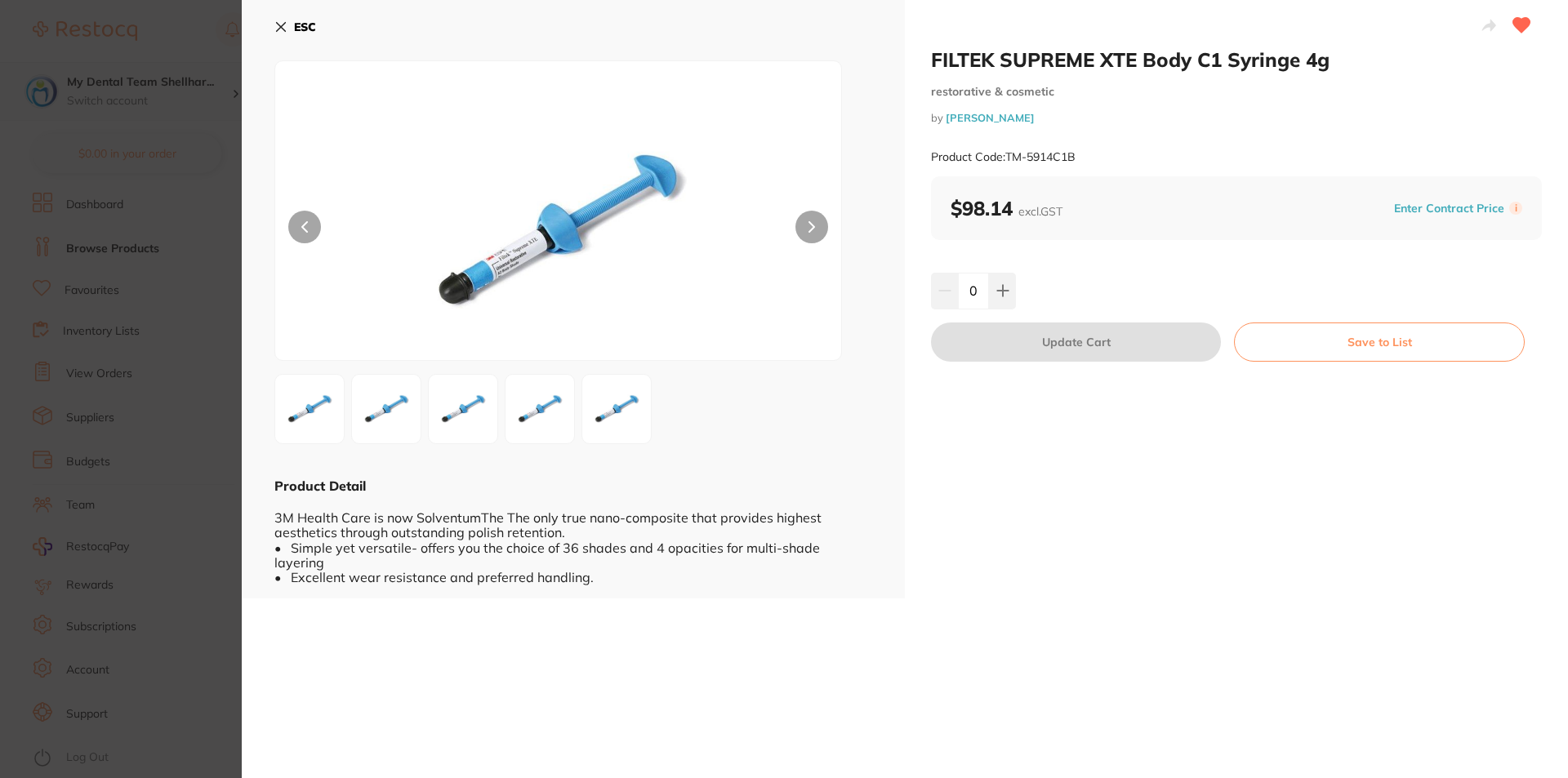
drag, startPoint x: 184, startPoint y: 98, endPoint x: 216, endPoint y: 73, distance: 40.6
click at [185, 95] on section "FILTEK SUPREME XTE Body C1 Syringe 4g restorative & cosmetic by [PERSON_NAME] P…" at bounding box center [784, 389] width 1568 height 778
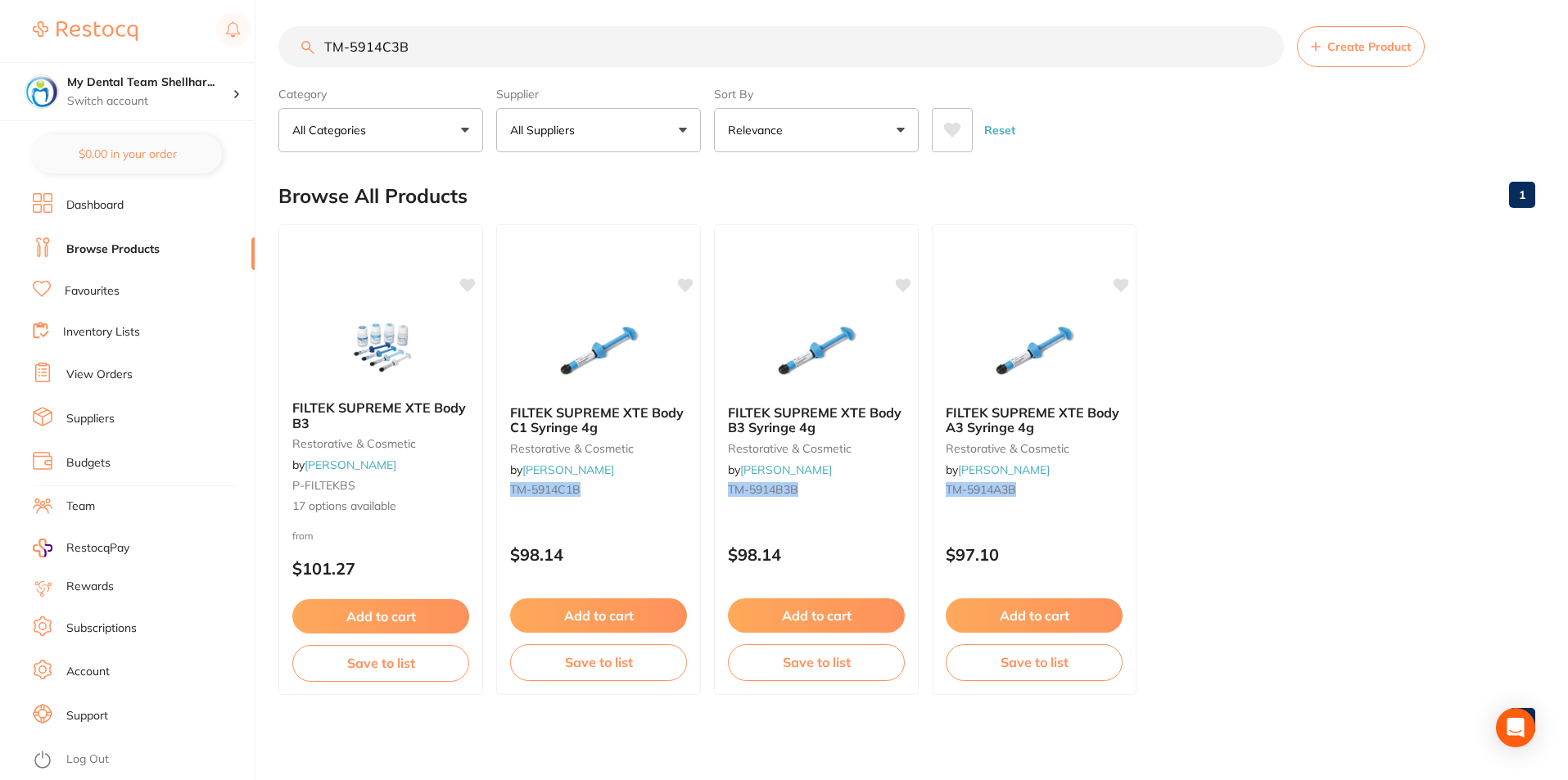
click at [344, 52] on input "TM-5914C3B" at bounding box center [781, 47] width 1006 height 41
click at [348, 51] on input "TM-5914C3B" at bounding box center [781, 47] width 1006 height 41
paste input "2"
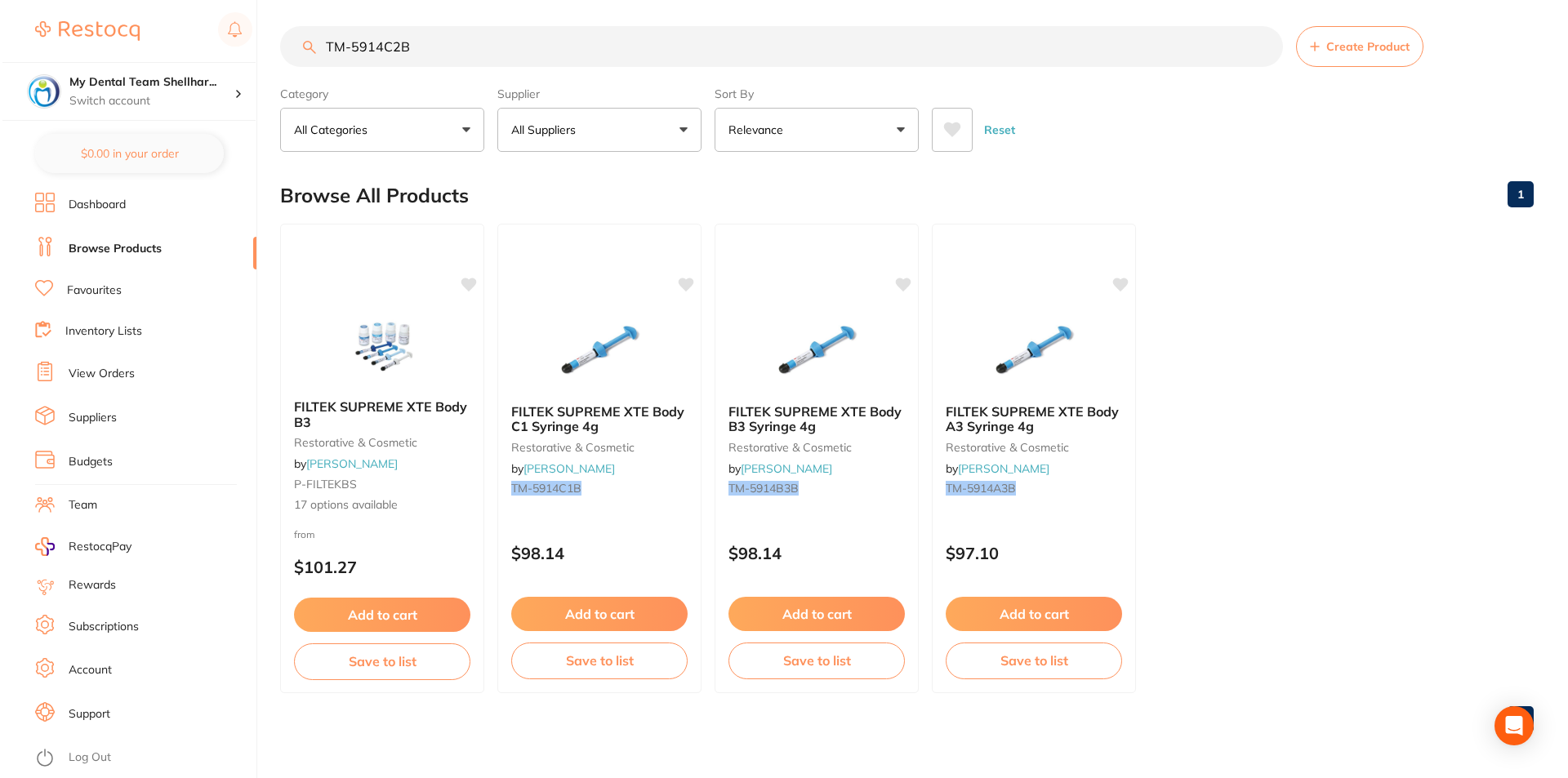
scroll to position [0, 0]
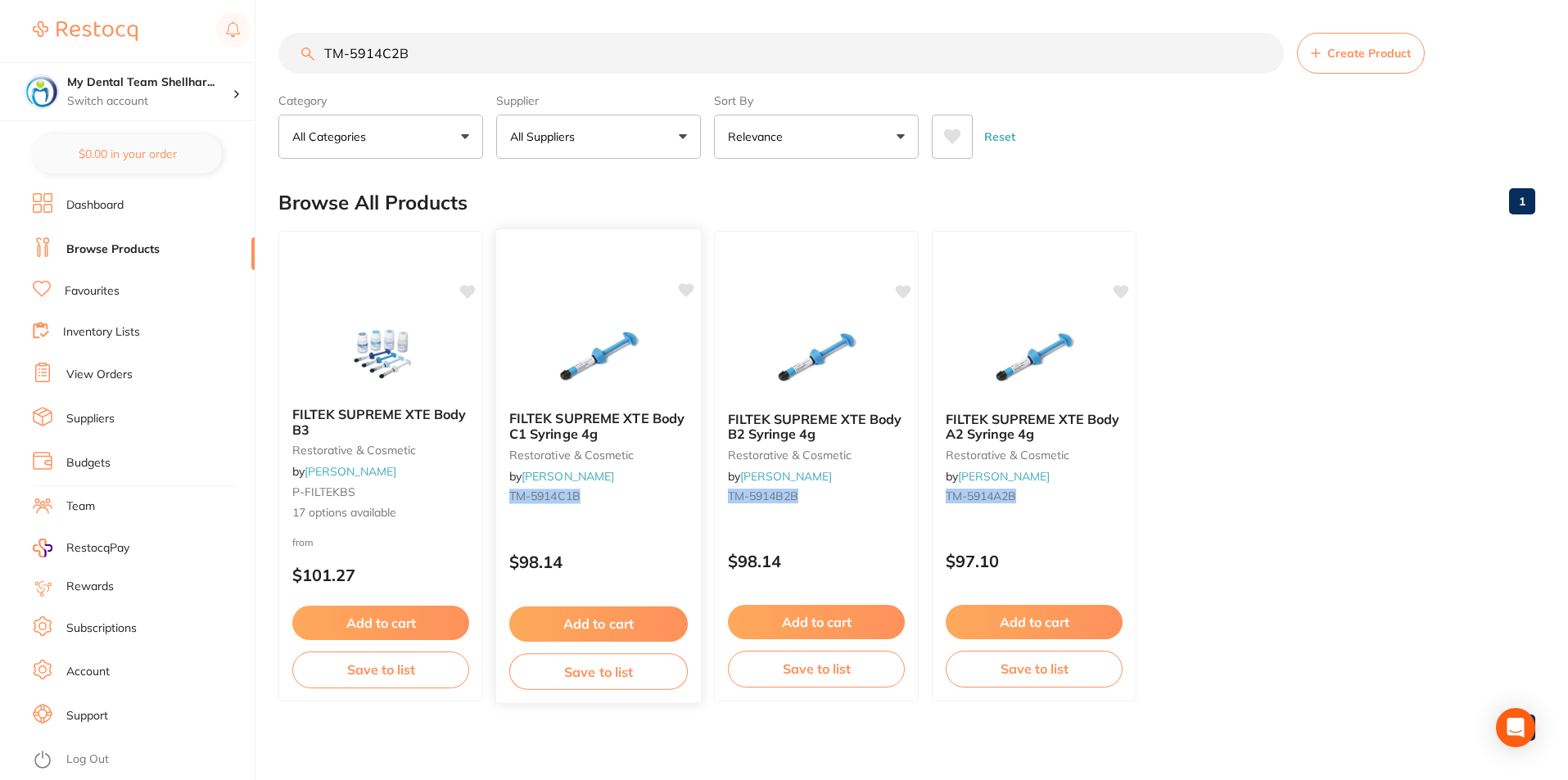
click at [626, 342] on img at bounding box center [598, 356] width 107 height 83
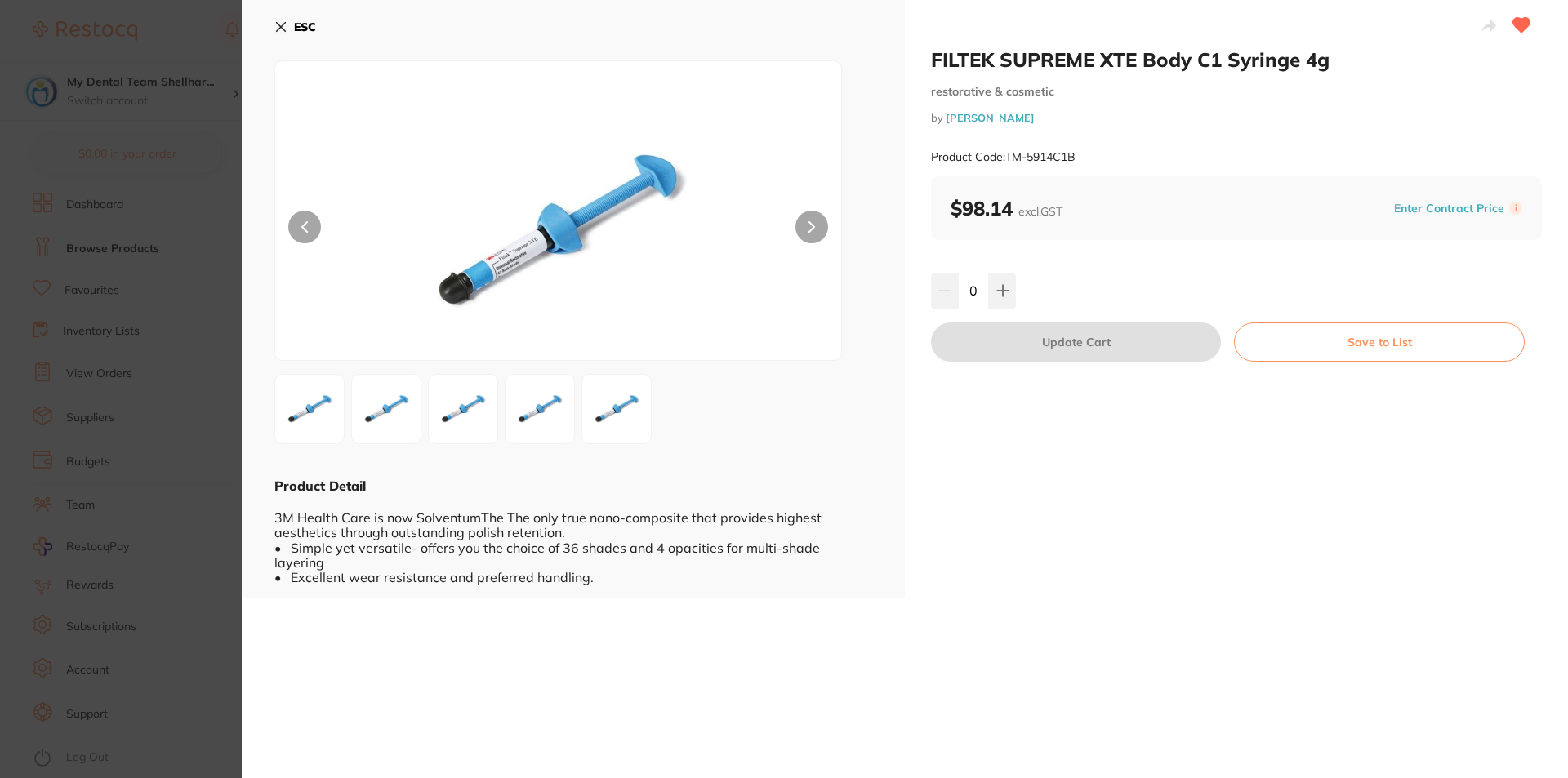
drag, startPoint x: 268, startPoint y: 22, endPoint x: 296, endPoint y: 26, distance: 28.3
click at [272, 24] on div "ESC Product Detail 3M Health Care is now SolventumThe The only true nano-compos…" at bounding box center [573, 299] width 663 height 599
drag, startPoint x: 283, startPoint y: 28, endPoint x: 454, endPoint y: 63, distance: 174.5
click at [285, 28] on icon at bounding box center [280, 26] width 13 height 13
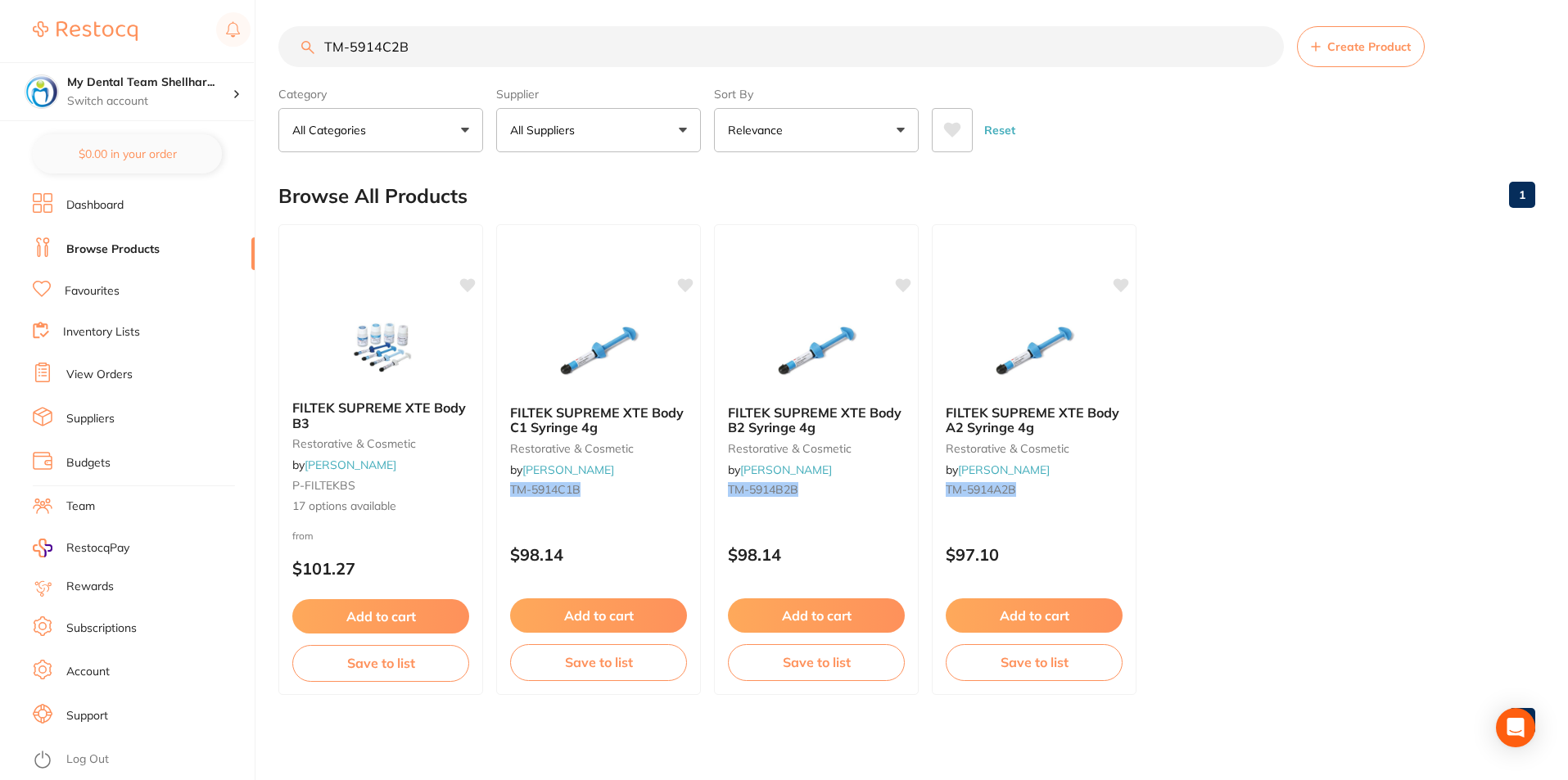
click at [881, 43] on input "TM-5914C2B" at bounding box center [781, 47] width 1006 height 41
paste input "1"
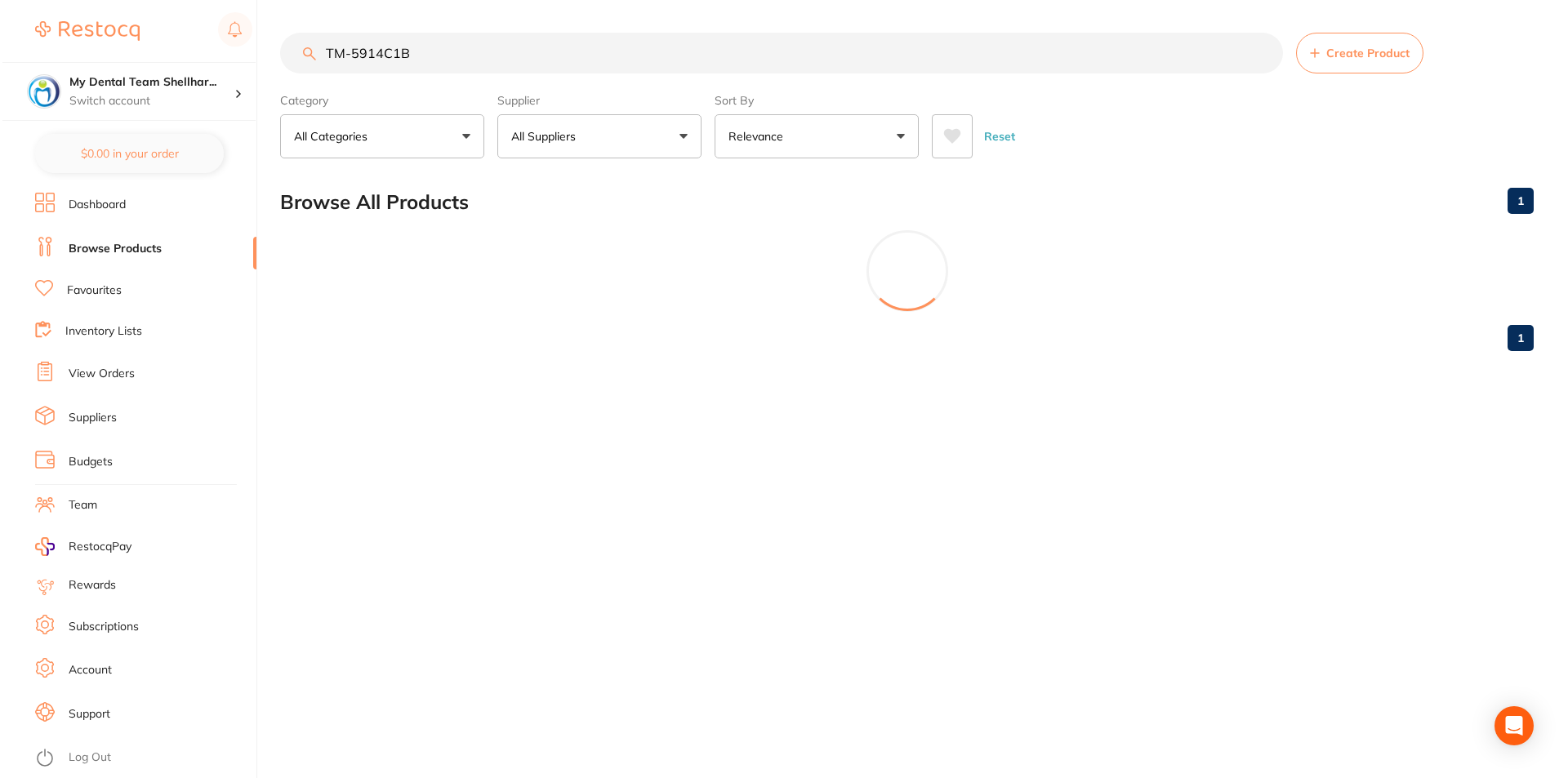
scroll to position [0, 0]
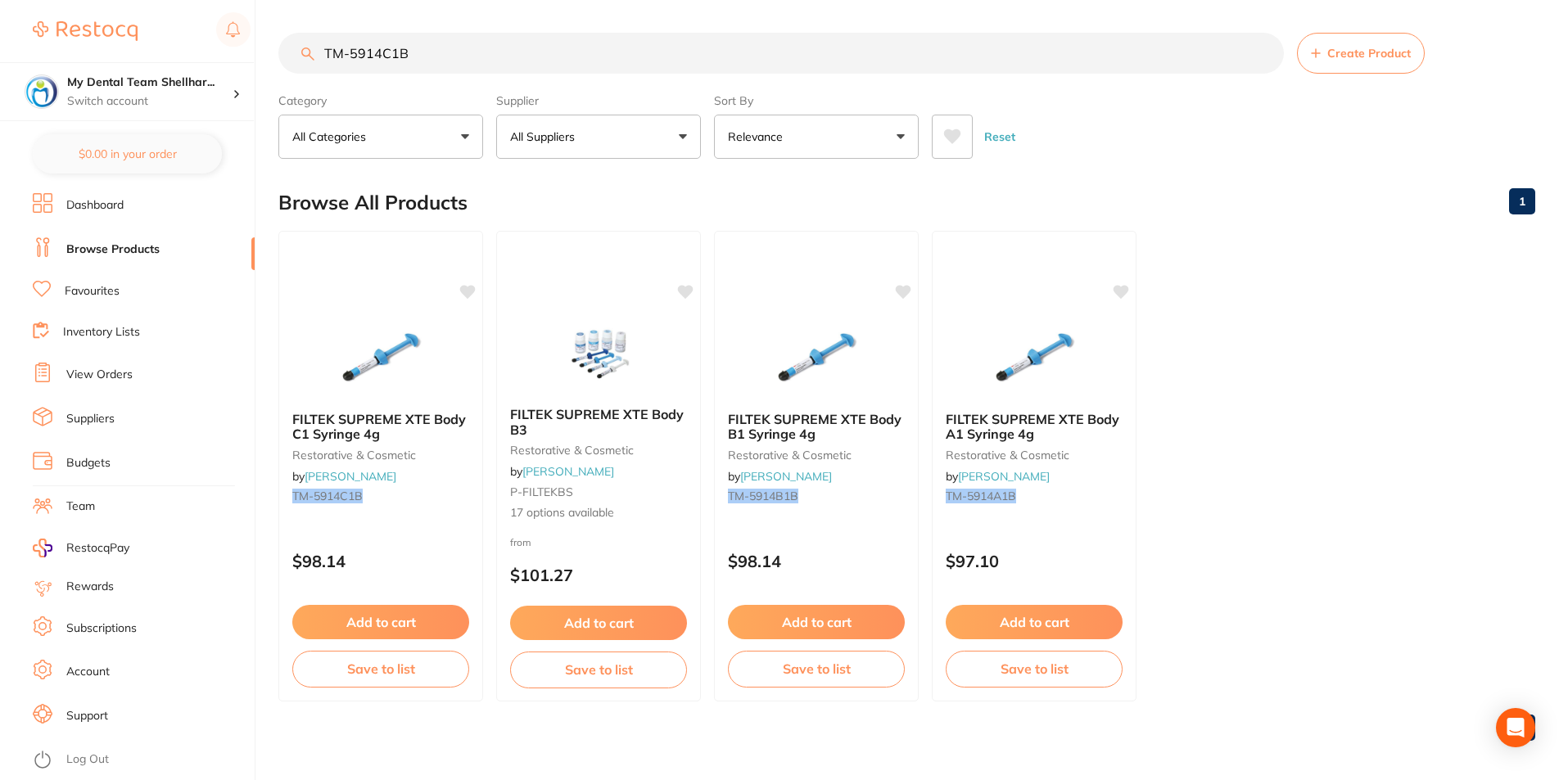
click at [629, 50] on input "TM-5914C1B" at bounding box center [781, 54] width 1006 height 41
paste input "2"
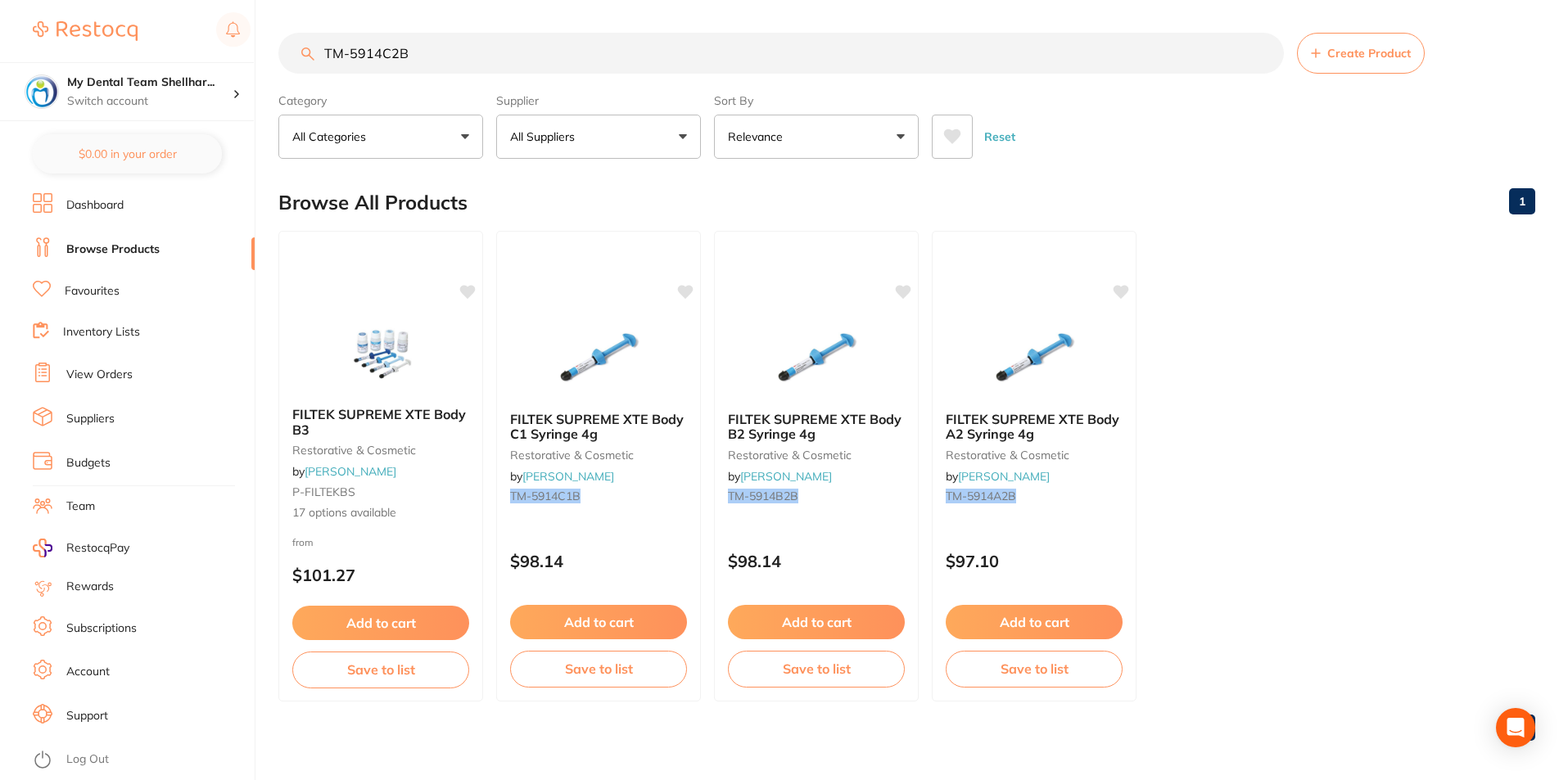
click at [433, 55] on input "TM-5914C2B" at bounding box center [781, 54] width 1006 height 41
click at [432, 55] on input "TM-5914C2B" at bounding box center [781, 54] width 1006 height 41
click at [431, 55] on input "TM-5914C2B" at bounding box center [781, 54] width 1006 height 41
paste input "3"
click at [679, 56] on input "TM-5914C3B" at bounding box center [781, 54] width 1006 height 41
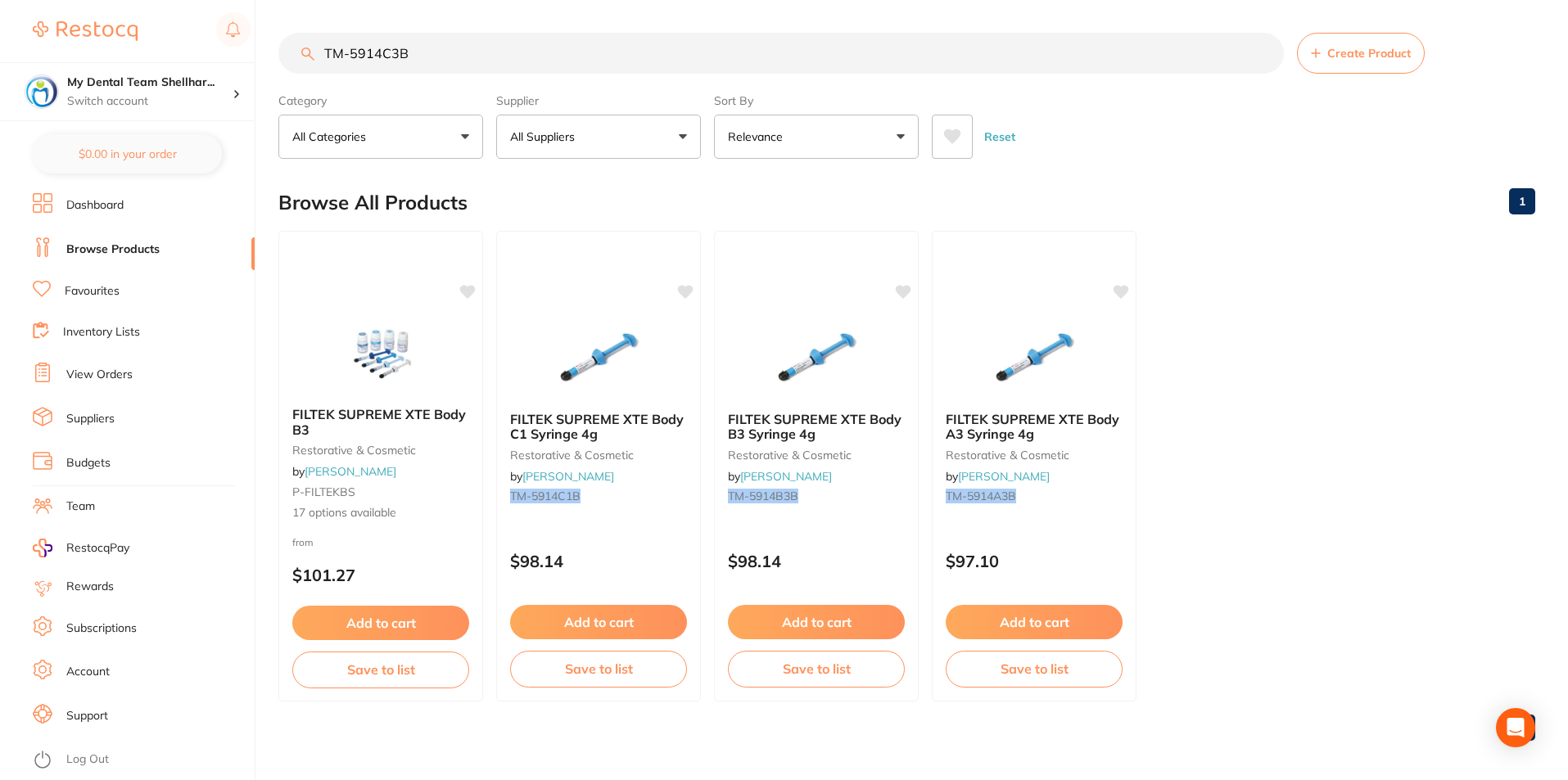
click at [678, 56] on input "TM-5914C3B" at bounding box center [781, 54] width 1006 height 41
paste input "XW"
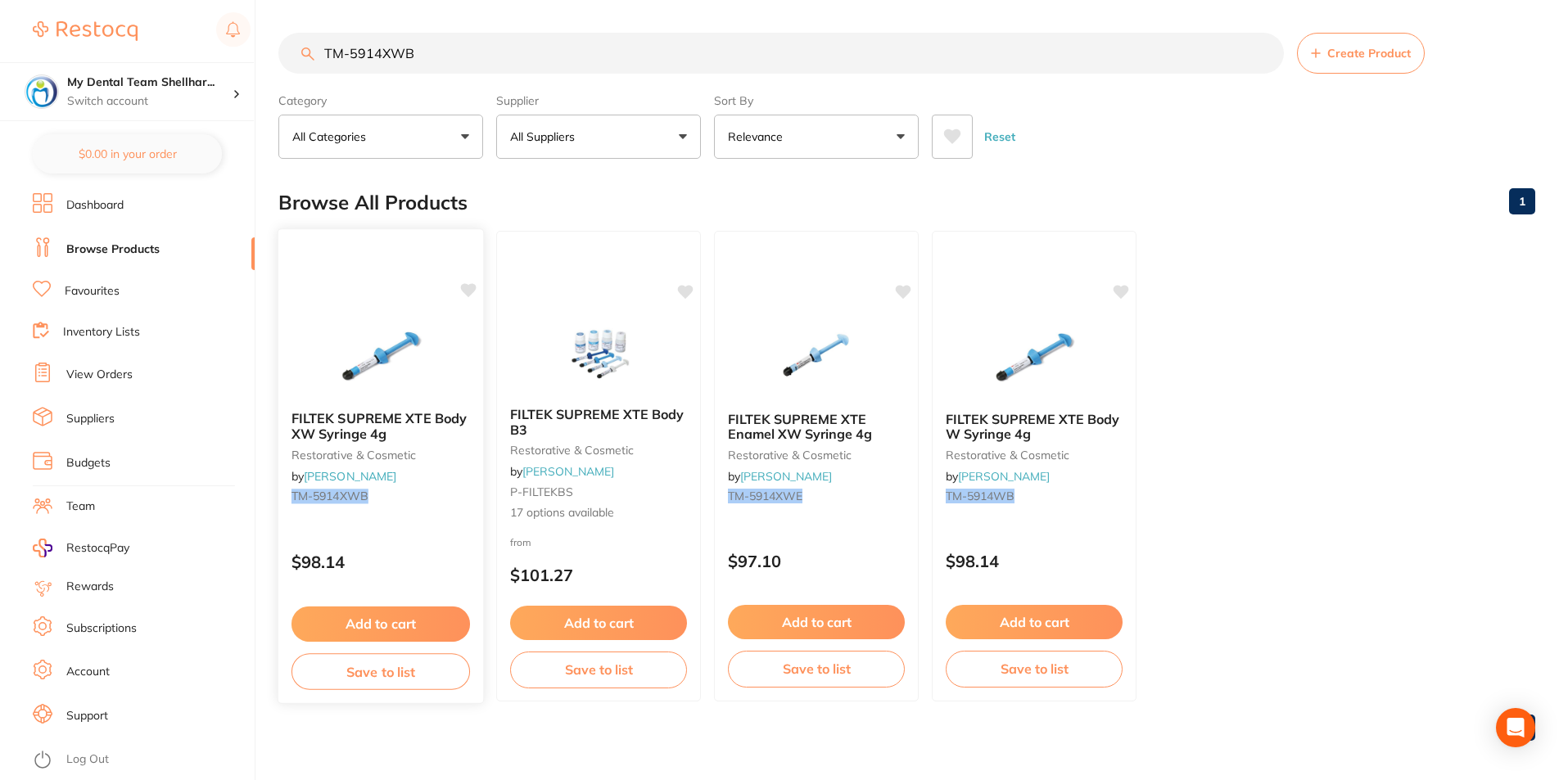
click at [434, 325] on div at bounding box center [381, 356] width 205 height 83
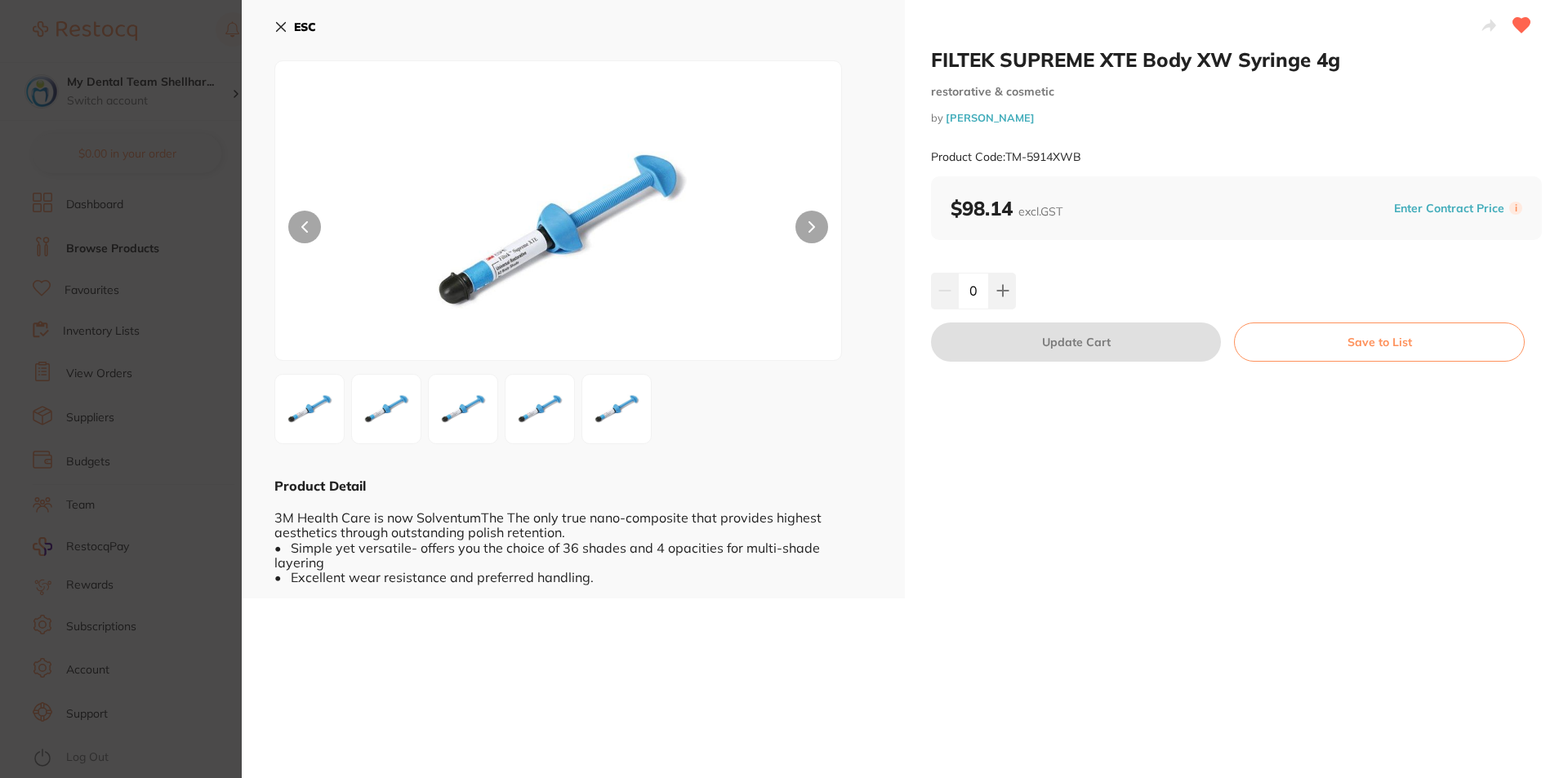
click at [287, 26] on button "ESC" at bounding box center [295, 26] width 42 height 28
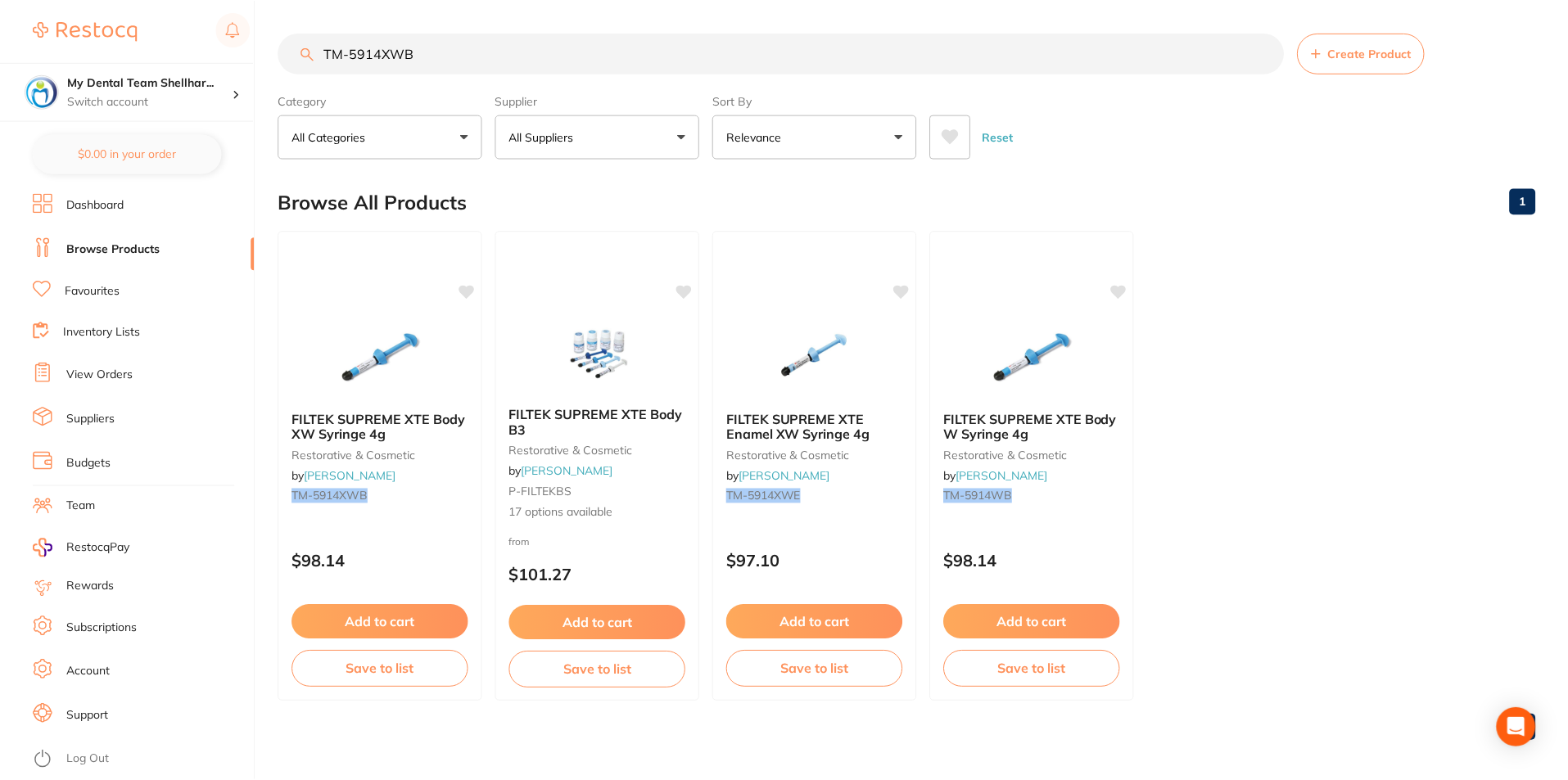
scroll to position [7, 0]
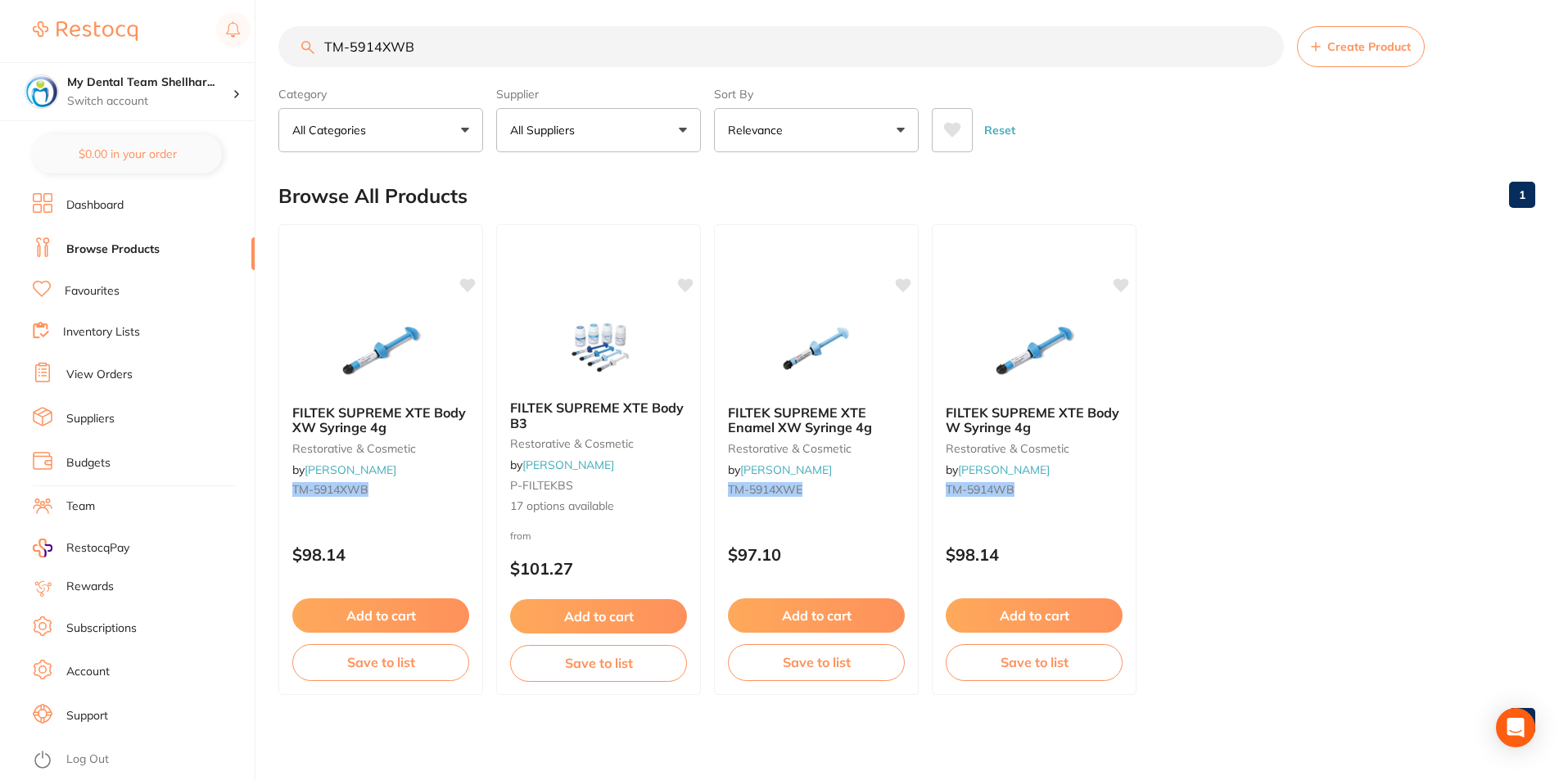
click at [615, 59] on input "TM-5914XWB" at bounding box center [781, 47] width 1006 height 41
click at [611, 56] on input "TM-5914XWB" at bounding box center [781, 47] width 1006 height 41
click at [611, 55] on input "TM-5914XWB" at bounding box center [781, 47] width 1006 height 41
paste input "A1E"
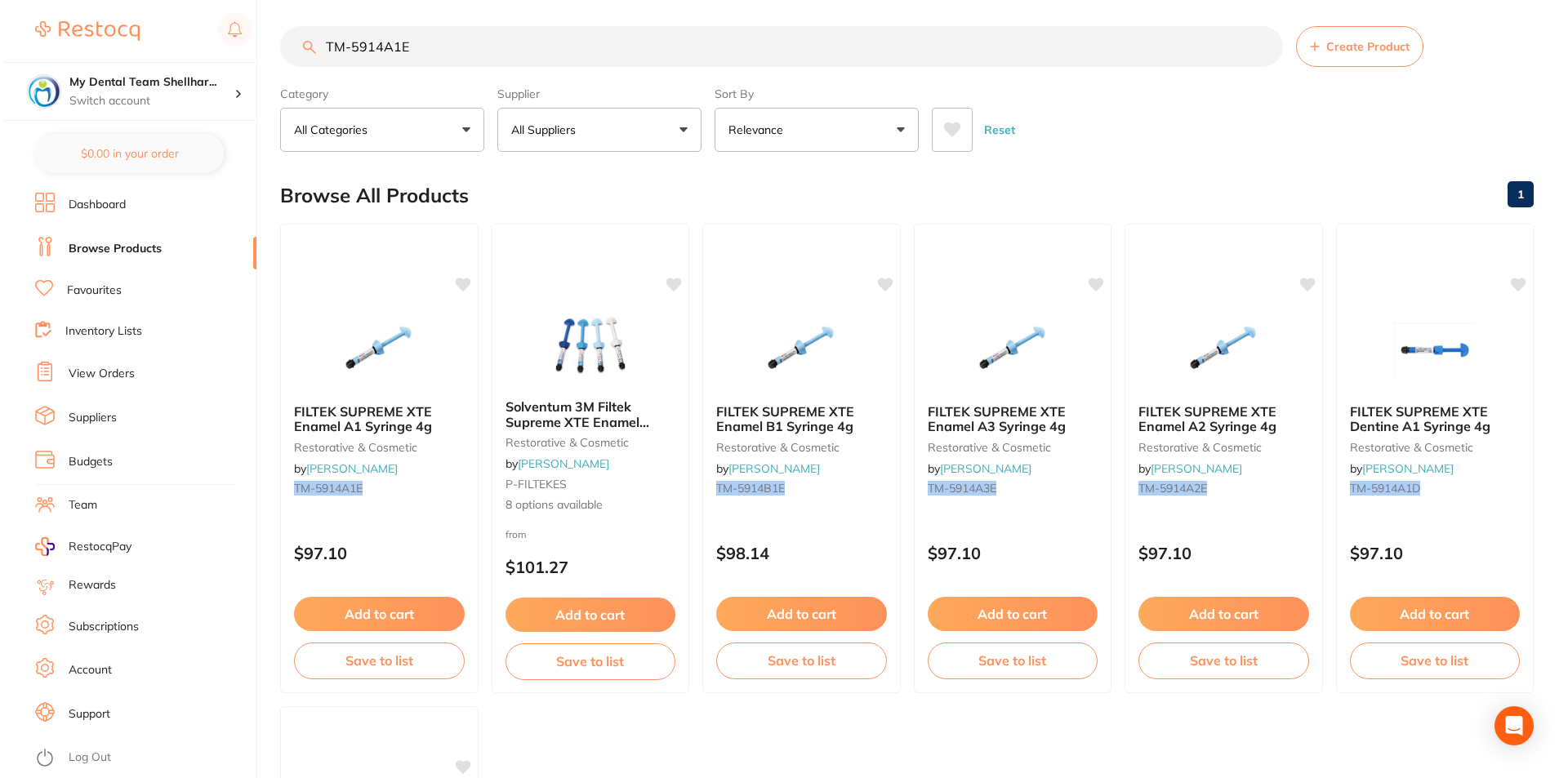
scroll to position [0, 0]
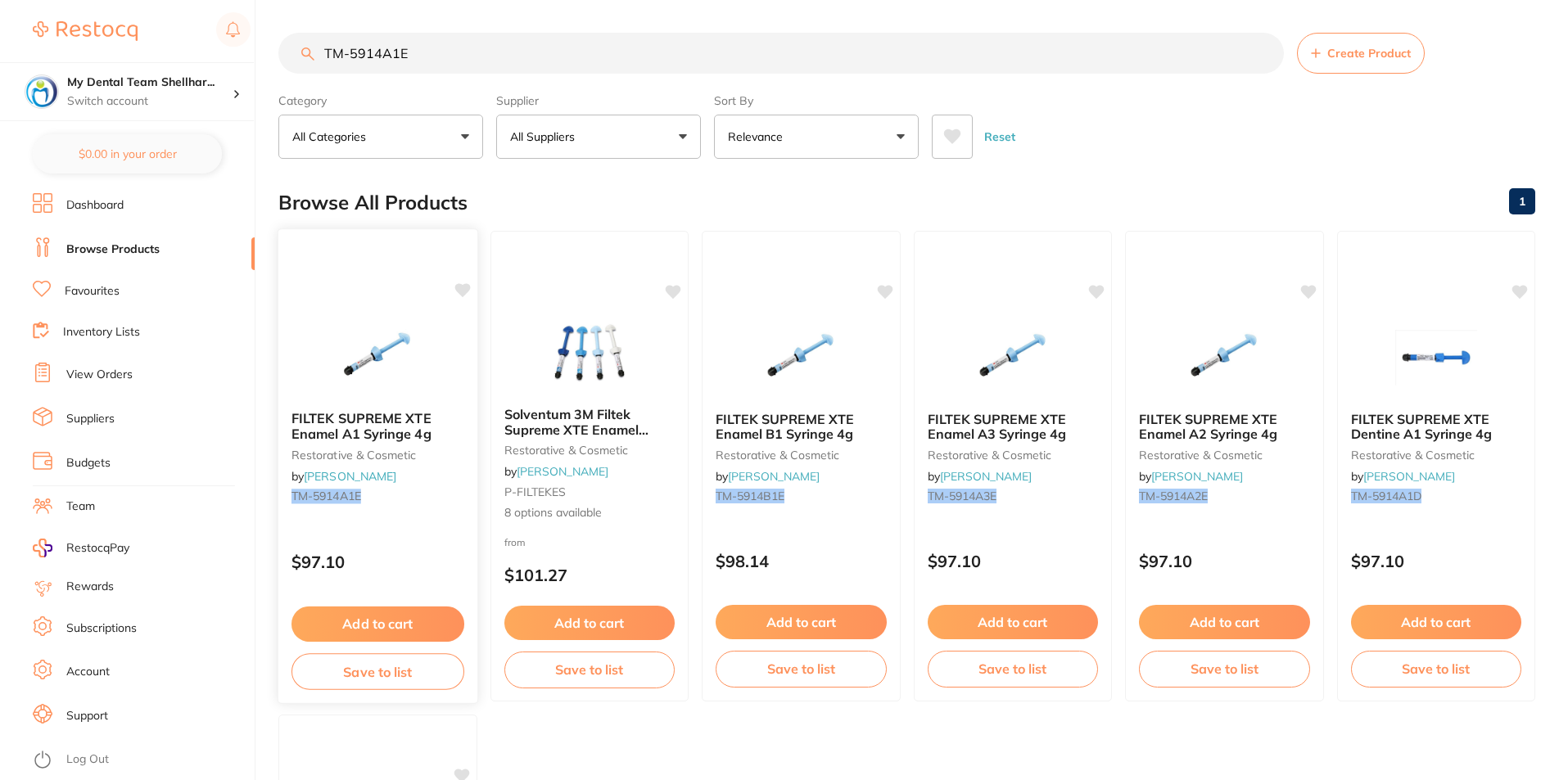
click at [403, 338] on img at bounding box center [378, 356] width 107 height 83
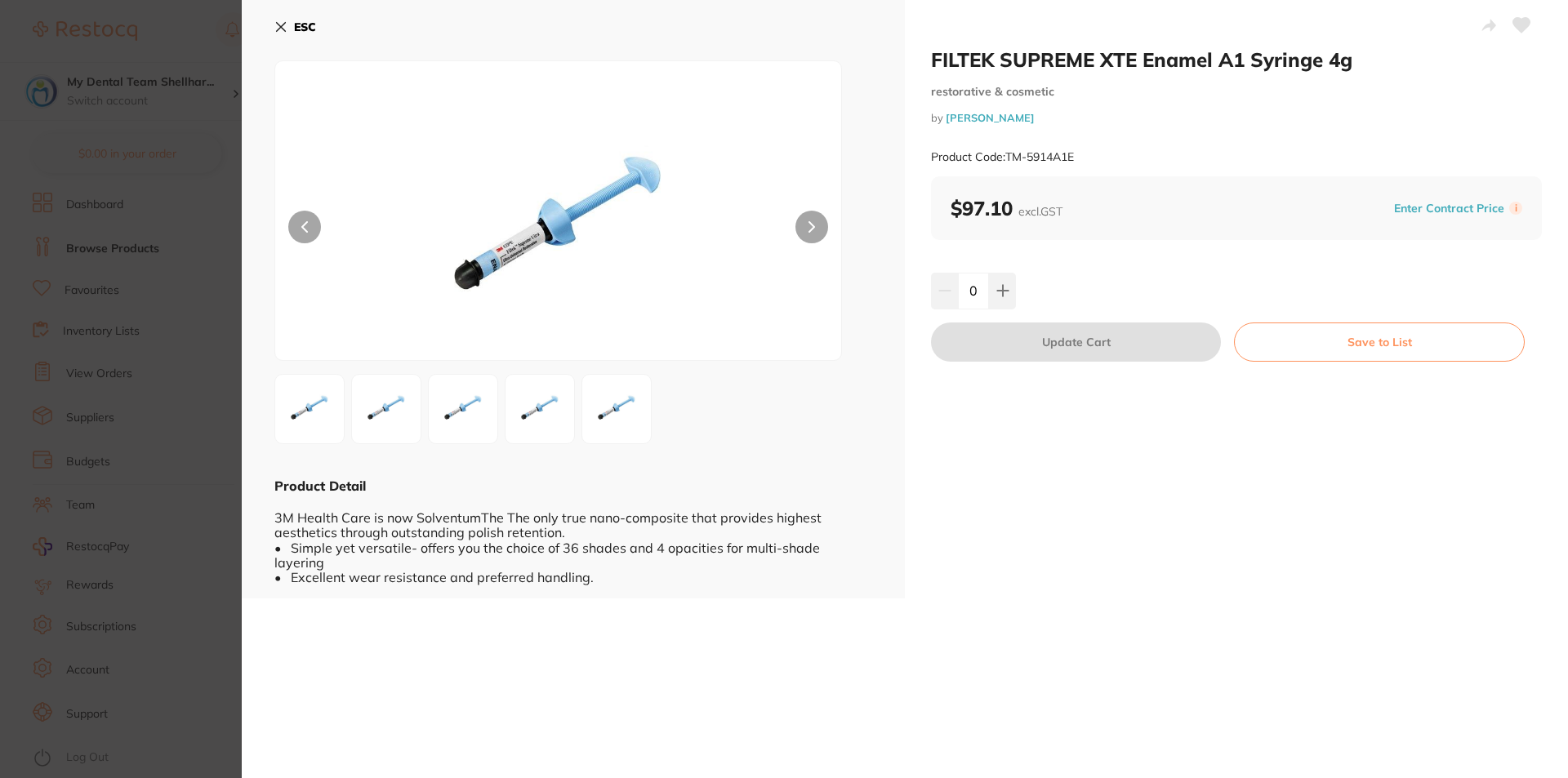
click at [1516, 23] on icon at bounding box center [1522, 24] width 18 height 15
click at [285, 28] on icon at bounding box center [280, 26] width 13 height 13
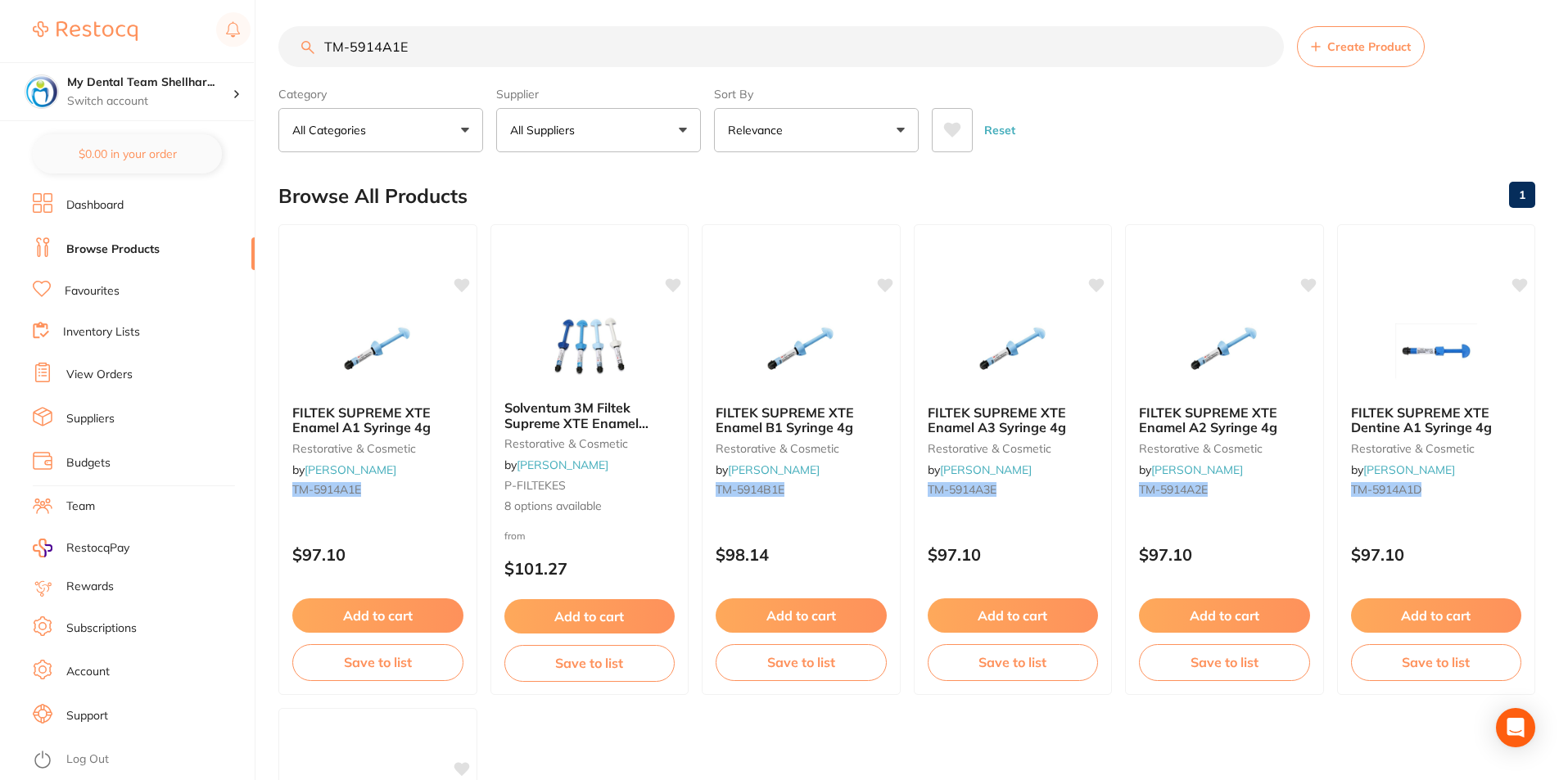
click at [425, 45] on input "TM-5914A1E" at bounding box center [781, 47] width 1006 height 41
paste input "2"
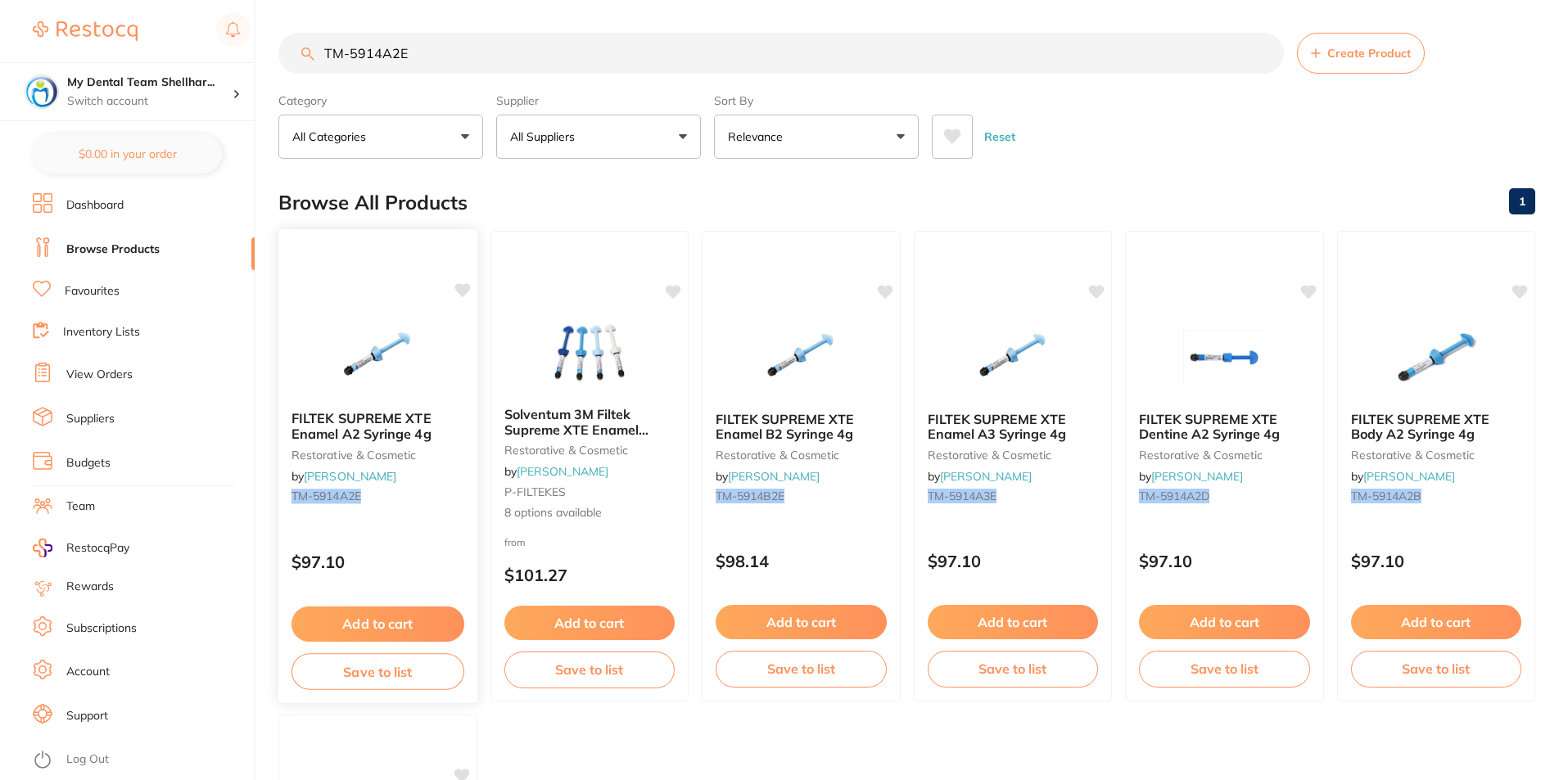
click at [409, 317] on img at bounding box center [378, 356] width 107 height 83
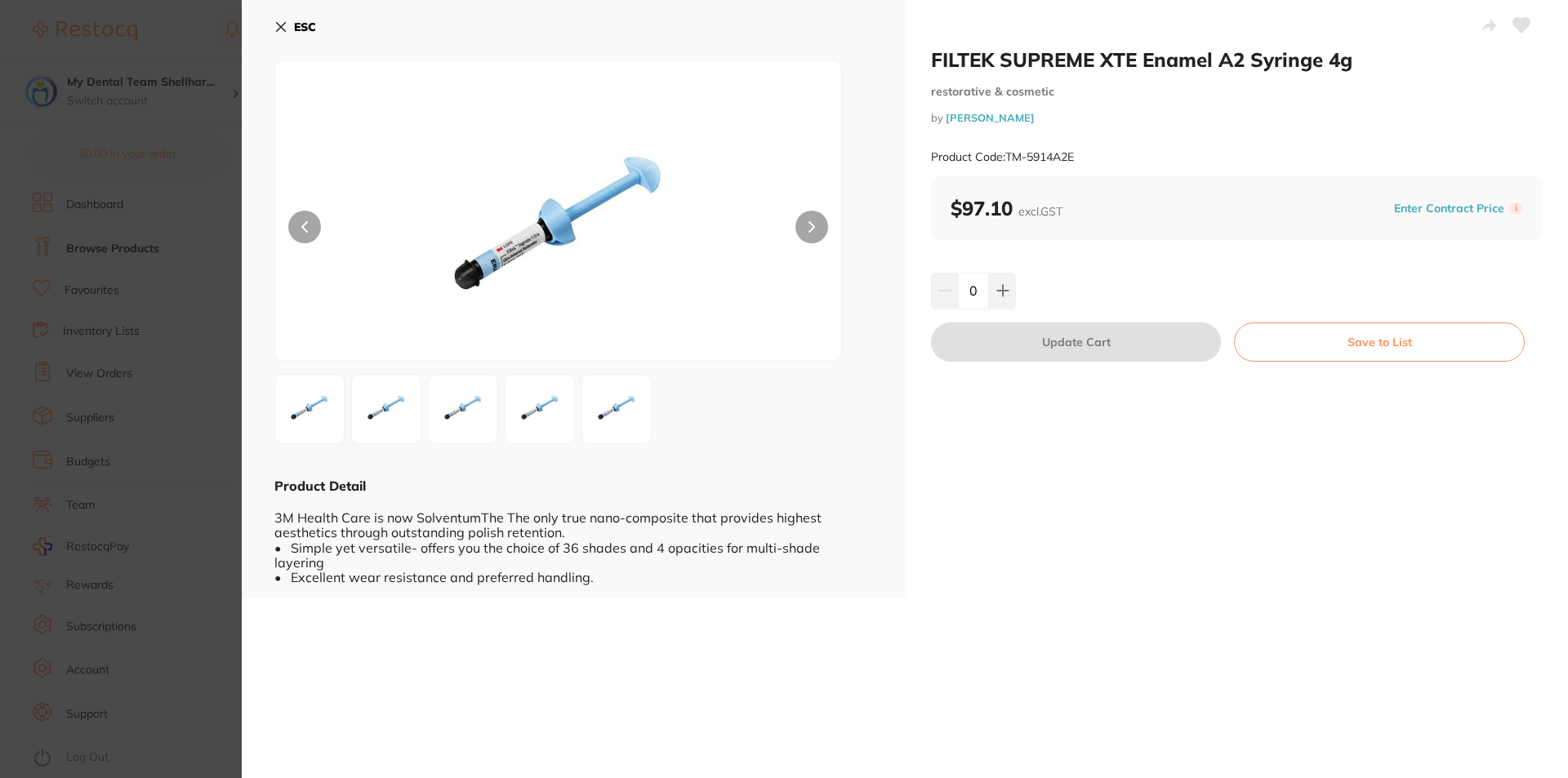
click at [271, 29] on div "ESC Product Detail 3M Health Care is now SolventumThe The only true nano-compos…" at bounding box center [573, 299] width 663 height 599
click at [279, 28] on icon at bounding box center [280, 26] width 13 height 13
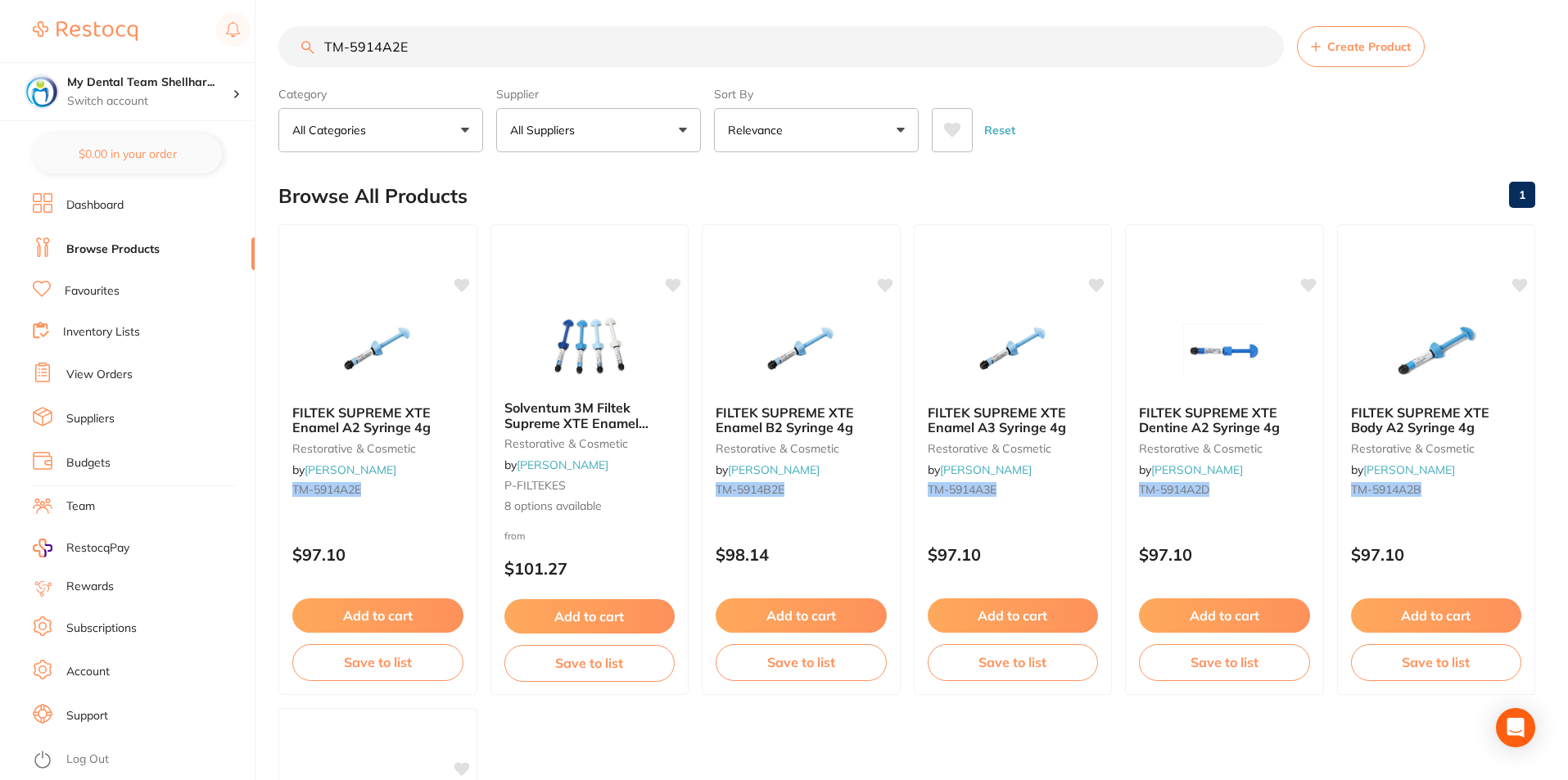
click at [377, 54] on input "TM-5914A2E" at bounding box center [781, 47] width 1006 height 41
paste input "3"
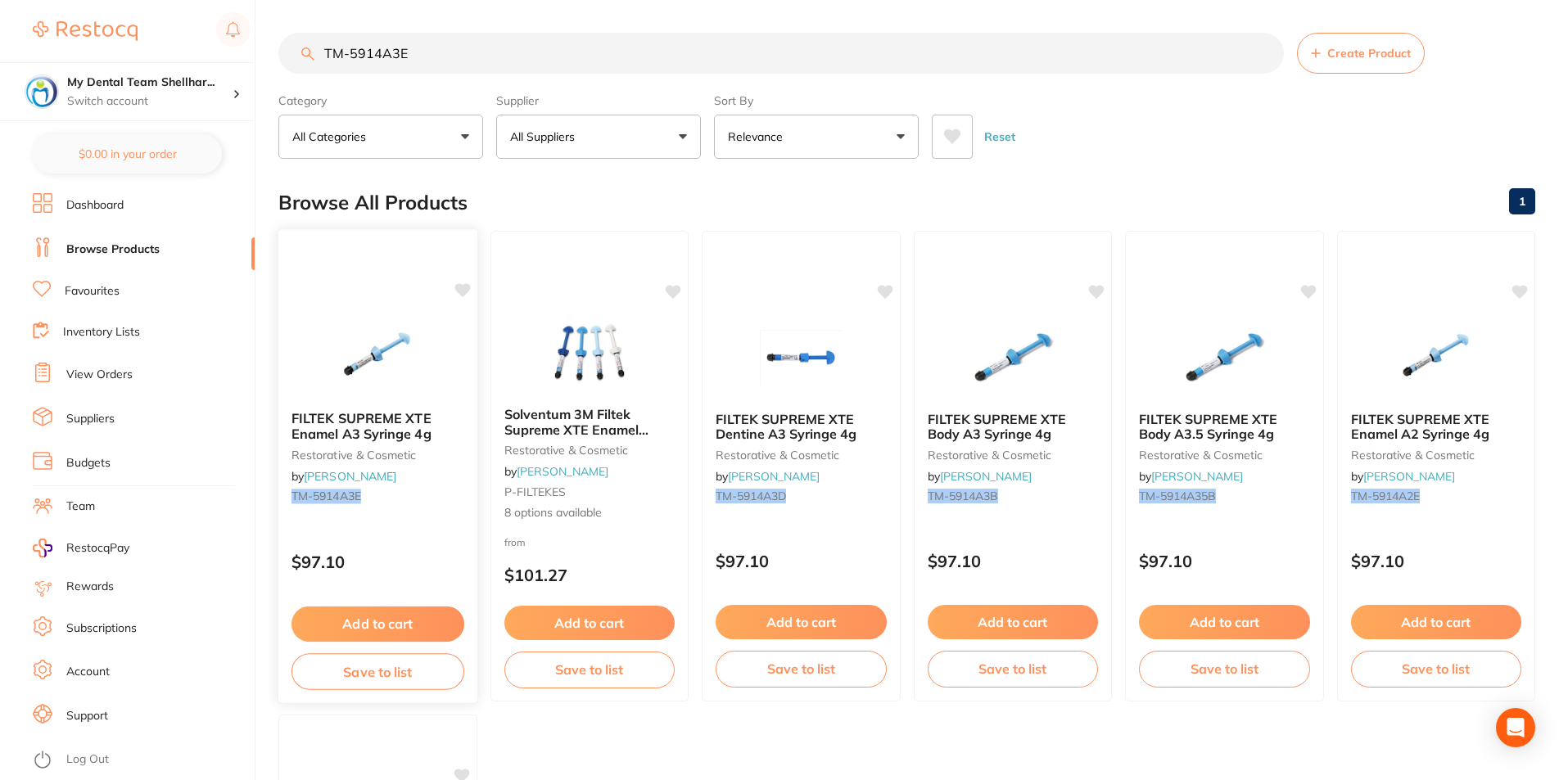
click at [354, 302] on div "FILTEK SUPREME XTE Enamel A3 Syringe 4g restorative & cosmetic by Henry Schein …" at bounding box center [377, 466] width 200 height 475
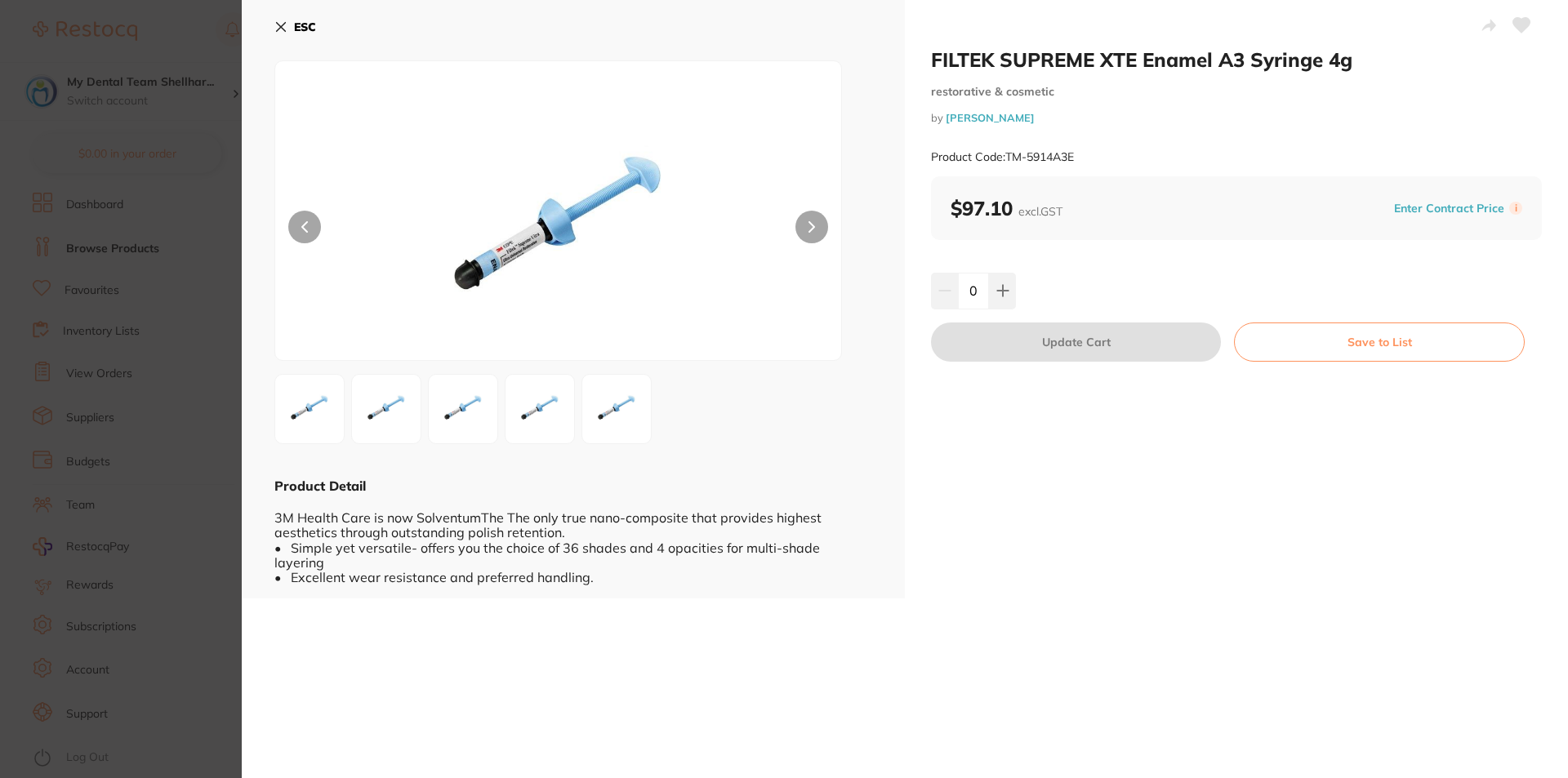
click at [1517, 21] on icon at bounding box center [1522, 24] width 18 height 15
drag, startPoint x: 277, startPoint y: 24, endPoint x: 296, endPoint y: 26, distance: 19.1
click at [278, 24] on icon at bounding box center [280, 26] width 13 height 13
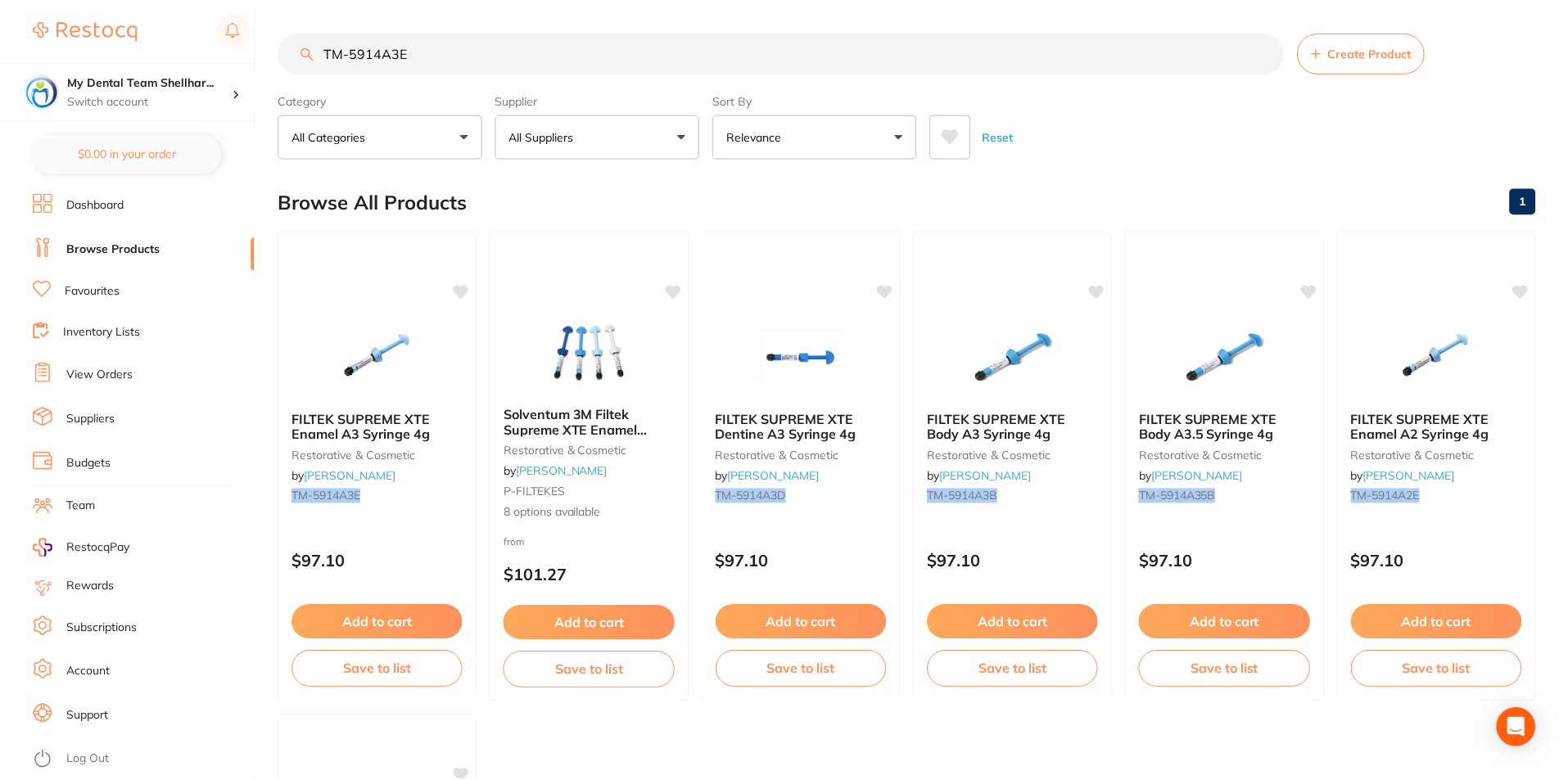
scroll to position [7, 0]
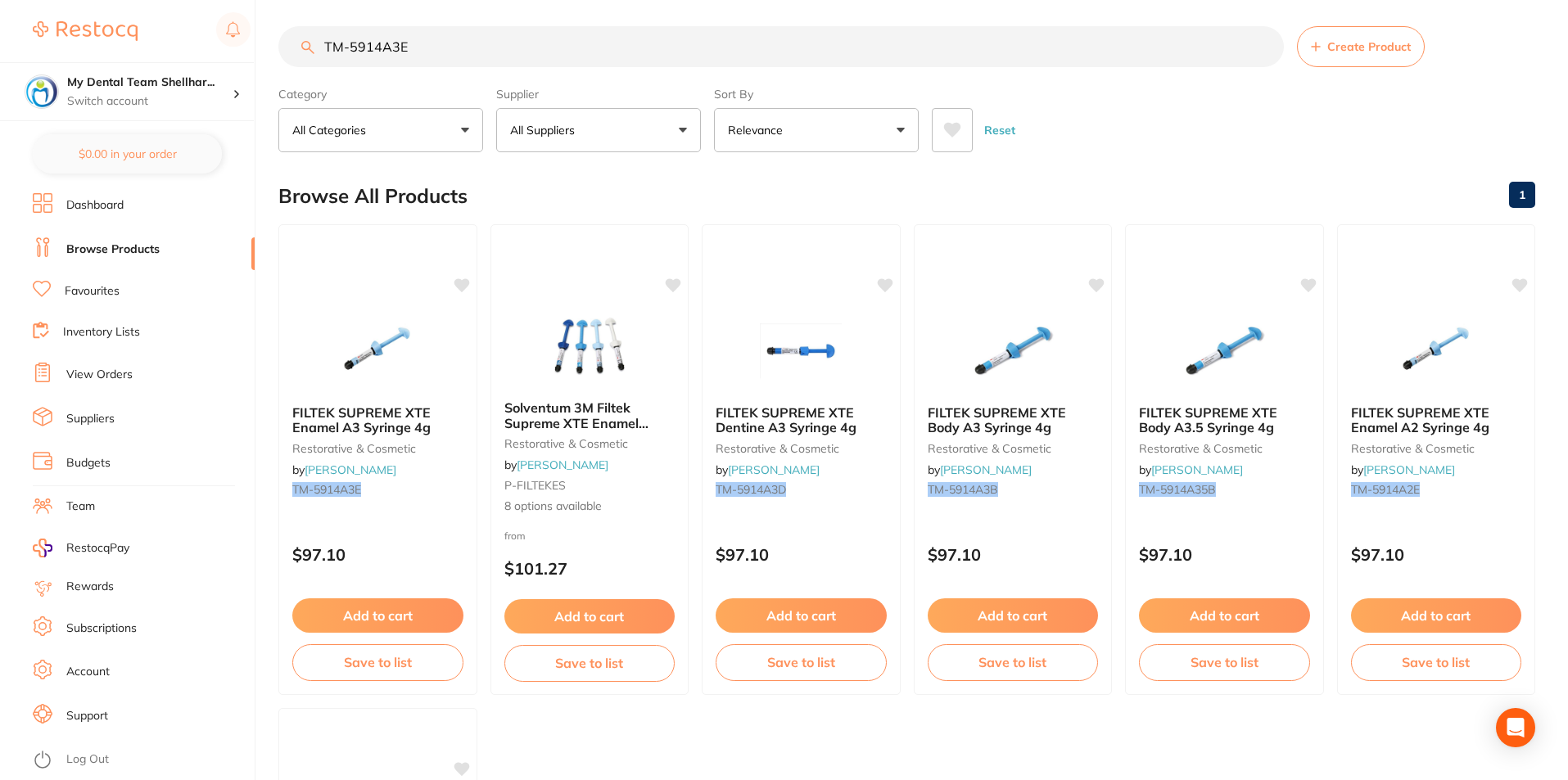
click at [494, 60] on input "TM-5914A3E" at bounding box center [781, 47] width 1006 height 41
paste input "B1"
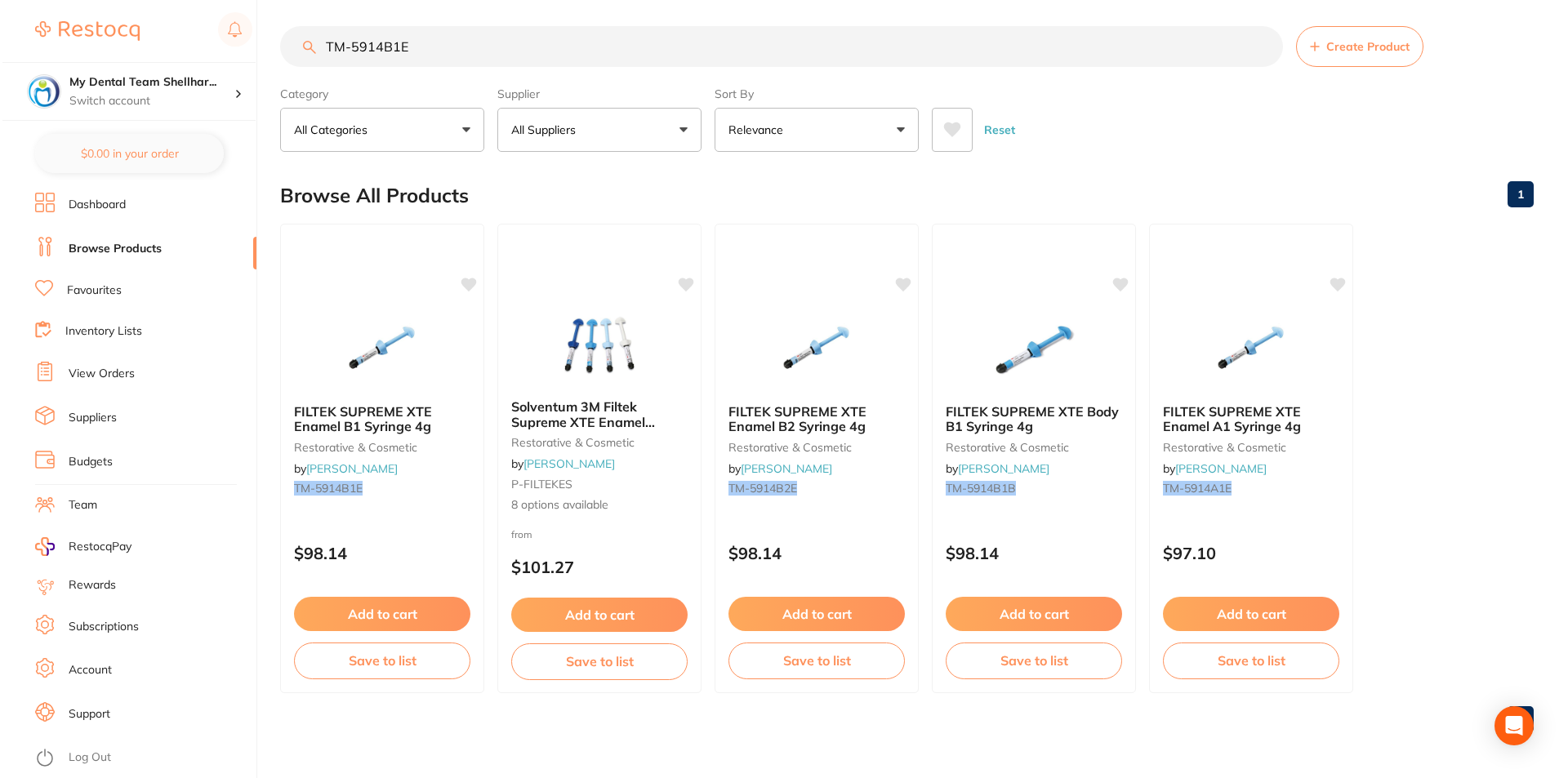
scroll to position [0, 0]
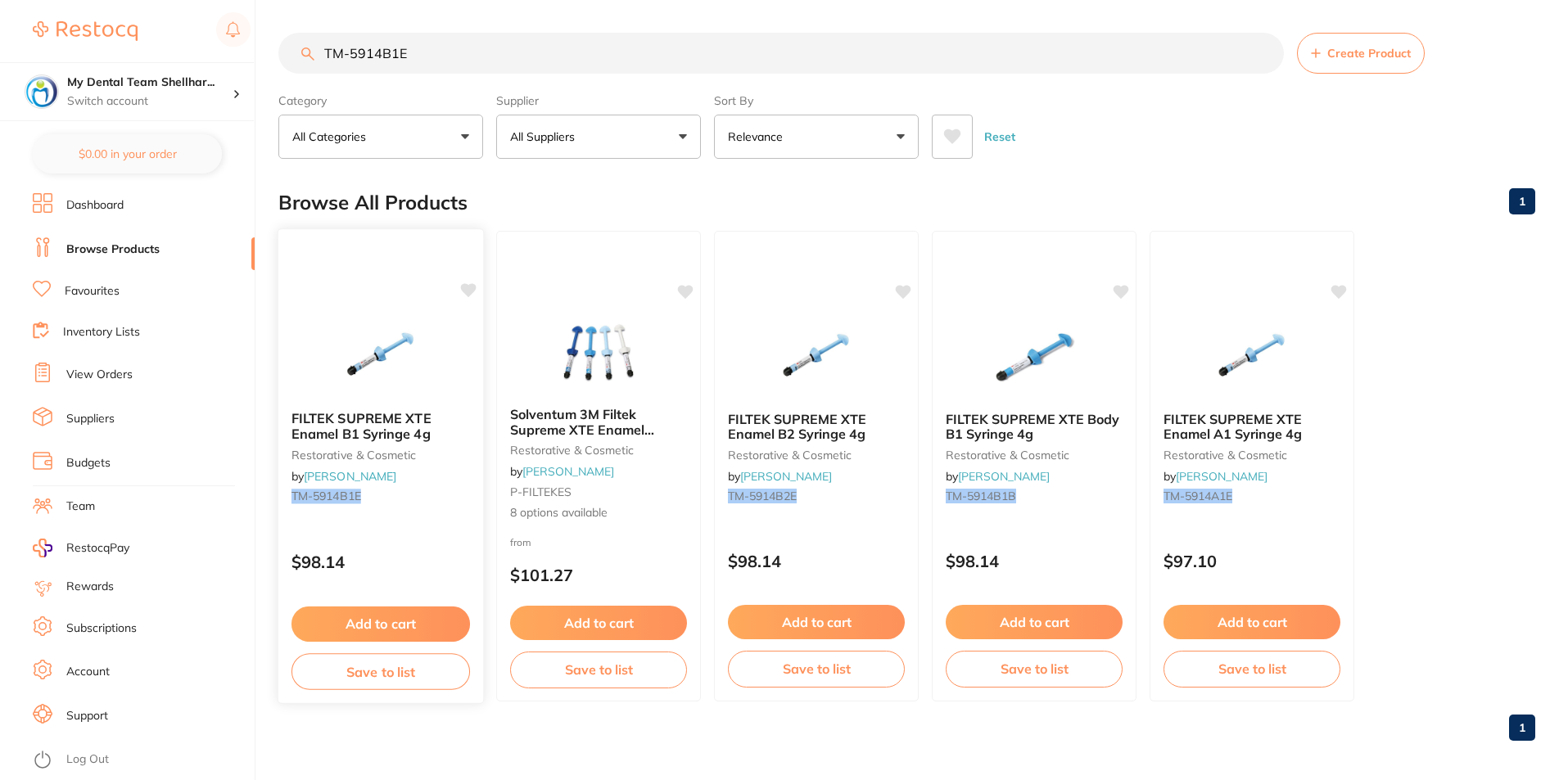
type input "TM-5914B1E"
drag, startPoint x: 363, startPoint y: 394, endPoint x: 383, endPoint y: 386, distance: 21.5
click at [363, 393] on img at bounding box center [380, 357] width 106 height 82
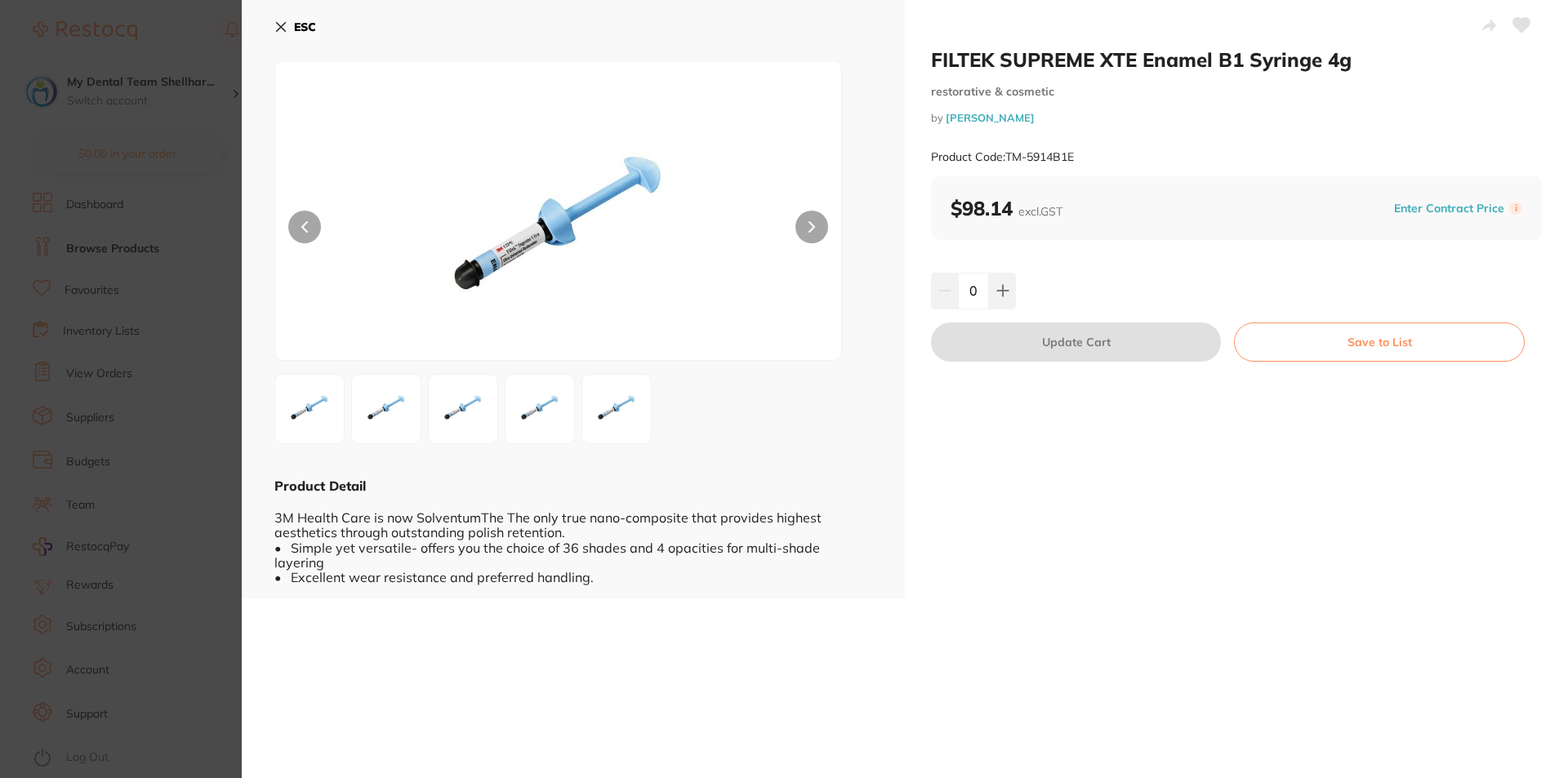
click at [1516, 21] on icon at bounding box center [1522, 24] width 18 height 15
click at [272, 31] on div "ESC Product Detail 3M Health Care is now SolventumThe The only true nano-compos…" at bounding box center [573, 299] width 663 height 599
click at [285, 28] on icon at bounding box center [280, 26] width 13 height 13
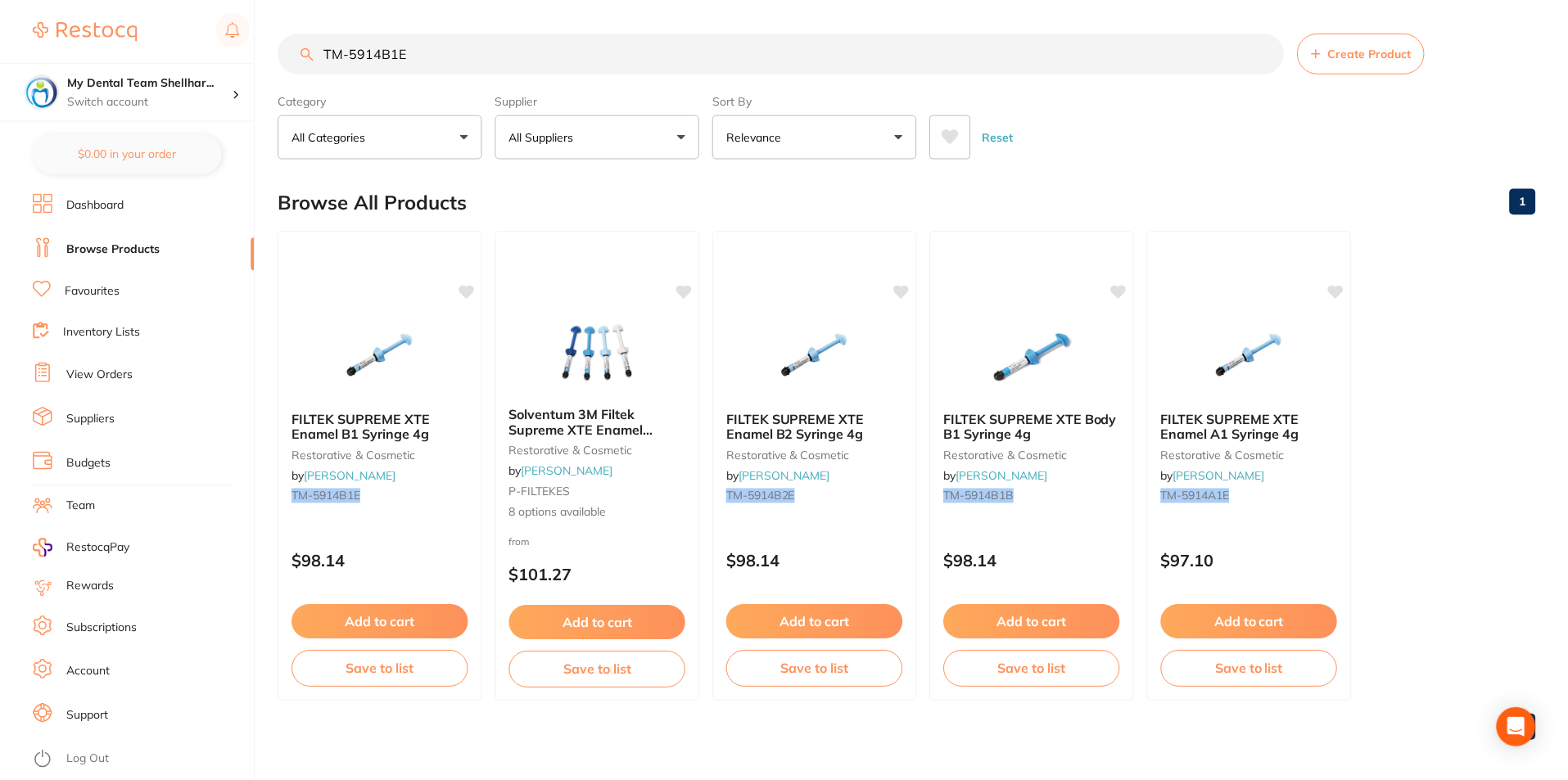
scroll to position [7, 0]
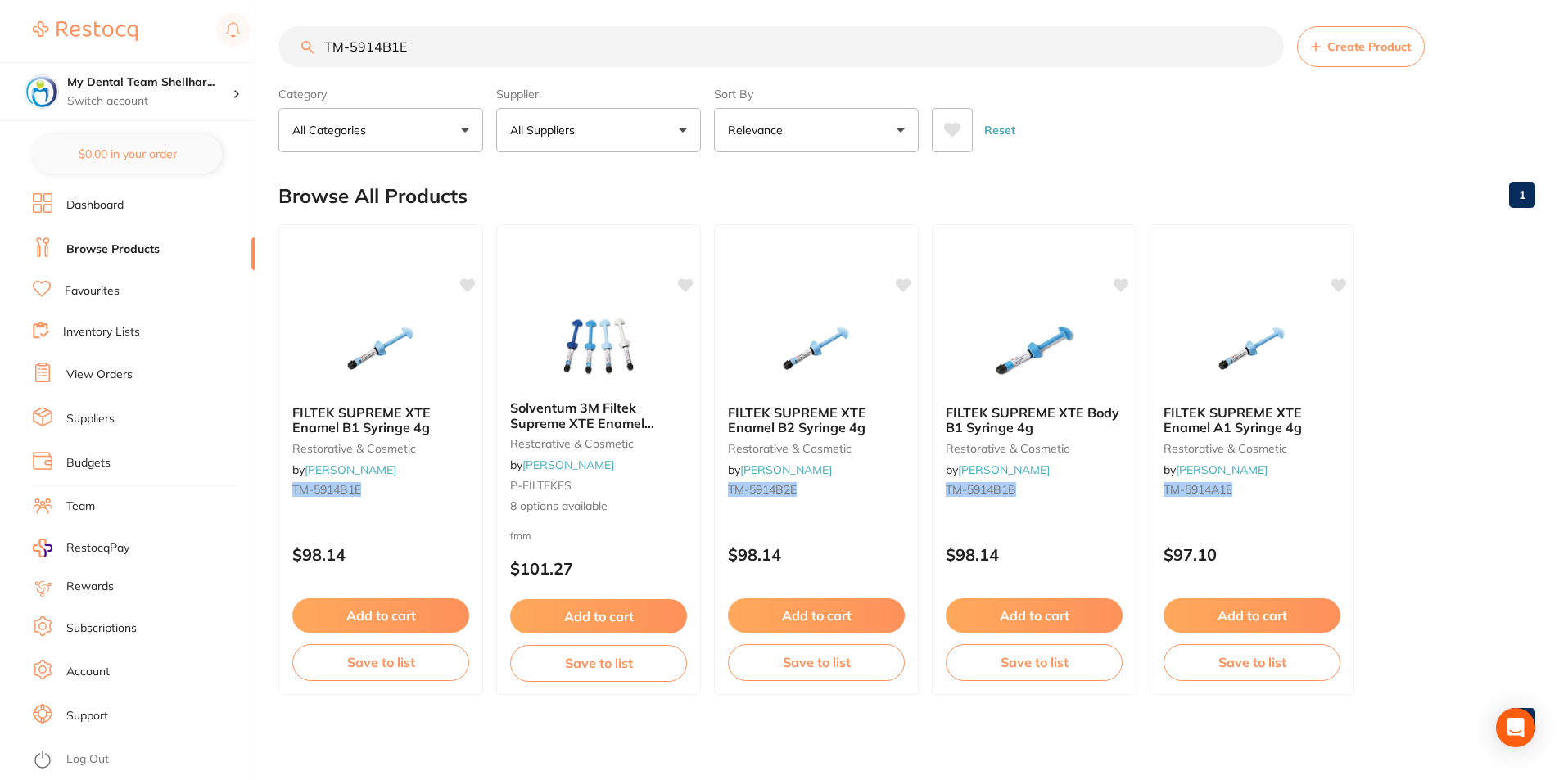
click at [473, 54] on input "TM-5914B1E" at bounding box center [781, 47] width 1006 height 41
paste input "2"
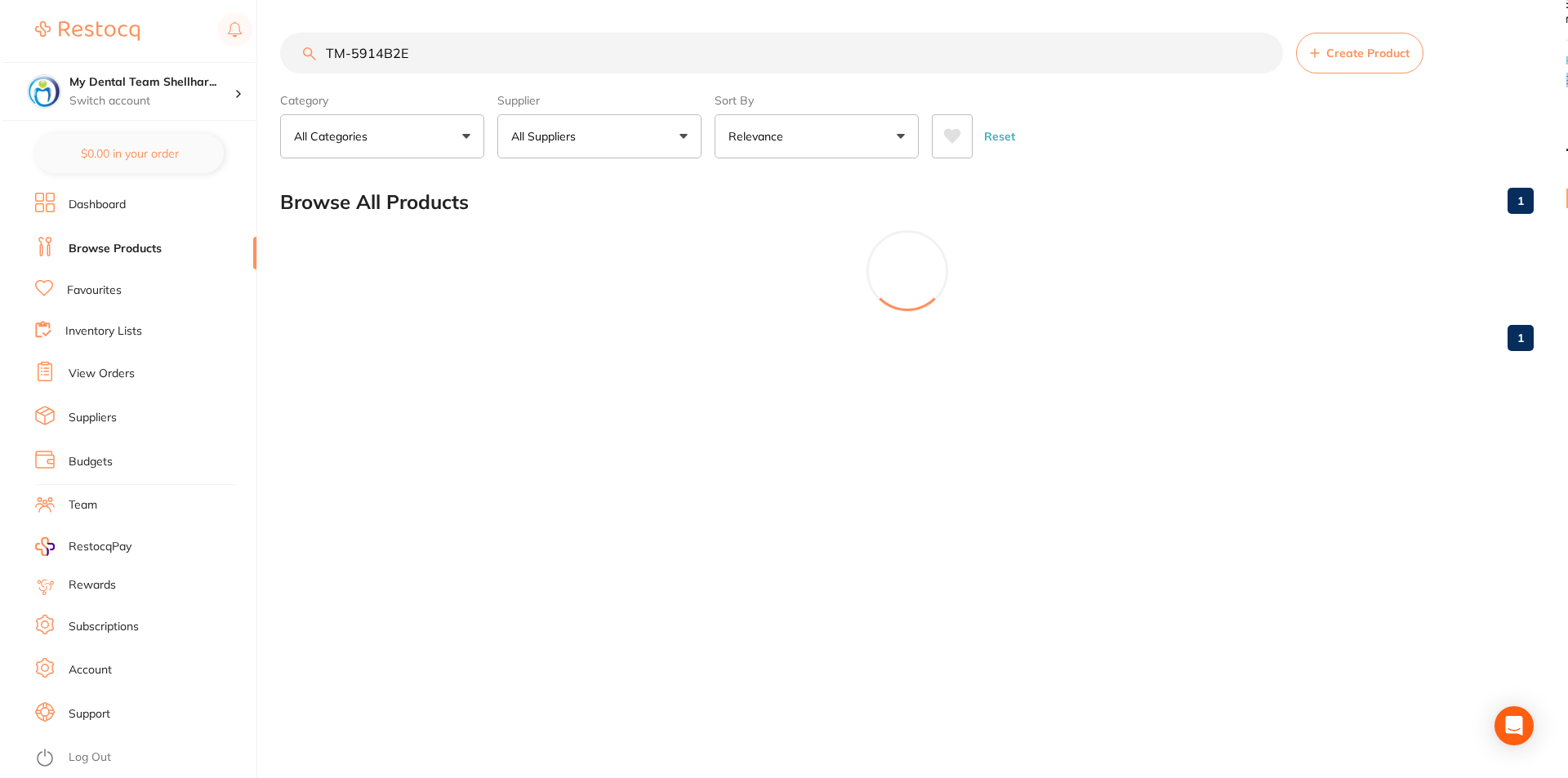
scroll to position [0, 0]
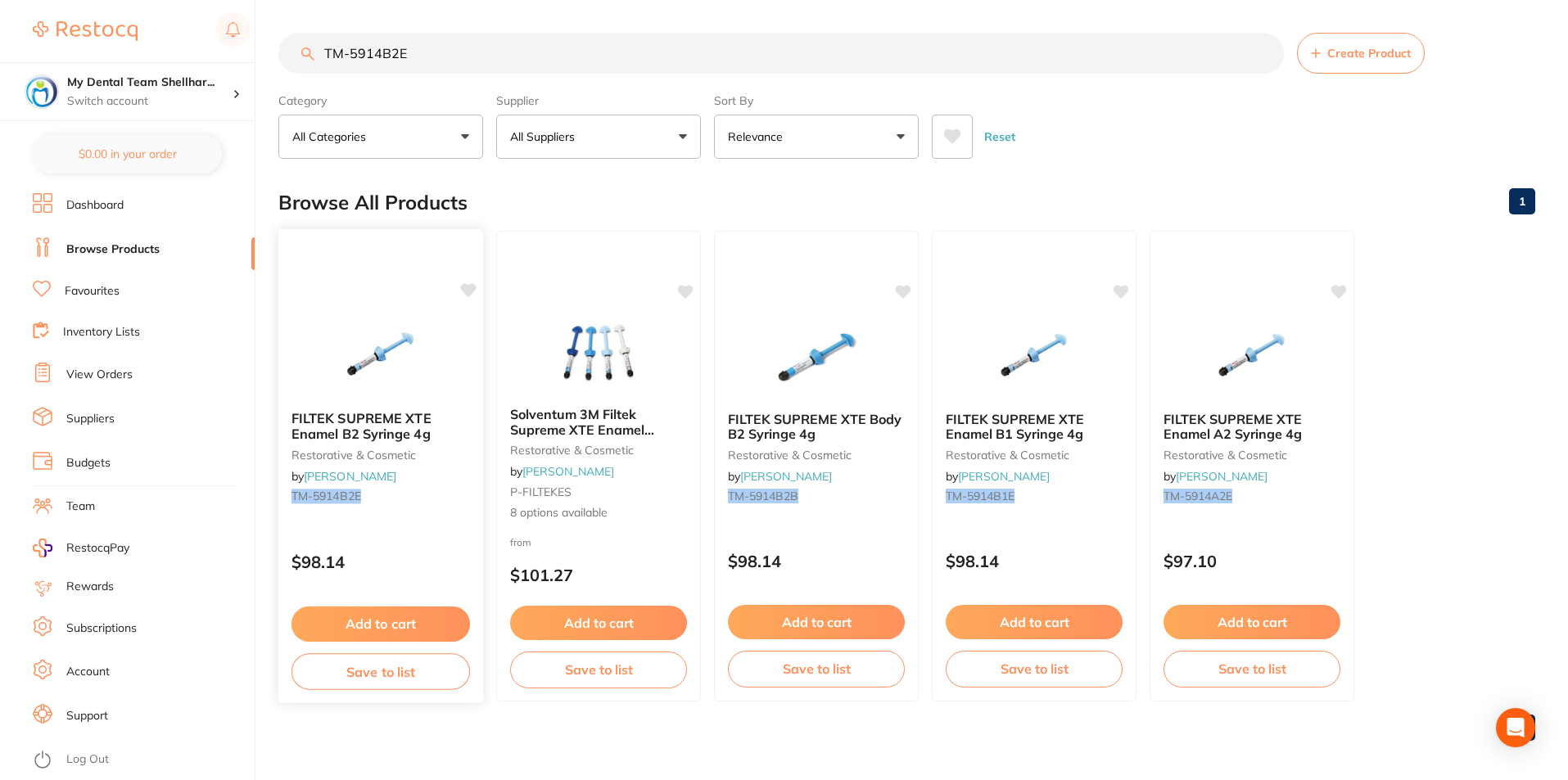
click at [375, 361] on img at bounding box center [381, 356] width 107 height 83
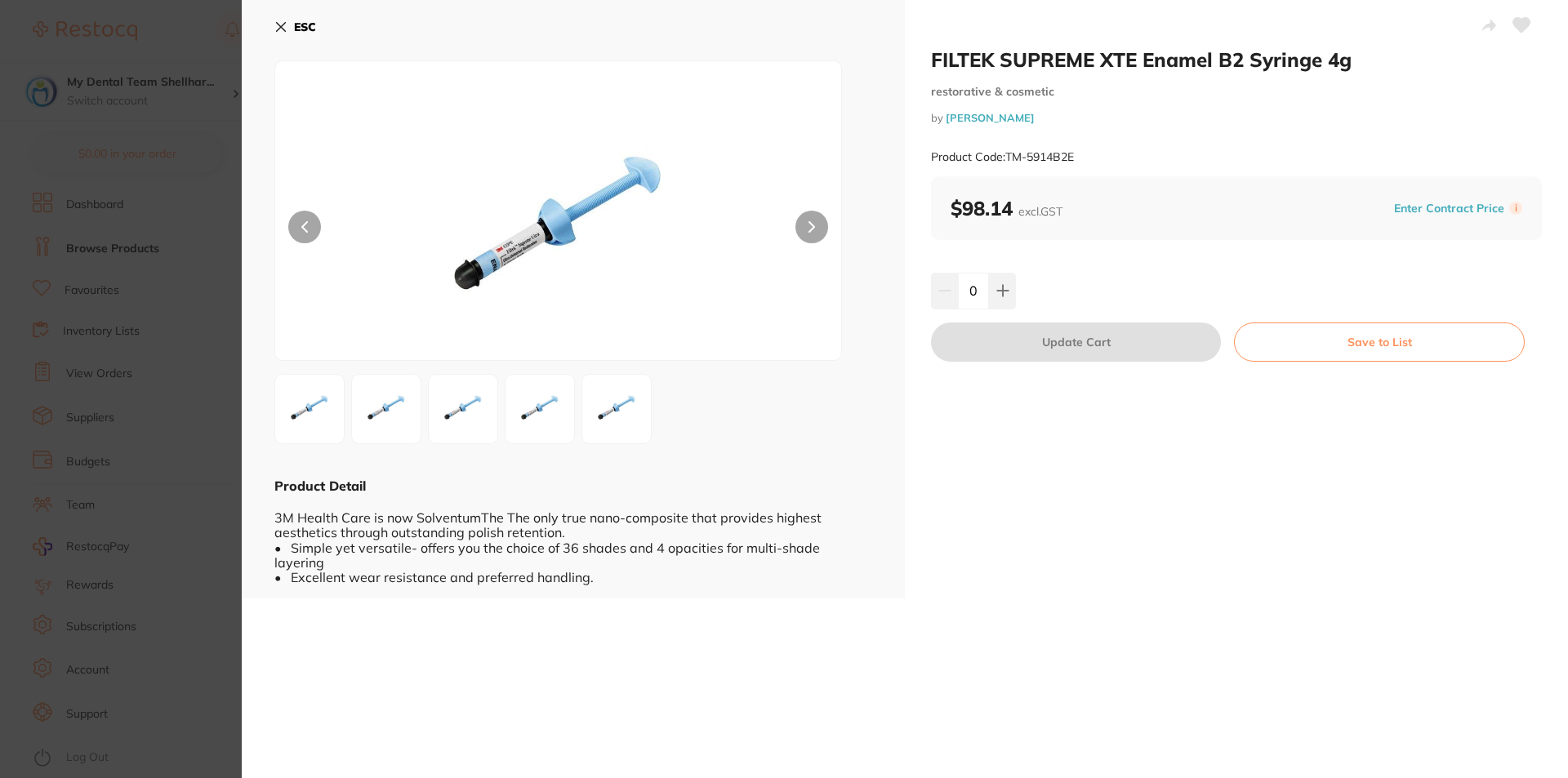
click at [1519, 18] on icon at bounding box center [1522, 24] width 18 height 15
click at [282, 21] on icon at bounding box center [280, 26] width 13 height 13
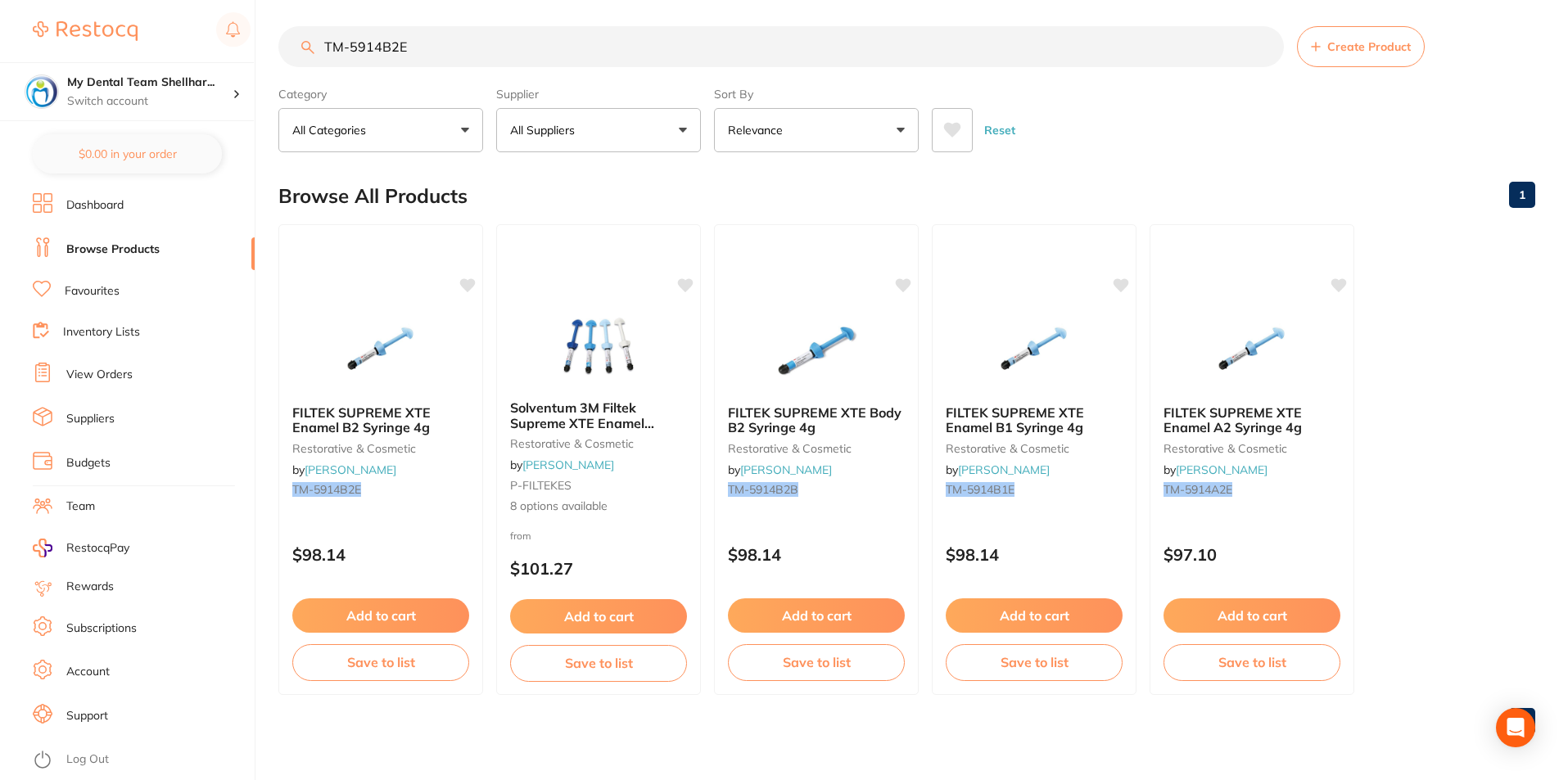
click at [590, 37] on input "TM-5914B2E" at bounding box center [781, 47] width 1006 height 41
paste input "W"
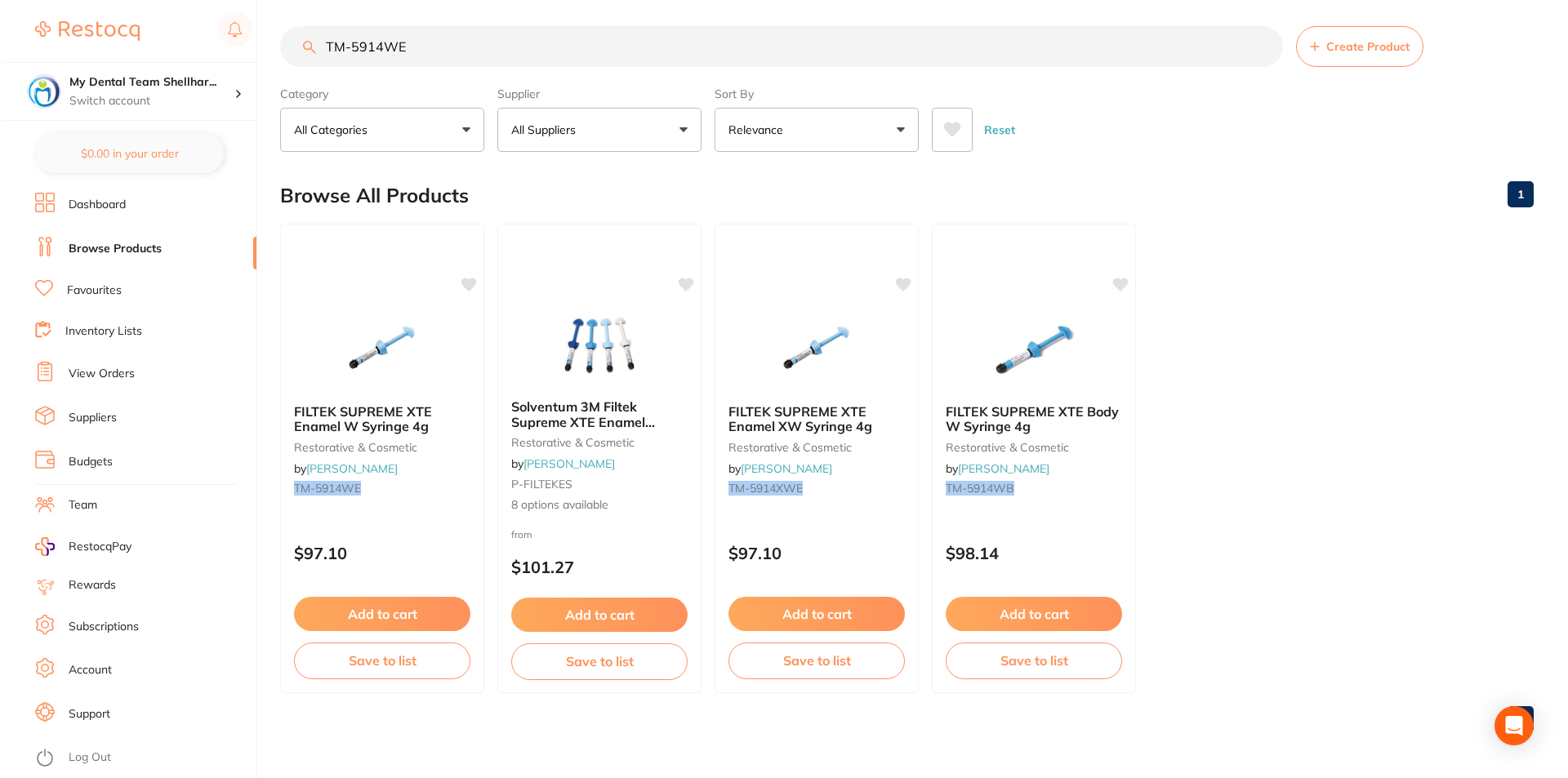
scroll to position [0, 0]
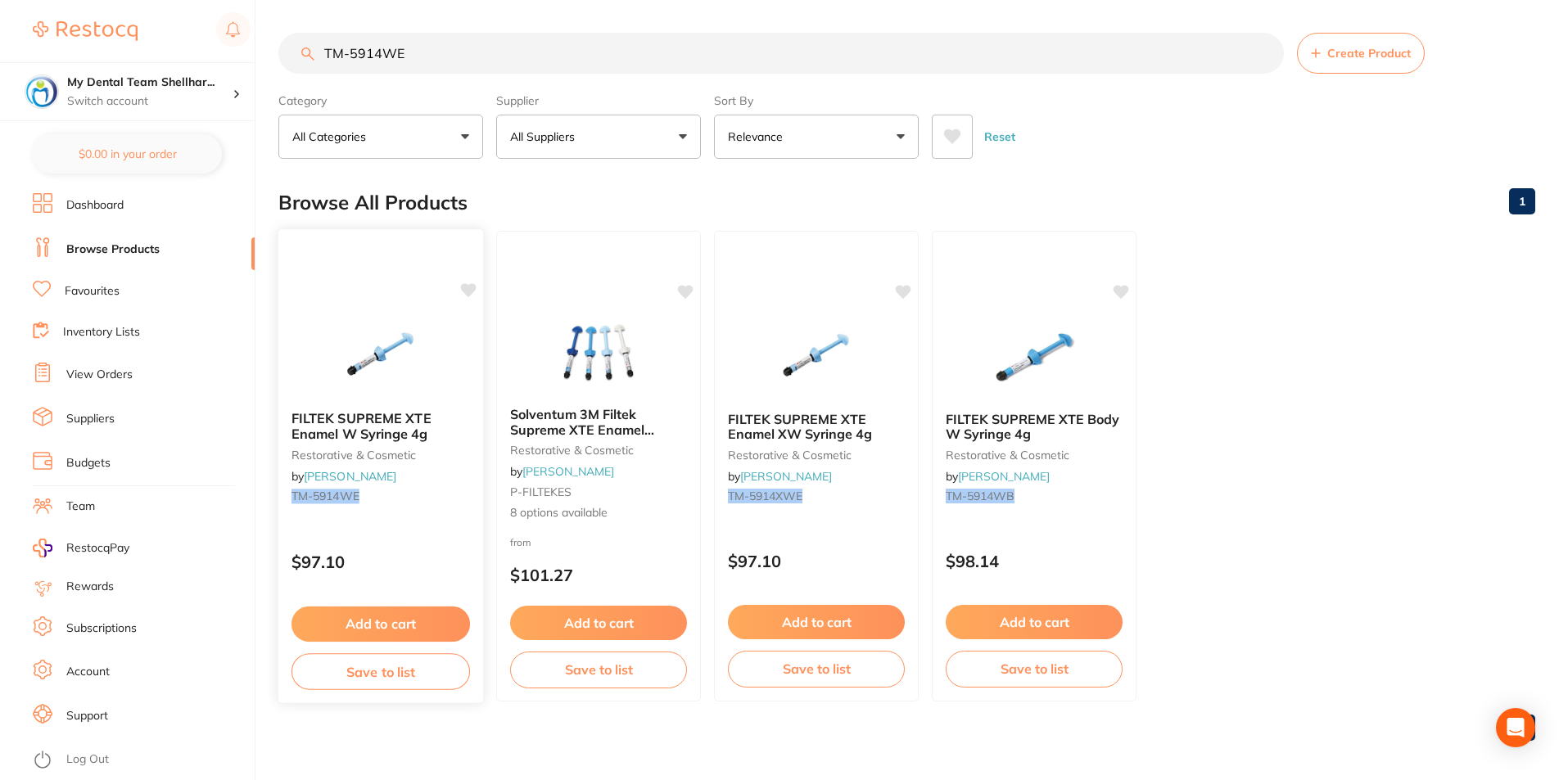
drag, startPoint x: 357, startPoint y: 372, endPoint x: 452, endPoint y: 348, distance: 98.0
click at [358, 372] on img at bounding box center [381, 356] width 107 height 83
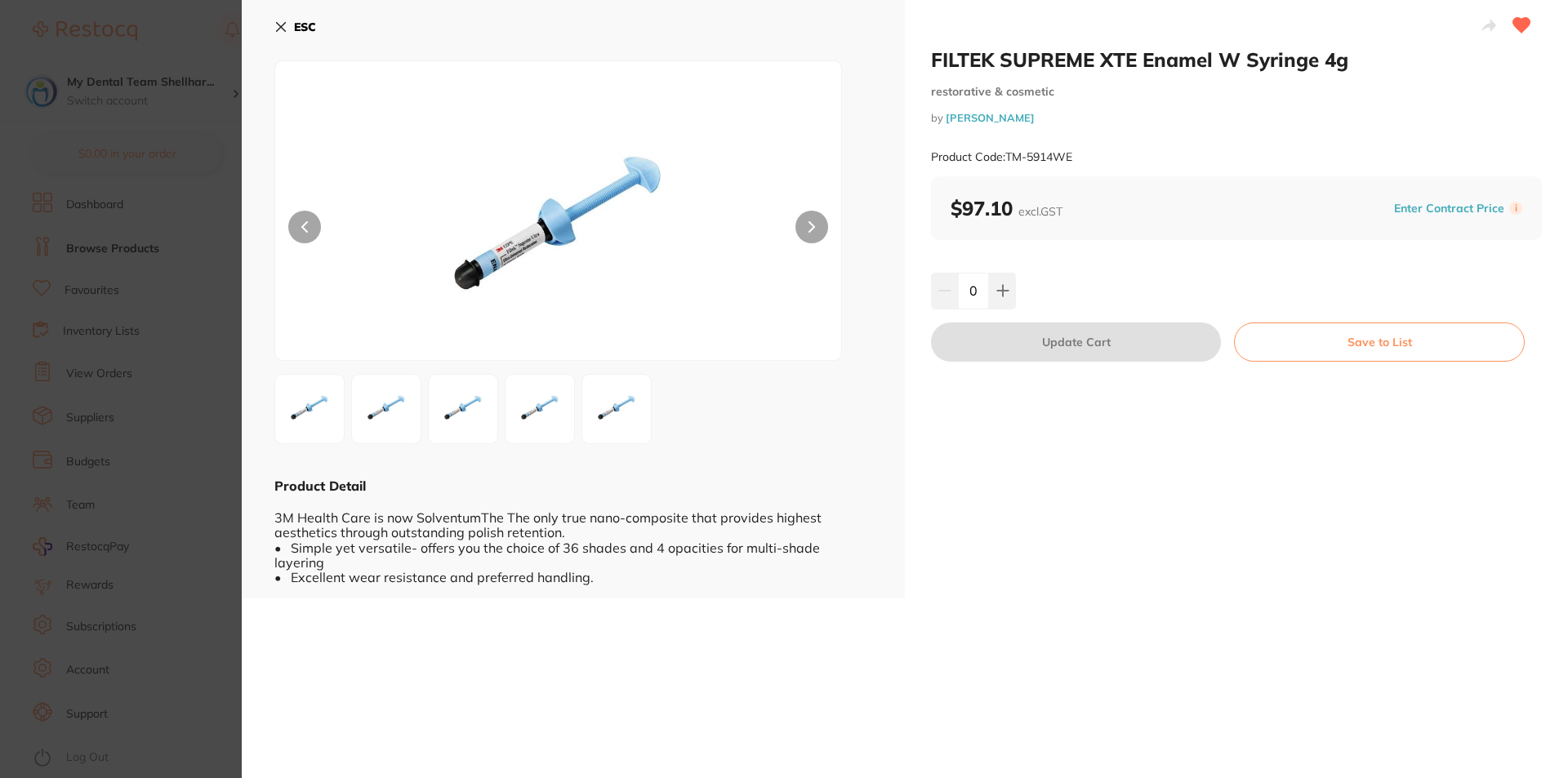
drag, startPoint x: 250, startPoint y: 28, endPoint x: 268, endPoint y: 28, distance: 18.0
click at [255, 29] on div "ESC Product Detail 3M Health Care is now SolventumThe The only true nano-compos…" at bounding box center [573, 299] width 663 height 599
click at [274, 26] on div "ESC Product Detail 3M Health Care is now SolventumThe The only true nano-compos…" at bounding box center [573, 299] width 663 height 599
click at [286, 29] on icon at bounding box center [280, 26] width 13 height 13
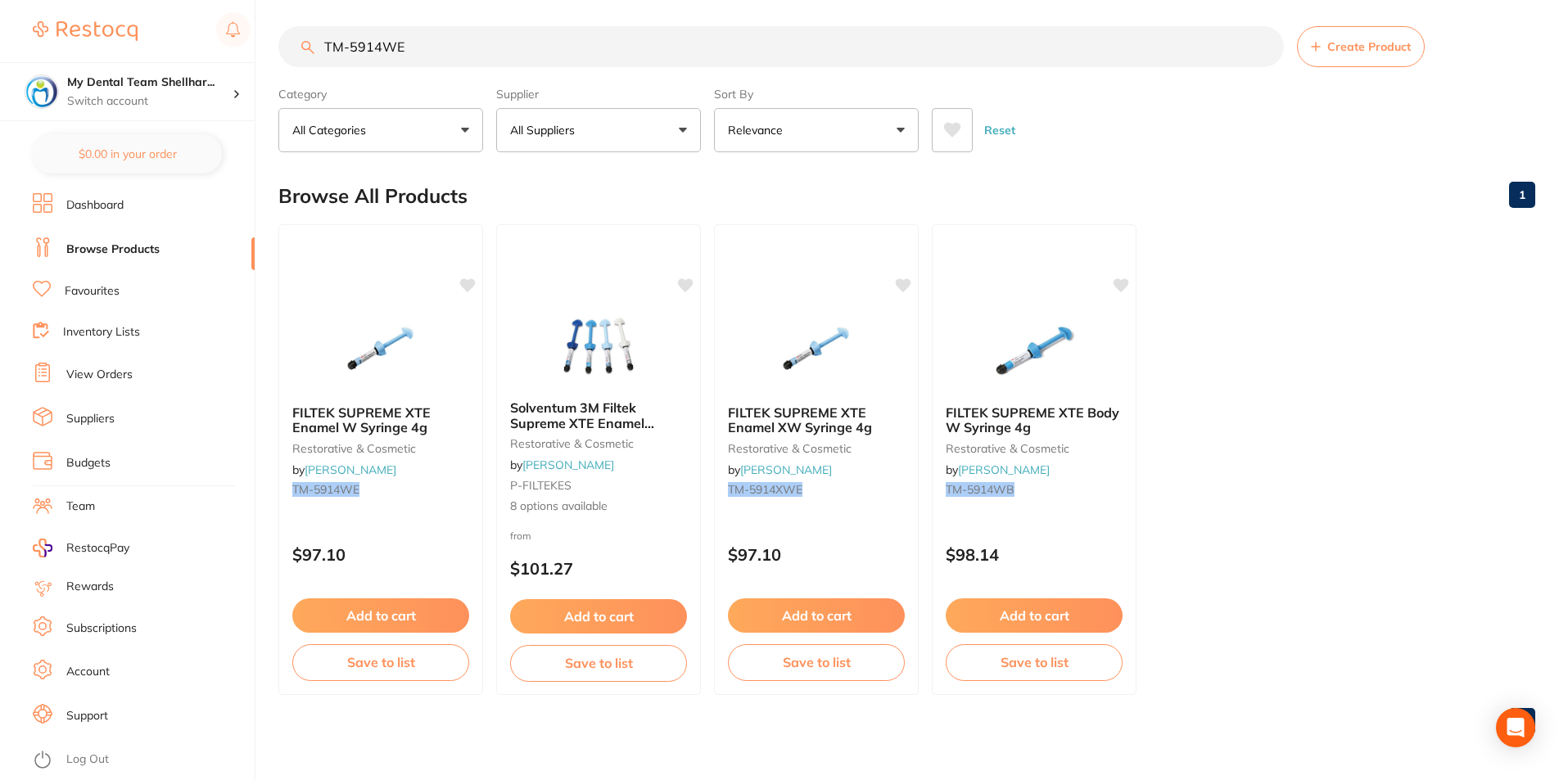
click at [519, 54] on input "TM-5914WE" at bounding box center [781, 47] width 1006 height 41
paste input "X"
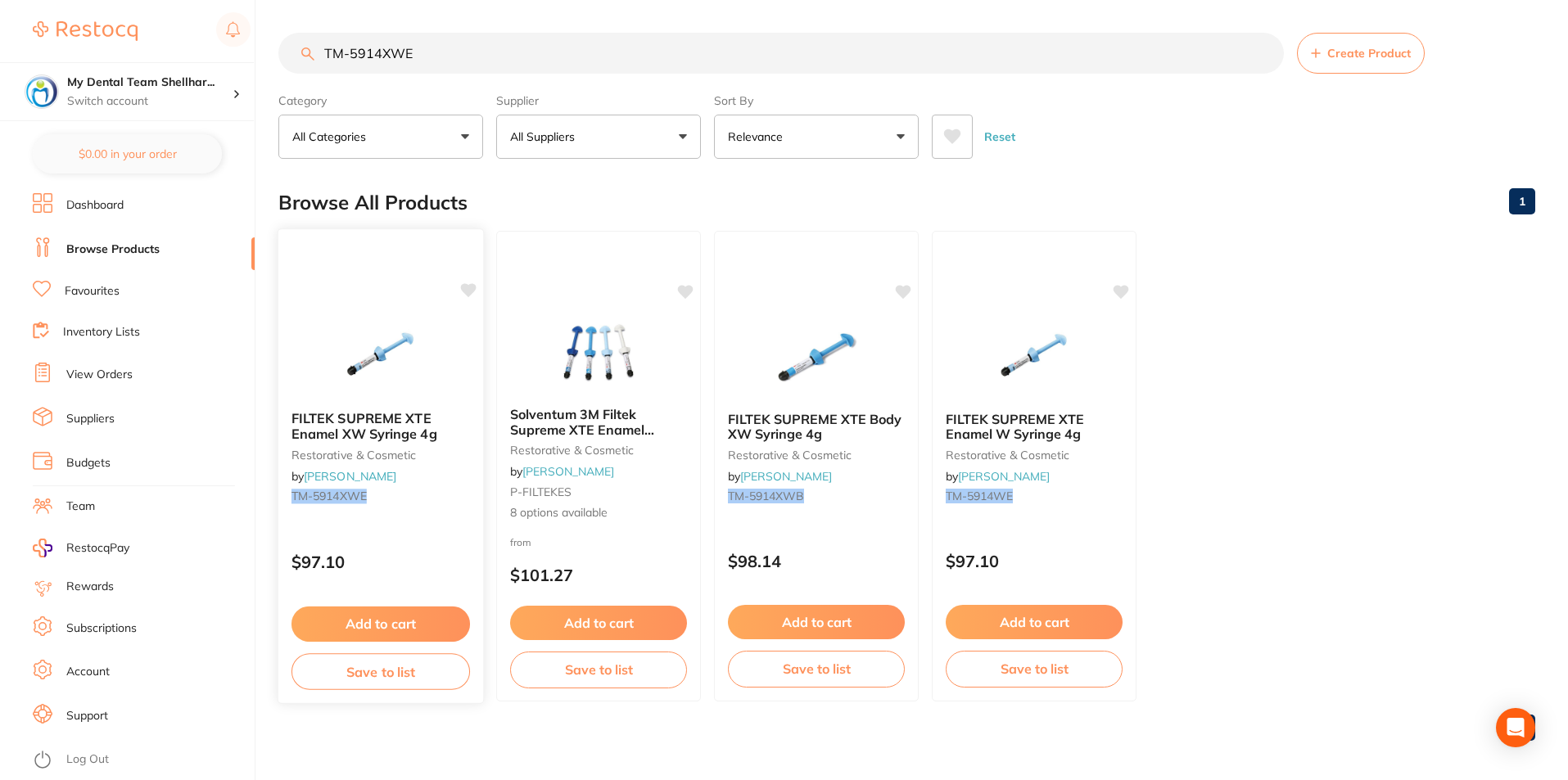
click at [392, 351] on img at bounding box center [381, 356] width 107 height 83
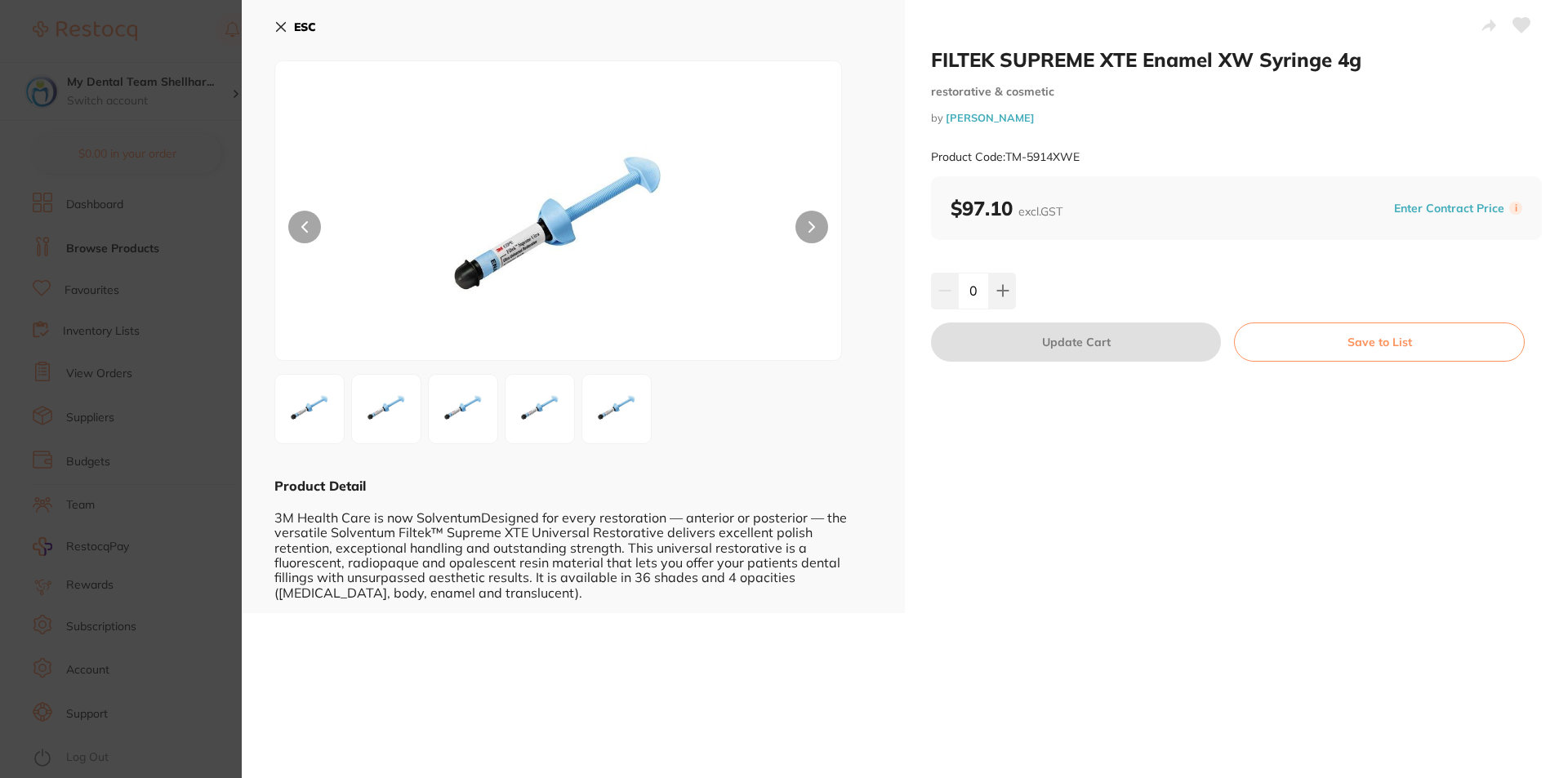
click at [287, 25] on button "ESC" at bounding box center [295, 26] width 42 height 28
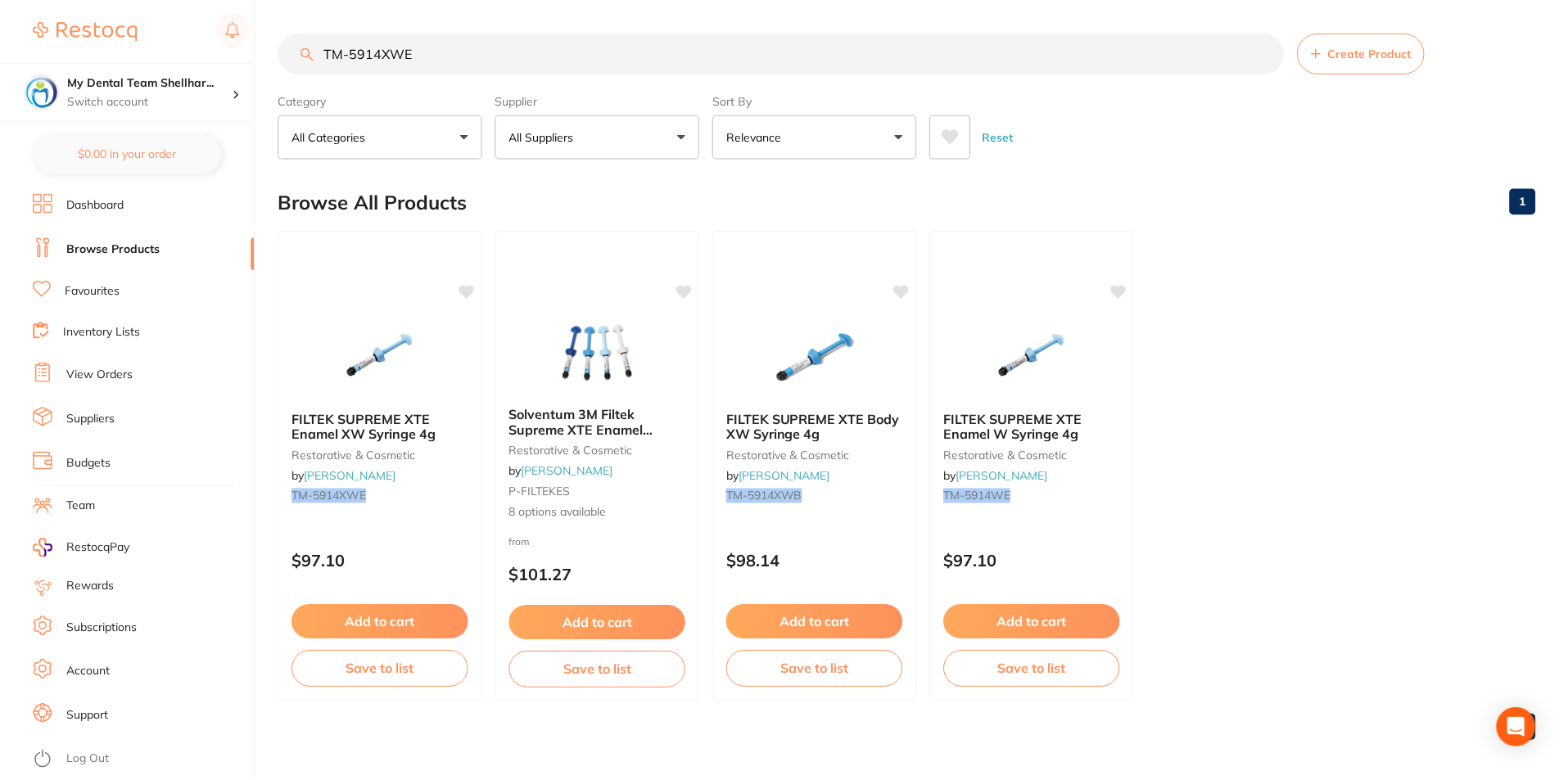
scroll to position [7, 0]
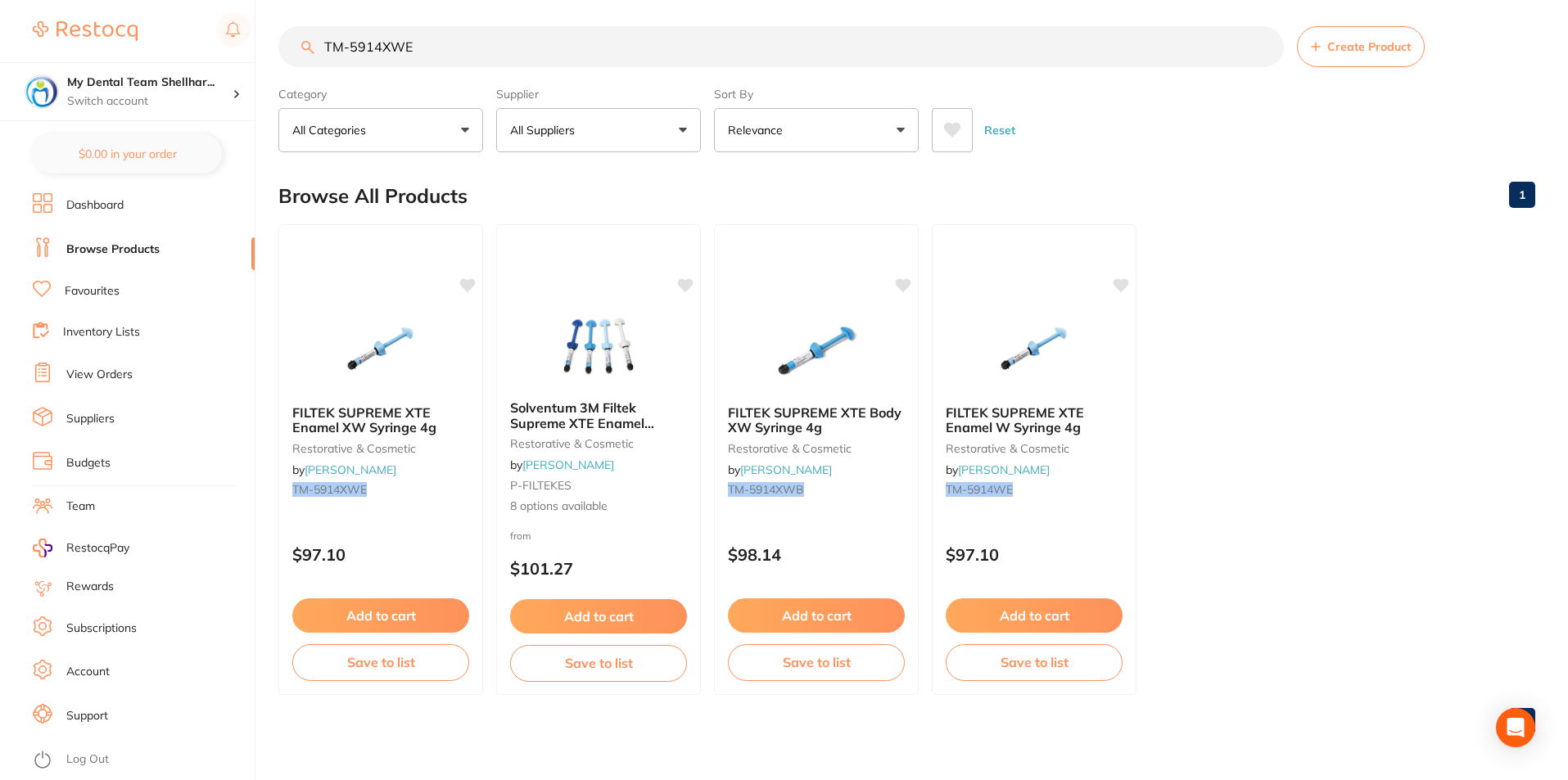
click at [463, 51] on input "TM-5914XWE" at bounding box center [781, 47] width 1006 height 41
paste input "A1D"
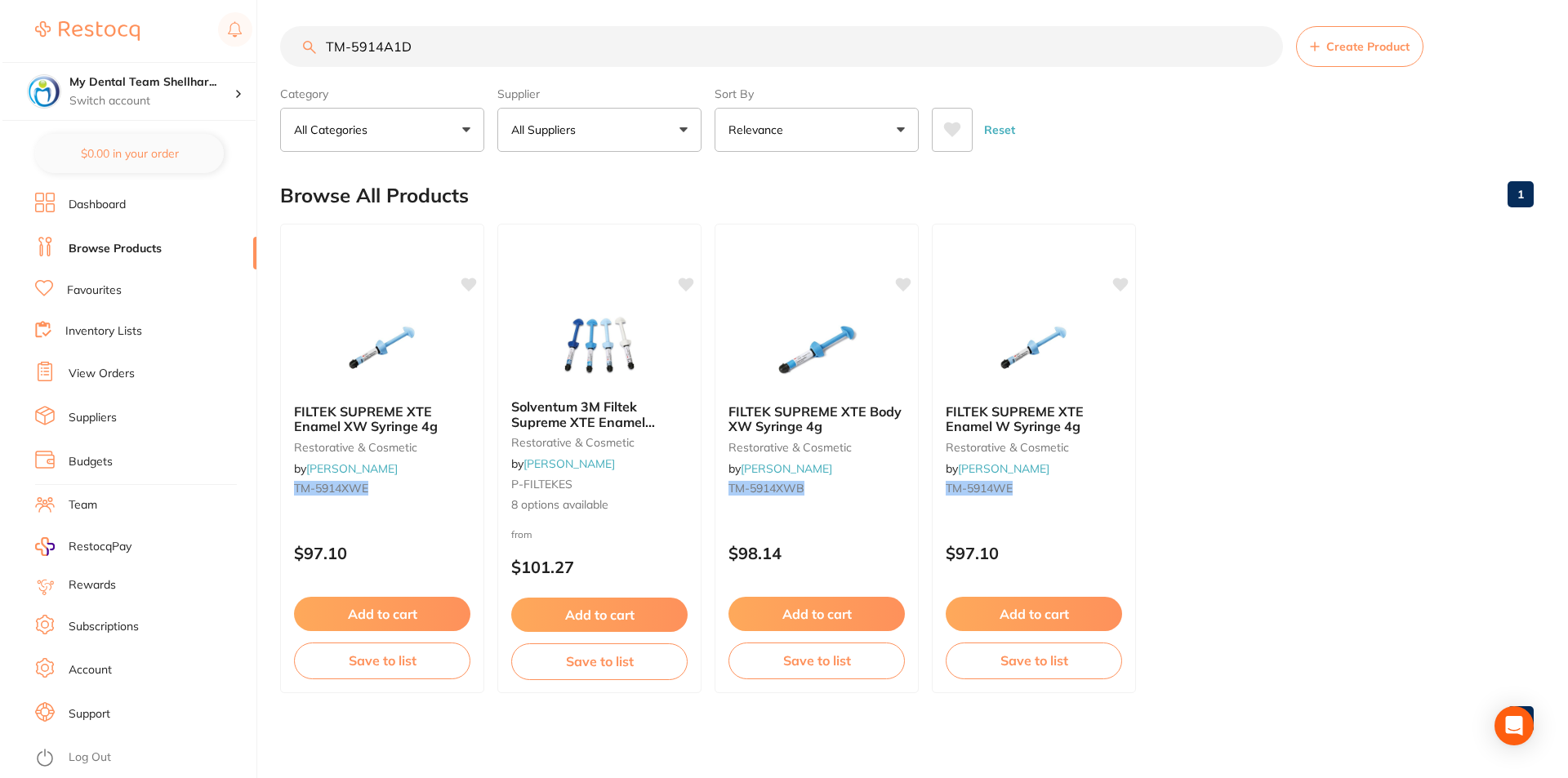
scroll to position [0, 0]
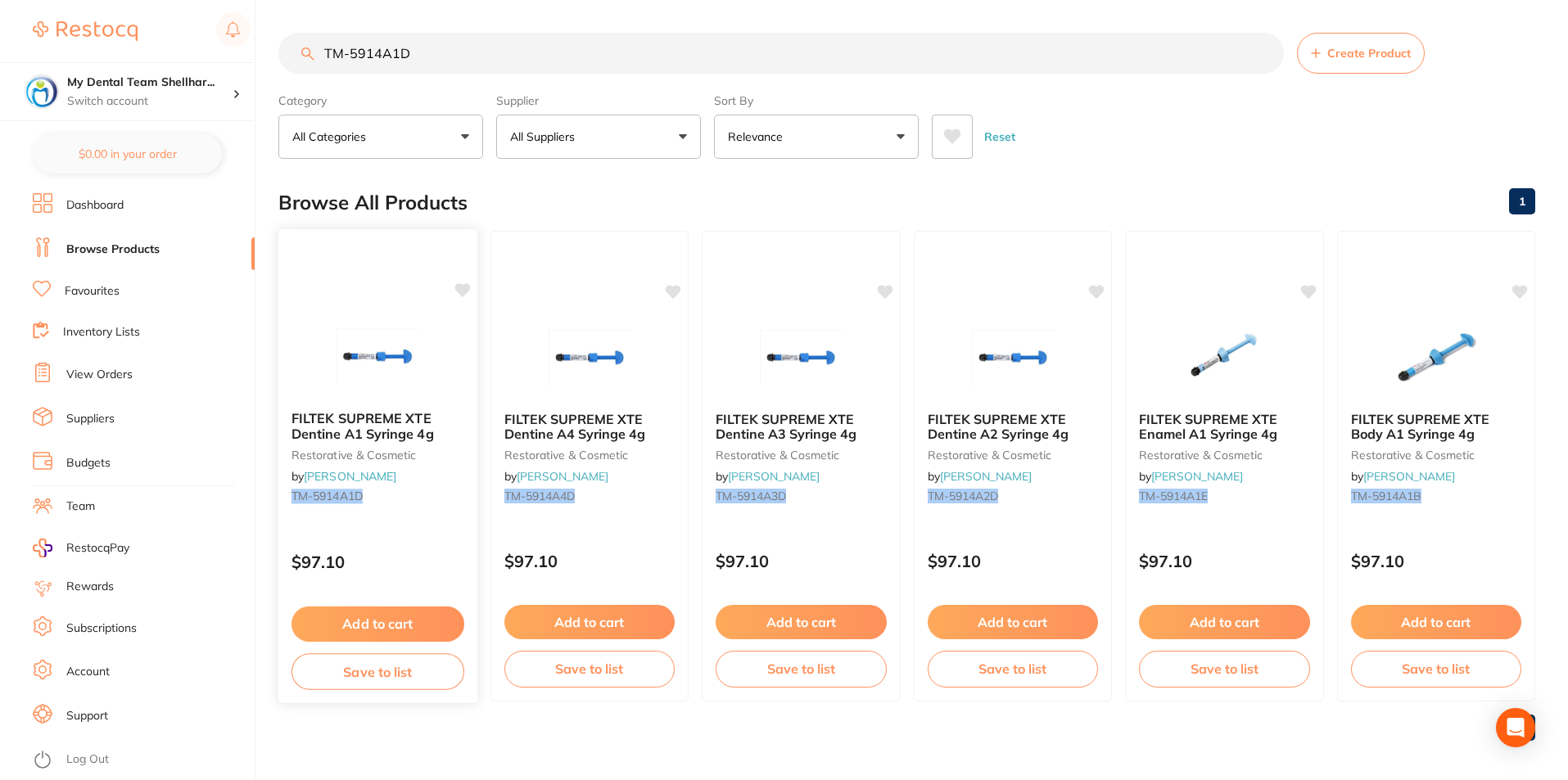
type input "TM-5914A1D"
click at [403, 349] on img at bounding box center [378, 356] width 107 height 83
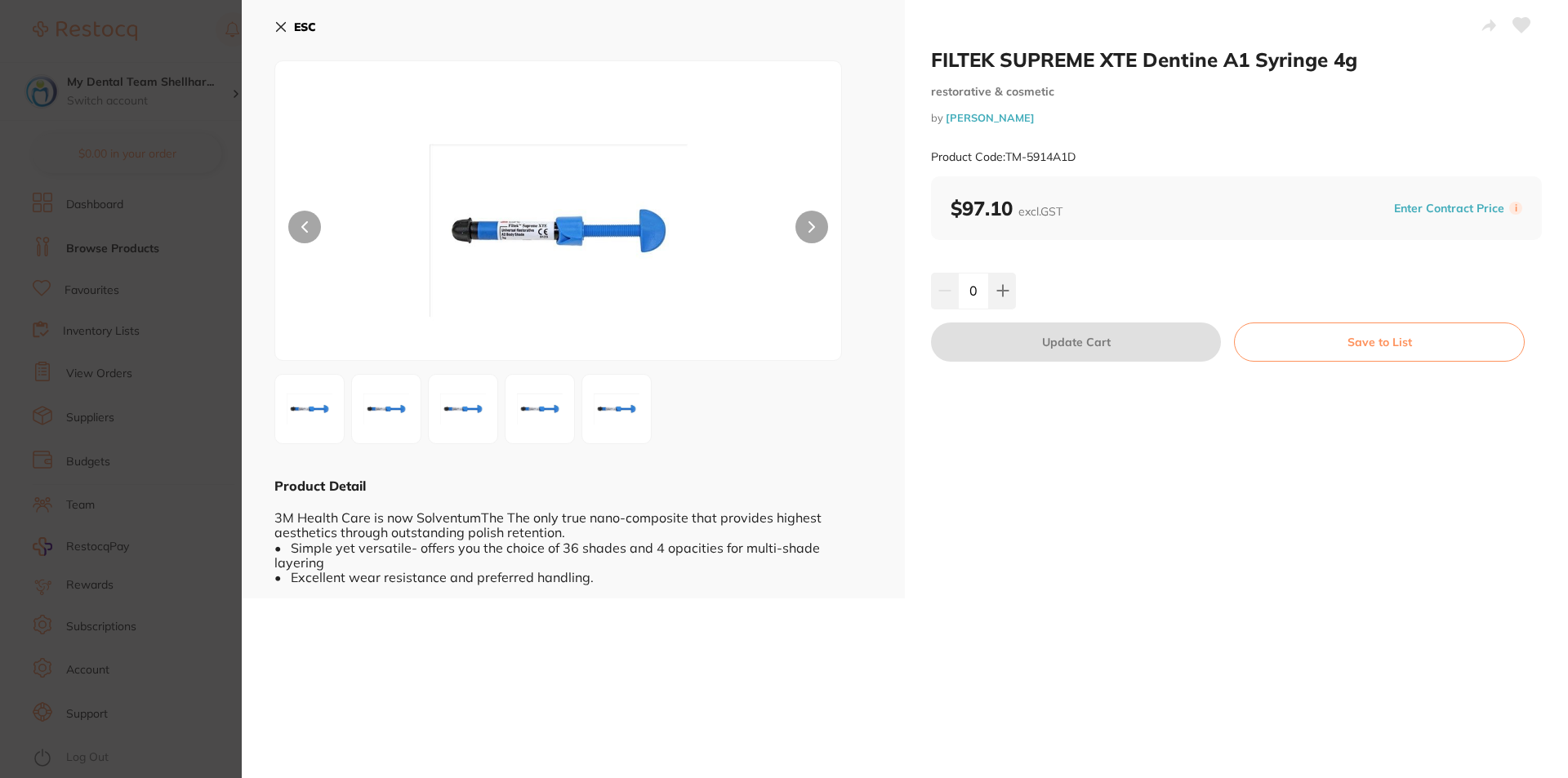
click at [1518, 28] on icon at bounding box center [1522, 24] width 18 height 15
click at [277, 29] on icon at bounding box center [280, 26] width 13 height 13
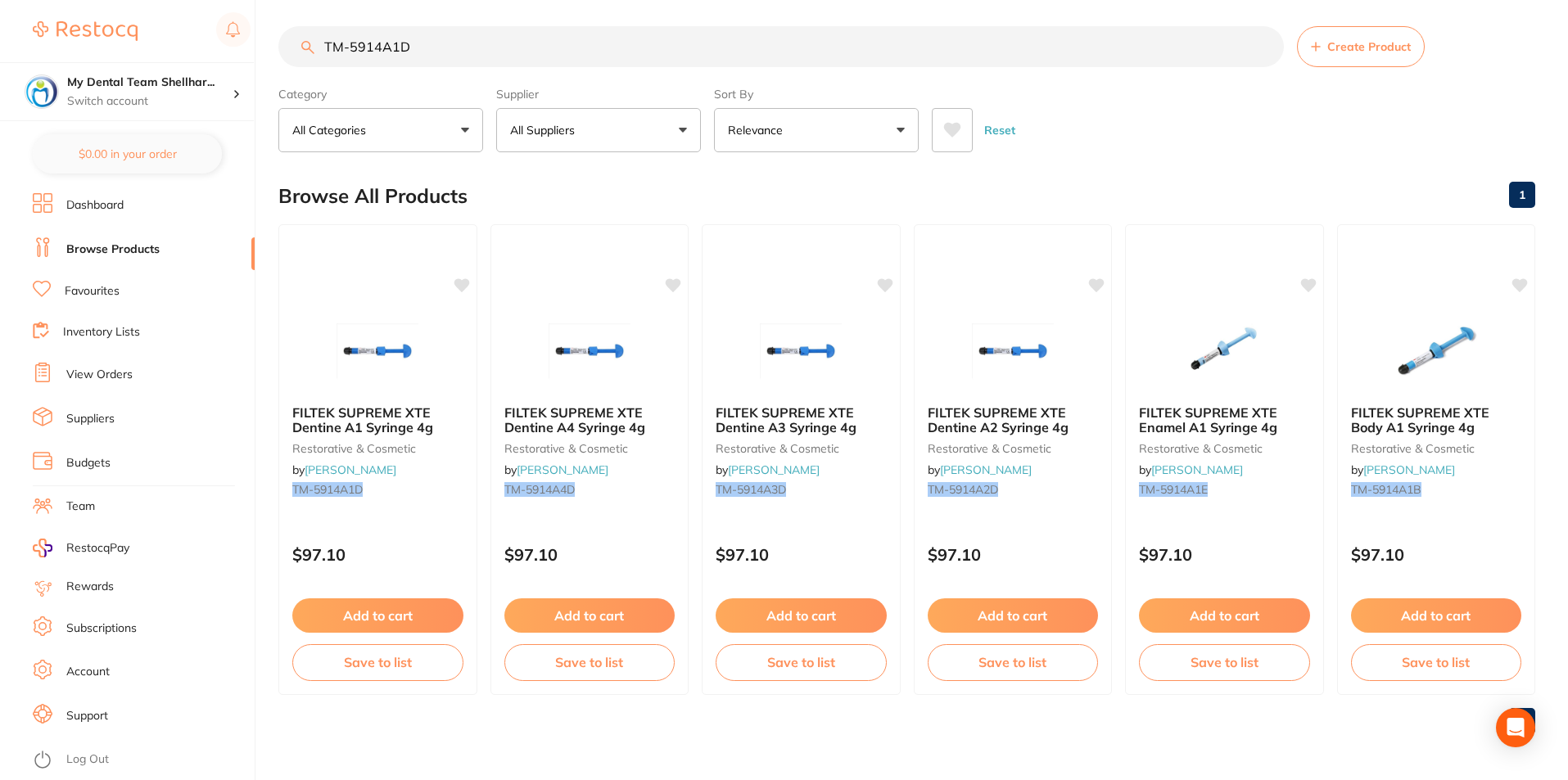
click at [469, 33] on input "TM-5914A1D" at bounding box center [781, 47] width 1006 height 41
paste input "2"
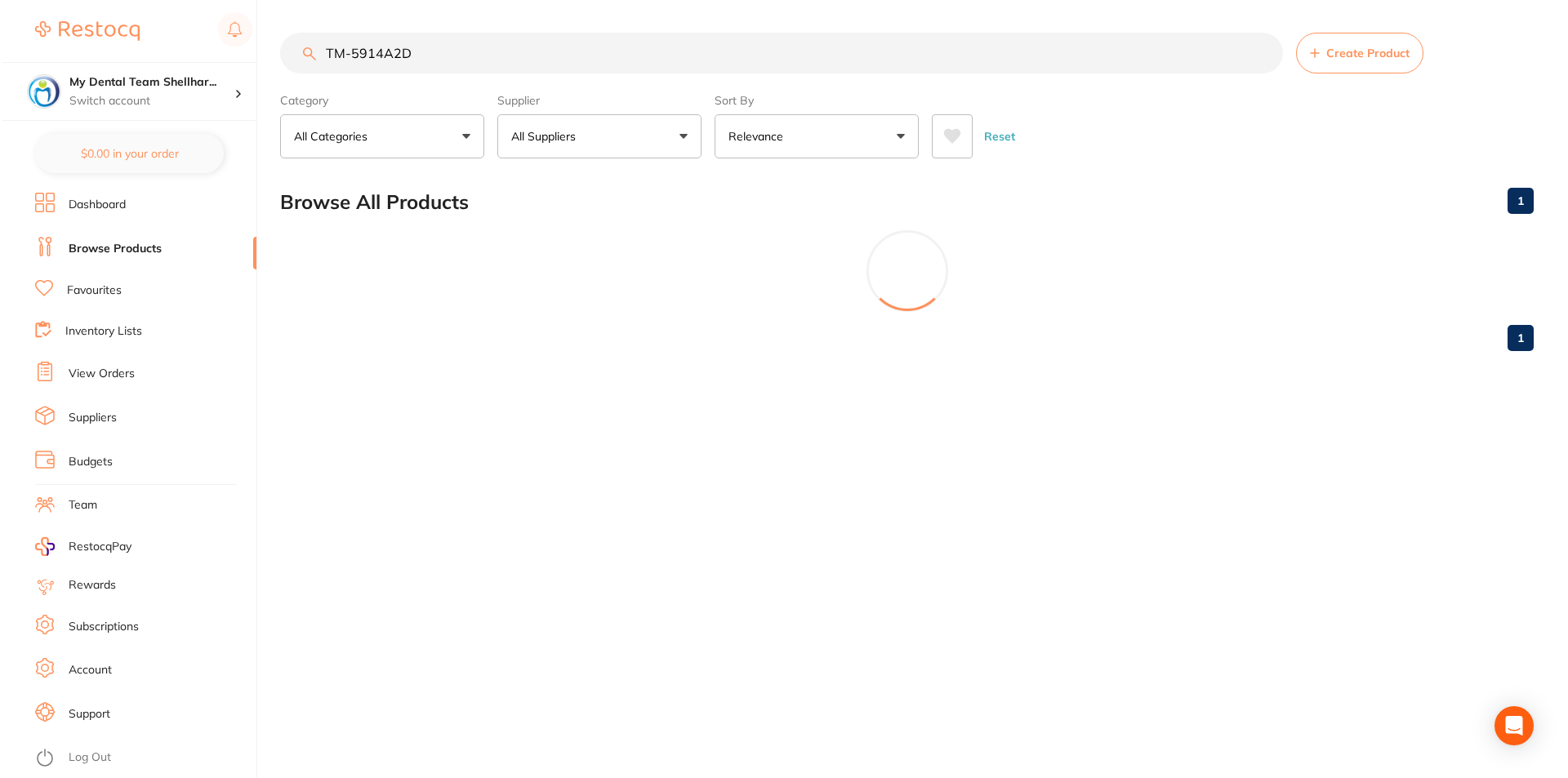
scroll to position [0, 0]
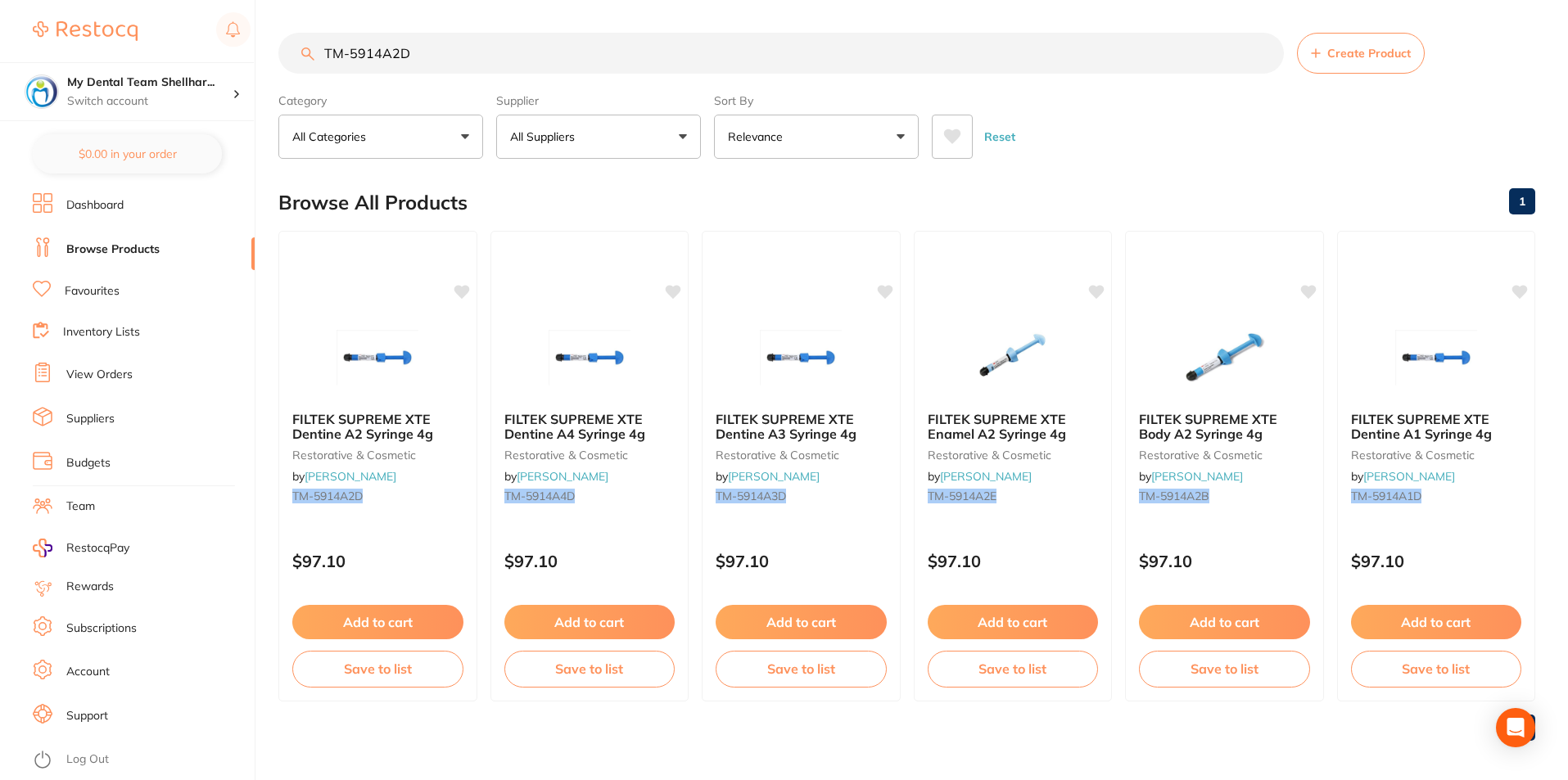
click at [414, 361] on img at bounding box center [377, 357] width 106 height 82
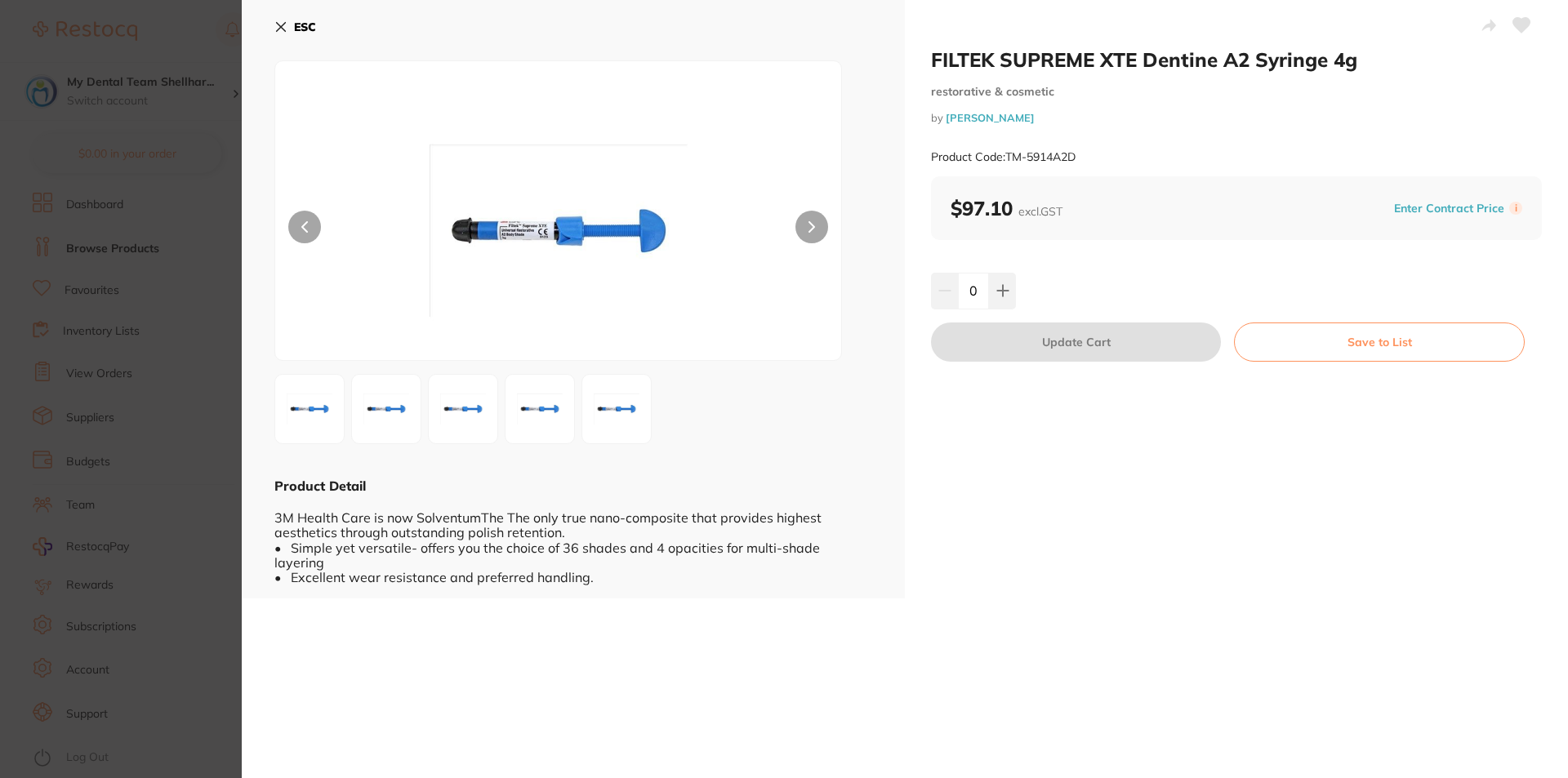
click at [280, 26] on icon at bounding box center [280, 26] width 9 height 9
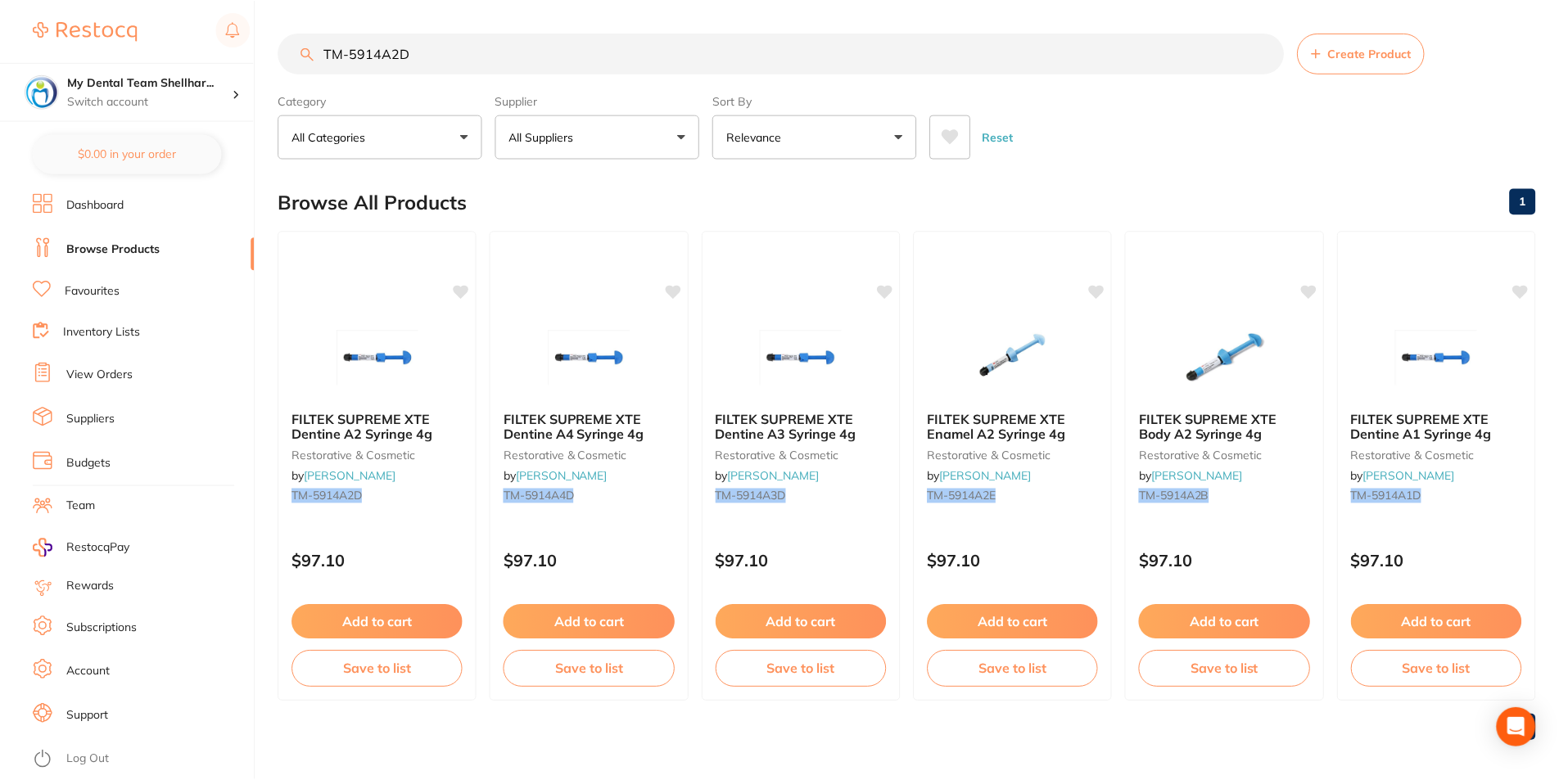
scroll to position [7, 0]
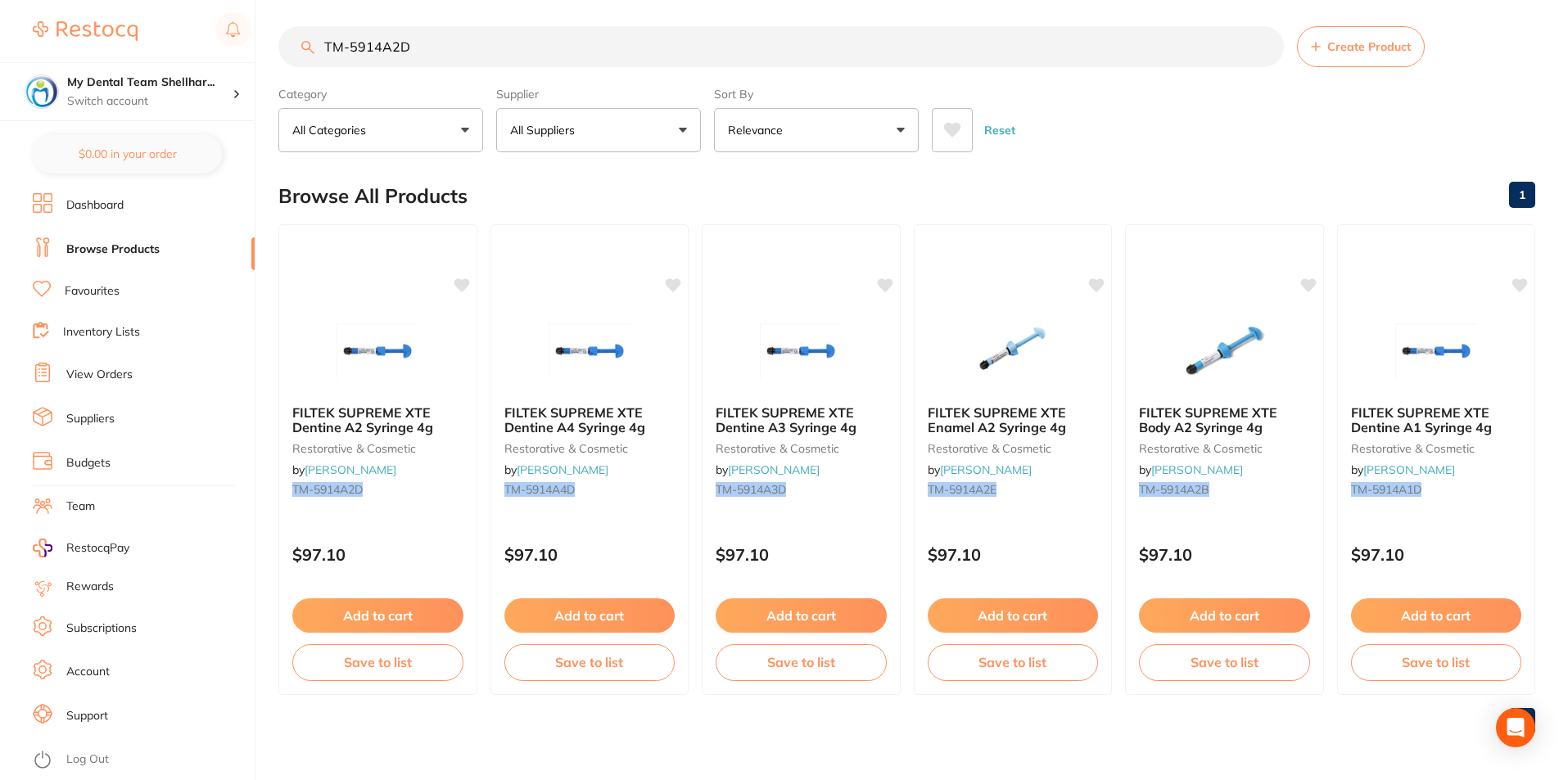
click at [398, 48] on input "TM-5914A2D" at bounding box center [781, 47] width 1006 height 41
click at [607, 44] on input "TM-5914A2D" at bounding box center [781, 47] width 1006 height 41
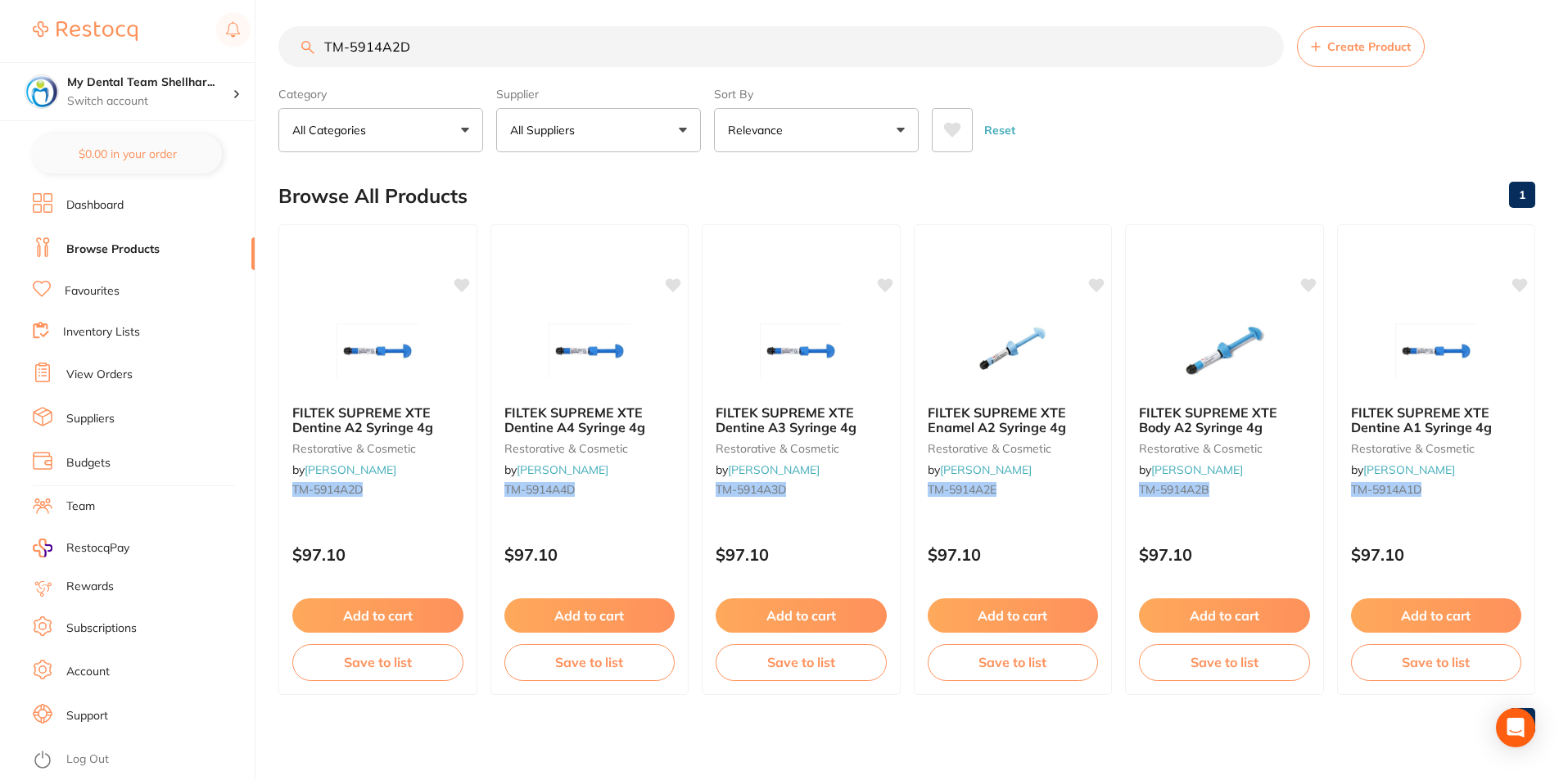
click at [607, 44] on input "TM-5914A2D" at bounding box center [781, 47] width 1006 height 41
paste input "3"
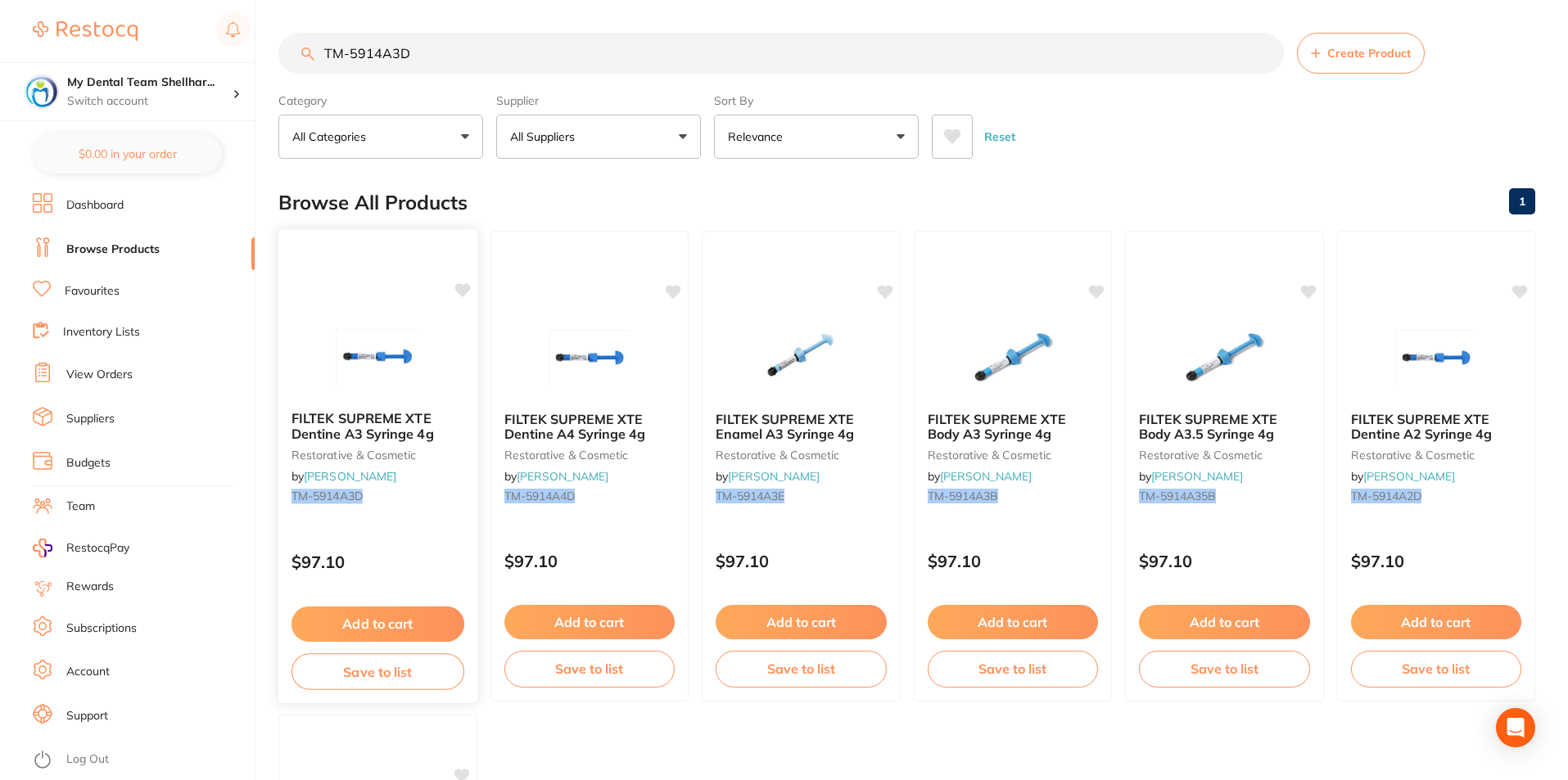
type input "TM-5914A3D"
click at [403, 341] on img at bounding box center [378, 356] width 107 height 83
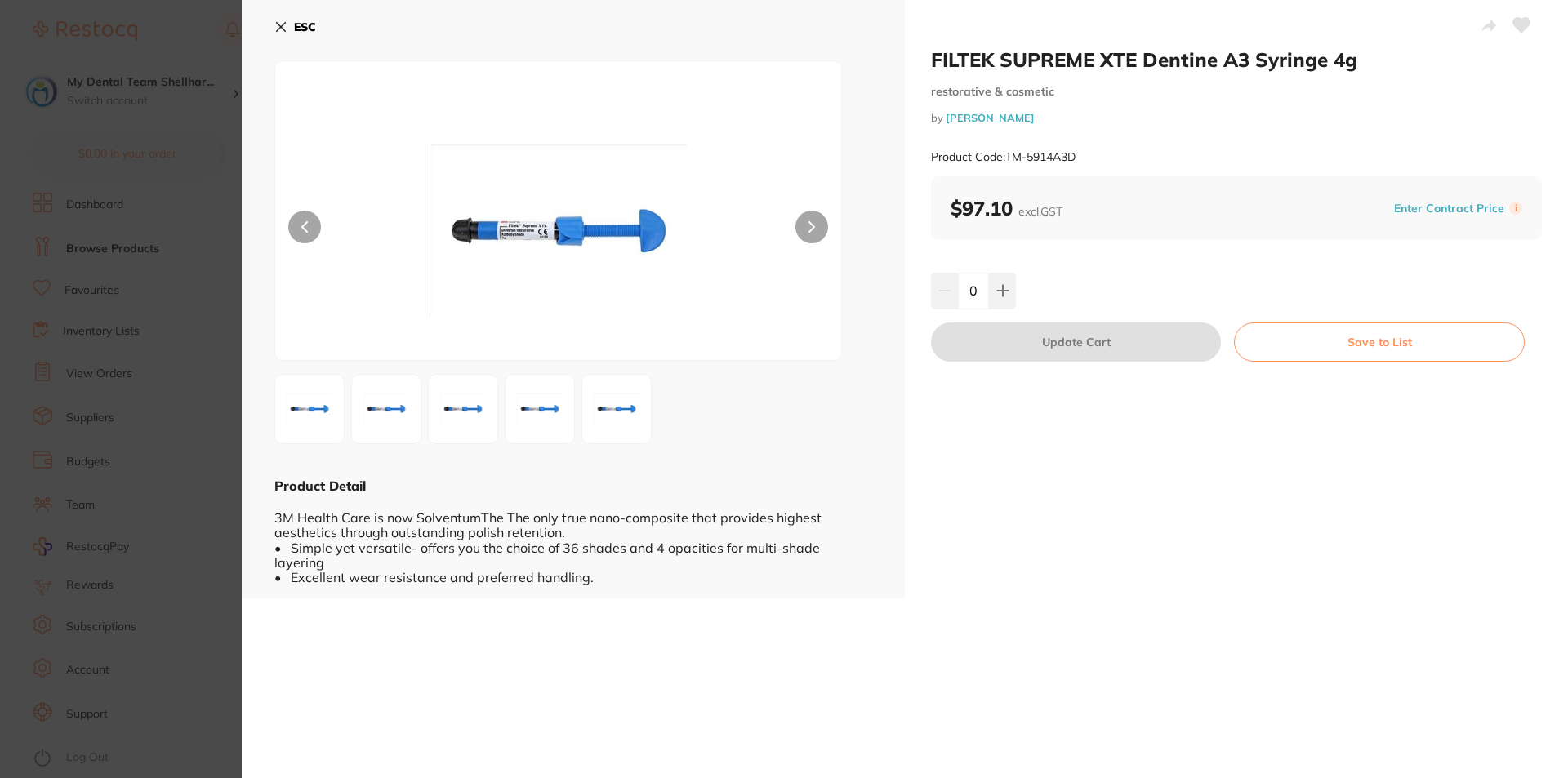
click at [1515, 28] on icon at bounding box center [1522, 24] width 18 height 15
click at [278, 22] on icon at bounding box center [280, 26] width 9 height 9
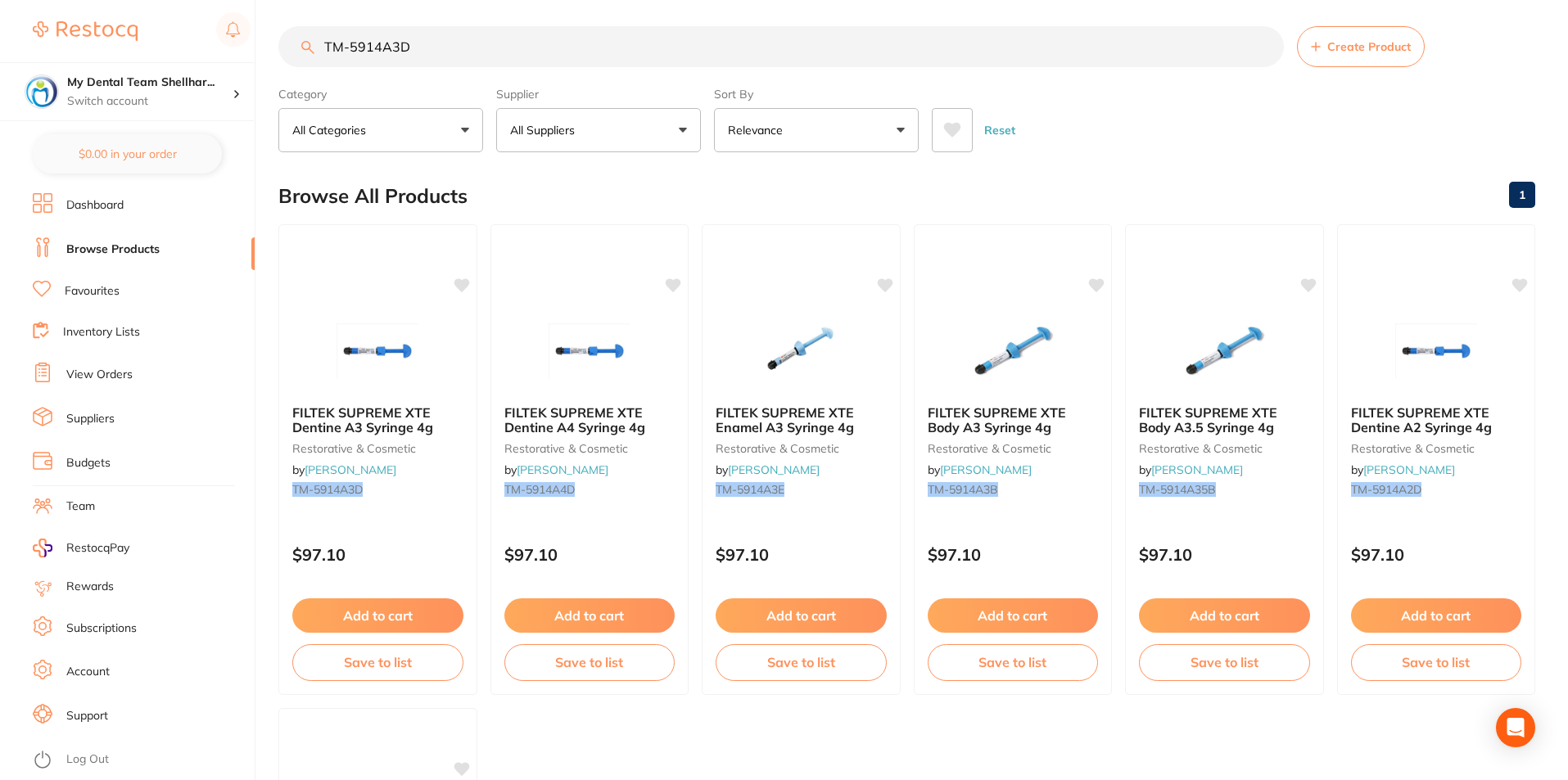
click at [423, 41] on input "TM-5914A3D" at bounding box center [781, 47] width 1006 height 41
click at [422, 41] on input "TM-5914A3D" at bounding box center [781, 47] width 1006 height 41
click at [419, 41] on input "TM-5914A3D" at bounding box center [781, 47] width 1006 height 41
click at [418, 41] on input "TM-5914A3D" at bounding box center [781, 47] width 1006 height 41
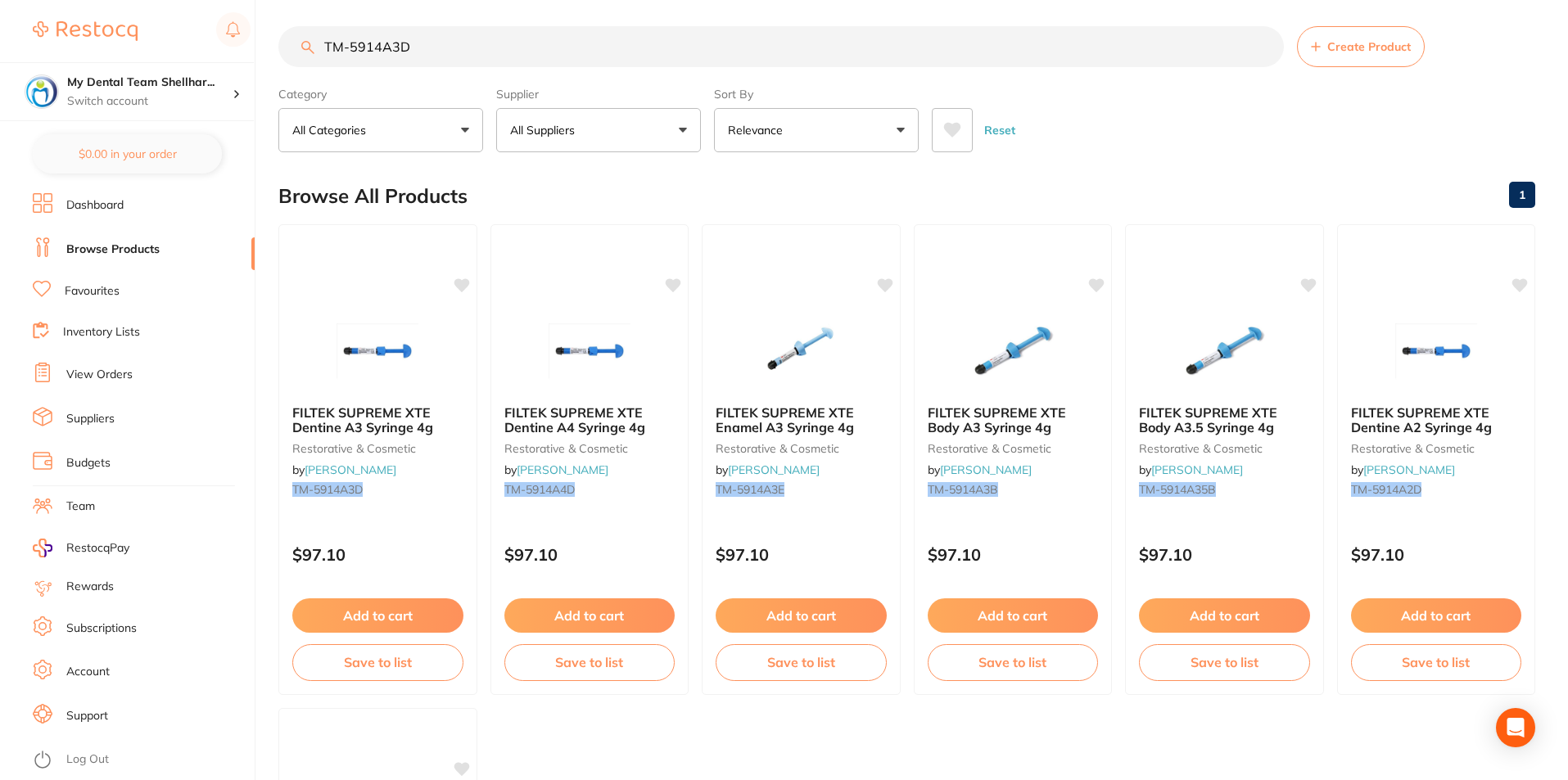
click at [418, 41] on input "TM-5914A3D" at bounding box center [781, 47] width 1006 height 41
click at [367, 43] on input "TM-5914A3D" at bounding box center [781, 47] width 1006 height 41
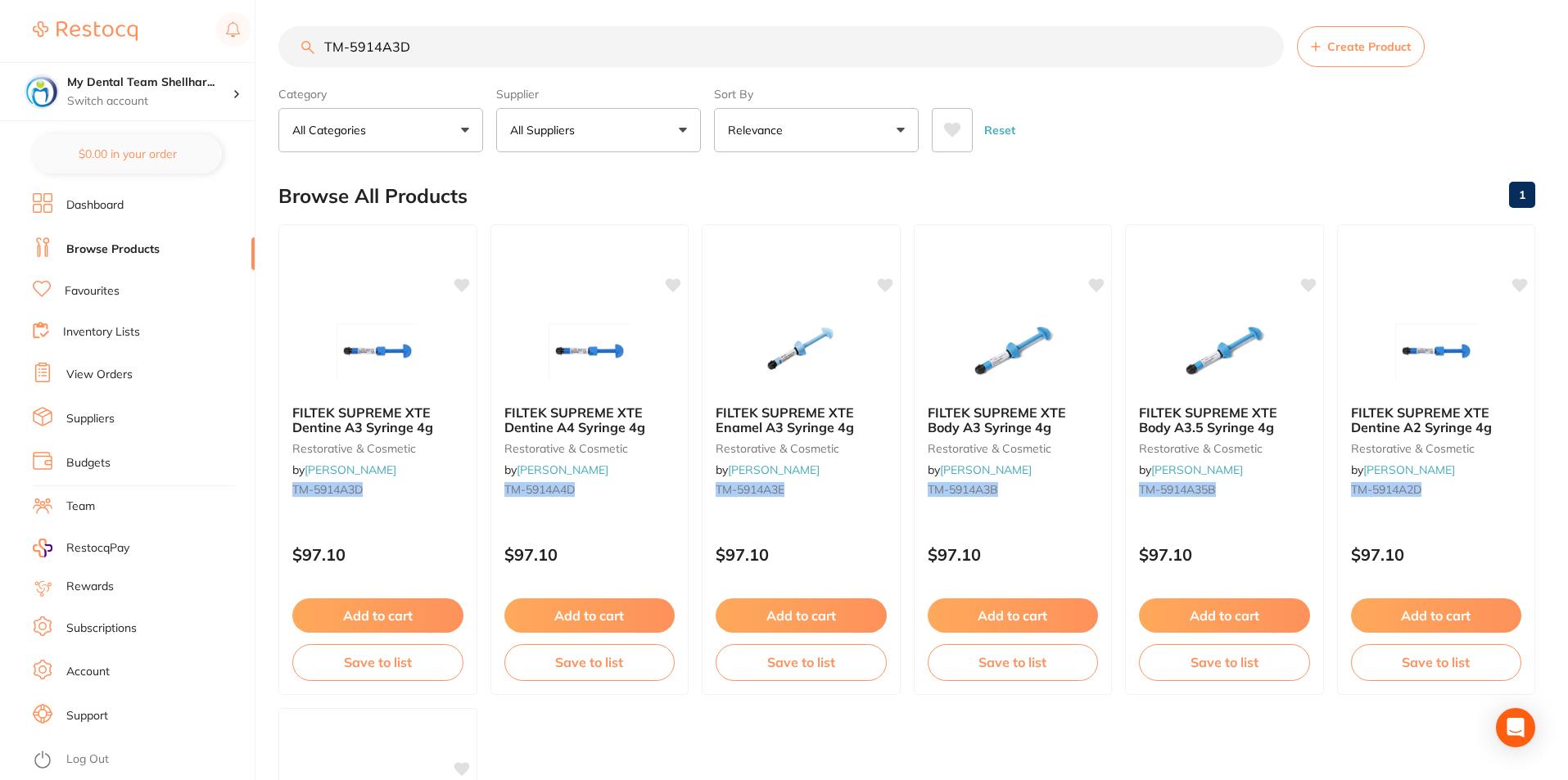
click at [367, 43] on input "TM-5914A3D" at bounding box center [781, 47] width 1006 height 41
paste input "GC-900985"
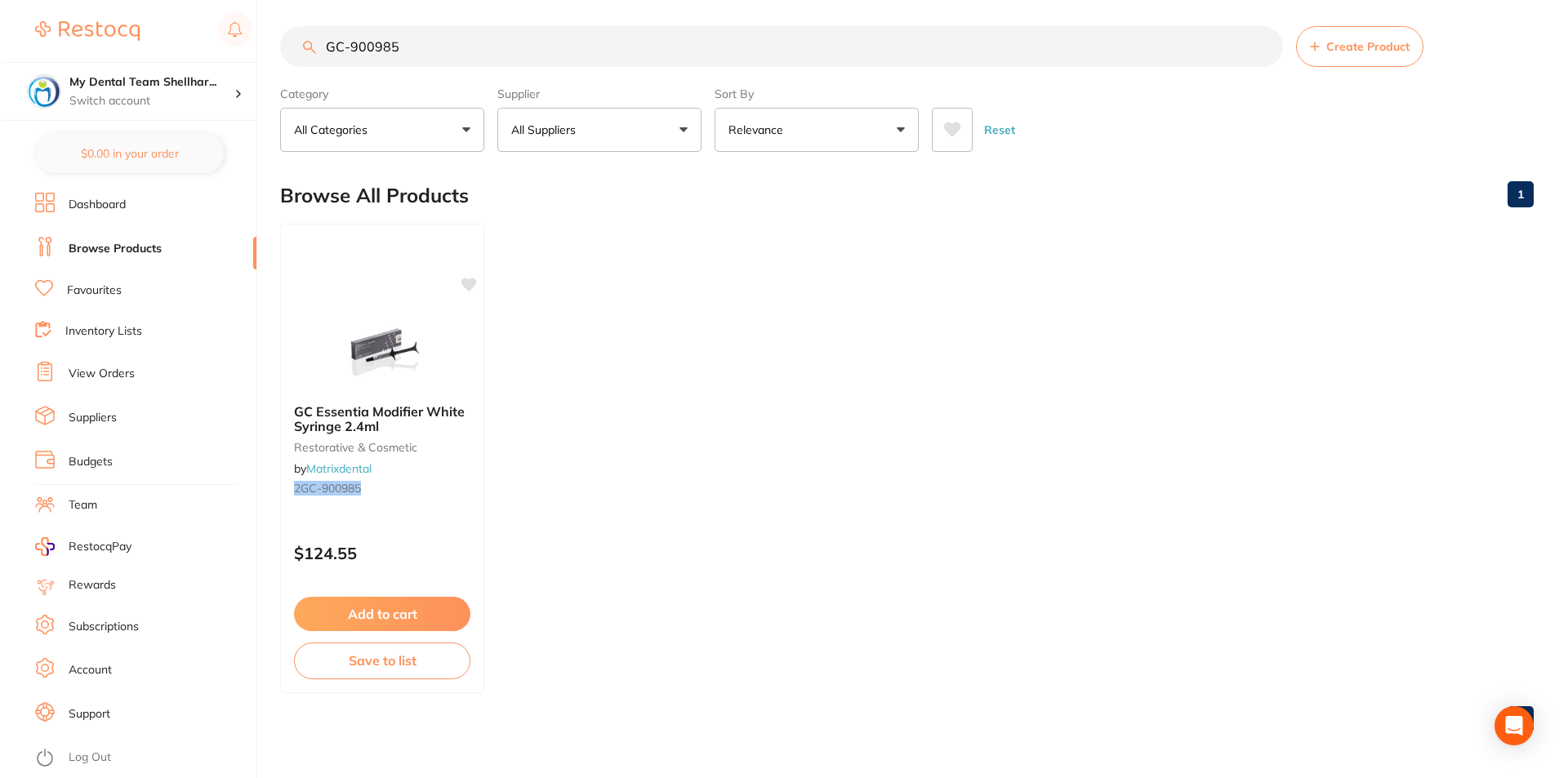
scroll to position [0, 0]
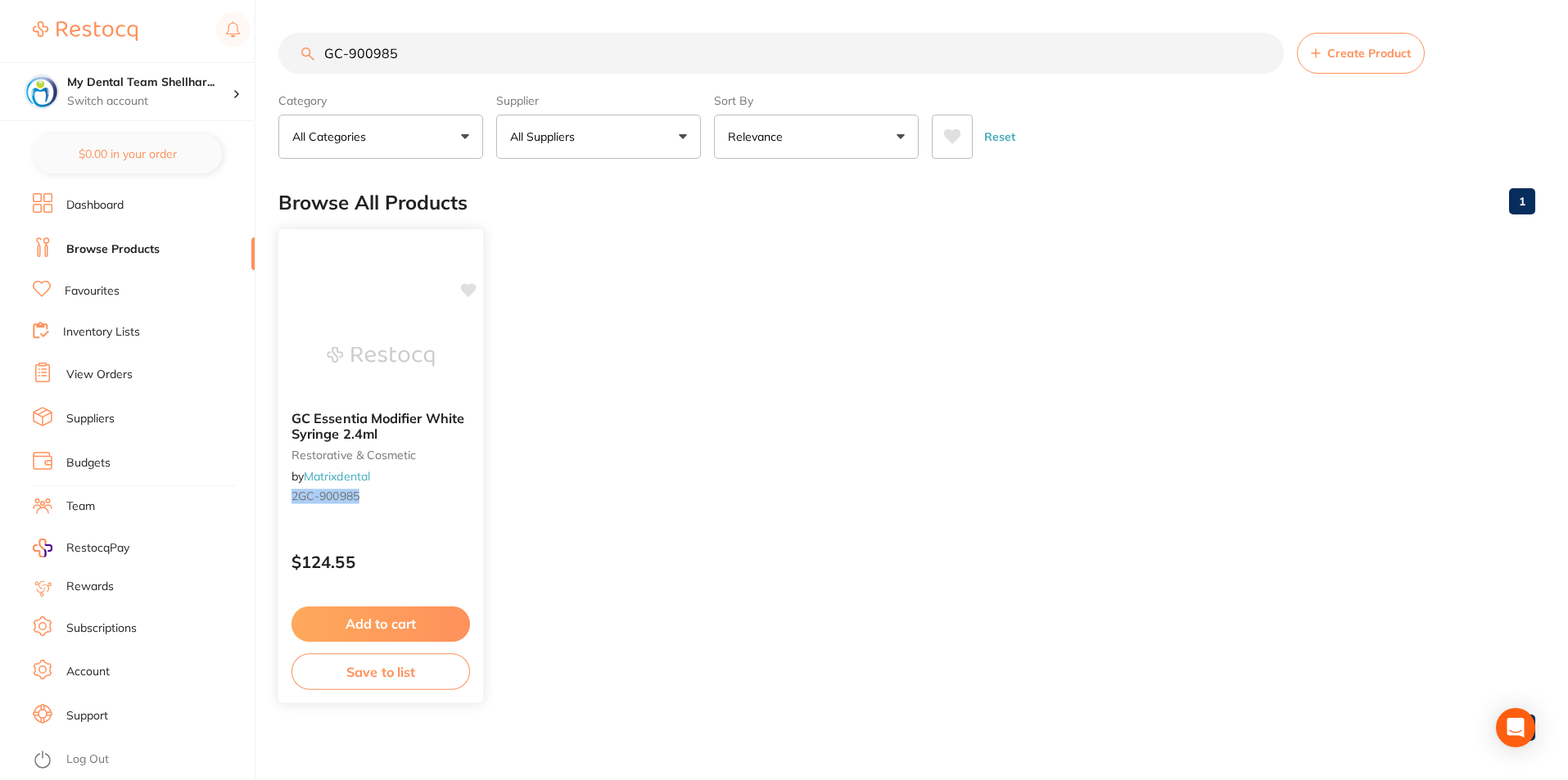
click at [399, 342] on img at bounding box center [381, 356] width 107 height 83
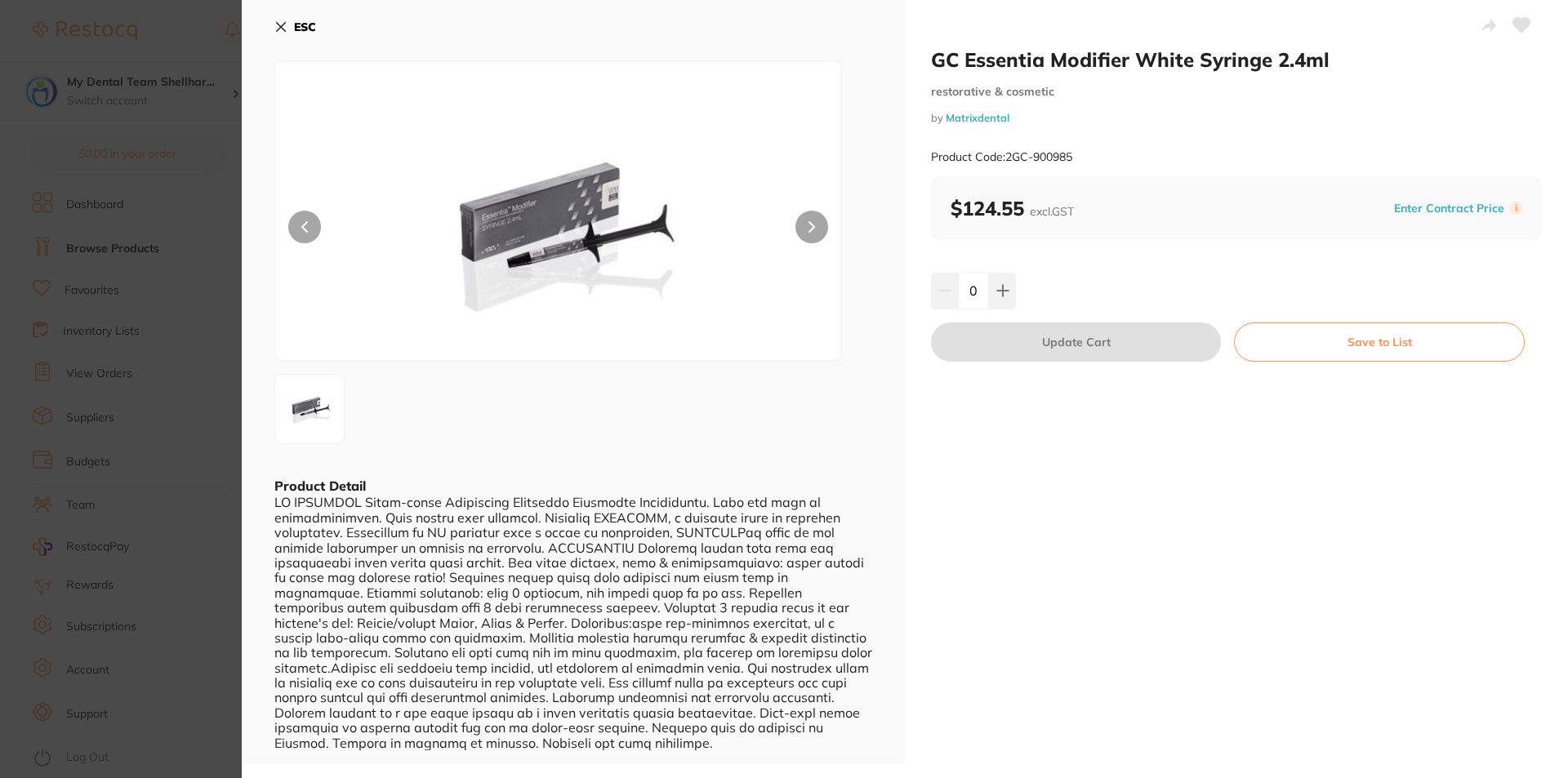
click at [281, 24] on icon at bounding box center [280, 26] width 13 height 13
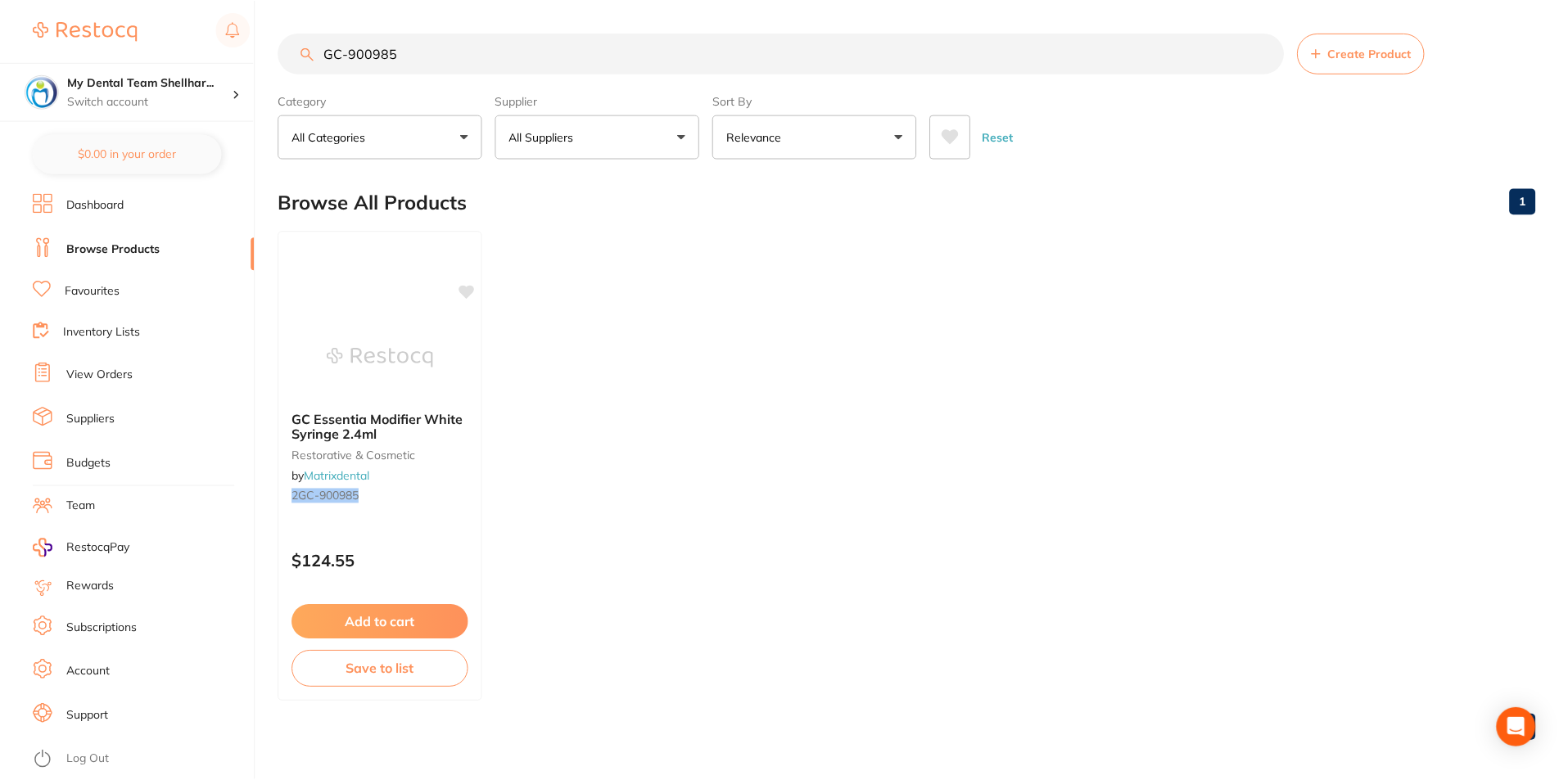
scroll to position [7, 0]
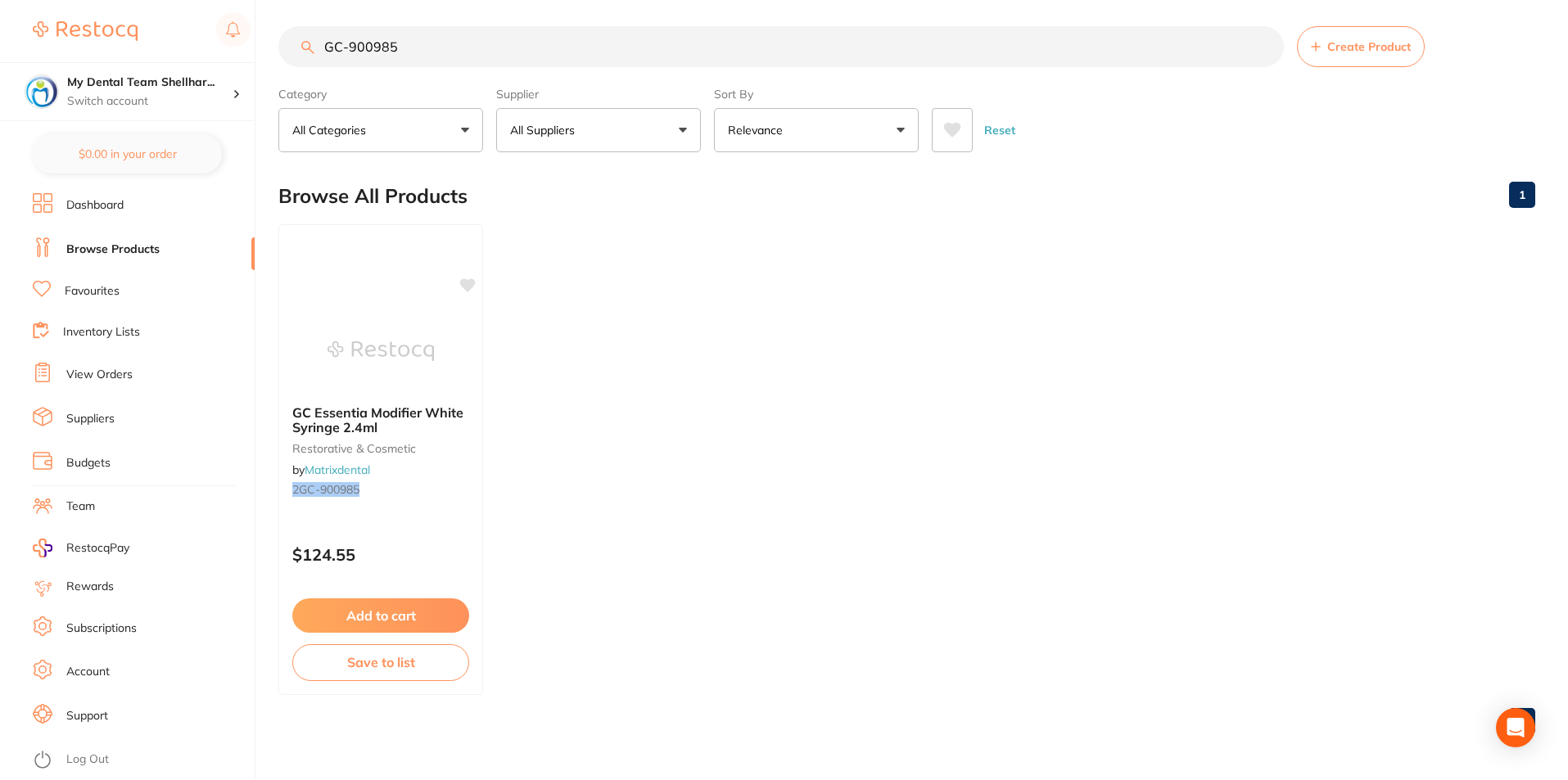
click at [648, 39] on input "GC-900985" at bounding box center [781, 47] width 1006 height 41
paste input "Essential Modifier White Syringe 2.4ml"
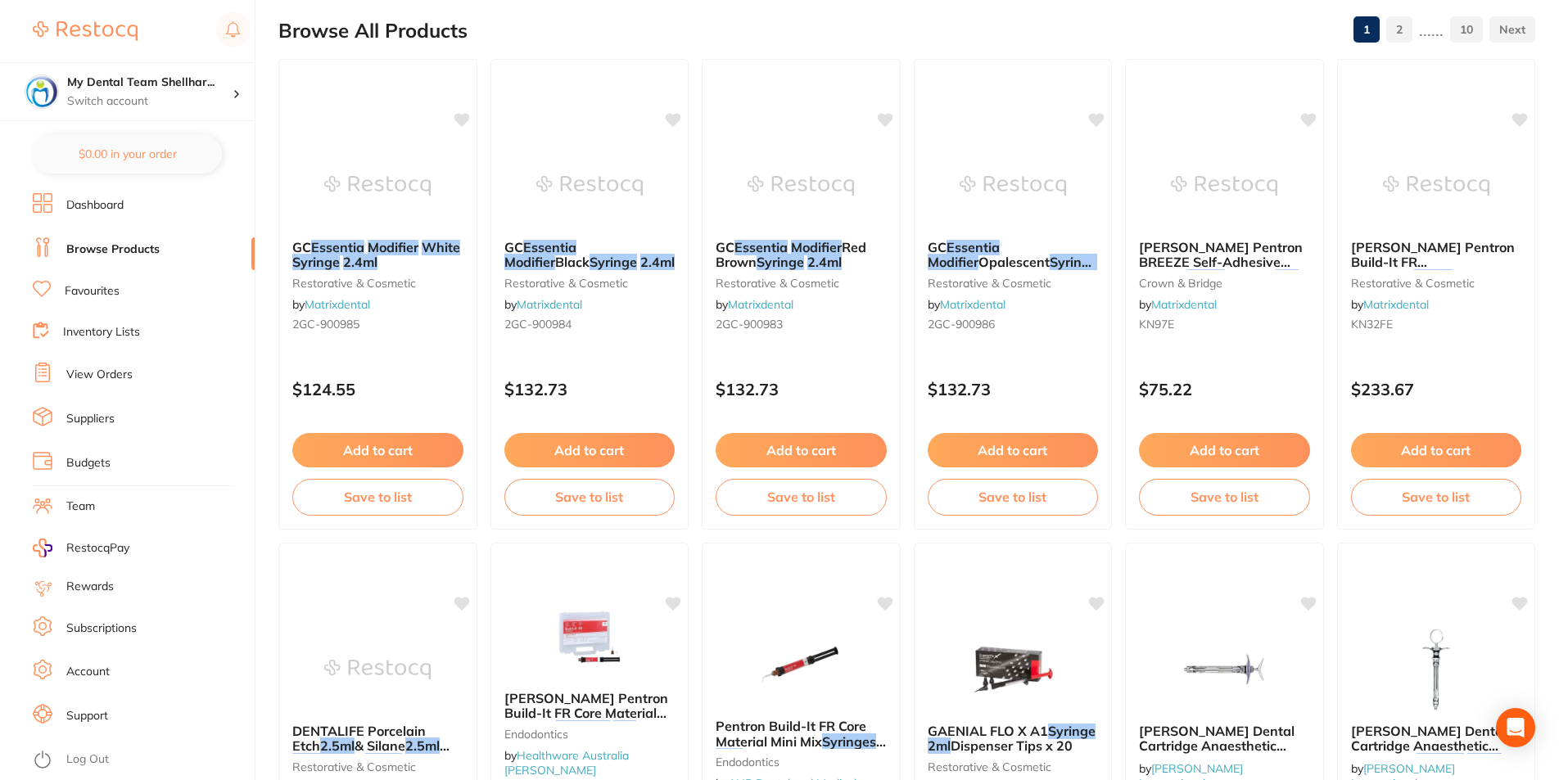
scroll to position [164, 0]
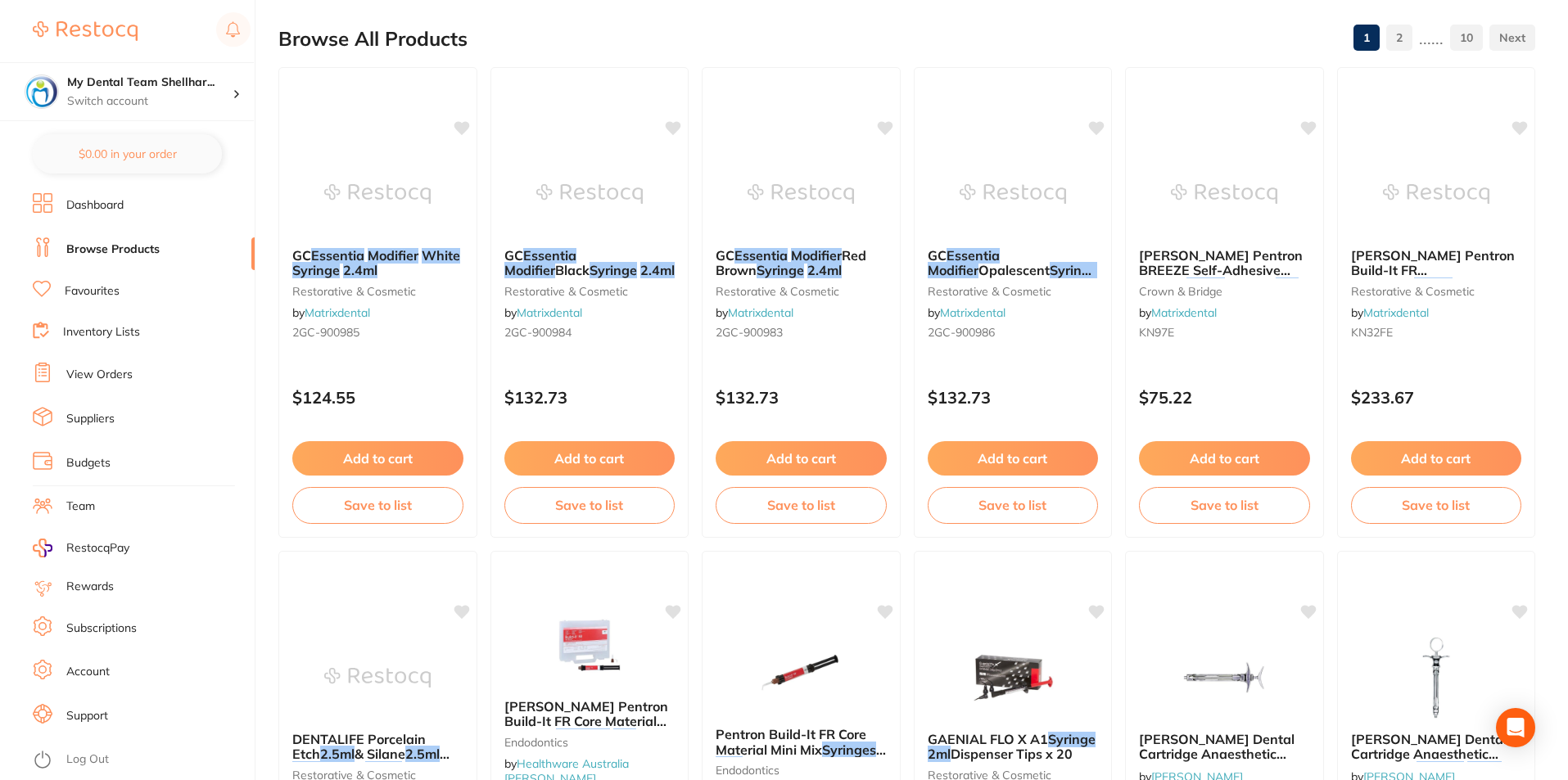
type input "Essential Modifier White Syringe 2.4ml"
